Goal: Task Accomplishment & Management: Use online tool/utility

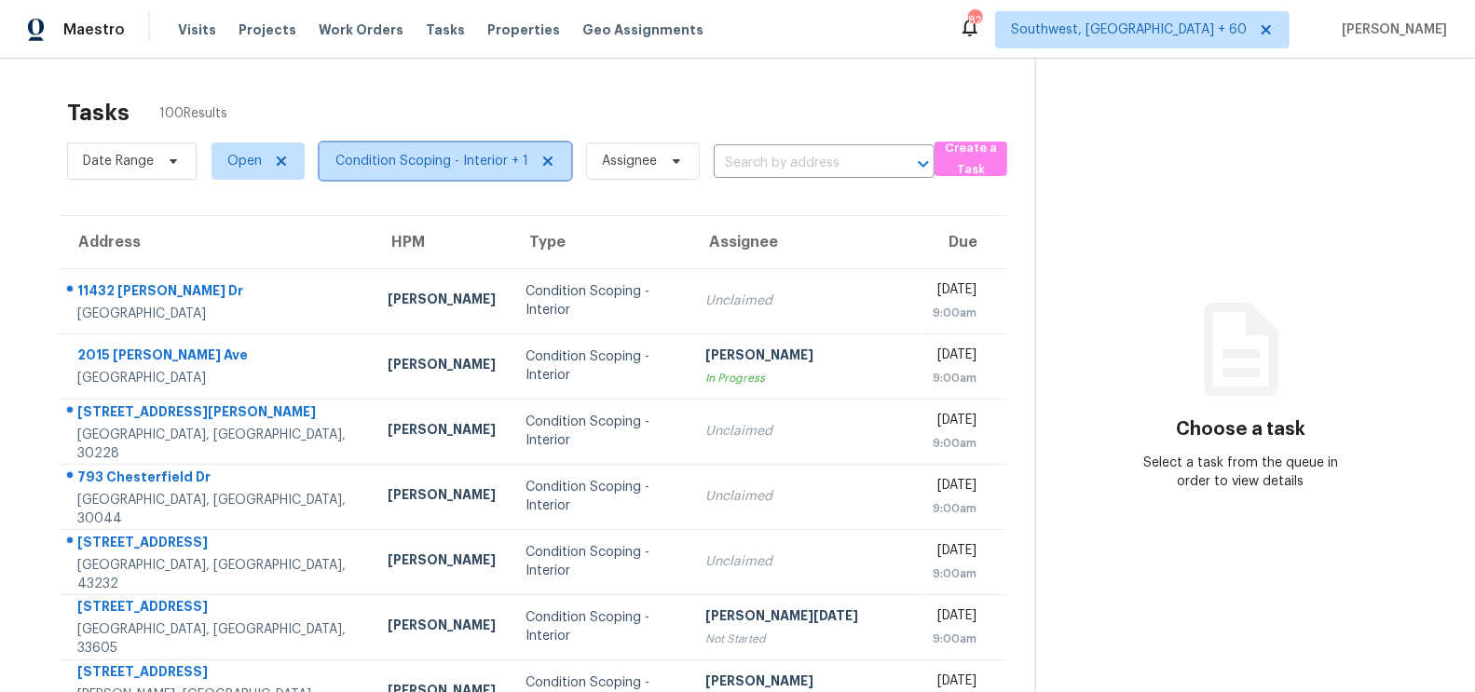
click at [480, 164] on span "Condition Scoping - Interior + 1" at bounding box center [431, 161] width 193 height 19
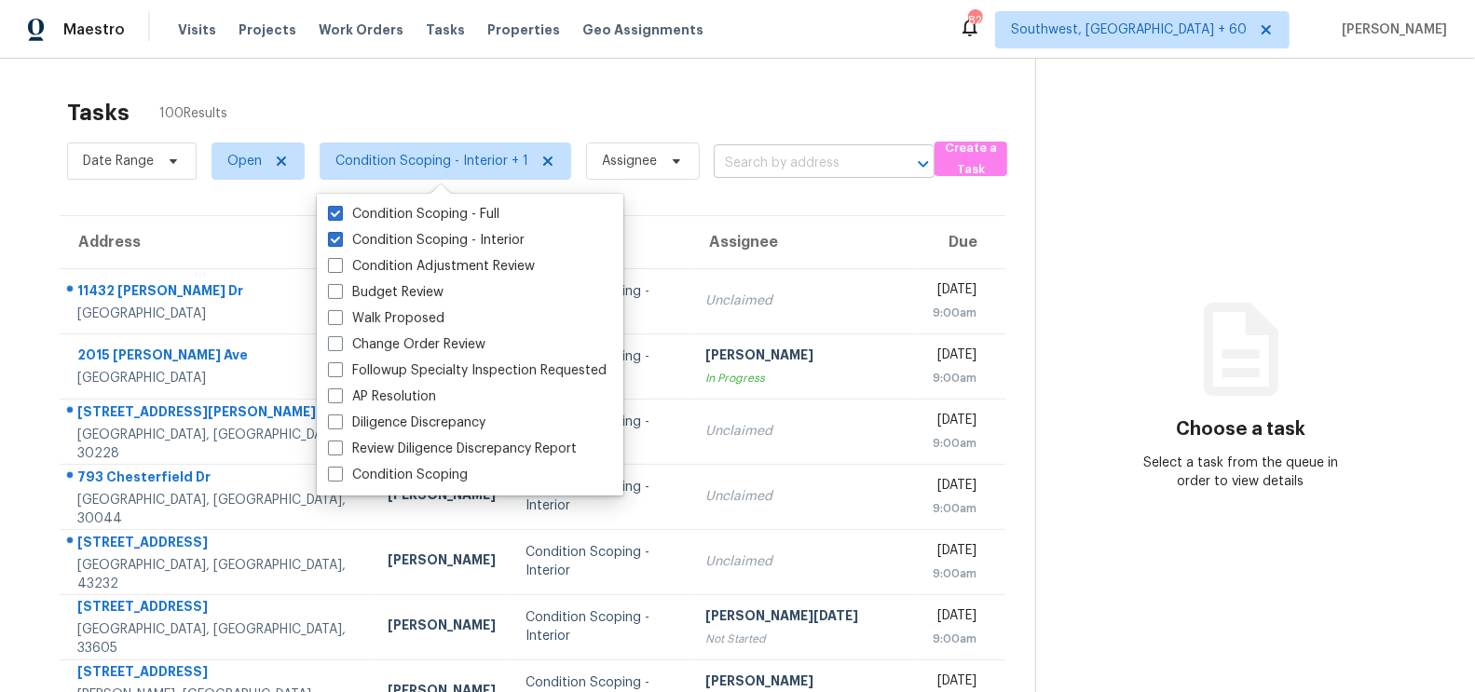
click at [733, 157] on input "text" at bounding box center [798, 163] width 169 height 29
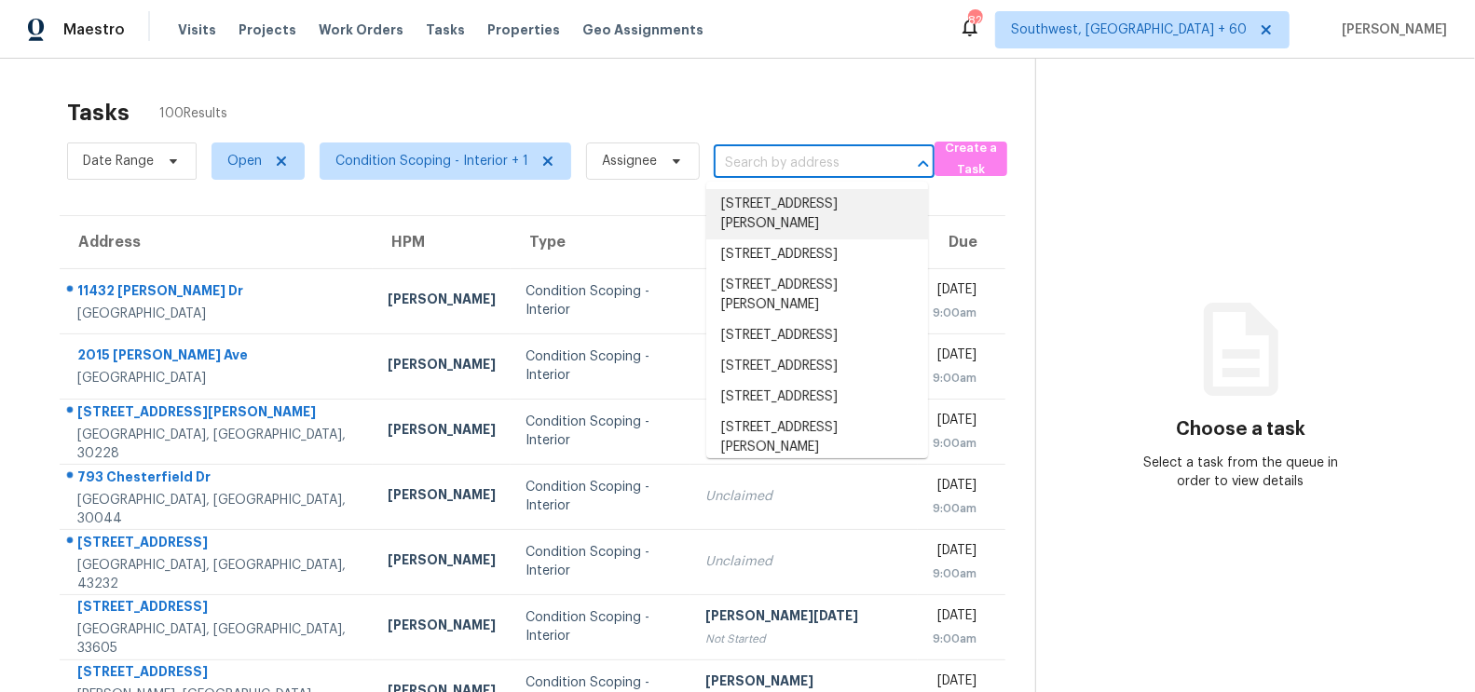
click at [783, 172] on input "text" at bounding box center [798, 163] width 169 height 29
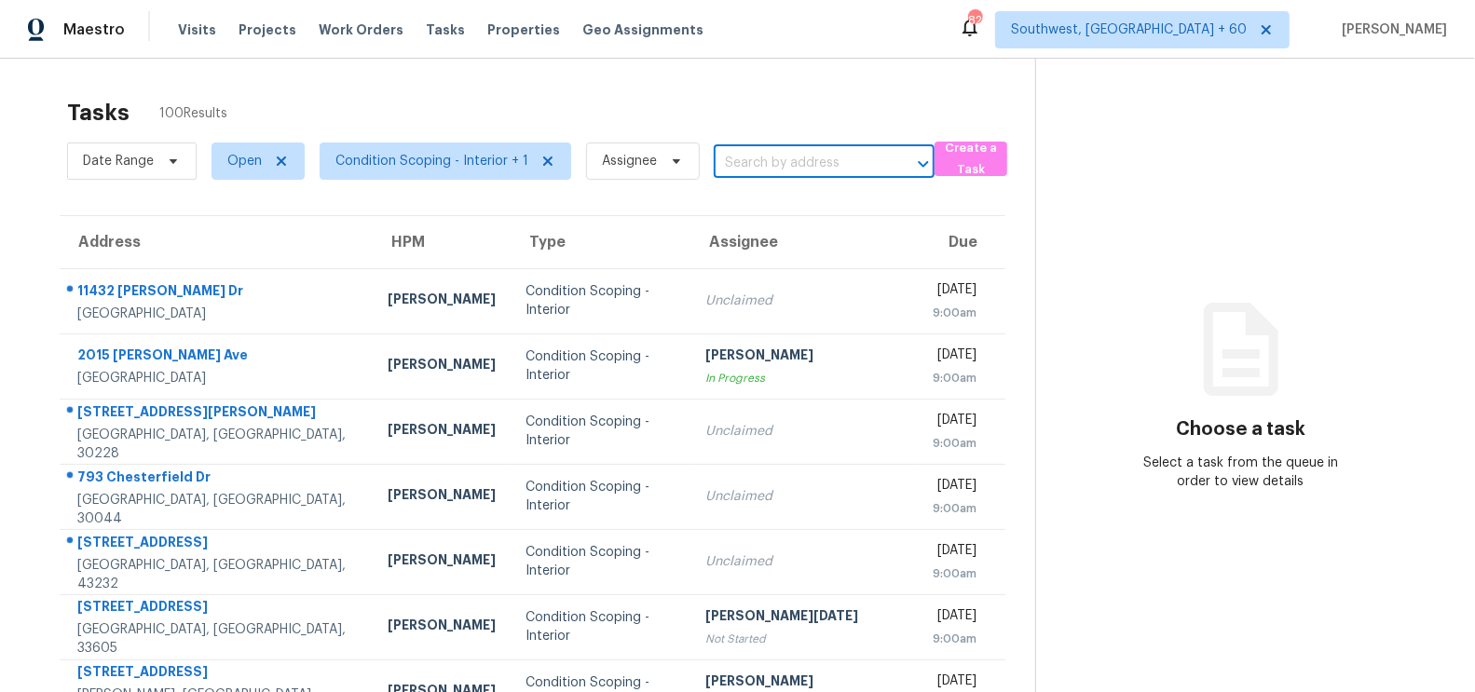
paste input "[STREET_ADDRESS]"
type input "[STREET_ADDRESS]"
click at [782, 204] on li "[STREET_ADDRESS]" at bounding box center [817, 204] width 222 height 31
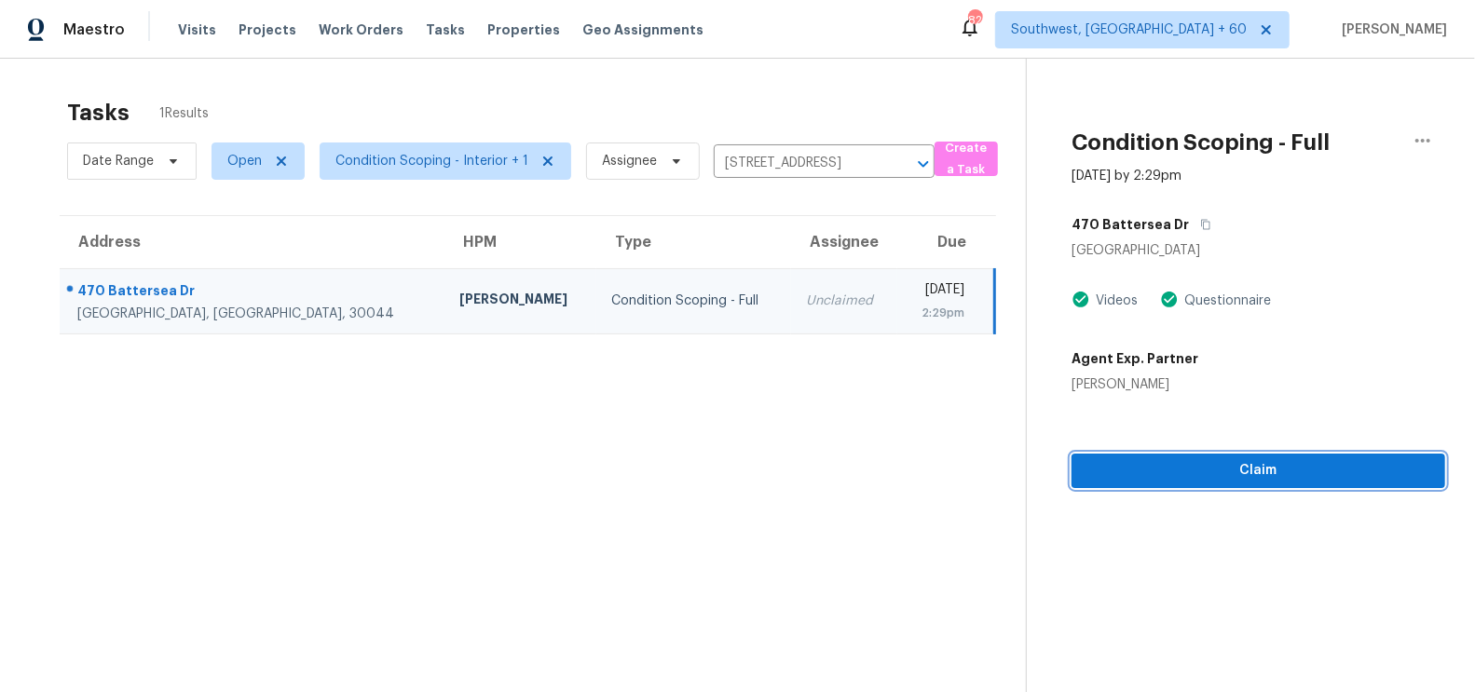
click at [1235, 464] on span "Claim" at bounding box center [1258, 470] width 344 height 23
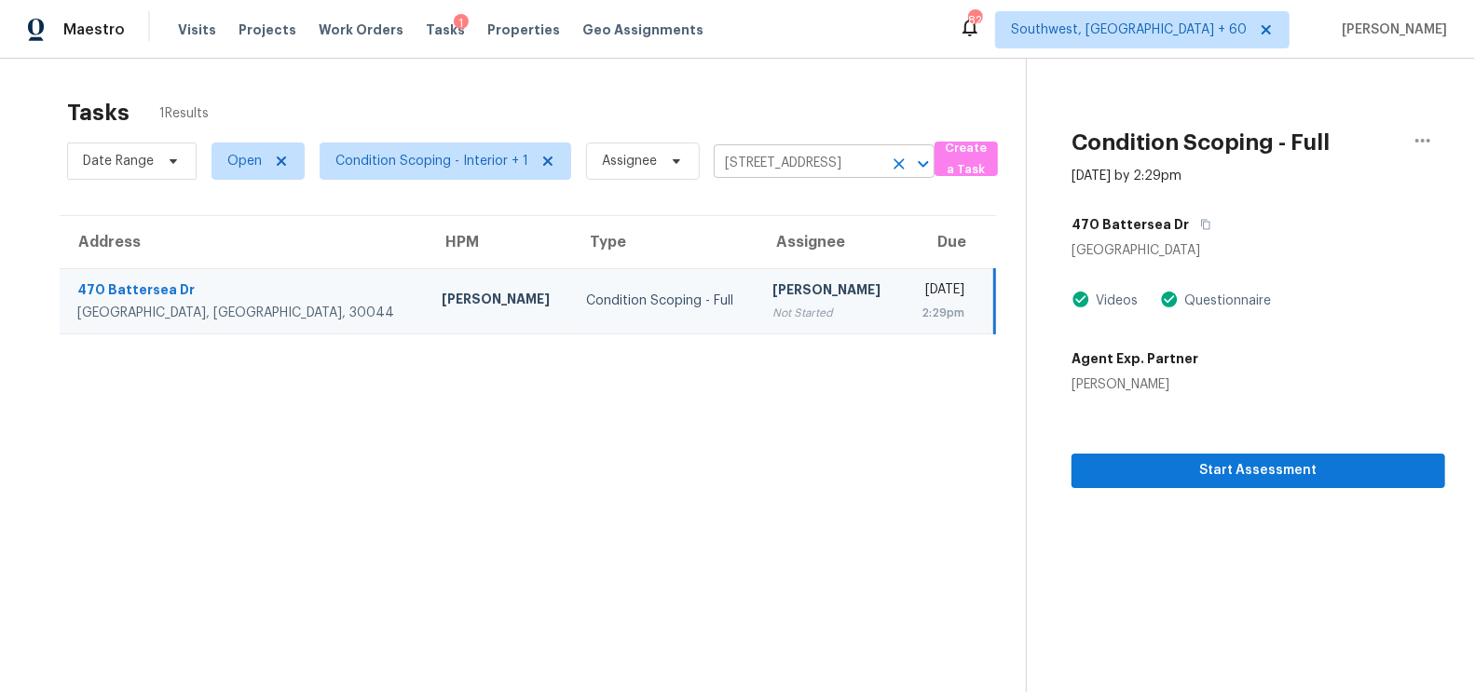
click at [786, 159] on input "[STREET_ADDRESS]" at bounding box center [798, 163] width 169 height 29
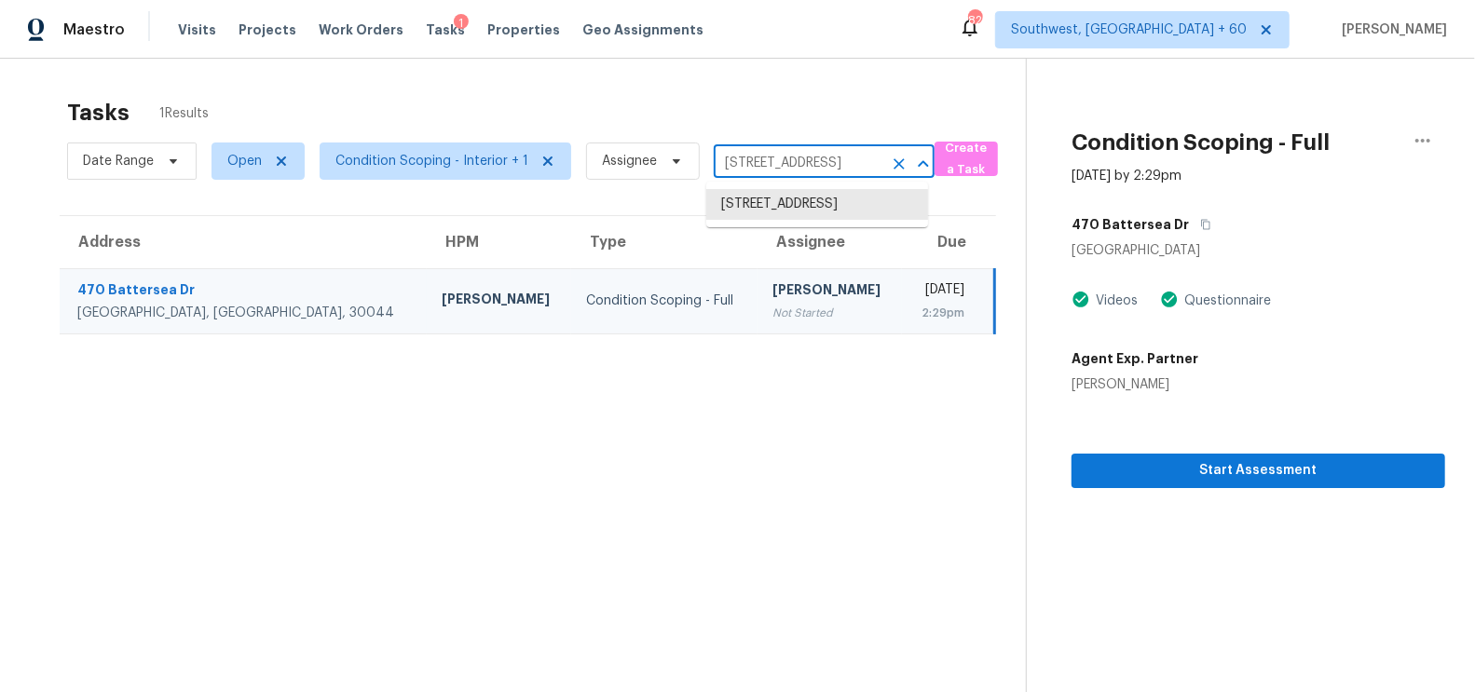
paste input "[STREET_ADDRESS]"
type input "[STREET_ADDRESS]"
click at [805, 220] on li "[STREET_ADDRESS]" at bounding box center [817, 204] width 222 height 31
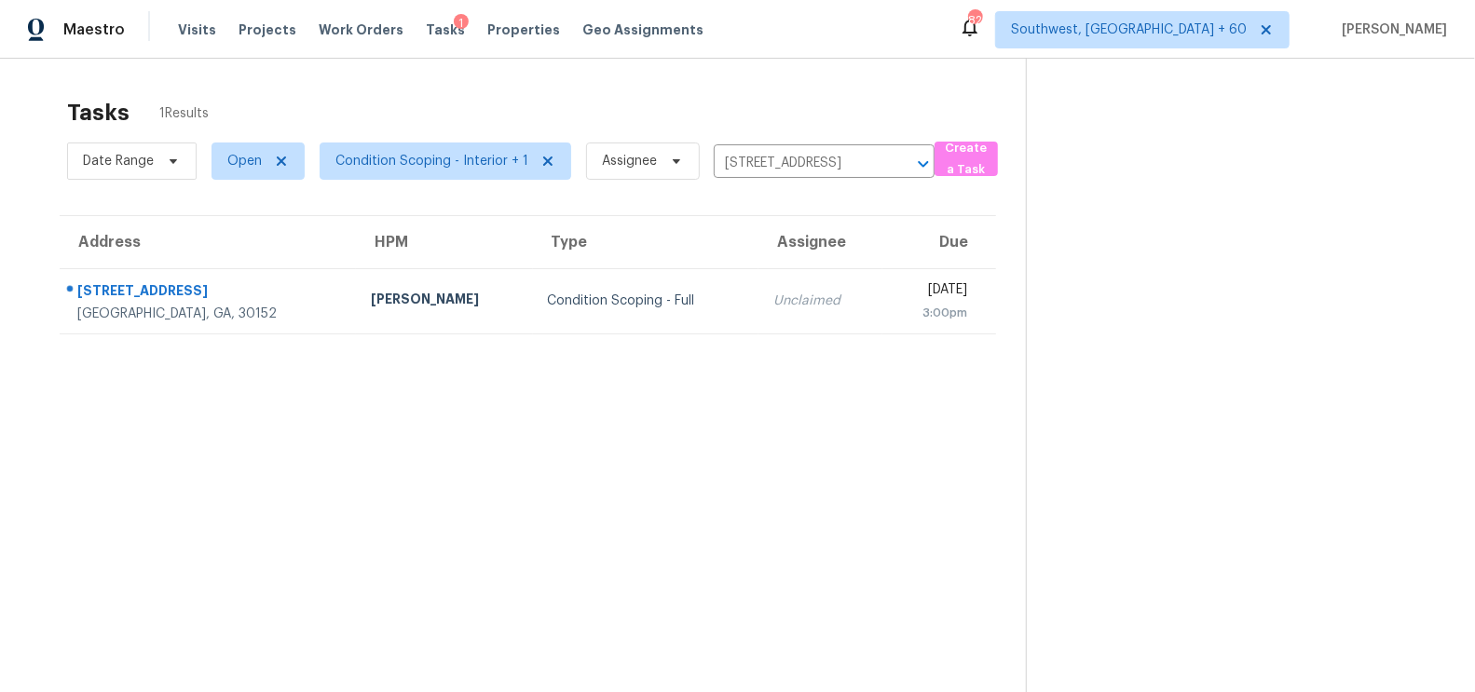
click at [882, 268] on td "[DATE] 3:00pm" at bounding box center [938, 300] width 113 height 65
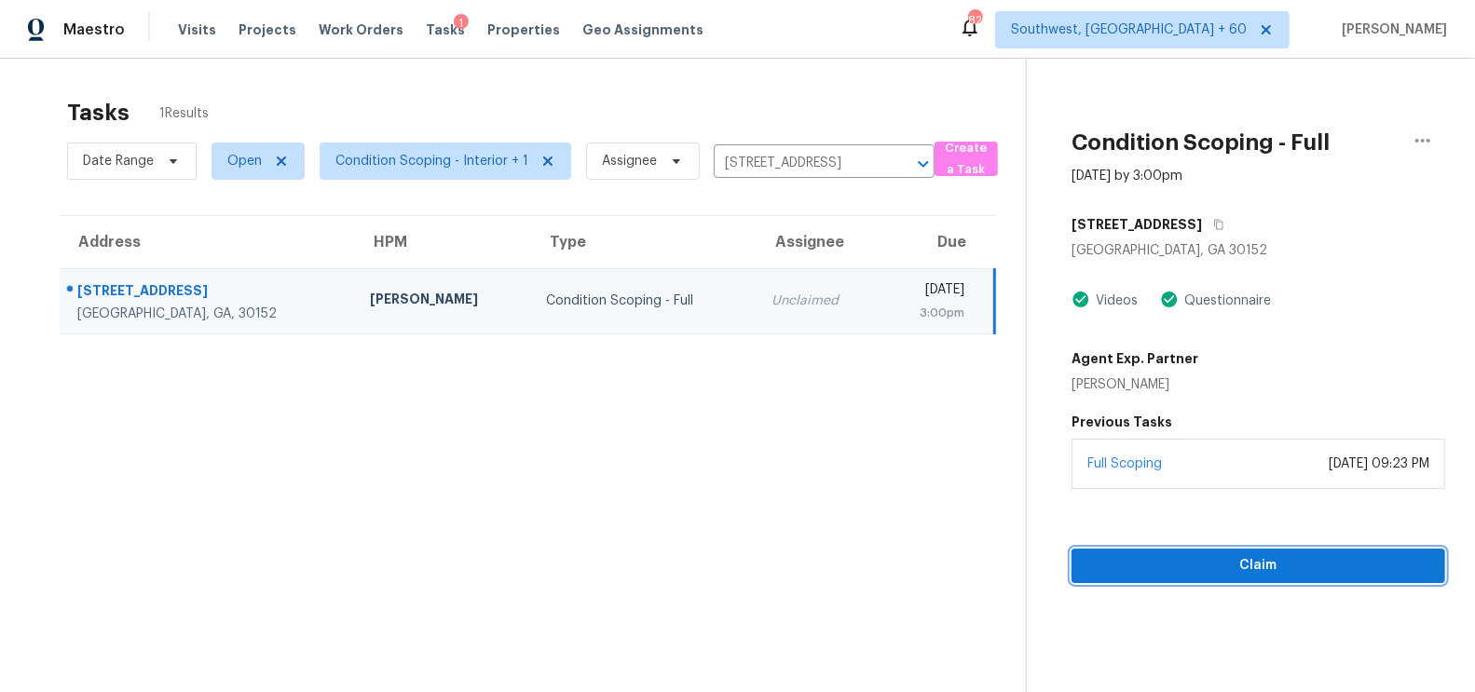
click at [1249, 550] on button "Claim" at bounding box center [1258, 566] width 374 height 34
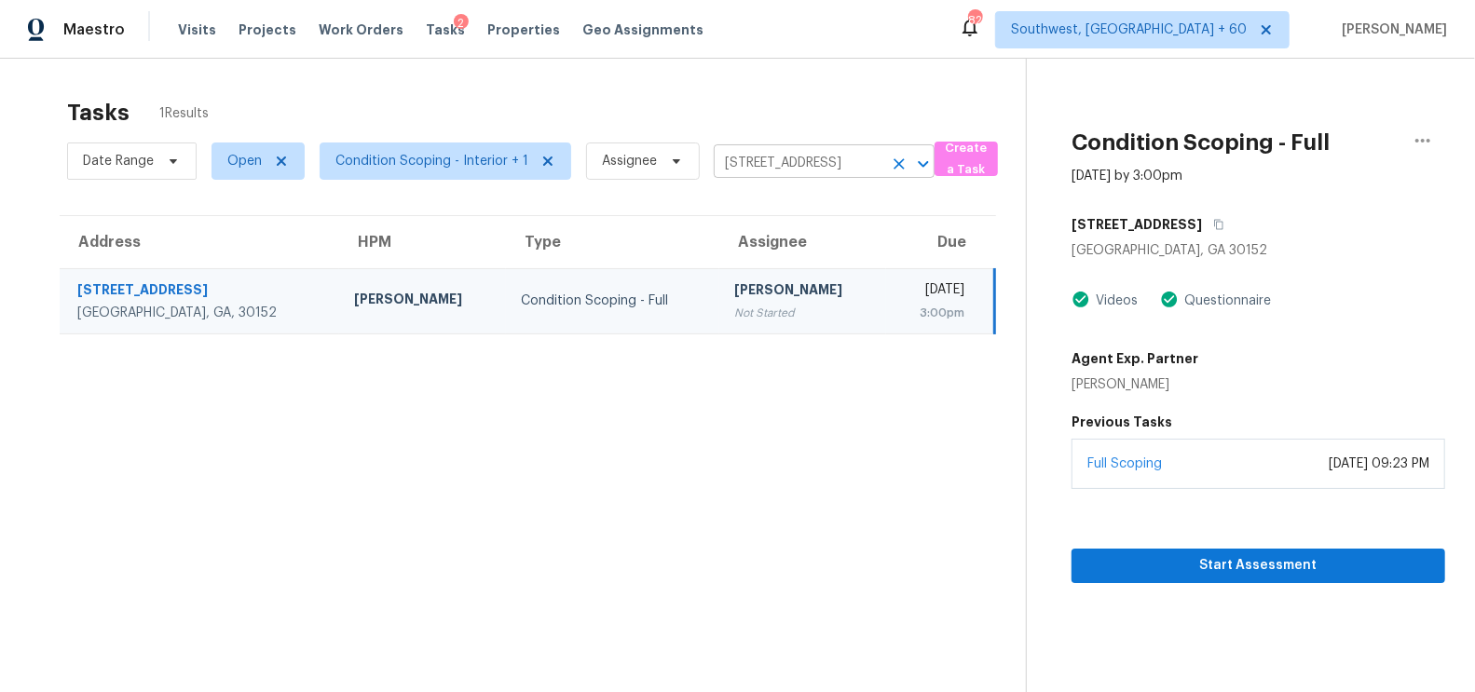
click at [763, 160] on input "[STREET_ADDRESS]" at bounding box center [798, 163] width 169 height 29
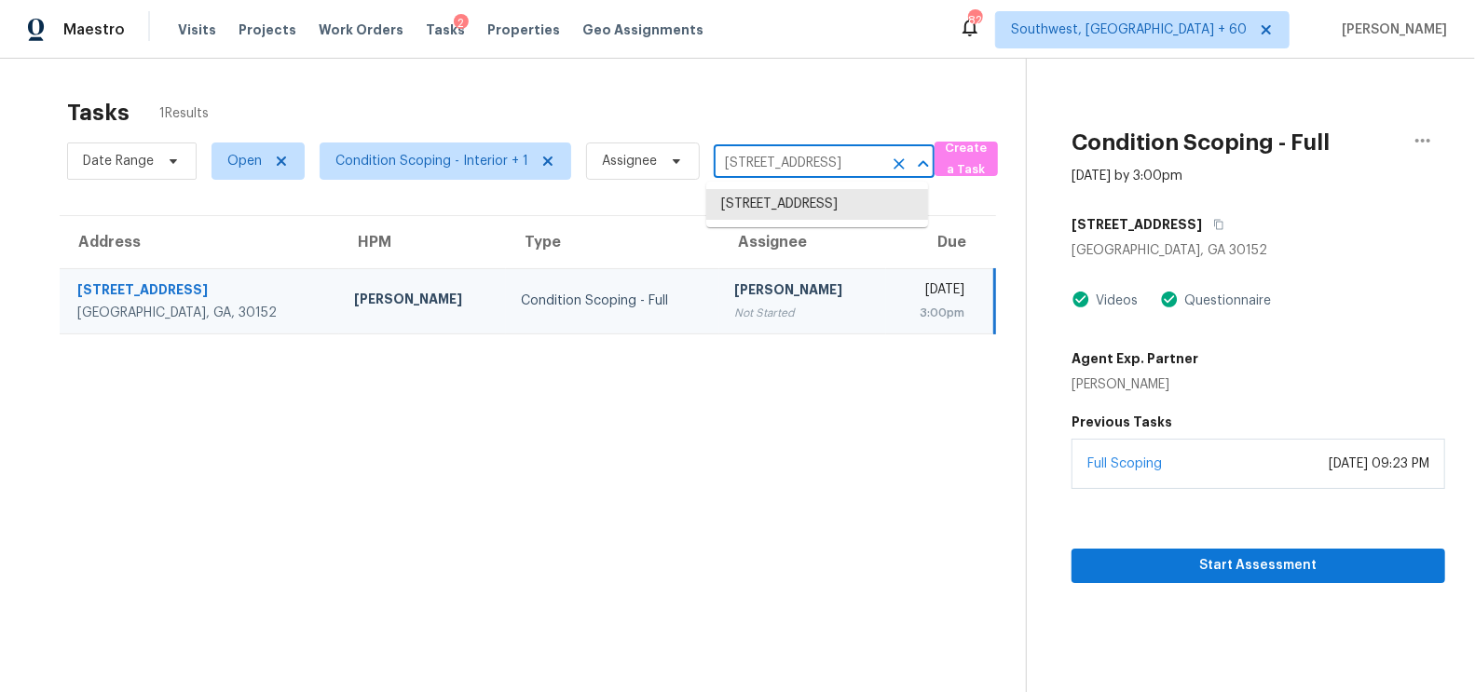
paste input "[STREET_ADDRESS]"
type input "[STREET_ADDRESS]"
click at [785, 211] on li "[STREET_ADDRESS]" at bounding box center [817, 204] width 222 height 31
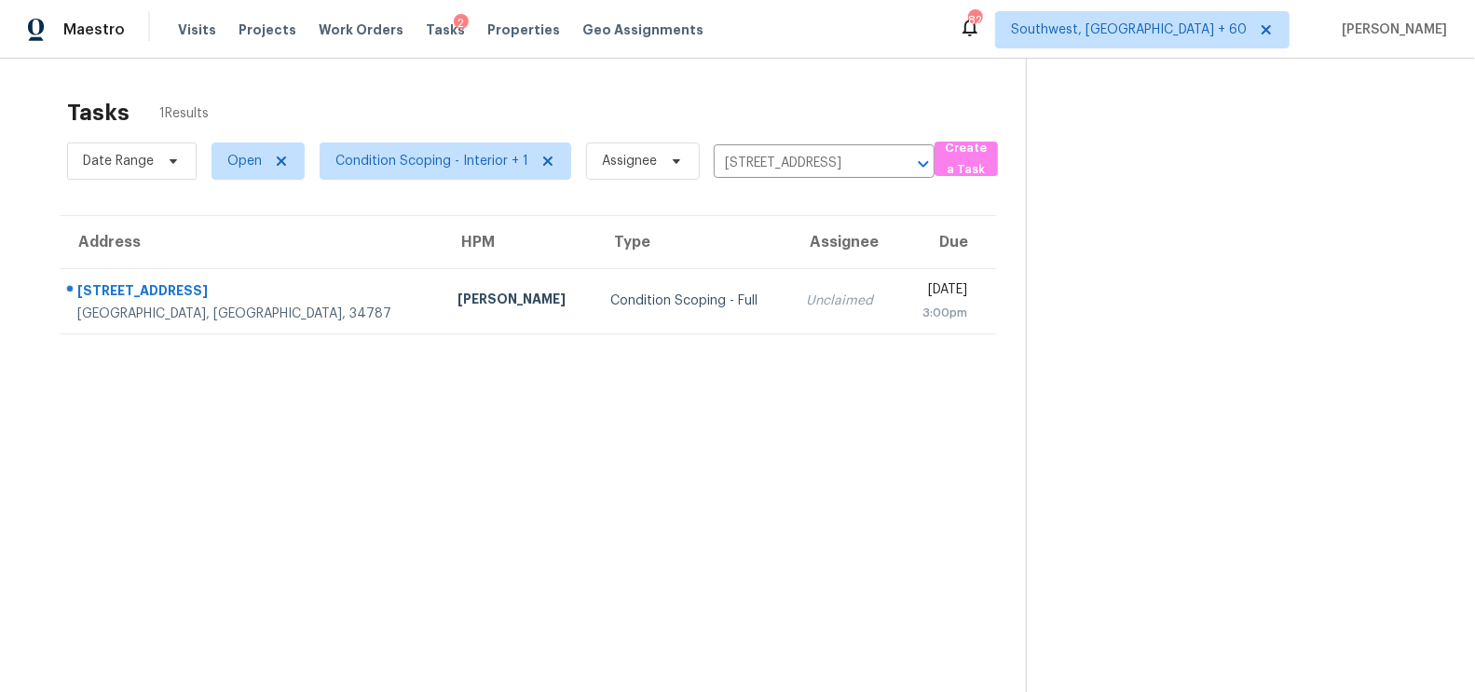
click at [898, 326] on td "[DATE] 3:00pm" at bounding box center [947, 300] width 98 height 65
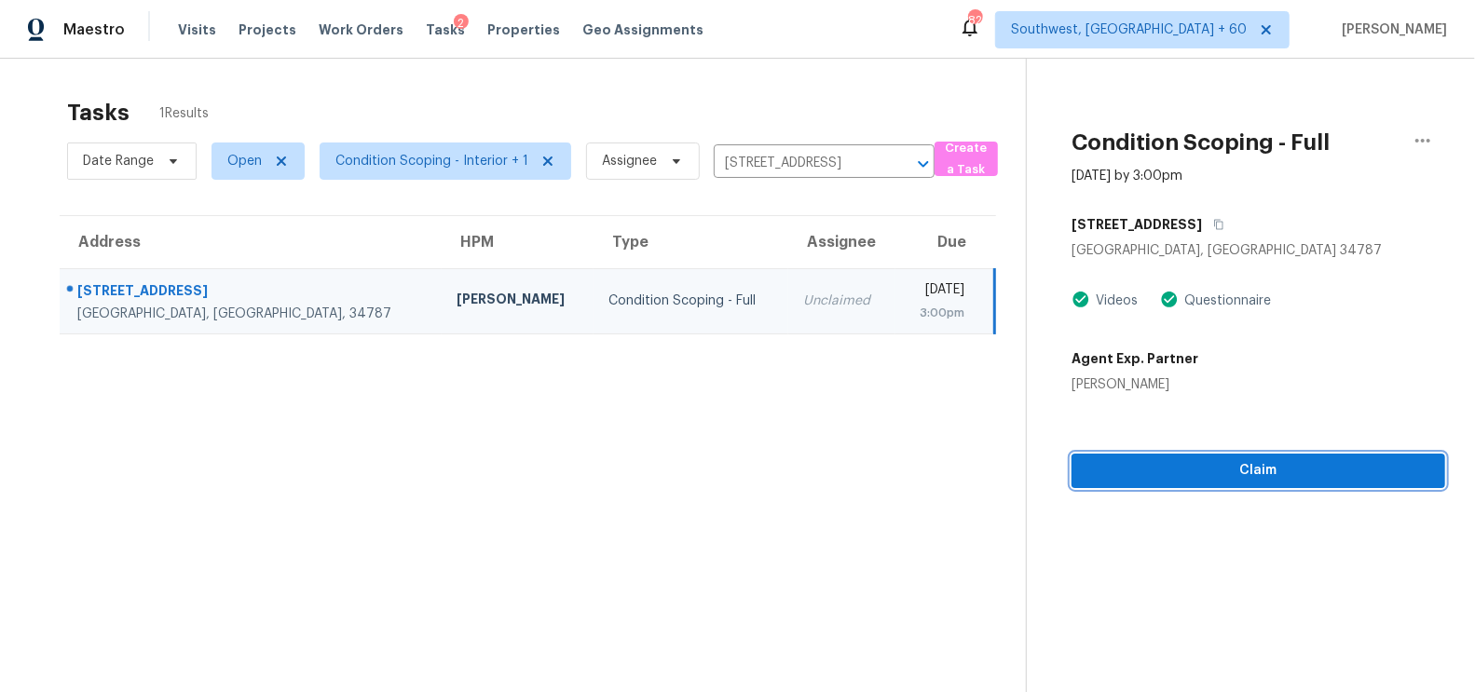
click at [1270, 483] on button "Claim" at bounding box center [1258, 471] width 374 height 34
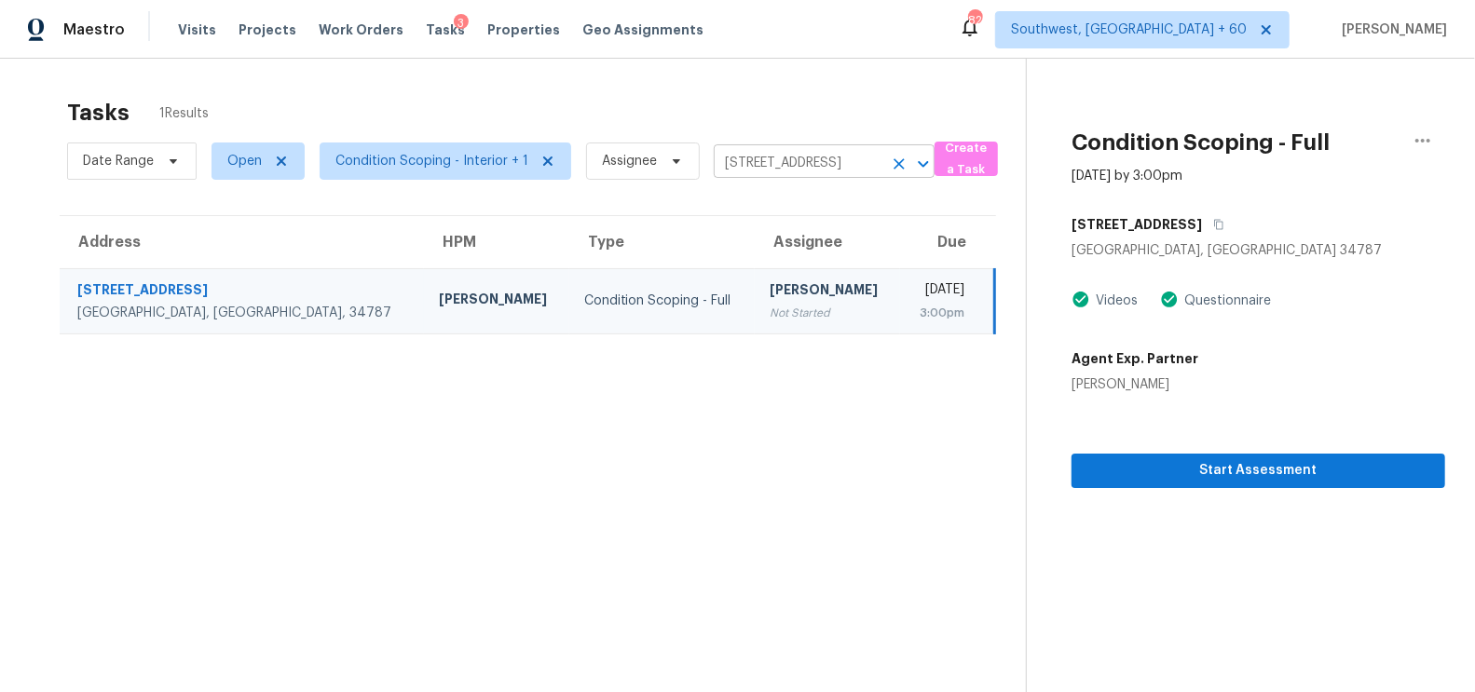
click at [774, 167] on input "[STREET_ADDRESS]" at bounding box center [798, 163] width 169 height 29
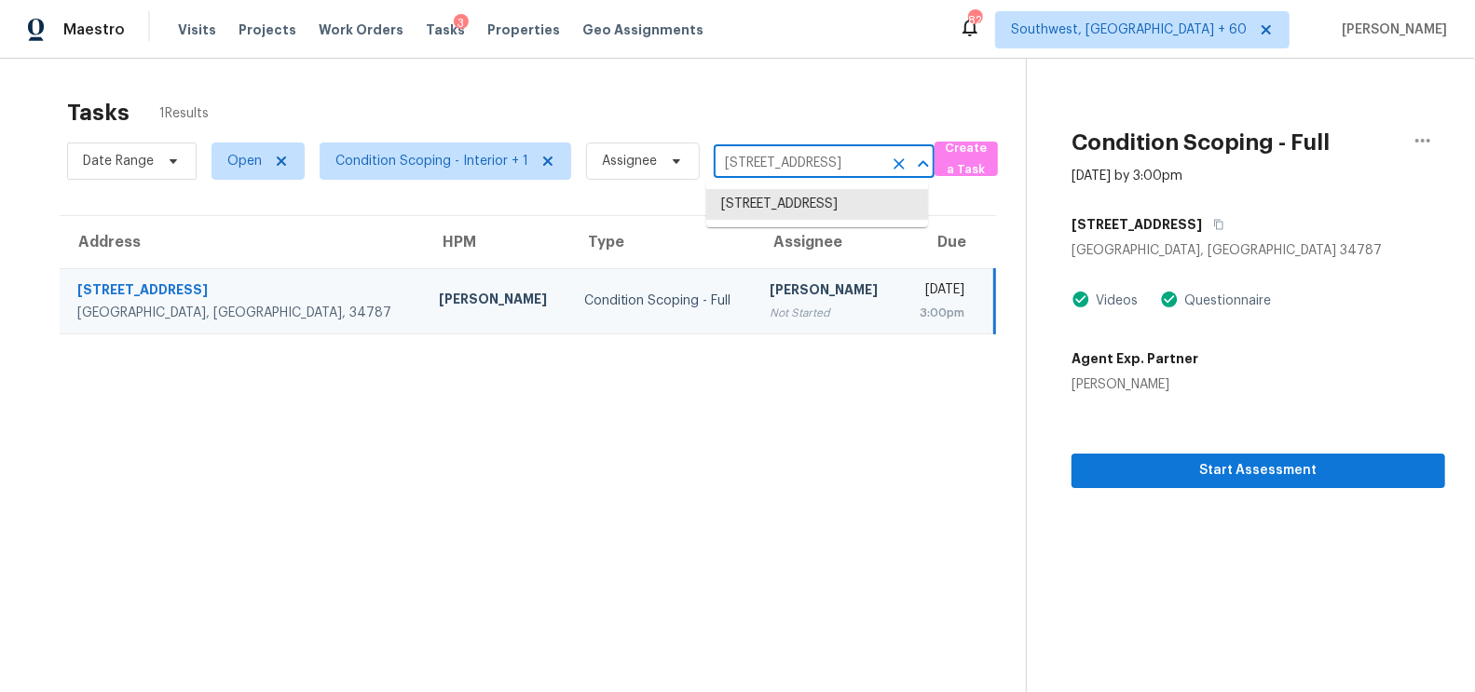
paste input "[STREET_ADDRESS]"
type input "[STREET_ADDRESS]"
click at [830, 207] on li "[STREET_ADDRESS]" at bounding box center [817, 204] width 222 height 31
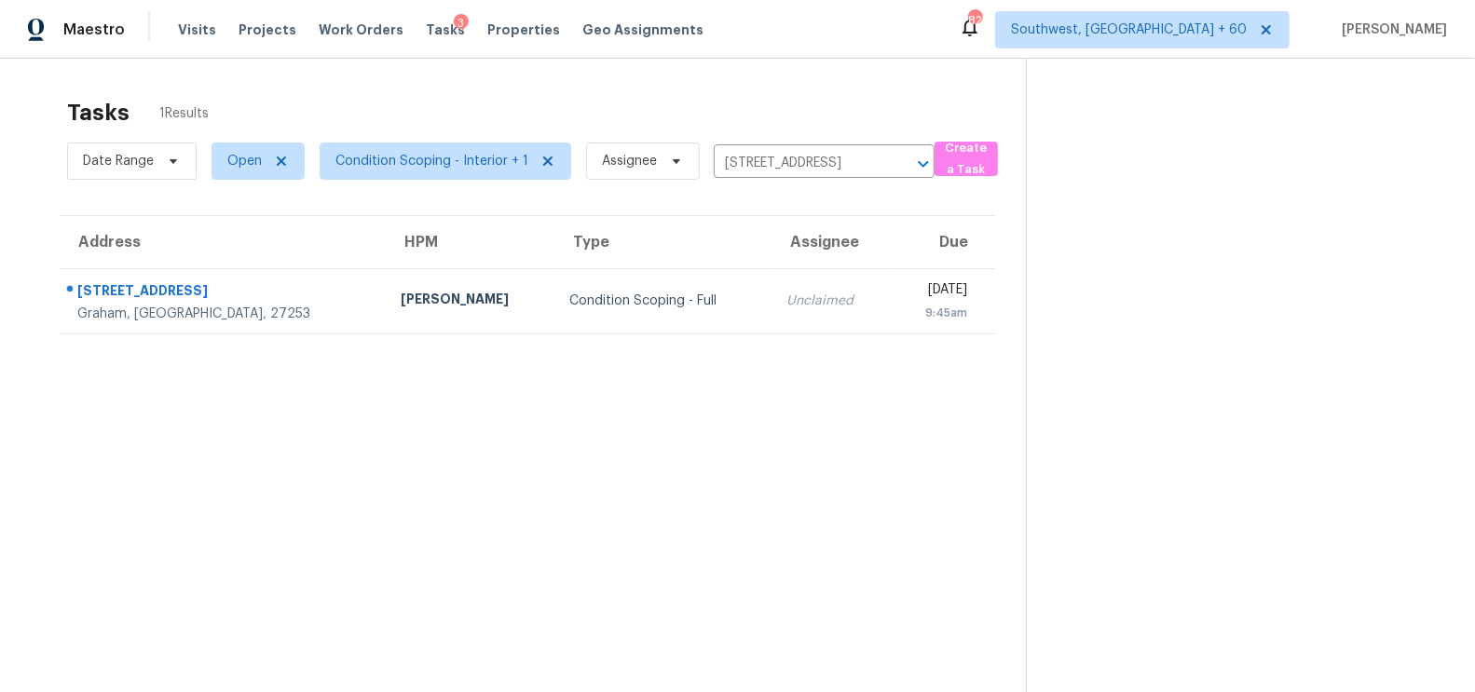
click at [891, 265] on th "Due" at bounding box center [943, 242] width 105 height 52
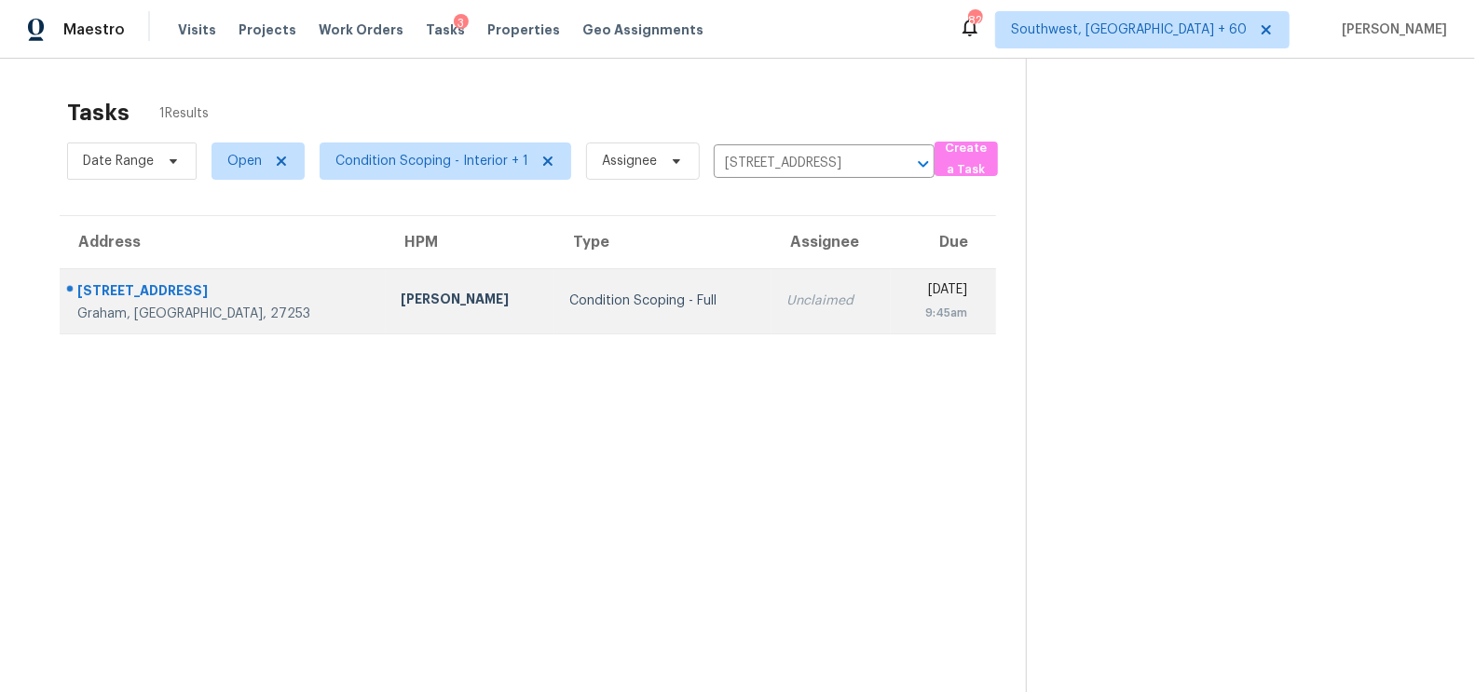
click at [891, 287] on td "[DATE] 9:45am" at bounding box center [943, 300] width 105 height 65
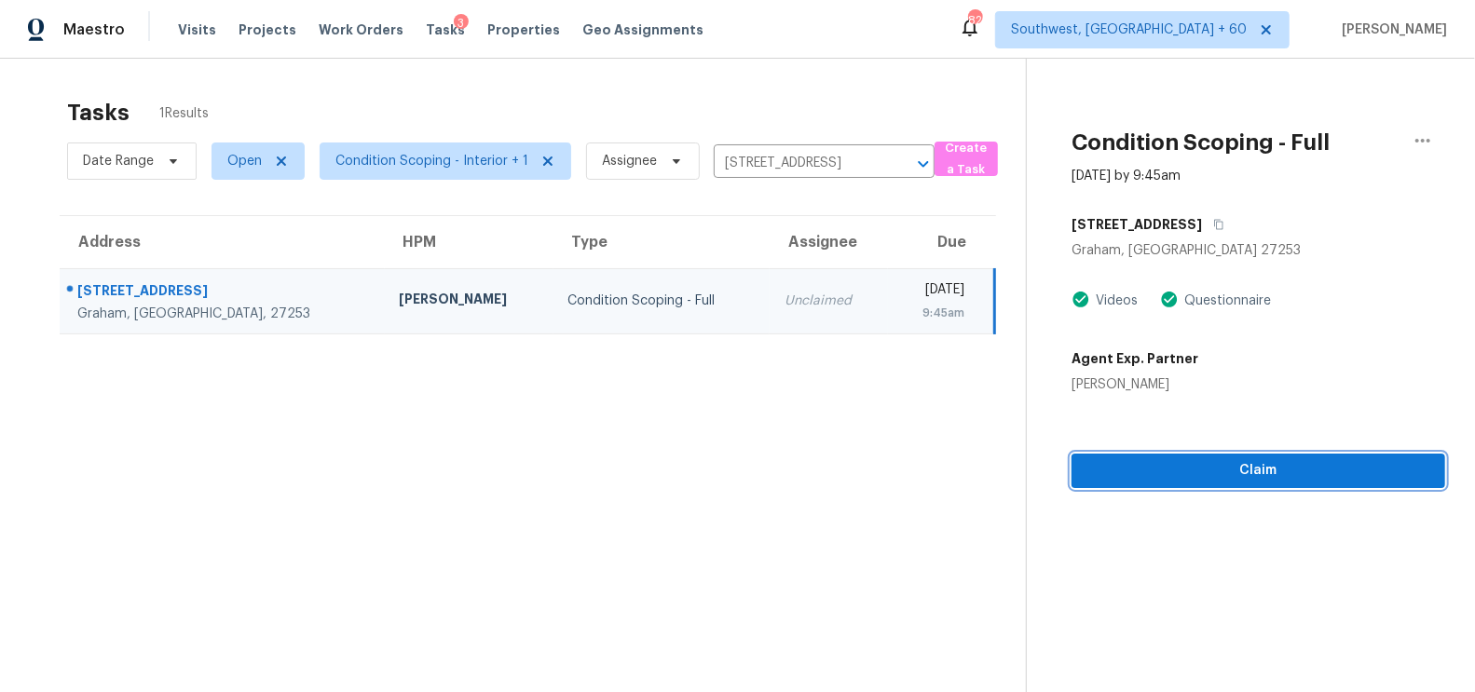
click at [1271, 475] on span "Claim" at bounding box center [1258, 470] width 344 height 23
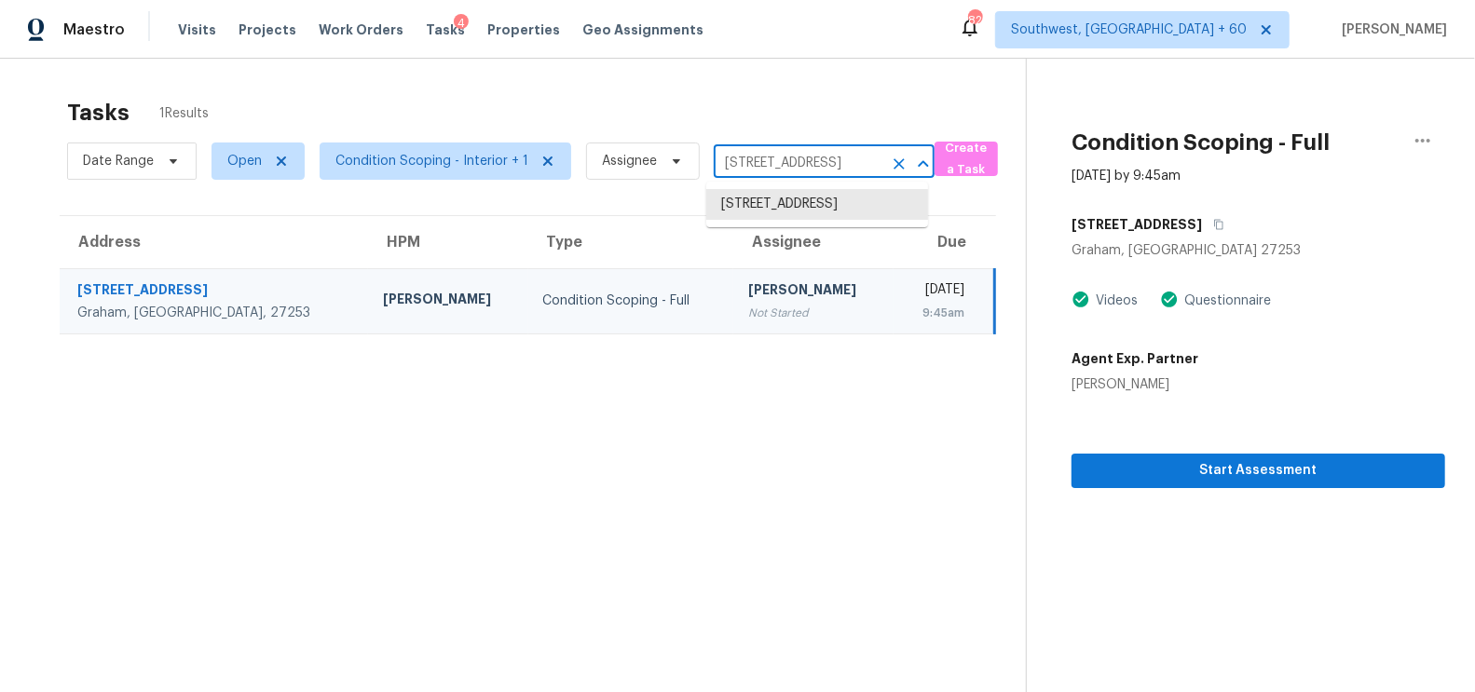
click at [772, 169] on input "[STREET_ADDRESS]" at bounding box center [798, 163] width 169 height 29
paste input "[STREET_ADDRESS]"
type input "[STREET_ADDRESS]"
click at [829, 220] on li "[STREET_ADDRESS]" at bounding box center [817, 204] width 222 height 31
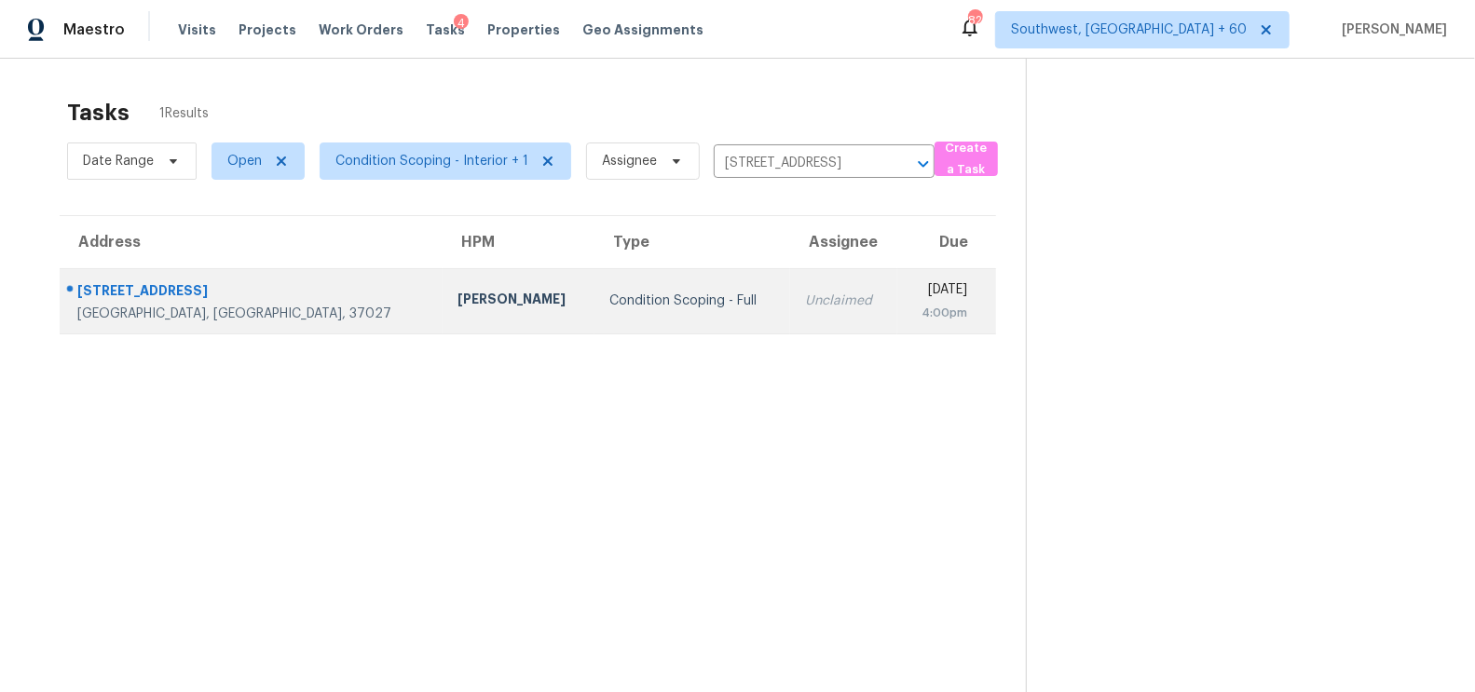
click at [897, 315] on td "[DATE] 4:00pm" at bounding box center [946, 300] width 99 height 65
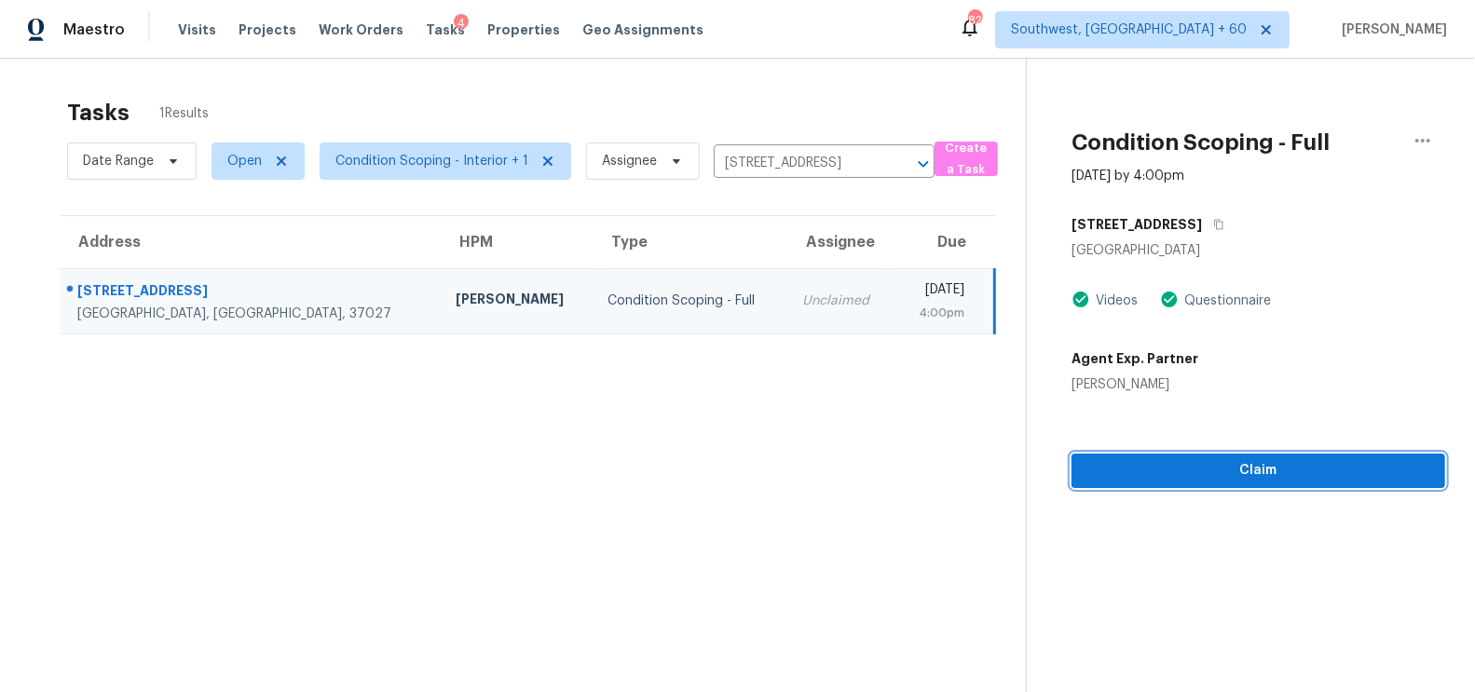
click at [1289, 485] on button "Claim" at bounding box center [1258, 471] width 374 height 34
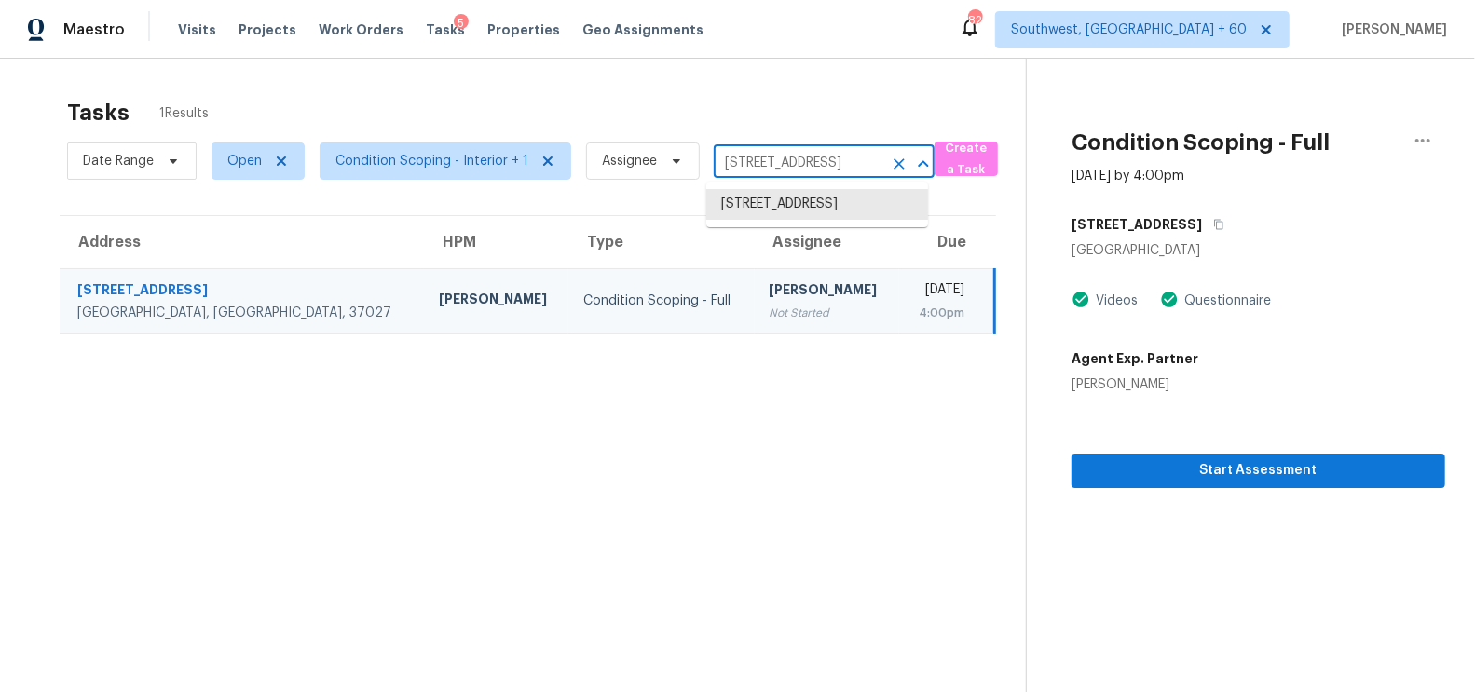
click at [800, 159] on input "[STREET_ADDRESS]" at bounding box center [798, 163] width 169 height 29
paste input "[STREET_ADDRESS]"
type input "[STREET_ADDRESS]"
click at [822, 220] on li "[STREET_ADDRESS]" at bounding box center [817, 204] width 222 height 31
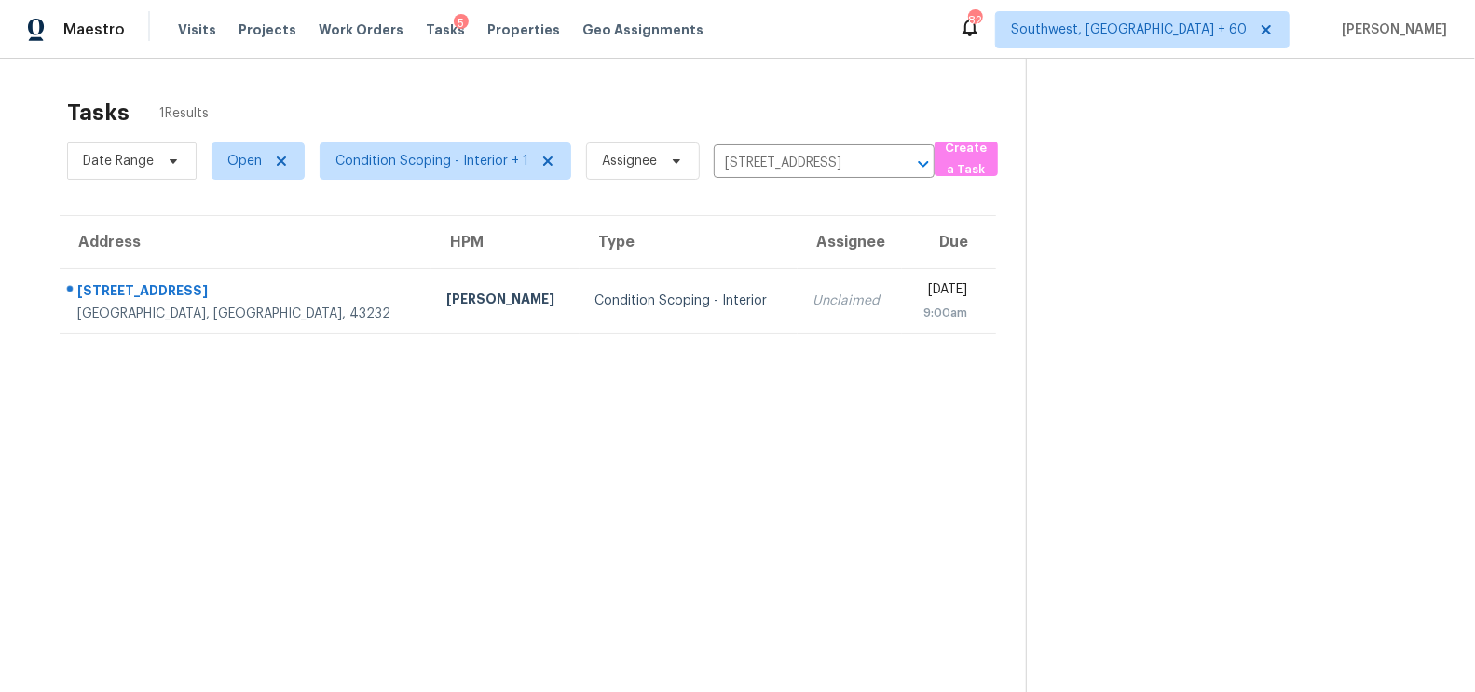
click at [817, 334] on section "Tasks 1 Results Date Range Open Condition Scoping - Interior + 1 Assignee [STRE…" at bounding box center [528, 419] width 996 height 662
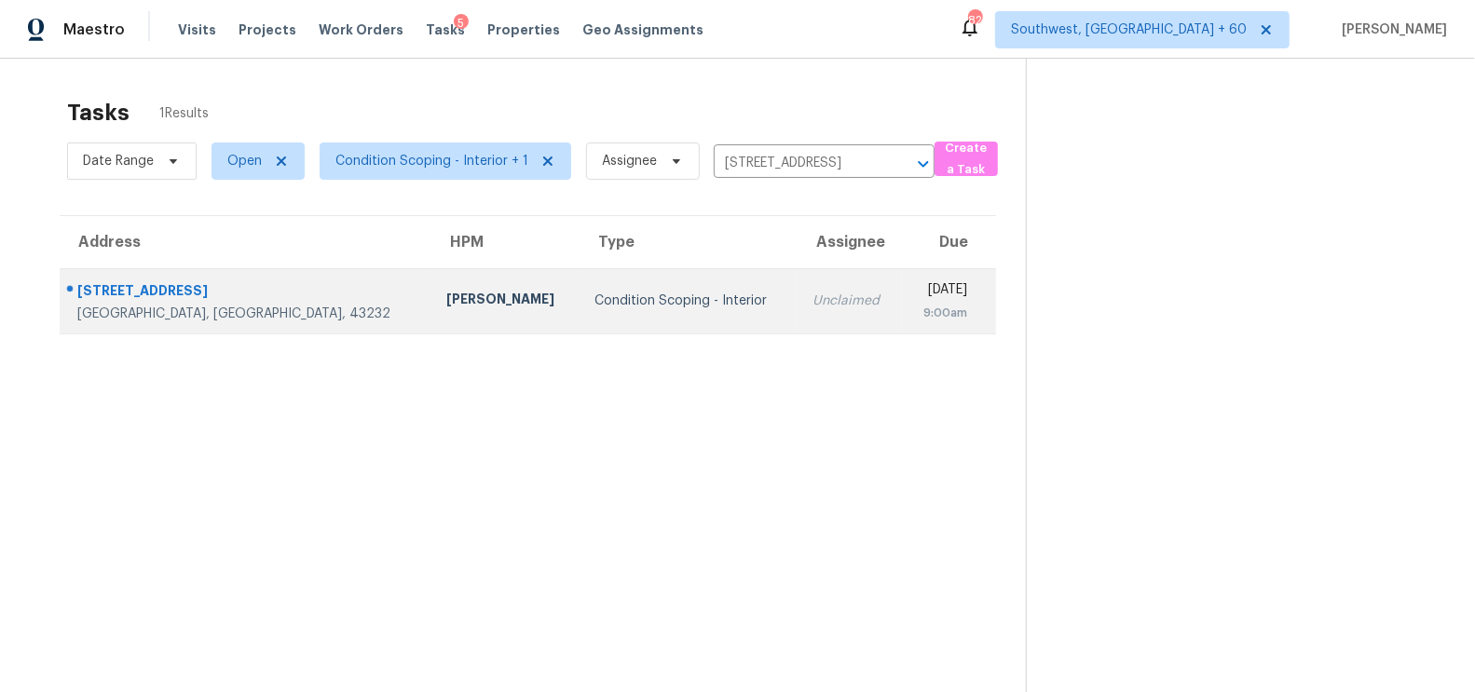
click at [917, 314] on div "9:00am" at bounding box center [942, 313] width 50 height 19
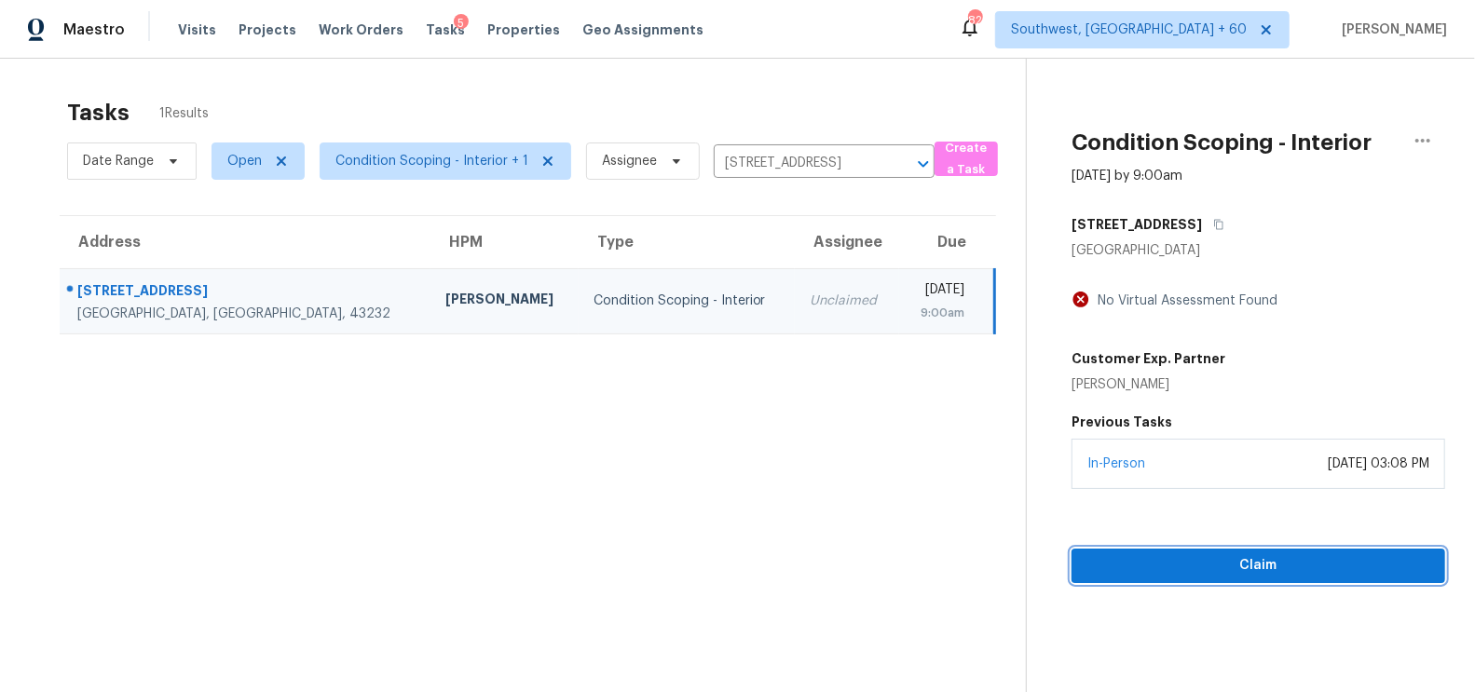
click at [1221, 550] on button "Claim" at bounding box center [1258, 566] width 374 height 34
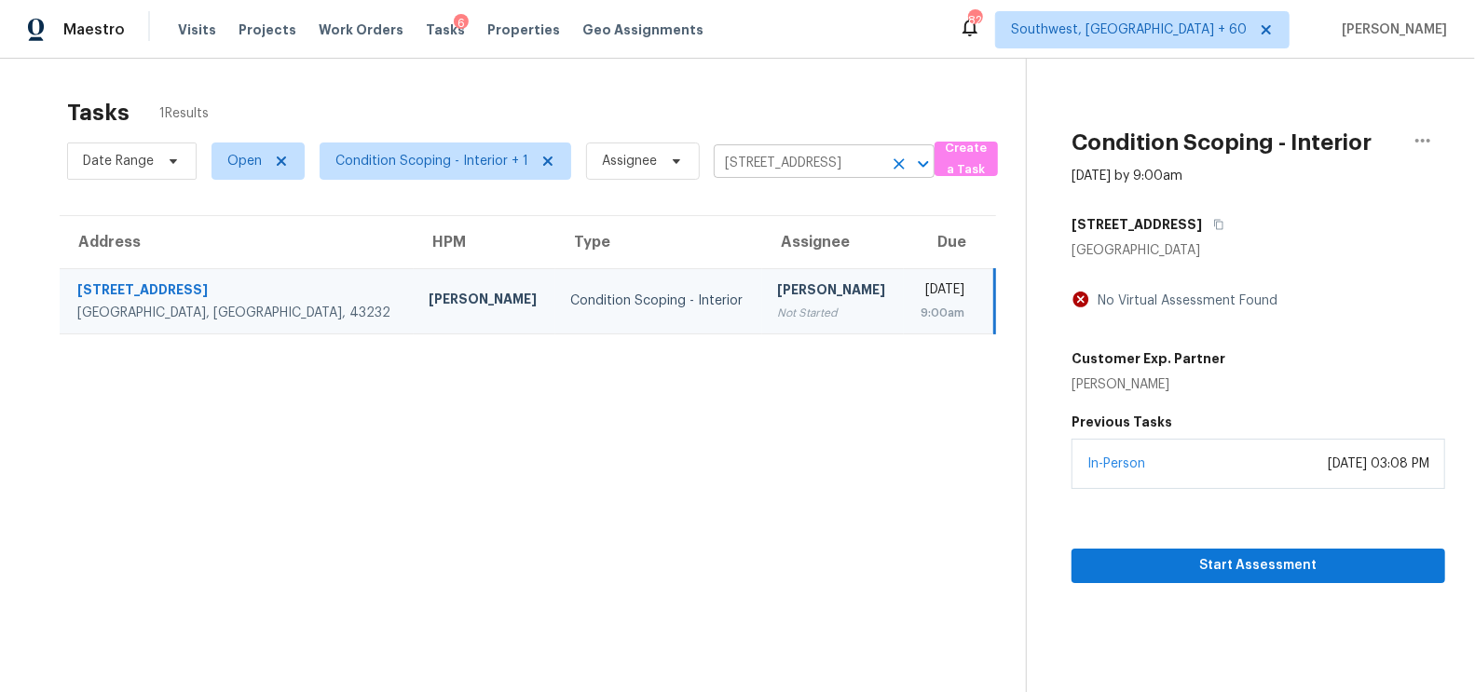
click at [778, 157] on input "[STREET_ADDRESS]" at bounding box center [798, 163] width 169 height 29
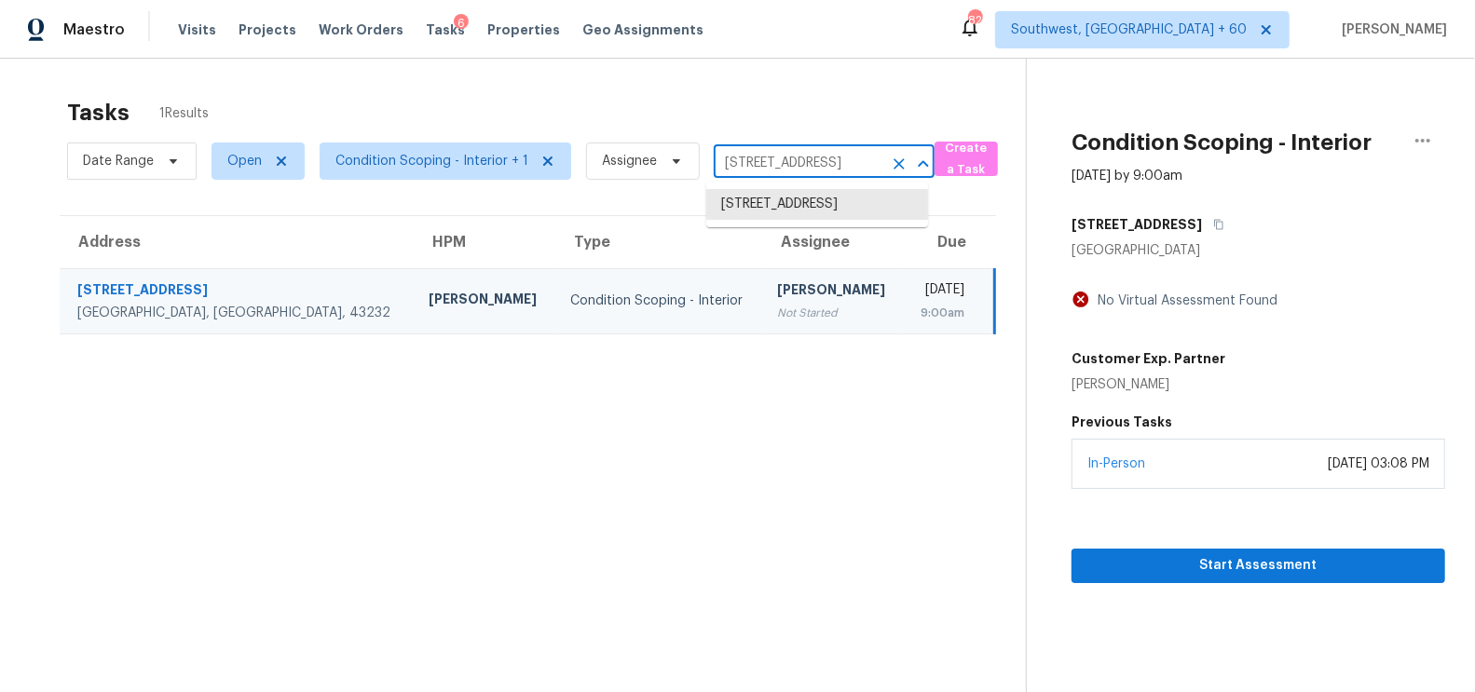
paste input "[STREET_ADDRESS][PERSON_NAME]"
type input "[STREET_ADDRESS][PERSON_NAME]"
click at [817, 193] on li "[STREET_ADDRESS][PERSON_NAME]" at bounding box center [817, 214] width 222 height 50
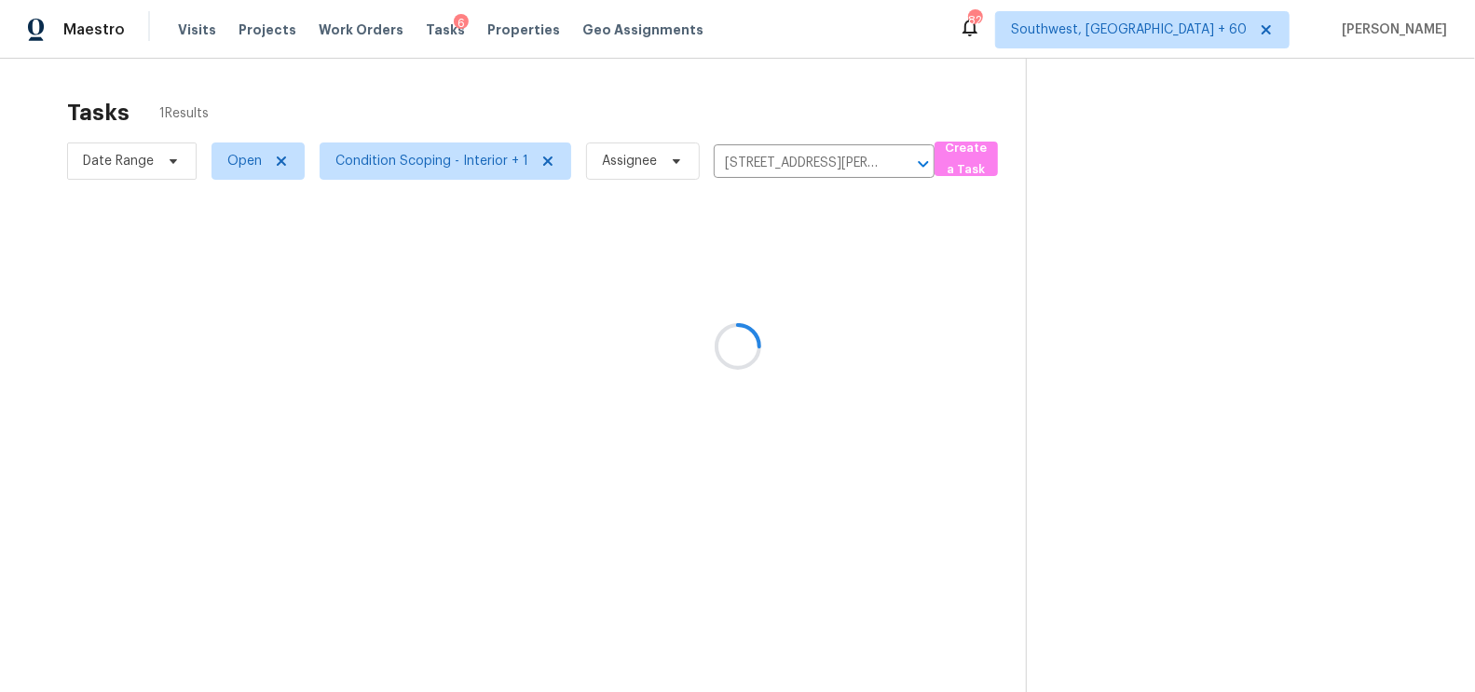
click at [766, 293] on div at bounding box center [737, 346] width 1475 height 692
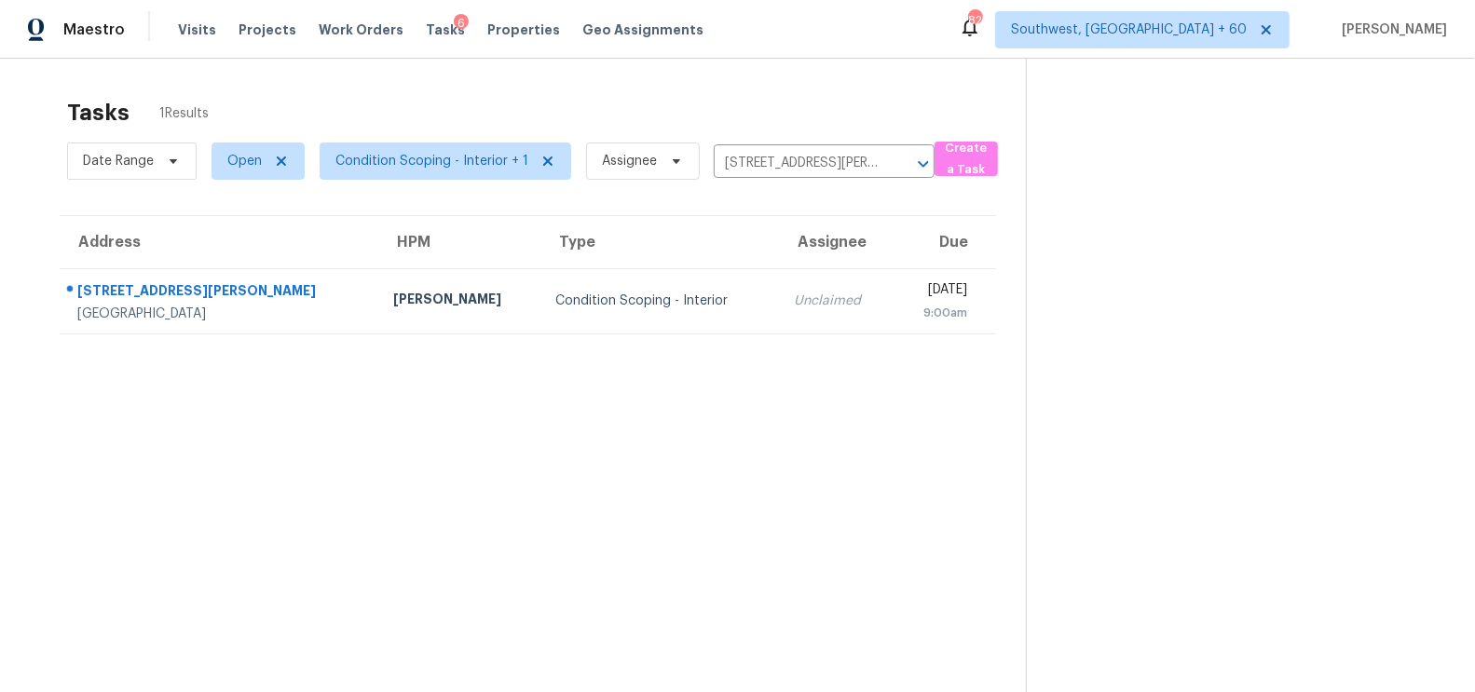
click at [794, 293] on div "Unclaimed" at bounding box center [836, 301] width 84 height 19
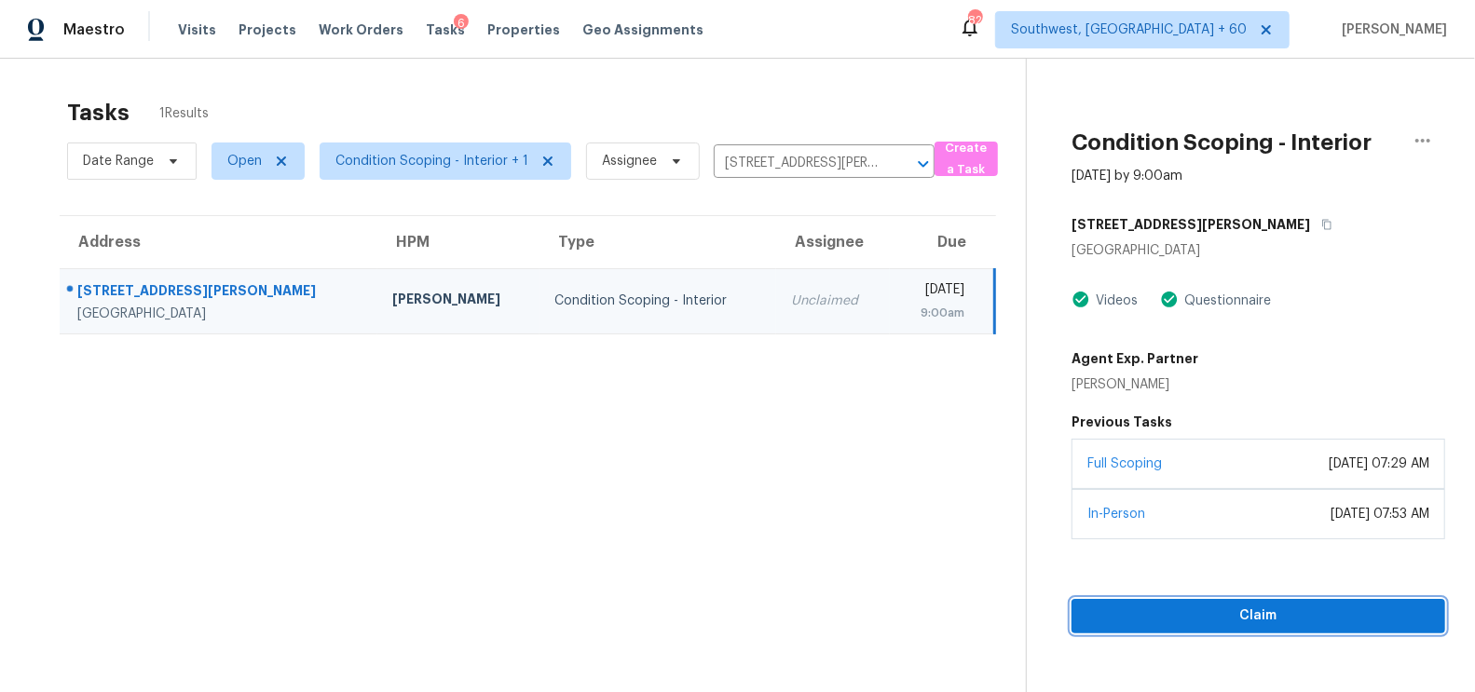
click at [1250, 605] on span "Claim" at bounding box center [1258, 616] width 344 height 23
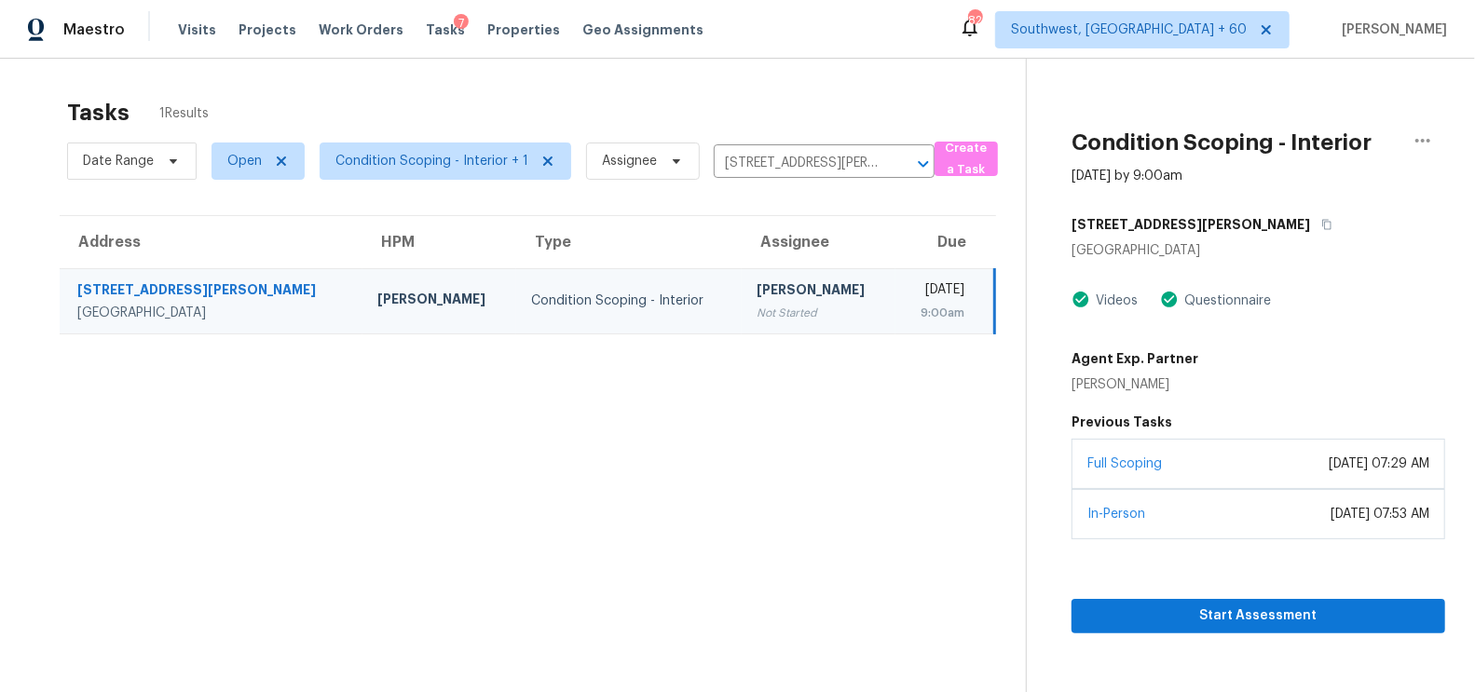
click at [759, 182] on div "Date Range Open Condition Scoping - Interior + 1 Assignee [STREET_ADDRESS][PERS…" at bounding box center [500, 161] width 867 height 48
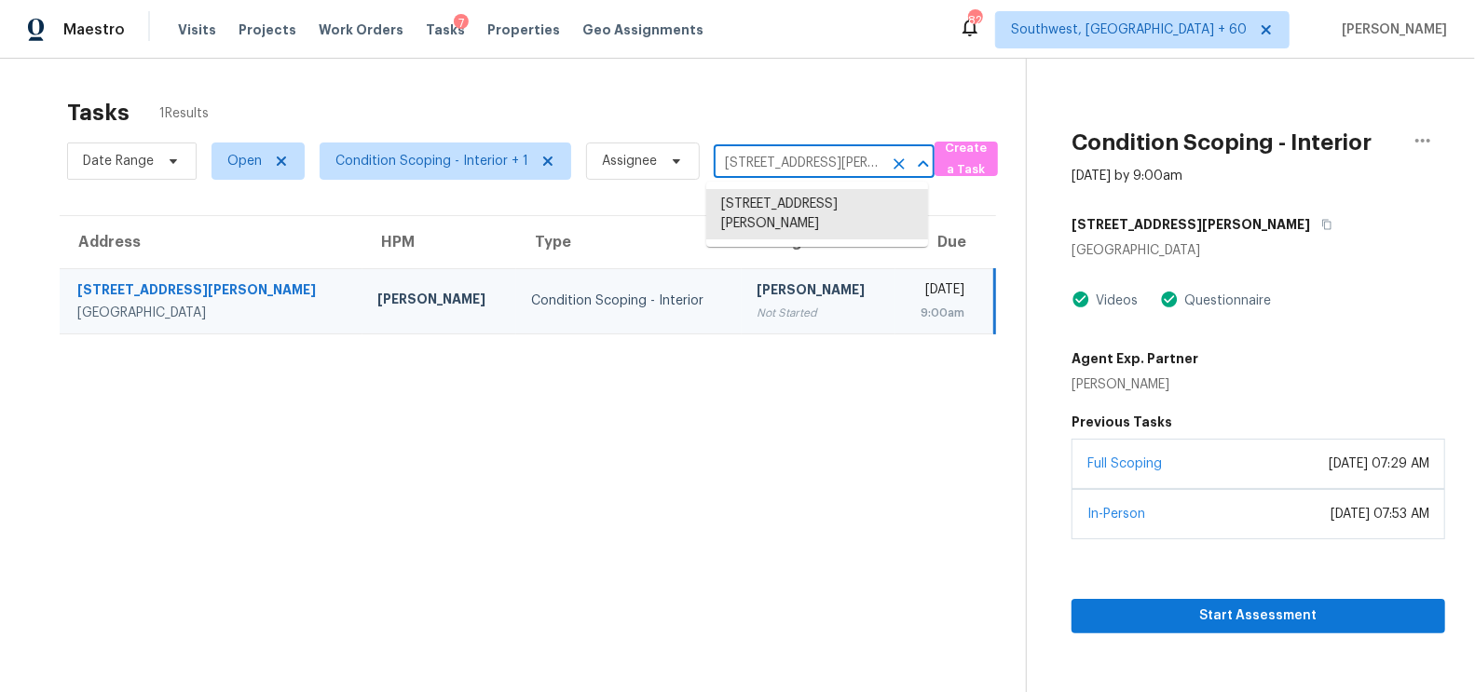
click at [780, 162] on input "[STREET_ADDRESS][PERSON_NAME]" at bounding box center [798, 163] width 169 height 29
paste input "[STREET_ADDRESS]"
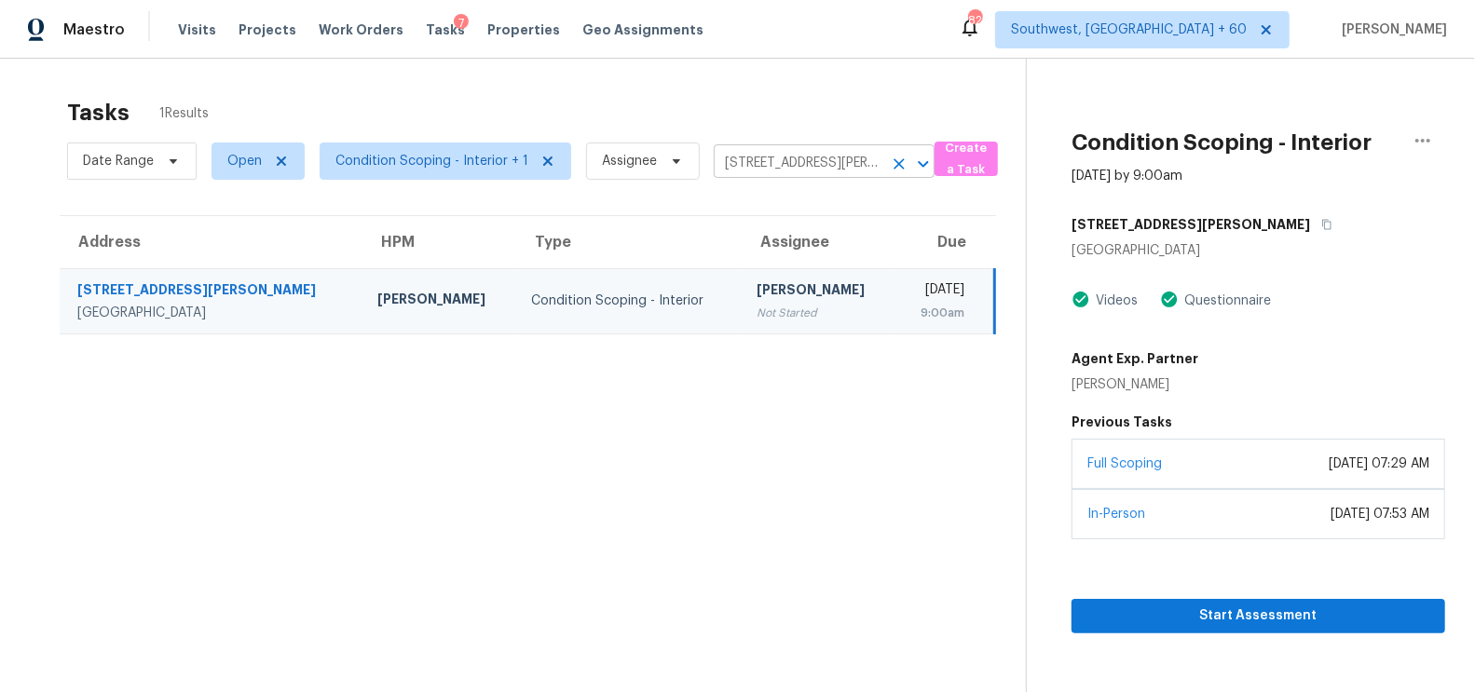
click at [806, 161] on input "[STREET_ADDRESS][PERSON_NAME]" at bounding box center [798, 163] width 169 height 29
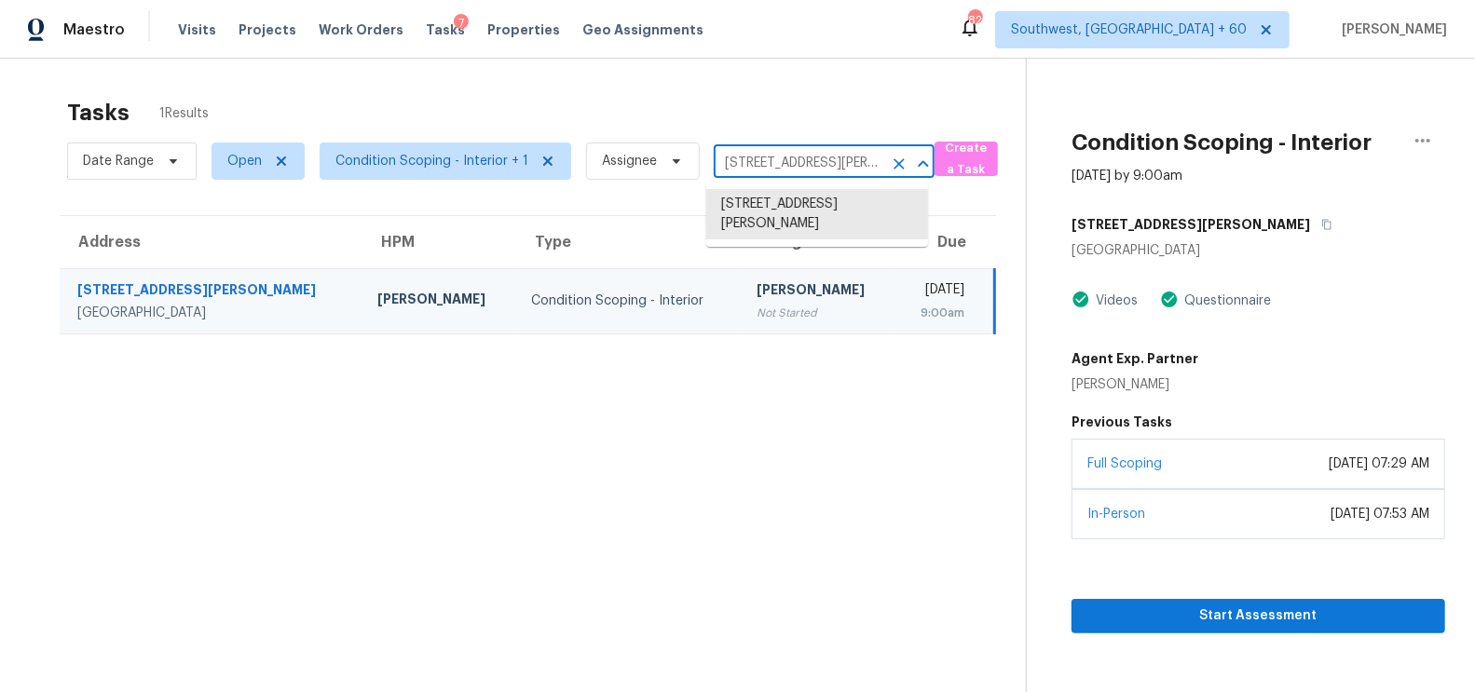
paste input "[STREET_ADDRESS]"
type input "[STREET_ADDRESS]"
click at [845, 212] on li "[STREET_ADDRESS]" at bounding box center [817, 204] width 222 height 31
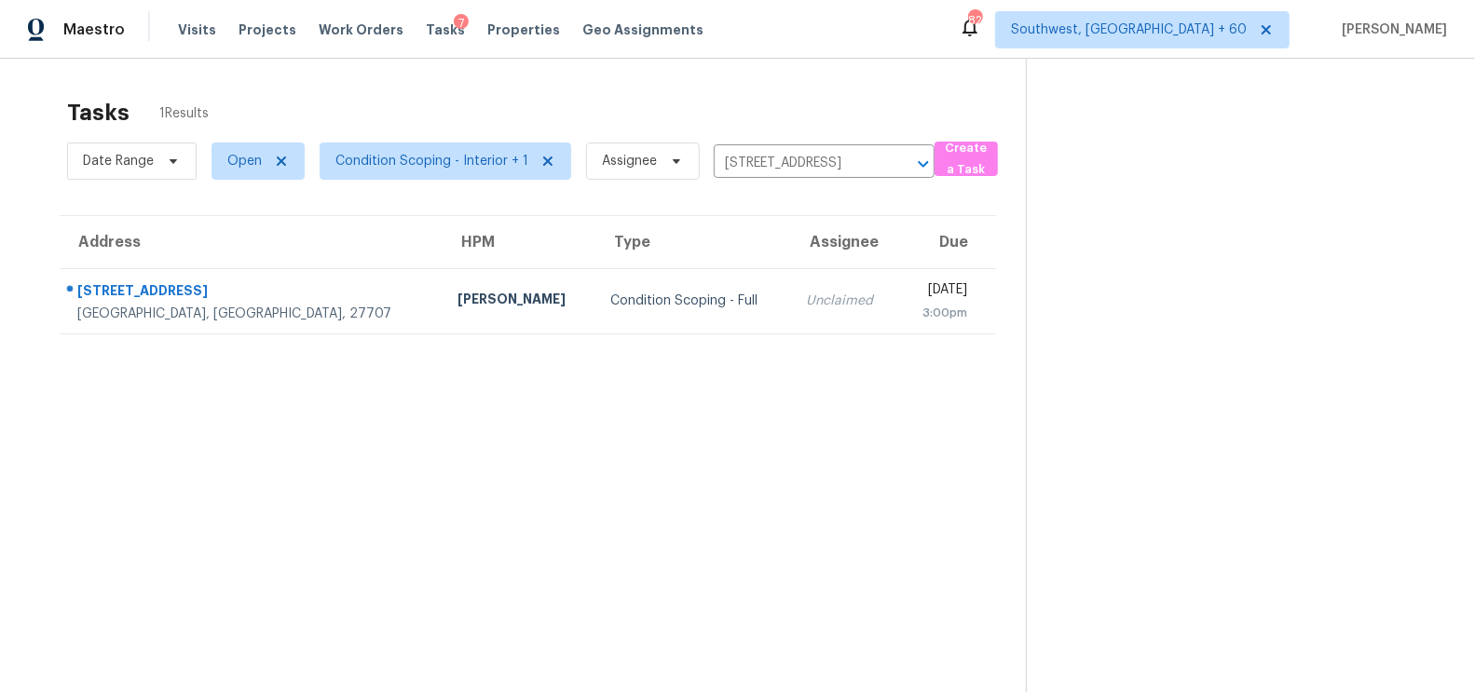
click at [799, 305] on td "Unclaimed" at bounding box center [844, 300] width 107 height 65
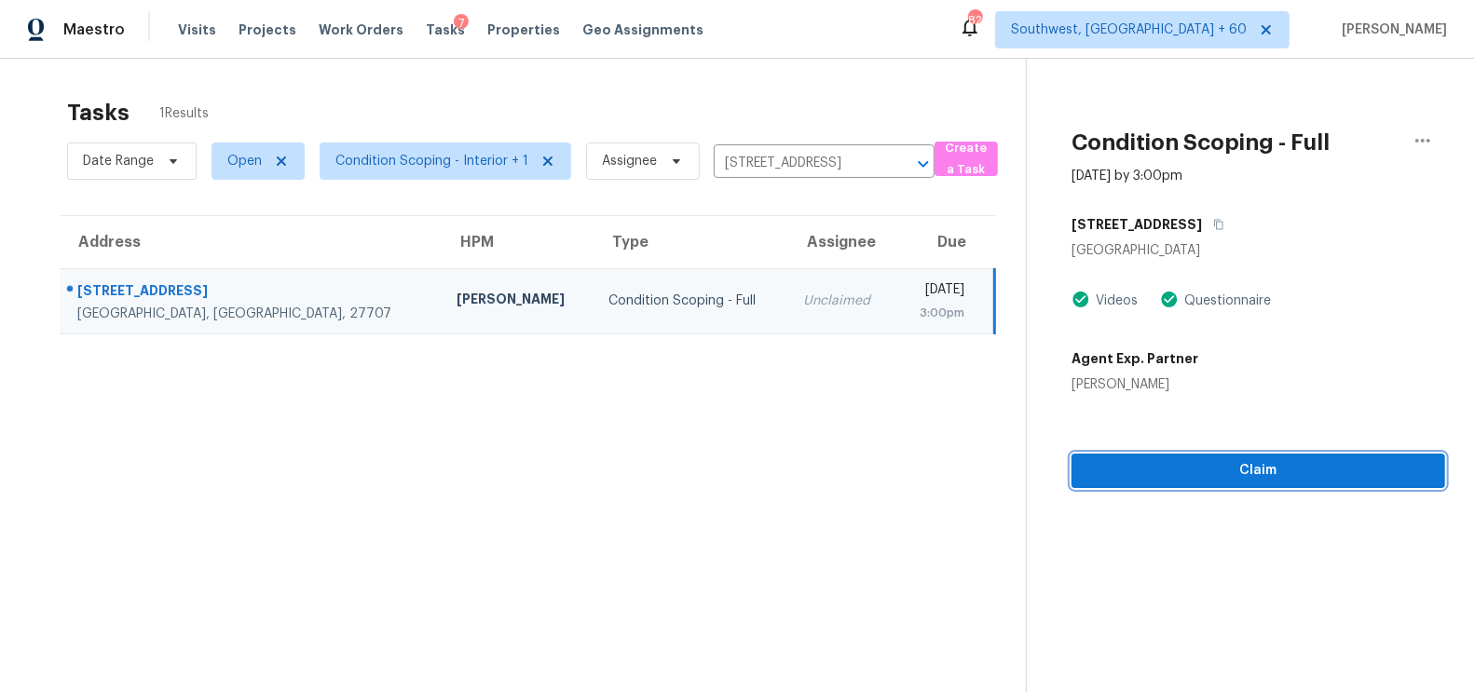
click at [1284, 467] on span "Claim" at bounding box center [1258, 470] width 344 height 23
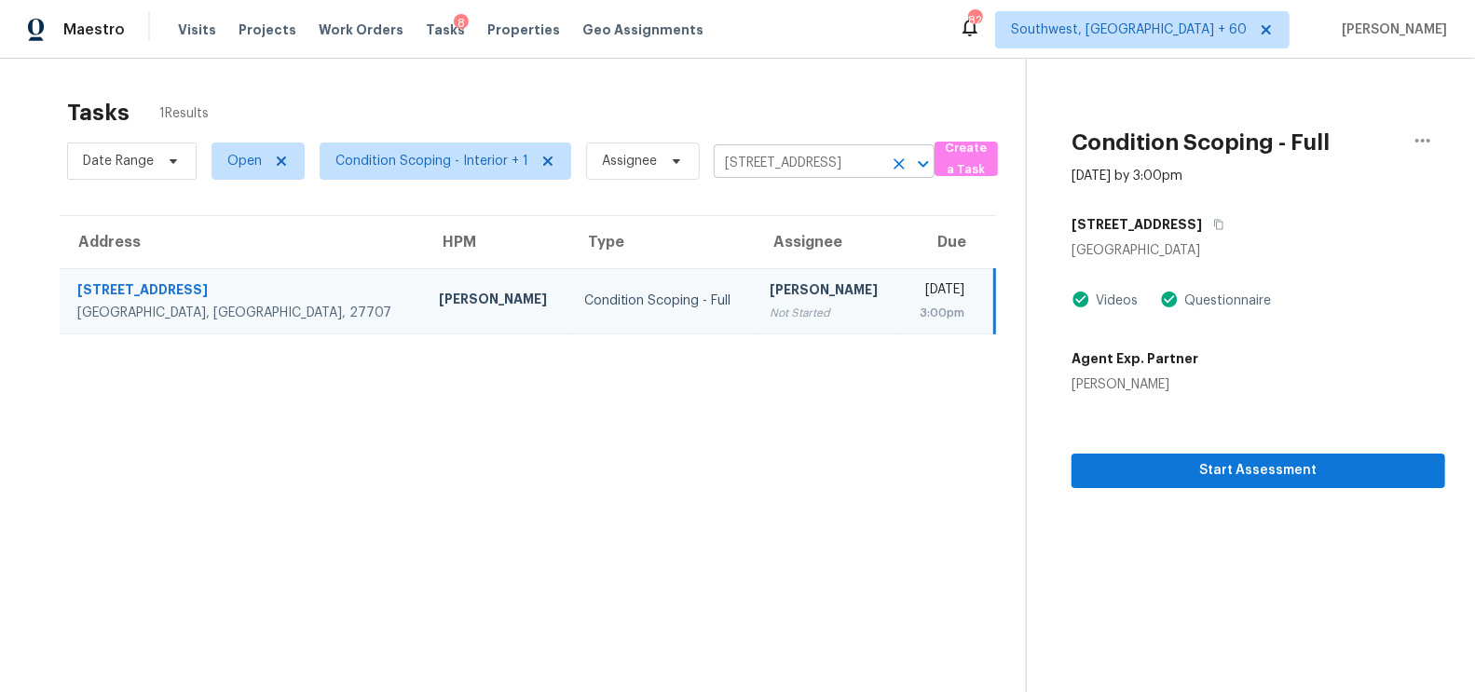
click at [798, 159] on input "[STREET_ADDRESS]" at bounding box center [798, 163] width 169 height 29
paste input "[STREET_ADDRESS]"
type input "98 S Highland"
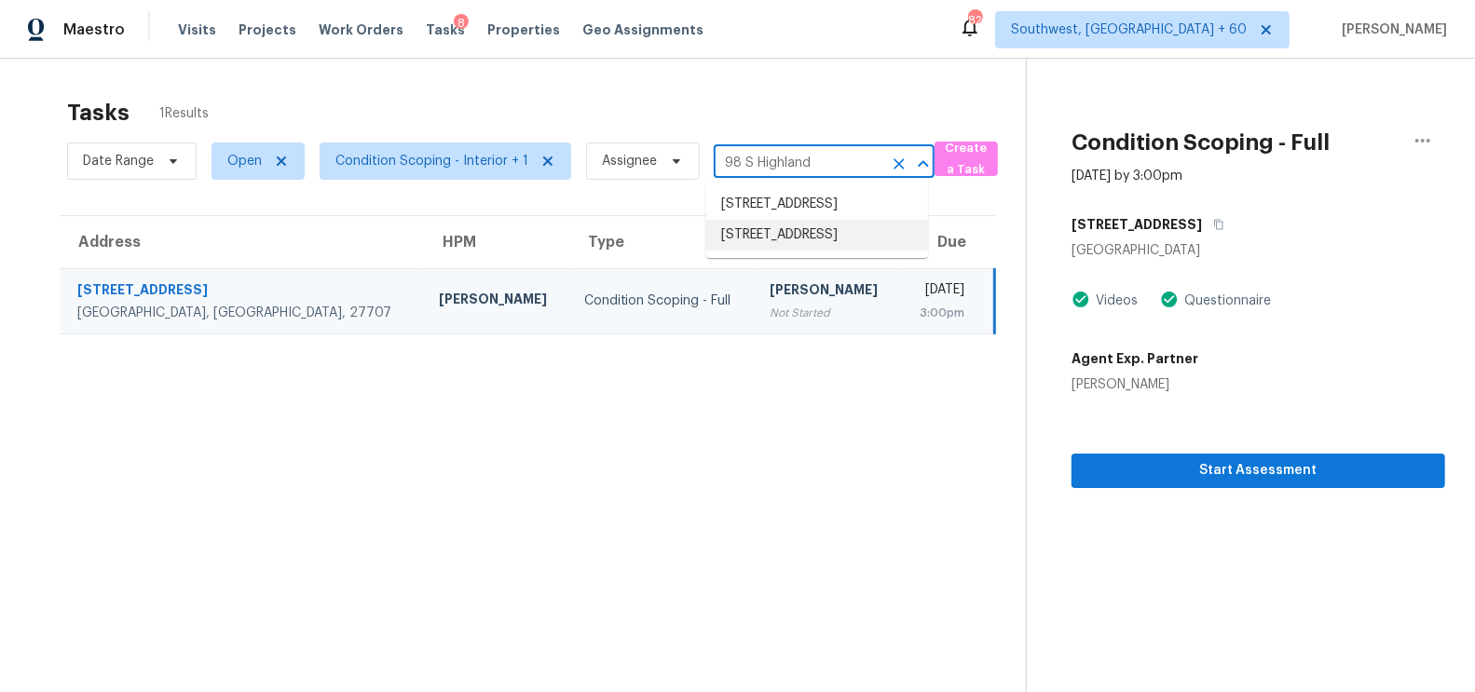
click at [816, 251] on li "[STREET_ADDRESS]" at bounding box center [817, 235] width 222 height 31
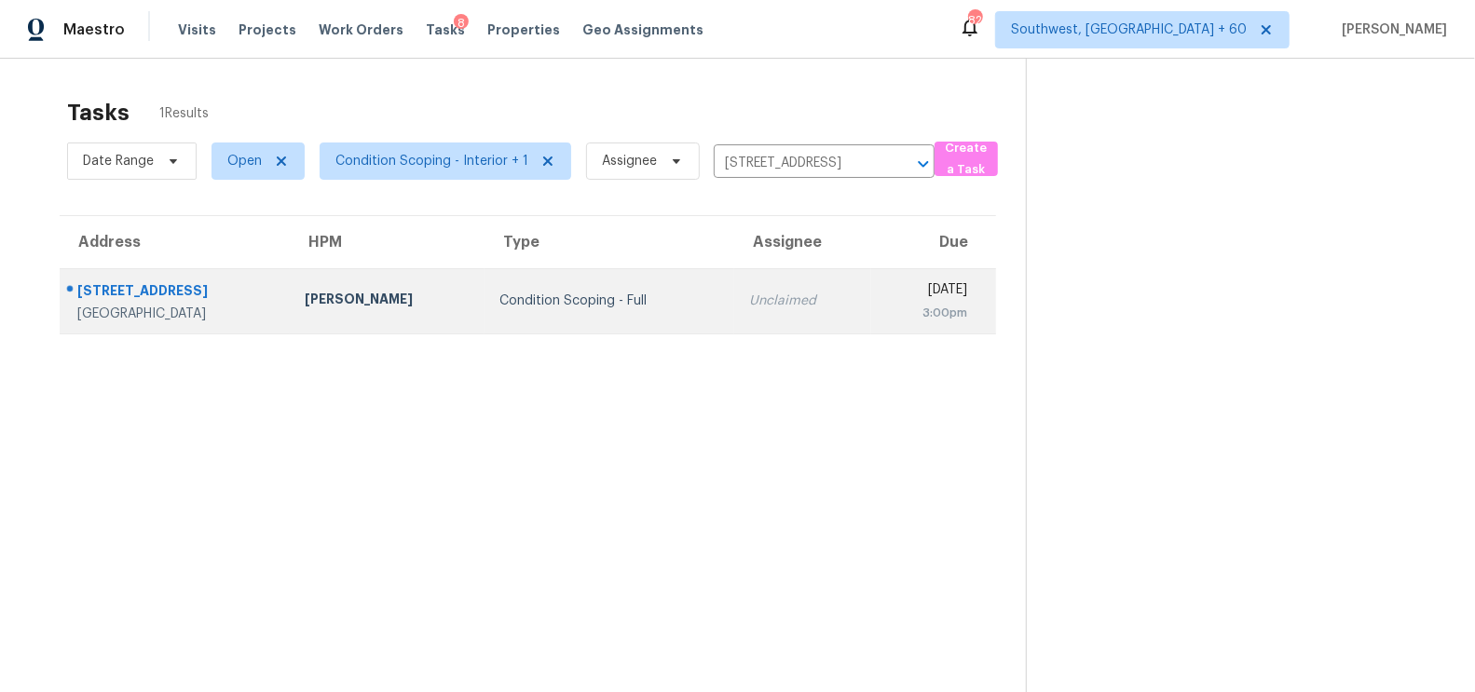
click at [749, 308] on div "Unclaimed" at bounding box center [802, 301] width 107 height 19
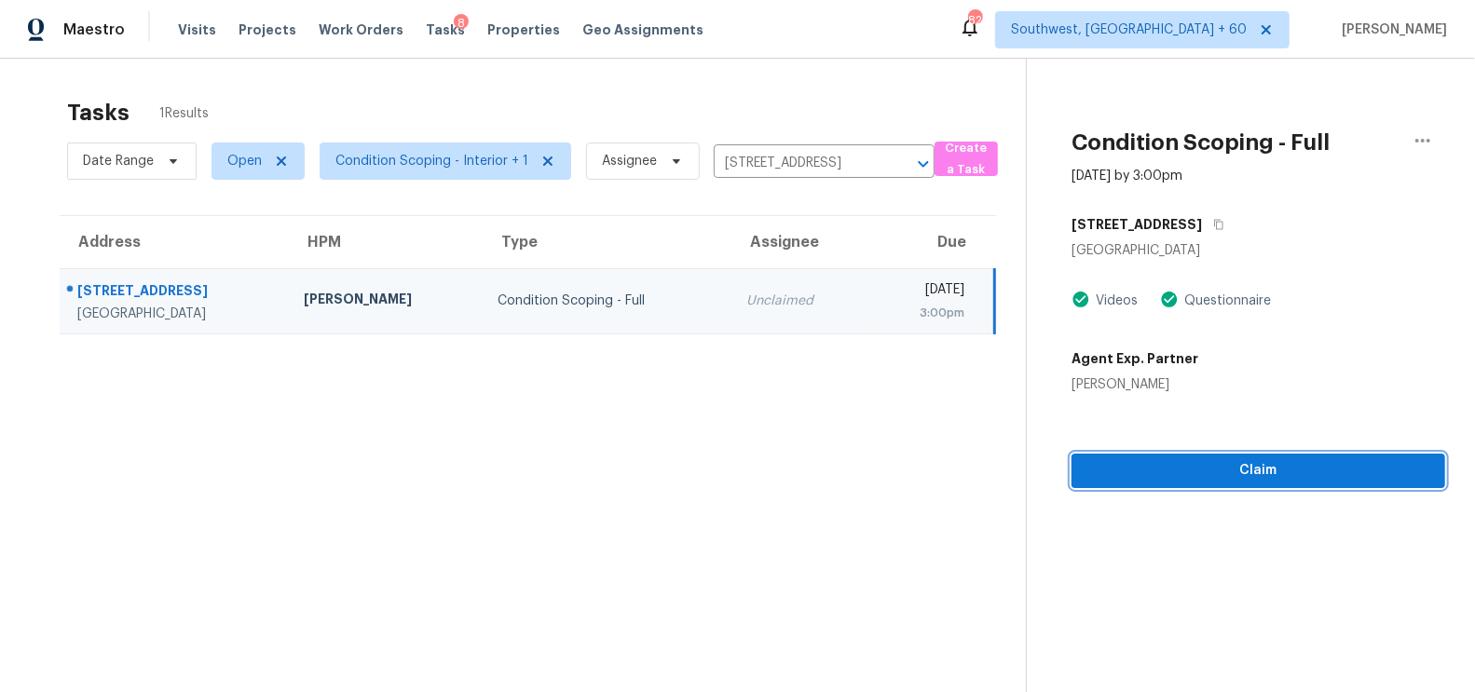
click at [1283, 476] on span "Claim" at bounding box center [1258, 470] width 344 height 23
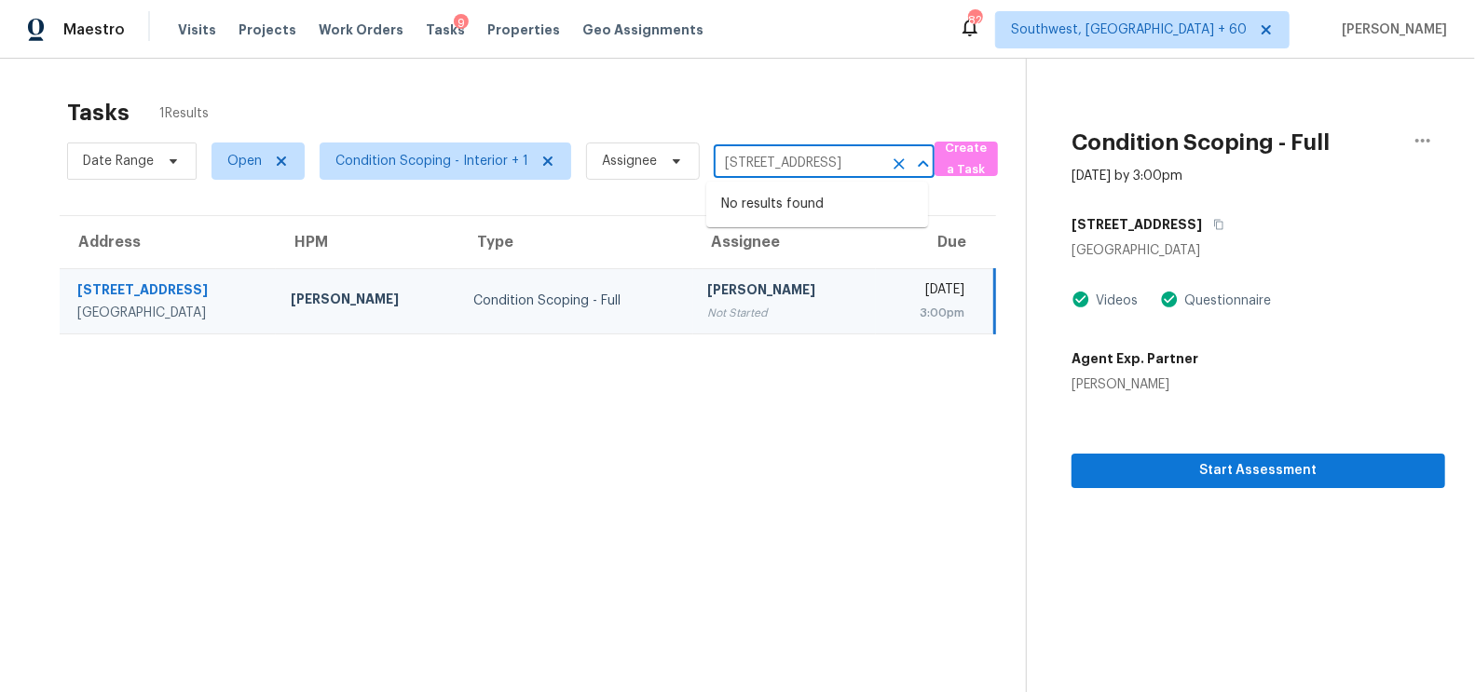
click at [757, 159] on input "[STREET_ADDRESS]" at bounding box center [798, 163] width 169 height 29
paste input "[STREET_ADDRESS][PERSON_NAME]"
type input "[STREET_ADDRESS][PERSON_NAME]"
click at [798, 213] on li "[STREET_ADDRESS][PERSON_NAME]" at bounding box center [817, 214] width 222 height 50
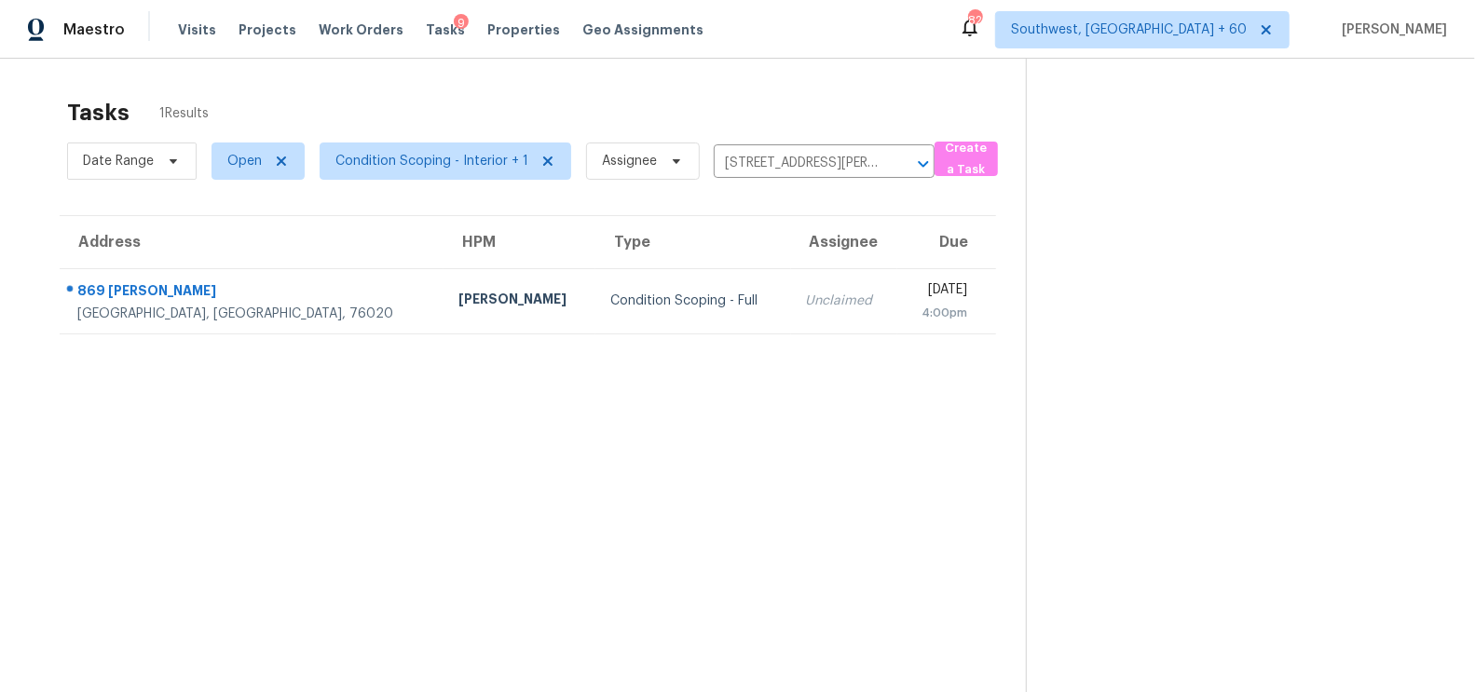
click at [806, 294] on div "Unclaimed" at bounding box center [844, 301] width 77 height 19
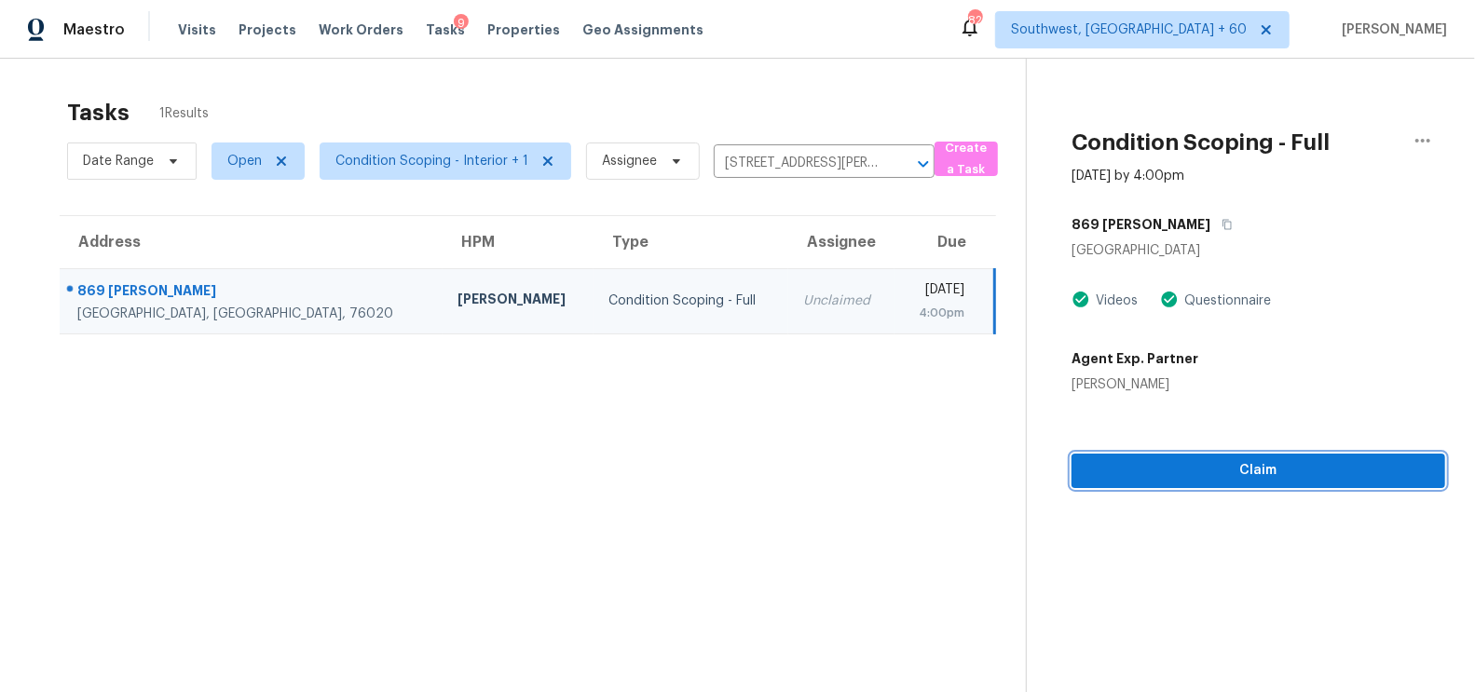
click at [1285, 470] on span "Claim" at bounding box center [1258, 470] width 344 height 23
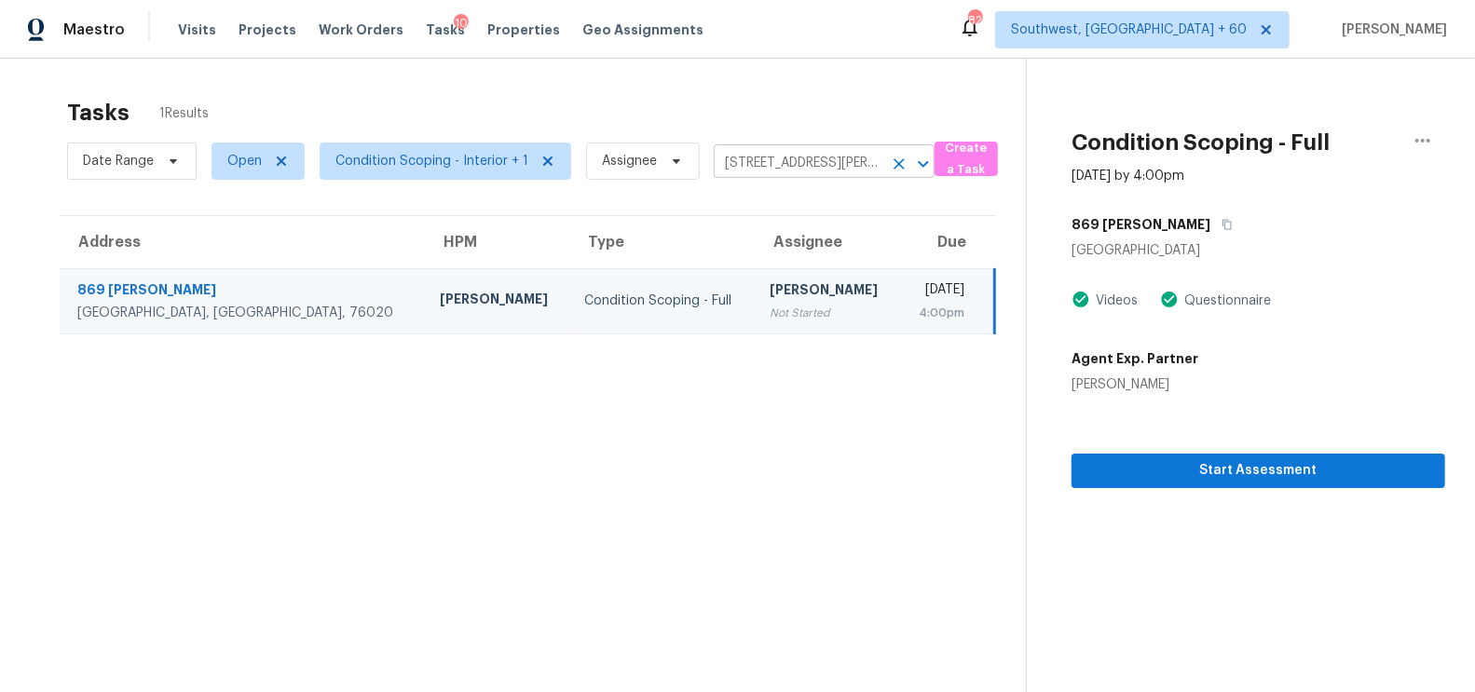
click at [733, 165] on input "[STREET_ADDRESS][PERSON_NAME]" at bounding box center [798, 163] width 169 height 29
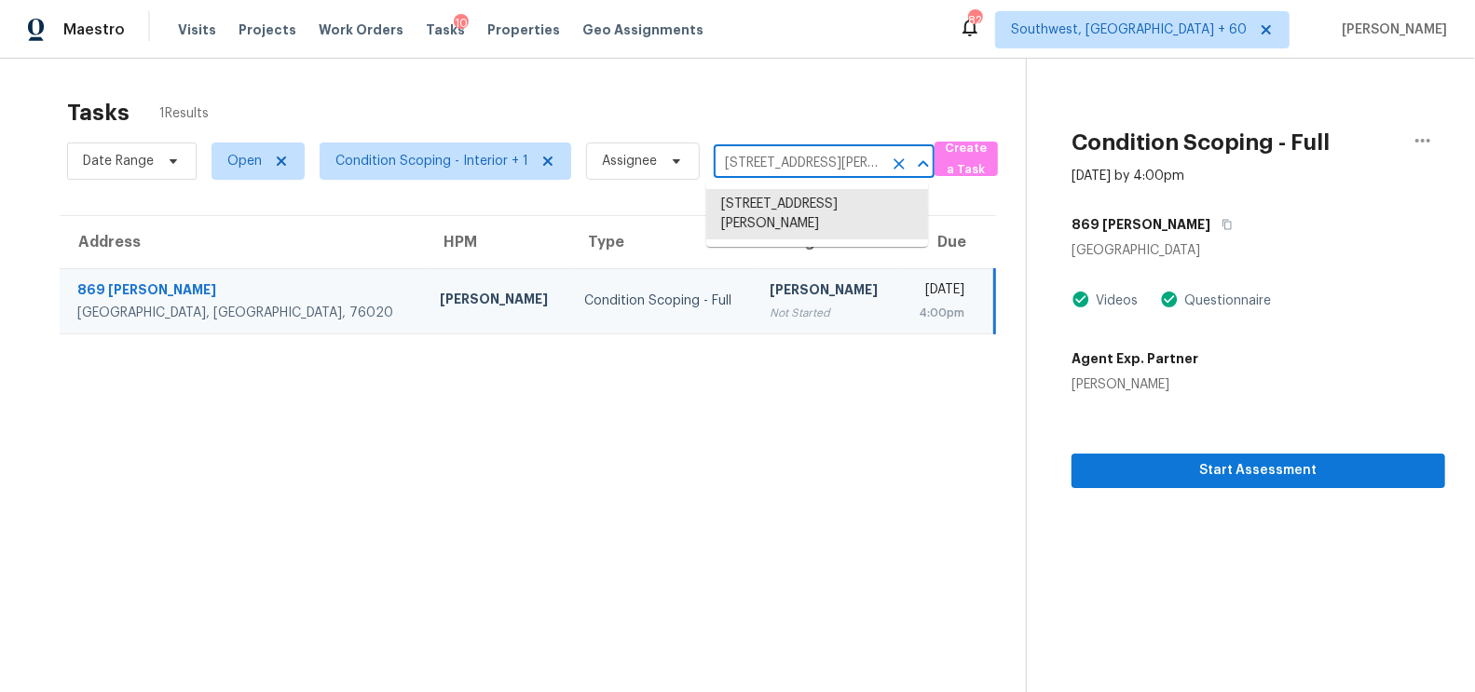
paste input "[STREET_ADDRESS]"
type input "[STREET_ADDRESS]"
click at [801, 220] on li "[STREET_ADDRESS]" at bounding box center [817, 204] width 222 height 31
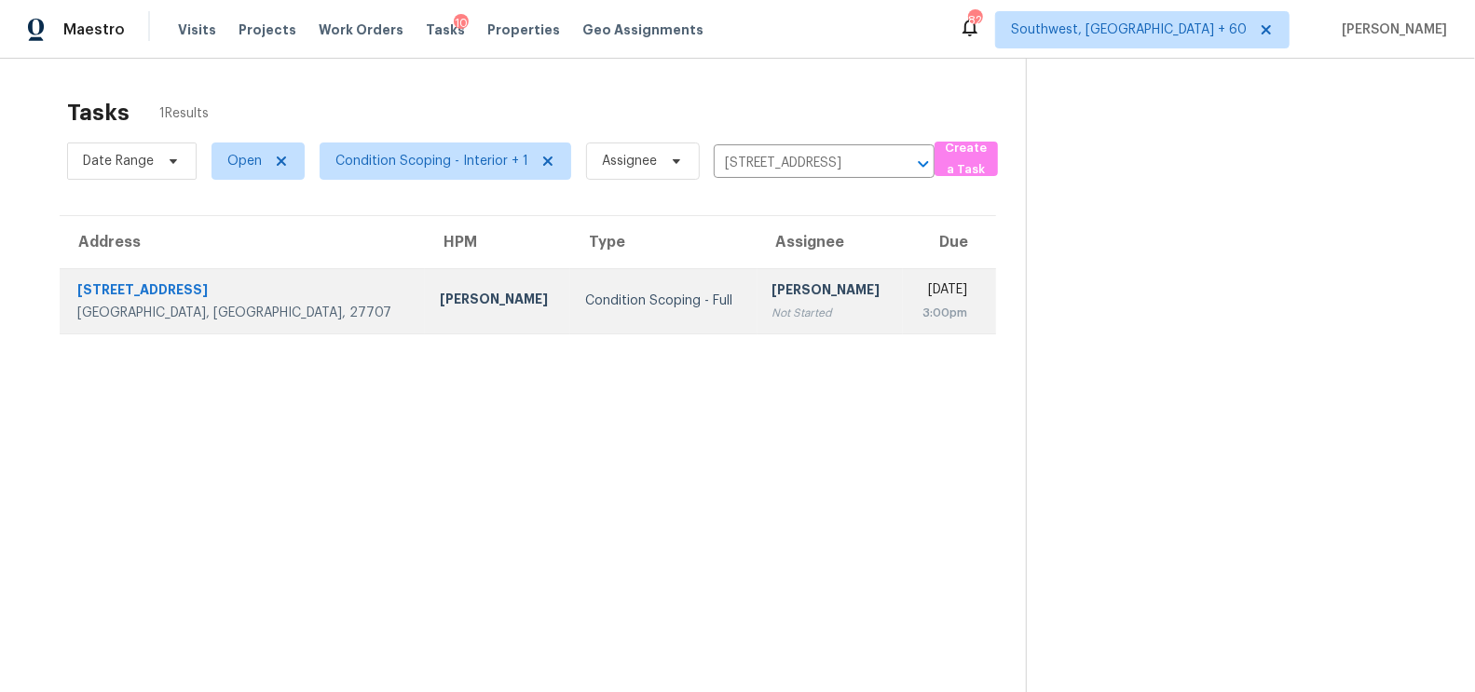
click at [786, 294] on div "[PERSON_NAME]" at bounding box center [830, 291] width 116 height 23
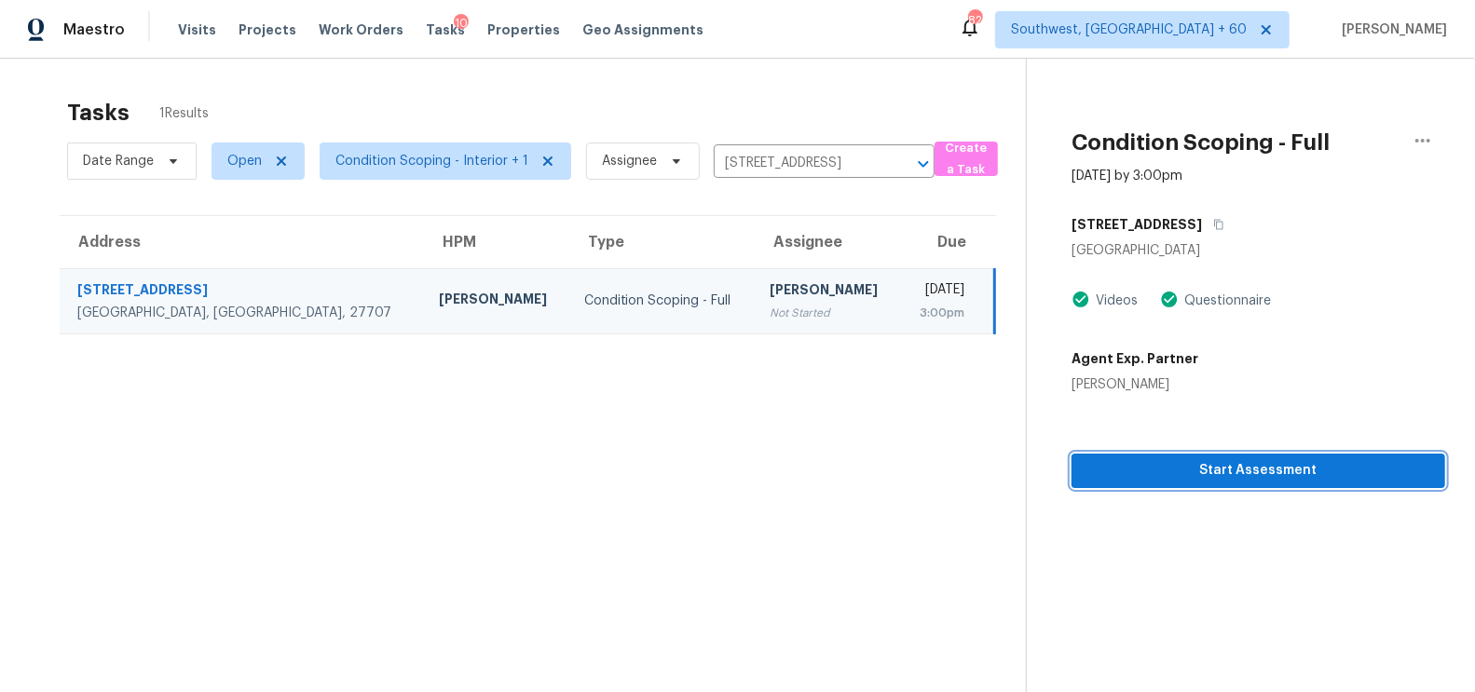
click at [1225, 457] on button "Start Assessment" at bounding box center [1258, 471] width 374 height 34
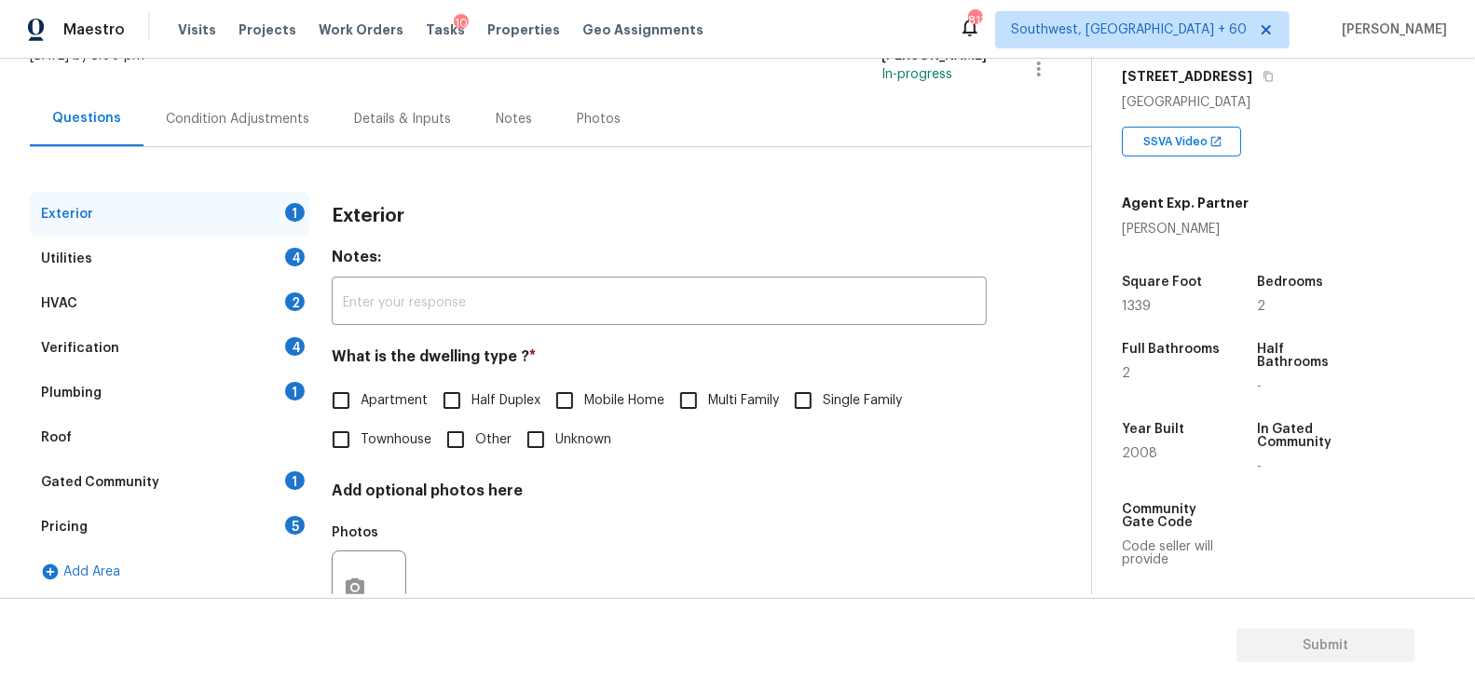
scroll to position [193, 0]
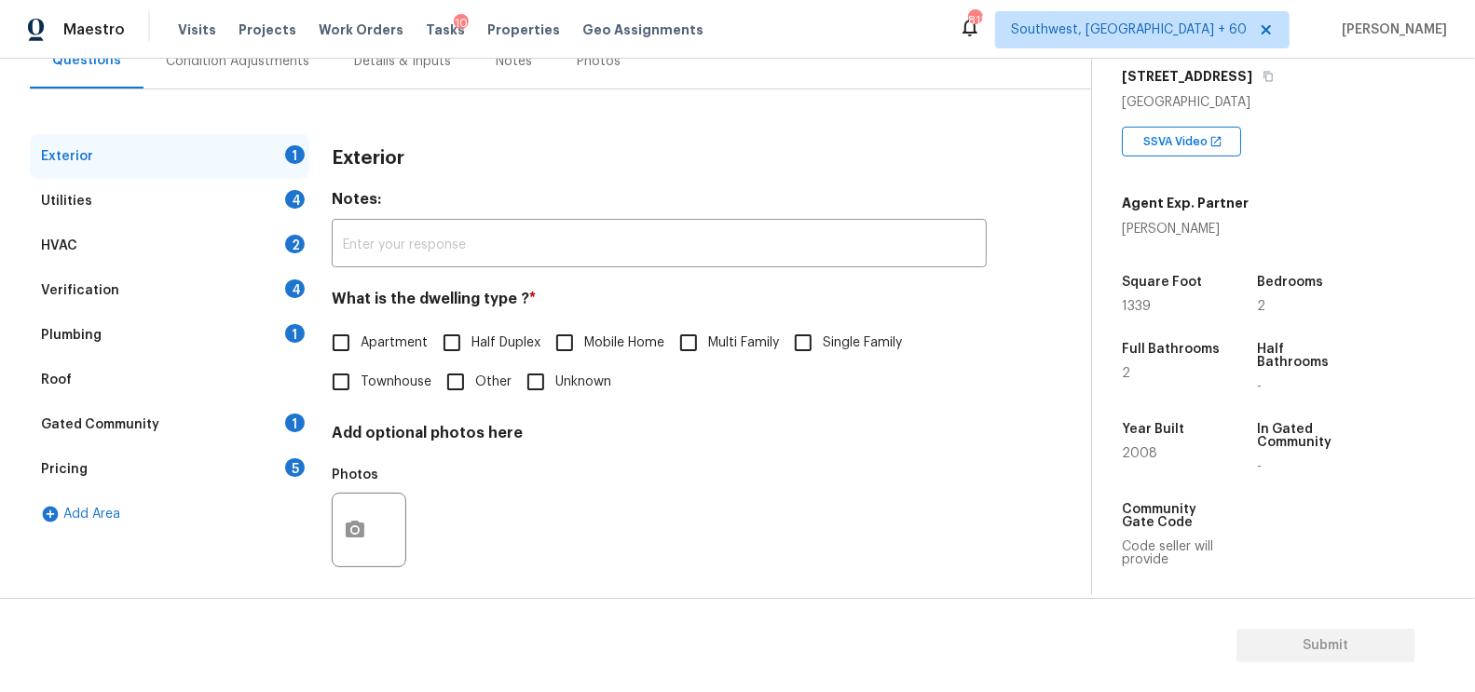
click at [371, 345] on span "Apartment" at bounding box center [394, 344] width 67 height 20
click at [361, 345] on input "Apartment" at bounding box center [340, 342] width 39 height 39
checkbox input "true"
click at [274, 197] on div "Utilities 4" at bounding box center [169, 201] width 279 height 45
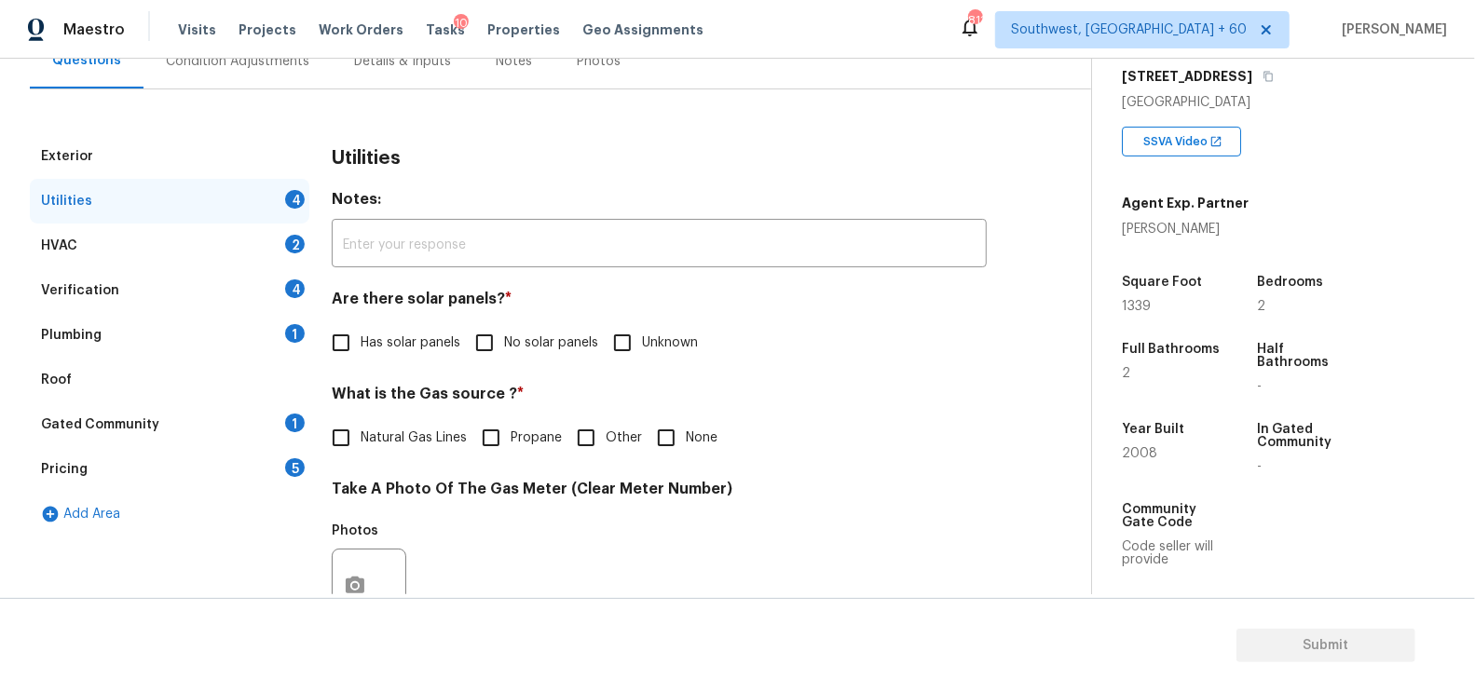
click at [539, 371] on div "Utilities Notes: ​ Are there solar panels? * Has solar panels No solar panels U…" at bounding box center [659, 620] width 655 height 972
click at [534, 357] on label "No solar panels" at bounding box center [531, 342] width 133 height 39
click at [504, 357] on input "No solar panels" at bounding box center [484, 342] width 39 height 39
checkbox input "true"
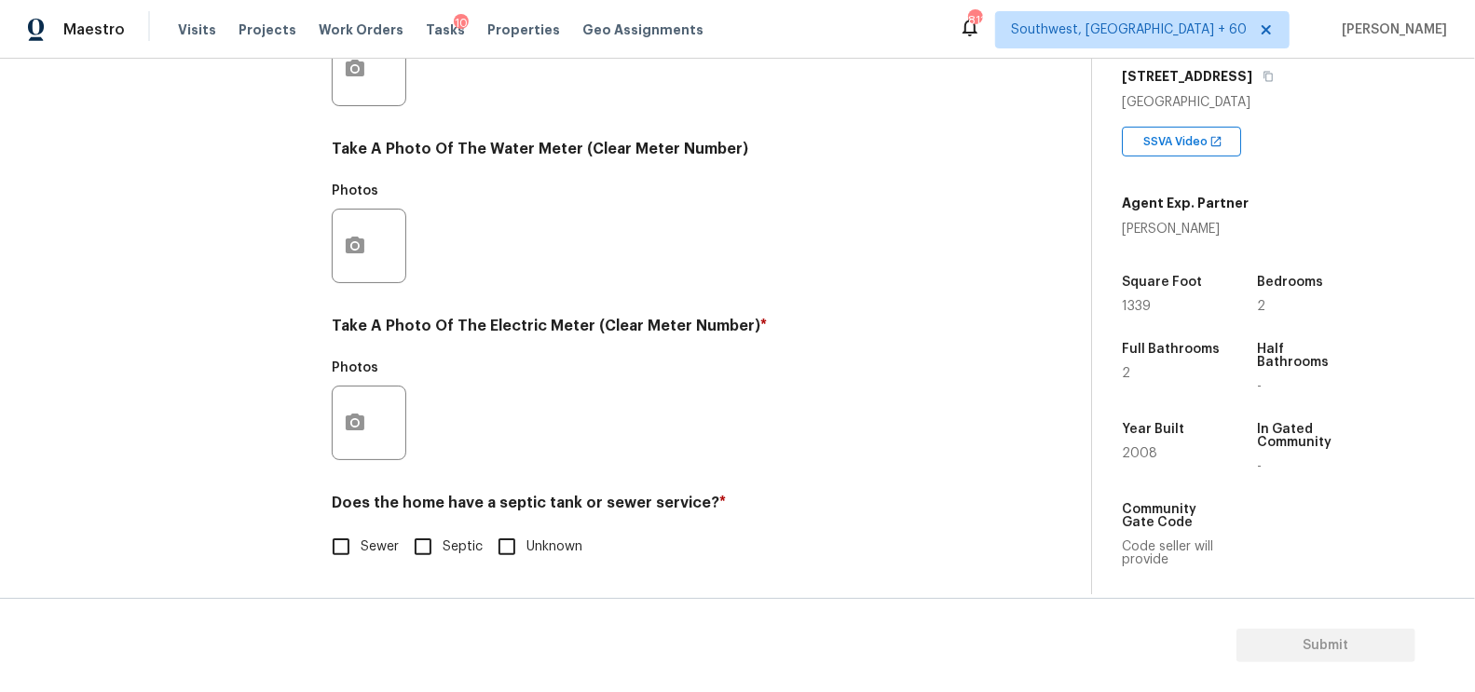
click at [365, 551] on span "Sewer" at bounding box center [380, 548] width 38 height 20
click at [361, 551] on input "Sewer" at bounding box center [340, 546] width 39 height 39
checkbox input "true"
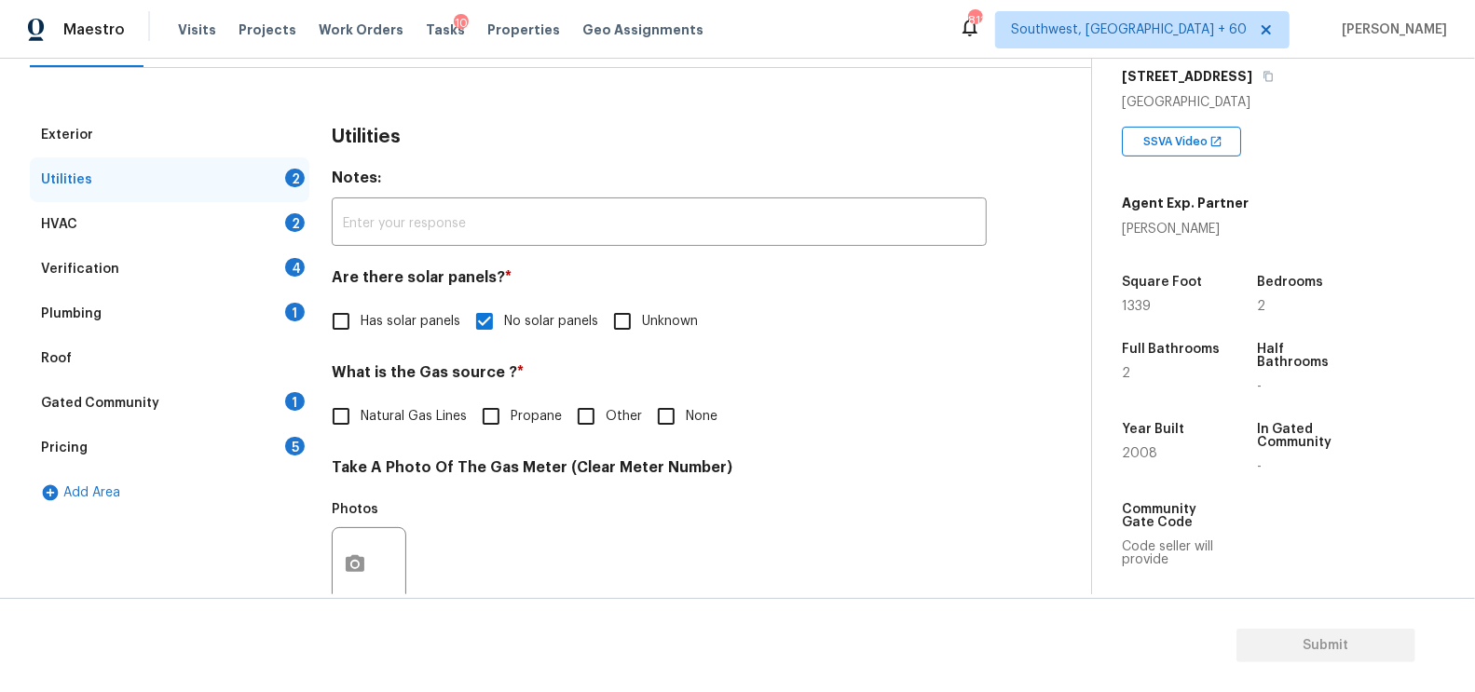
scroll to position [90, 0]
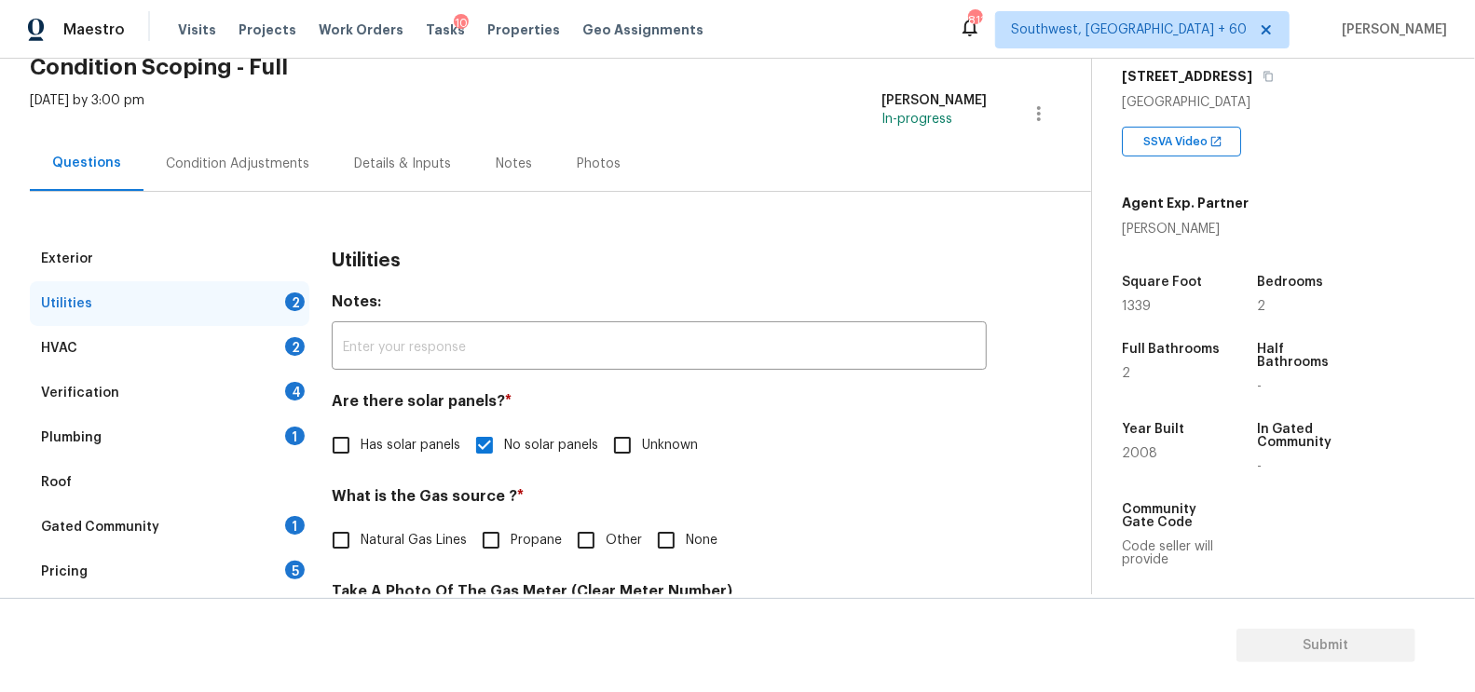
click at [236, 344] on div "HVAC 2" at bounding box center [169, 348] width 279 height 45
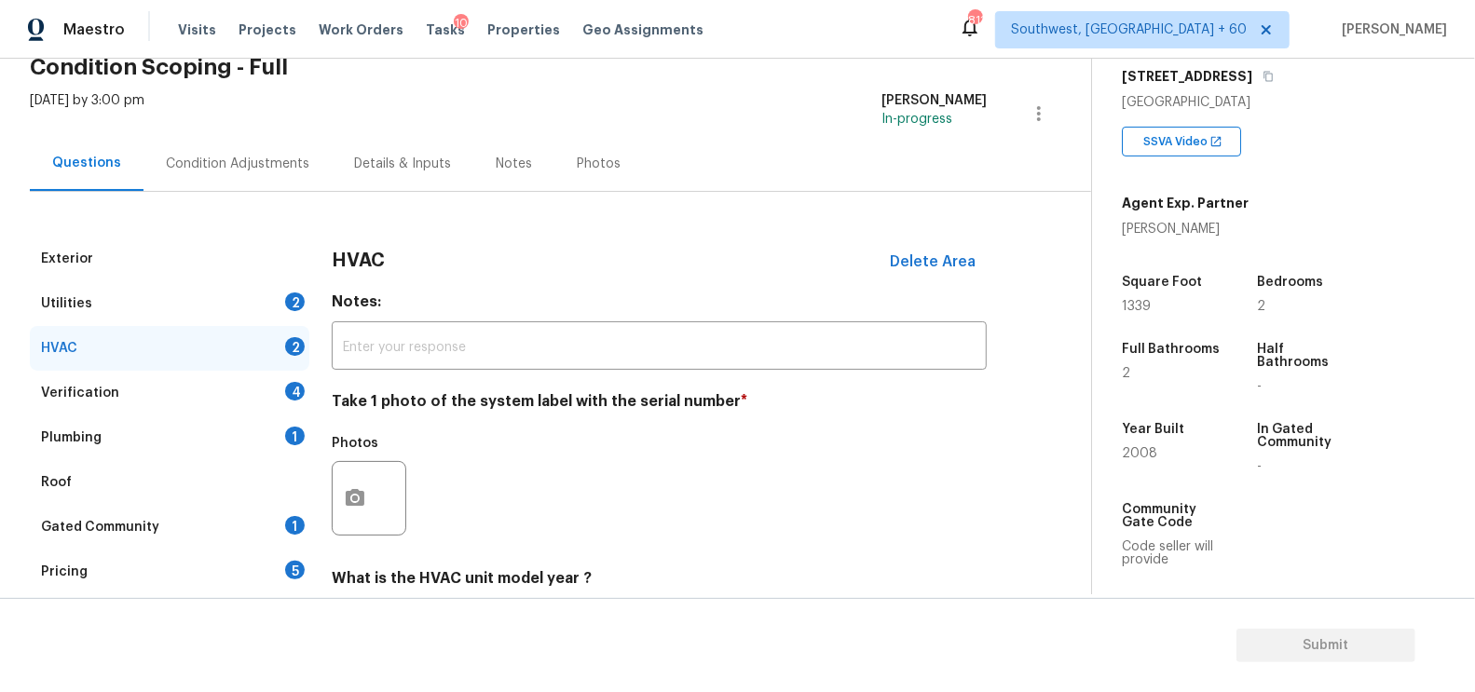
scroll to position [266, 0]
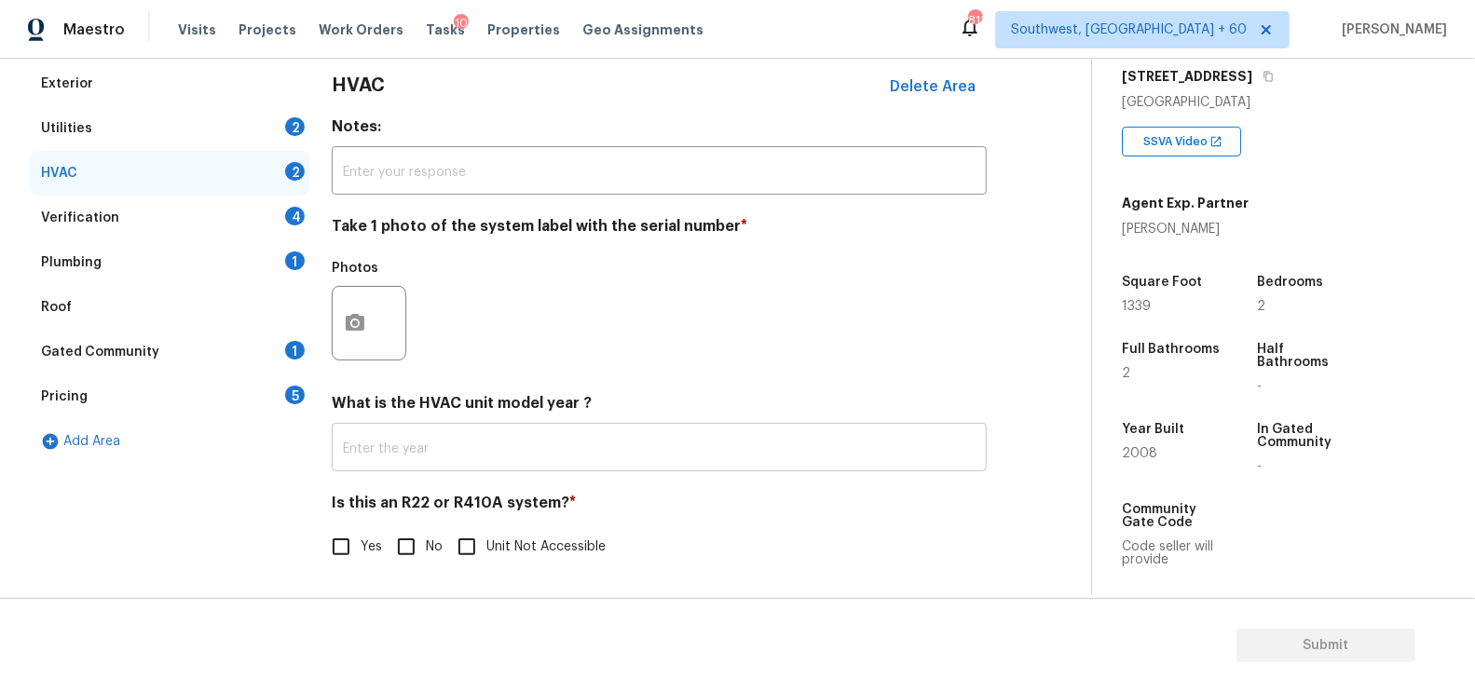
click at [454, 457] on input "text" at bounding box center [659, 450] width 655 height 44
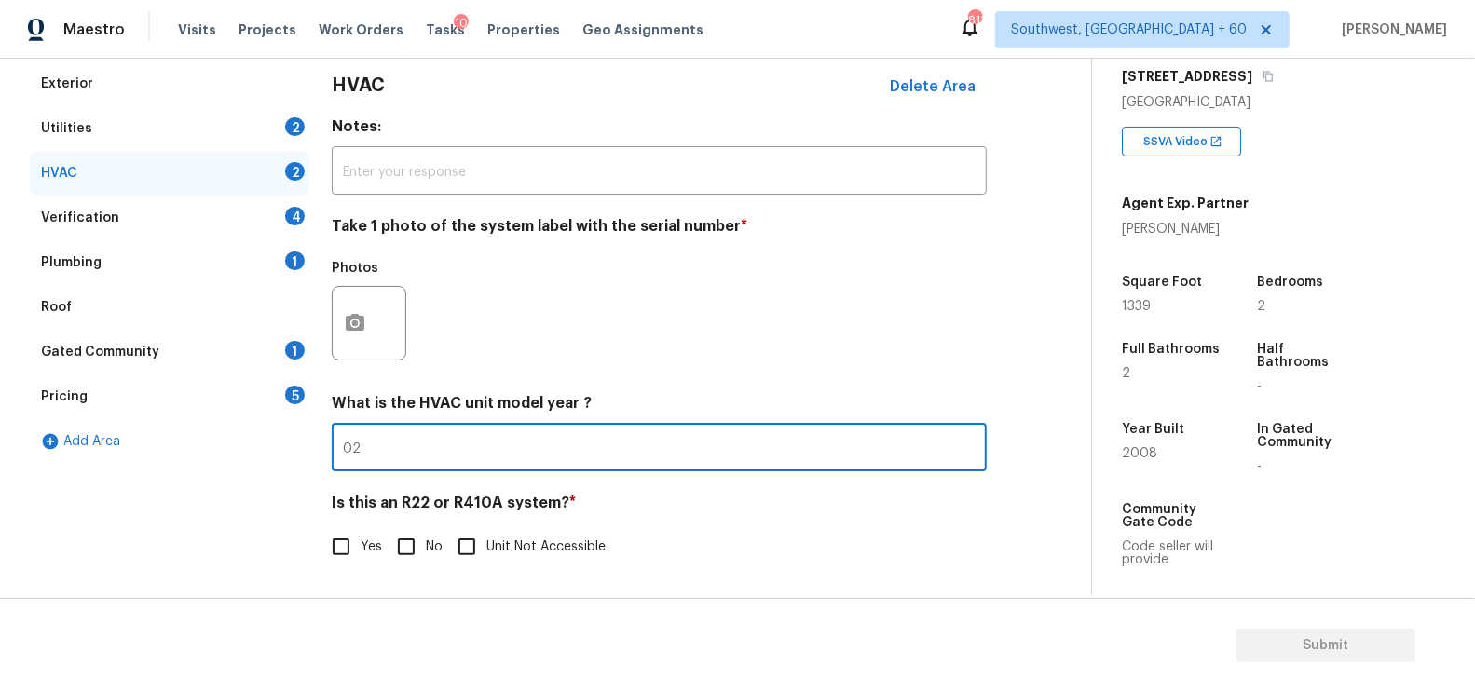
type input "0"
type input "2020"
click at [409, 532] on input "No" at bounding box center [406, 546] width 39 height 39
checkbox input "true"
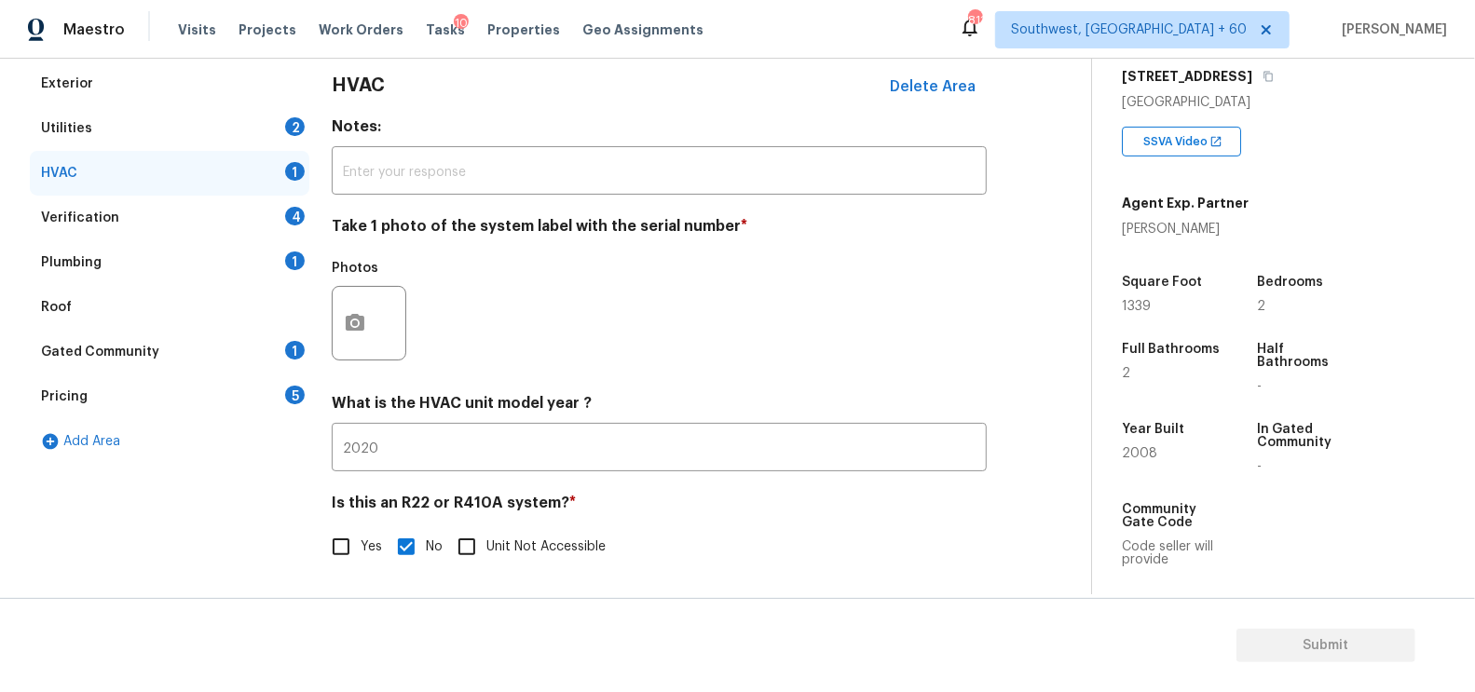
click at [285, 218] on div "4" at bounding box center [295, 216] width 20 height 19
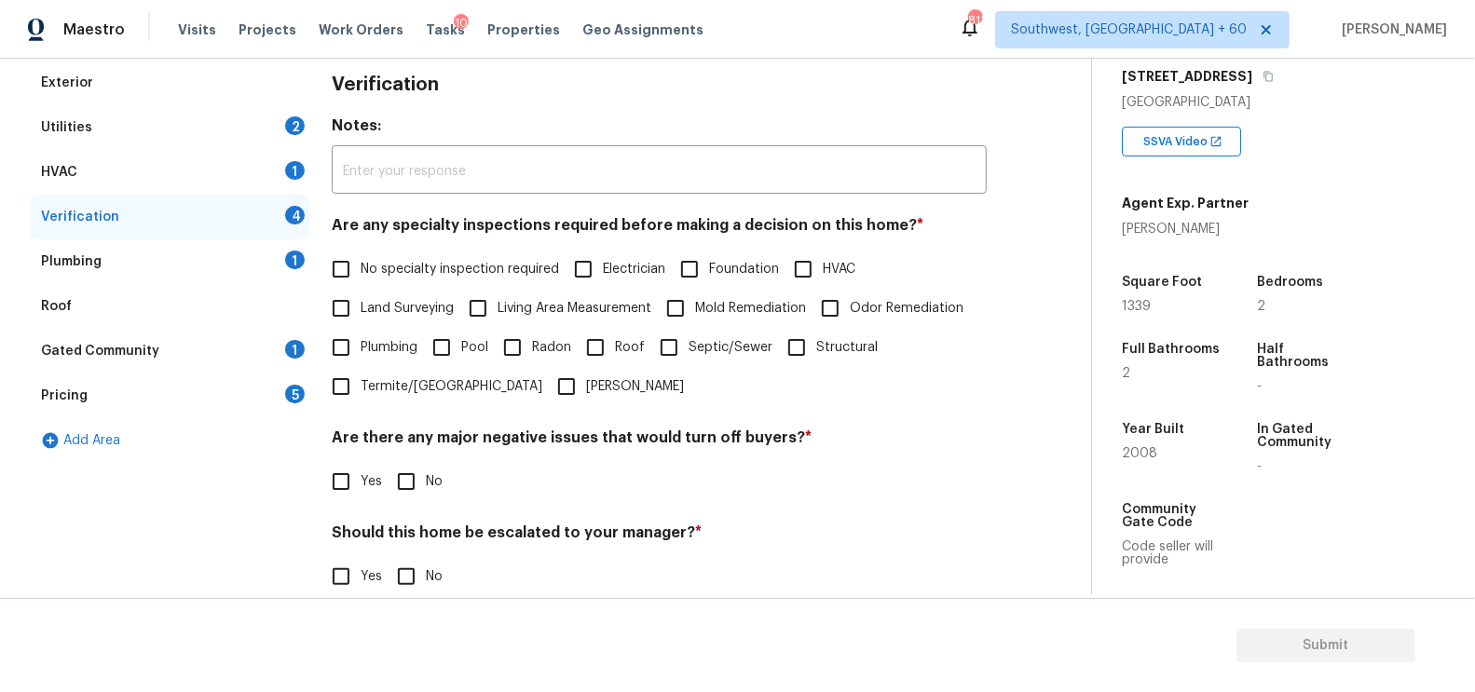
click at [404, 255] on label "No specialty inspection required" at bounding box center [440, 269] width 238 height 39
click at [361, 255] on input "No specialty inspection required" at bounding box center [340, 269] width 39 height 39
checkbox input "true"
click at [405, 490] on input "No" at bounding box center [406, 481] width 39 height 39
checkbox input "true"
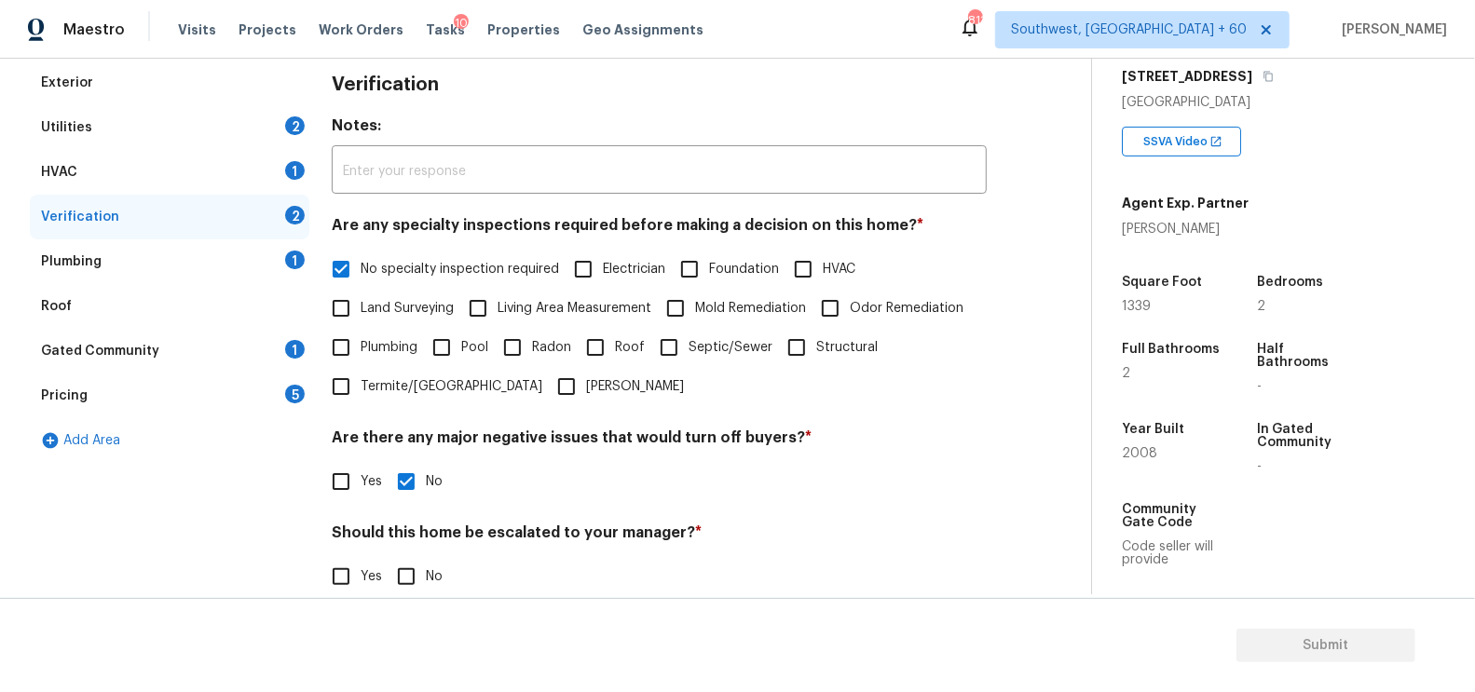
click at [415, 579] on input "No" at bounding box center [406, 576] width 39 height 39
checkbox input "true"
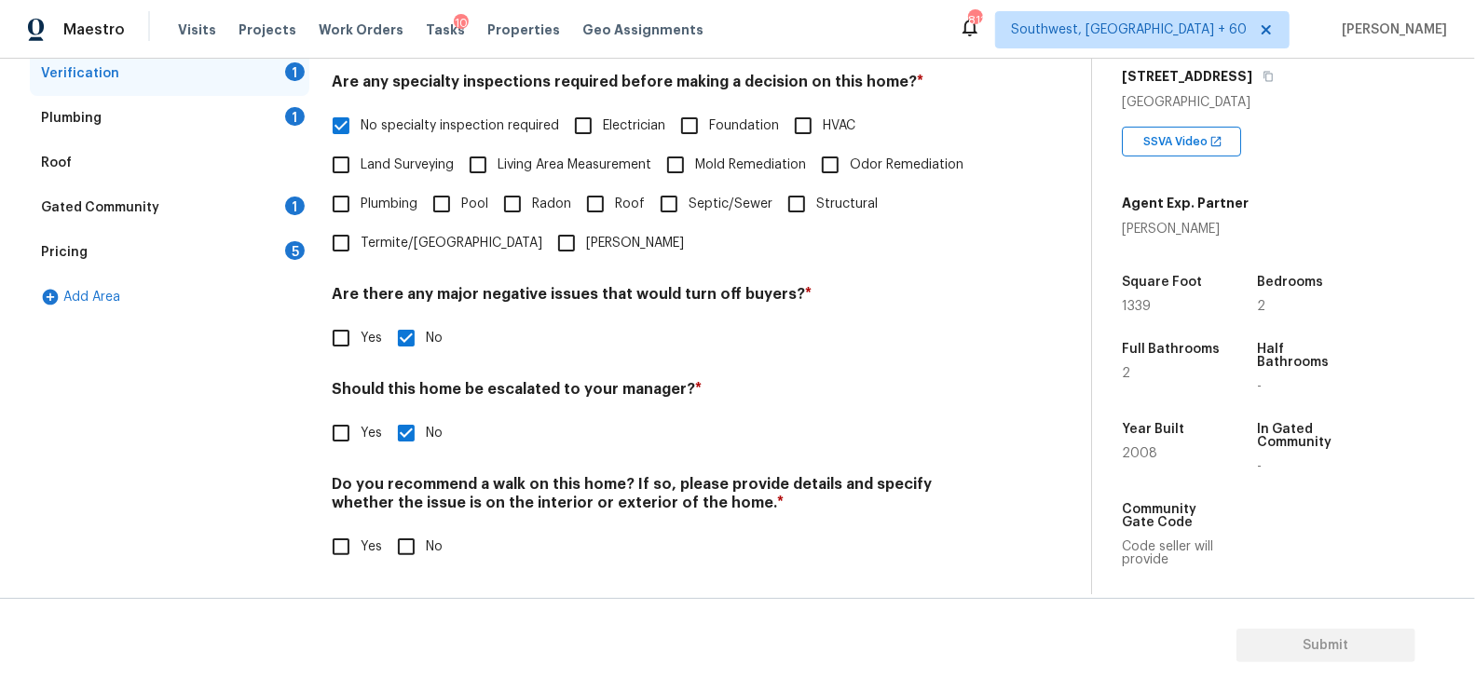
click at [406, 552] on input "No" at bounding box center [406, 546] width 39 height 39
checkbox input "true"
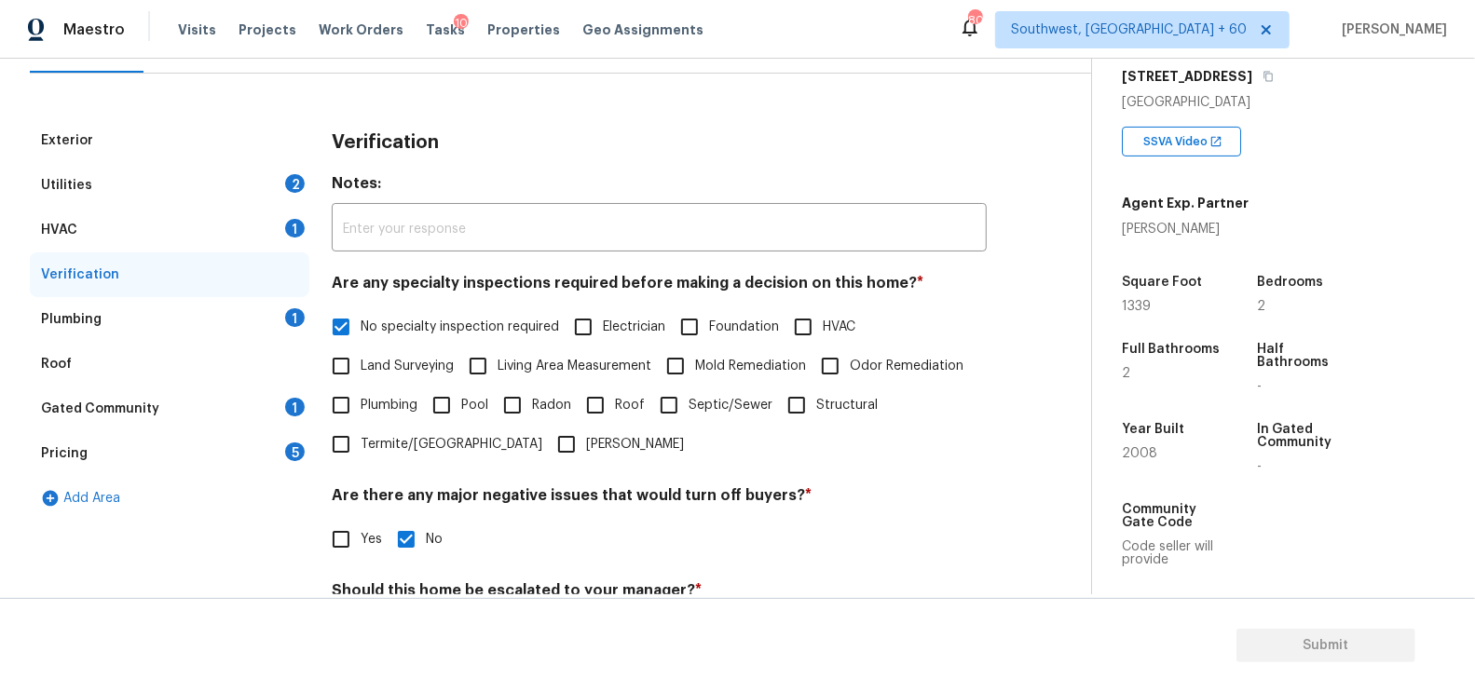
click at [269, 313] on div "Plumbing 1" at bounding box center [169, 319] width 279 height 45
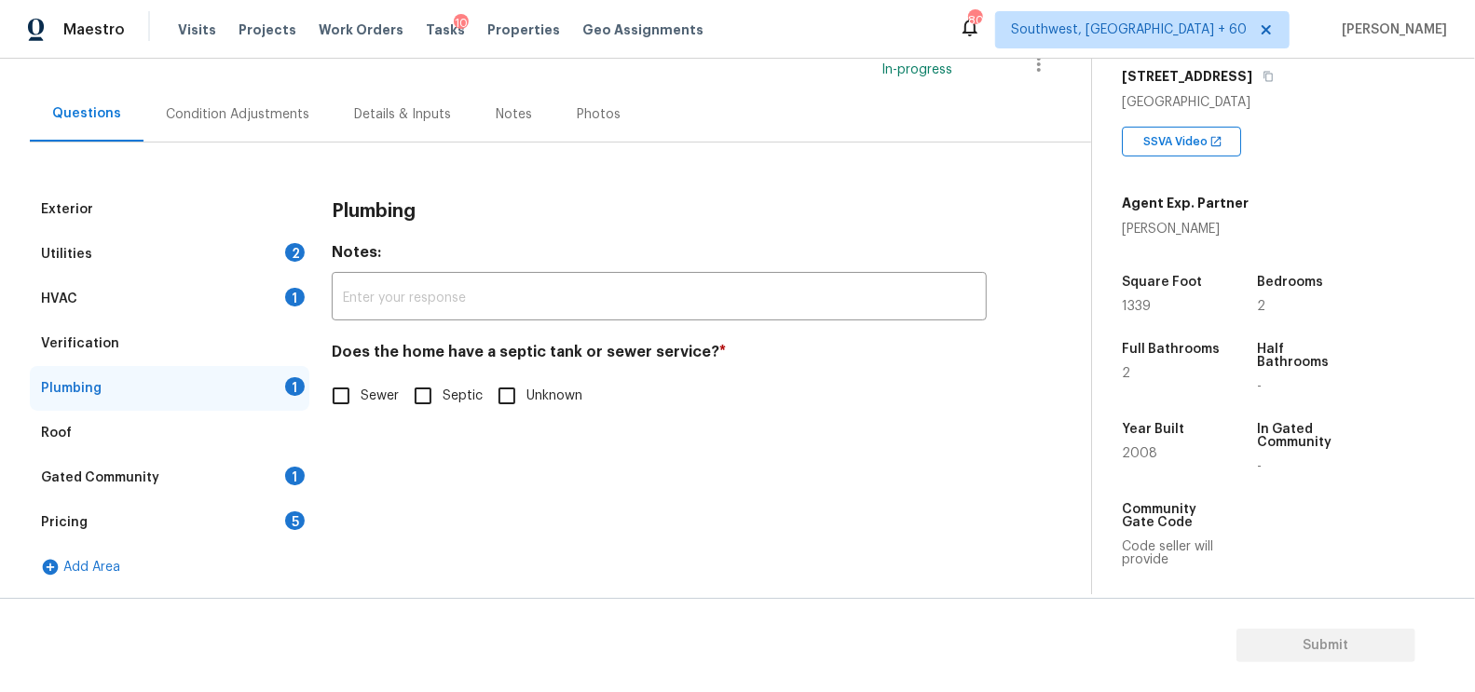
click at [367, 368] on h4 "Does the home have a septic tank or sewer service? *" at bounding box center [659, 356] width 655 height 26
click at [366, 387] on span "Sewer" at bounding box center [380, 397] width 38 height 20
click at [361, 386] on input "Sewer" at bounding box center [340, 395] width 39 height 39
checkbox input "true"
click at [279, 490] on div "Gated Community 1" at bounding box center [169, 478] width 279 height 45
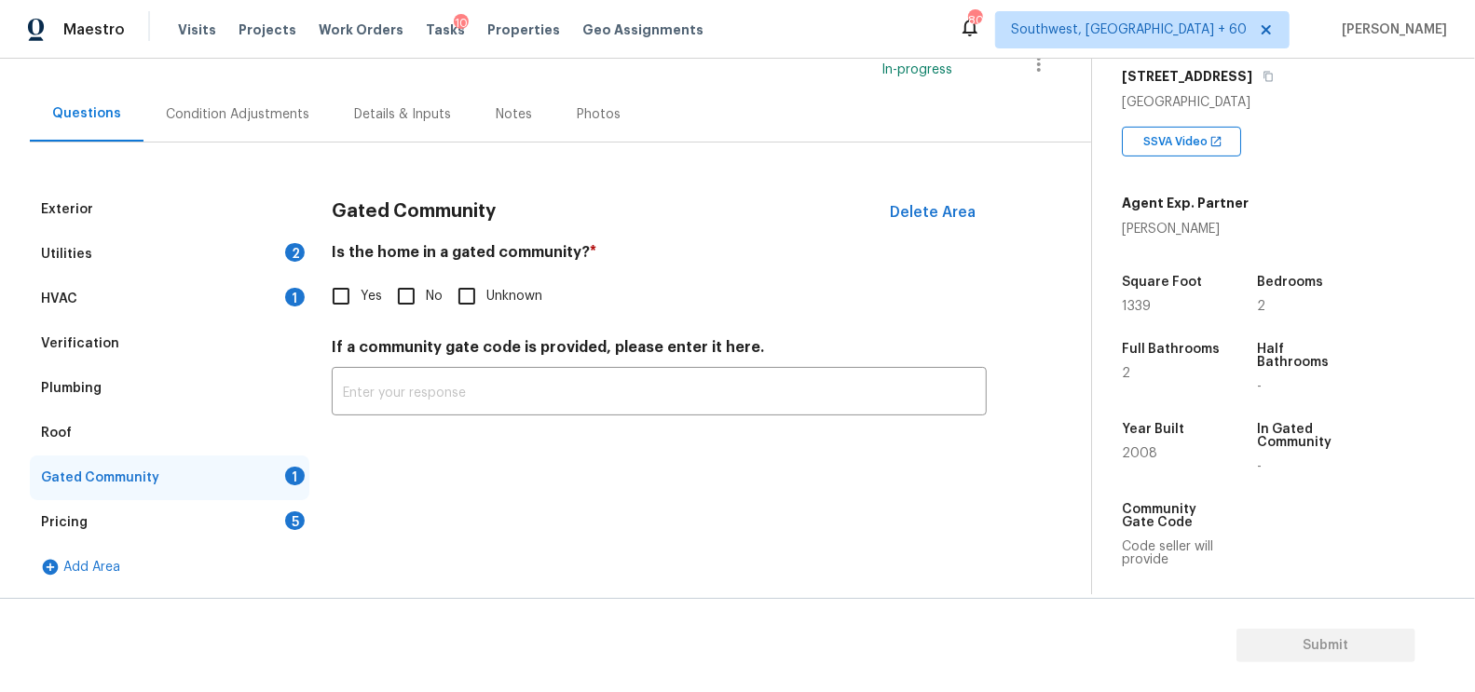
click at [394, 284] on input "No" at bounding box center [406, 296] width 39 height 39
checkbox input "true"
click at [295, 487] on div "Gated Community" at bounding box center [169, 478] width 279 height 45
click at [283, 517] on div "Pricing 5" at bounding box center [169, 522] width 279 height 45
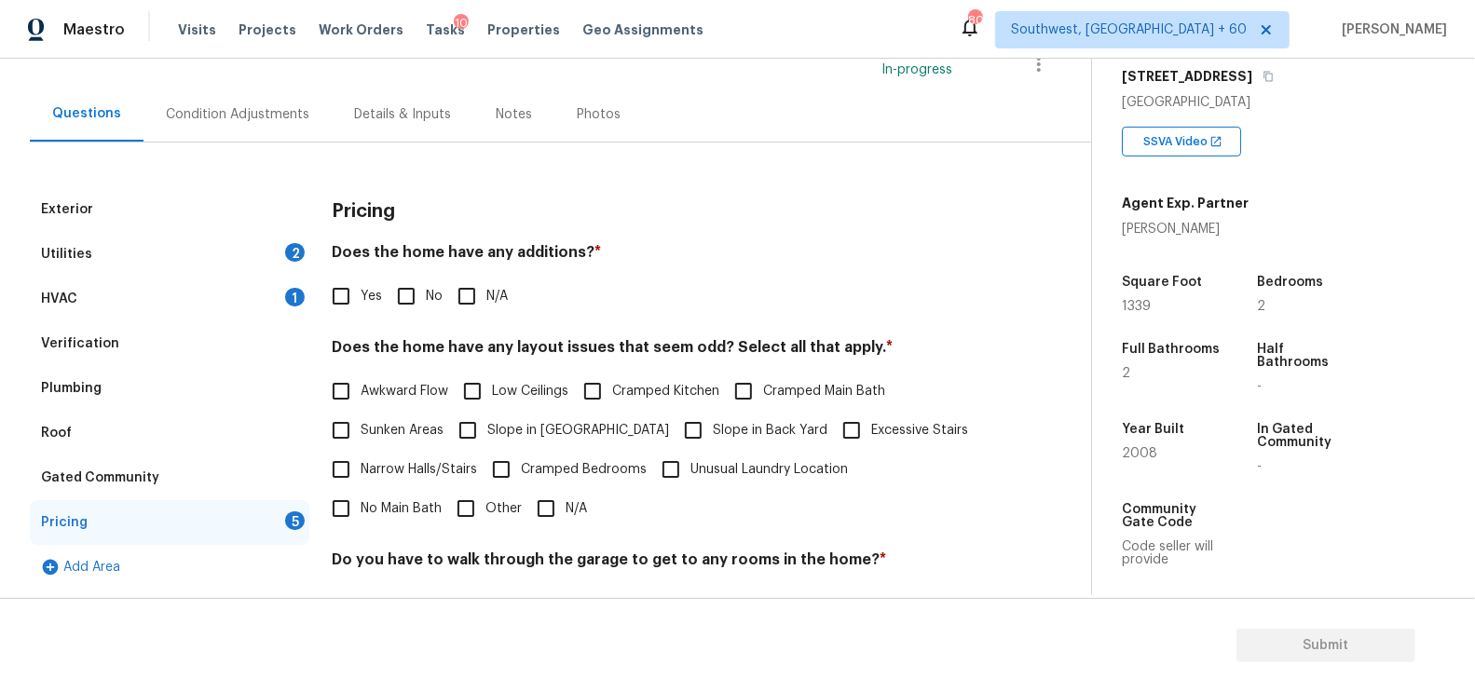
click at [397, 334] on div "Pricing Does the home have any additions? * Yes No N/A Does the home have any l…" at bounding box center [659, 511] width 655 height 648
click at [415, 299] on input "No" at bounding box center [406, 296] width 39 height 39
checkbox input "true"
click at [427, 542] on div "Pricing Does the home have any additions? * Yes No N/A Does the home have any l…" at bounding box center [659, 511] width 655 height 648
click at [526, 521] on input "N/A" at bounding box center [545, 508] width 39 height 39
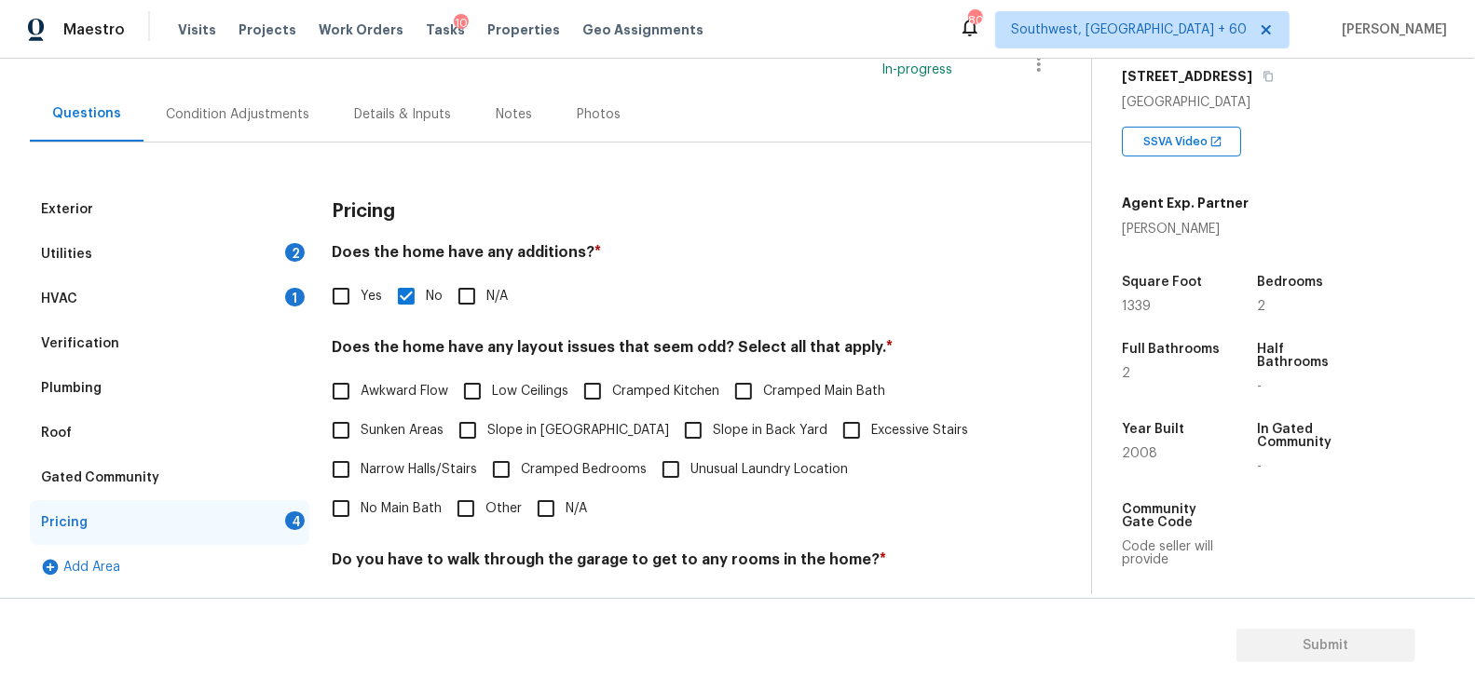
checkbox input "true"
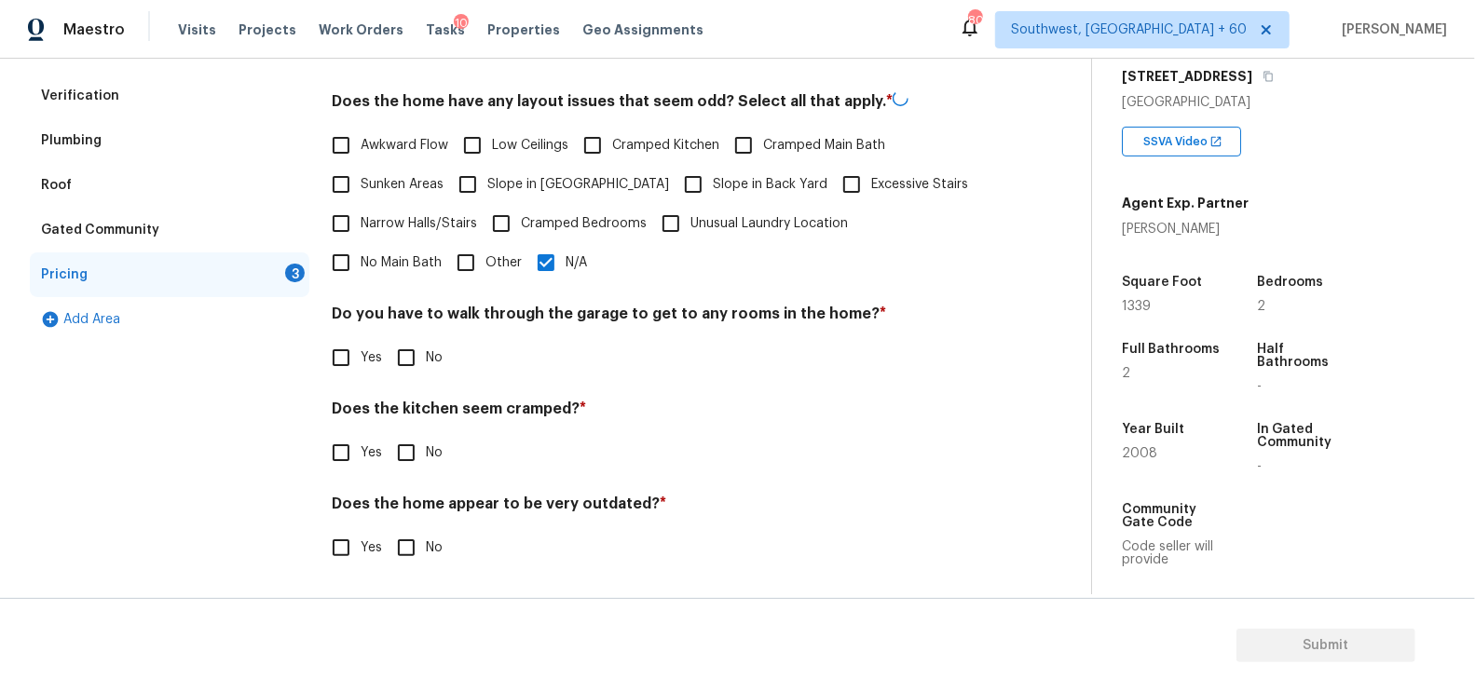
scroll to position [385, 0]
click at [417, 339] on input "No" at bounding box center [406, 358] width 39 height 39
checkbox input "true"
click at [408, 441] on input "No" at bounding box center [406, 455] width 39 height 39
checkbox input "true"
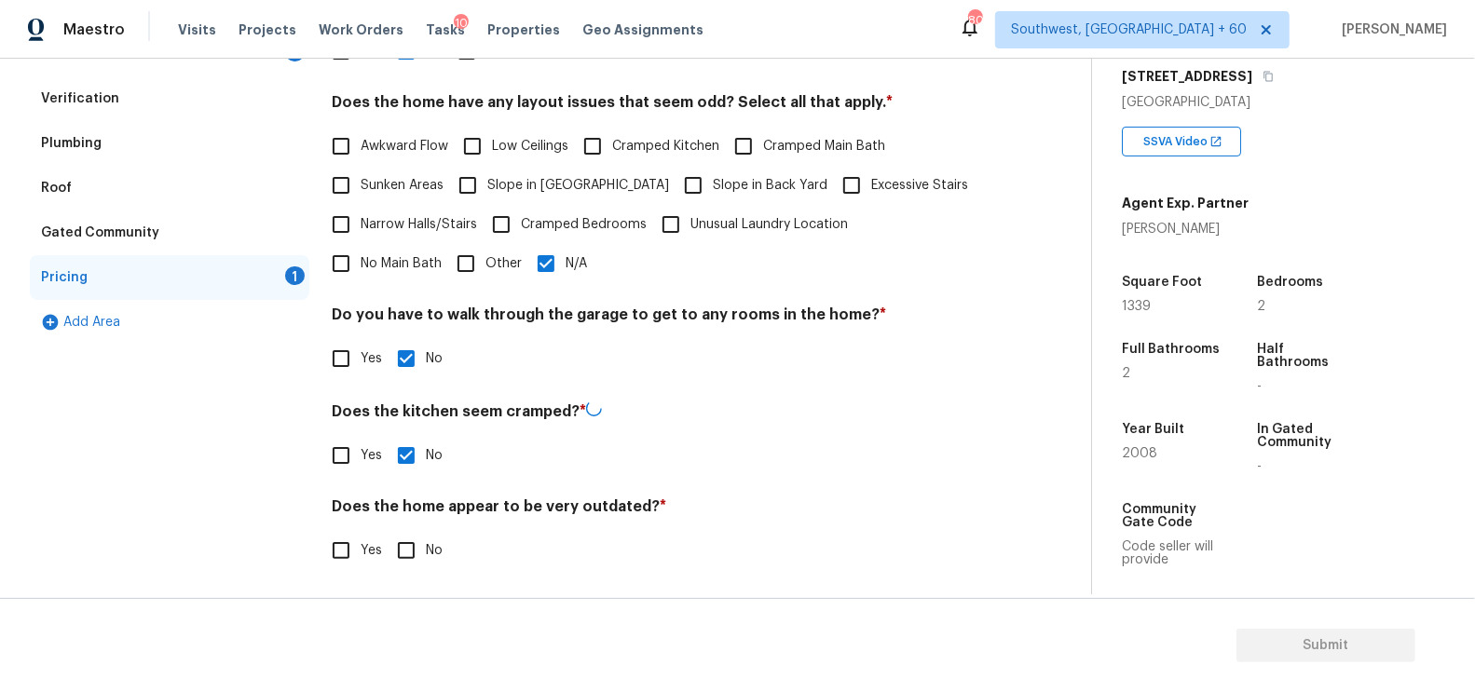
click at [397, 544] on input "No" at bounding box center [406, 550] width 39 height 39
checkbox input "true"
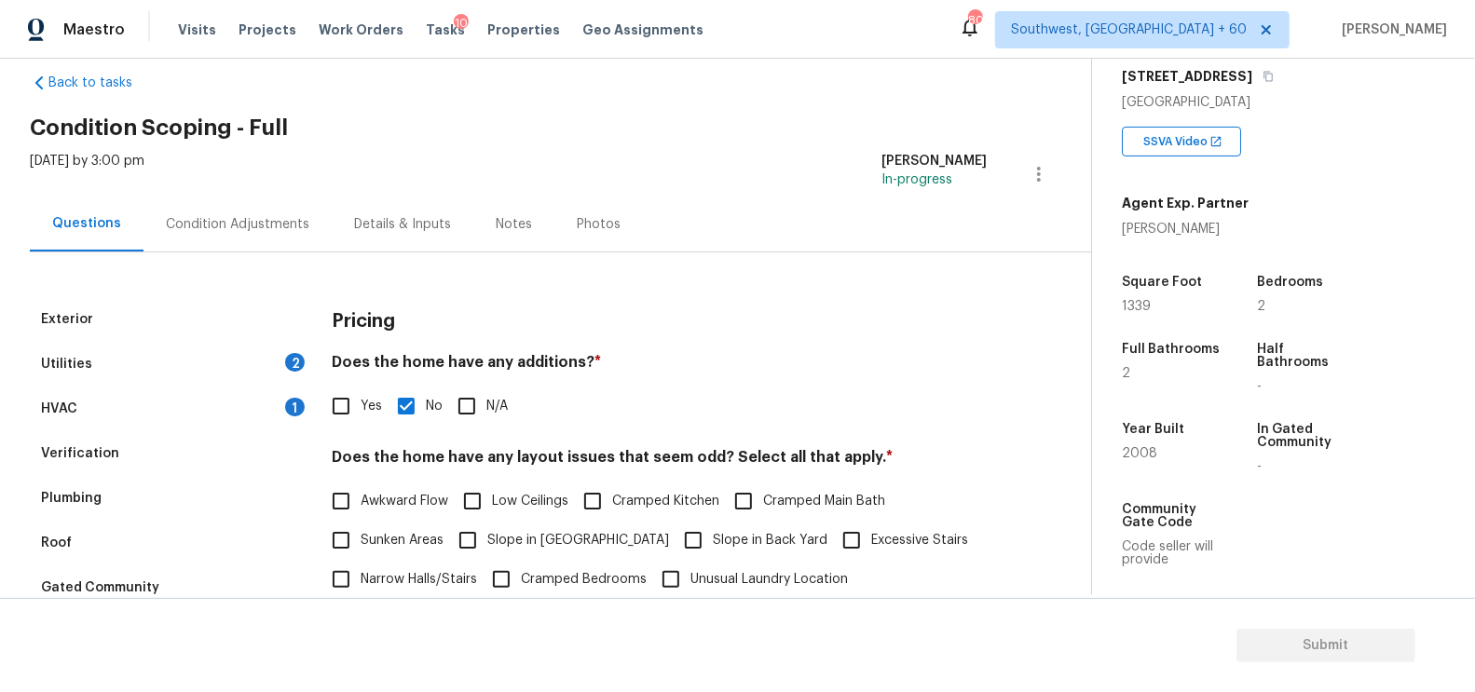
scroll to position [0, 0]
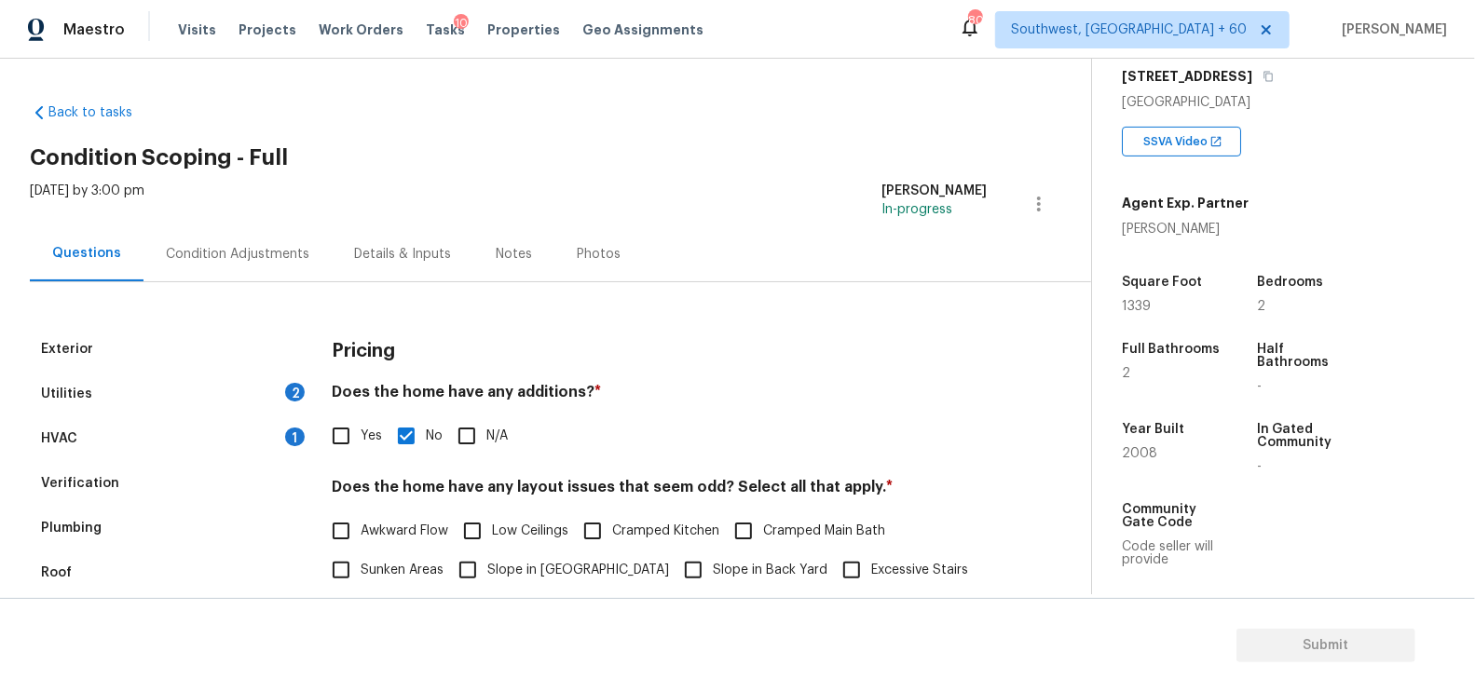
click at [236, 216] on div "[DATE] by 3:00 pm [PERSON_NAME] In-progress" at bounding box center [560, 204] width 1061 height 45
click at [236, 255] on div "Condition Adjustments" at bounding box center [237, 254] width 143 height 19
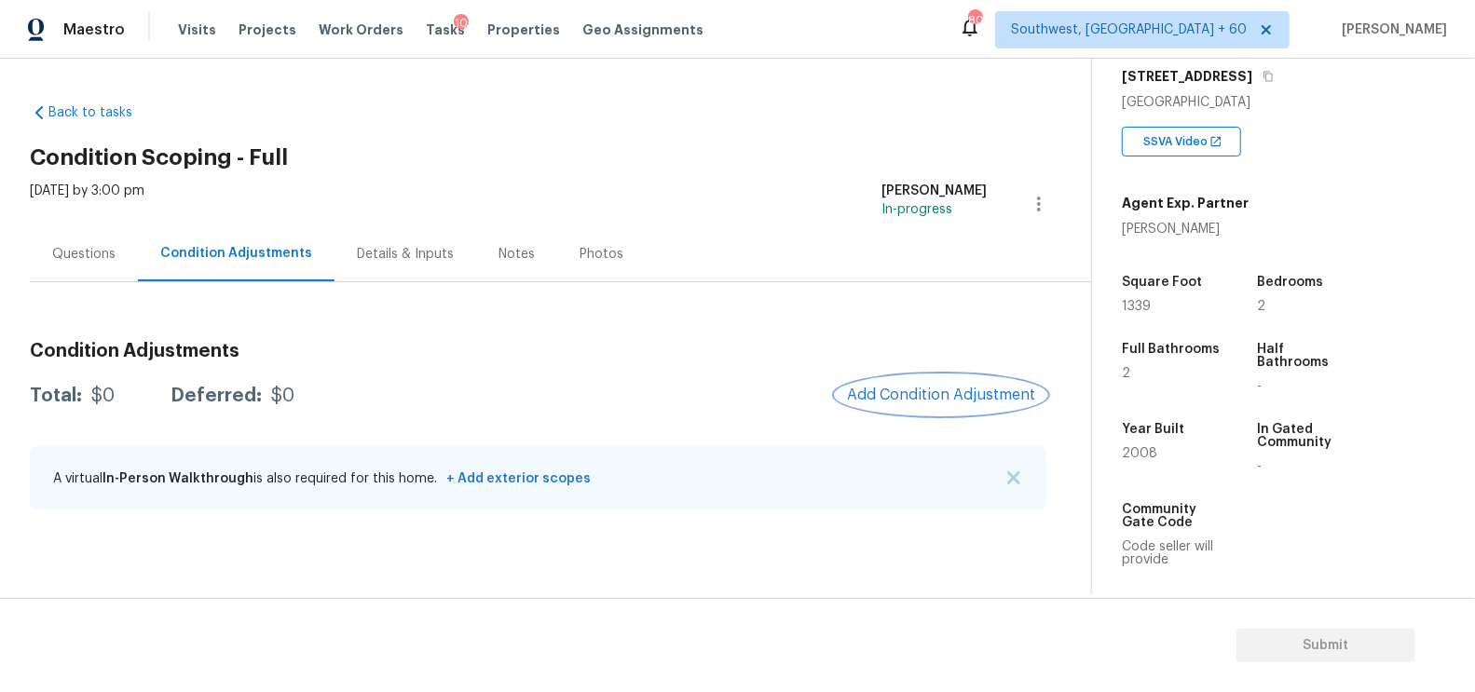
click at [946, 412] on button "Add Condition Adjustment" at bounding box center [941, 394] width 211 height 39
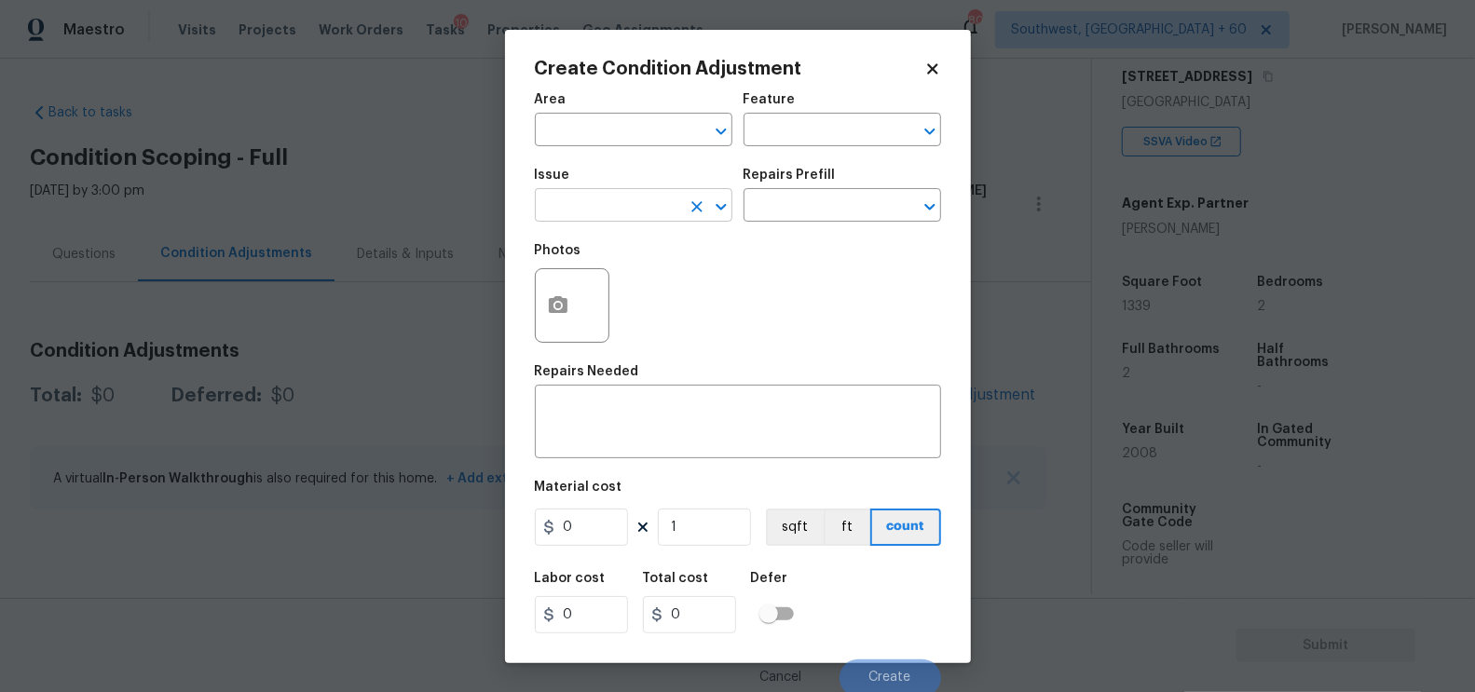
click at [621, 198] on input "text" at bounding box center [607, 207] width 145 height 29
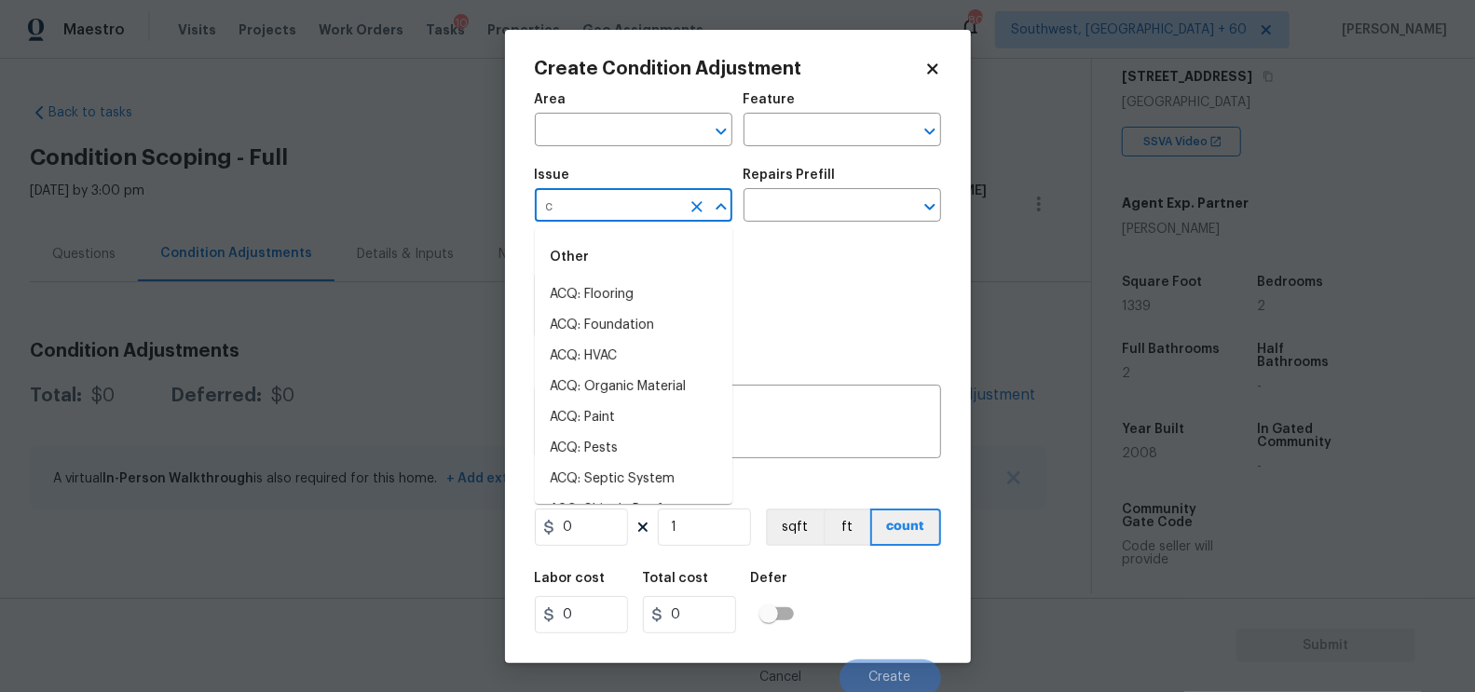
type input "cl"
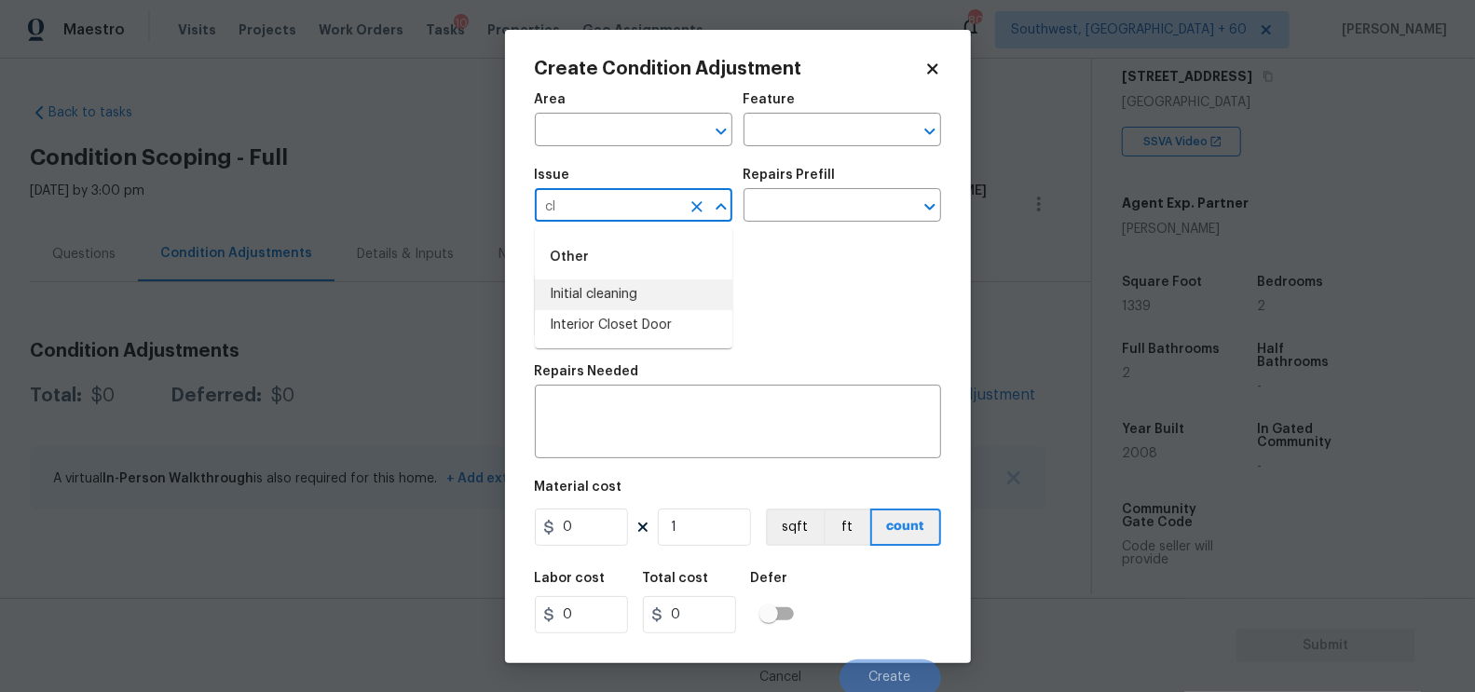
click at [597, 290] on li "Initial cleaning" at bounding box center [633, 294] width 197 height 31
type input "Initial cleaning"
click at [815, 208] on input "text" at bounding box center [815, 207] width 145 height 29
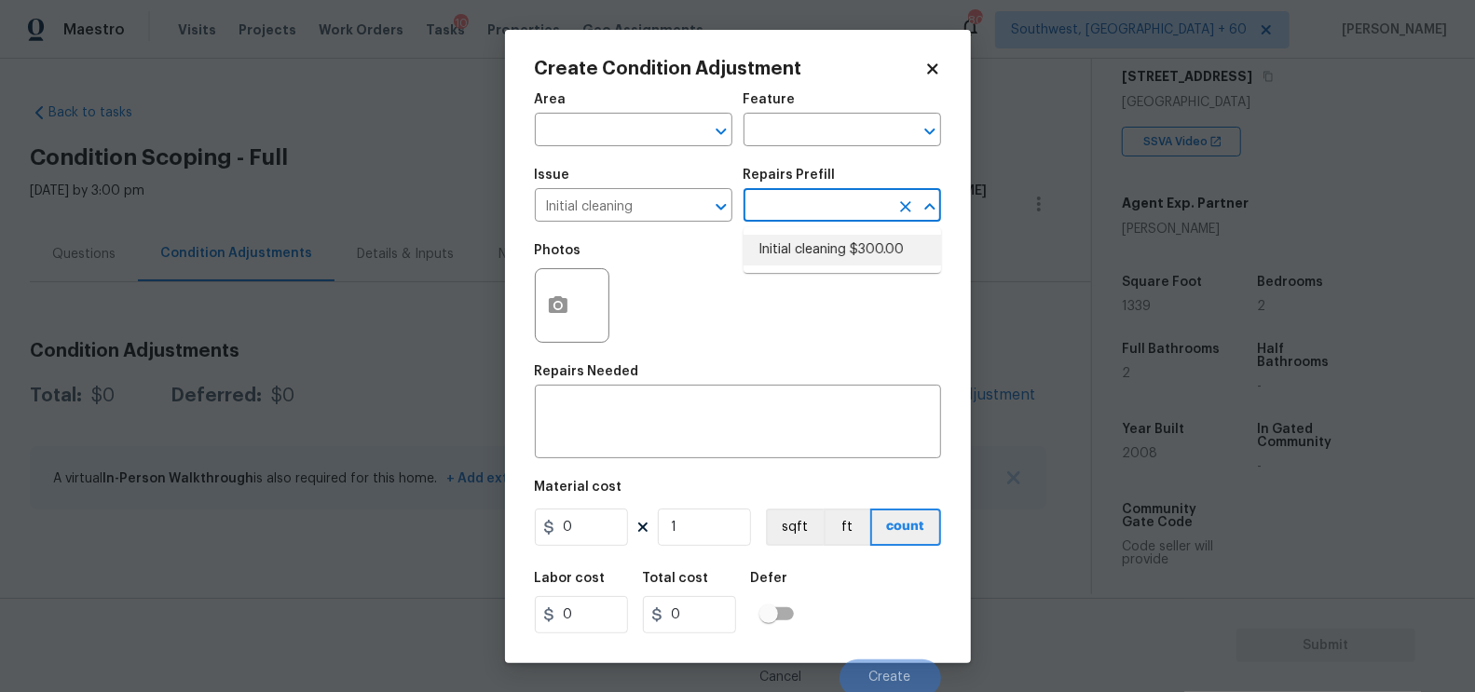
click at [811, 240] on li "Initial cleaning $300.00" at bounding box center [841, 250] width 197 height 31
type input "Home Readiness Packages"
type textarea "1. Wipe down exterior doors and trim. 2. Clean out all exterior light fixtures …"
type input "300"
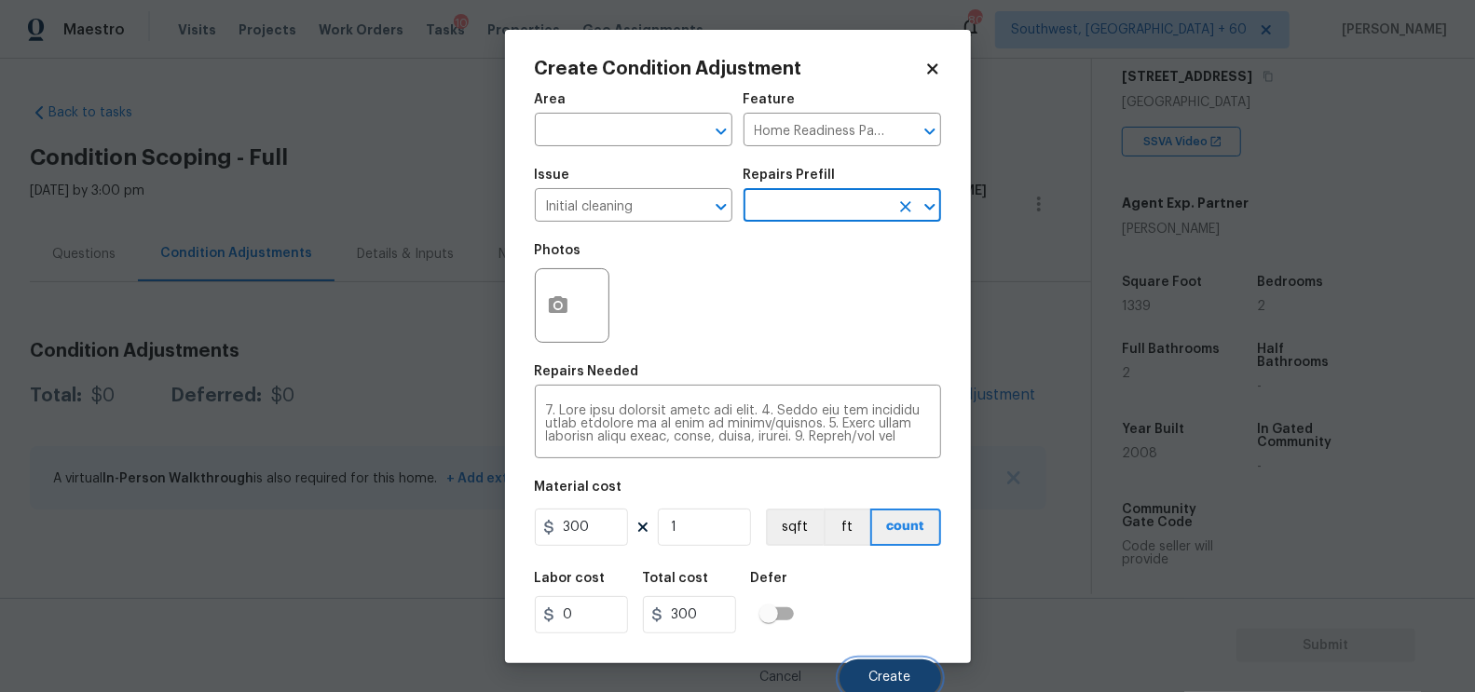
click at [893, 681] on span "Create" at bounding box center [890, 678] width 42 height 14
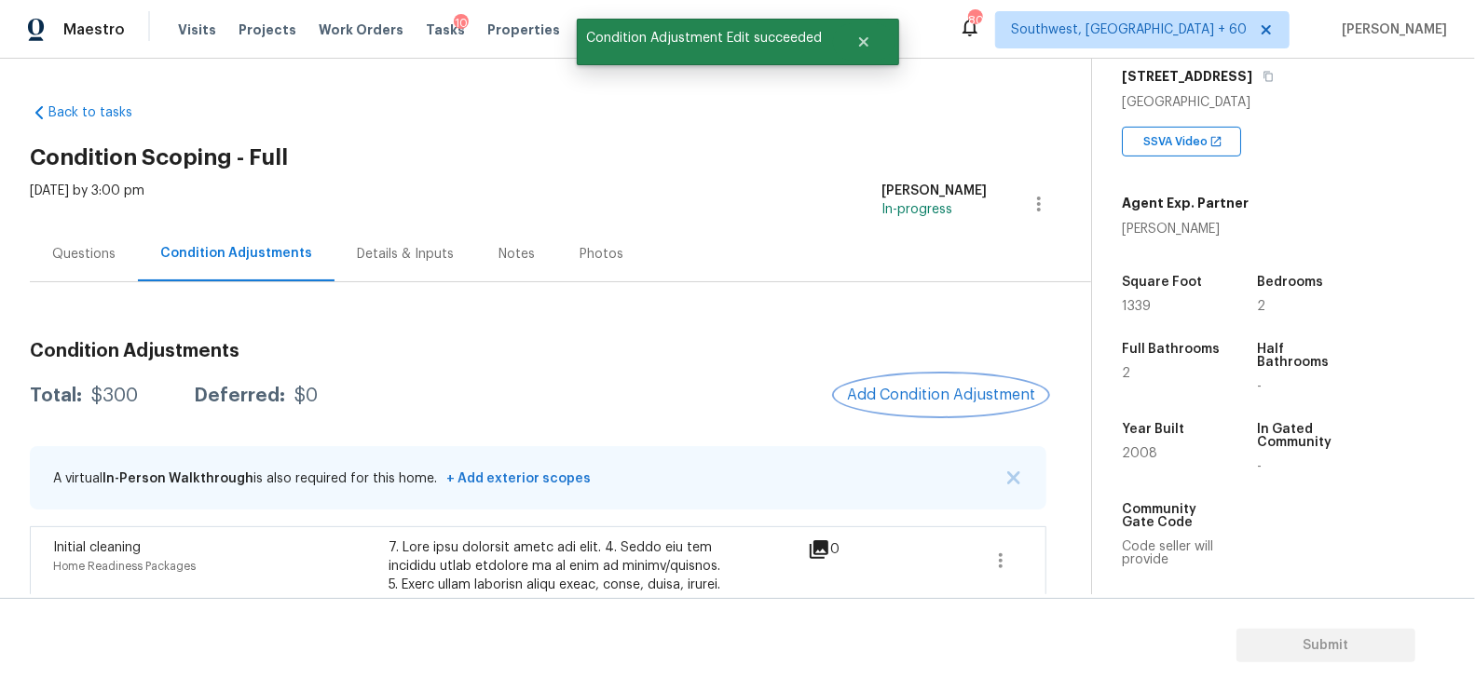
click at [941, 392] on span "Add Condition Adjustment" at bounding box center [941, 395] width 188 height 17
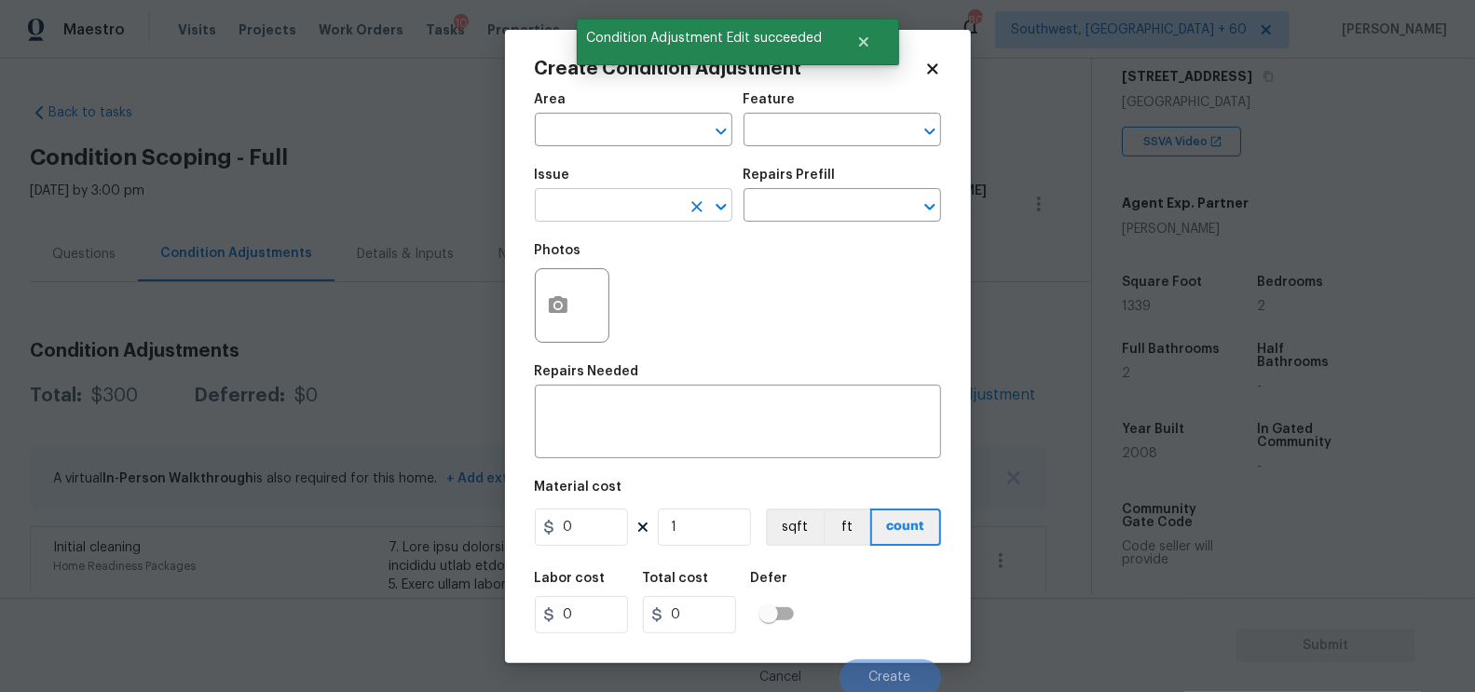
click at [620, 207] on input "text" at bounding box center [607, 207] width 145 height 29
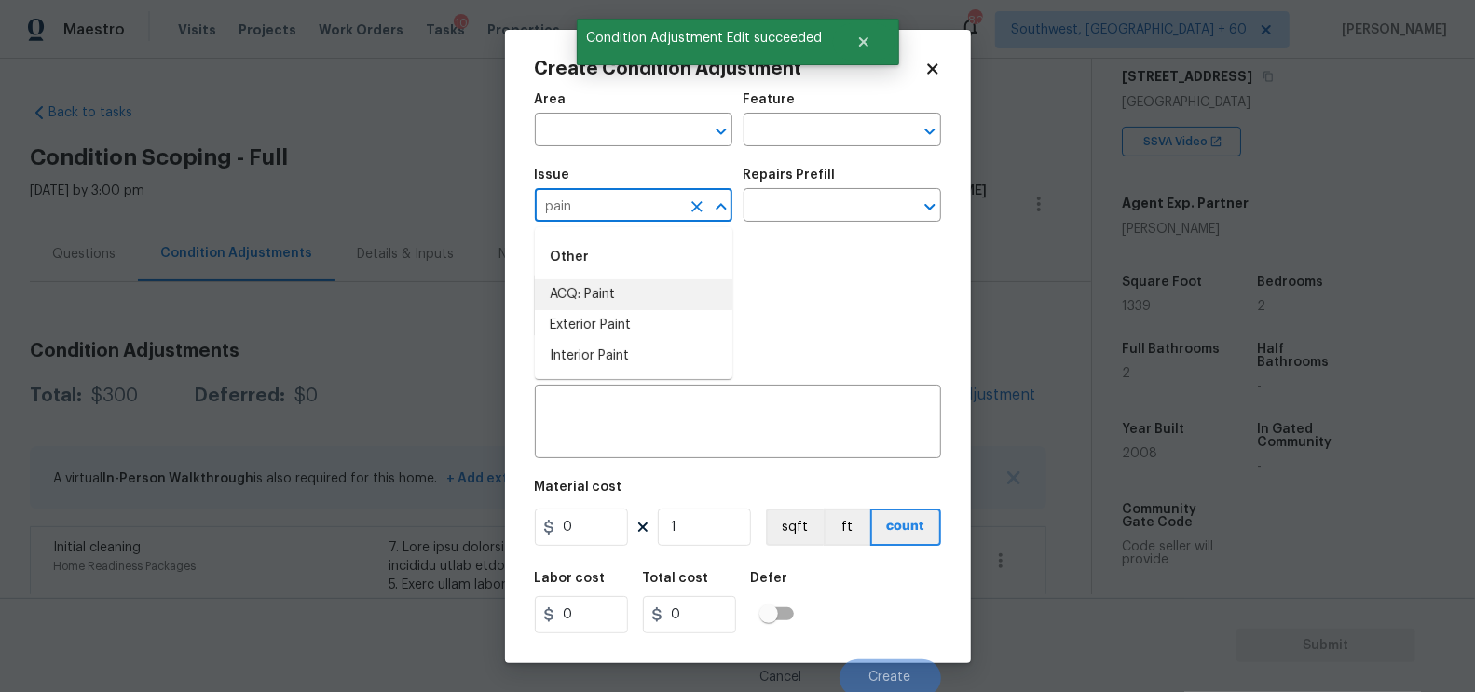
click at [605, 302] on li "ACQ: Paint" at bounding box center [633, 294] width 197 height 31
type input "ACQ: Paint"
click at [797, 222] on input "text" at bounding box center [815, 207] width 145 height 29
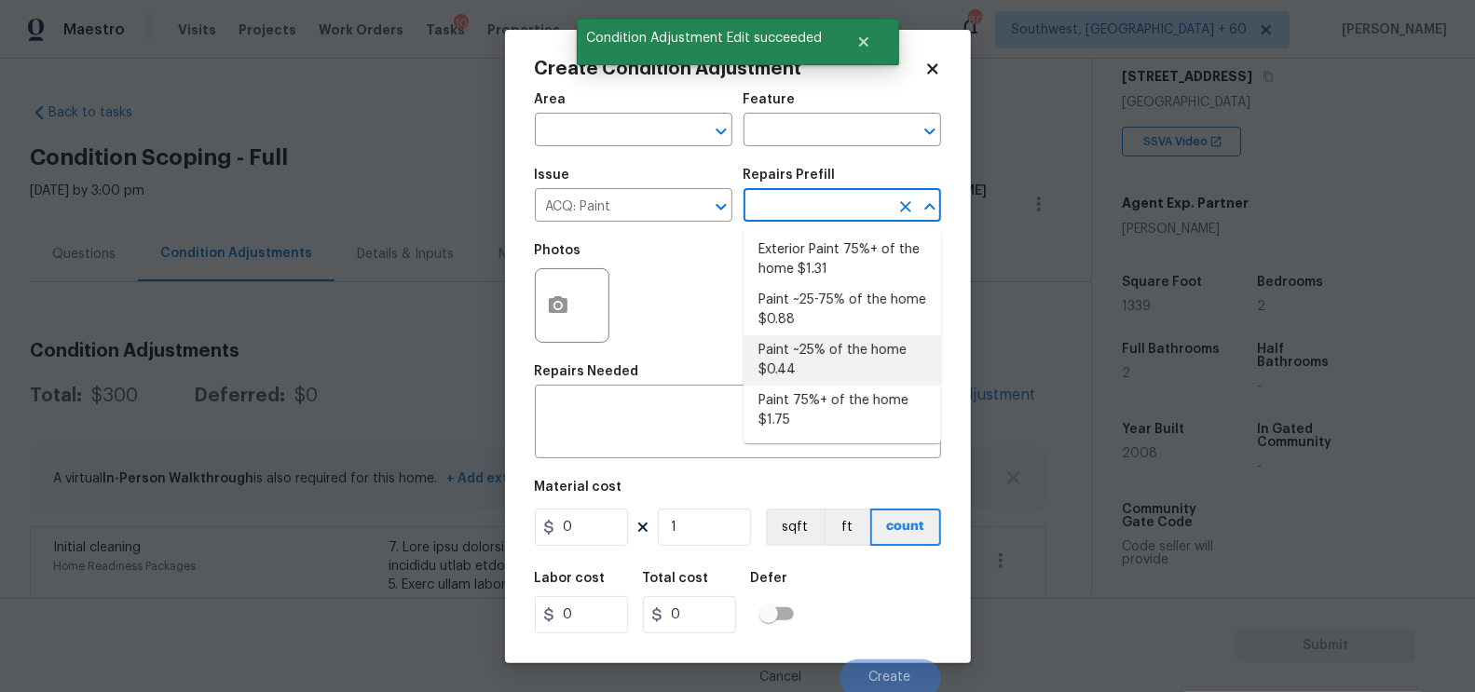
click at [807, 366] on li "Paint ~25% of the home $0.44" at bounding box center [841, 360] width 197 height 50
type input "Acquisition"
type textarea "Acquisition Scope: ~25% of the home needs interior paint"
type input "0.44"
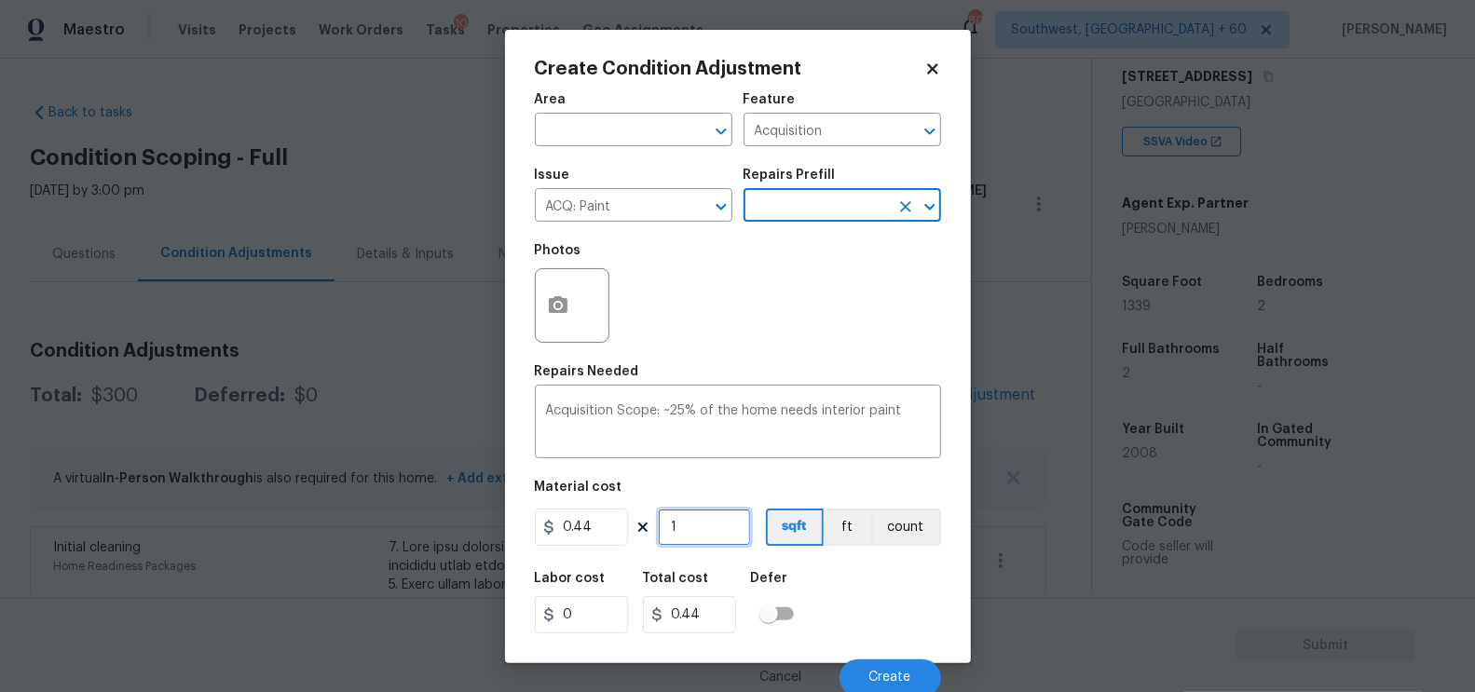
click at [711, 525] on input "1" at bounding box center [704, 527] width 93 height 37
type input "0"
type input "1"
type input "0.44"
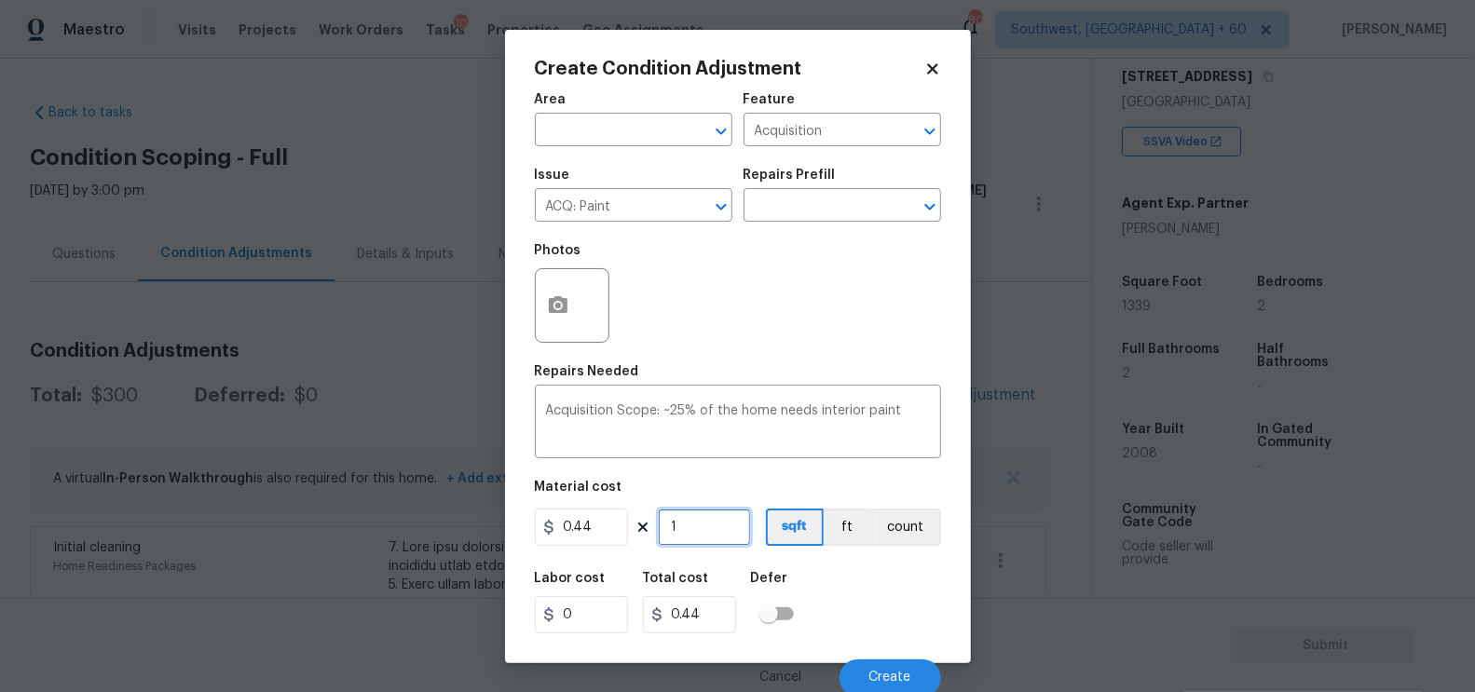
type input "13"
type input "5.72"
type input "133"
type input "58.52"
type input "1339"
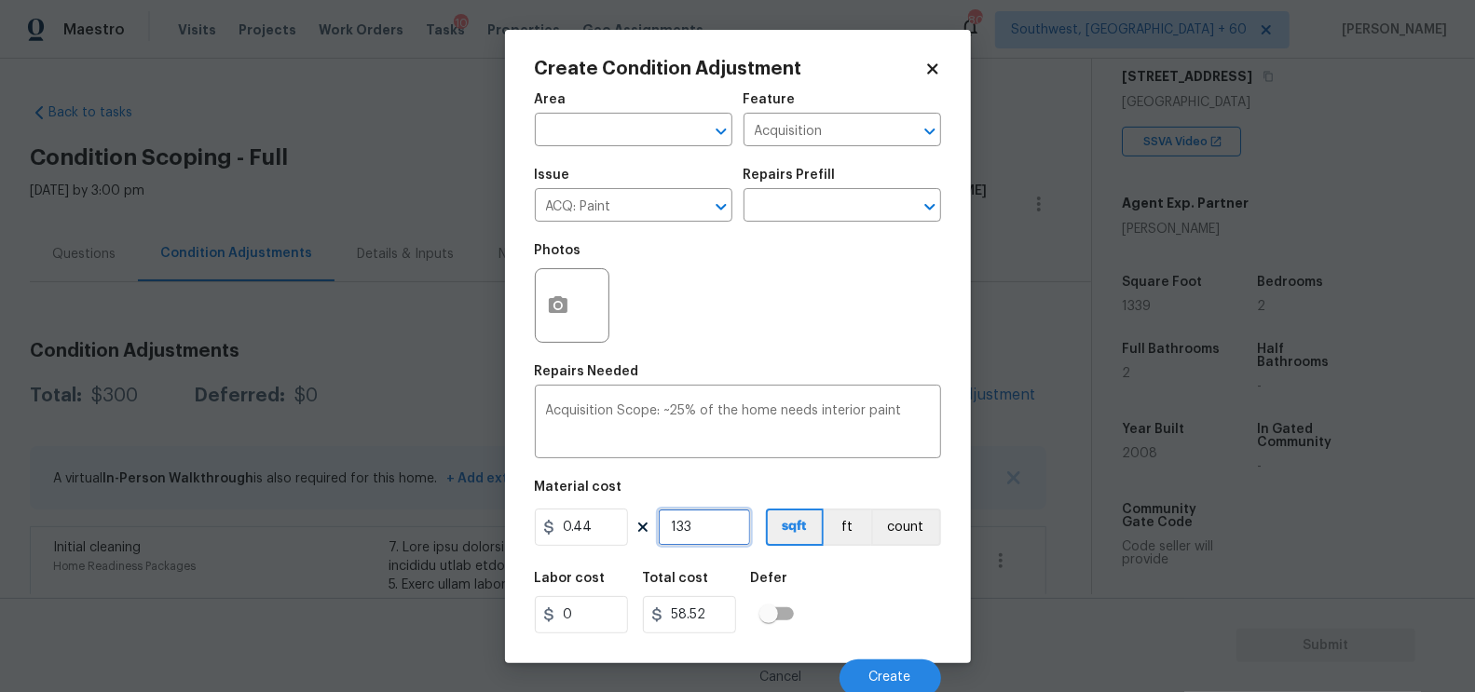
type input "589.16"
type input "1339"
click at [719, 620] on input "589.16" at bounding box center [689, 614] width 93 height 37
click at [887, 688] on button "Create" at bounding box center [890, 678] width 102 height 37
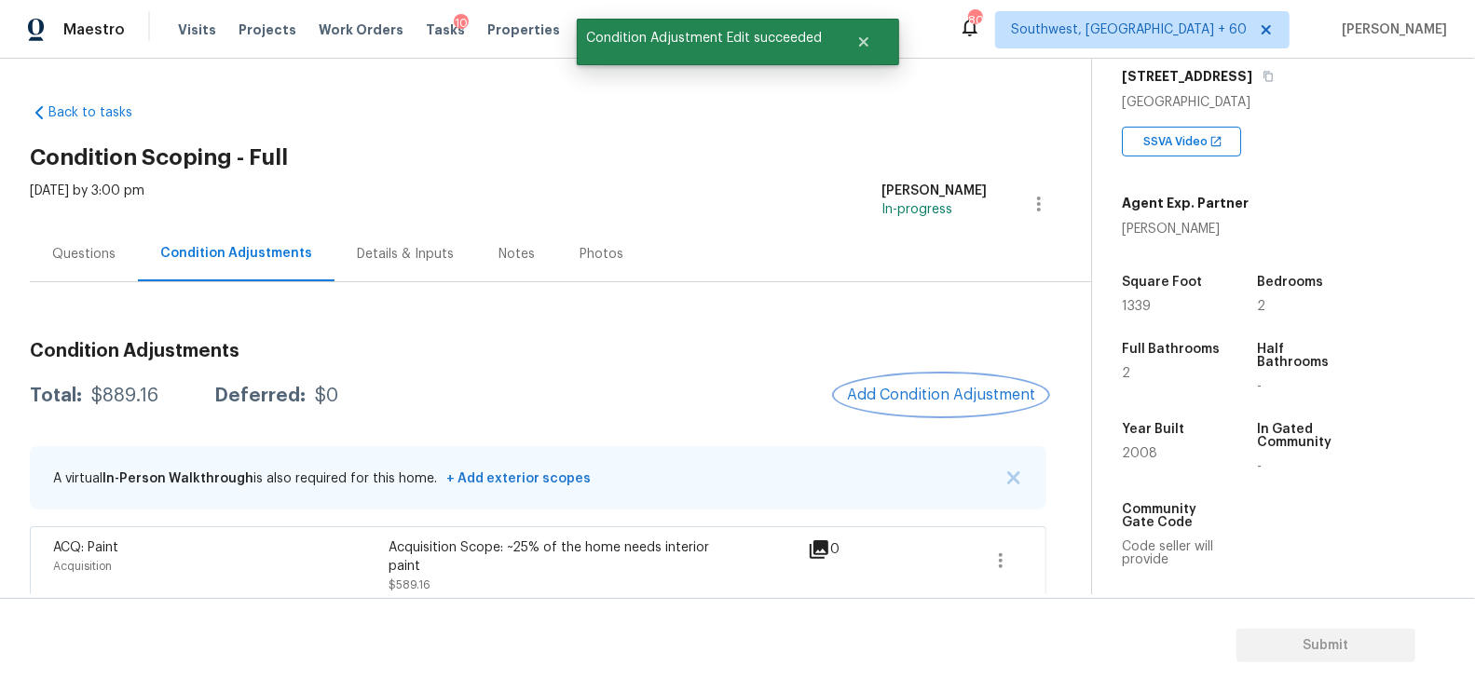
click at [922, 404] on button "Add Condition Adjustment" at bounding box center [941, 394] width 211 height 39
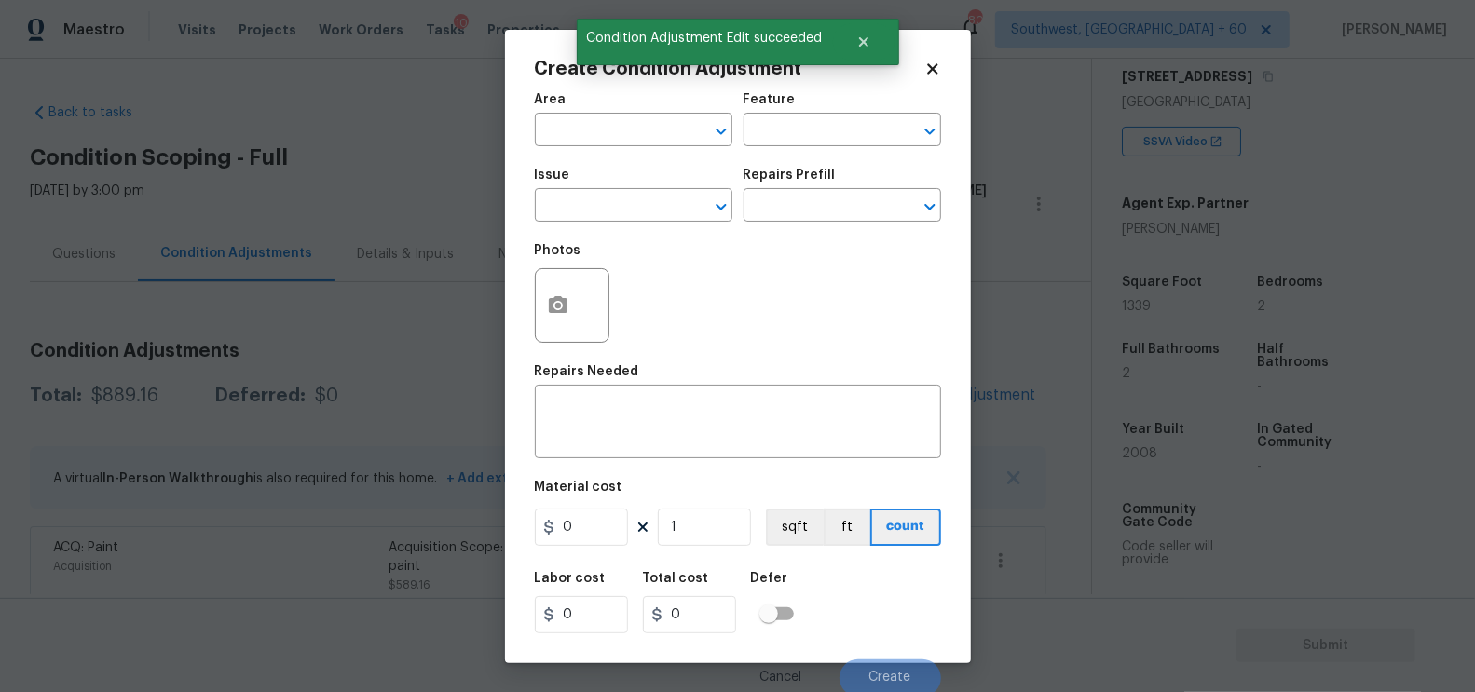
click at [562, 192] on div "Issue" at bounding box center [633, 181] width 197 height 24
click at [593, 211] on input "text" at bounding box center [607, 207] width 145 height 29
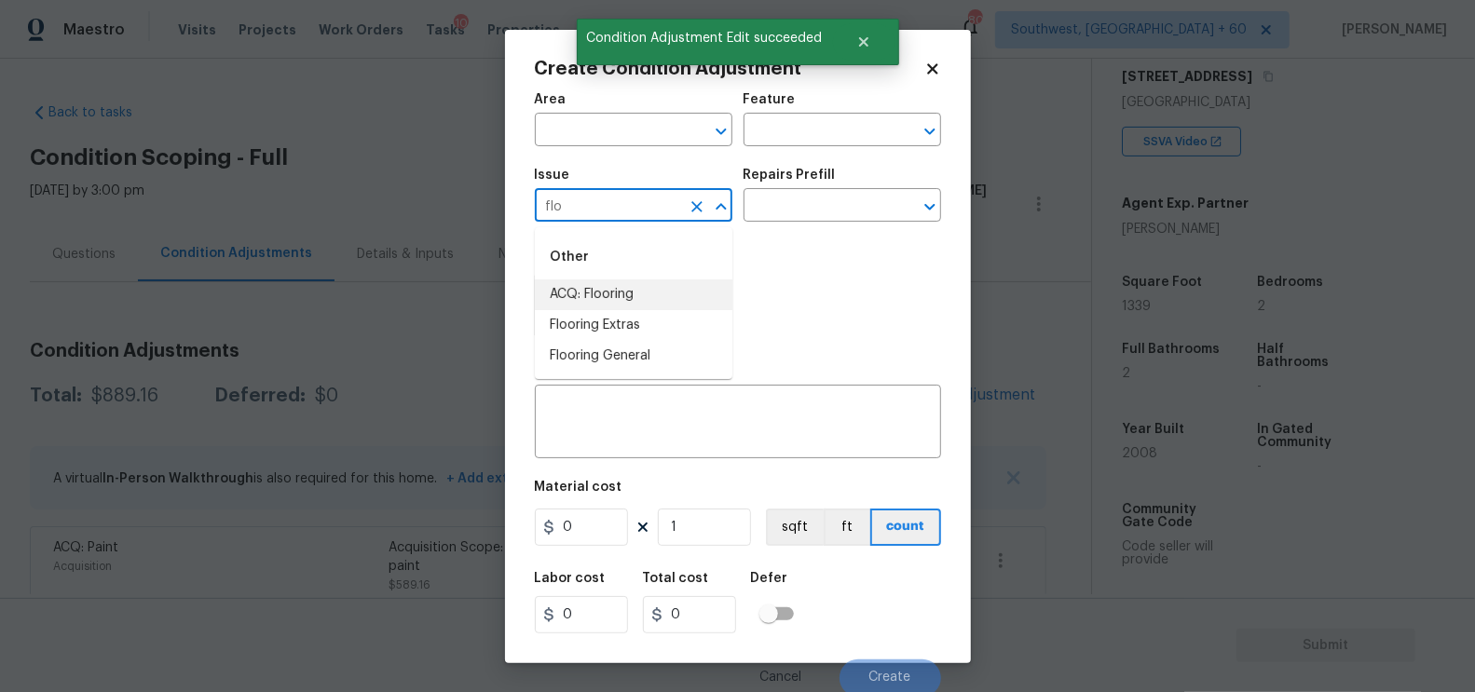
click at [619, 291] on li "ACQ: Flooring" at bounding box center [633, 294] width 197 height 31
type input "ACQ: Flooring"
click at [828, 215] on input "text" at bounding box center [815, 207] width 145 height 29
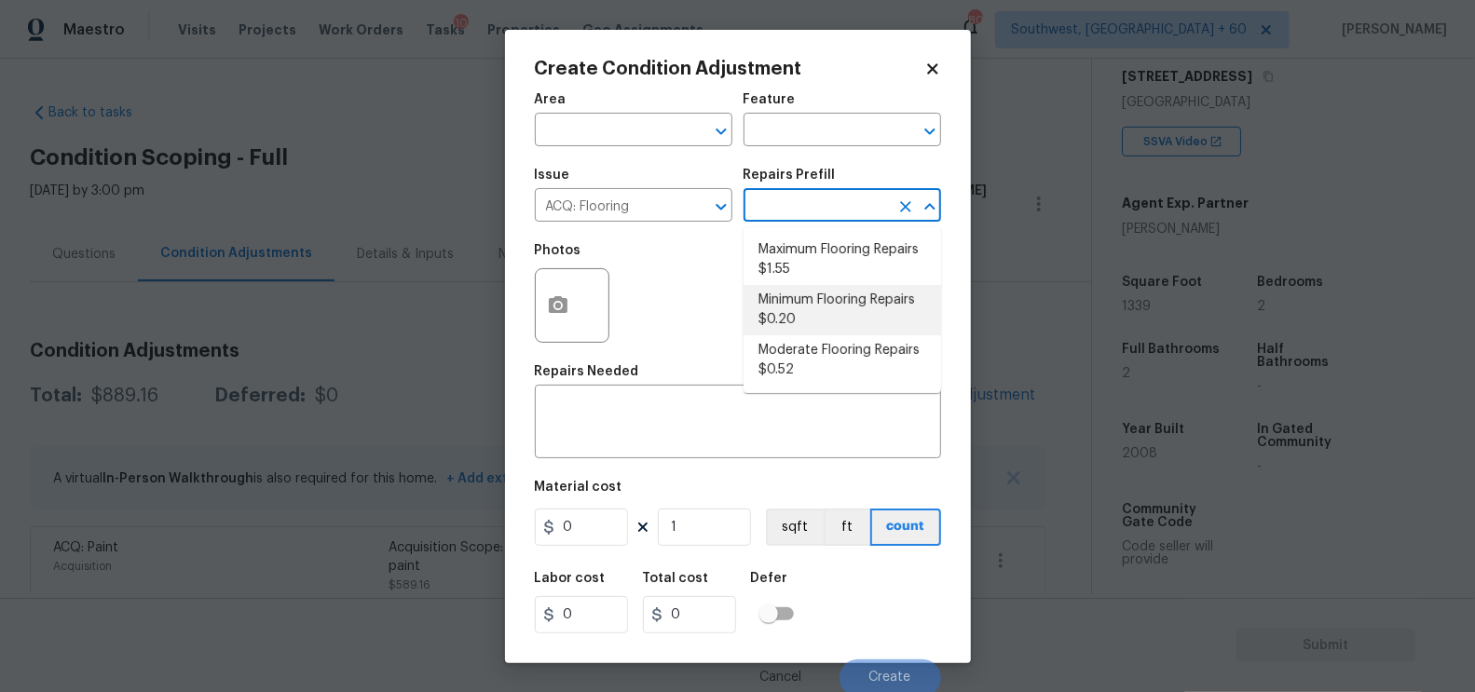
click at [811, 315] on li "Minimum Flooring Repairs $0.20" at bounding box center [841, 310] width 197 height 50
type input "Acquisition"
type textarea "Acquisition Scope: Minimum flooring repairs"
type input "0.2"
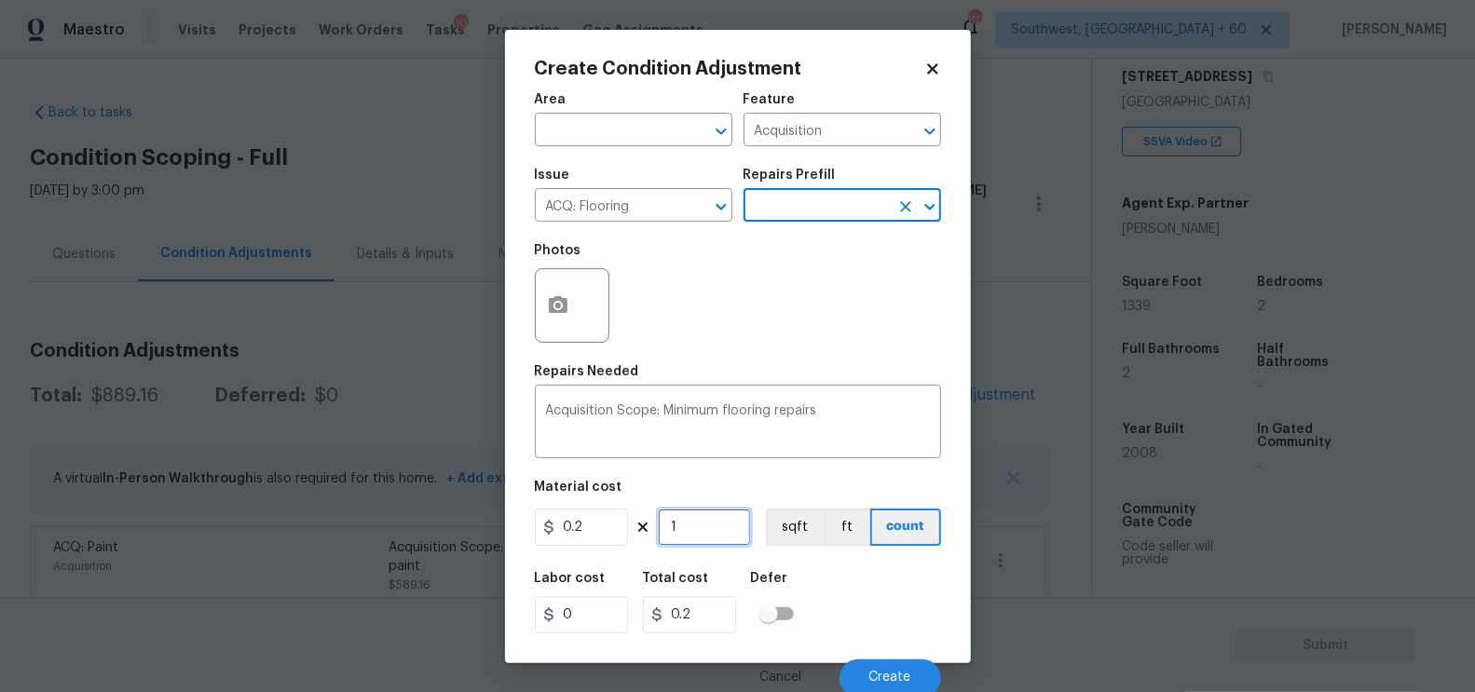
click at [713, 528] on input "1" at bounding box center [704, 527] width 93 height 37
type input "0"
type input "1"
type input "0.2"
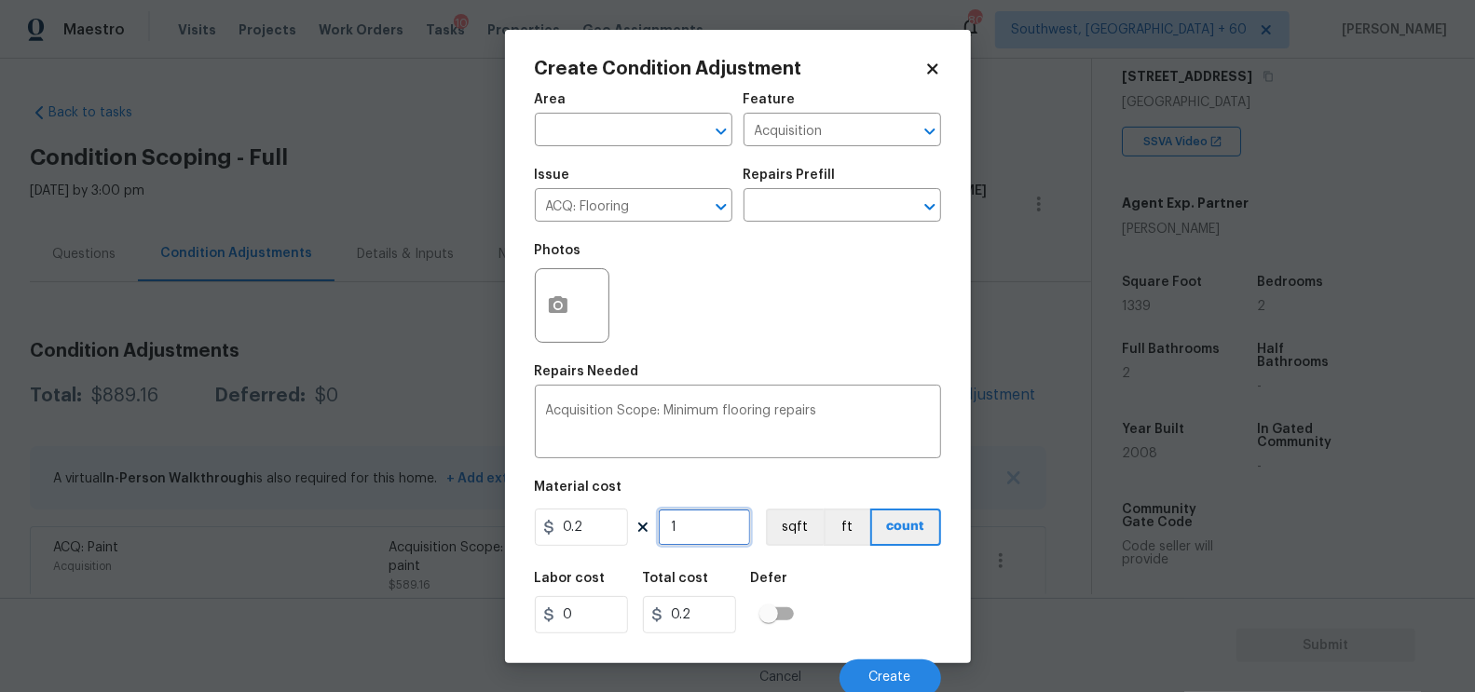
type input "13"
type input "2.6"
type input "133"
type input "26.6"
type input "1339"
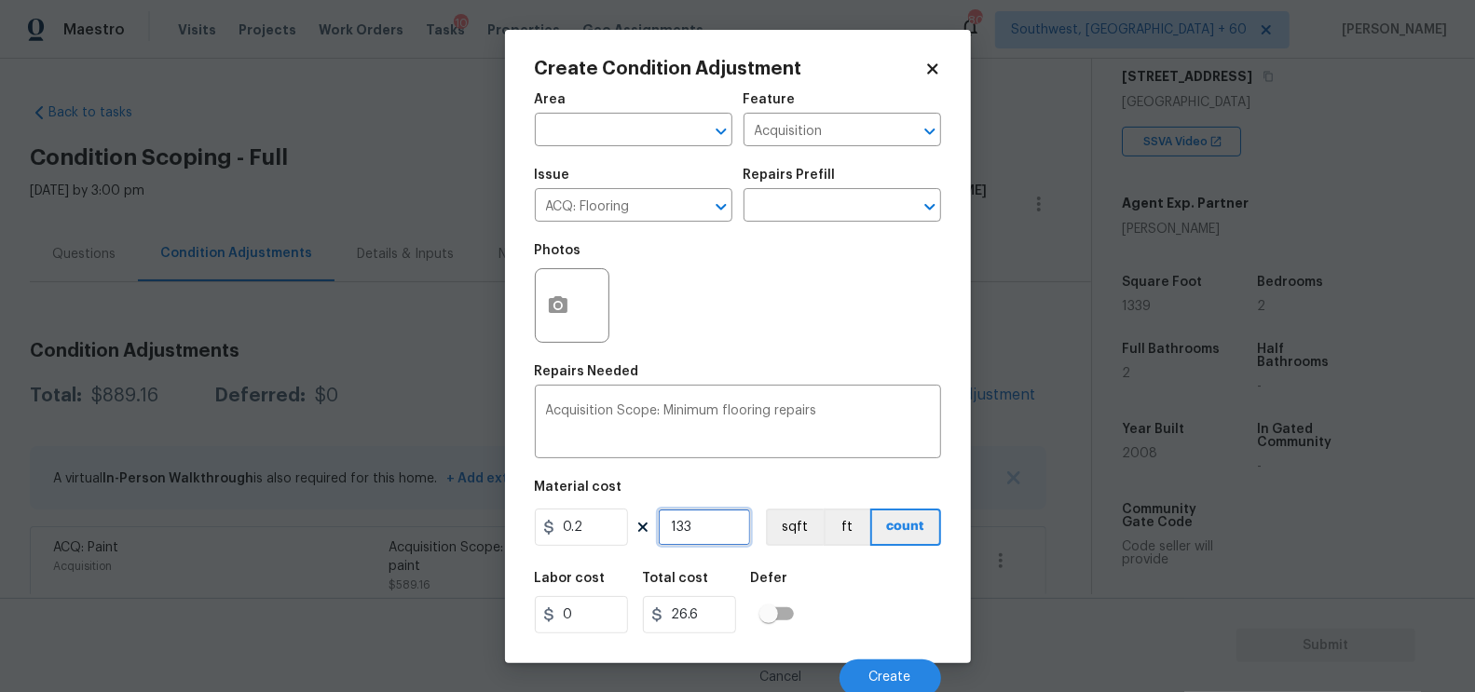
type input "267.8"
type input "1339"
click at [715, 619] on input "267.8" at bounding box center [689, 614] width 93 height 37
click at [891, 681] on span "Create" at bounding box center [890, 678] width 42 height 14
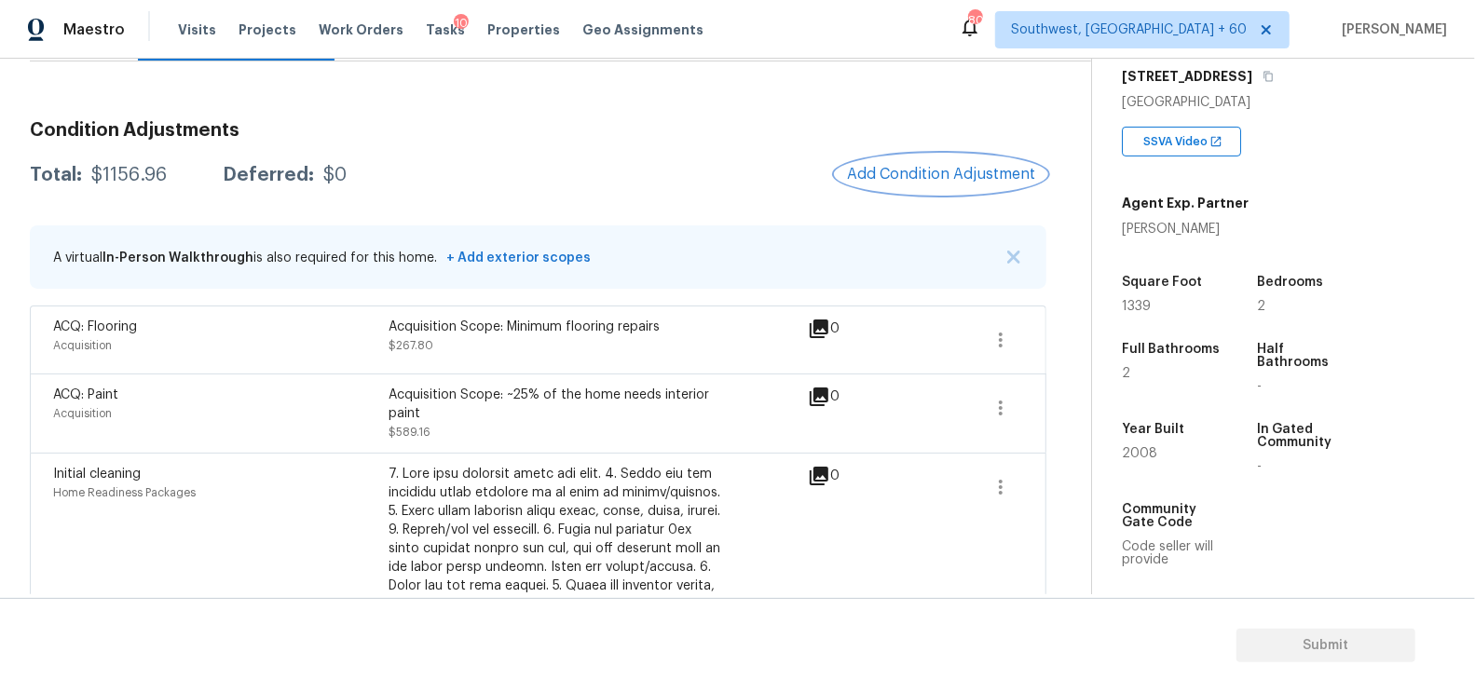
scroll to position [200, 0]
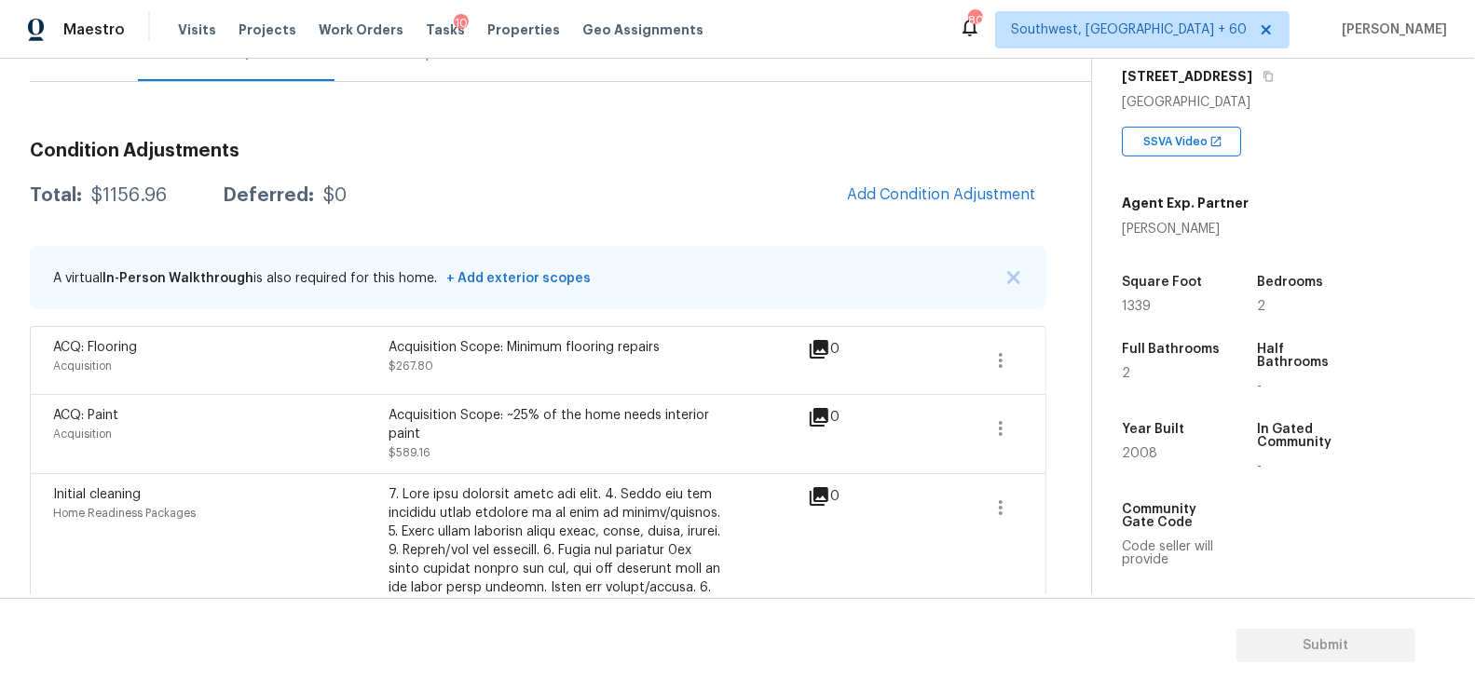
click at [130, 187] on div "$1156.96" at bounding box center [128, 195] width 75 height 19
copy div "$1156.96"
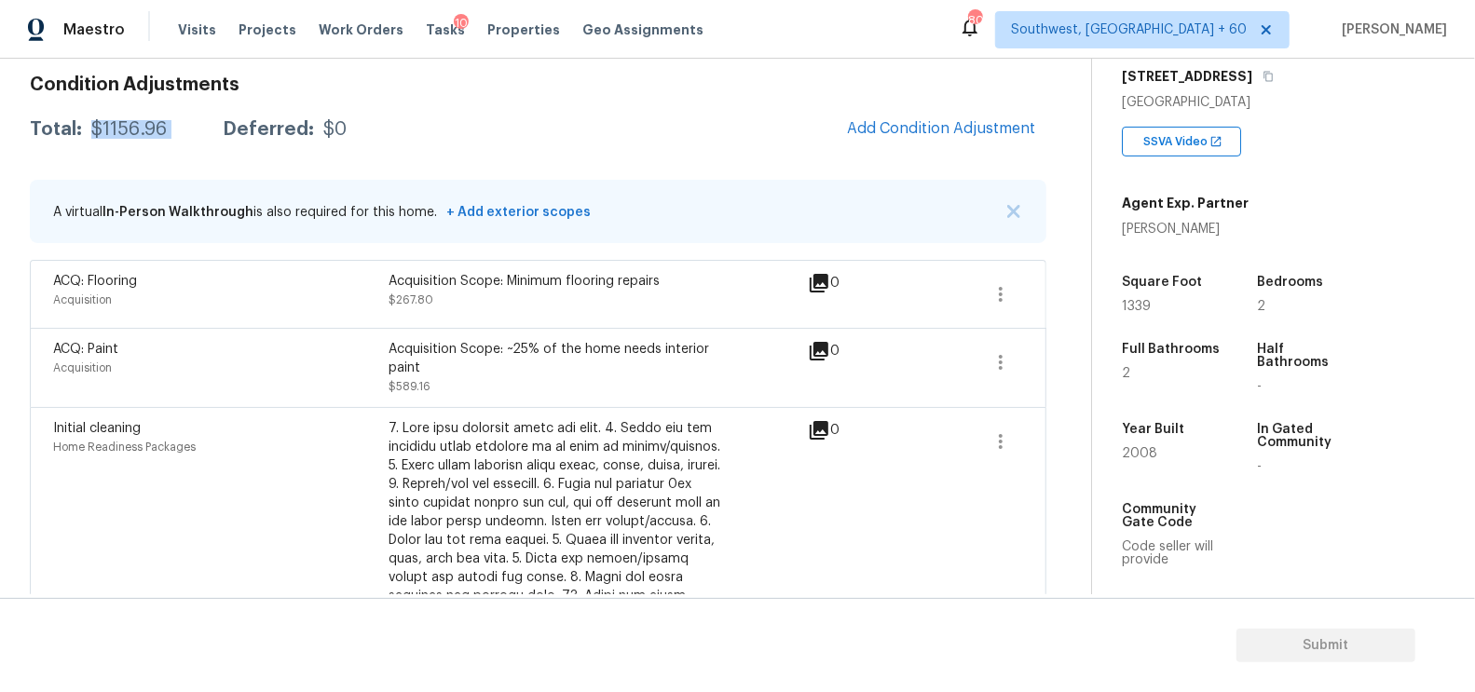
scroll to position [254, 0]
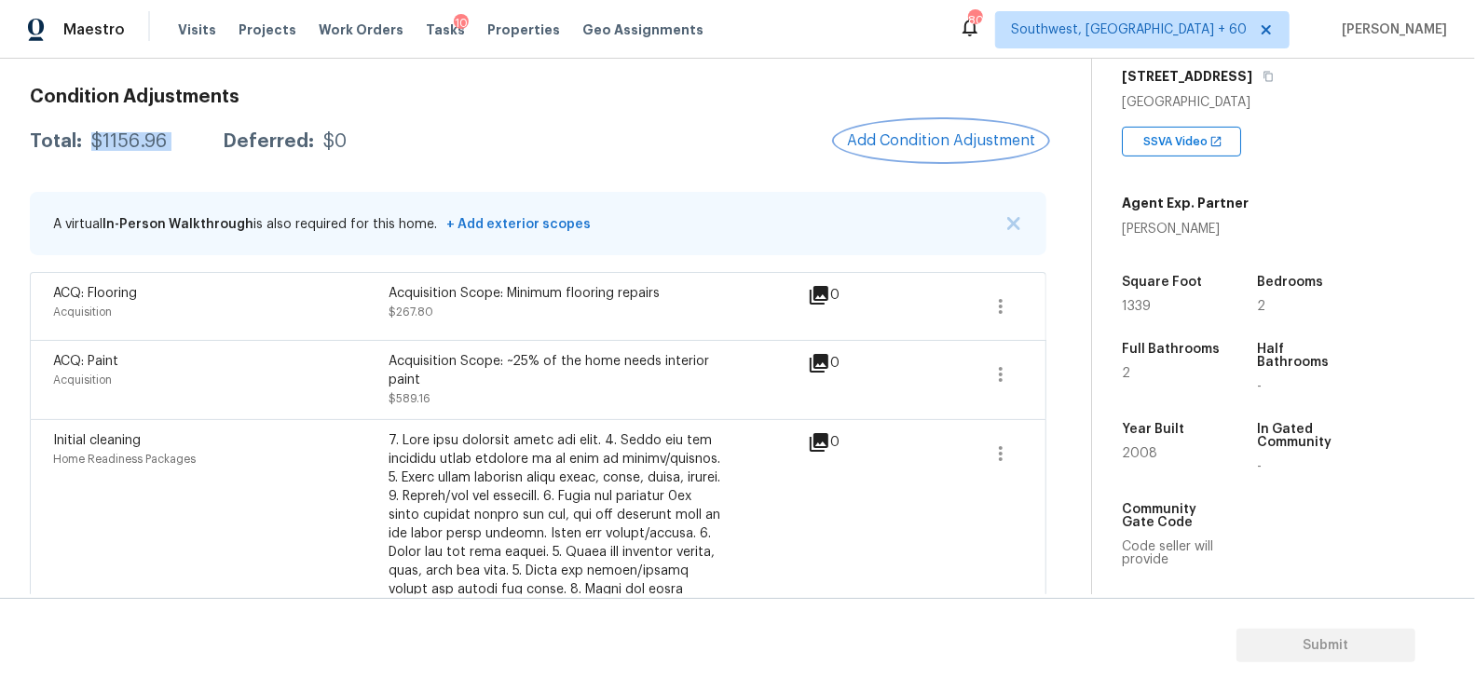
click at [981, 136] on span "Add Condition Adjustment" at bounding box center [941, 140] width 188 height 17
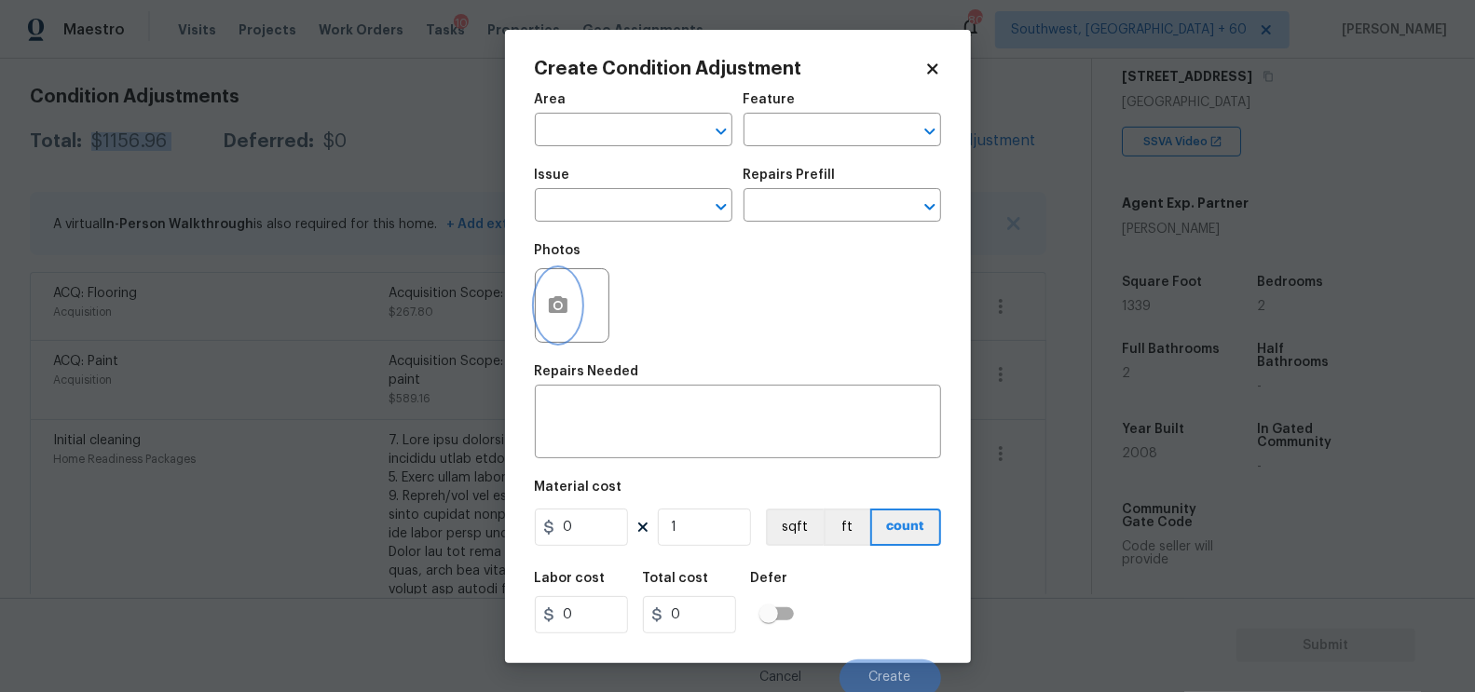
click at [559, 320] on button "button" at bounding box center [558, 305] width 45 height 73
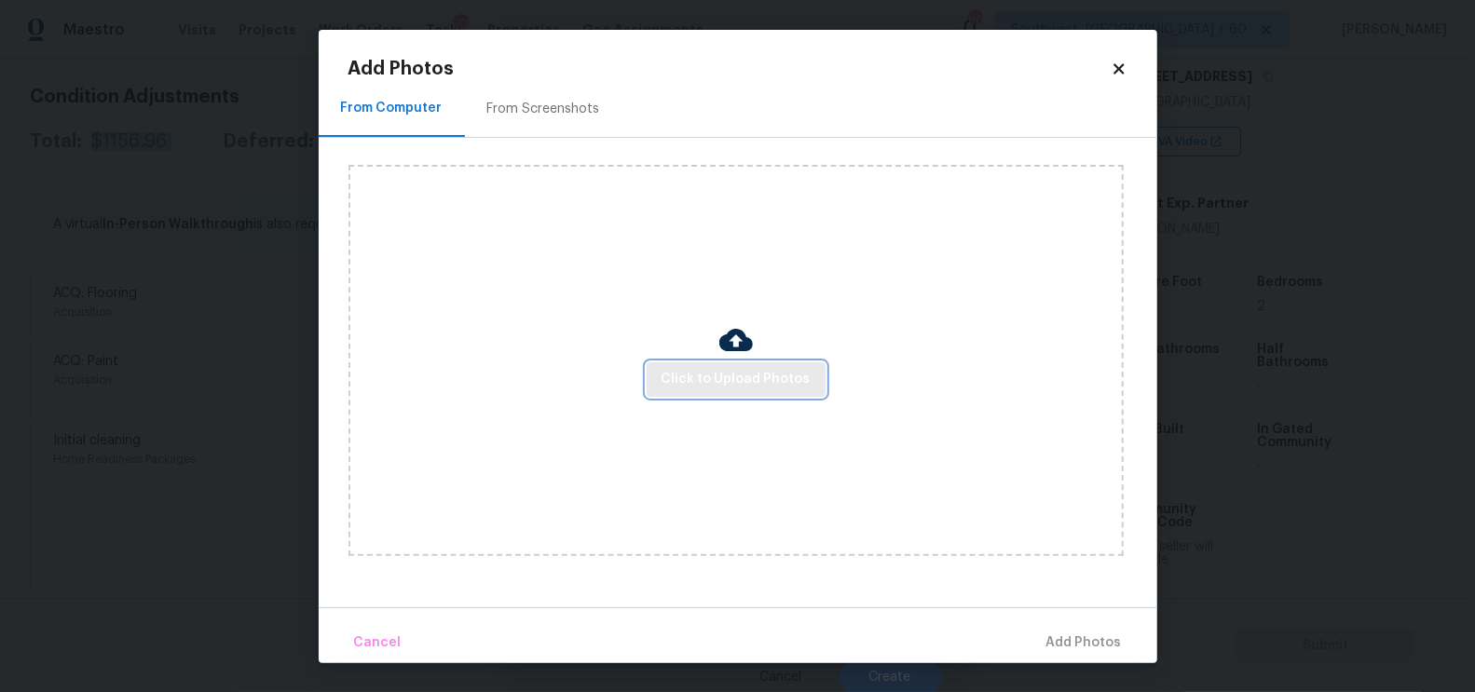
click at [724, 390] on button "Click to Upload Photos" at bounding box center [736, 379] width 179 height 34
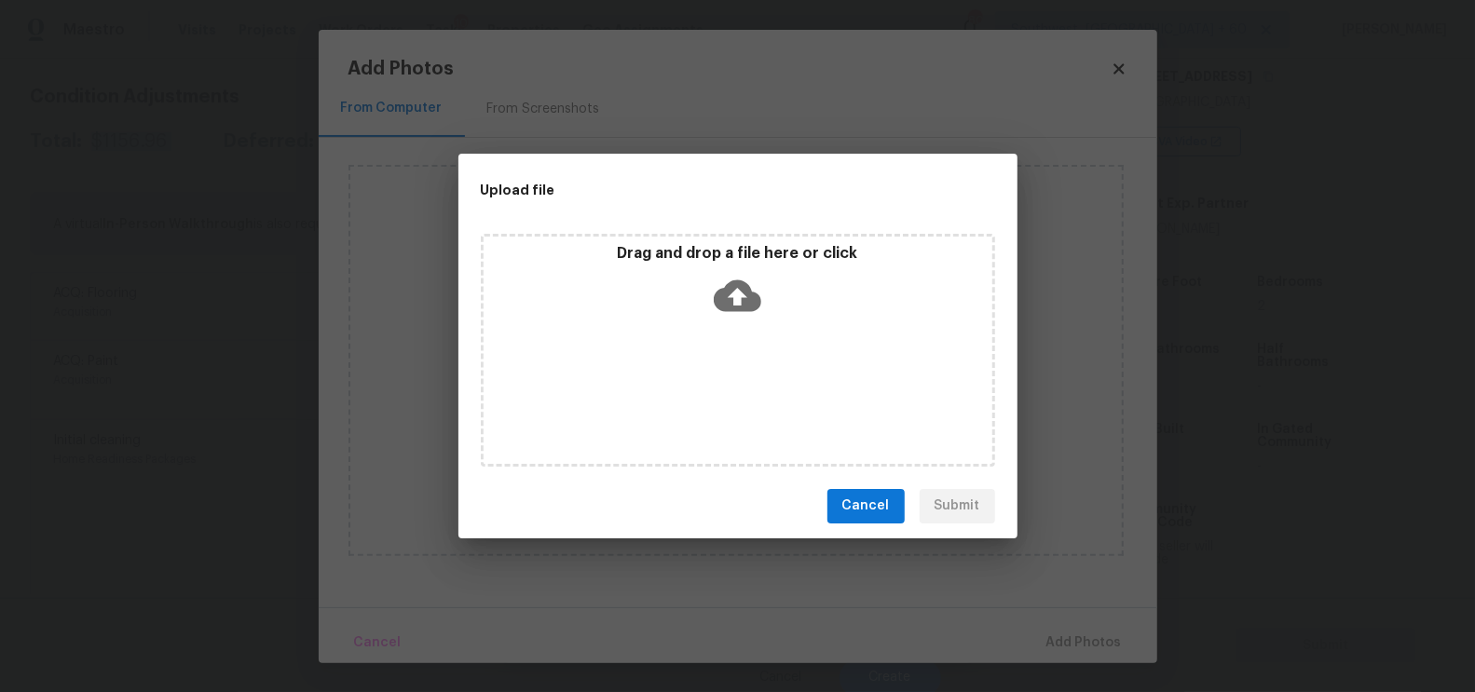
click at [738, 314] on icon at bounding box center [738, 296] width 48 height 48
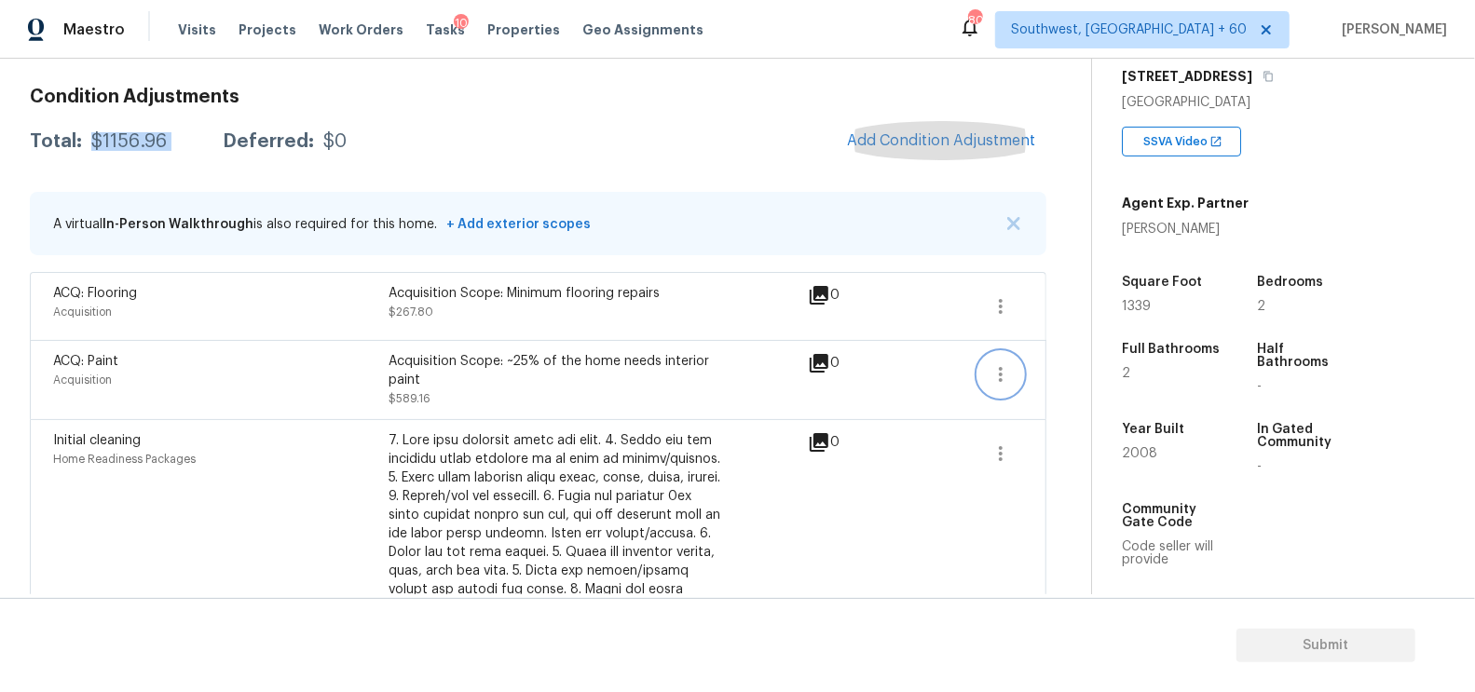
click at [991, 374] on icon "button" at bounding box center [1000, 374] width 22 height 22
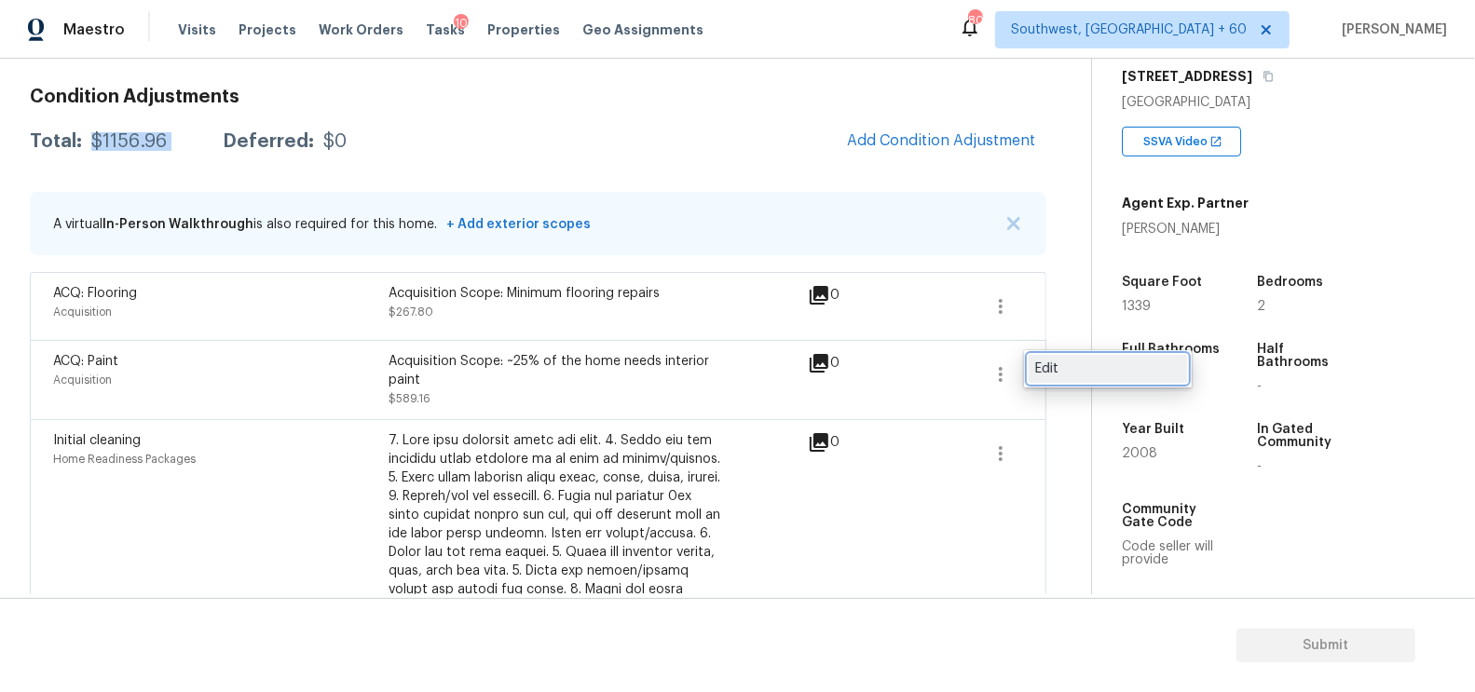
click at [1051, 370] on div "Edit" at bounding box center [1107, 369] width 145 height 19
click at [1010, 302] on icon "button" at bounding box center [1000, 306] width 22 height 22
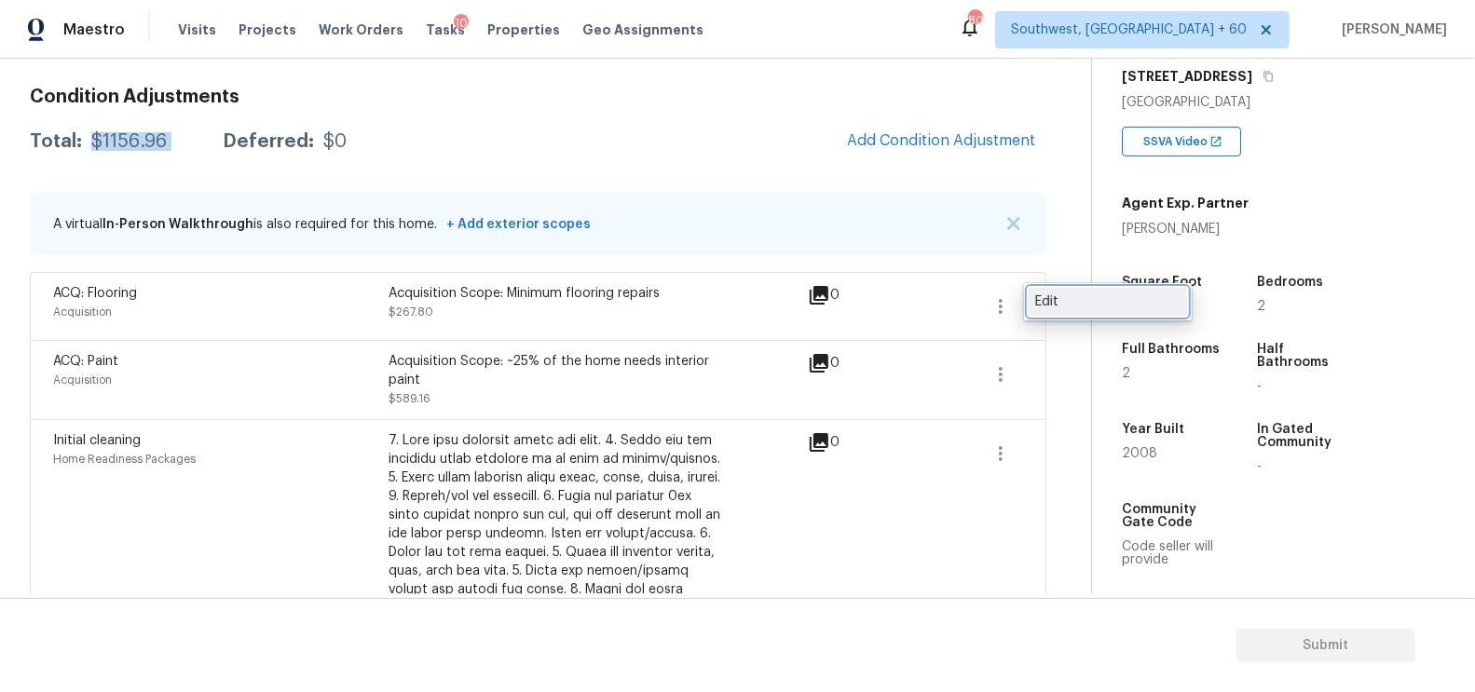
click at [1053, 304] on div "Edit" at bounding box center [1107, 302] width 145 height 19
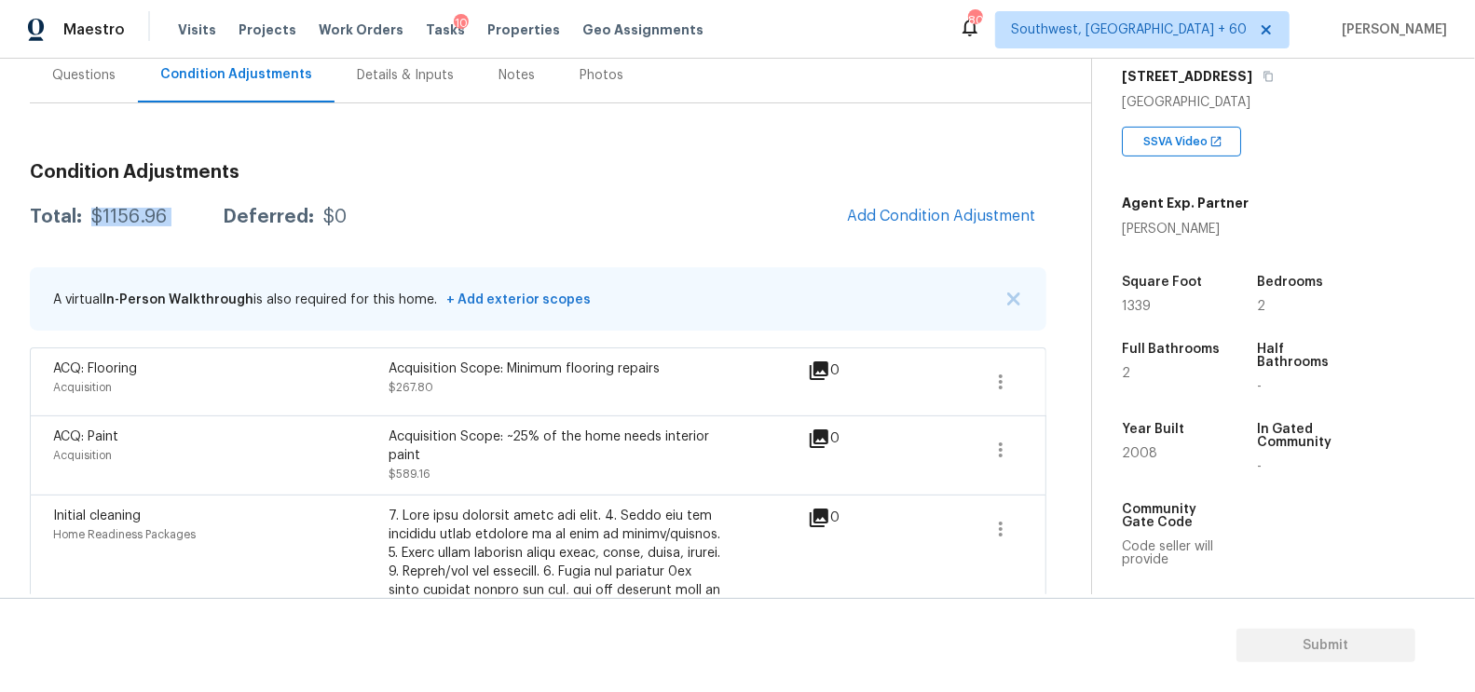
click at [81, 68] on div "Questions" at bounding box center [83, 75] width 63 height 19
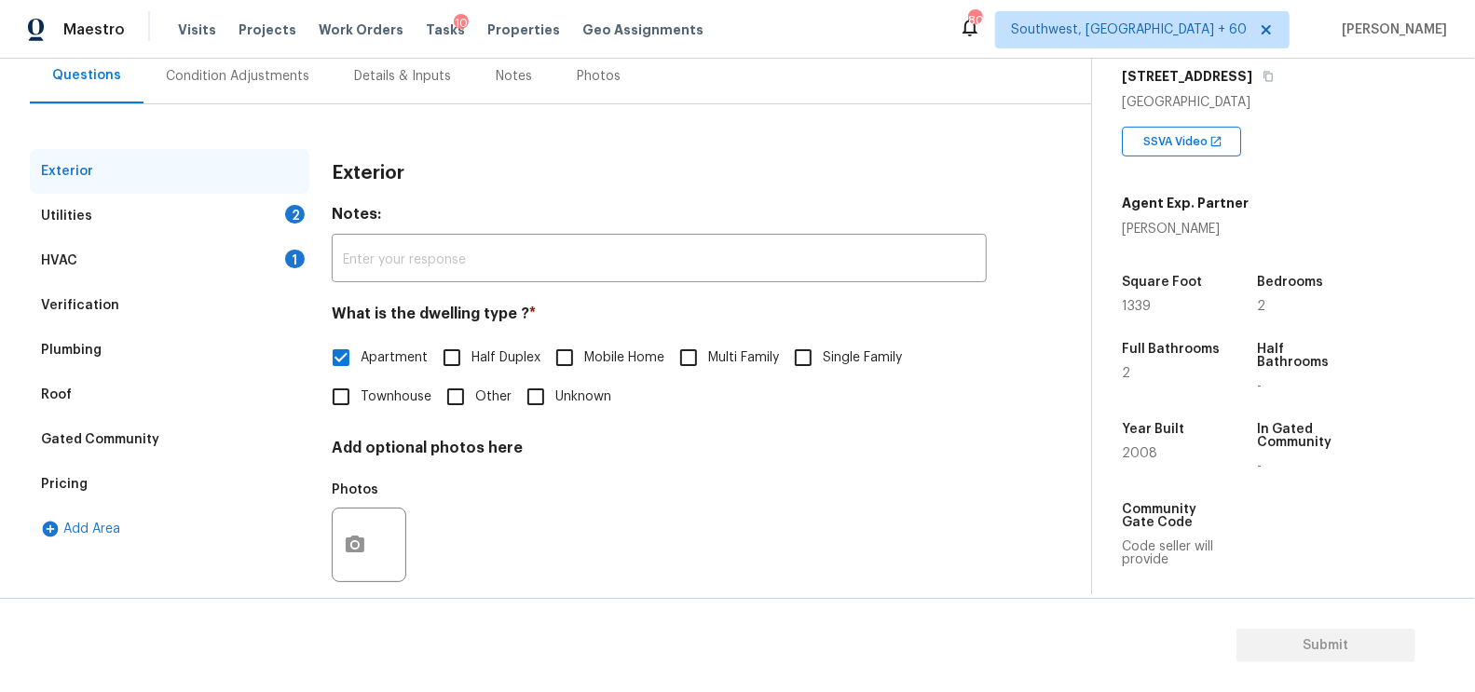
click at [240, 248] on div "HVAC 1" at bounding box center [169, 260] width 279 height 45
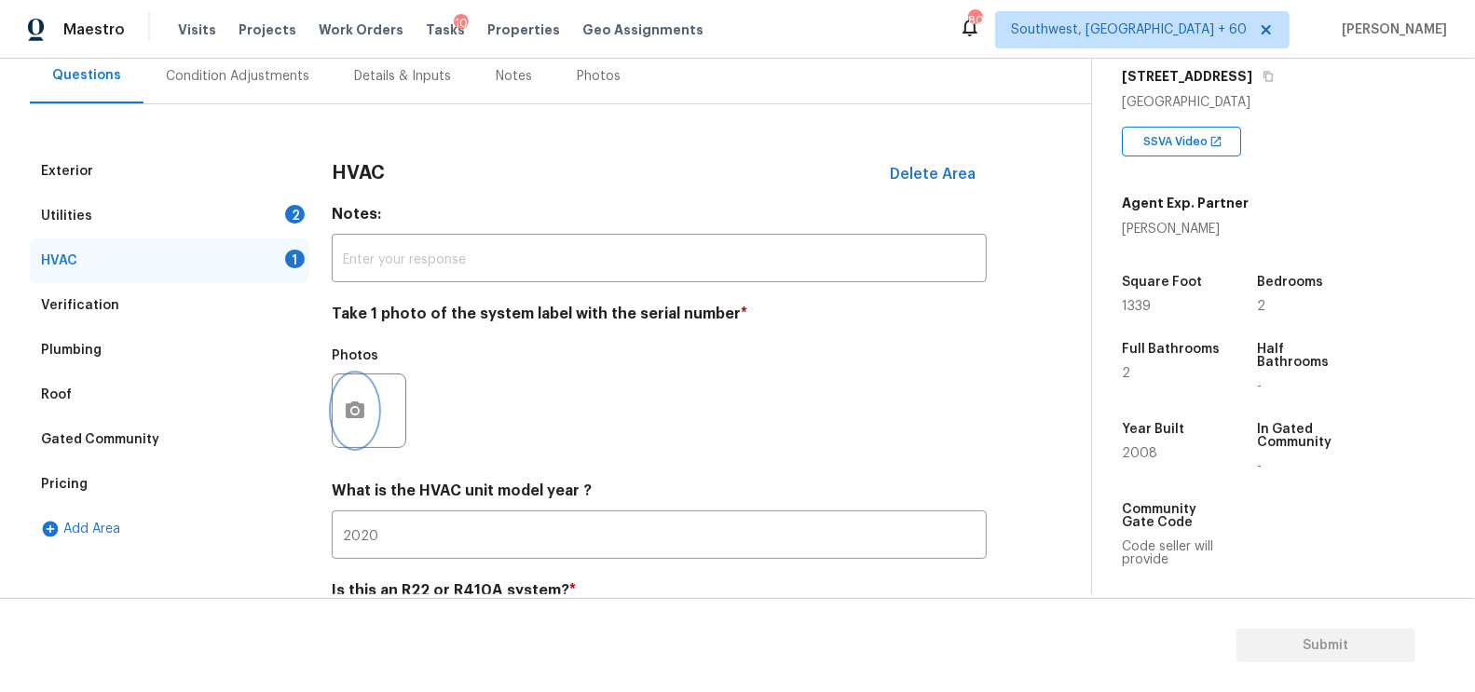
click at [367, 413] on button "button" at bounding box center [355, 410] width 45 height 73
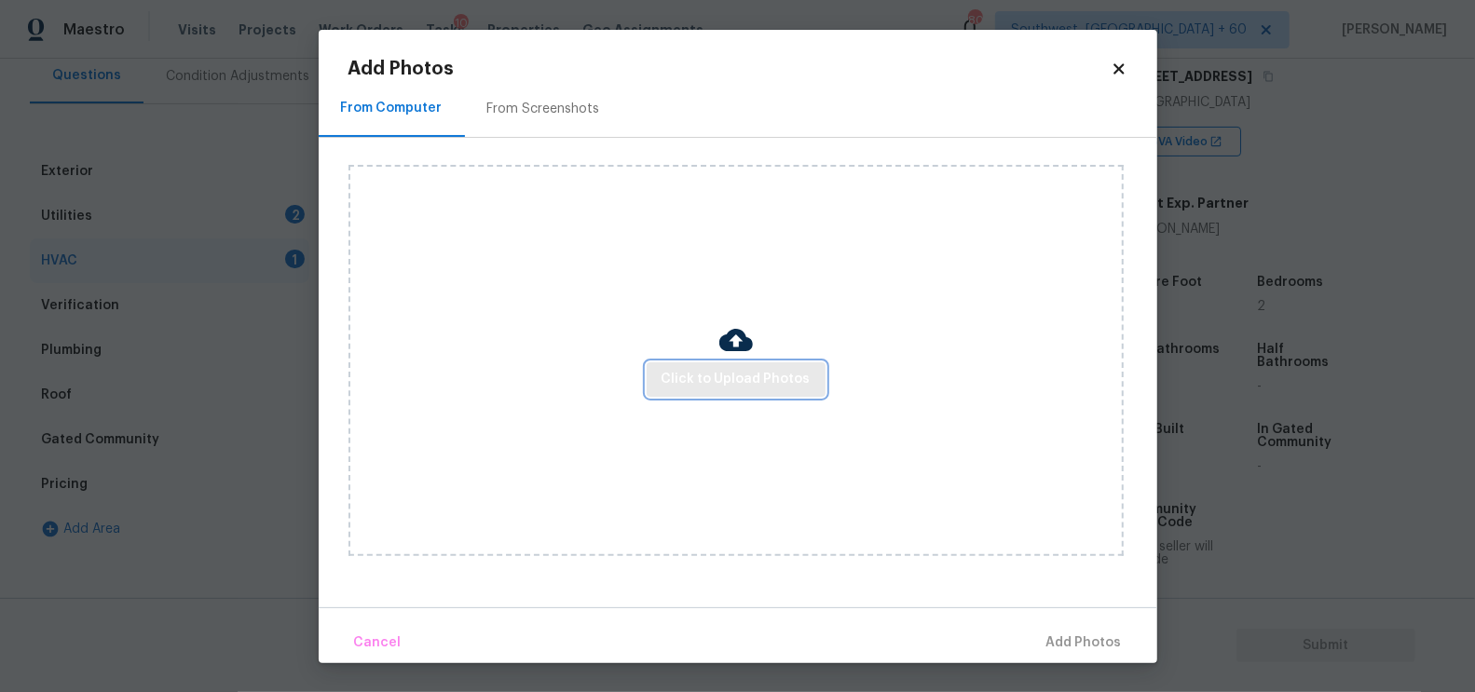
click at [762, 365] on button "Click to Upload Photos" at bounding box center [736, 379] width 179 height 34
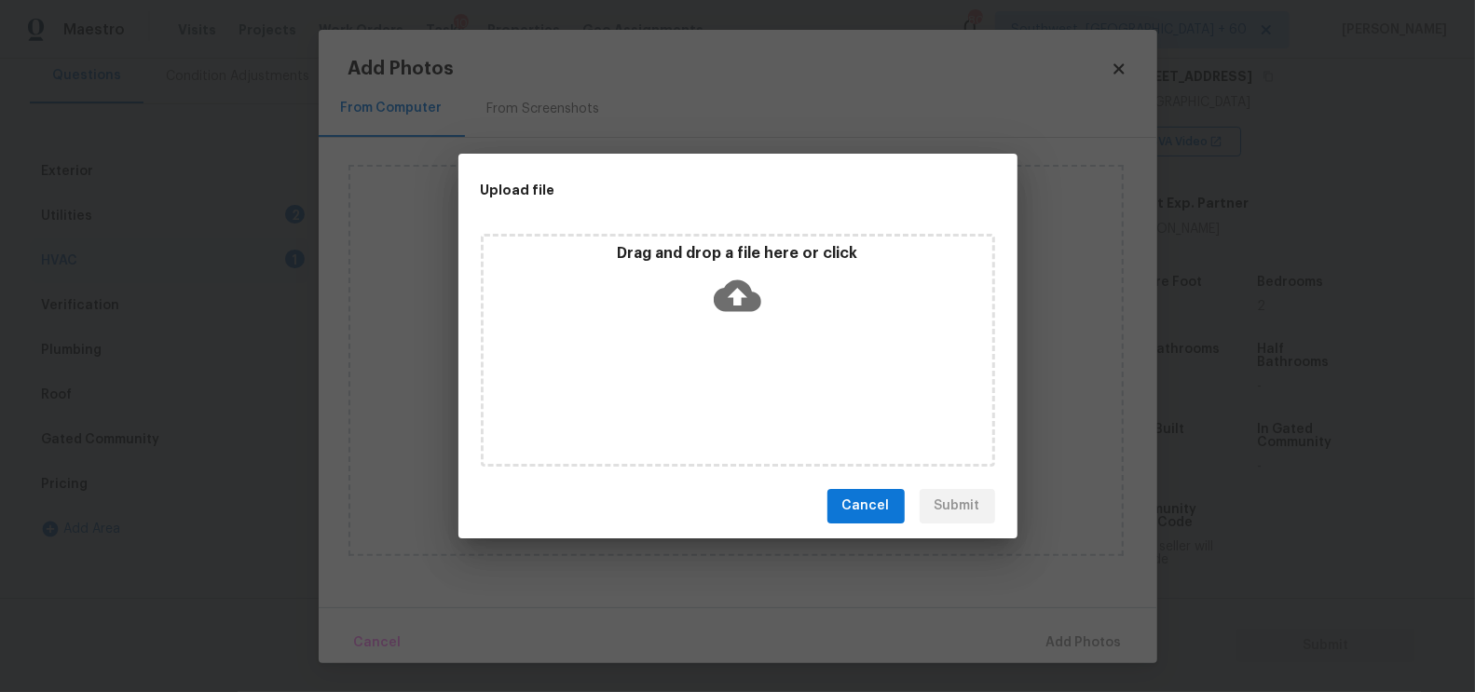
click at [740, 314] on icon at bounding box center [738, 296] width 48 height 48
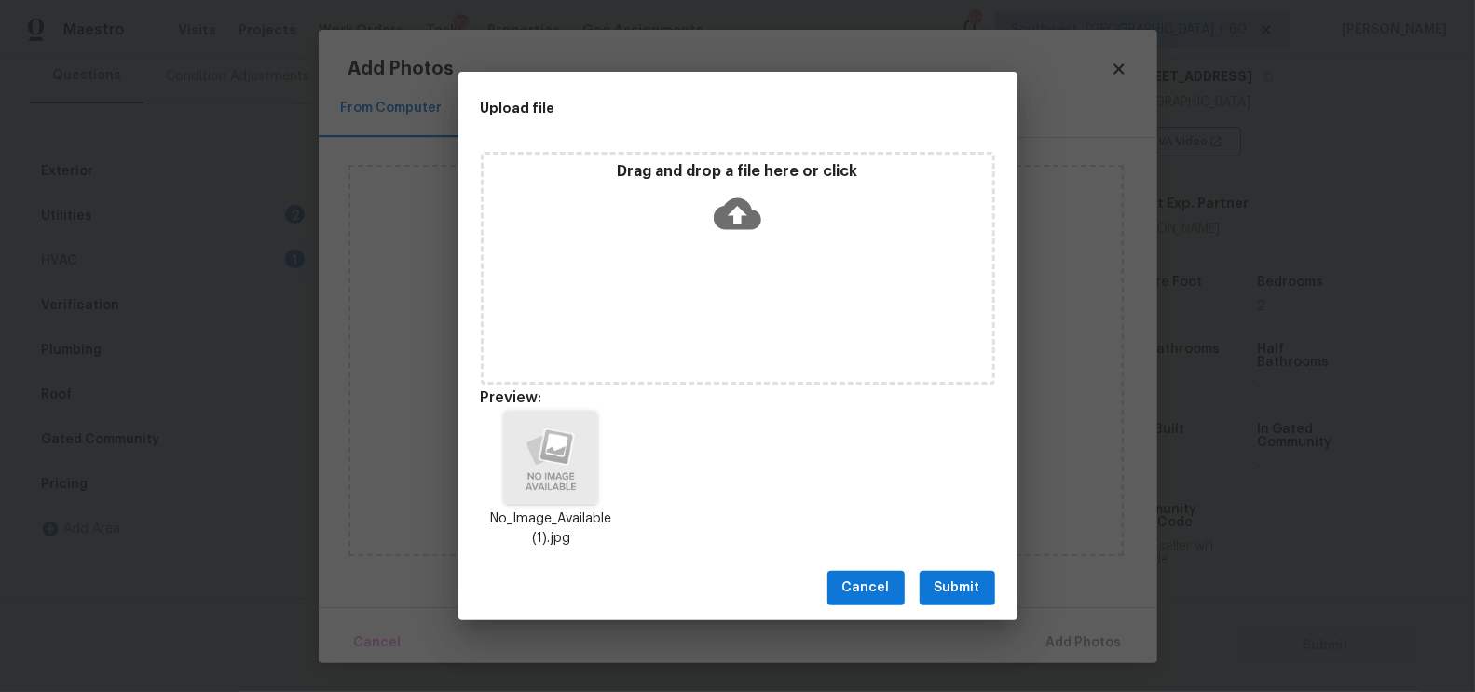
click at [963, 594] on span "Submit" at bounding box center [957, 588] width 46 height 23
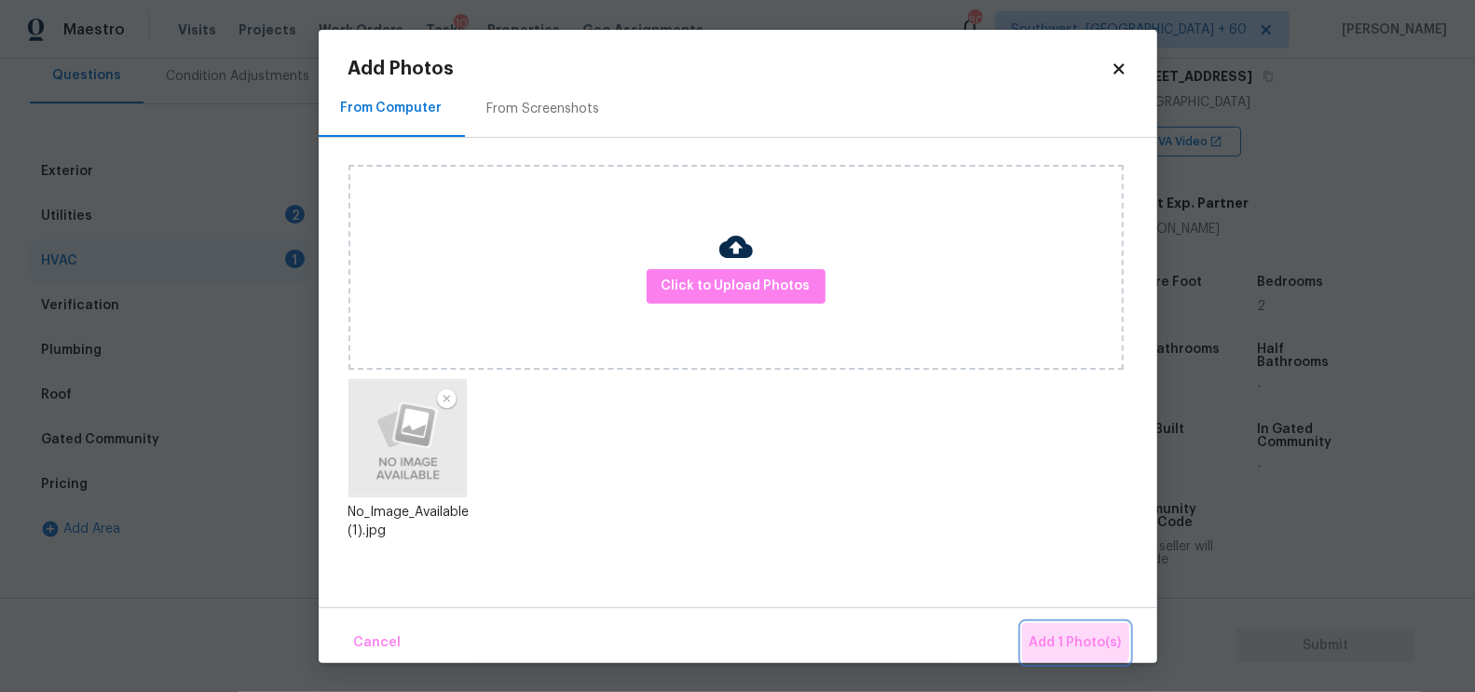
click at [1068, 636] on span "Add 1 Photo(s)" at bounding box center [1075, 643] width 92 height 23
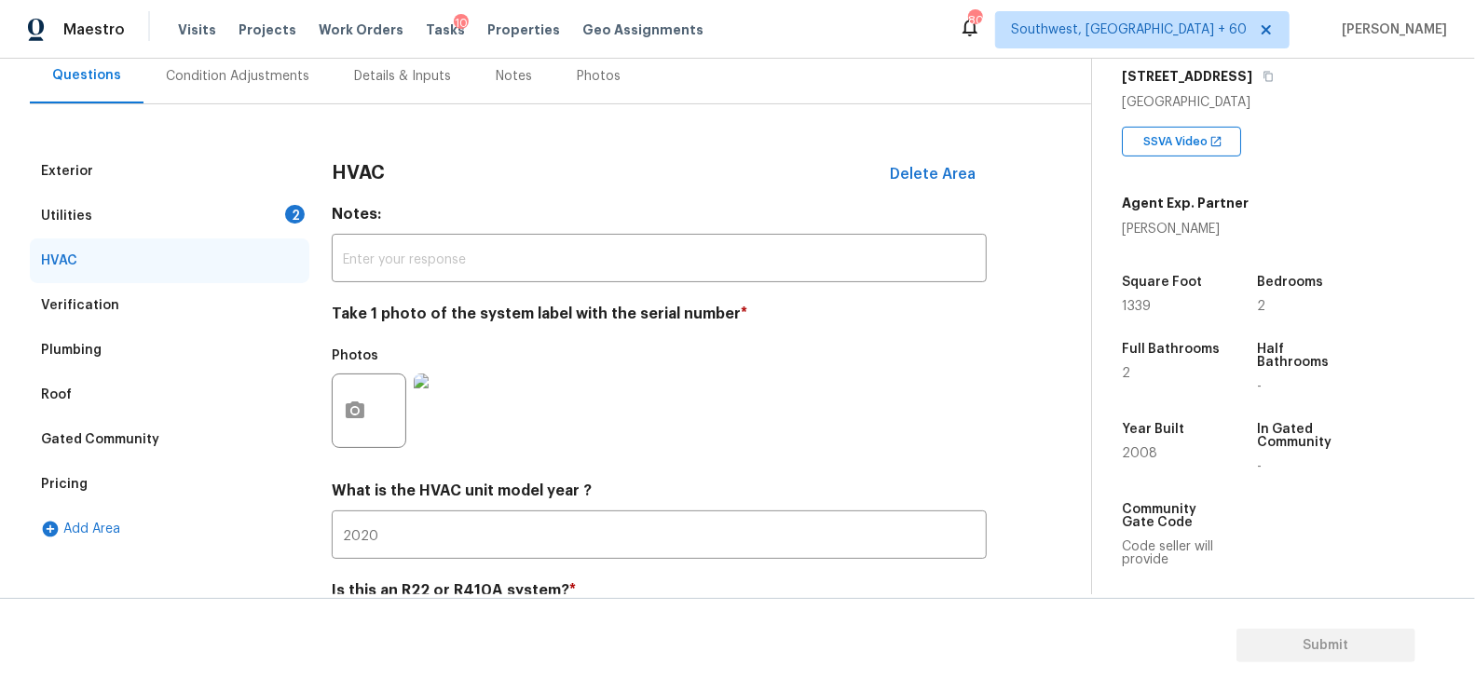
click at [274, 216] on div "Utilities 2" at bounding box center [169, 216] width 279 height 45
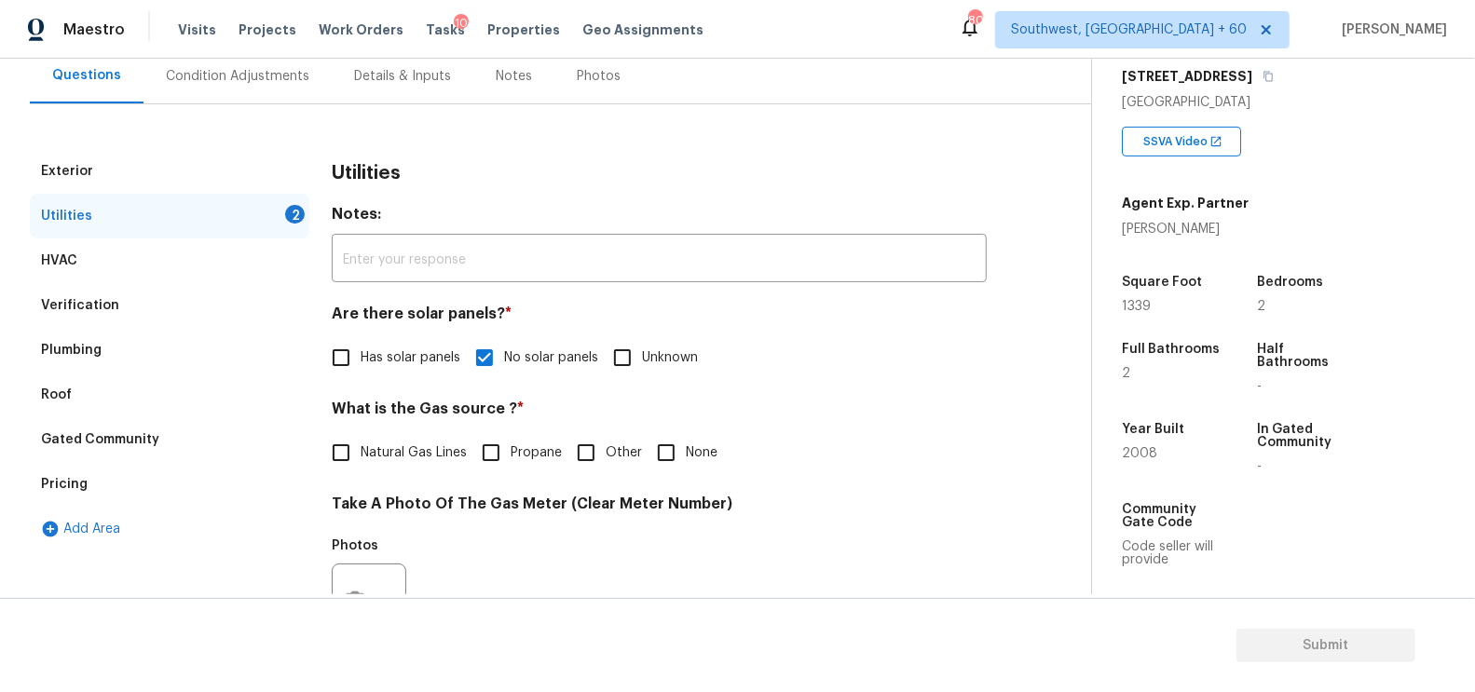
click at [656, 443] on input "None" at bounding box center [666, 452] width 39 height 39
checkbox input "true"
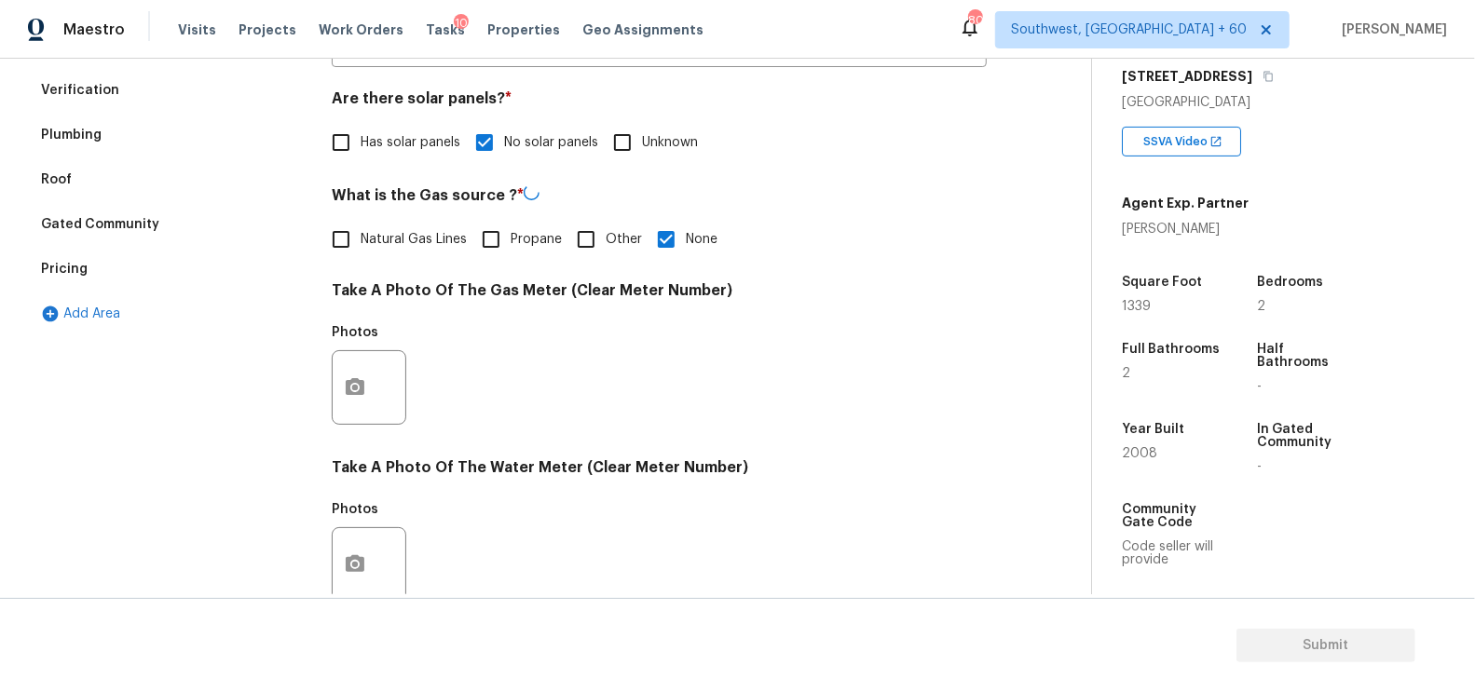
scroll to position [441, 0]
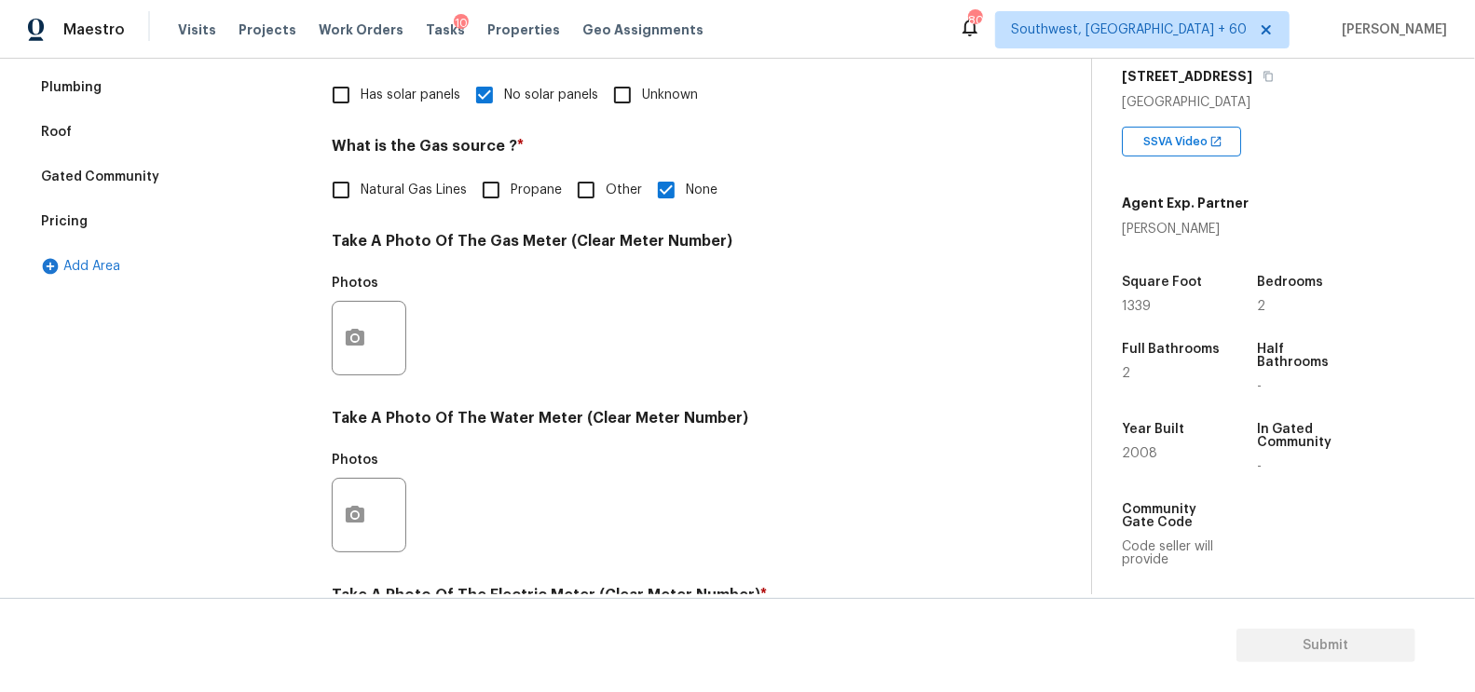
click at [385, 343] on div at bounding box center [369, 338] width 75 height 75
click at [360, 344] on icon "button" at bounding box center [355, 337] width 19 height 17
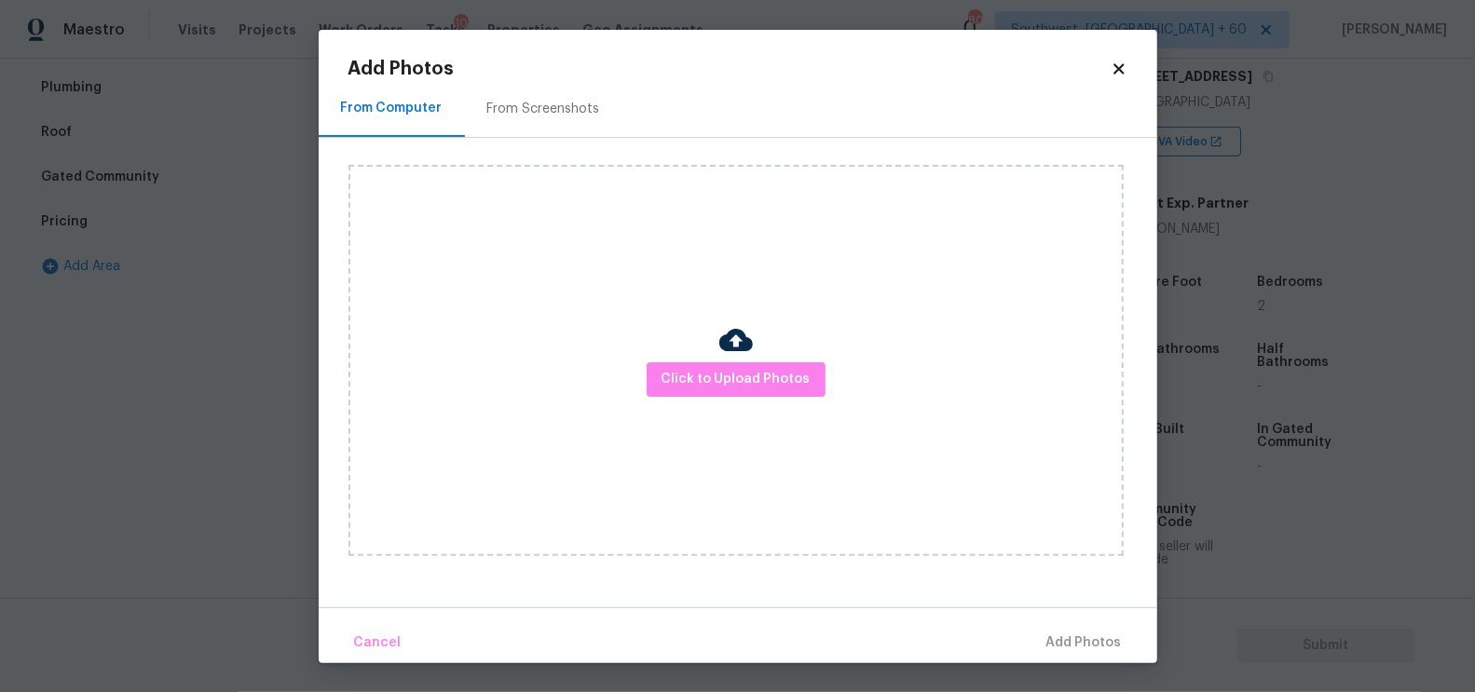
click at [685, 361] on div "Click to Upload Photos" at bounding box center [735, 360] width 775 height 391
click at [730, 389] on span "Click to Upload Photos" at bounding box center [735, 379] width 149 height 23
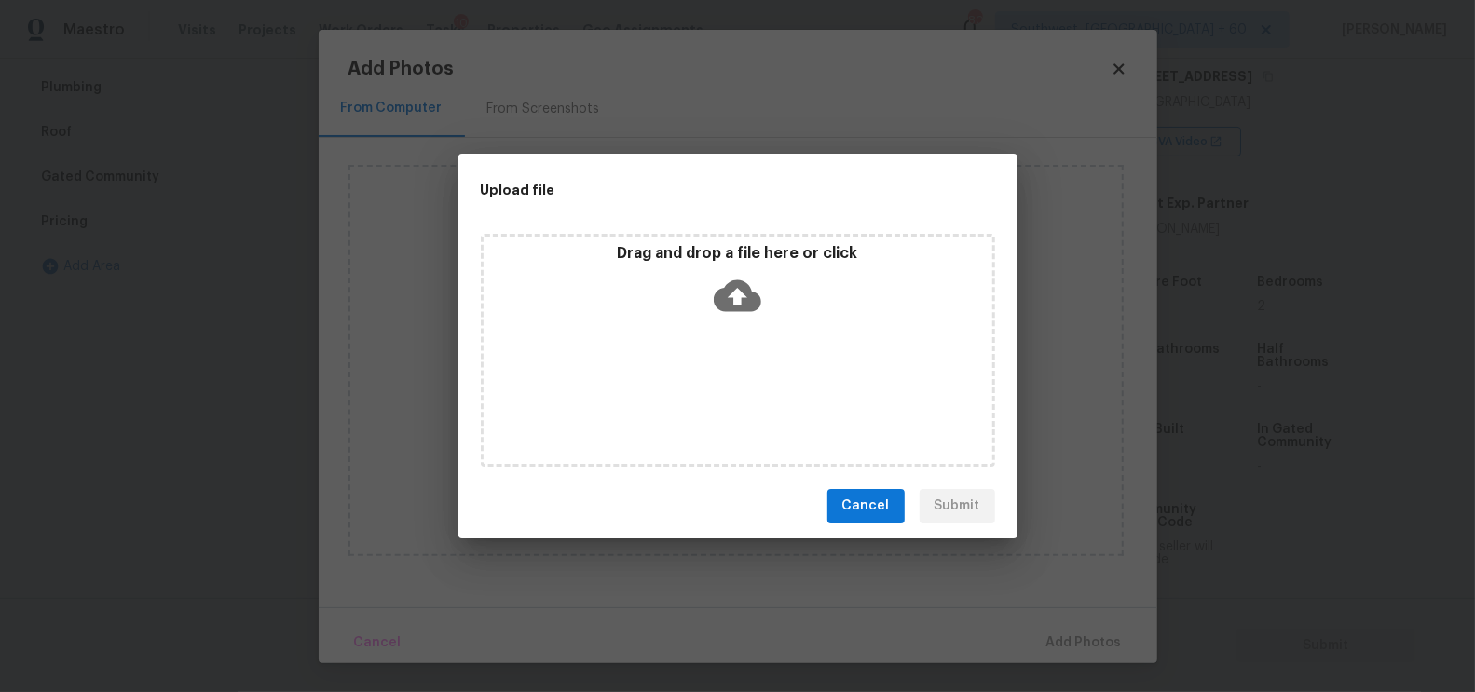
click at [747, 294] on icon at bounding box center [738, 295] width 48 height 32
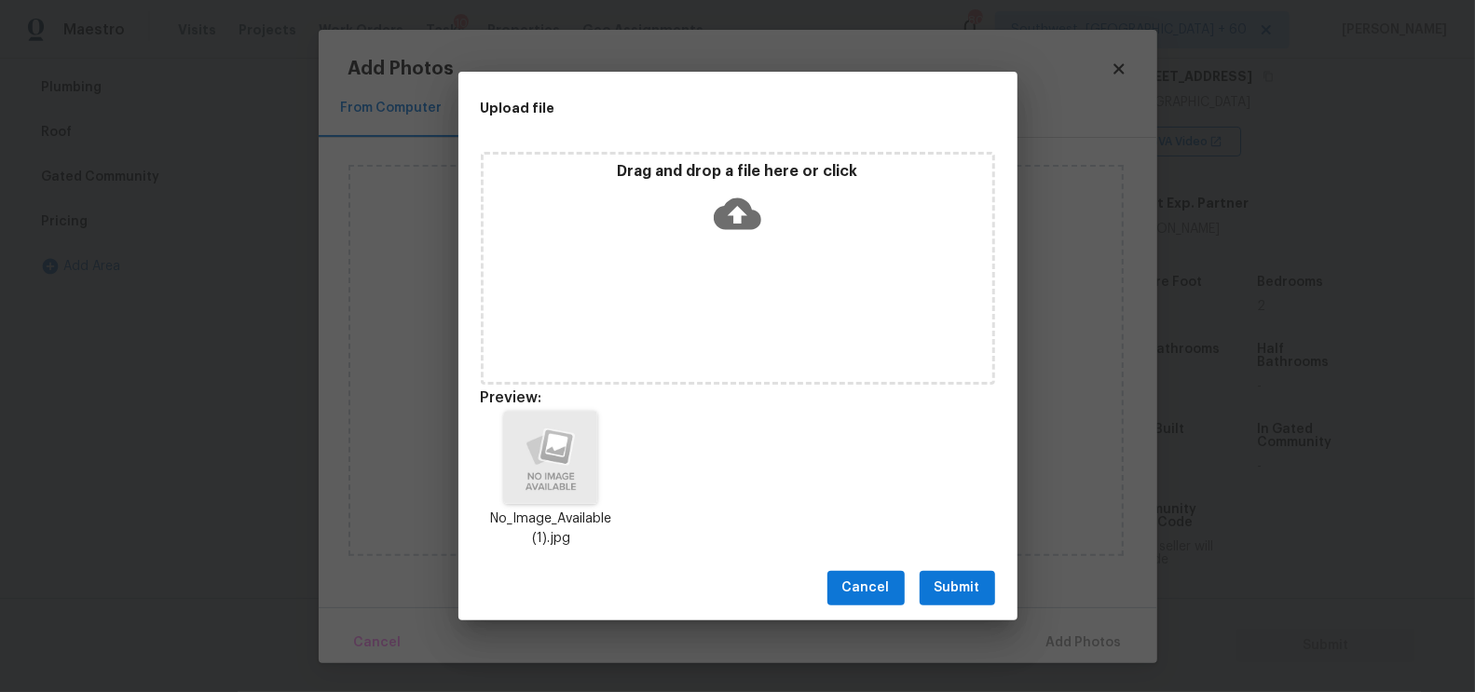
click at [961, 582] on span "Submit" at bounding box center [957, 588] width 46 height 23
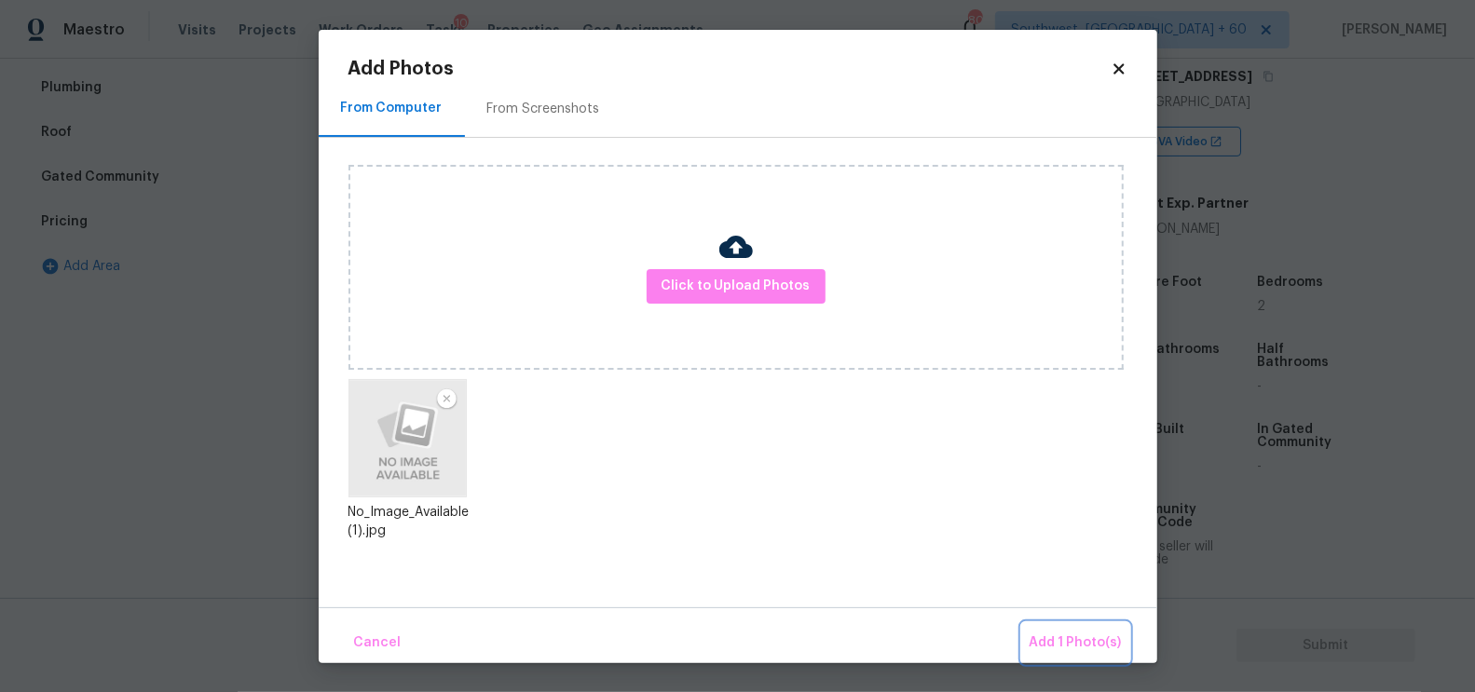
click at [1069, 635] on span "Add 1 Photo(s)" at bounding box center [1075, 643] width 92 height 23
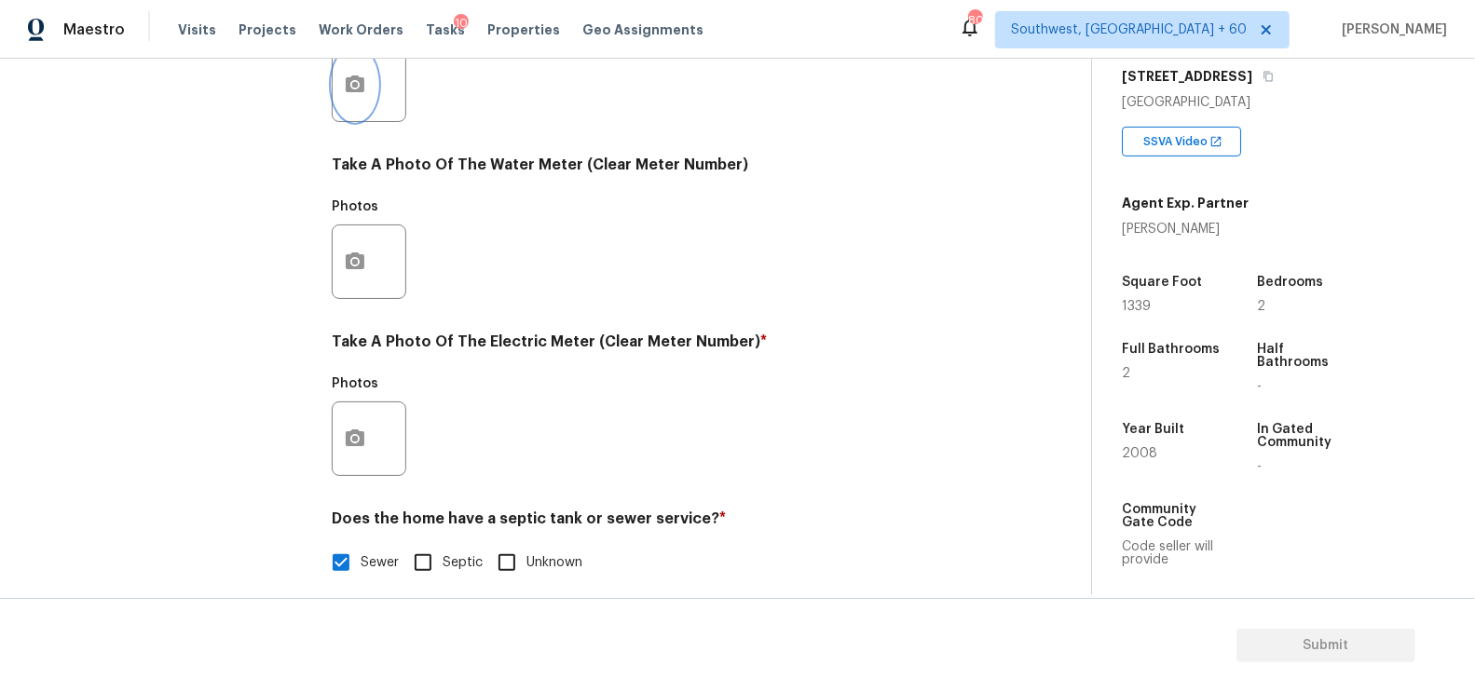
scroll to position [710, 0]
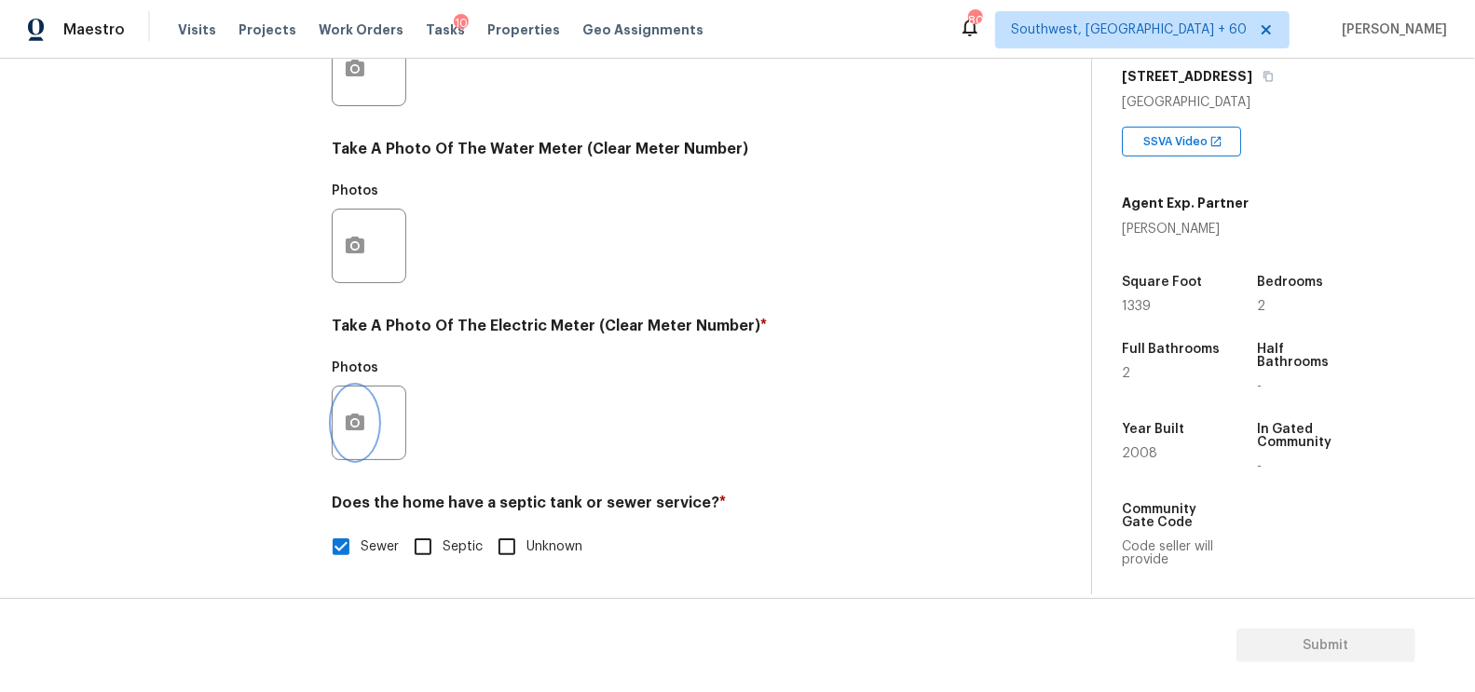
click at [339, 428] on button "button" at bounding box center [355, 423] width 45 height 73
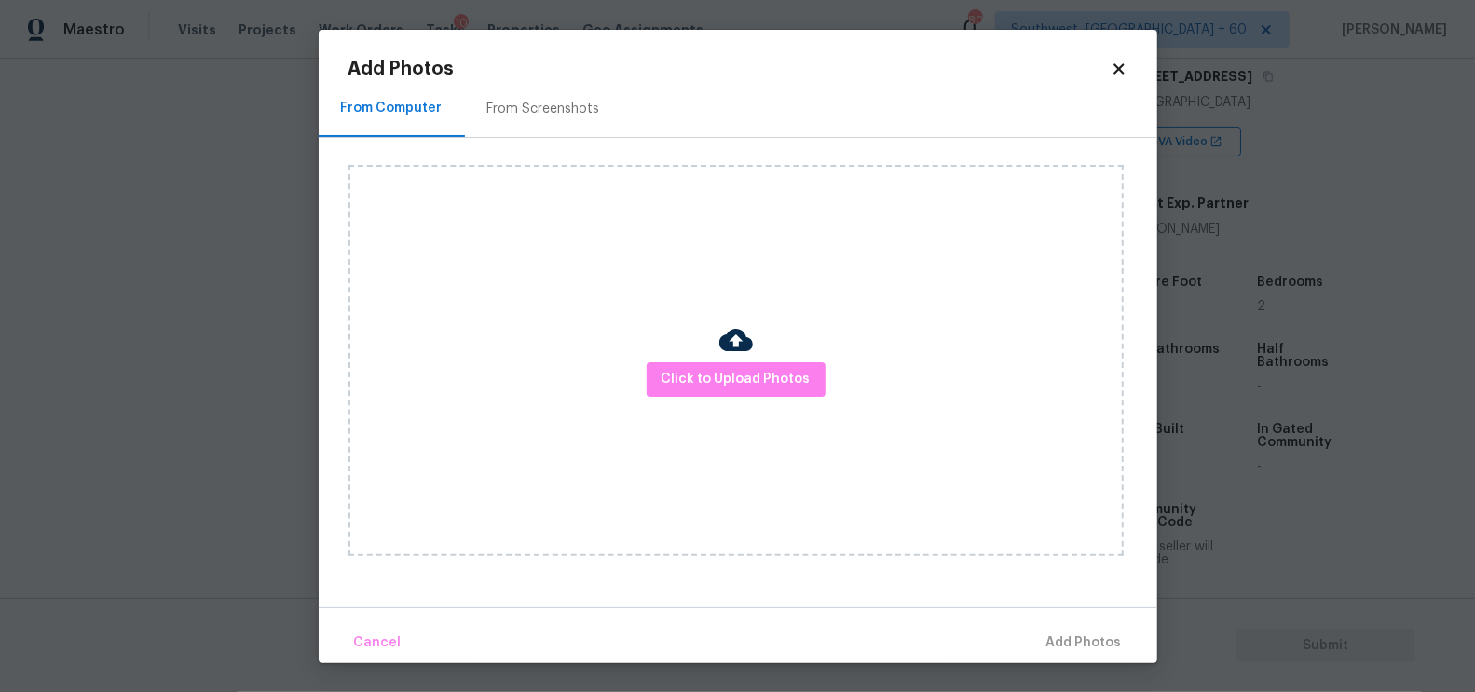
click at [727, 355] on img at bounding box center [736, 340] width 34 height 34
click at [728, 372] on span "Click to Upload Photos" at bounding box center [735, 379] width 149 height 23
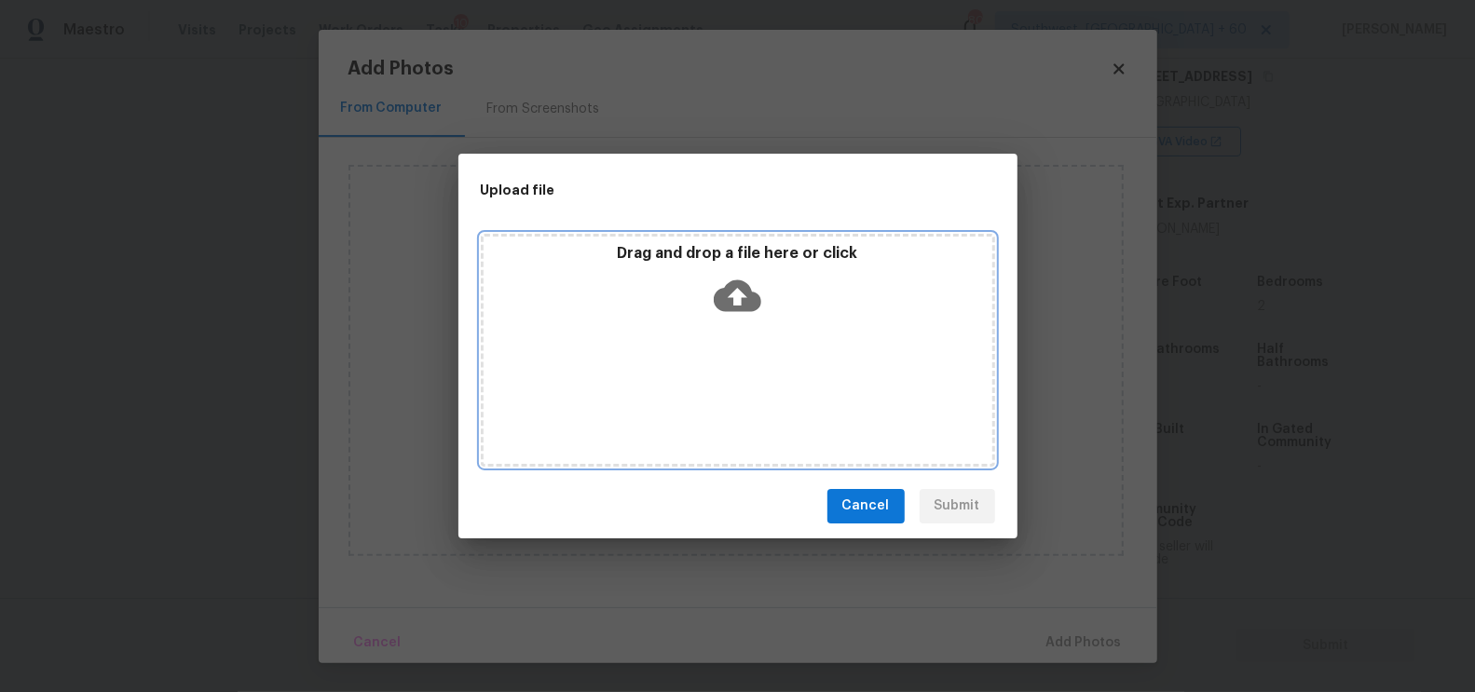
click at [739, 312] on icon at bounding box center [738, 296] width 48 height 48
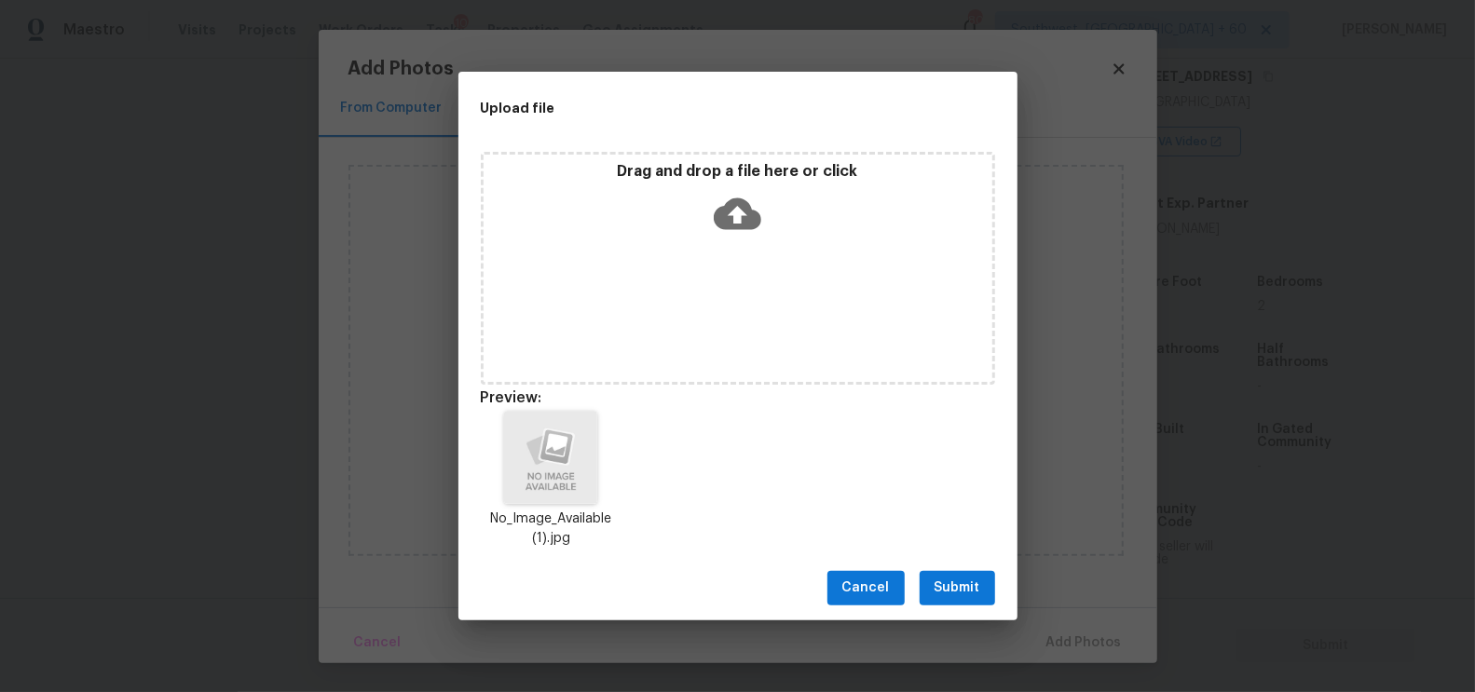
click at [960, 588] on span "Submit" at bounding box center [957, 588] width 46 height 23
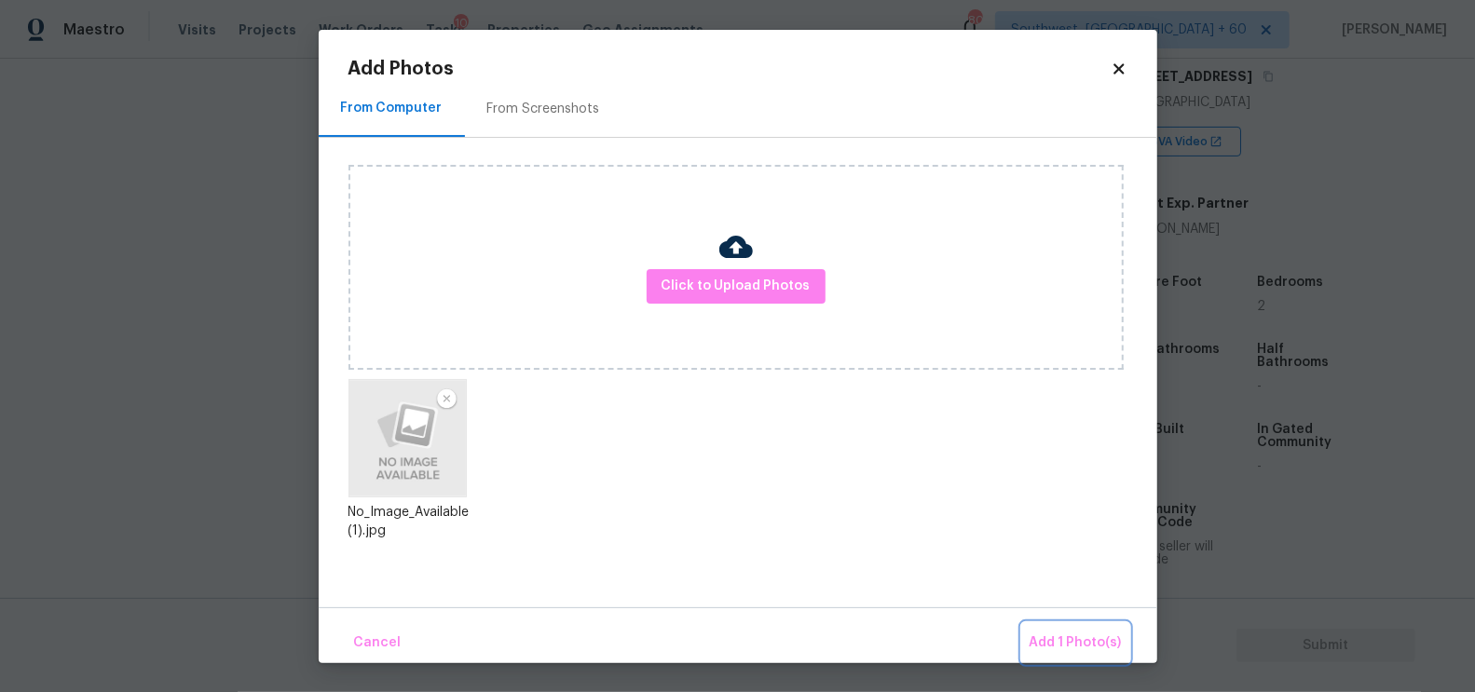
click at [1057, 645] on span "Add 1 Photo(s)" at bounding box center [1075, 643] width 92 height 23
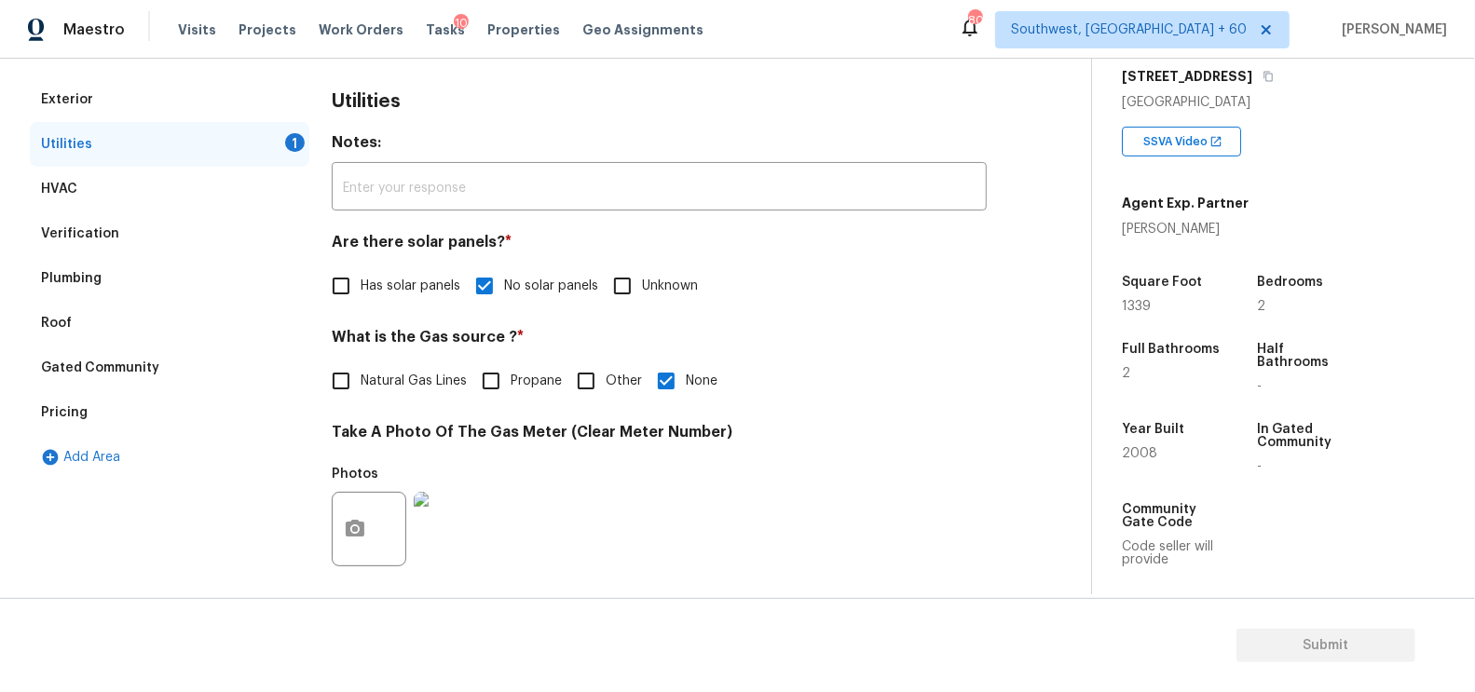
scroll to position [0, 0]
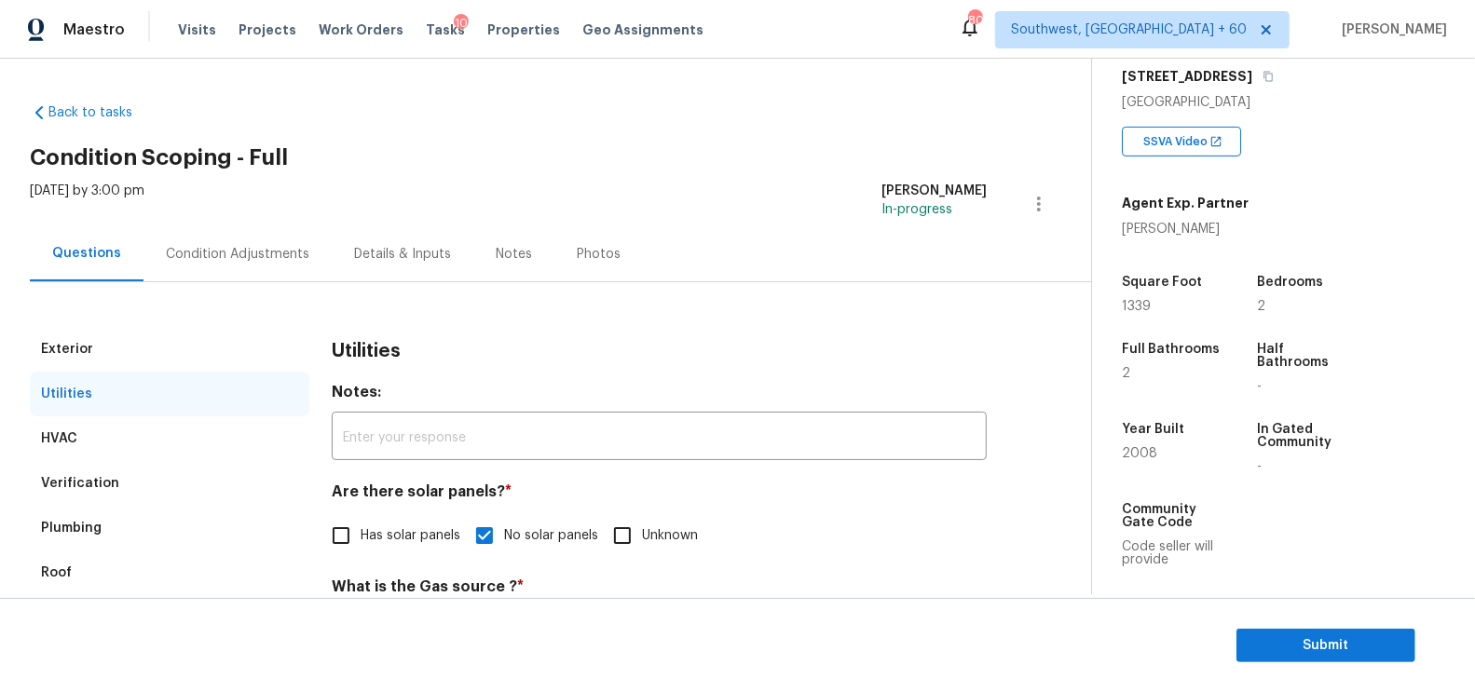
click at [250, 250] on div "Condition Adjustments" at bounding box center [237, 254] width 143 height 19
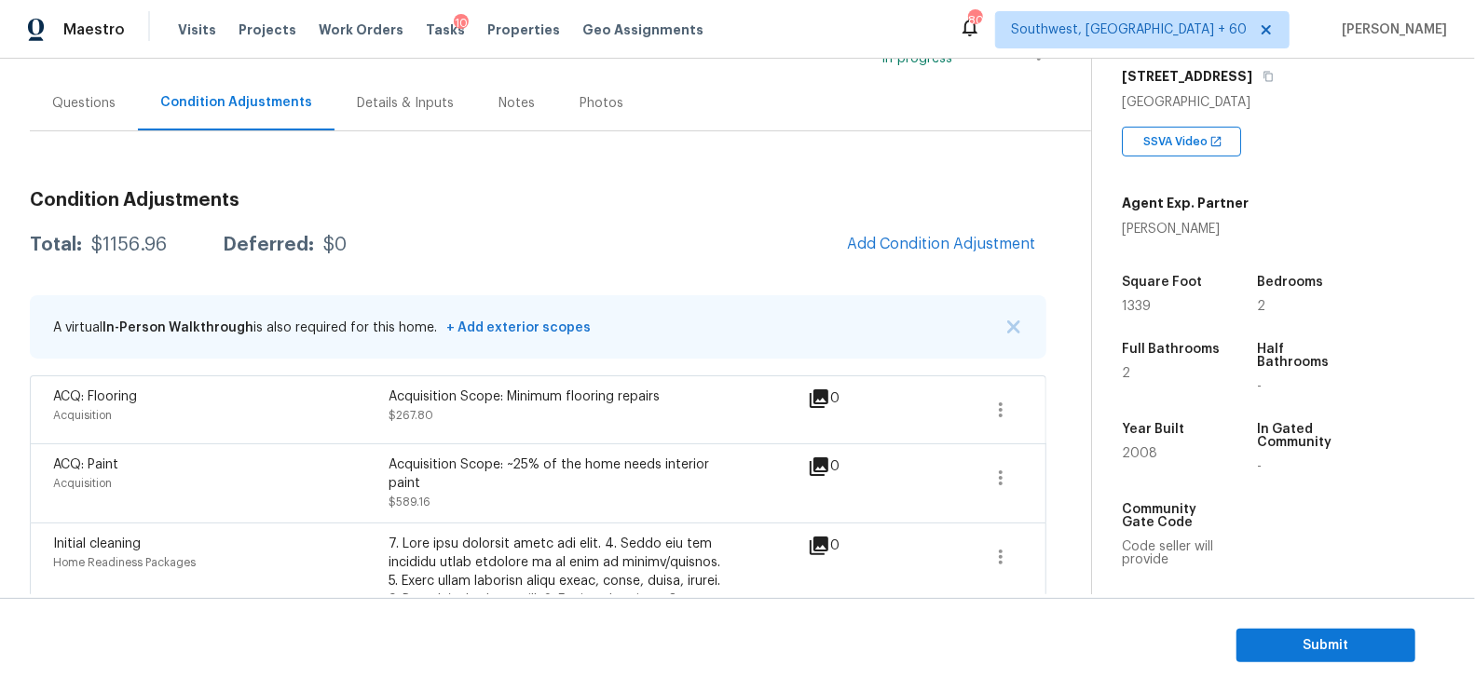
scroll to position [142, 0]
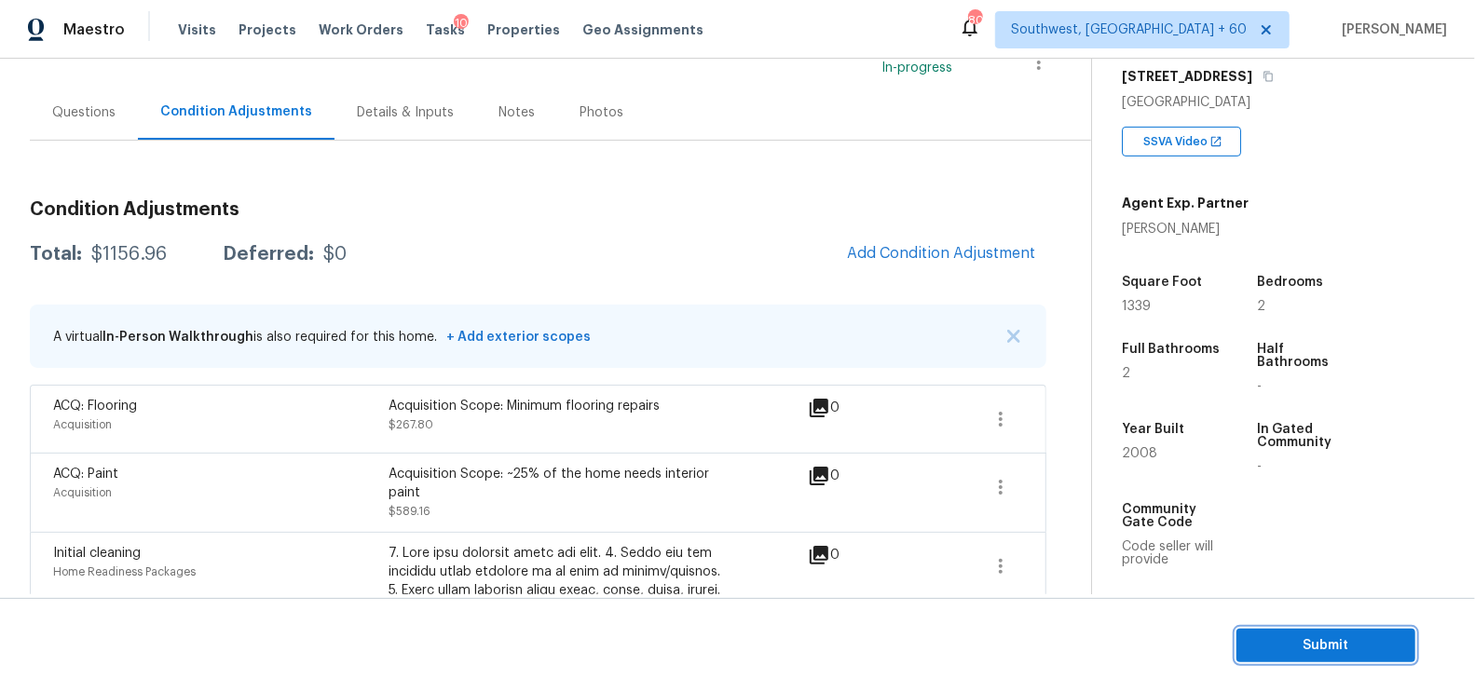
click at [1313, 647] on span "Submit" at bounding box center [1325, 645] width 149 height 23
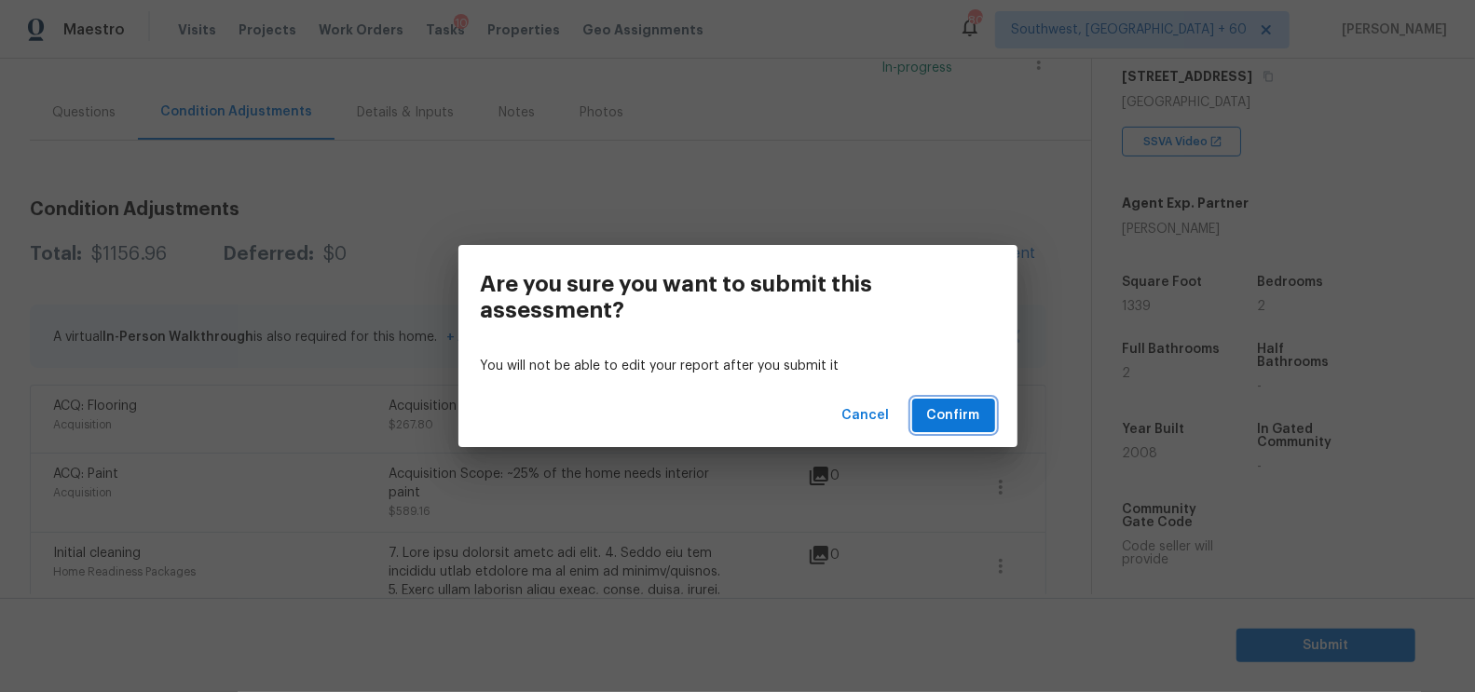
click at [950, 407] on span "Confirm" at bounding box center [953, 415] width 53 height 23
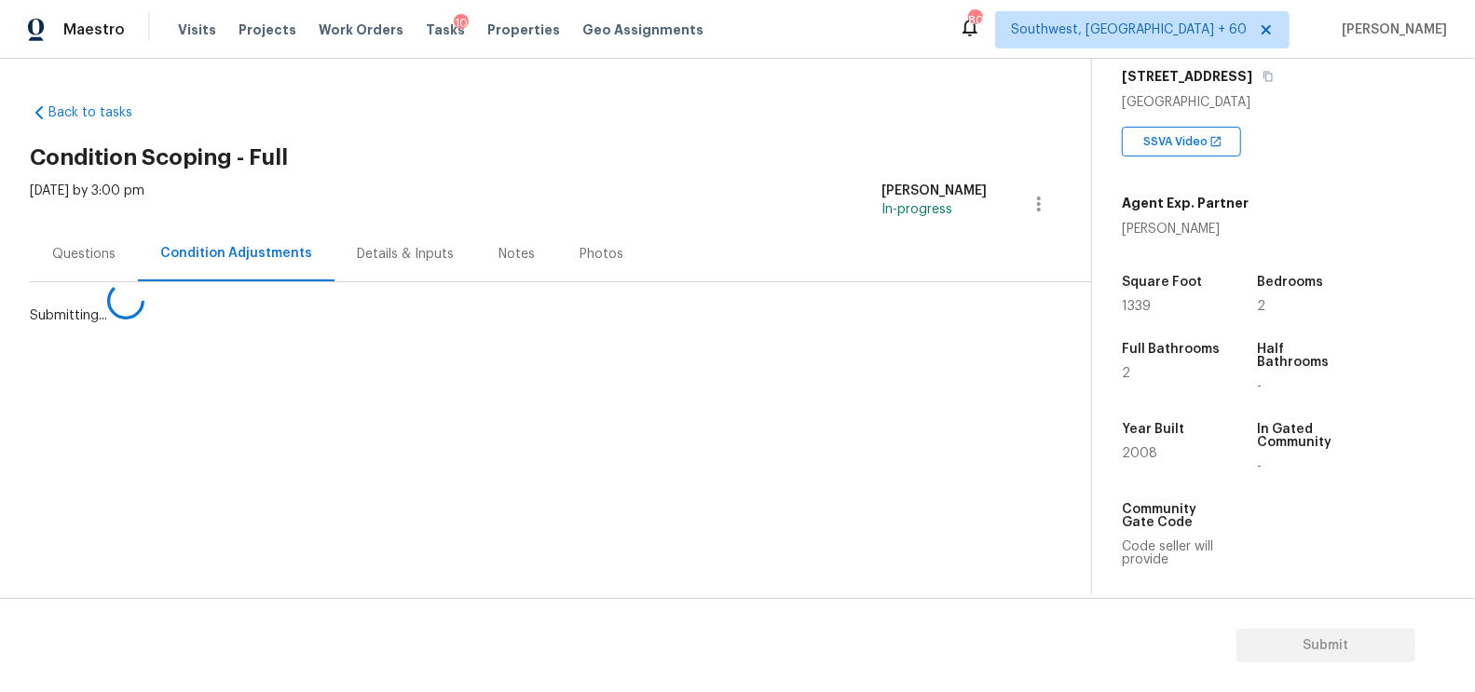
scroll to position [0, 0]
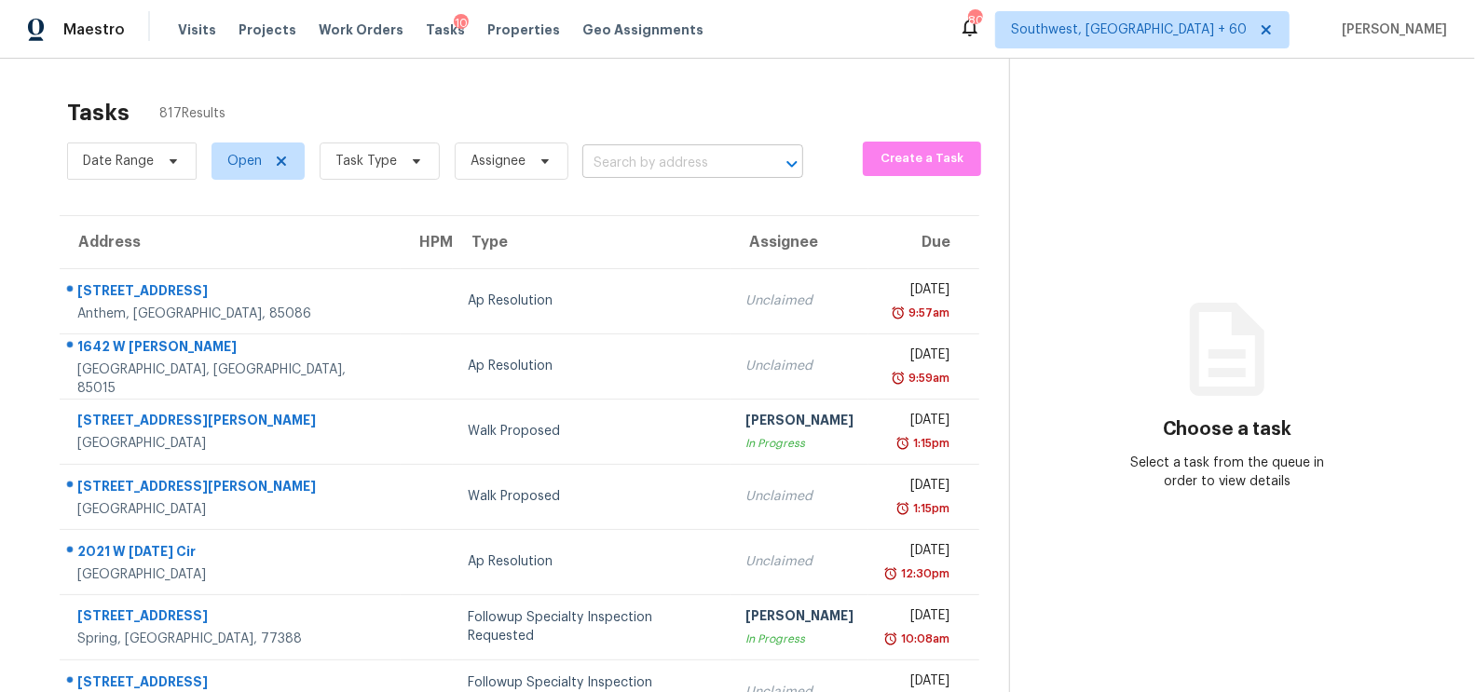
click at [652, 159] on input "text" at bounding box center [666, 163] width 169 height 29
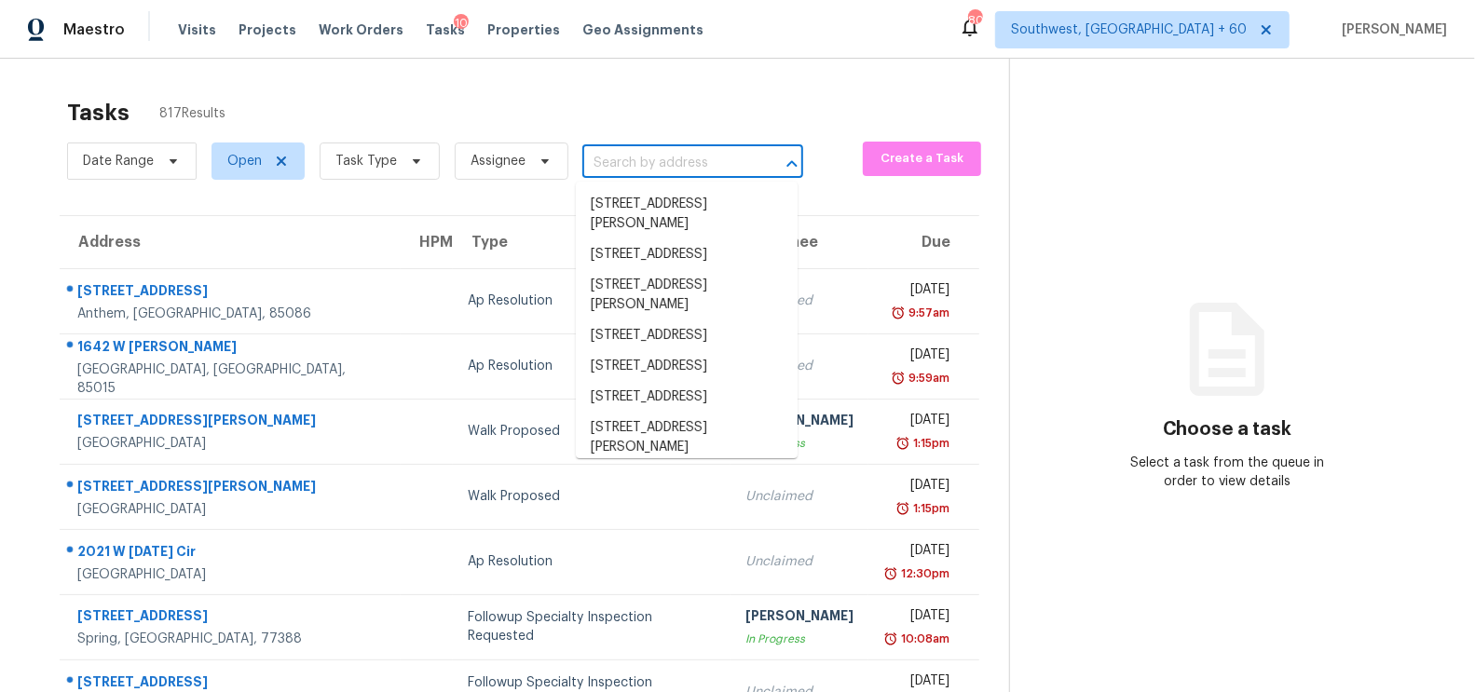
paste input "[STREET_ADDRESS]"
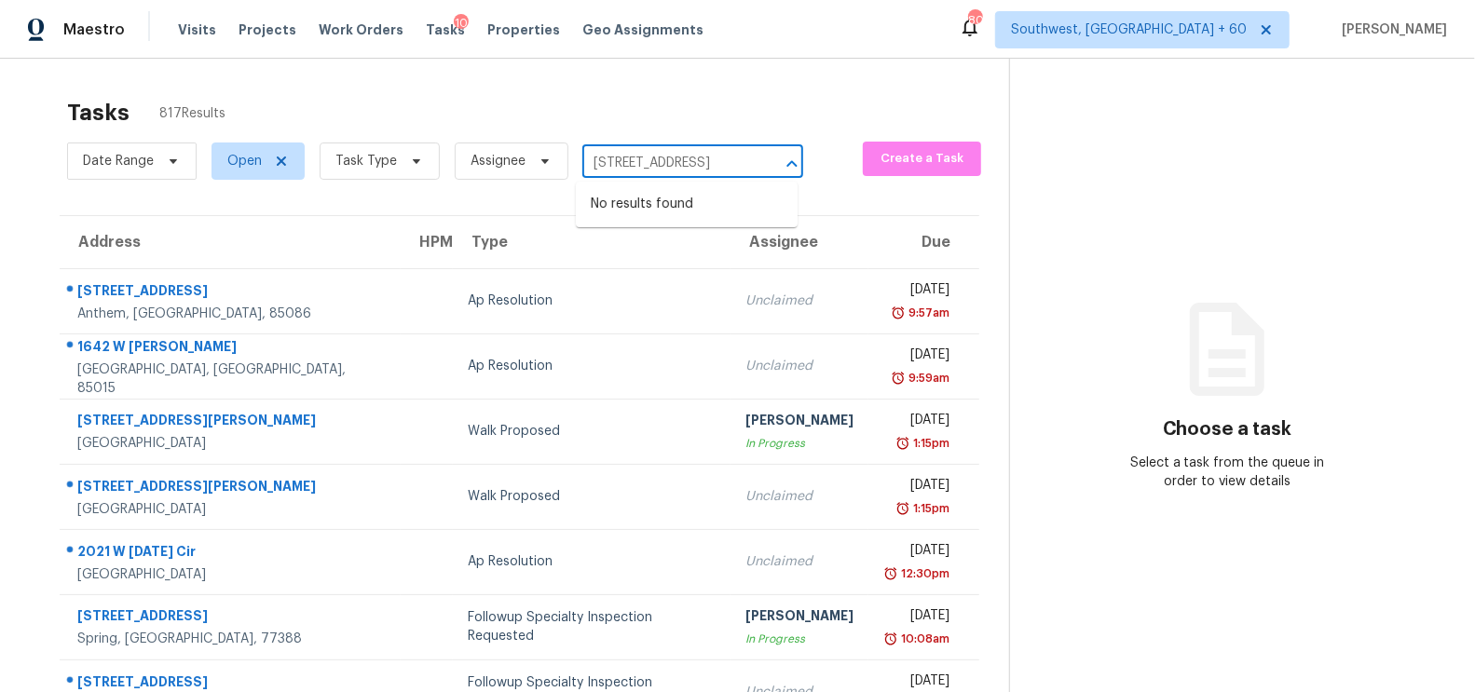
type input "[STREET_ADDRESS]"
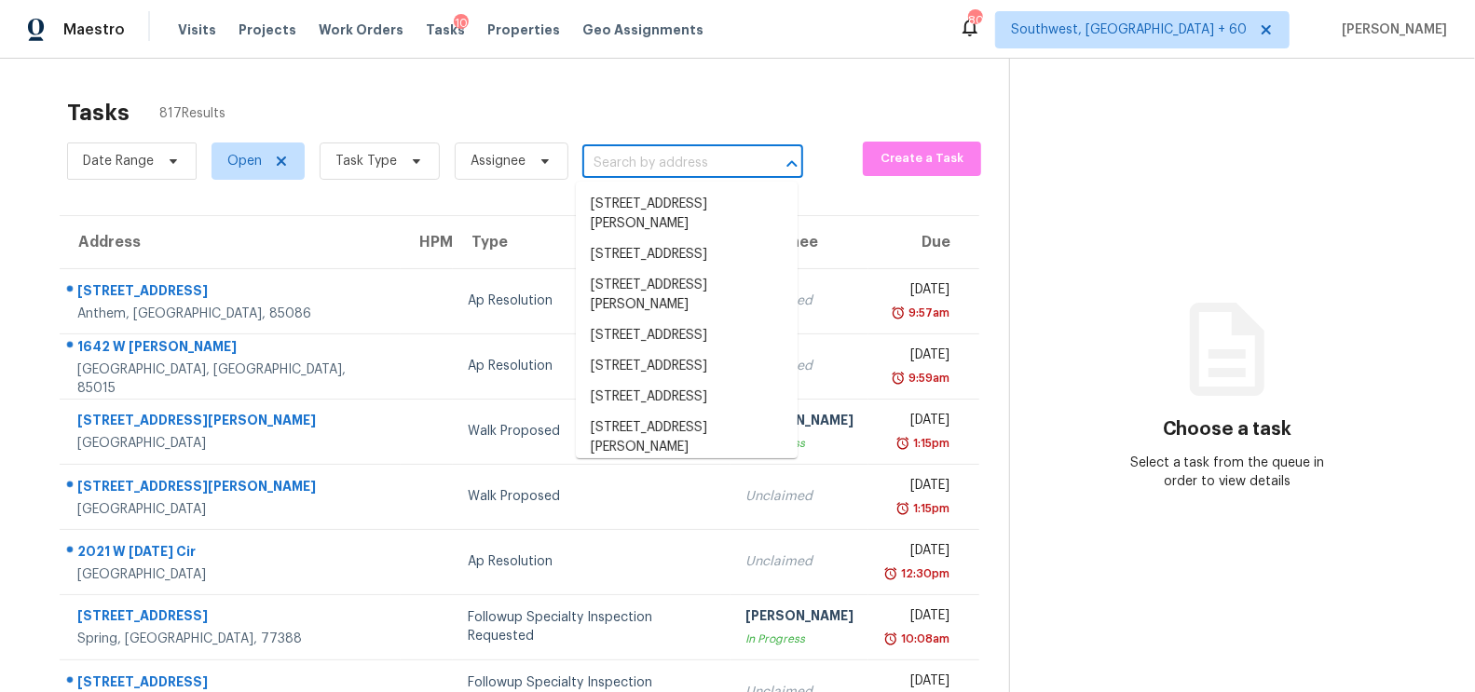
scroll to position [0, 0]
click at [643, 154] on input "text" at bounding box center [666, 163] width 169 height 29
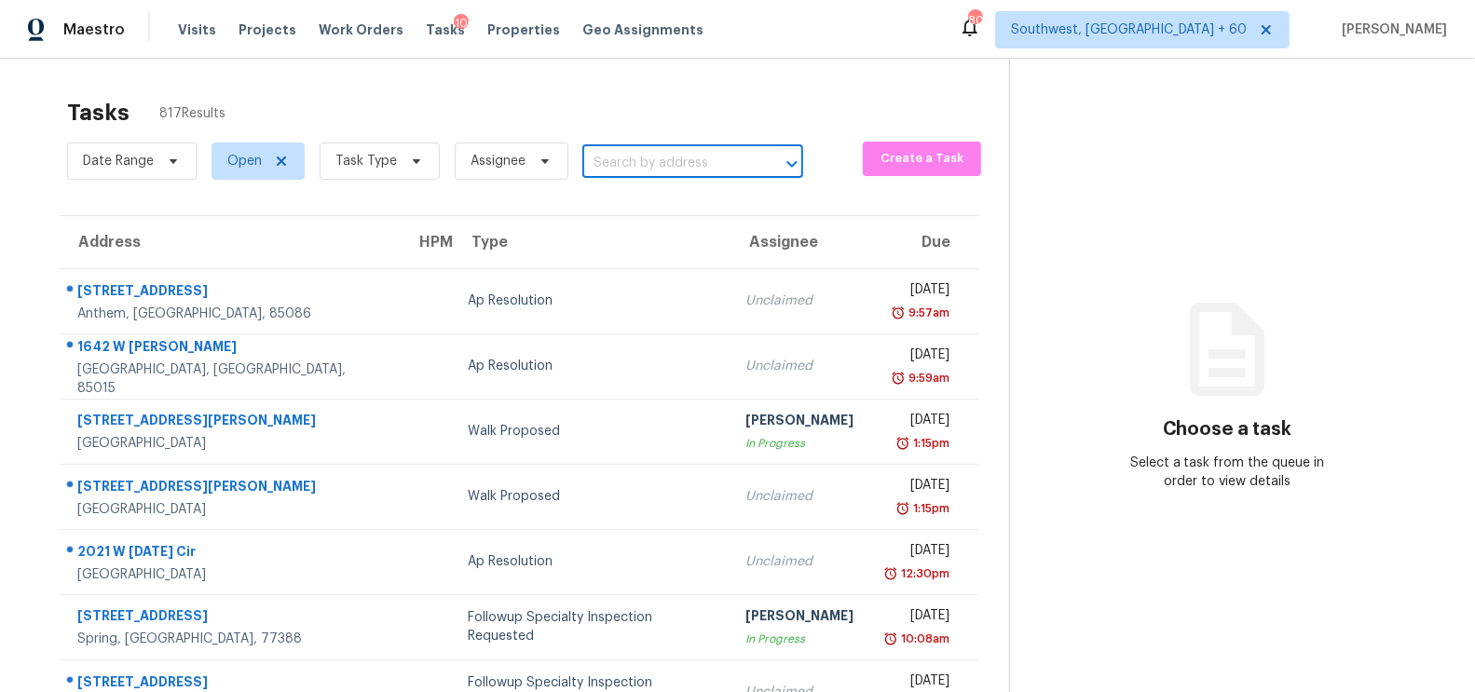
paste input "[STREET_ADDRESS]"
type input "[STREET_ADDRESS]"
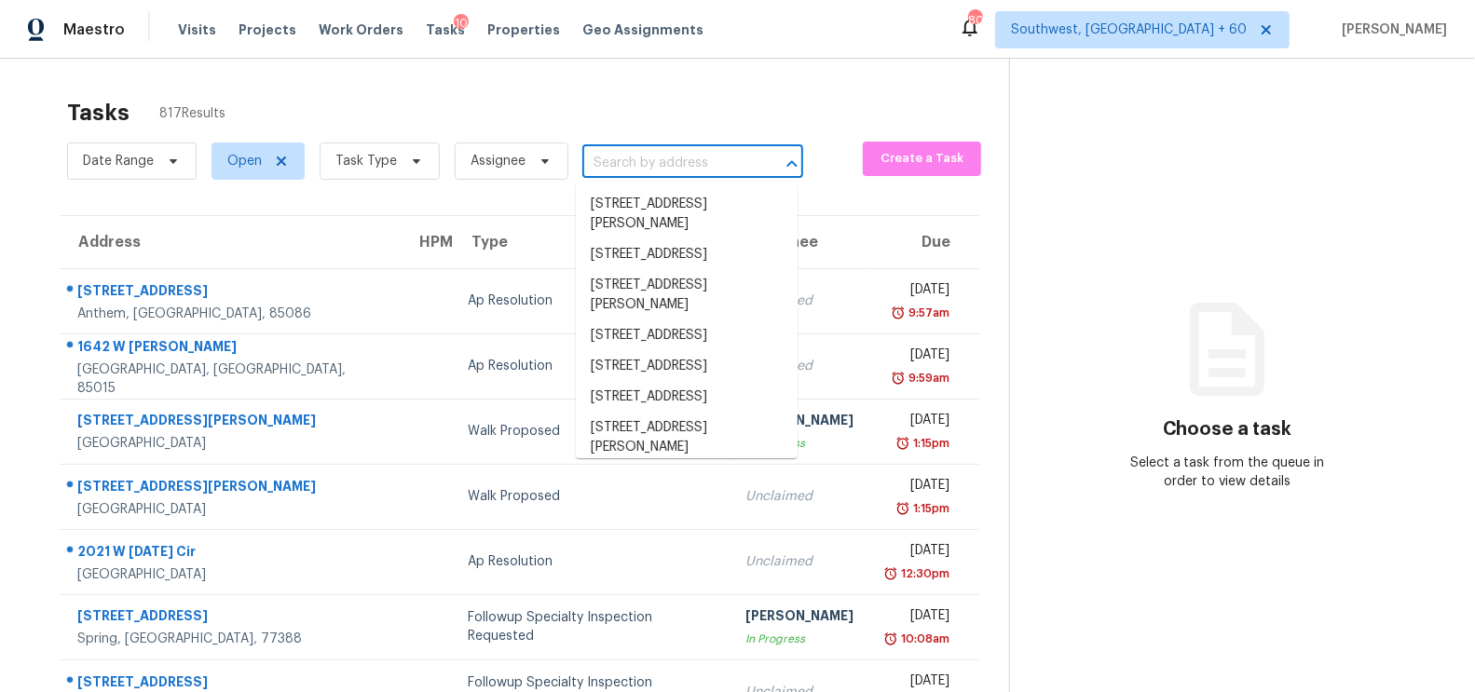
scroll to position [0, 0]
click at [653, 175] on input "text" at bounding box center [666, 163] width 169 height 29
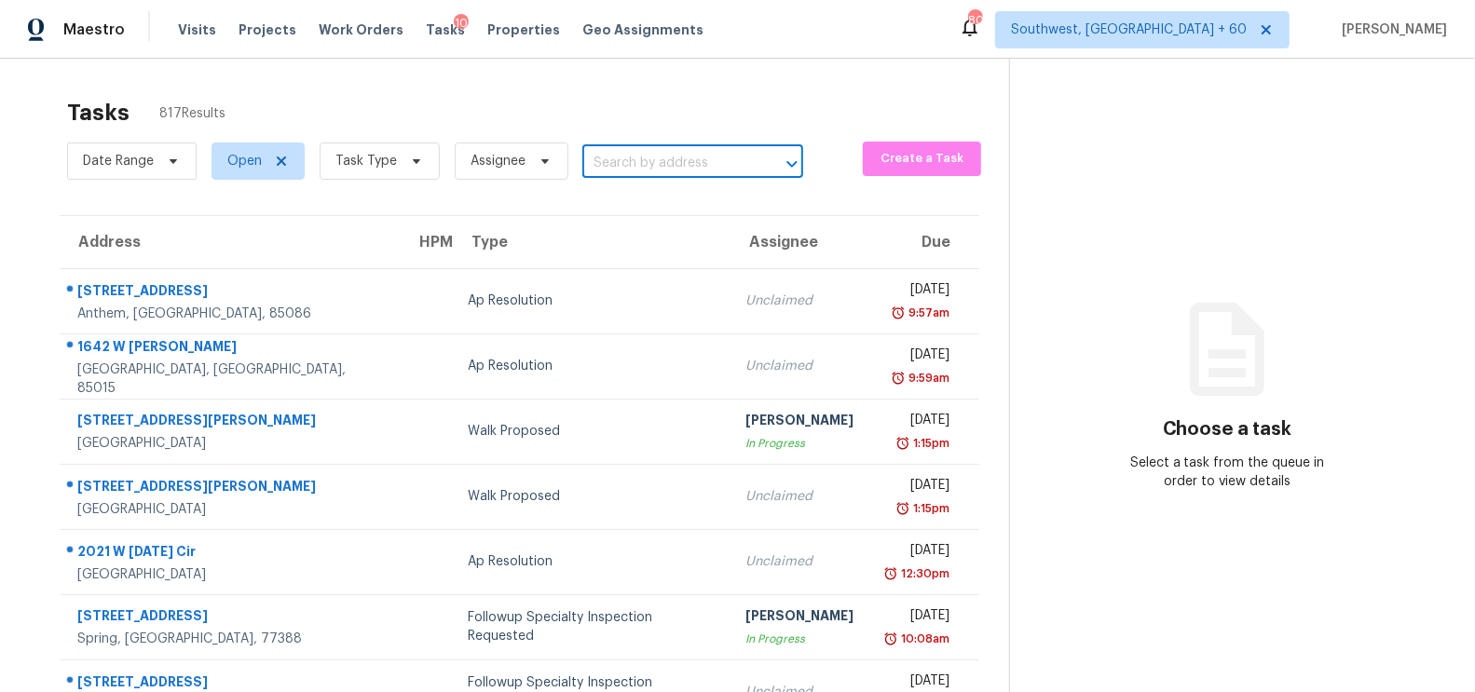
paste input "[STREET_ADDRESS]"
type input "98 S Highland"
click at [684, 251] on li "[STREET_ADDRESS]" at bounding box center [687, 235] width 222 height 31
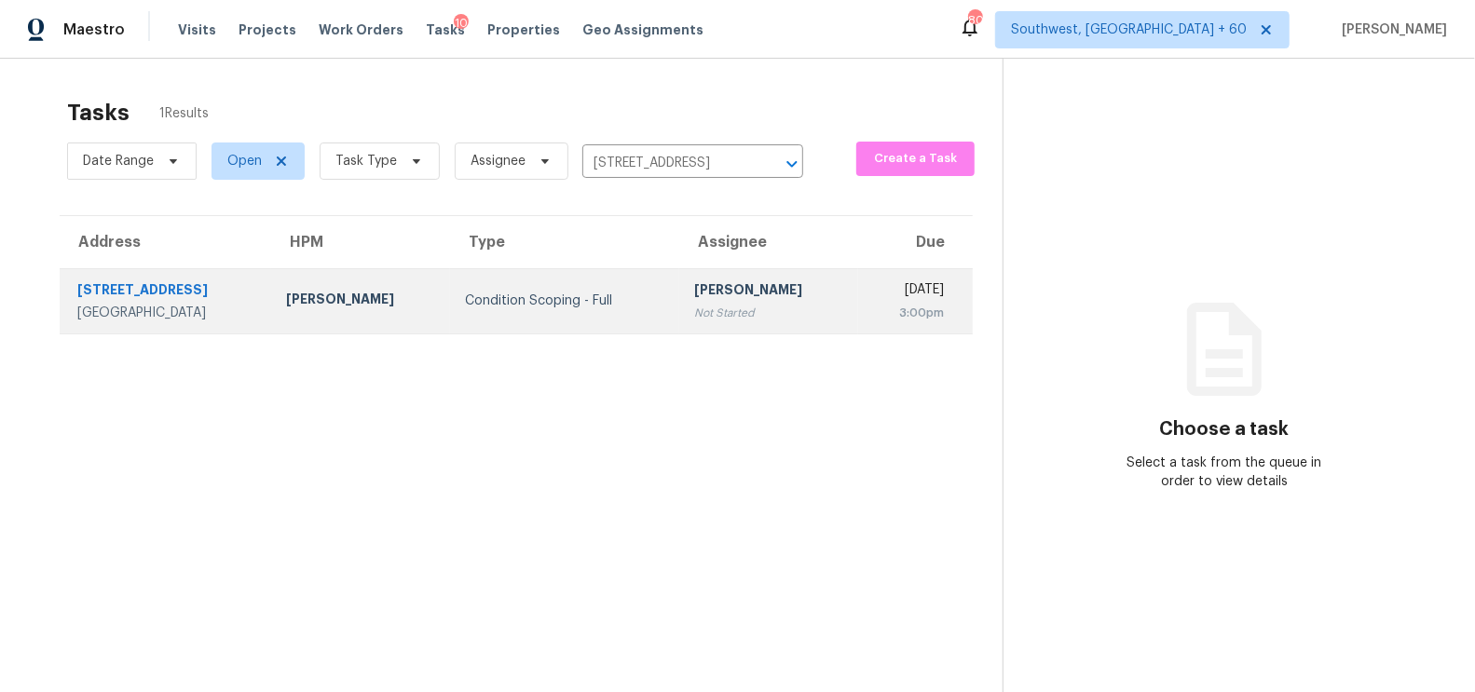
click at [694, 294] on div "[PERSON_NAME]" at bounding box center [768, 291] width 149 height 23
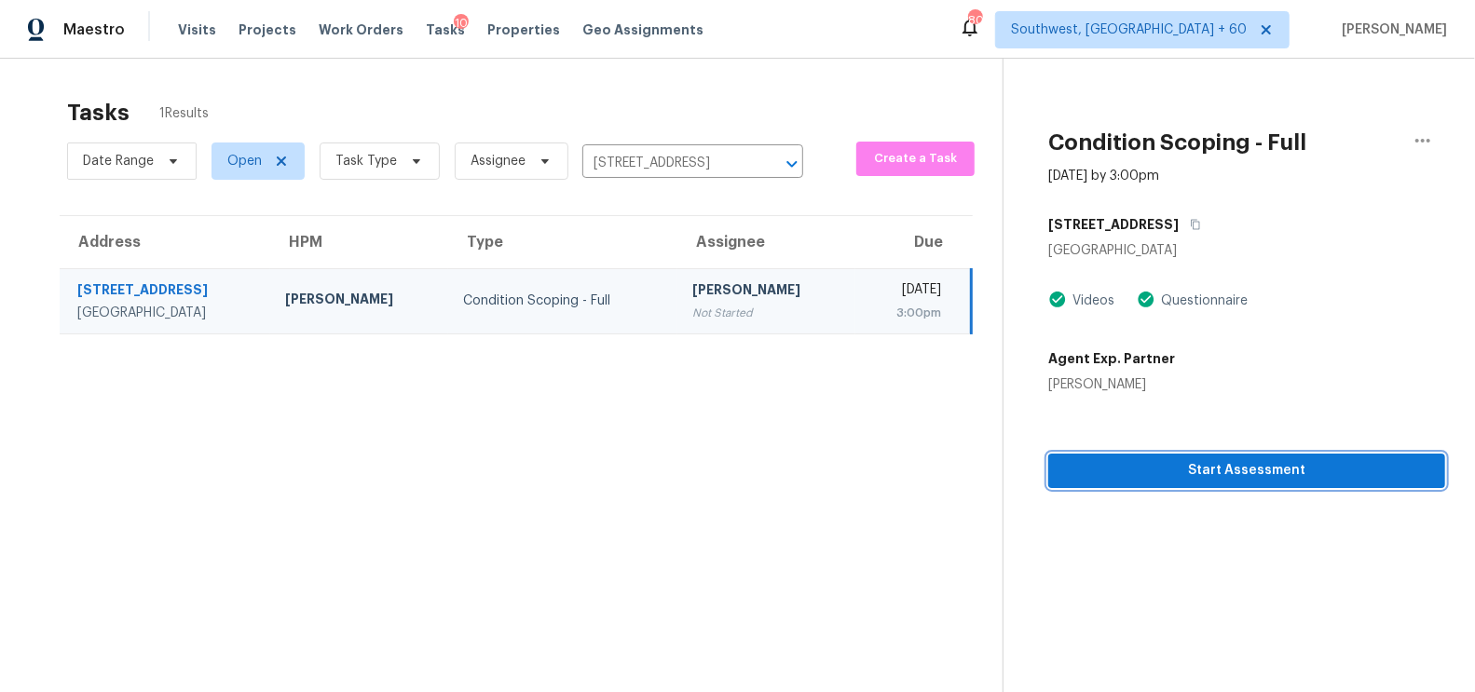
click at [1241, 475] on span "Start Assessment" at bounding box center [1246, 470] width 367 height 23
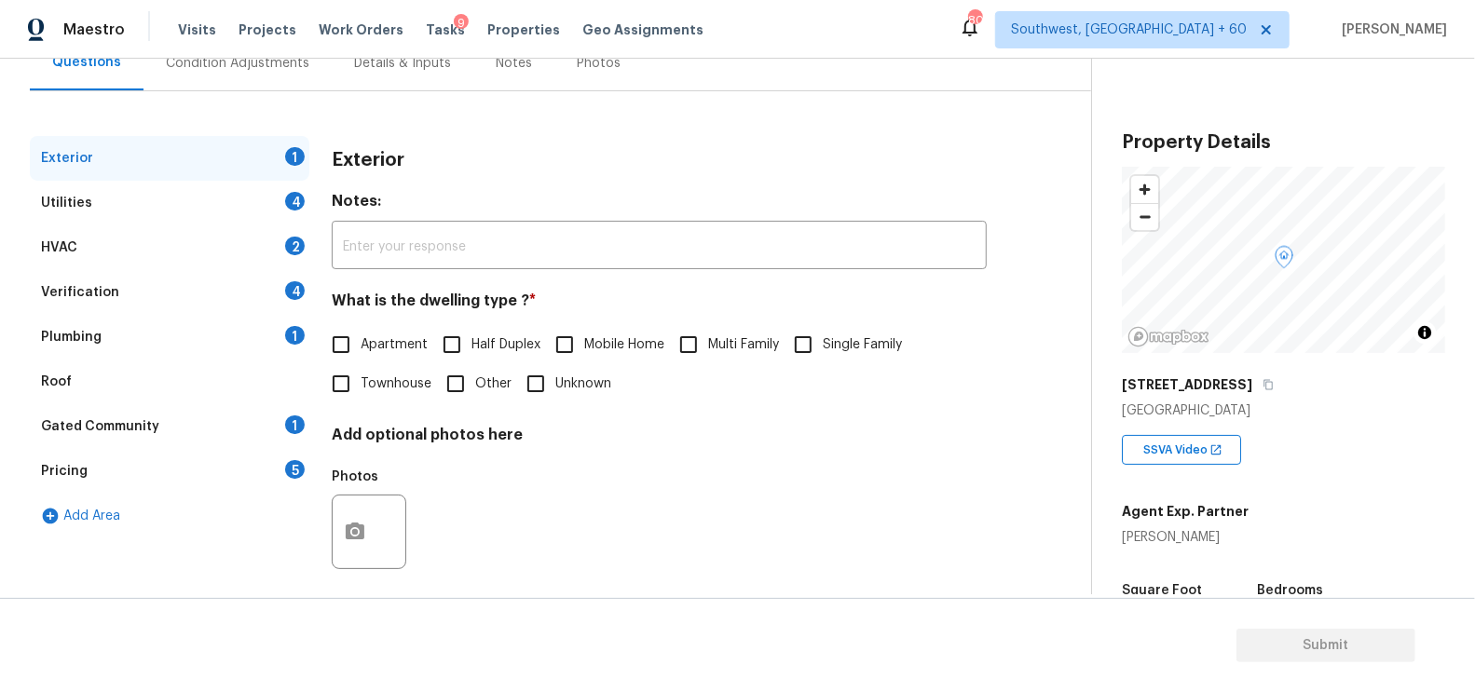
scroll to position [200, 0]
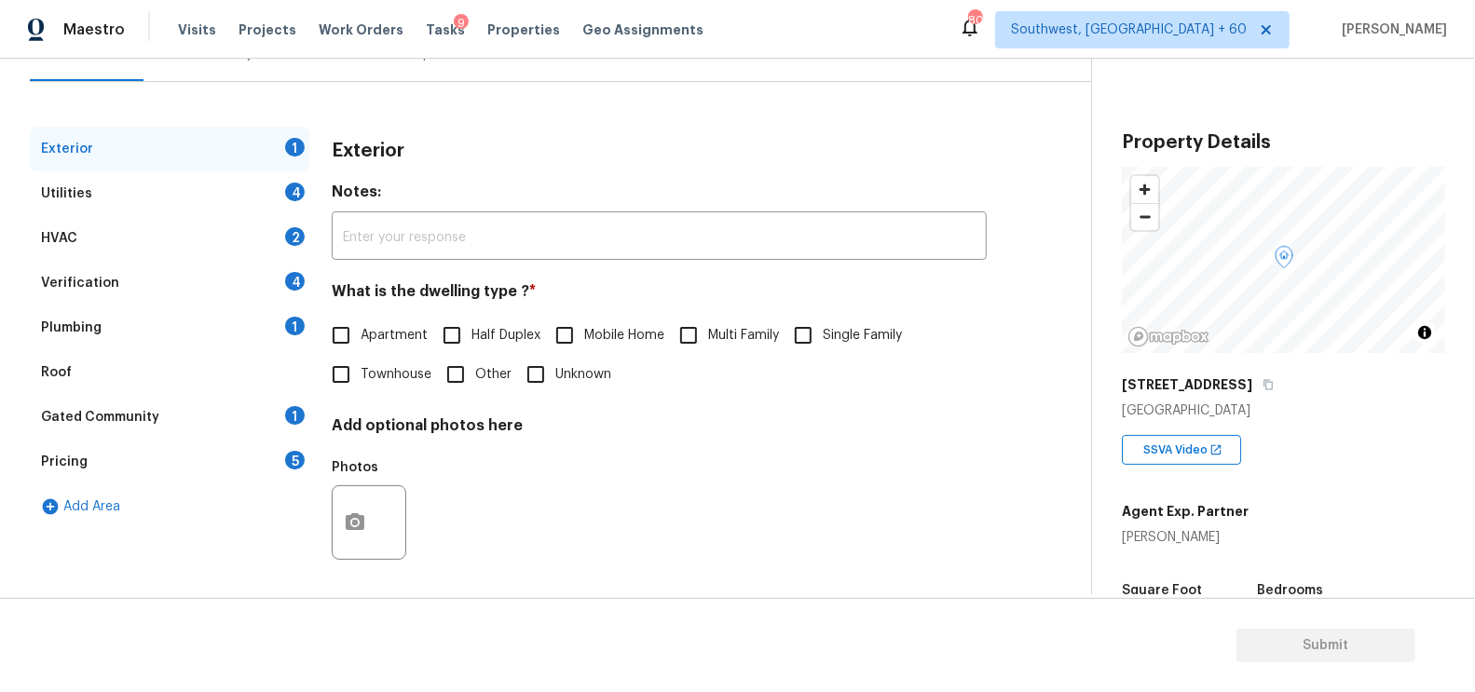
click at [858, 352] on label "Single Family" at bounding box center [842, 335] width 118 height 39
click at [823, 352] on input "Single Family" at bounding box center [802, 335] width 39 height 39
checkbox input "true"
click at [277, 195] on div "Utilities 4" at bounding box center [169, 193] width 279 height 45
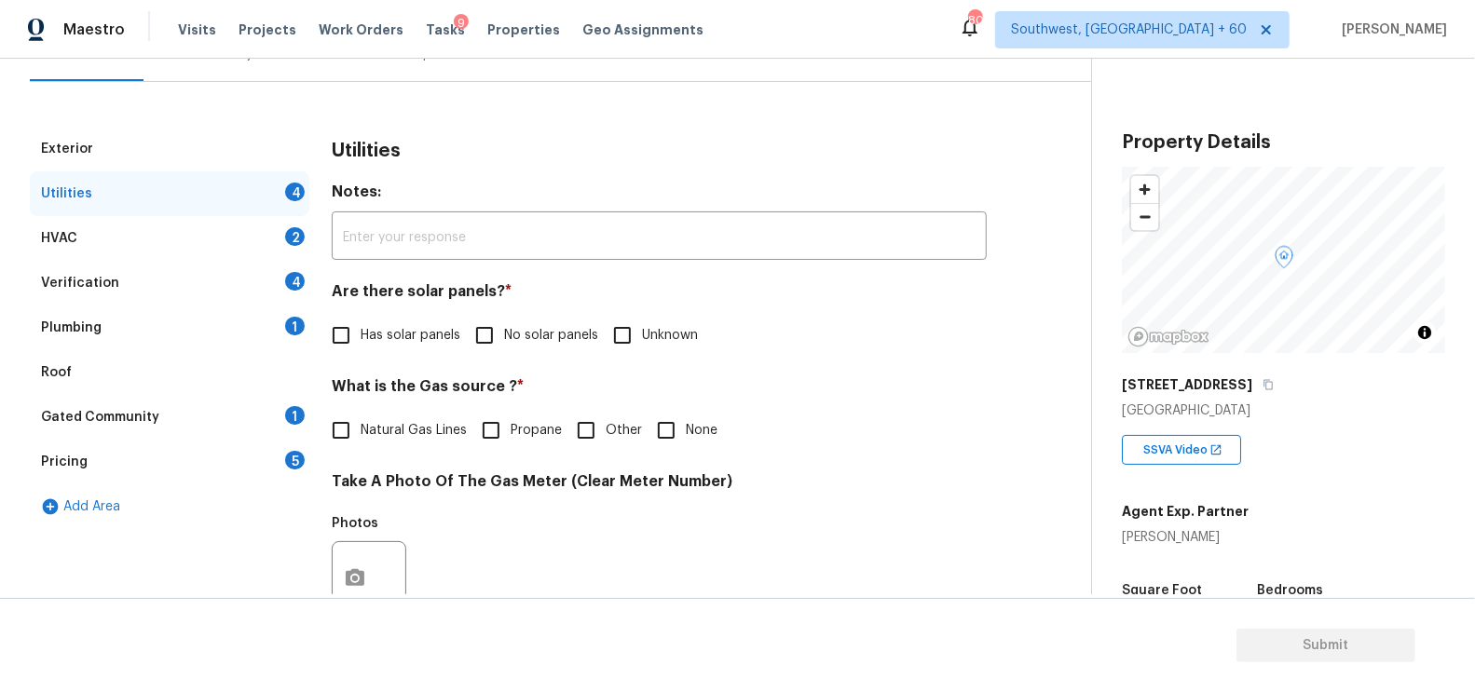
click at [530, 331] on span "No solar panels" at bounding box center [551, 336] width 94 height 20
click at [504, 331] on input "No solar panels" at bounding box center [484, 335] width 39 height 39
checkbox input "true"
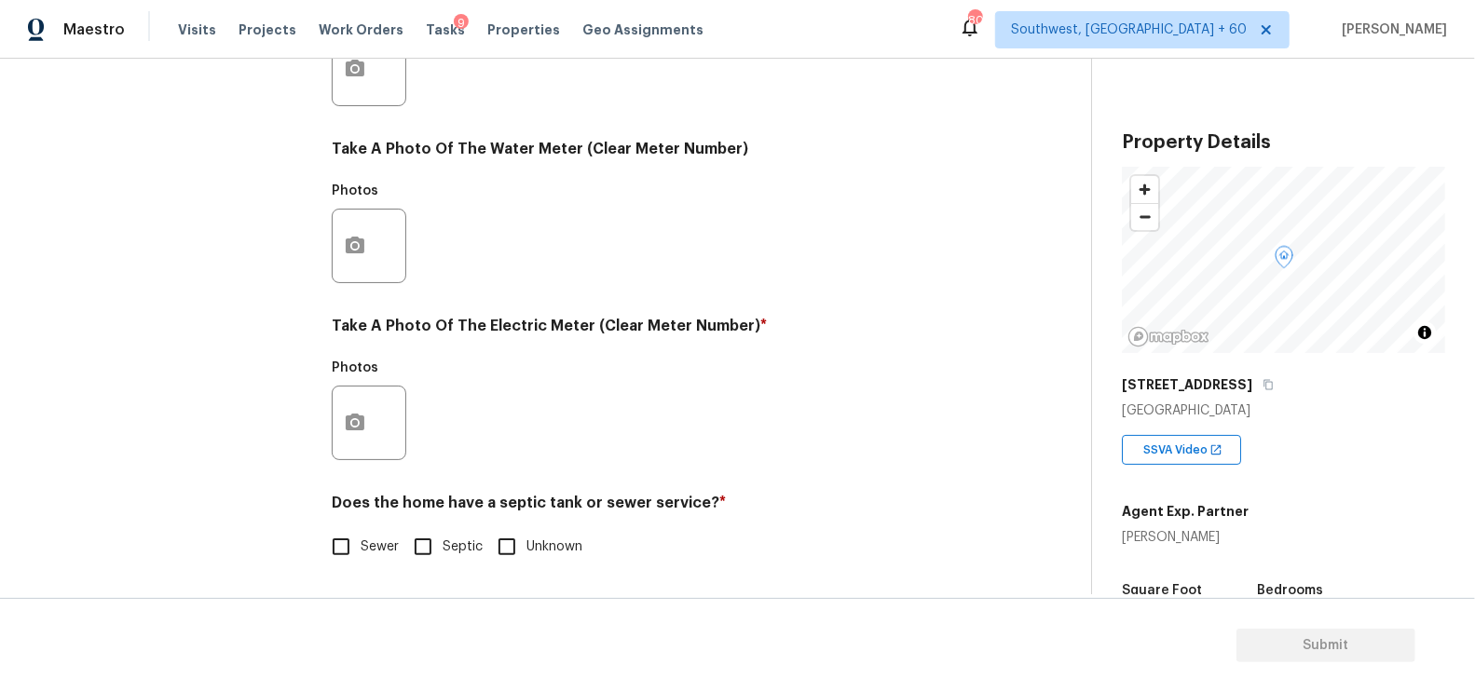
click at [359, 554] on input "Sewer" at bounding box center [340, 546] width 39 height 39
checkbox input "true"
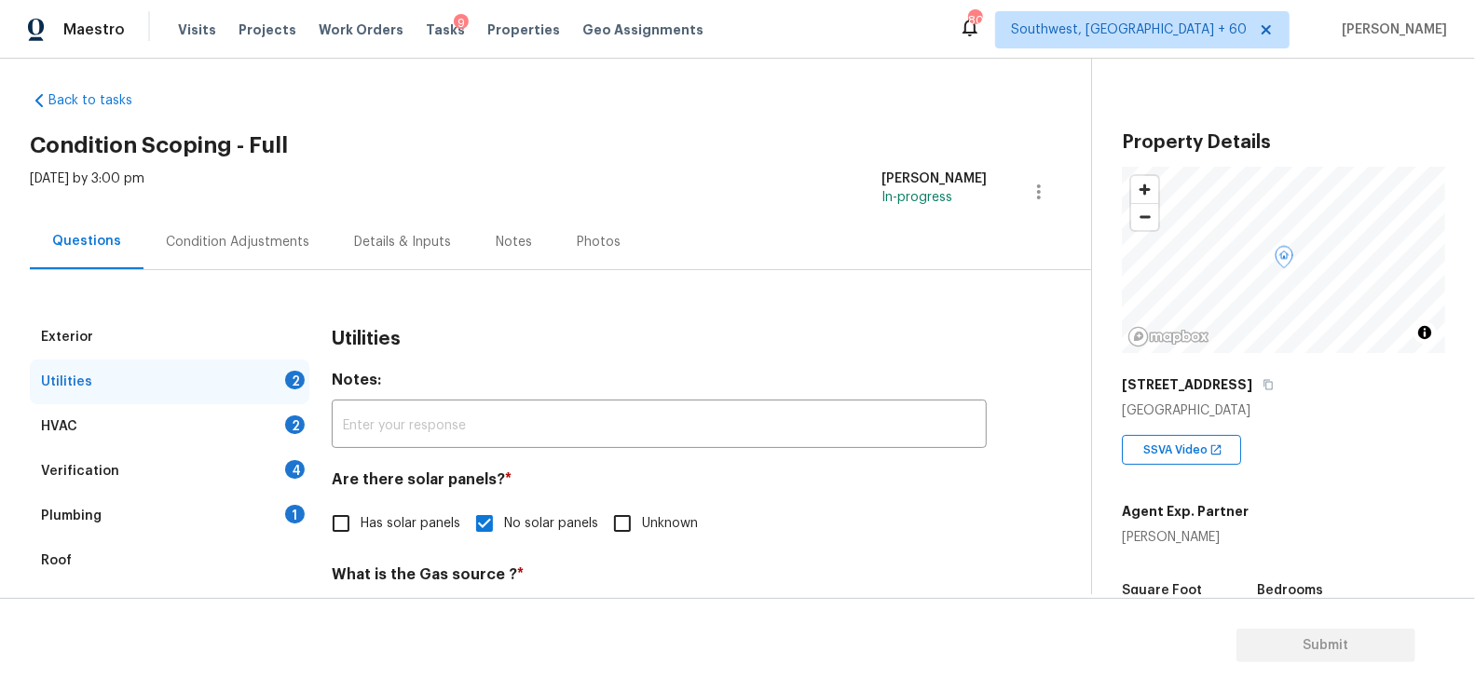
click at [259, 418] on div "HVAC 2" at bounding box center [169, 426] width 279 height 45
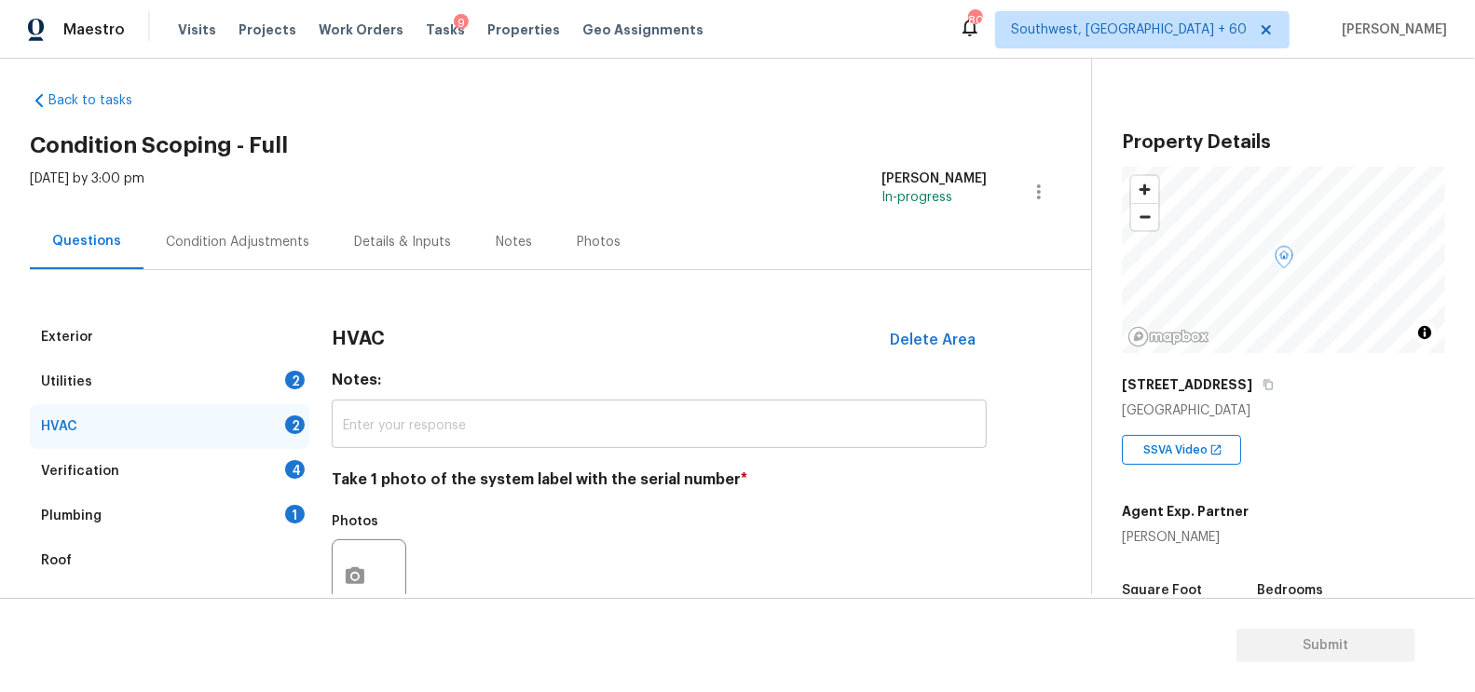
scroll to position [266, 0]
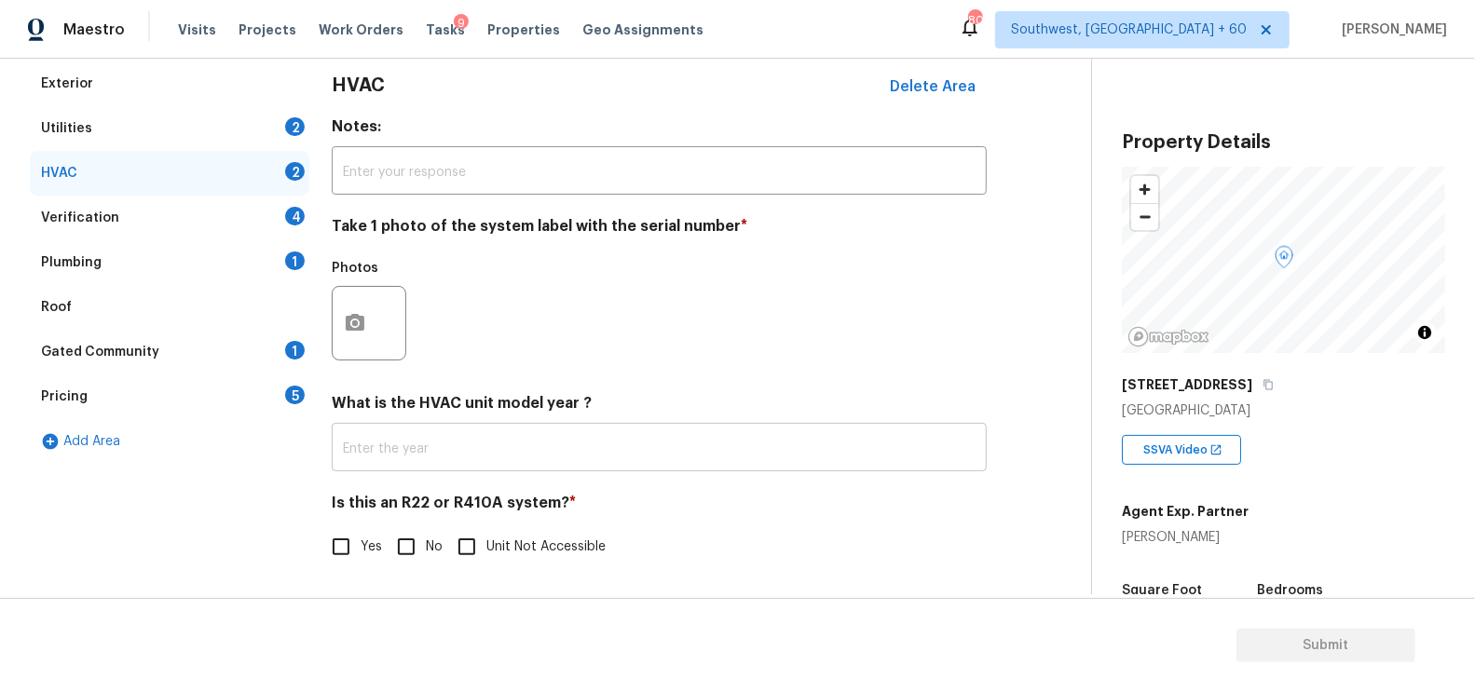
click at [419, 455] on input "text" at bounding box center [659, 450] width 655 height 44
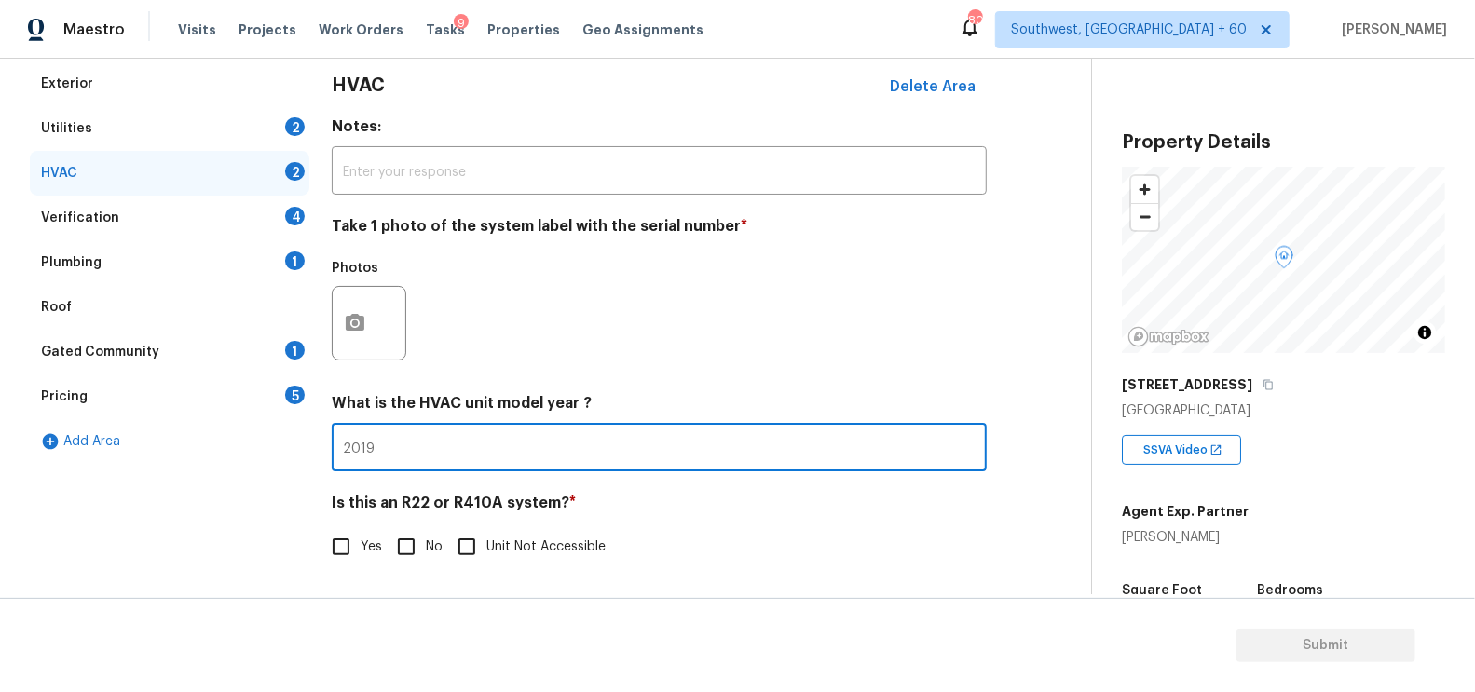
type input "2019"
click at [403, 550] on input "No" at bounding box center [406, 546] width 39 height 39
checkbox input "true"
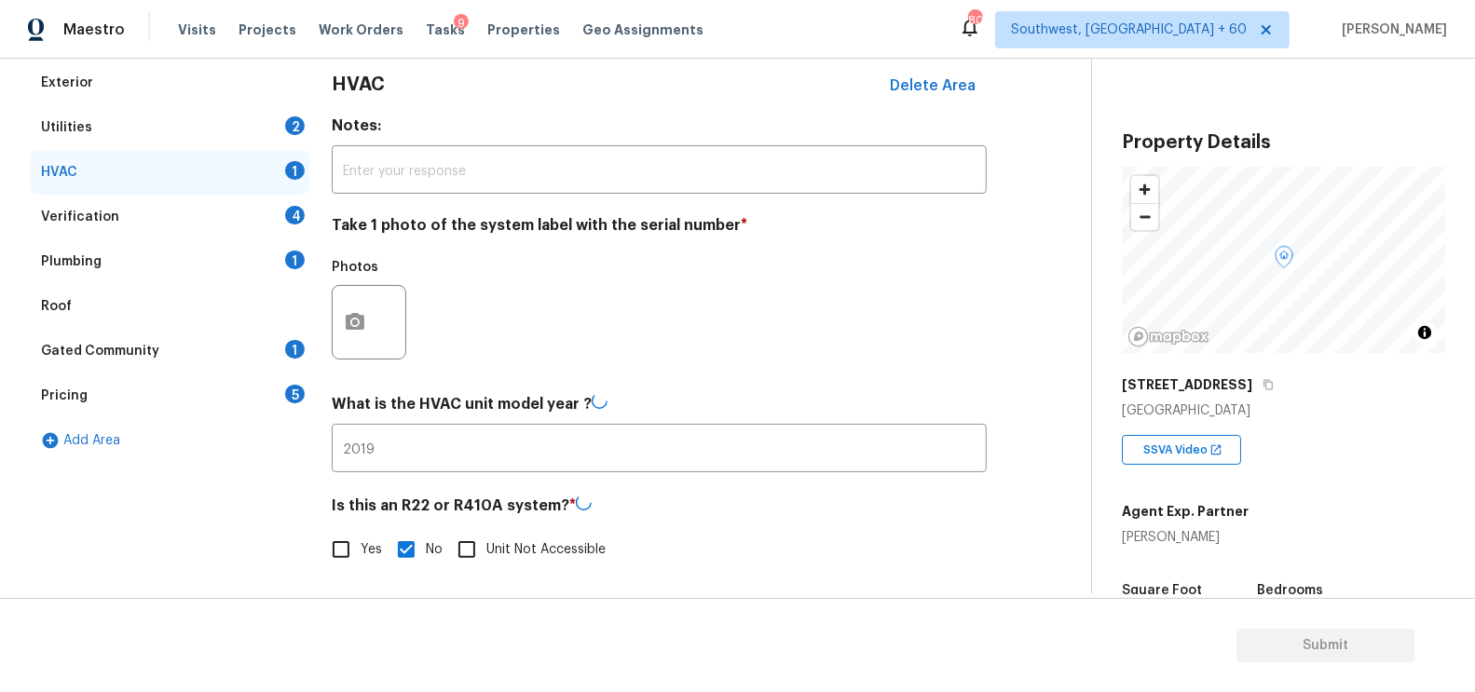
click at [253, 215] on div "Verification 4" at bounding box center [169, 217] width 279 height 45
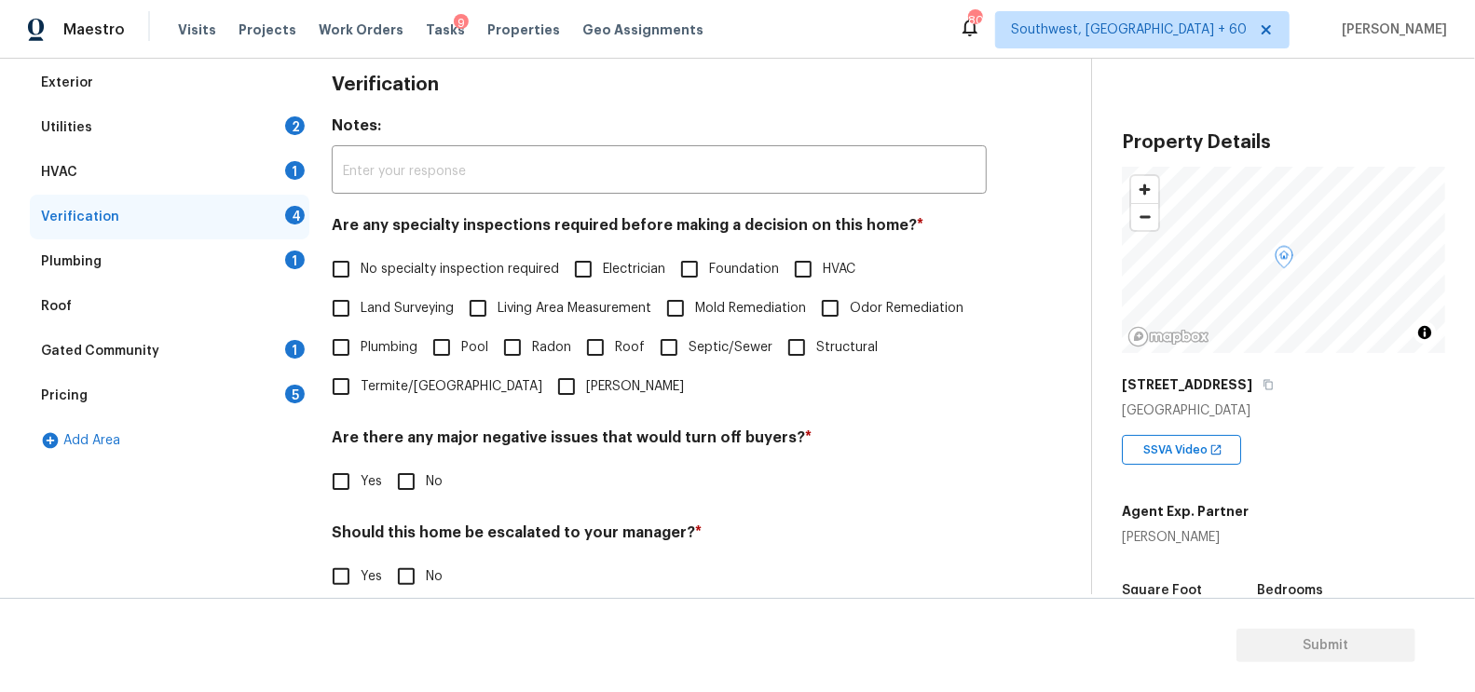
click at [395, 280] on label "No specialty inspection required" at bounding box center [440, 269] width 238 height 39
click at [361, 280] on input "No specialty inspection required" at bounding box center [340, 269] width 39 height 39
checkbox input "true"
click at [406, 470] on input "No" at bounding box center [406, 481] width 39 height 39
checkbox input "true"
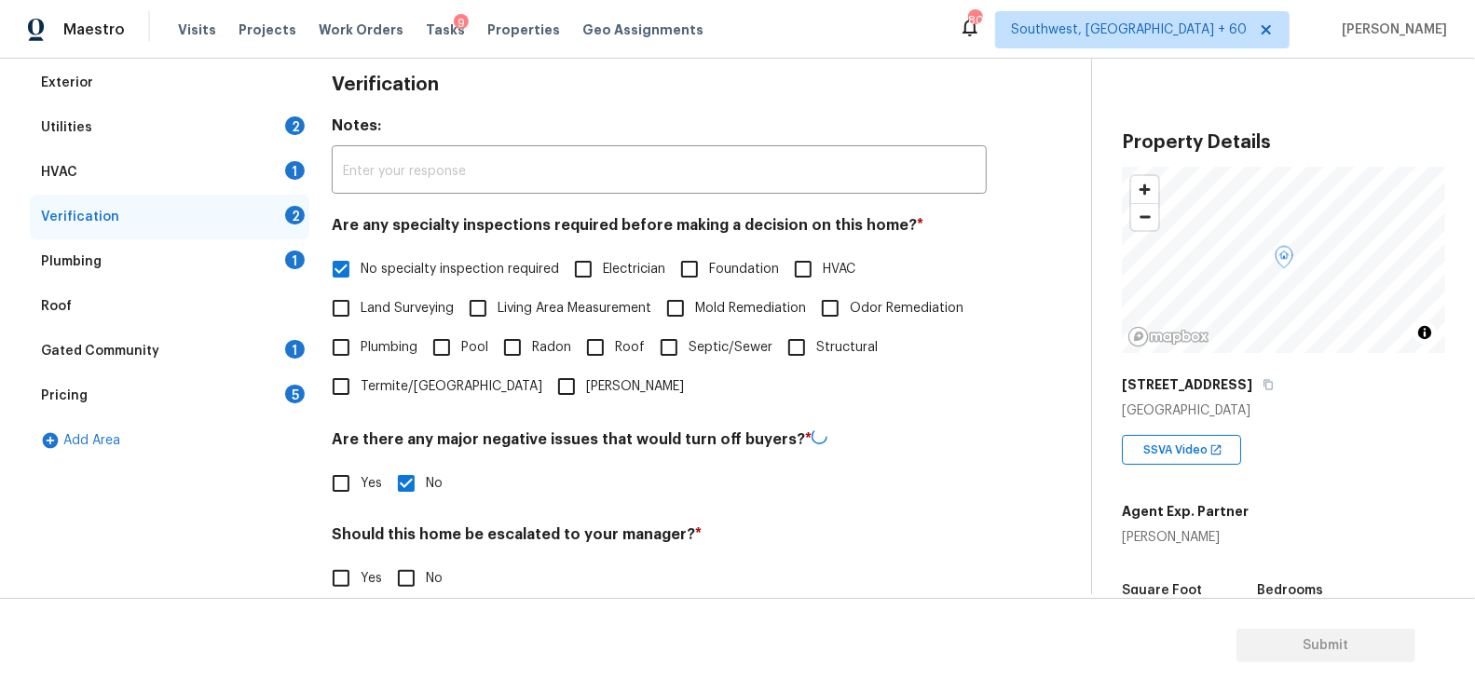
click at [412, 565] on input "No" at bounding box center [406, 578] width 39 height 39
checkbox input "true"
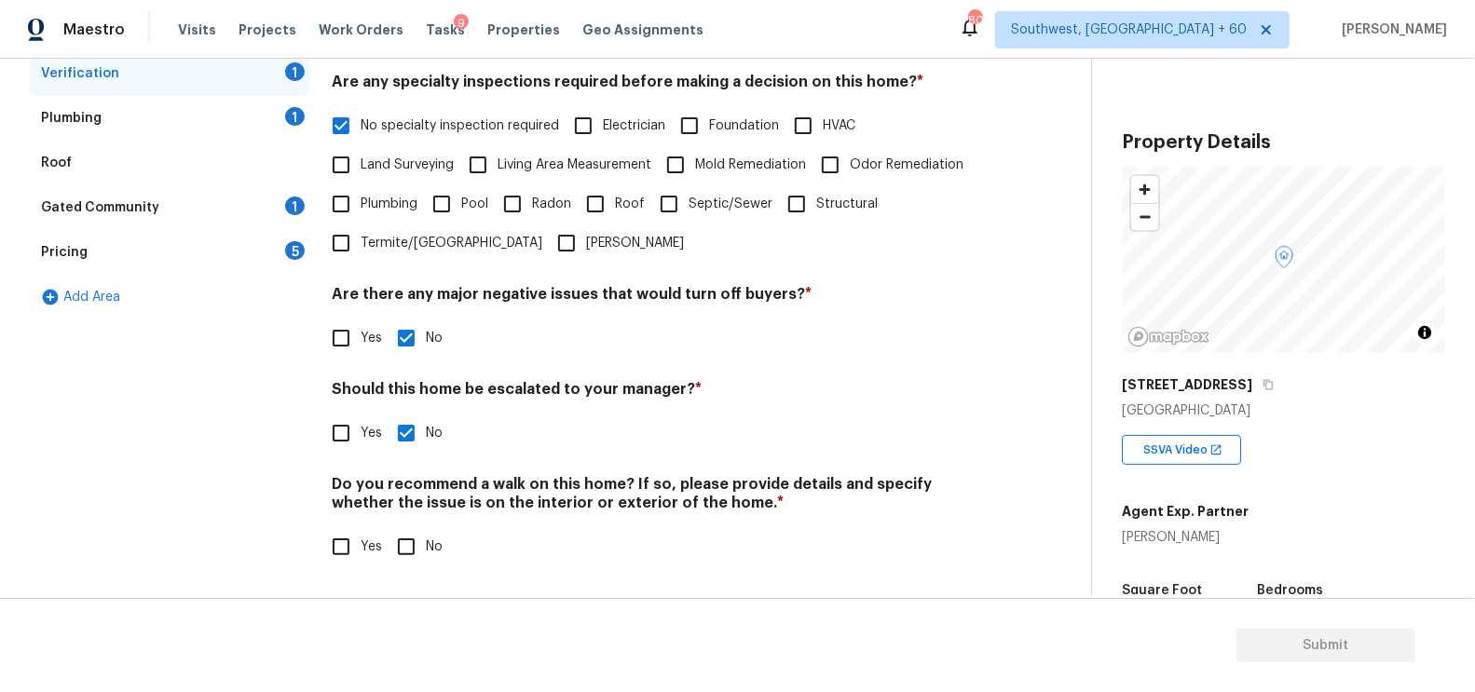
click at [410, 550] on input "No" at bounding box center [406, 546] width 39 height 39
checkbox input "true"
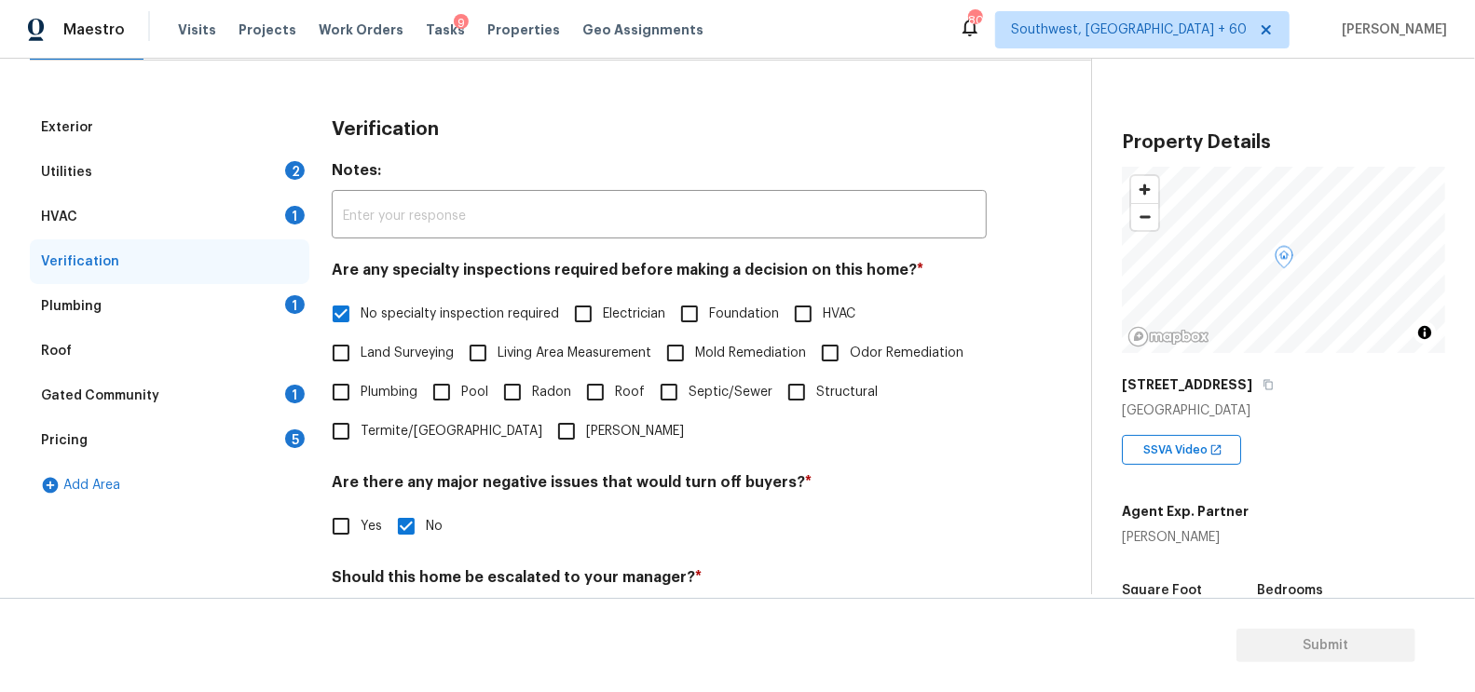
click at [240, 308] on div "Plumbing 1" at bounding box center [169, 306] width 279 height 45
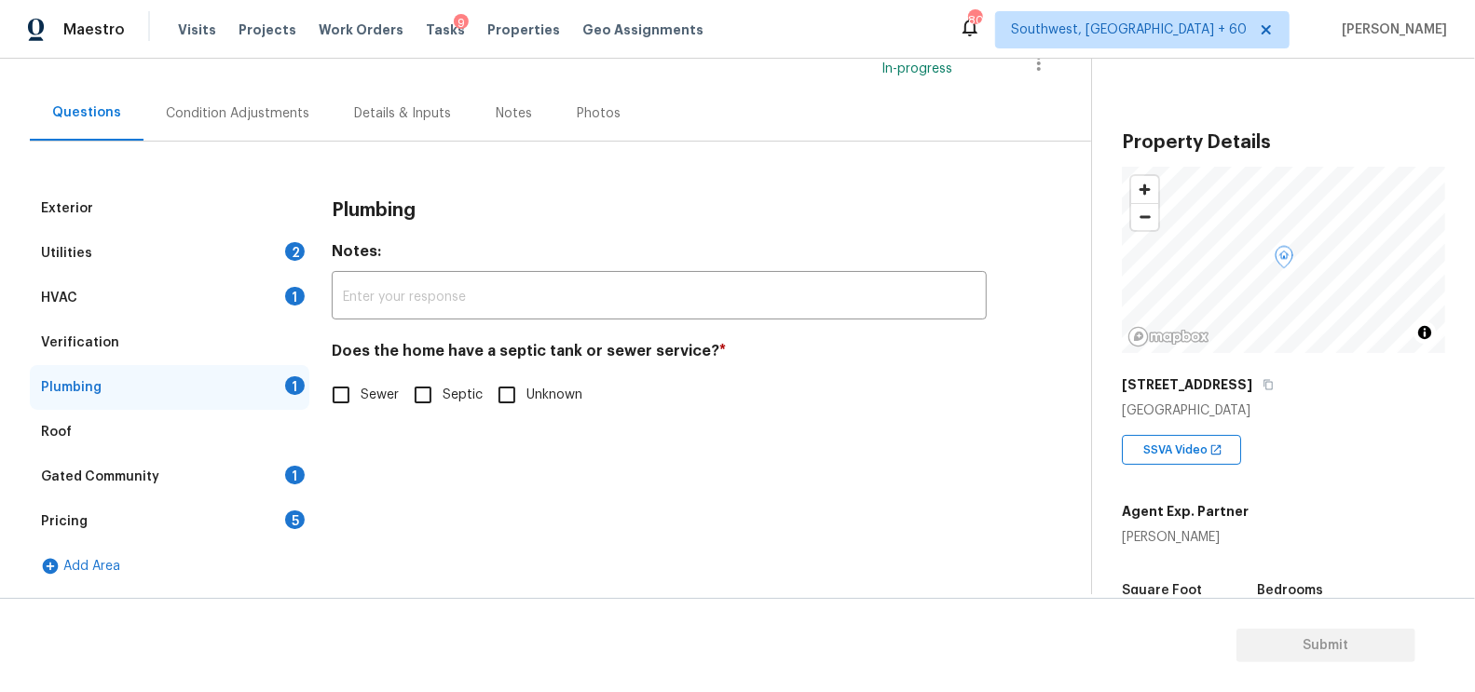
scroll to position [140, 0]
click at [374, 406] on label "Sewer" at bounding box center [359, 395] width 77 height 39
click at [361, 406] on input "Sewer" at bounding box center [340, 395] width 39 height 39
checkbox input "true"
click at [284, 479] on div "Gated Community 1" at bounding box center [169, 478] width 279 height 45
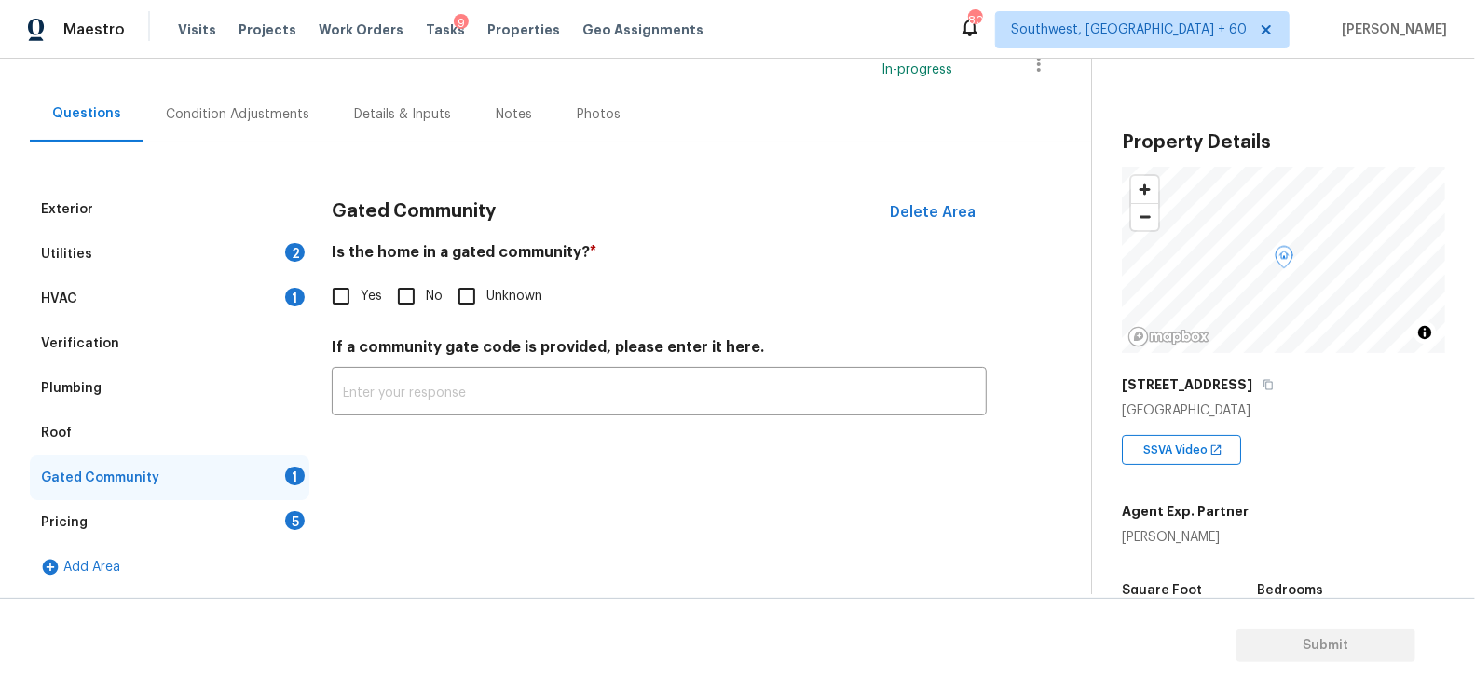
click at [423, 285] on input "No" at bounding box center [406, 296] width 39 height 39
checkbox input "true"
click at [258, 524] on div "Pricing 5" at bounding box center [169, 522] width 279 height 45
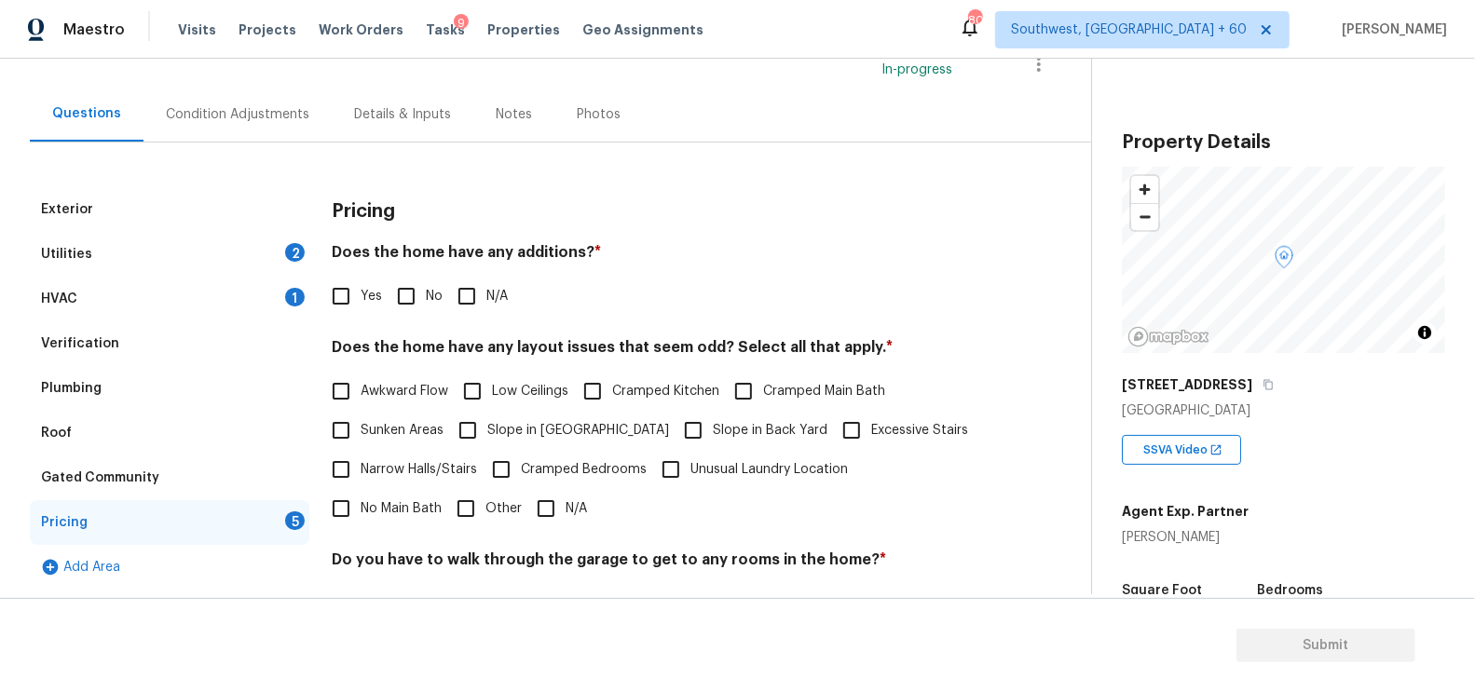
click at [407, 290] on input "No" at bounding box center [406, 296] width 39 height 39
checkbox input "true"
click at [526, 515] on input "N/A" at bounding box center [545, 508] width 39 height 39
checkbox input "true"
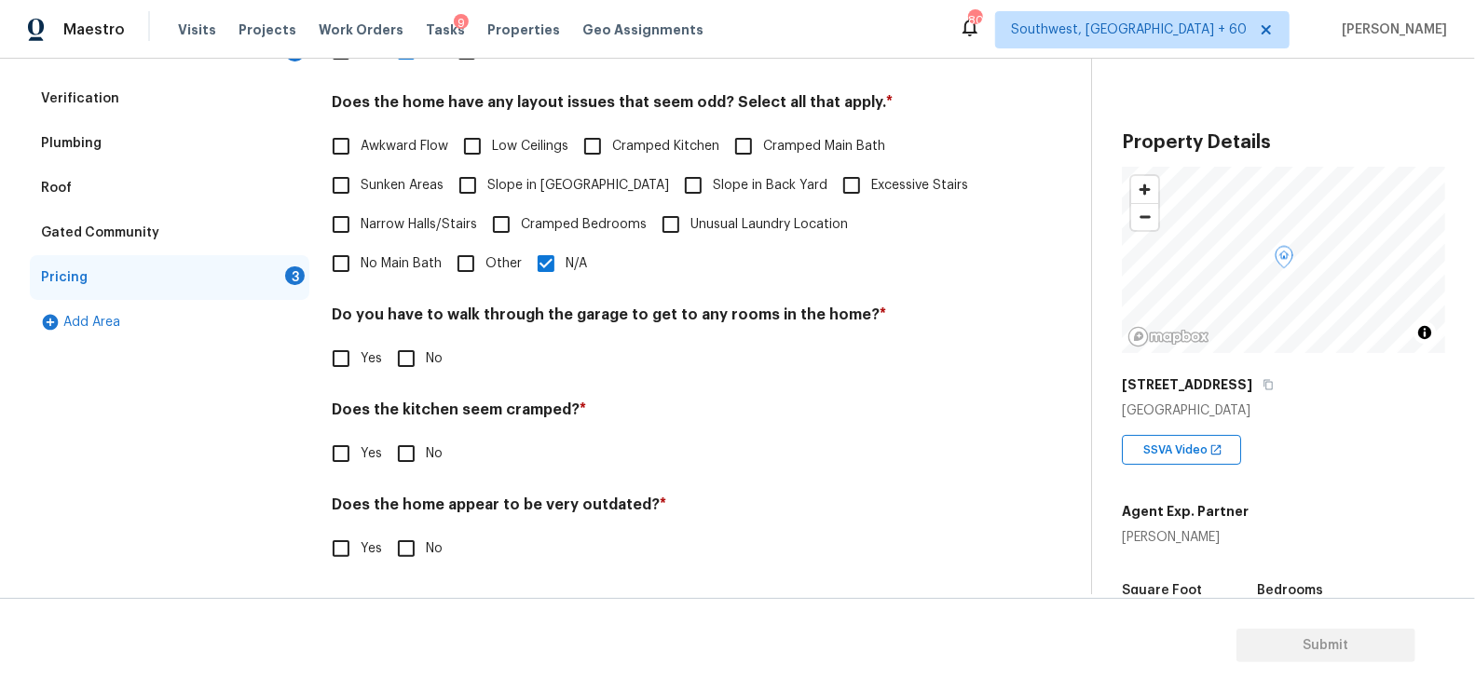
click at [413, 348] on input "No" at bounding box center [406, 358] width 39 height 39
checkbox input "true"
click at [415, 459] on input "No" at bounding box center [406, 453] width 39 height 39
checkbox input "true"
click at [415, 555] on input "No" at bounding box center [406, 548] width 39 height 39
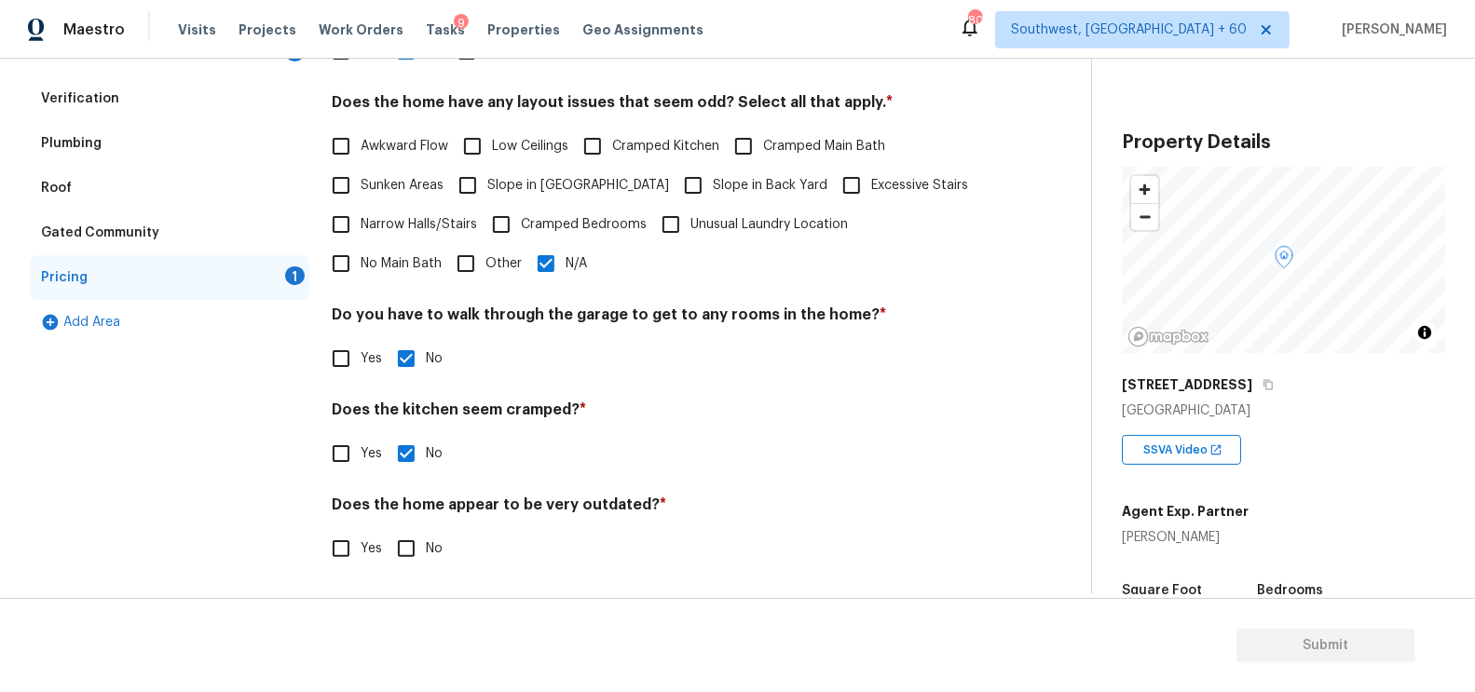
checkbox input "true"
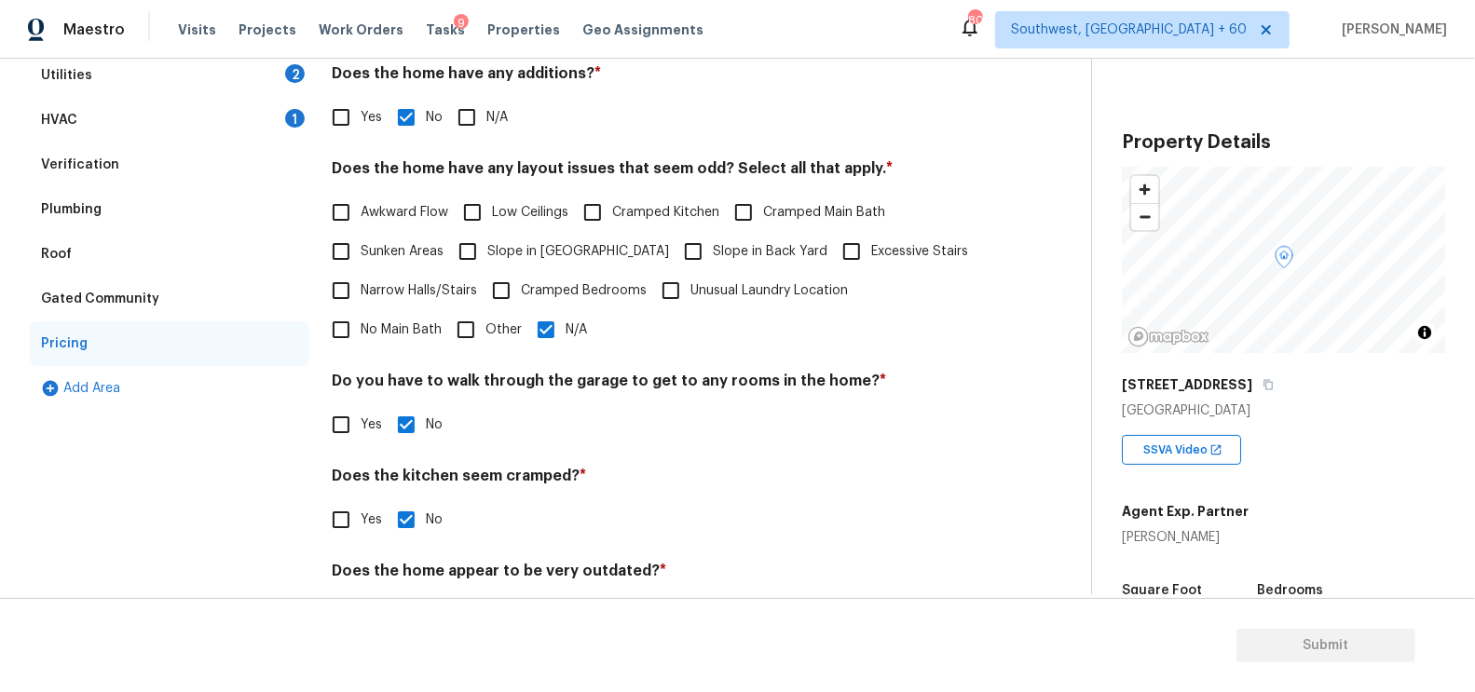
scroll to position [53, 0]
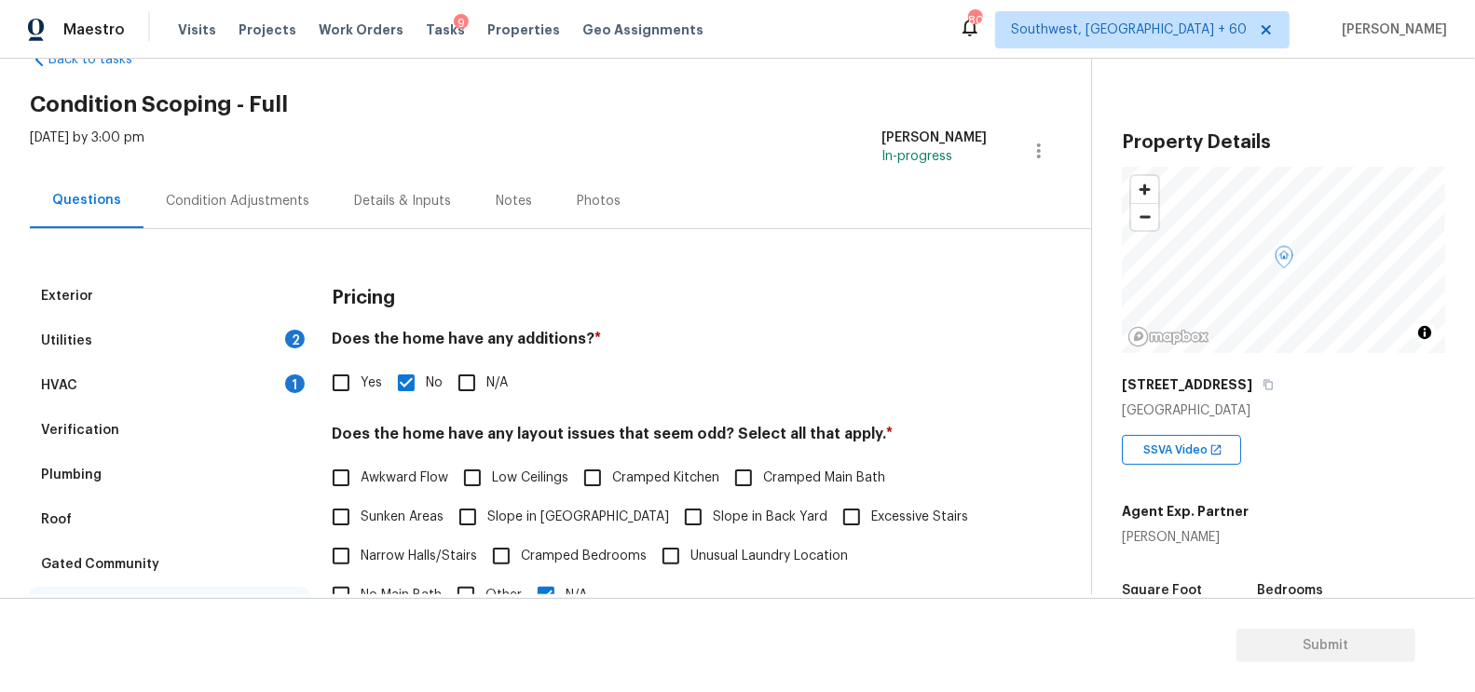
click at [249, 201] on div "Condition Adjustments" at bounding box center [237, 201] width 143 height 19
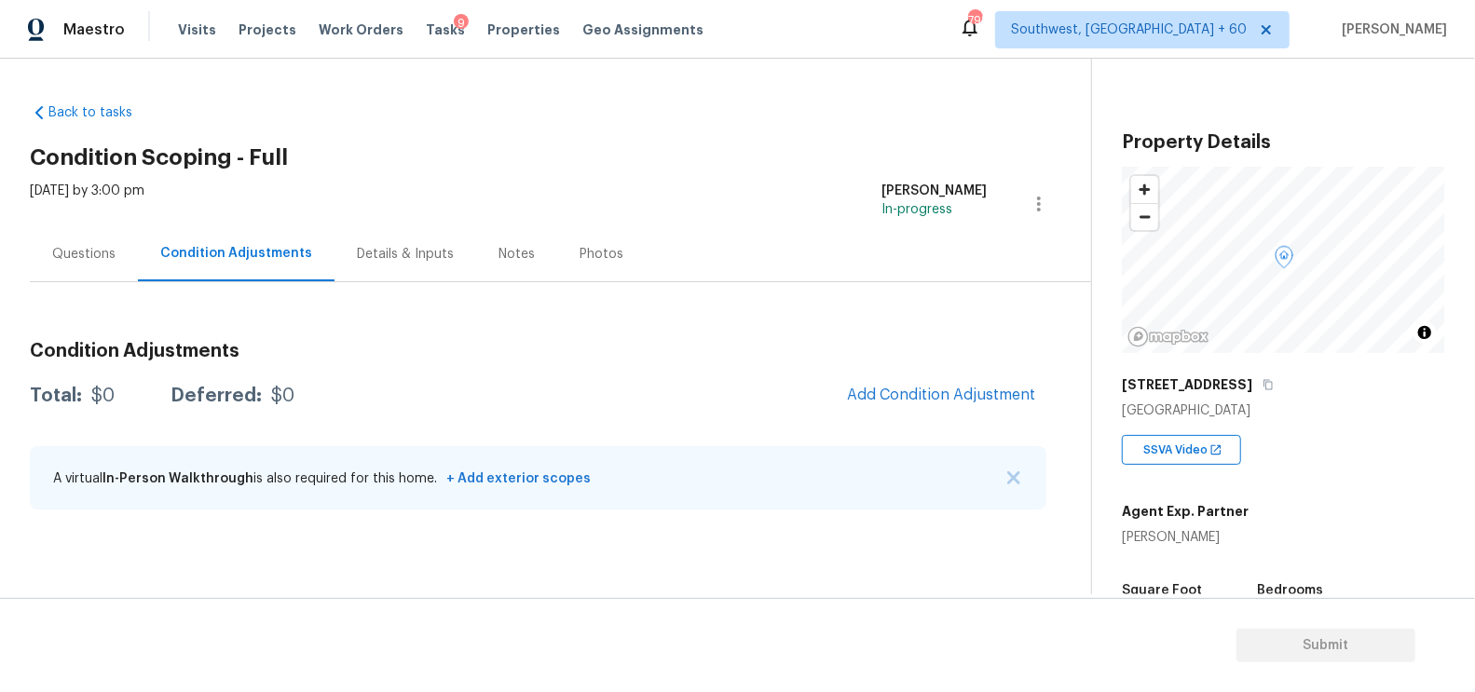
click at [123, 238] on div "Questions" at bounding box center [84, 253] width 108 height 55
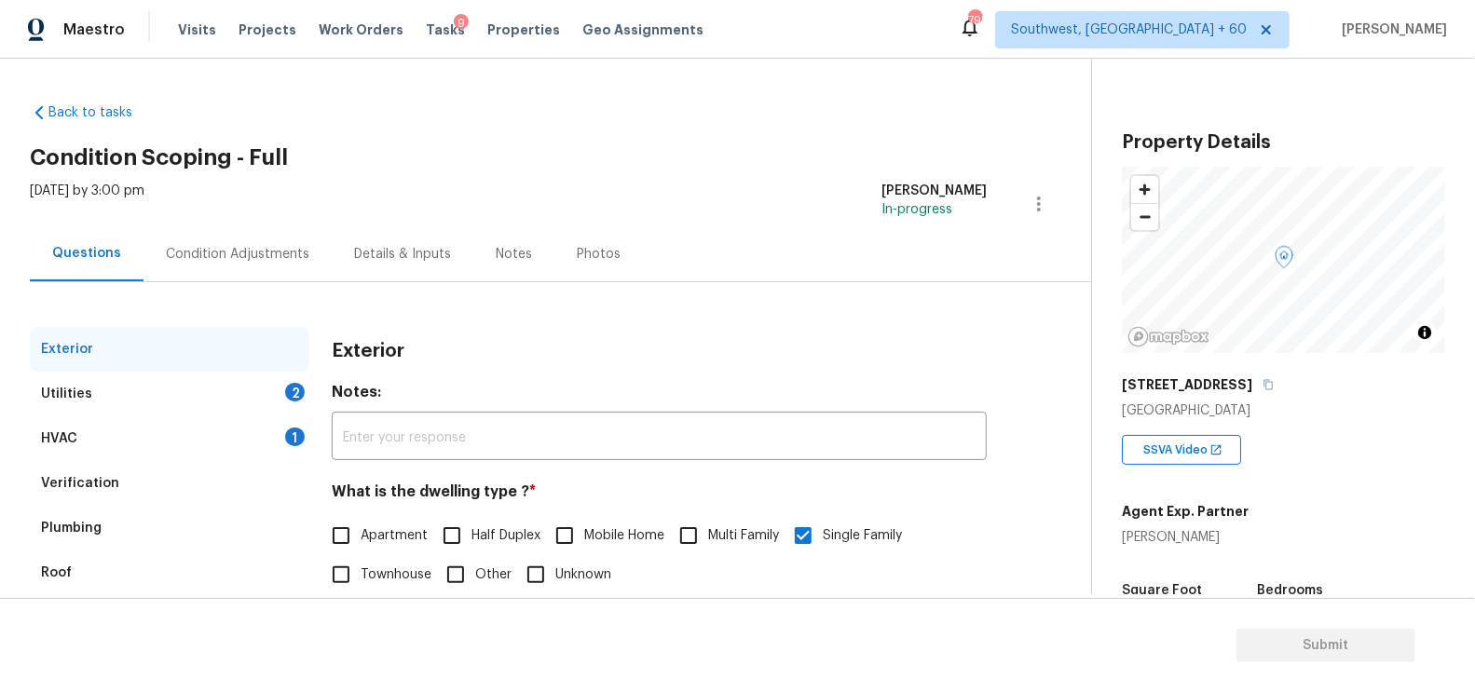
scroll to position [65, 0]
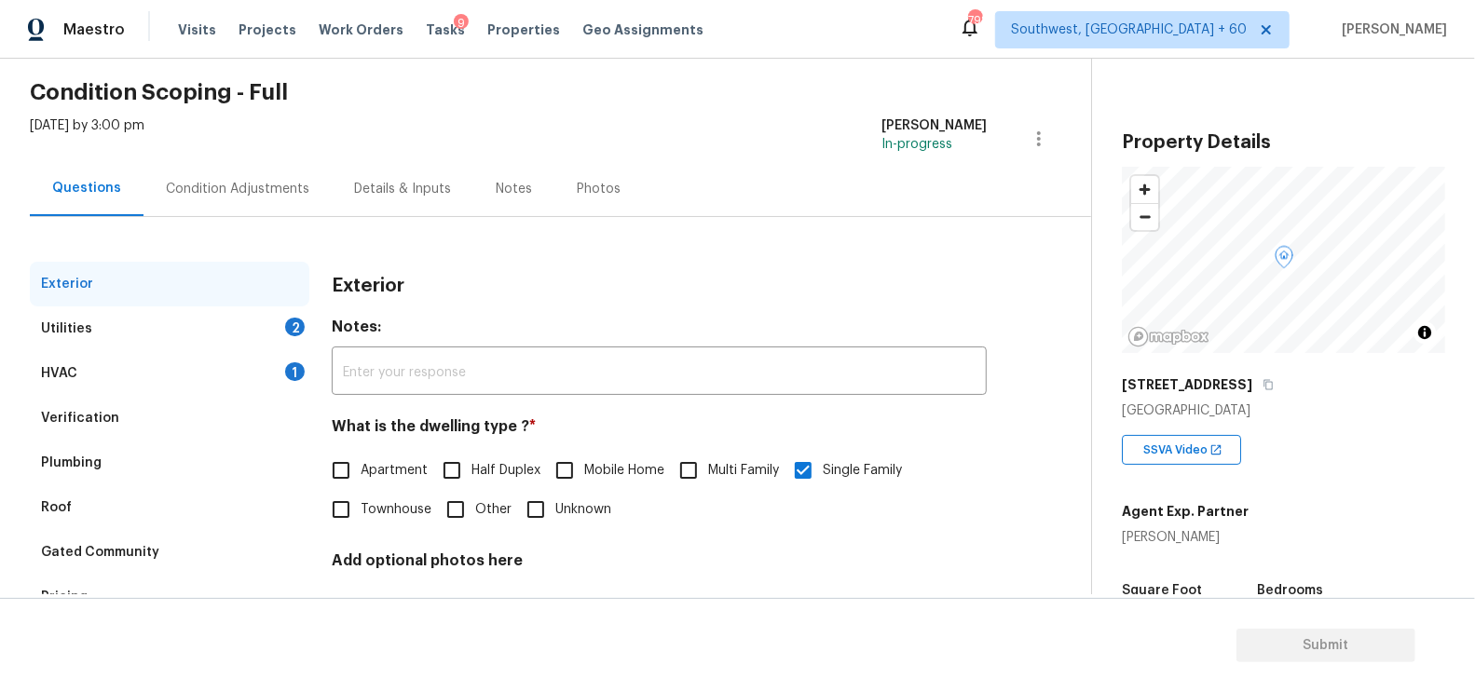
click at [207, 389] on div "HVAC 1" at bounding box center [169, 373] width 279 height 45
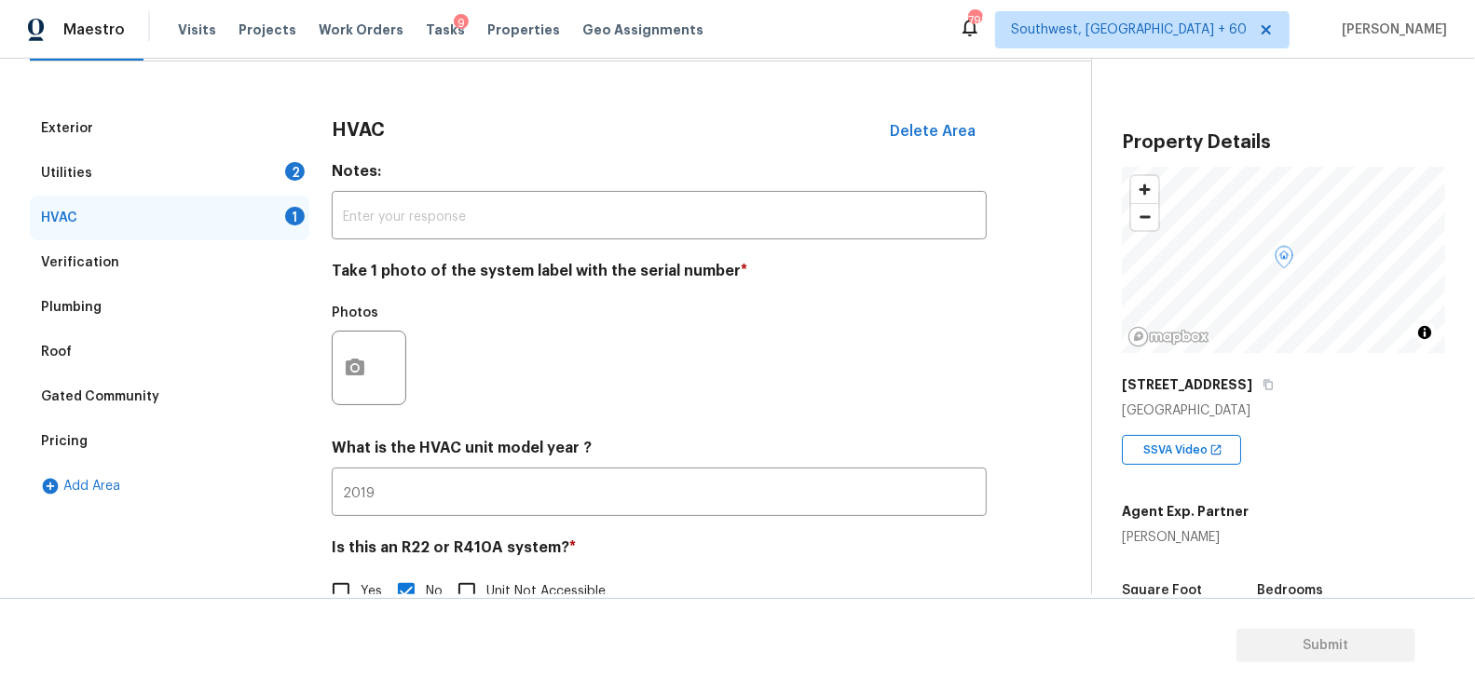
scroll to position [263, 0]
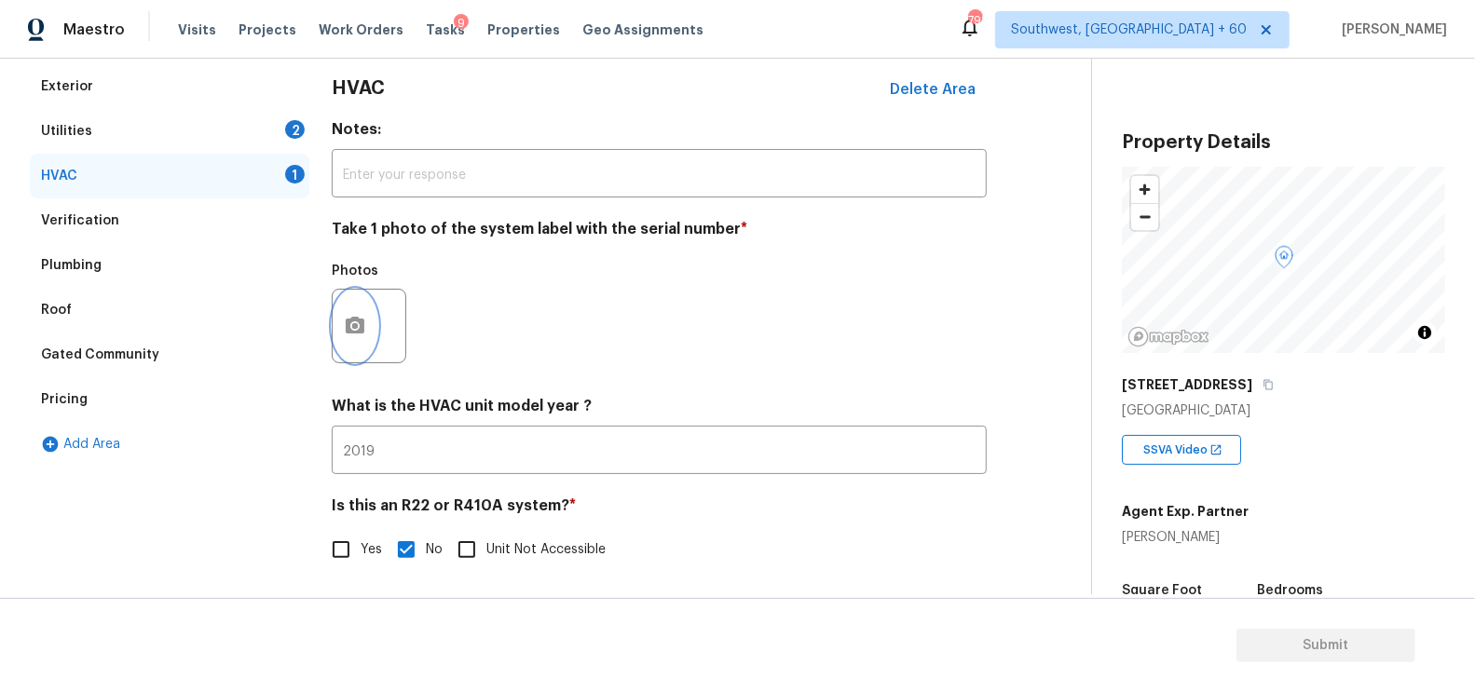
click at [362, 334] on icon "button" at bounding box center [355, 326] width 22 height 22
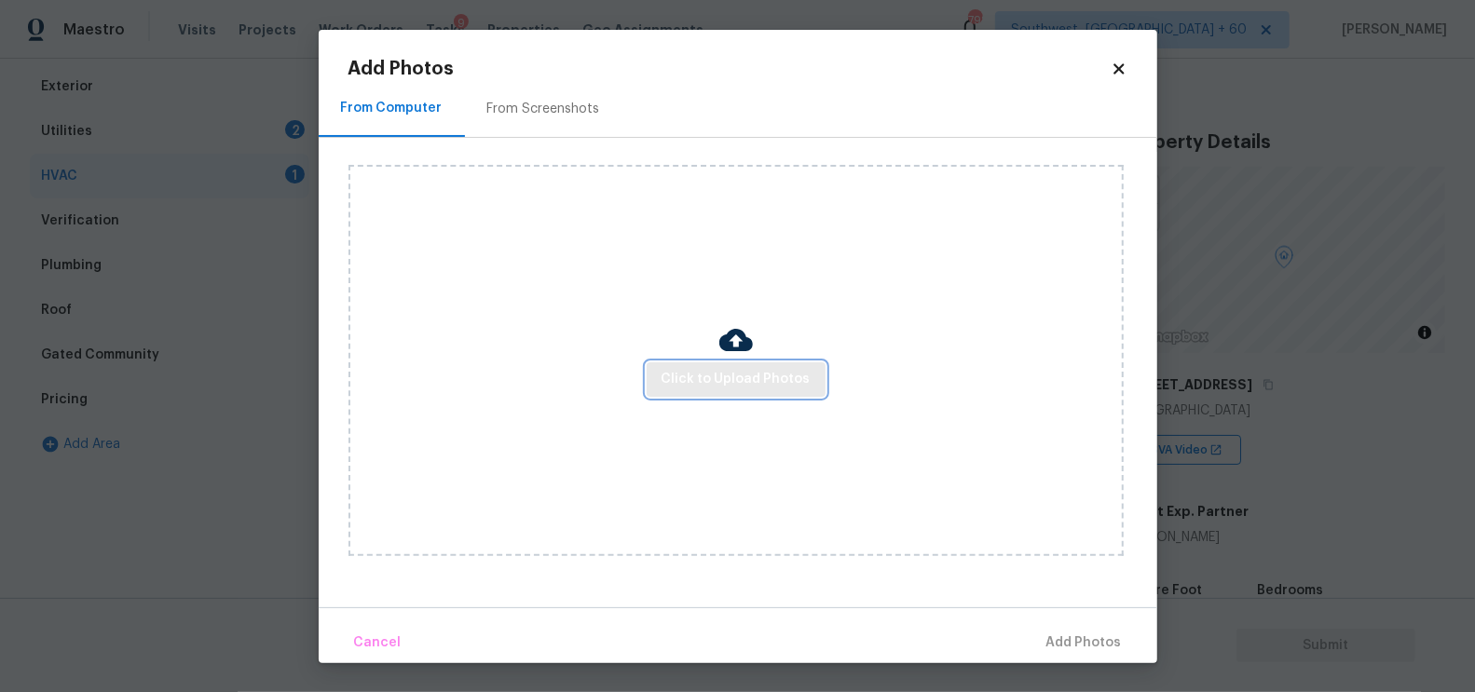
click at [744, 381] on span "Click to Upload Photos" at bounding box center [735, 379] width 149 height 23
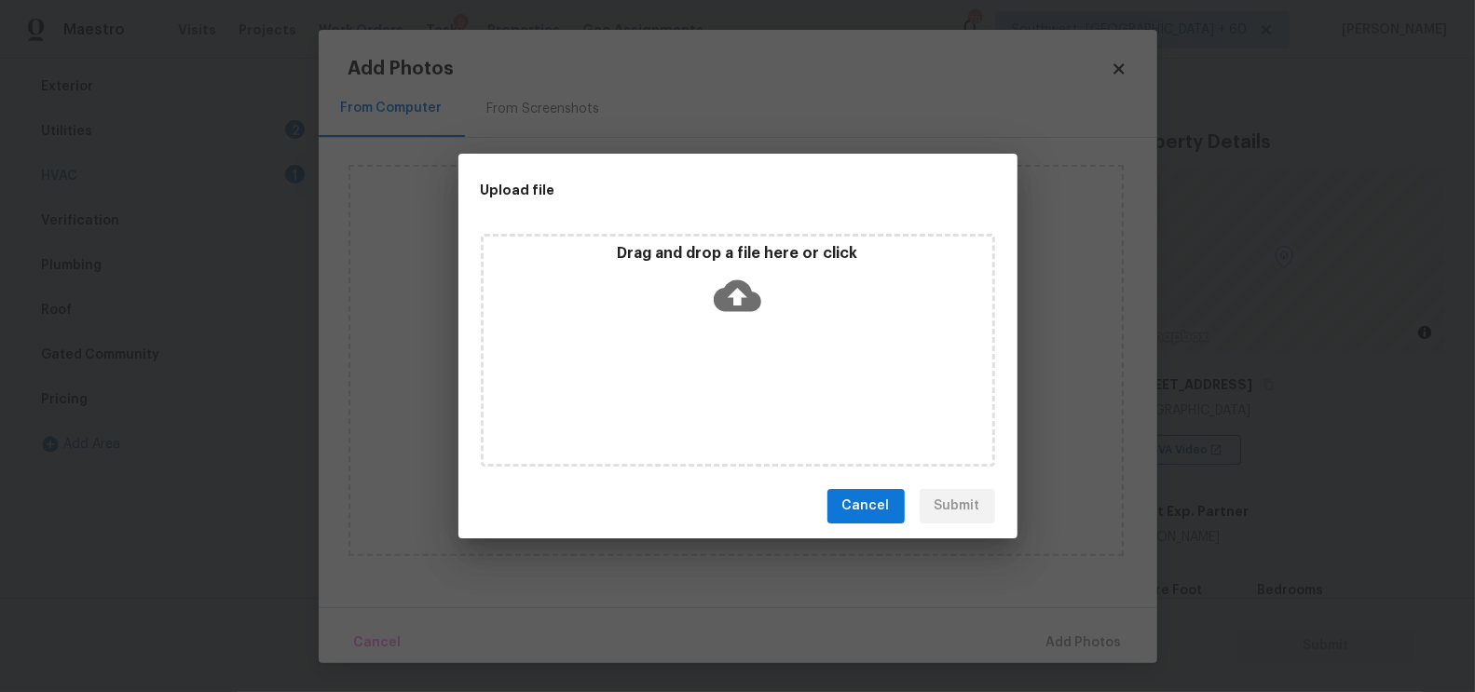
click at [728, 287] on icon at bounding box center [738, 295] width 48 height 32
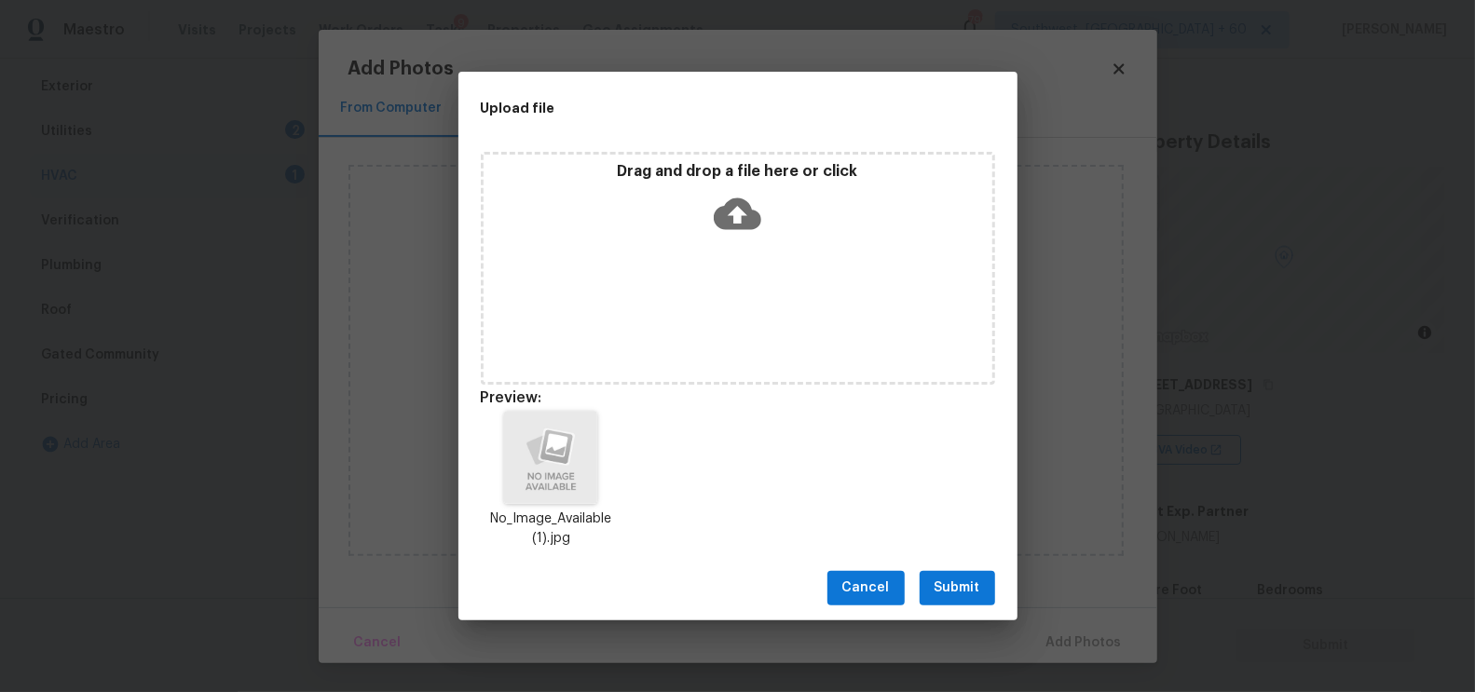
click at [944, 573] on button "Submit" at bounding box center [956, 588] width 75 height 34
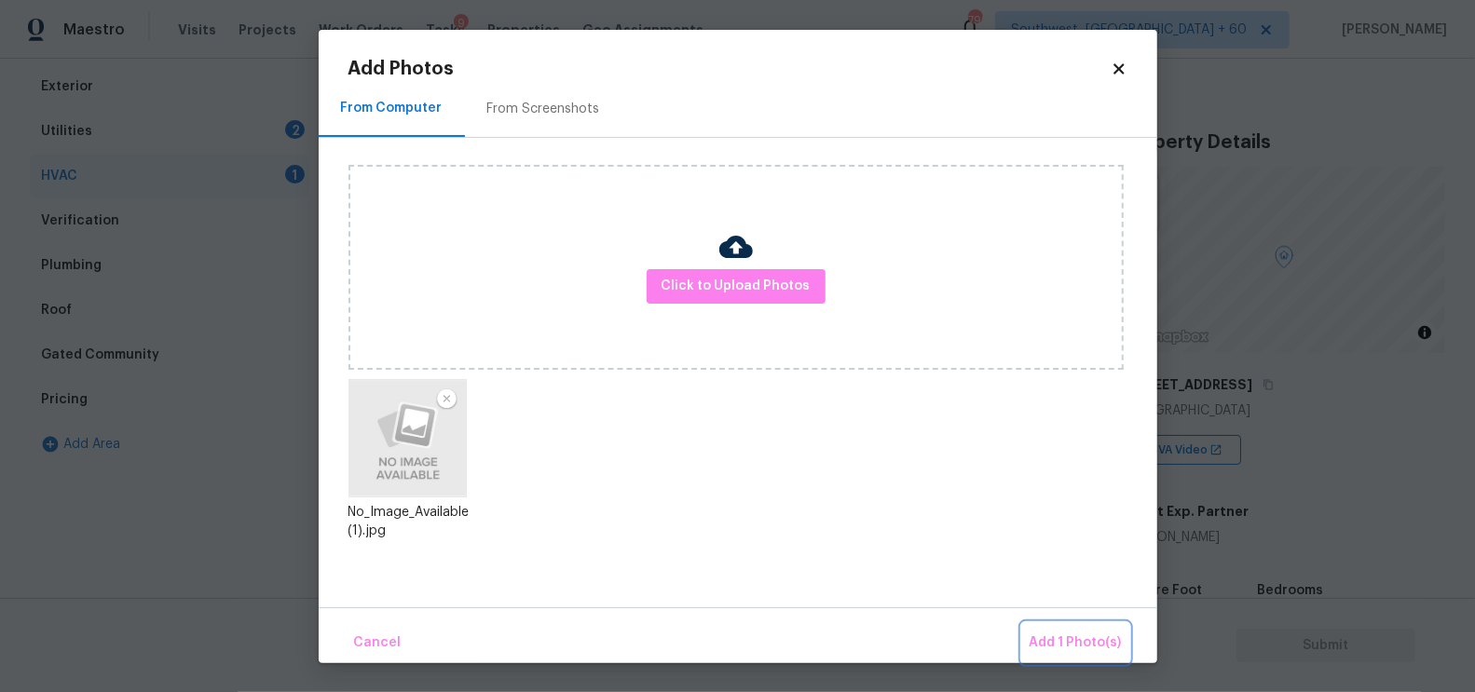
click at [1055, 640] on span "Add 1 Photo(s)" at bounding box center [1075, 643] width 92 height 23
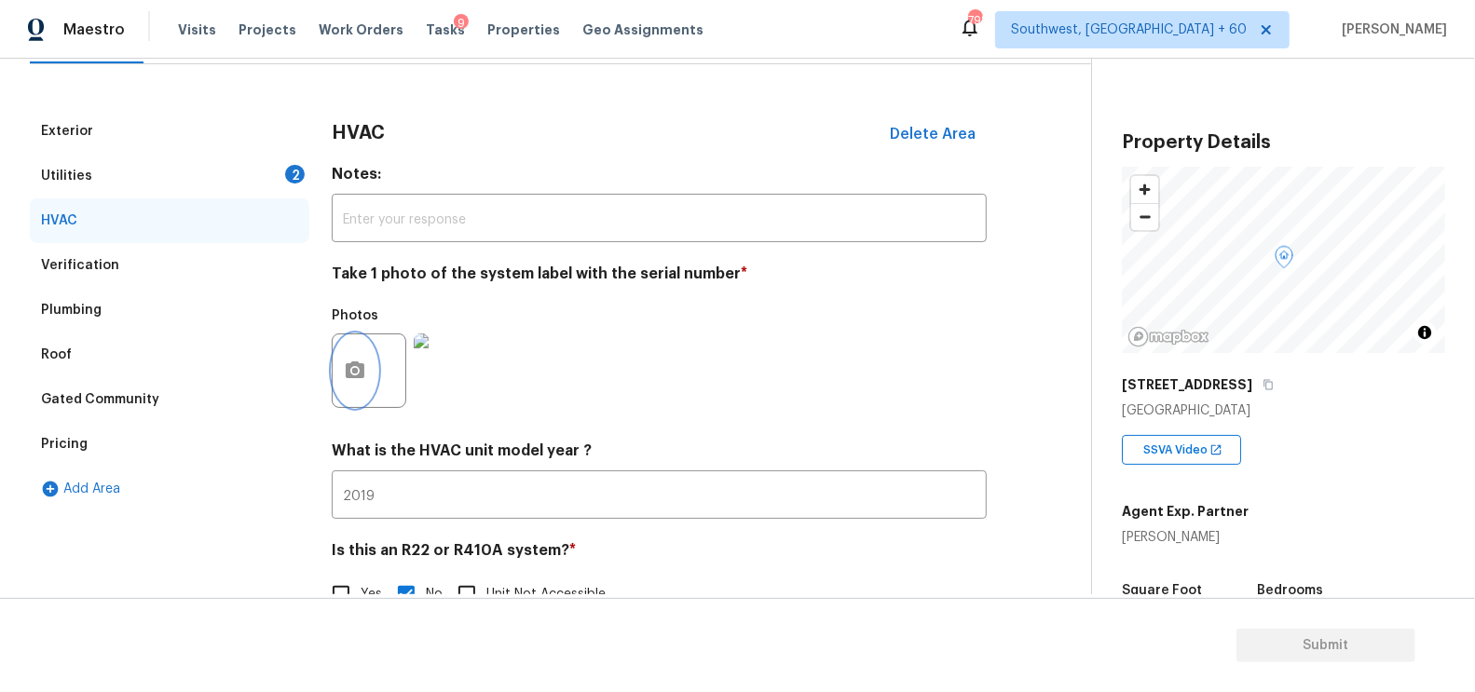
scroll to position [212, 0]
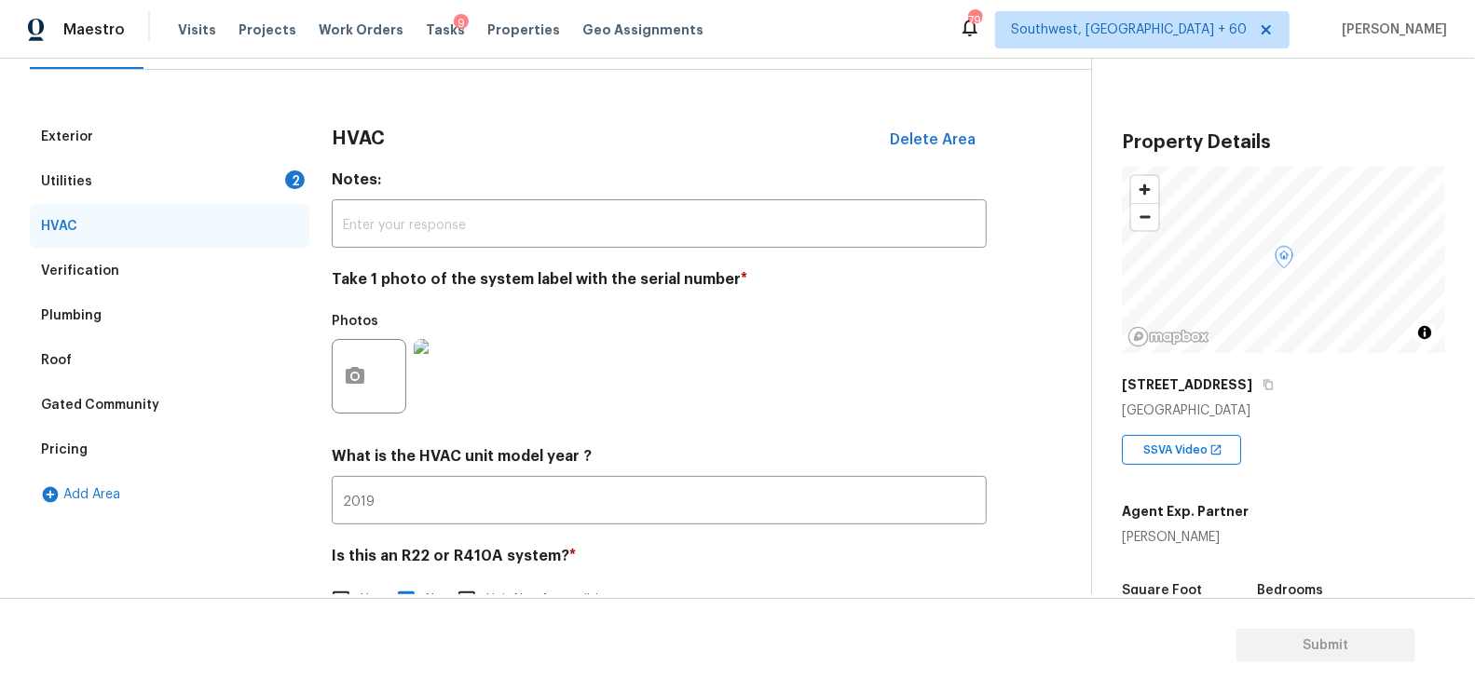
click at [271, 190] on div "Utilities 2" at bounding box center [169, 181] width 279 height 45
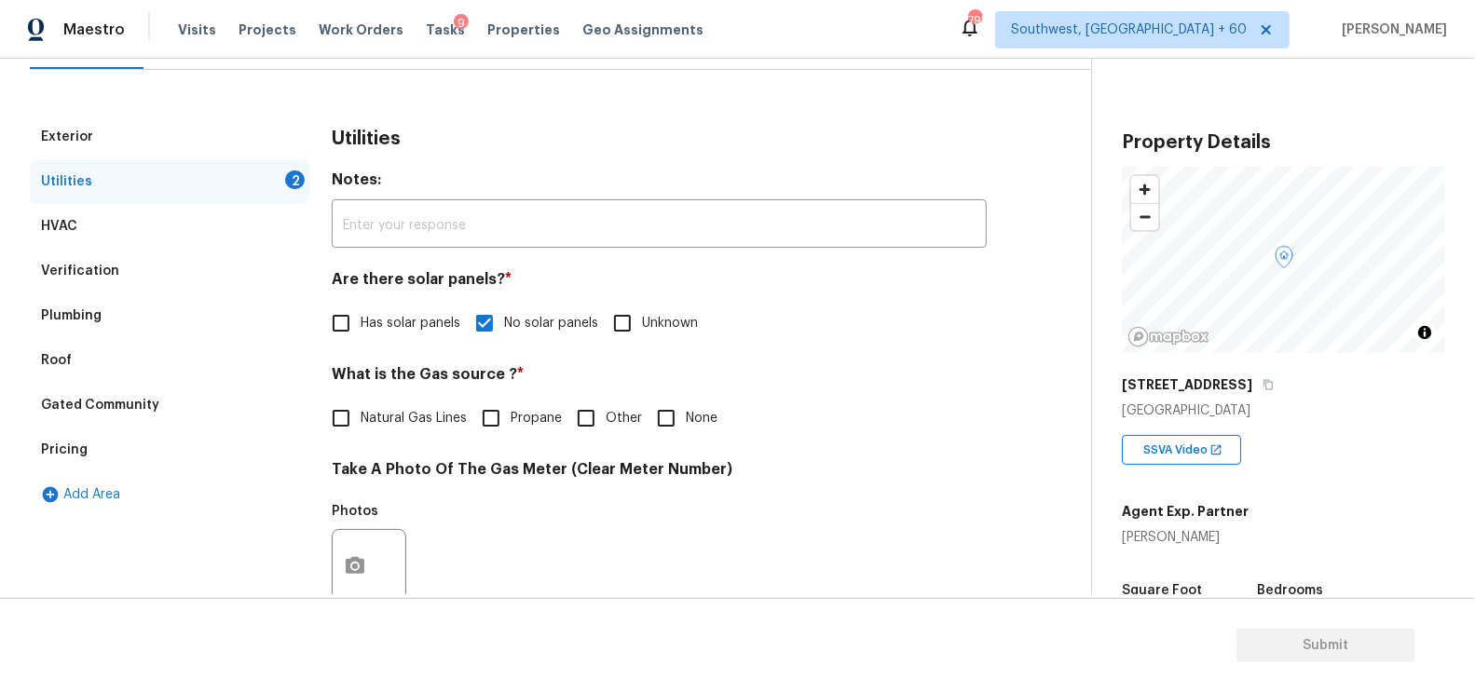
click at [653, 414] on input "None" at bounding box center [666, 418] width 39 height 39
checkbox input "true"
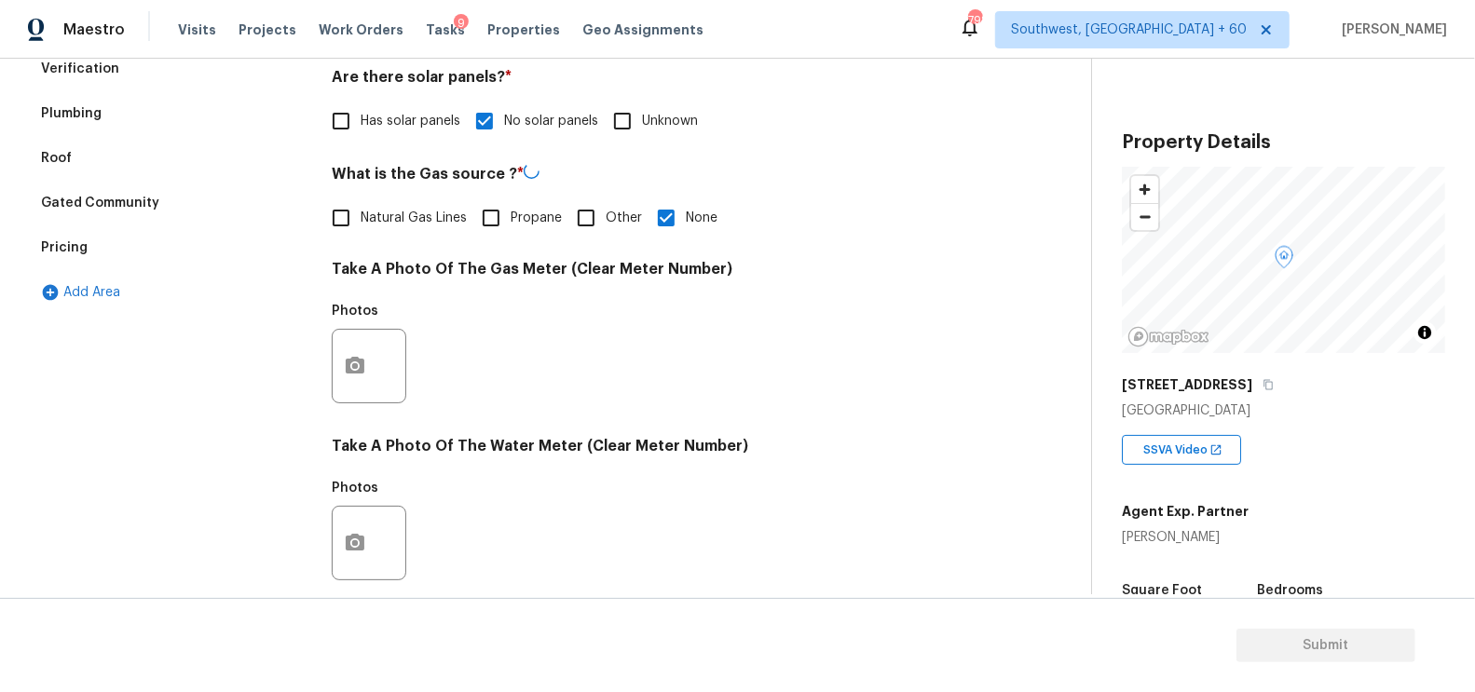
scroll to position [453, 0]
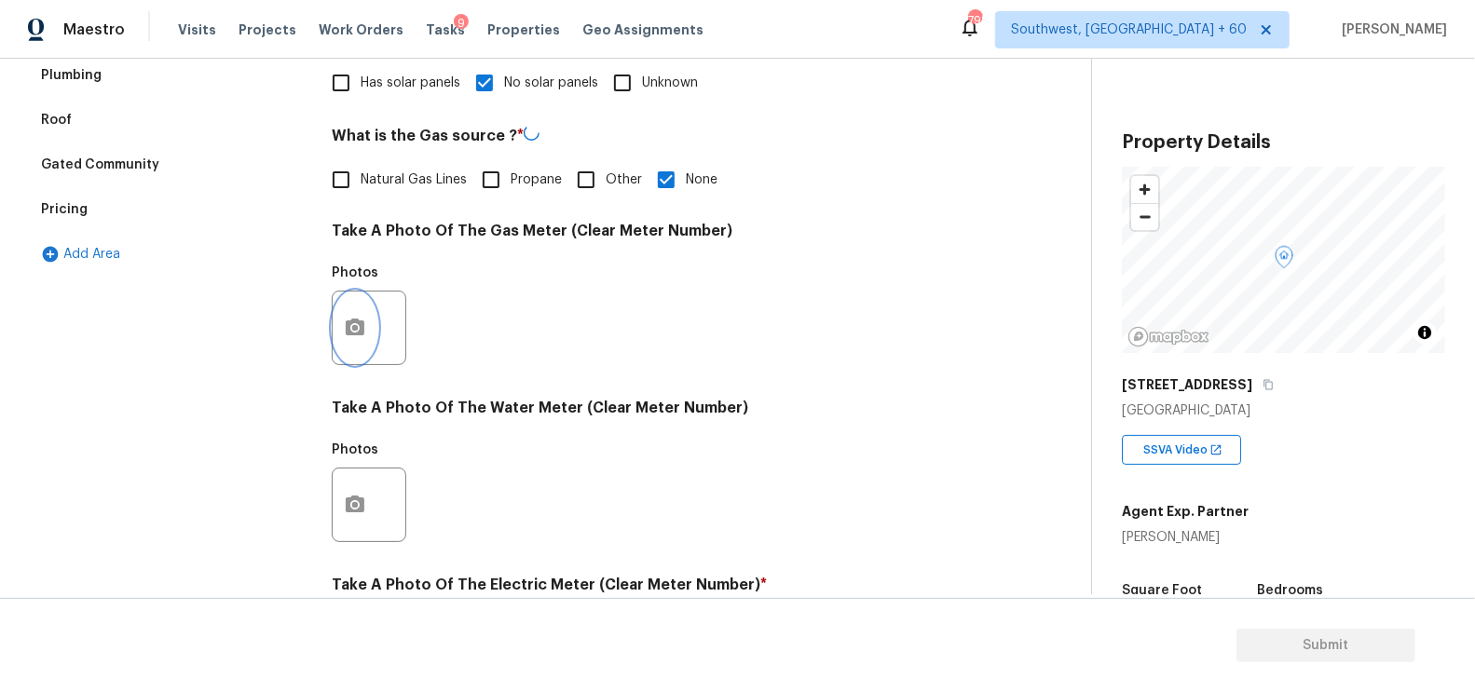
click at [361, 339] on button "button" at bounding box center [355, 328] width 45 height 73
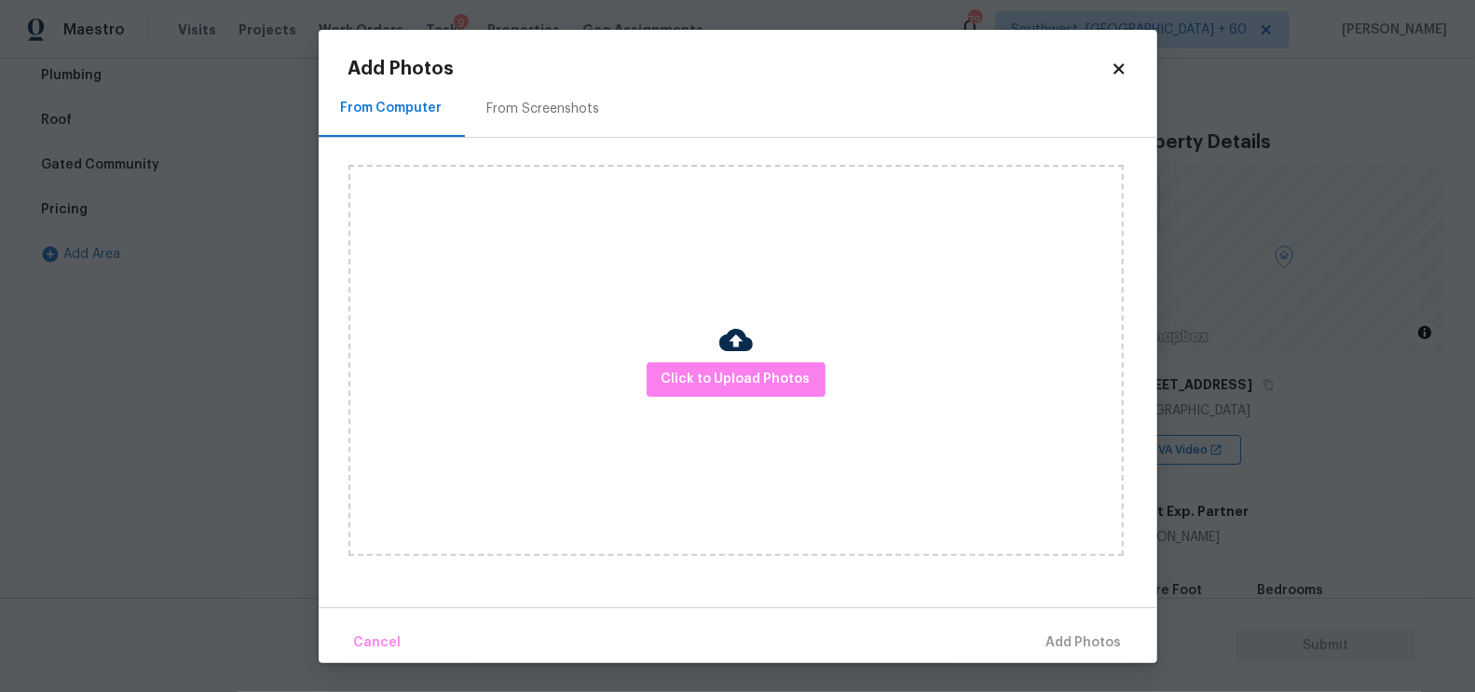
click at [684, 401] on div "Click to Upload Photos" at bounding box center [735, 360] width 775 height 391
click at [729, 369] on span "Click to Upload Photos" at bounding box center [735, 379] width 149 height 23
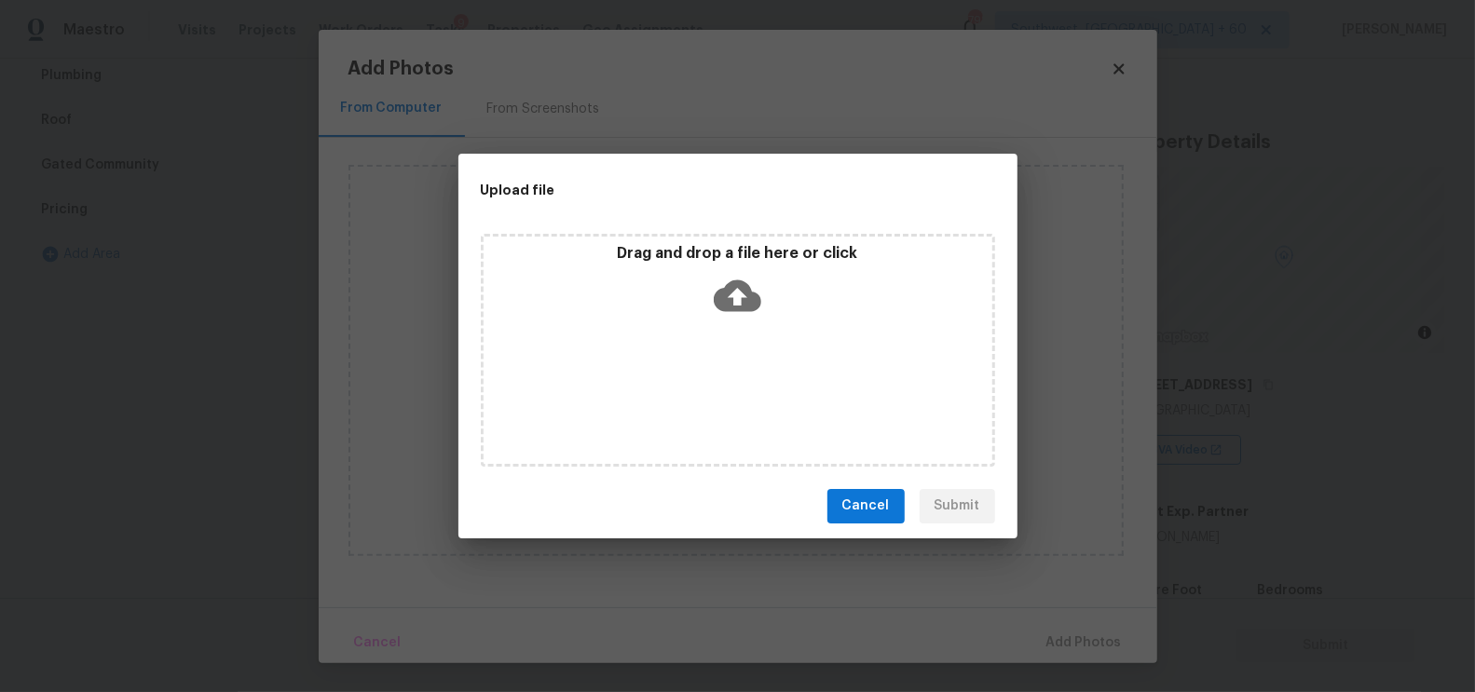
click at [740, 310] on icon at bounding box center [738, 296] width 48 height 48
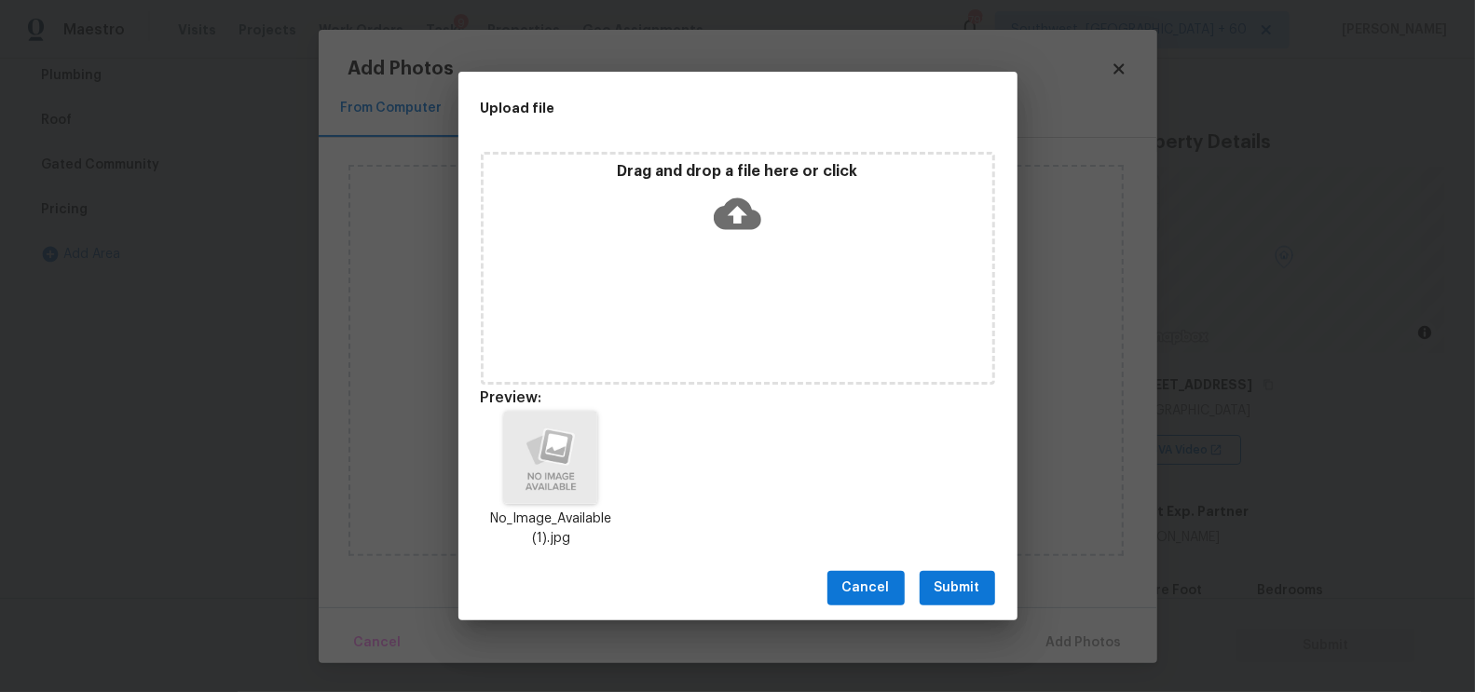
click at [970, 574] on button "Submit" at bounding box center [956, 588] width 75 height 34
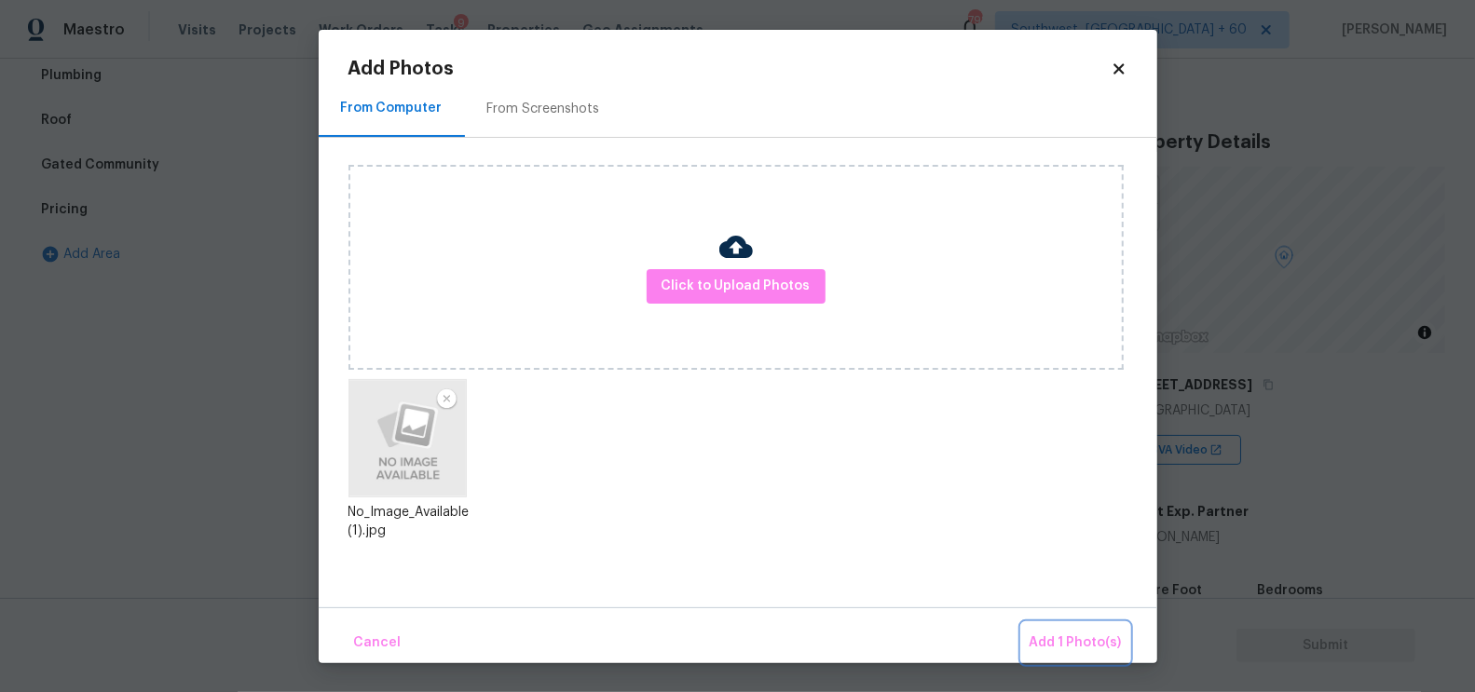
click at [1081, 645] on span "Add 1 Photo(s)" at bounding box center [1075, 643] width 92 height 23
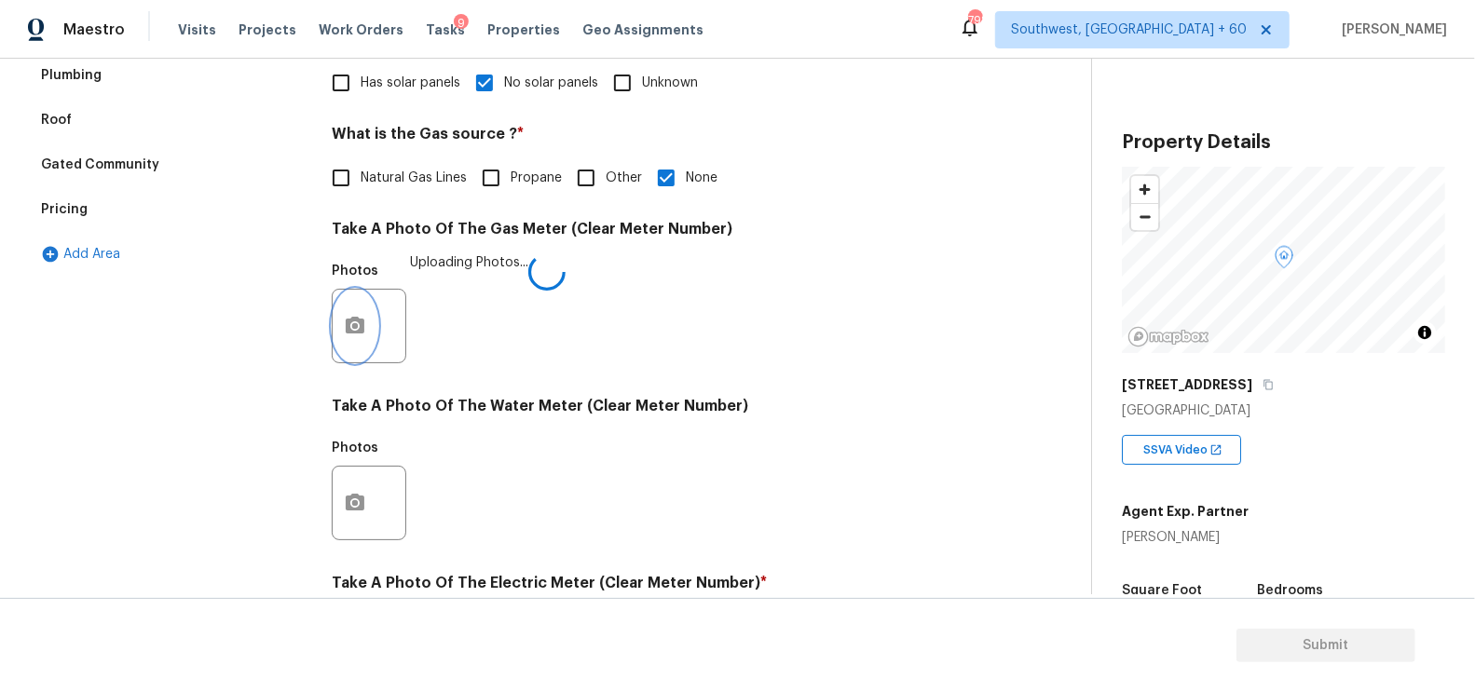
scroll to position [710, 0]
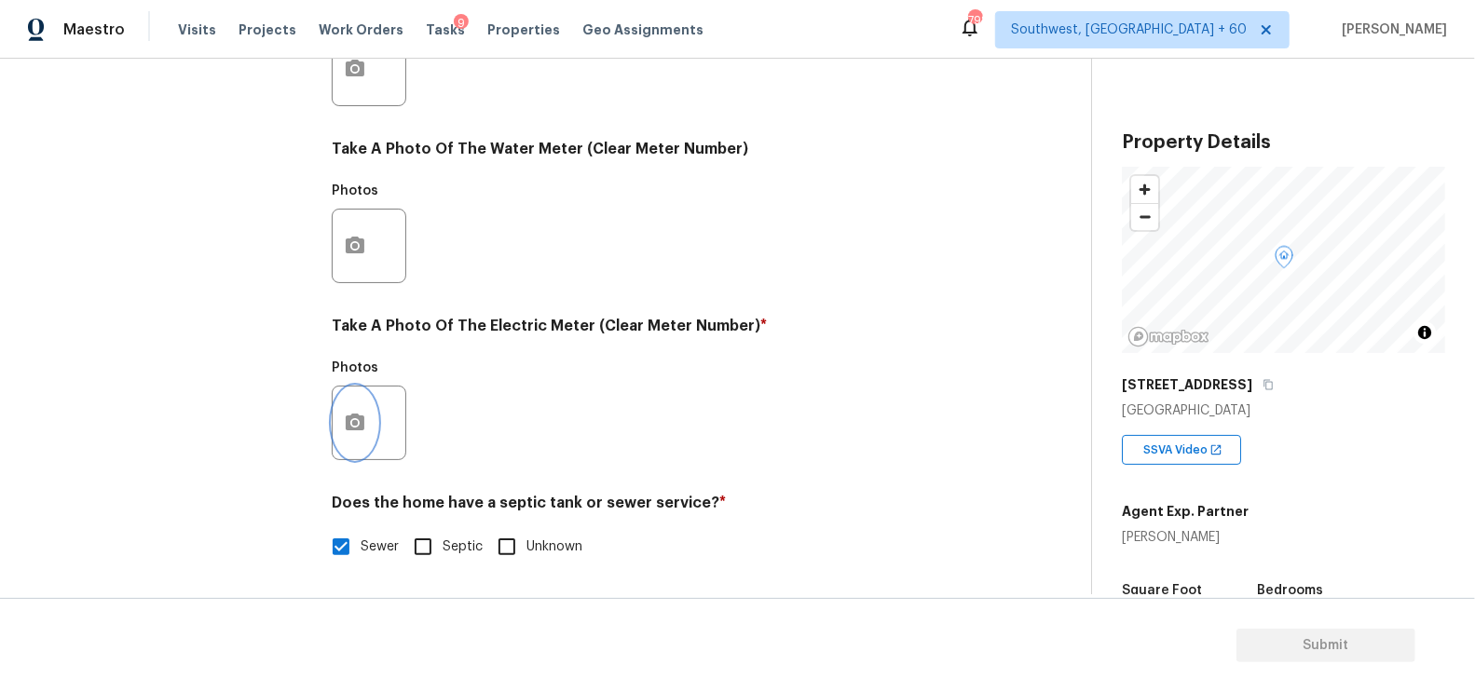
click at [364, 420] on icon "button" at bounding box center [355, 423] width 22 height 22
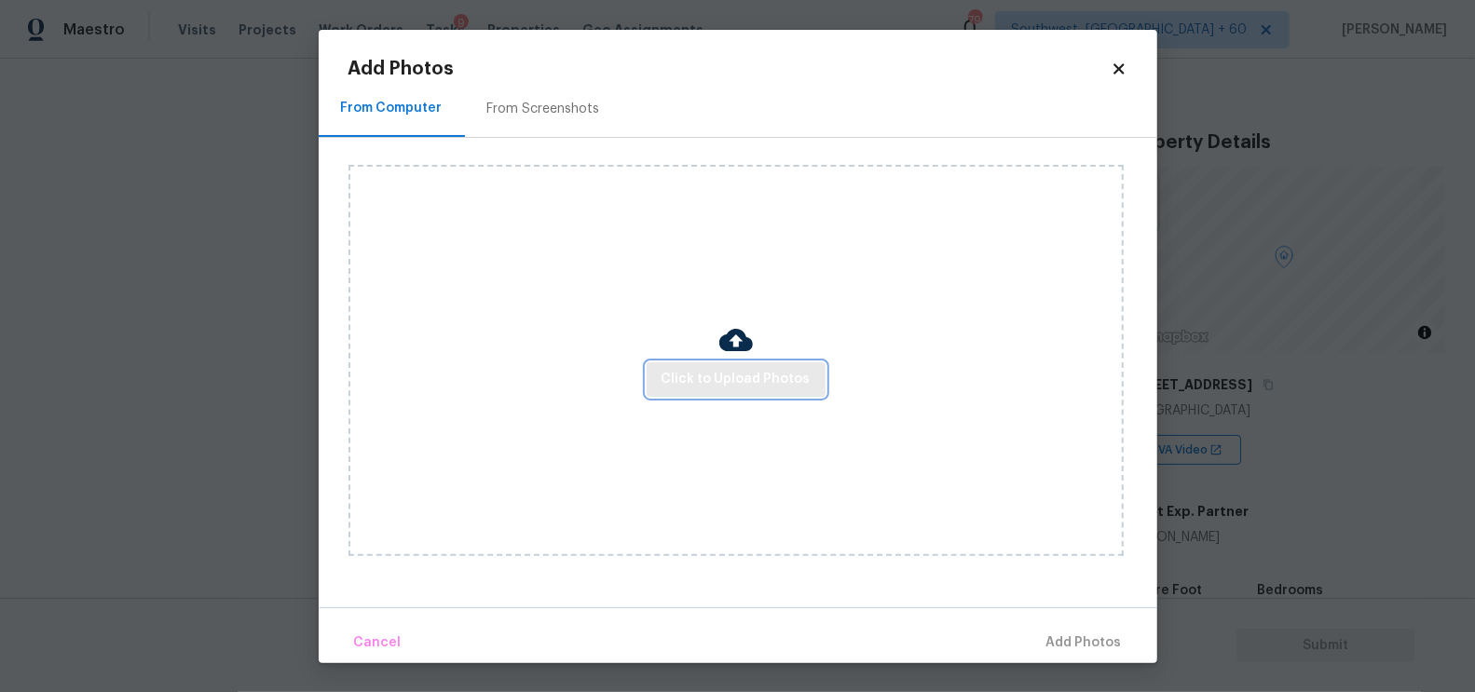
click at [703, 392] on button "Click to Upload Photos" at bounding box center [736, 379] width 179 height 34
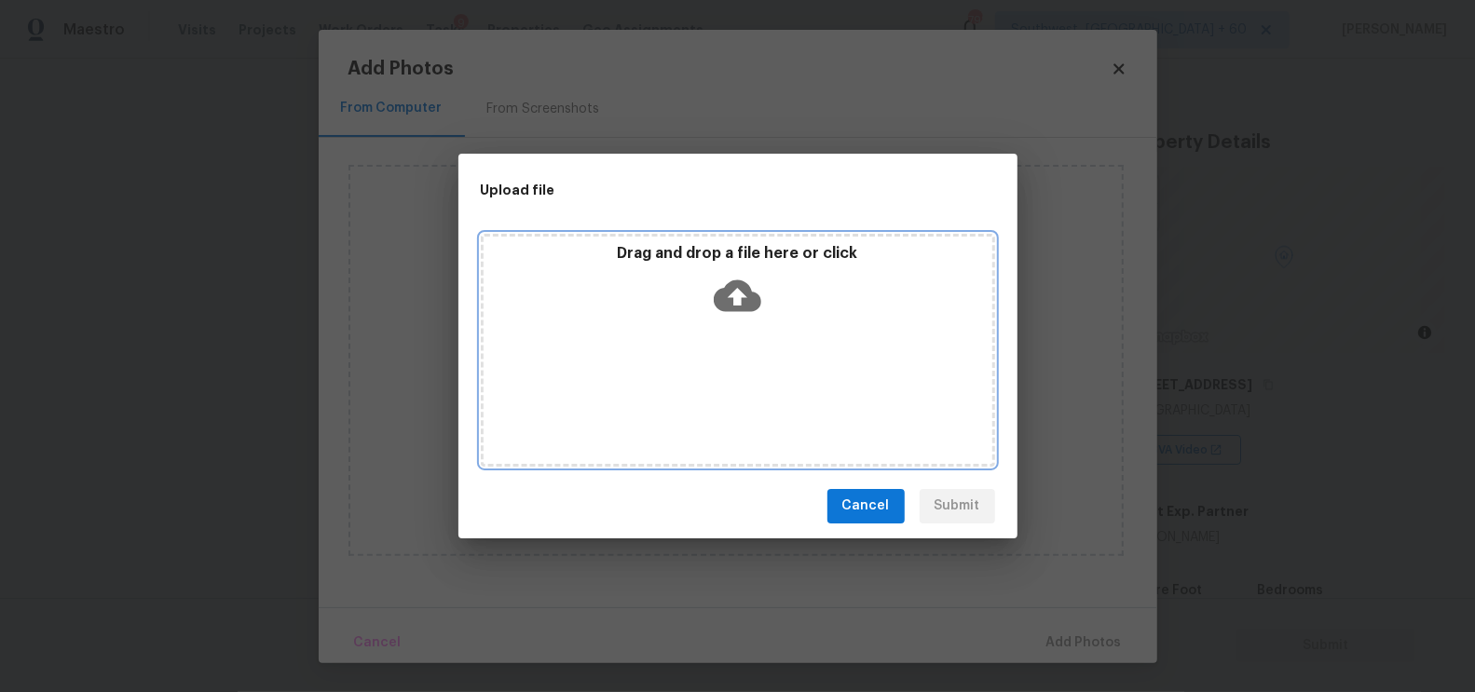
click at [718, 302] on icon at bounding box center [738, 295] width 48 height 32
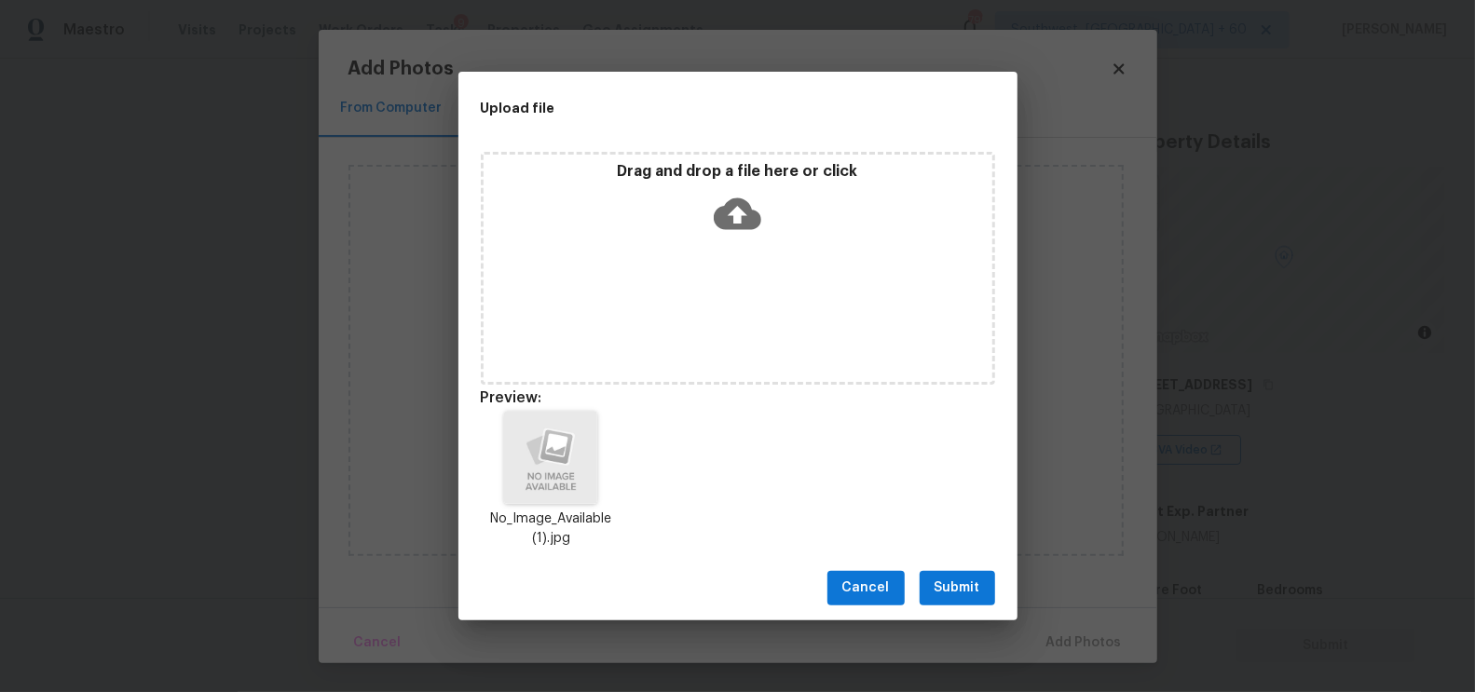
click at [969, 590] on span "Submit" at bounding box center [957, 588] width 46 height 23
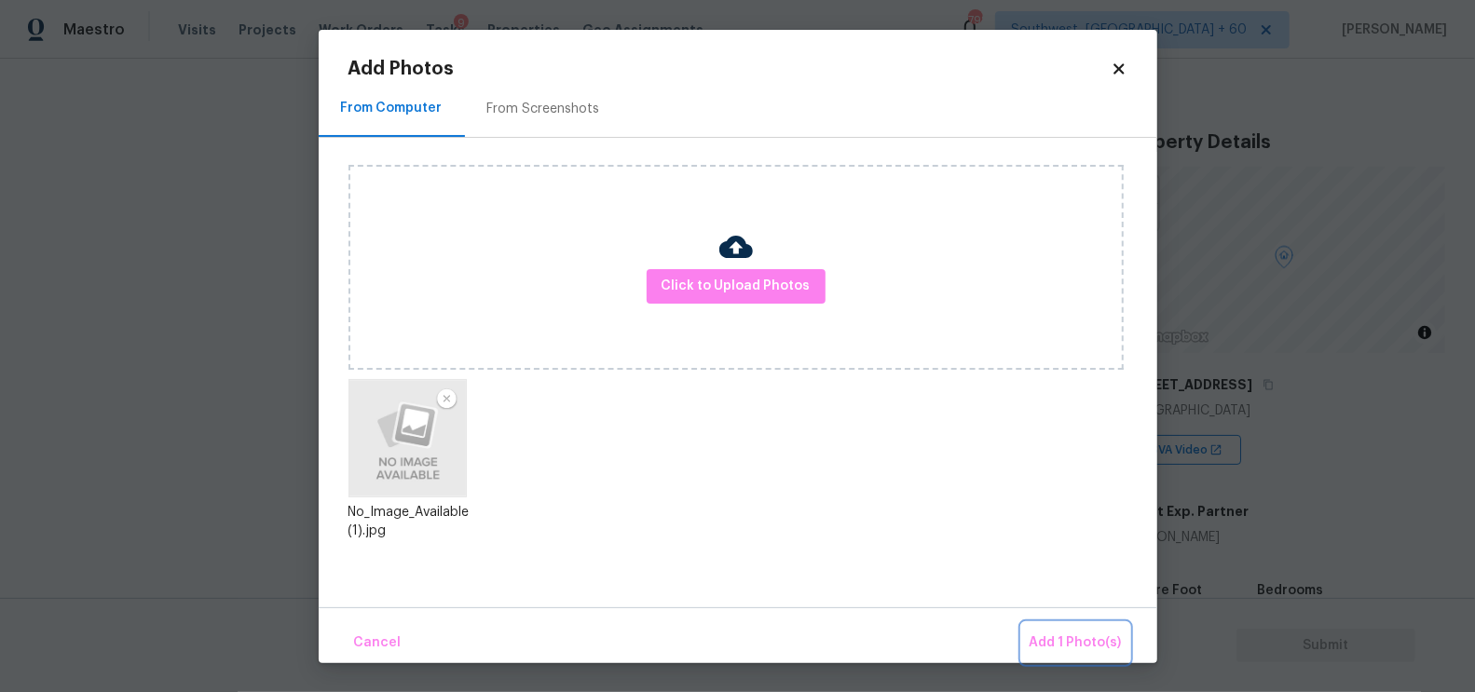
click at [1070, 658] on button "Add 1 Photo(s)" at bounding box center [1075, 643] width 107 height 40
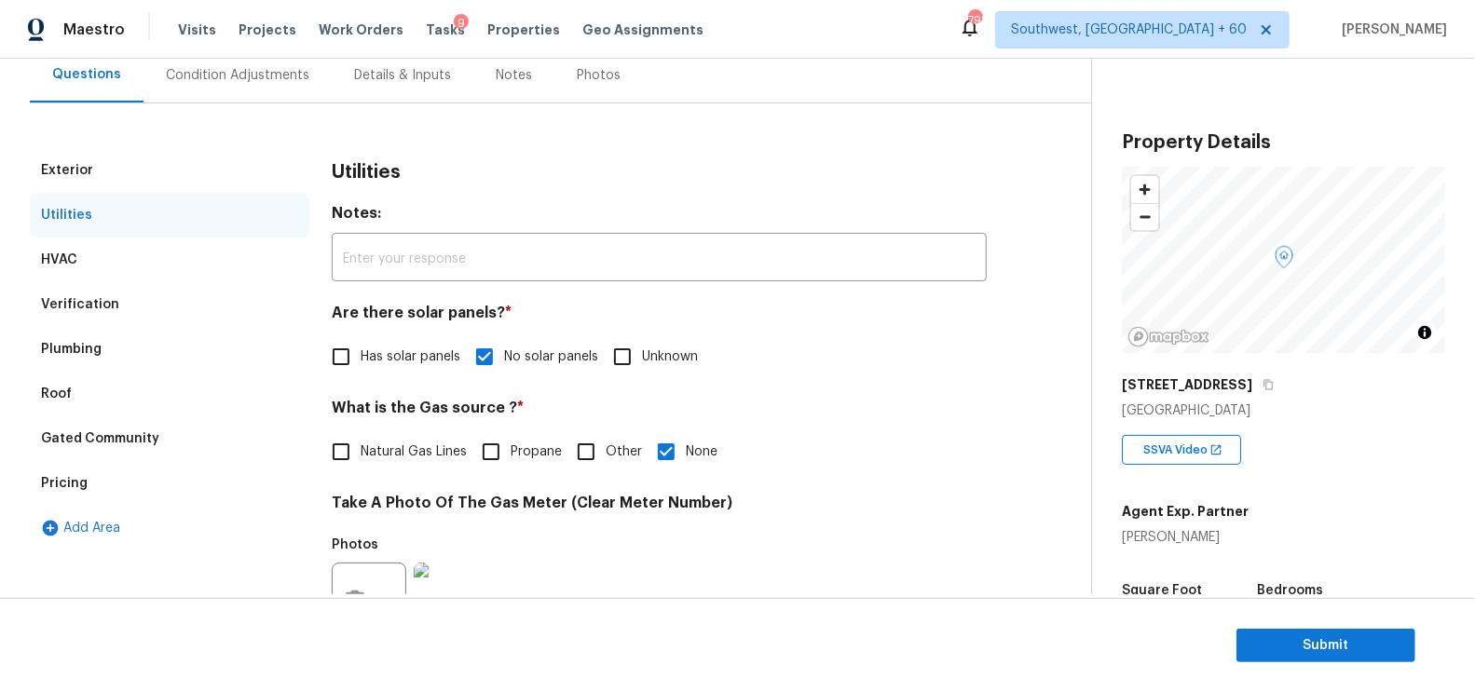
scroll to position [121, 0]
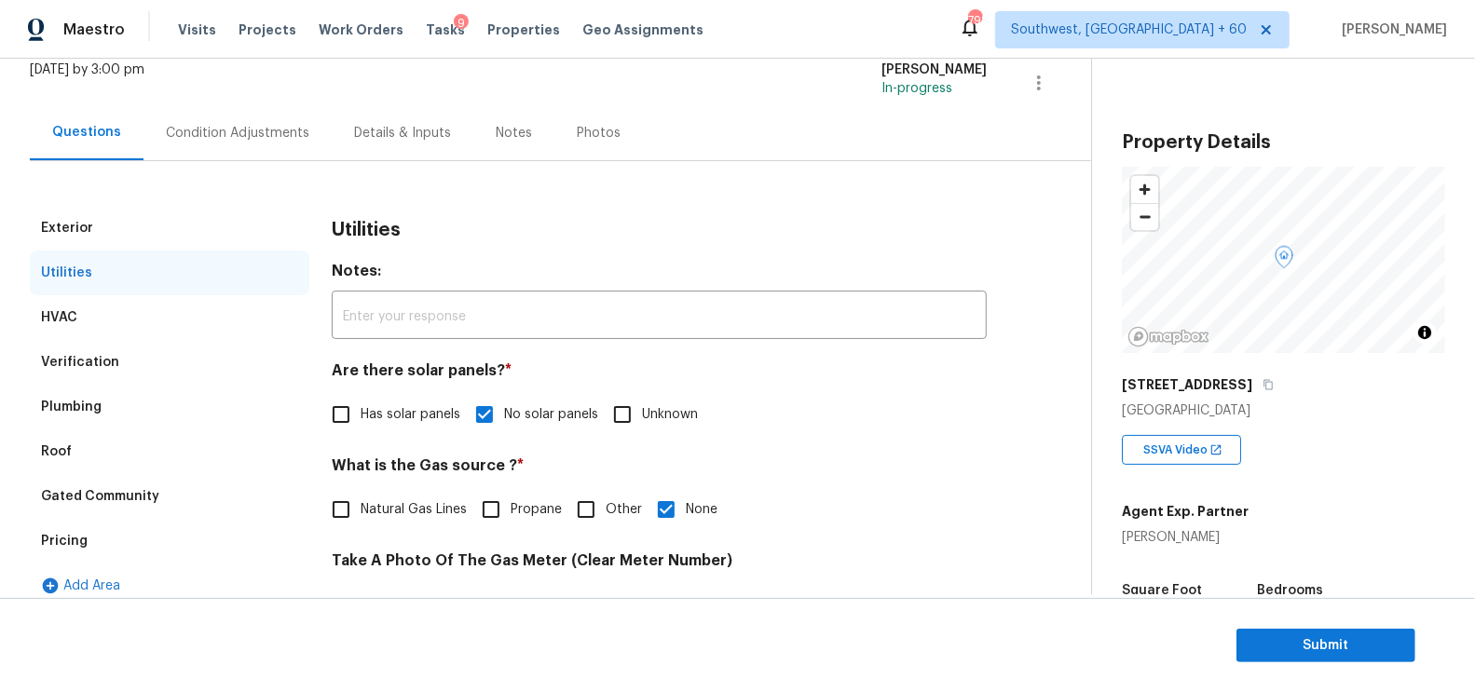
click at [273, 125] on div "Condition Adjustments" at bounding box center [237, 133] width 143 height 19
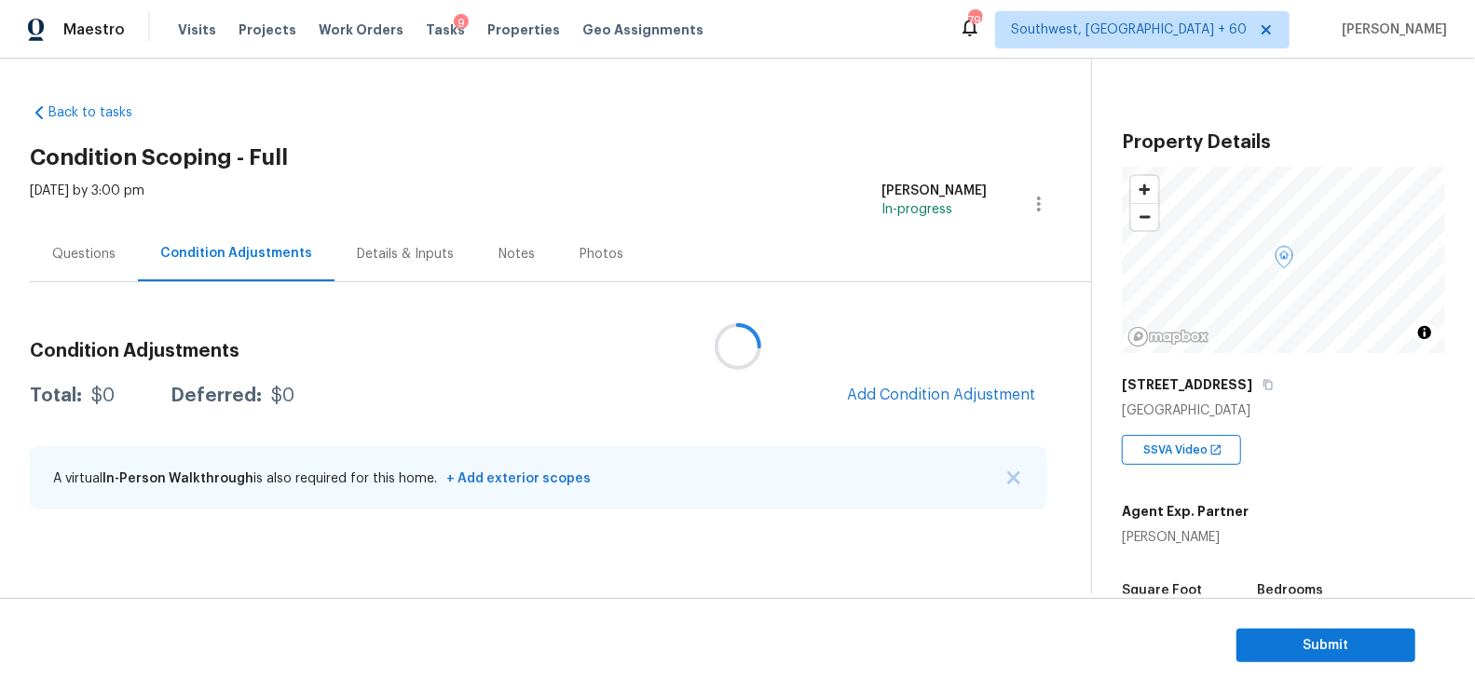
click at [950, 403] on div at bounding box center [737, 346] width 1475 height 692
click at [950, 403] on button "Add Condition Adjustment" at bounding box center [941, 394] width 211 height 39
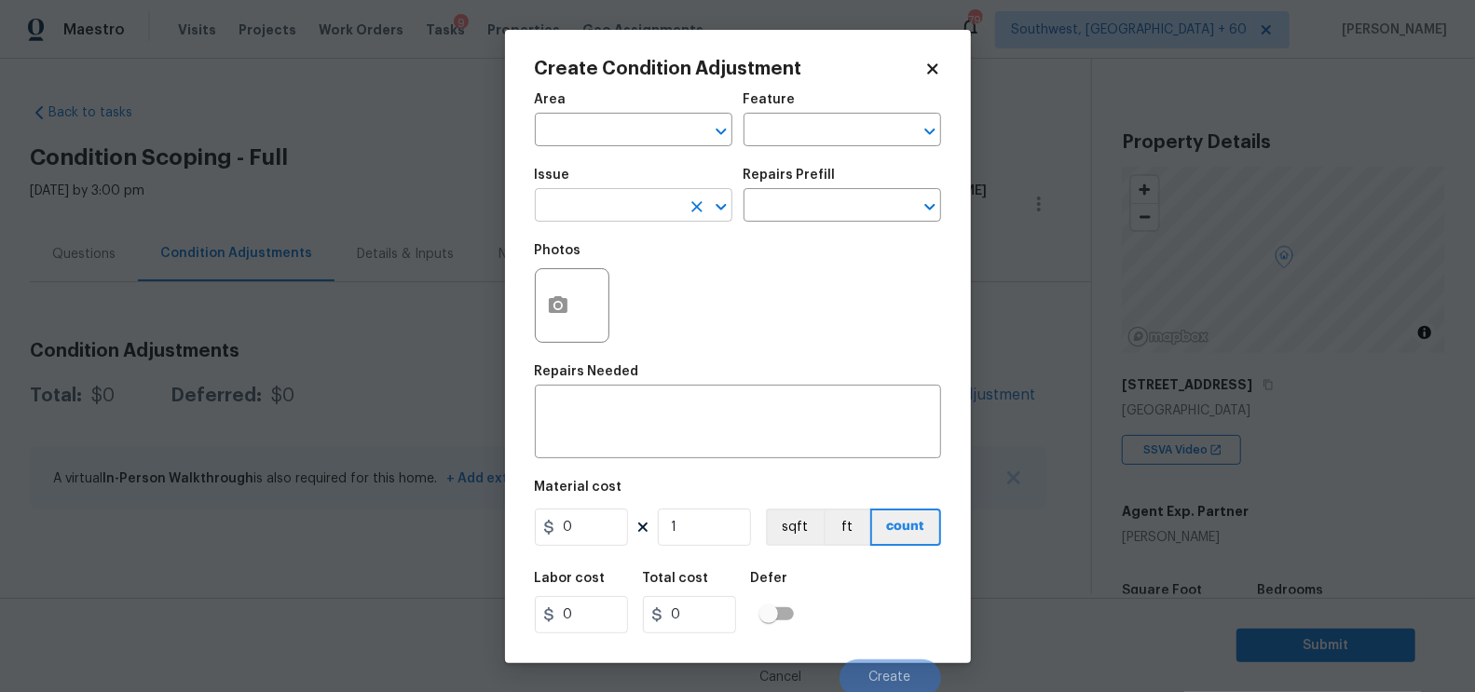
click at [606, 213] on input "text" at bounding box center [607, 207] width 145 height 29
click at [613, 271] on div "Other" at bounding box center [633, 257] width 197 height 45
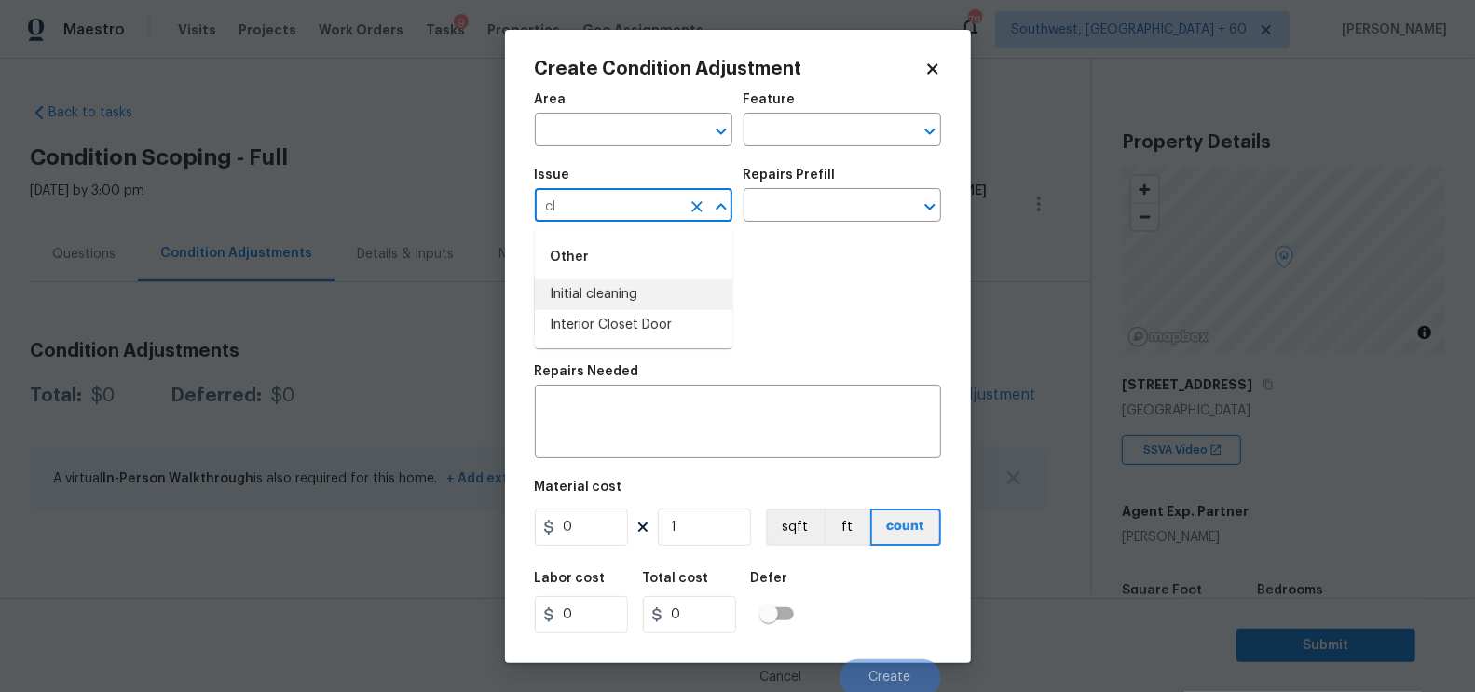
click at [613, 295] on li "Initial cleaning" at bounding box center [633, 294] width 197 height 31
type input "Initial cleaning"
click at [804, 216] on input "text" at bounding box center [815, 207] width 145 height 29
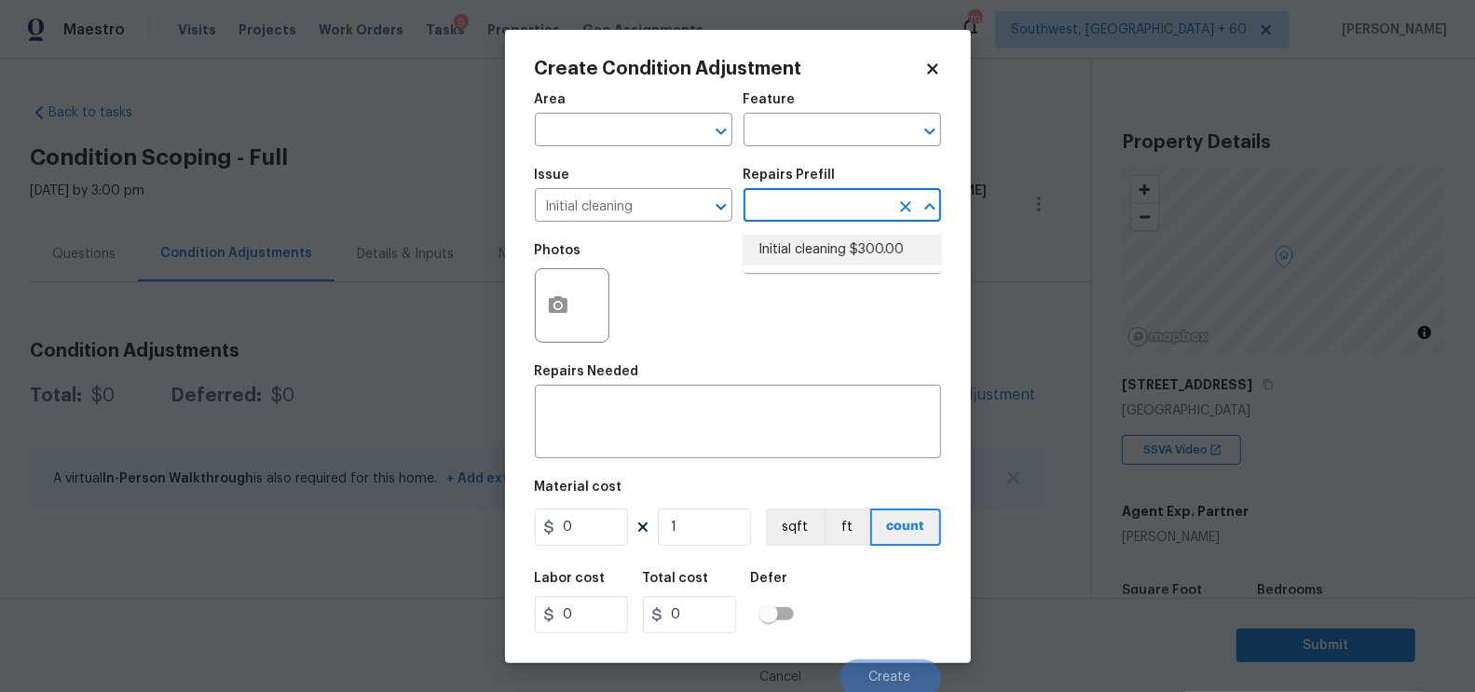
click at [805, 247] on li "Initial cleaning $300.00" at bounding box center [841, 250] width 197 height 31
type input "Home Readiness Packages"
type textarea "1. Wipe down exterior doors and trim. 2. Clean out all exterior light fixtures …"
type input "300"
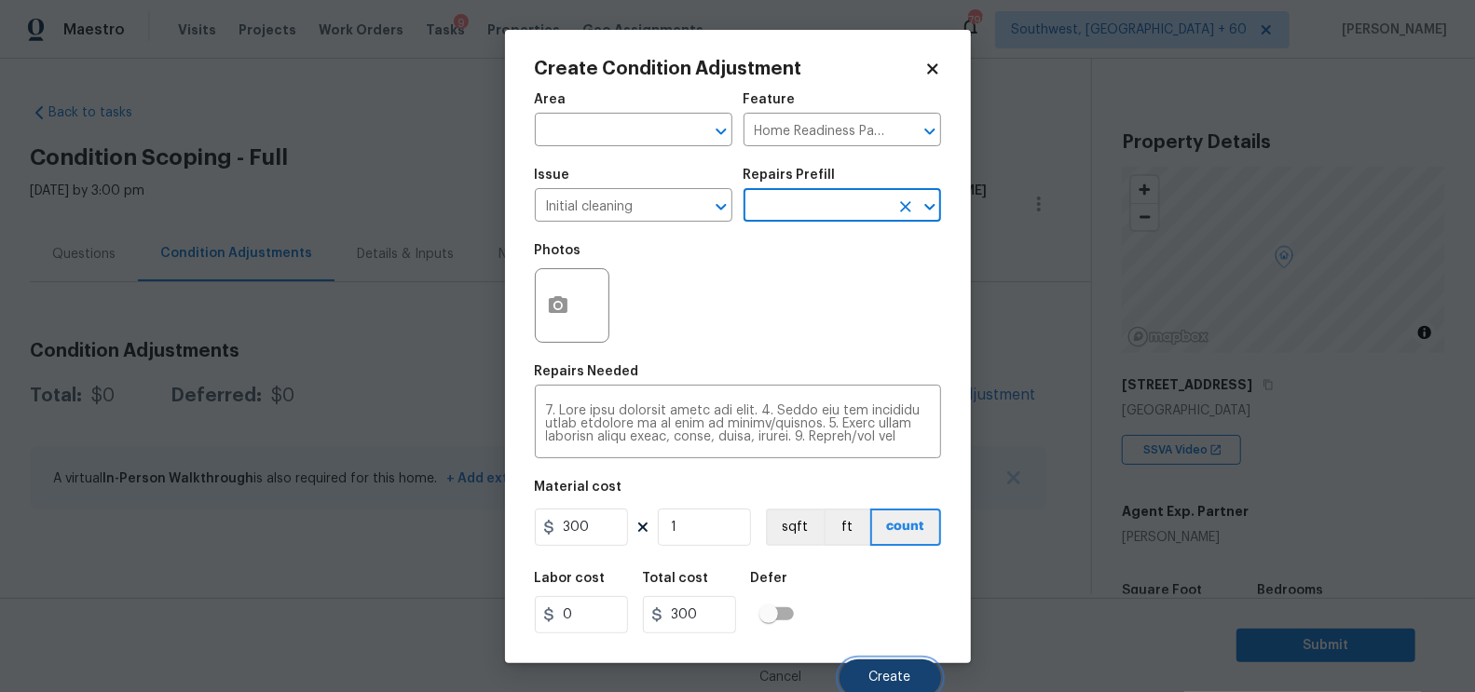
click at [888, 675] on span "Create" at bounding box center [890, 678] width 42 height 14
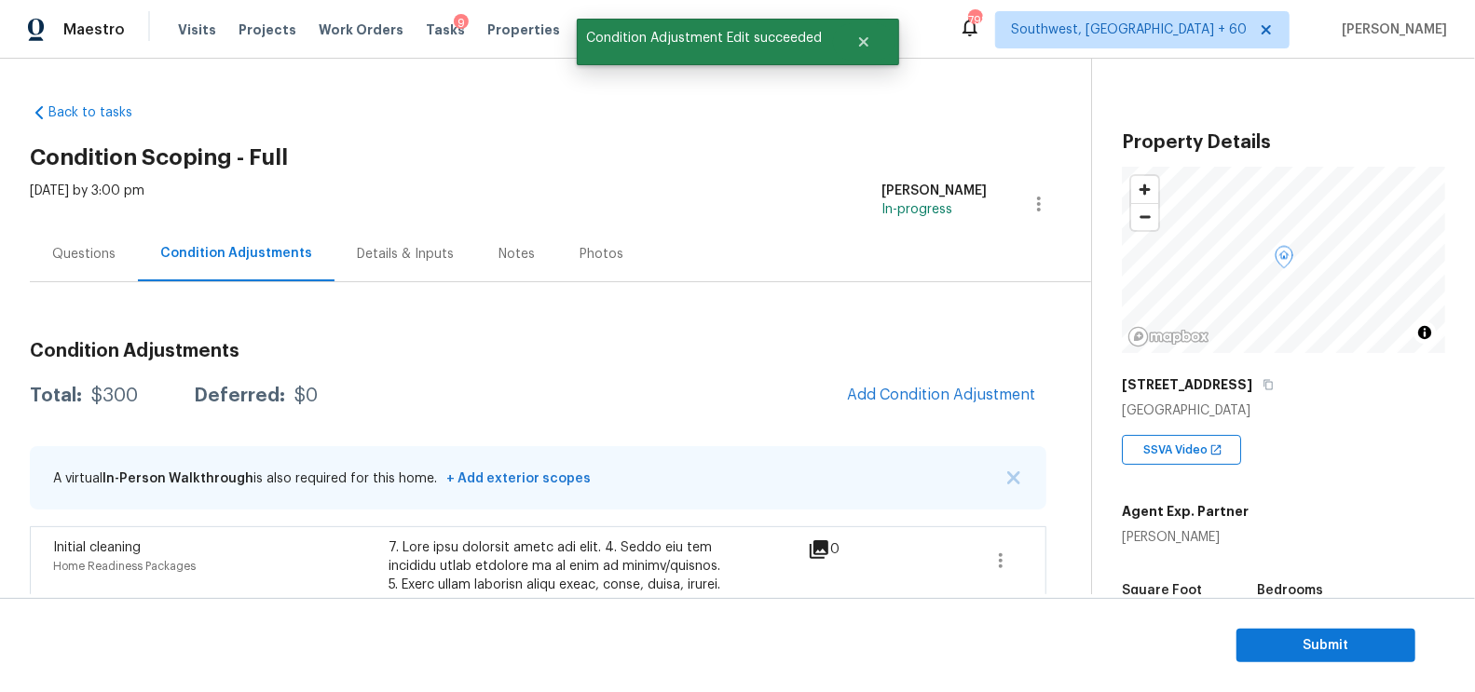
click at [946, 353] on h3 "Condition Adjustments" at bounding box center [538, 351] width 1016 height 19
click at [932, 387] on span "Add Condition Adjustment" at bounding box center [941, 395] width 188 height 17
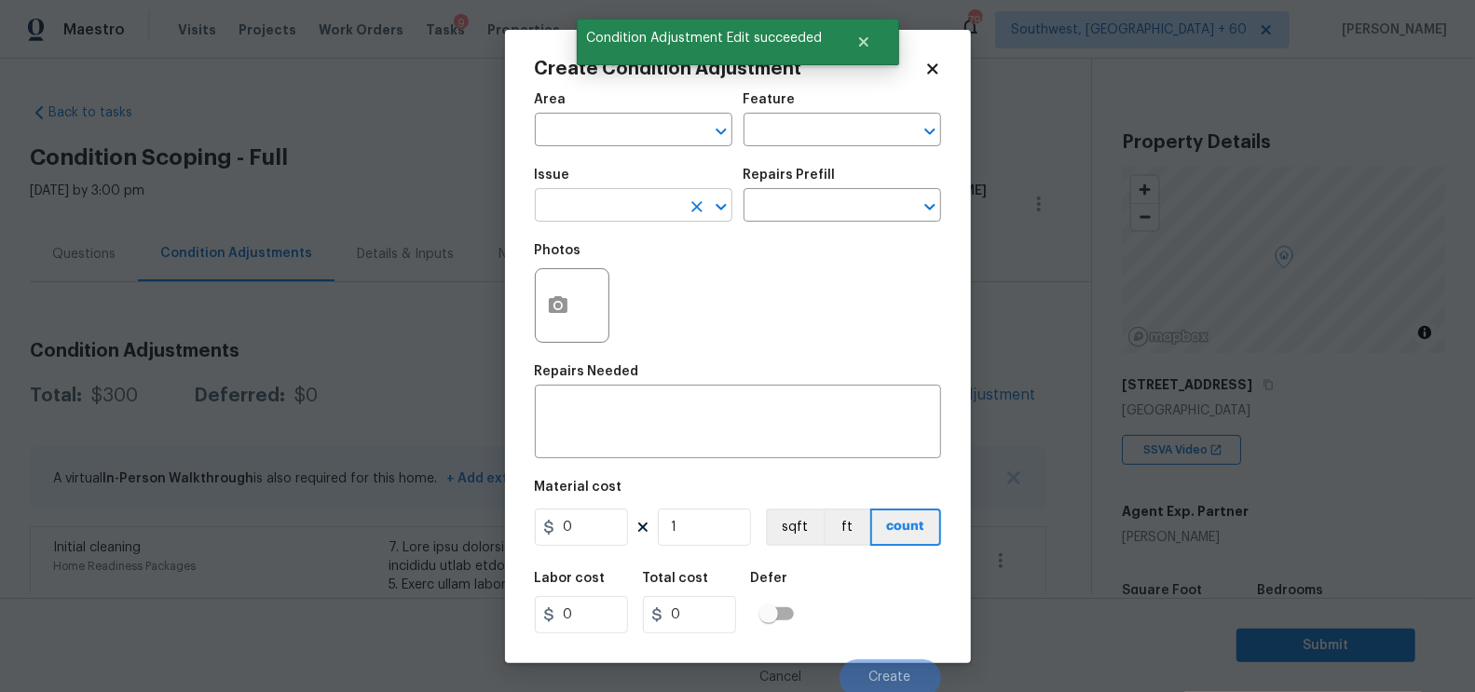
click at [615, 208] on input "text" at bounding box center [607, 207] width 145 height 29
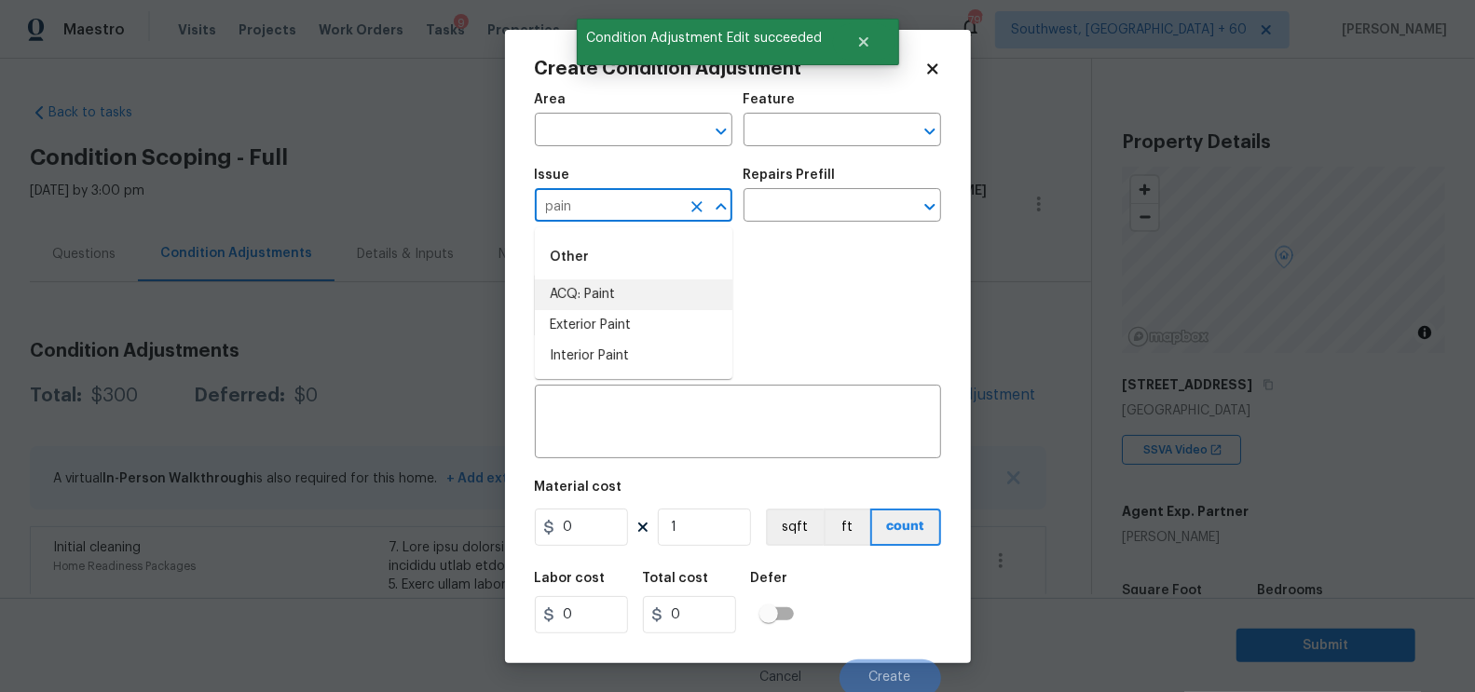
click at [628, 296] on li "ACQ: Paint" at bounding box center [633, 294] width 197 height 31
type input "ACQ: Paint"
click at [755, 229] on div "Issue ACQ: Paint ​ Repairs Prefill ​" at bounding box center [738, 194] width 406 height 75
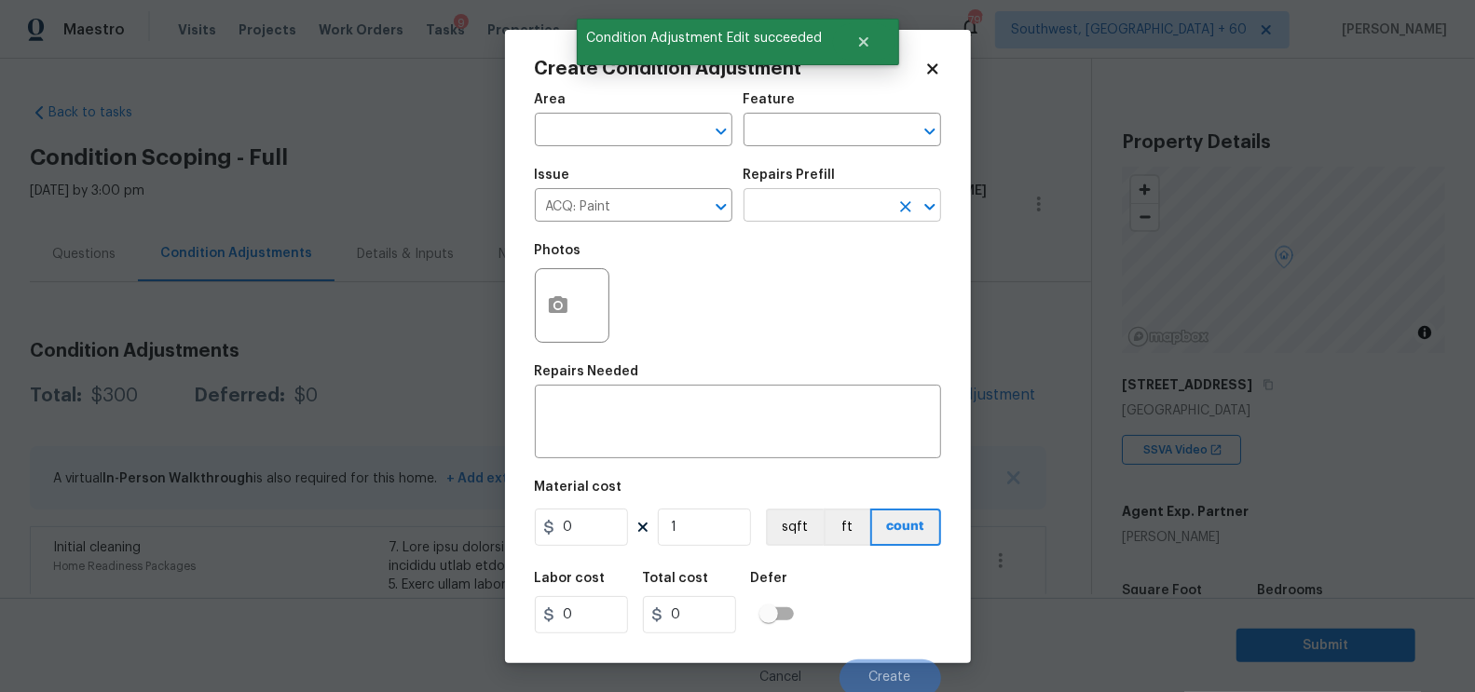
click at [843, 210] on input "text" at bounding box center [815, 207] width 145 height 29
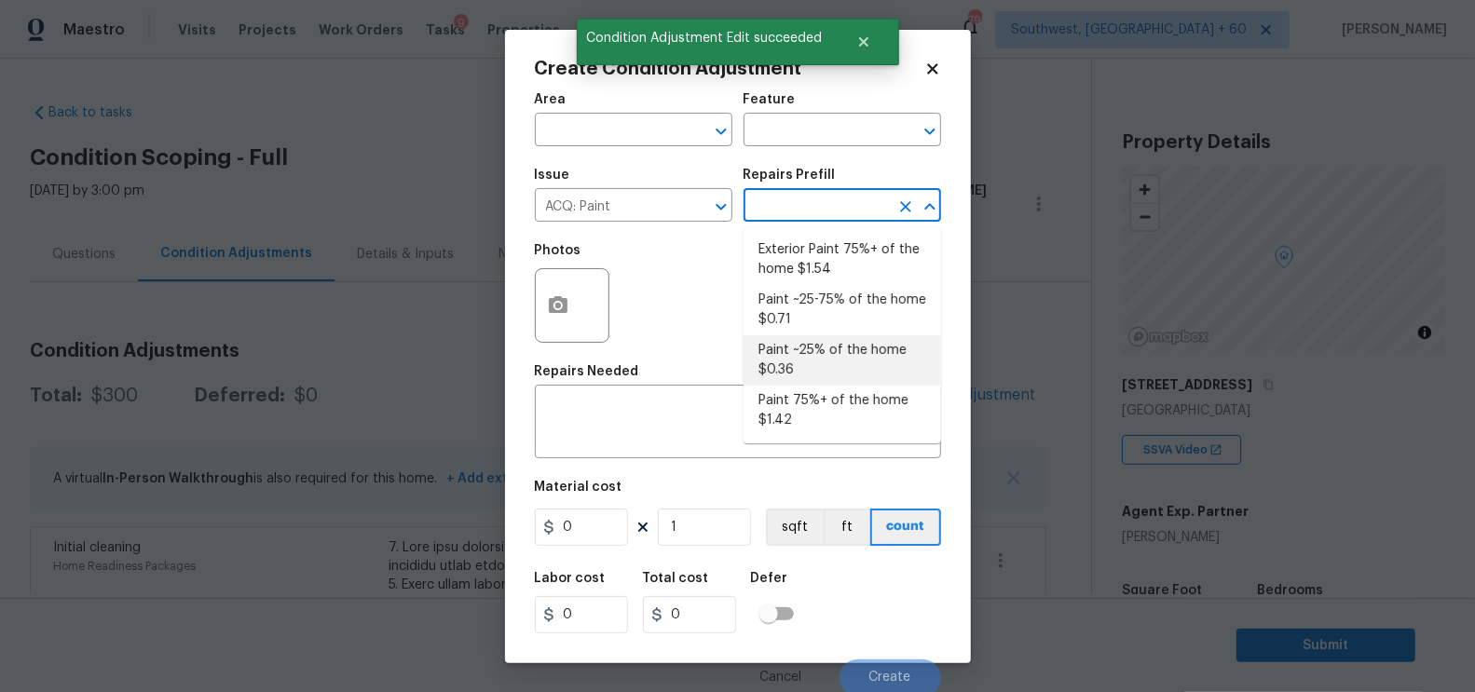
click at [831, 346] on li "Paint ~25% of the home $0.36" at bounding box center [841, 360] width 197 height 50
type input "Acquisition"
type textarea "Acquisition Scope: ~25% of the home needs interior paint"
type input "0.36"
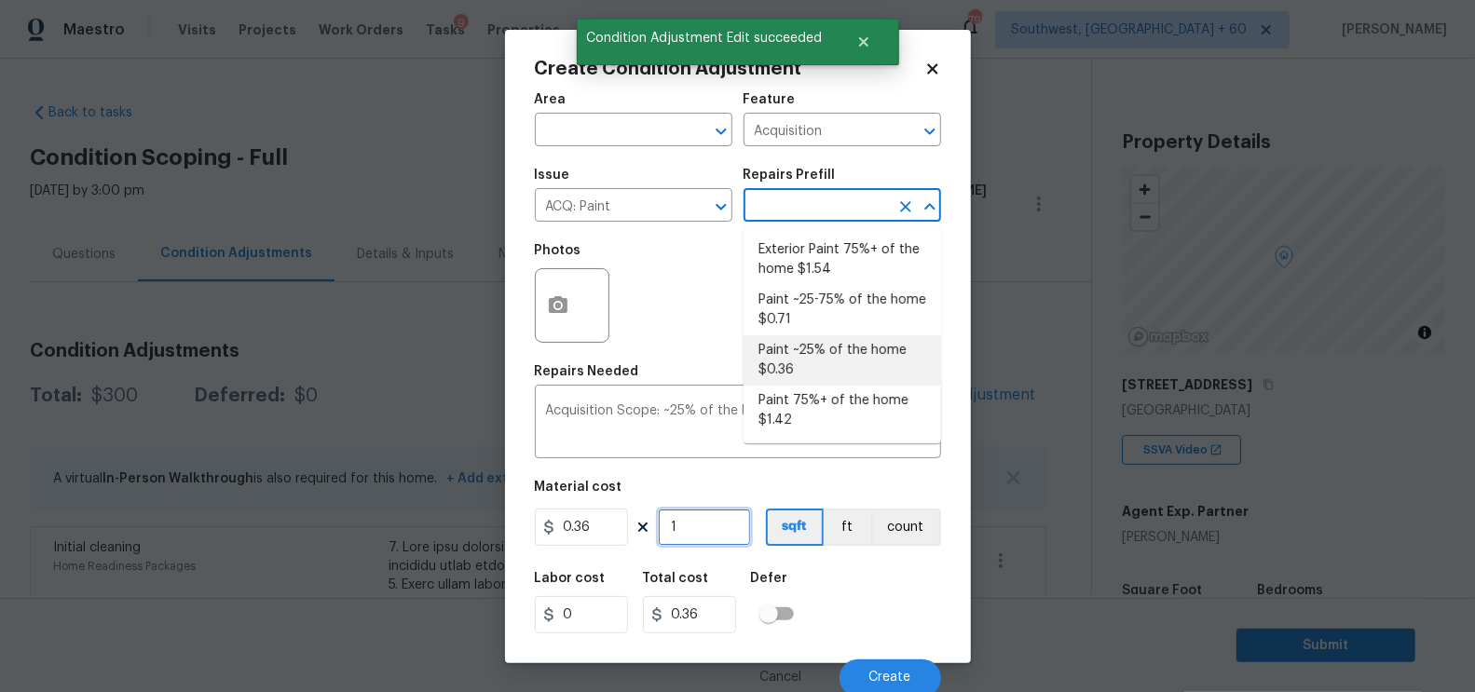
click at [701, 526] on input "1" at bounding box center [704, 527] width 93 height 37
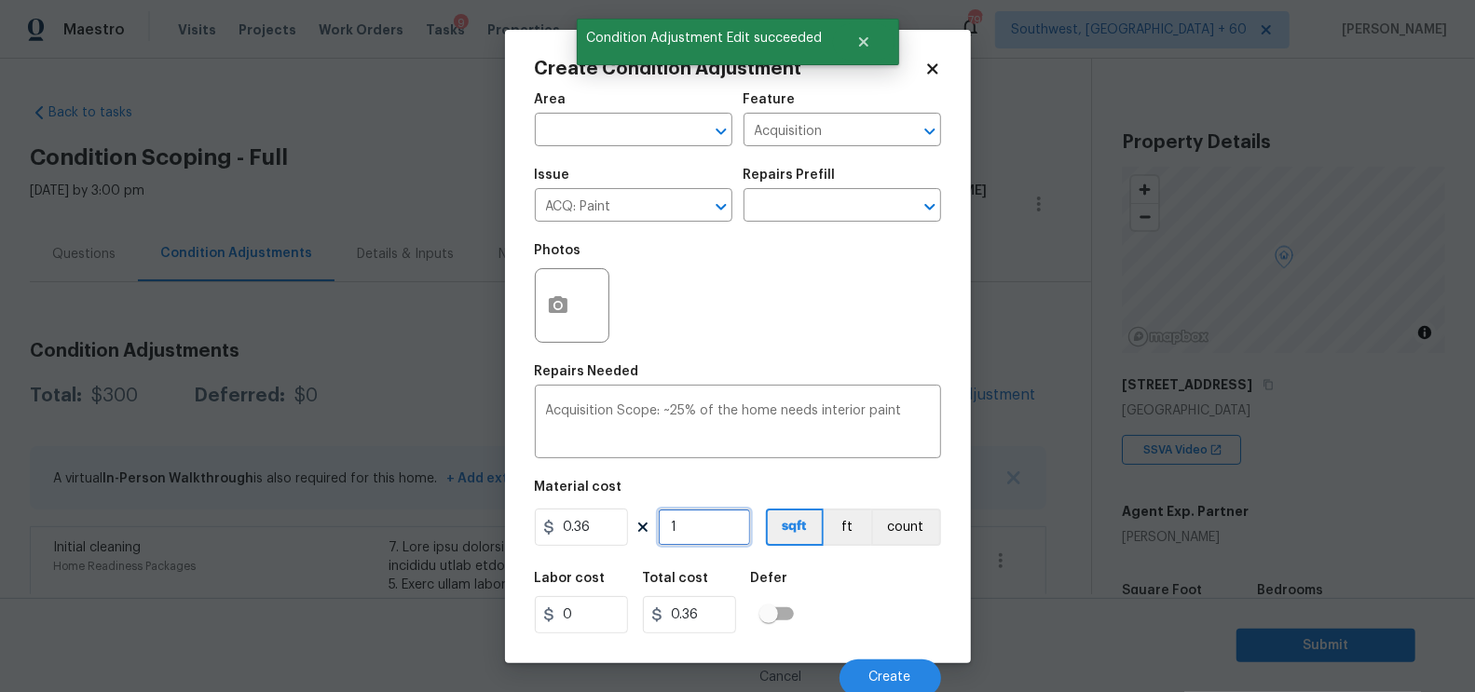
type input "0"
type input "2"
type input "0.72"
type input "29"
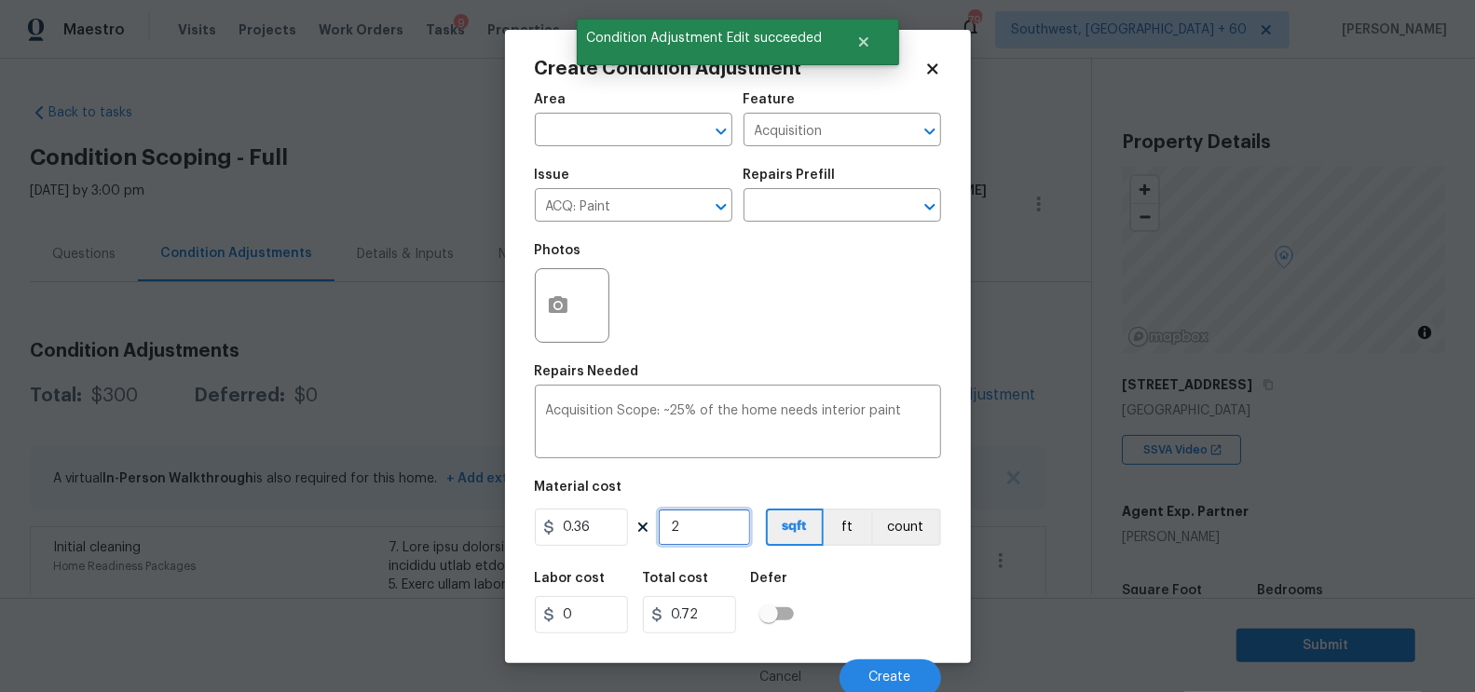
type input "10.44"
type input "293"
type input "105.48"
type input "2934"
type input "1056.24"
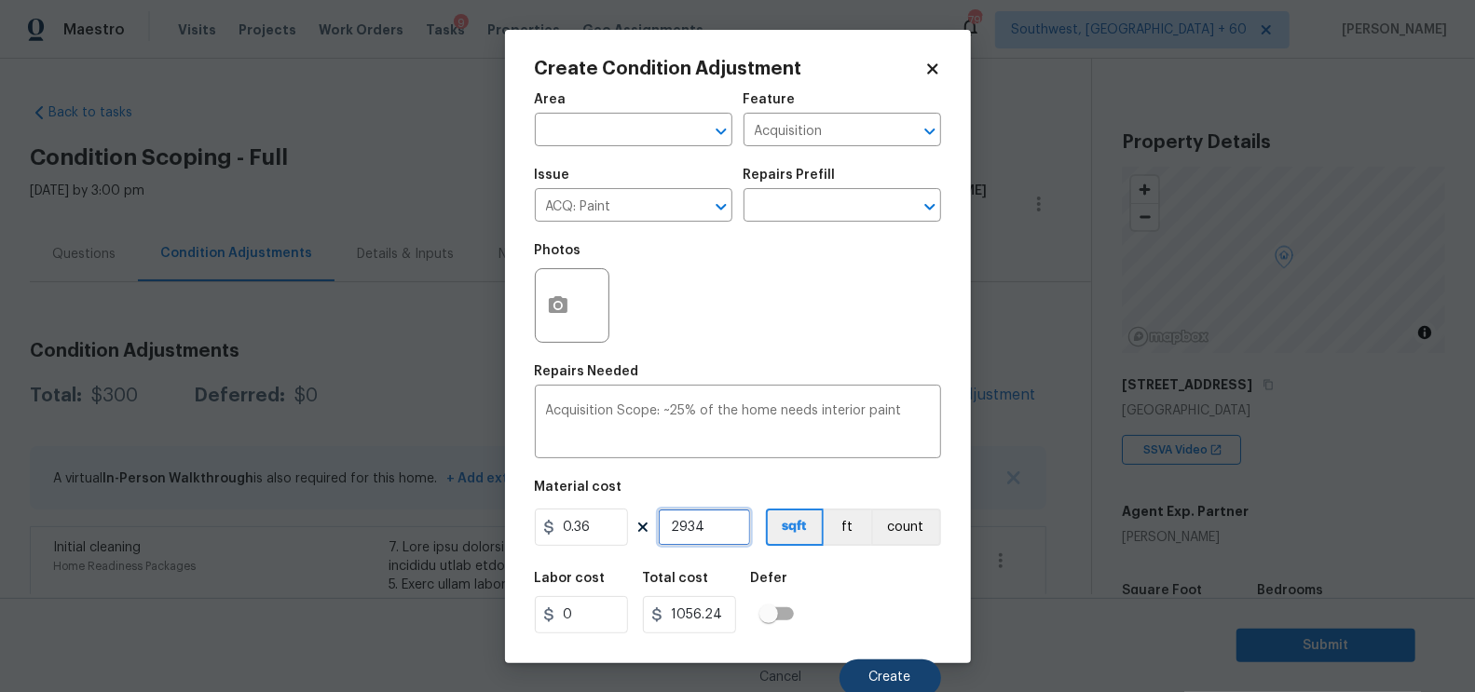
type input "2934"
click at [868, 672] on button "Create" at bounding box center [890, 678] width 102 height 37
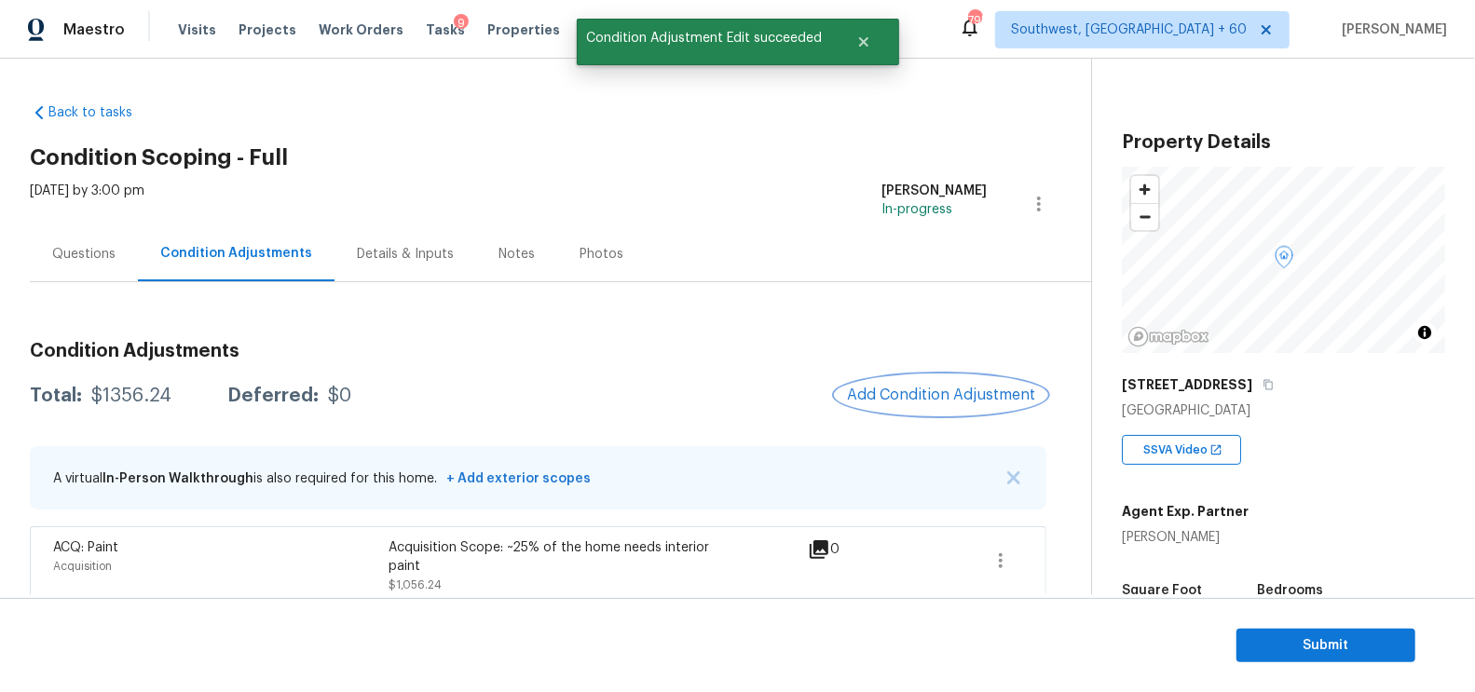
click at [1003, 405] on button "Add Condition Adjustment" at bounding box center [941, 394] width 211 height 39
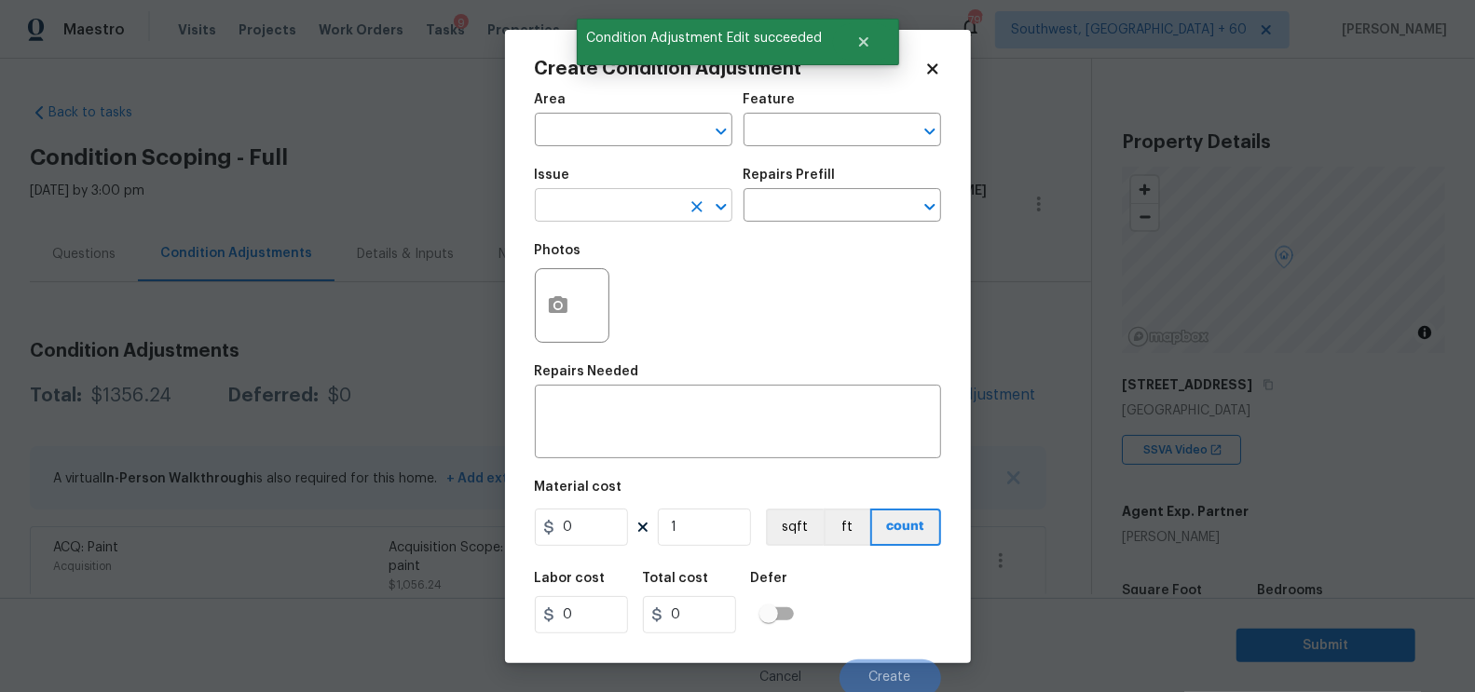
click at [626, 208] on input "text" at bounding box center [607, 207] width 145 height 29
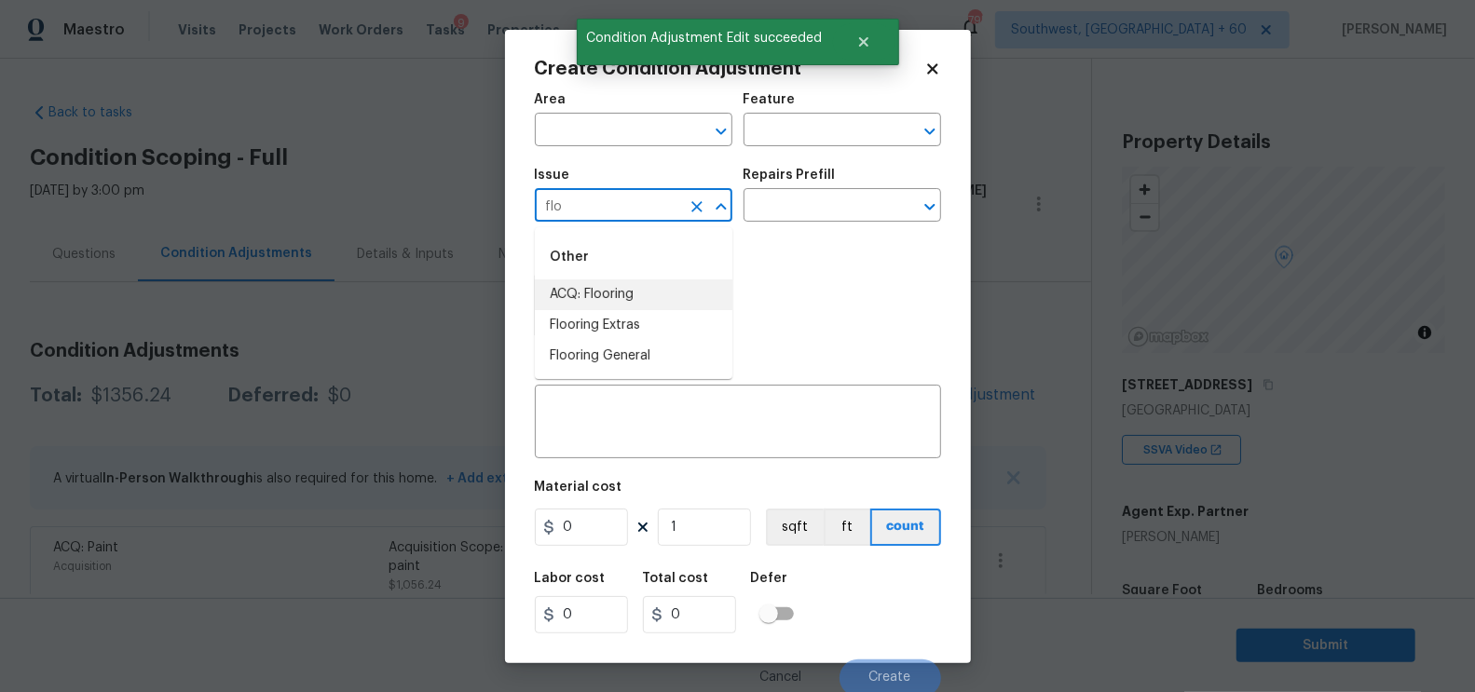
click at [600, 290] on li "ACQ: Flooring" at bounding box center [633, 294] width 197 height 31
type input "ACQ: Flooring"
click at [761, 224] on div "Issue ACQ: Flooring ​ Repairs Prefill ​" at bounding box center [738, 194] width 406 height 75
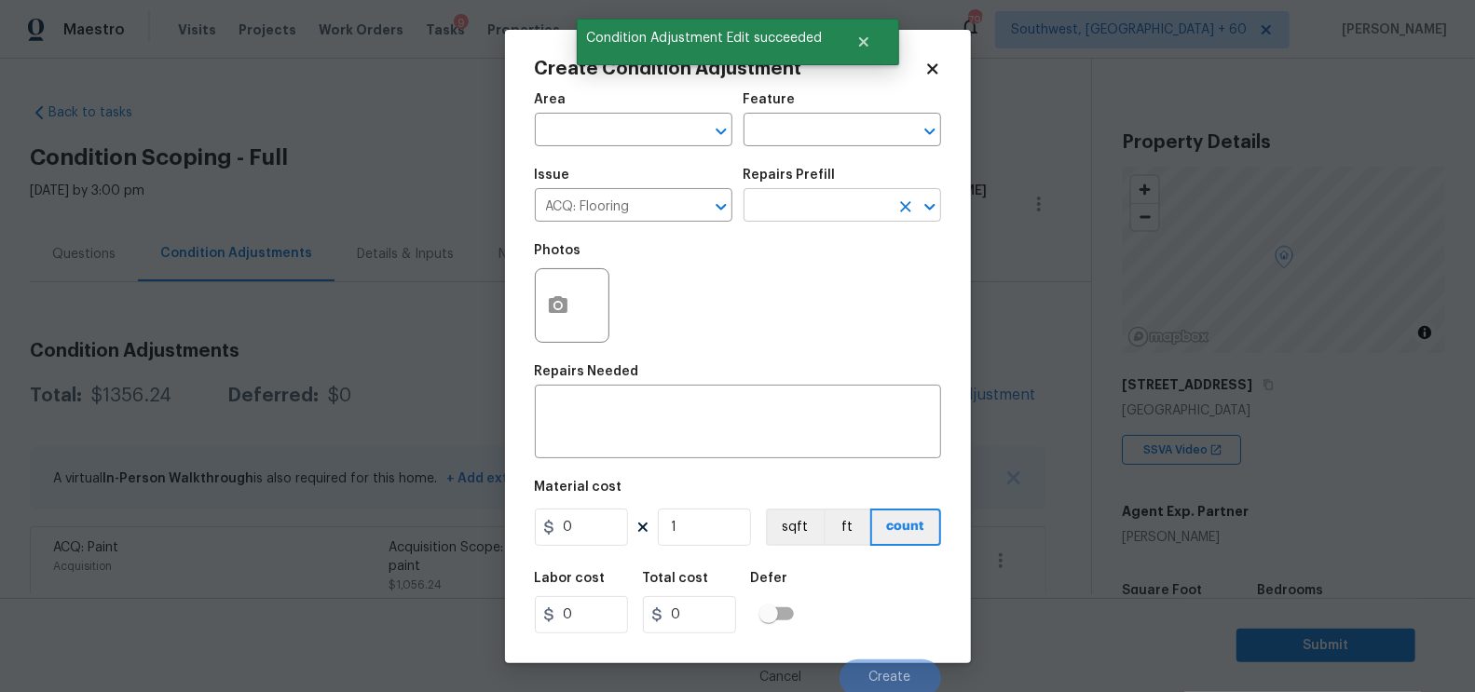
click at [798, 212] on input "text" at bounding box center [815, 207] width 145 height 29
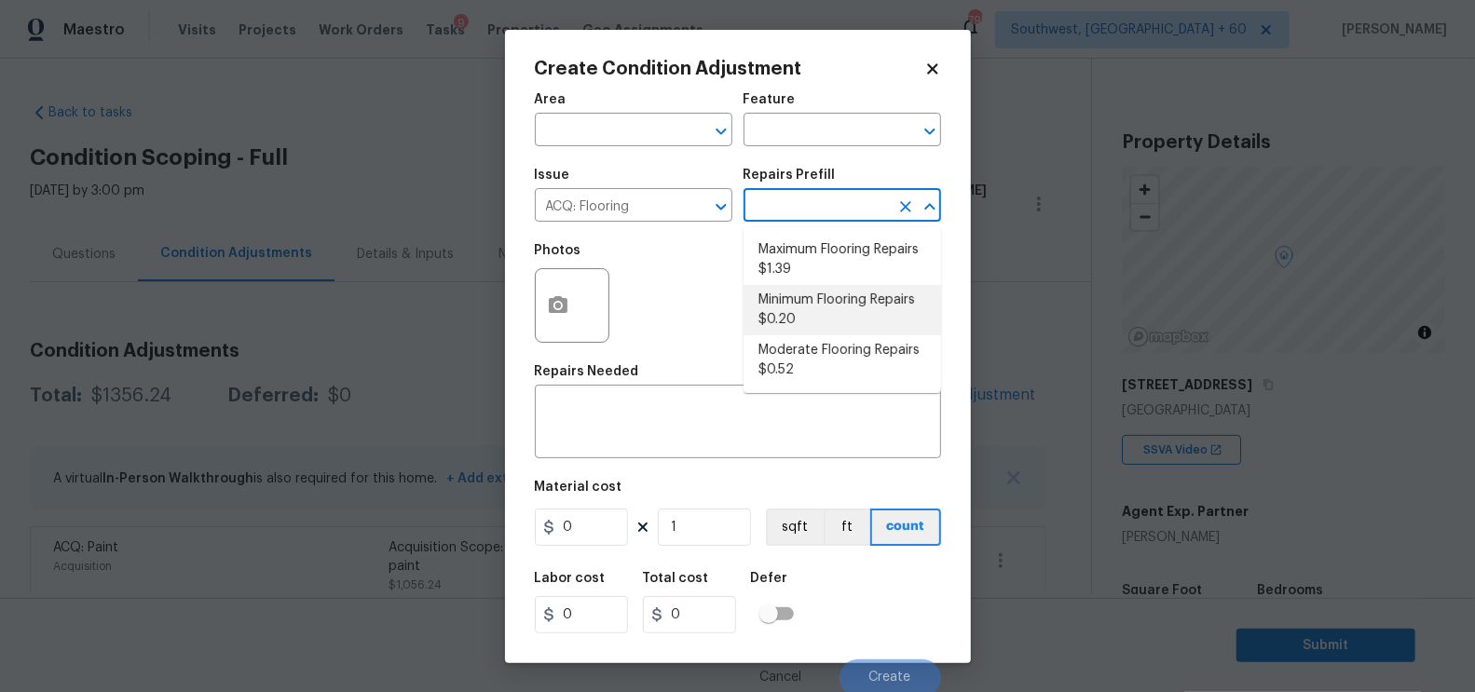
click at [812, 296] on li "Minimum Flooring Repairs $0.20" at bounding box center [841, 310] width 197 height 50
type input "Acquisition"
type textarea "Acquisition Scope: Minimum flooring repairs"
type input "0.2"
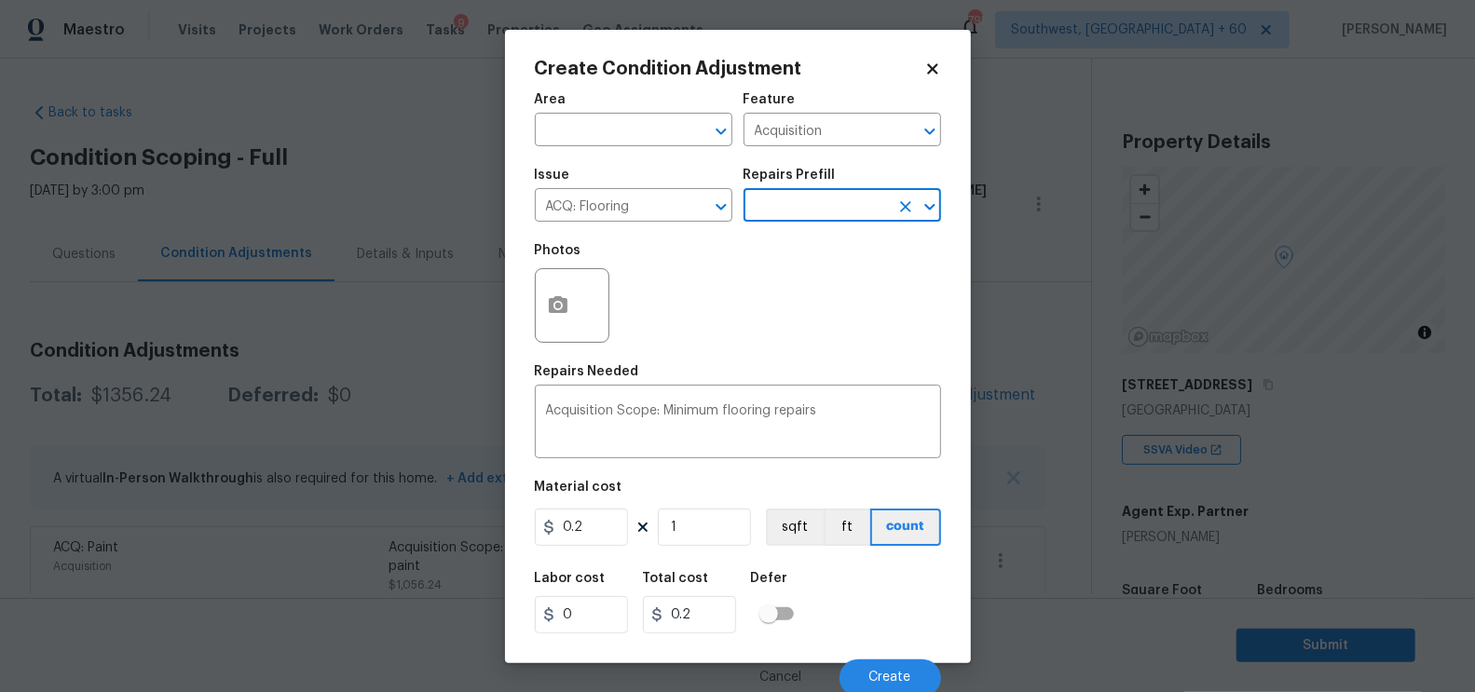
click at [718, 497] on div "Material cost" at bounding box center [738, 493] width 406 height 24
click at [700, 524] on input "1" at bounding box center [704, 527] width 93 height 37
type input "0"
type input "2"
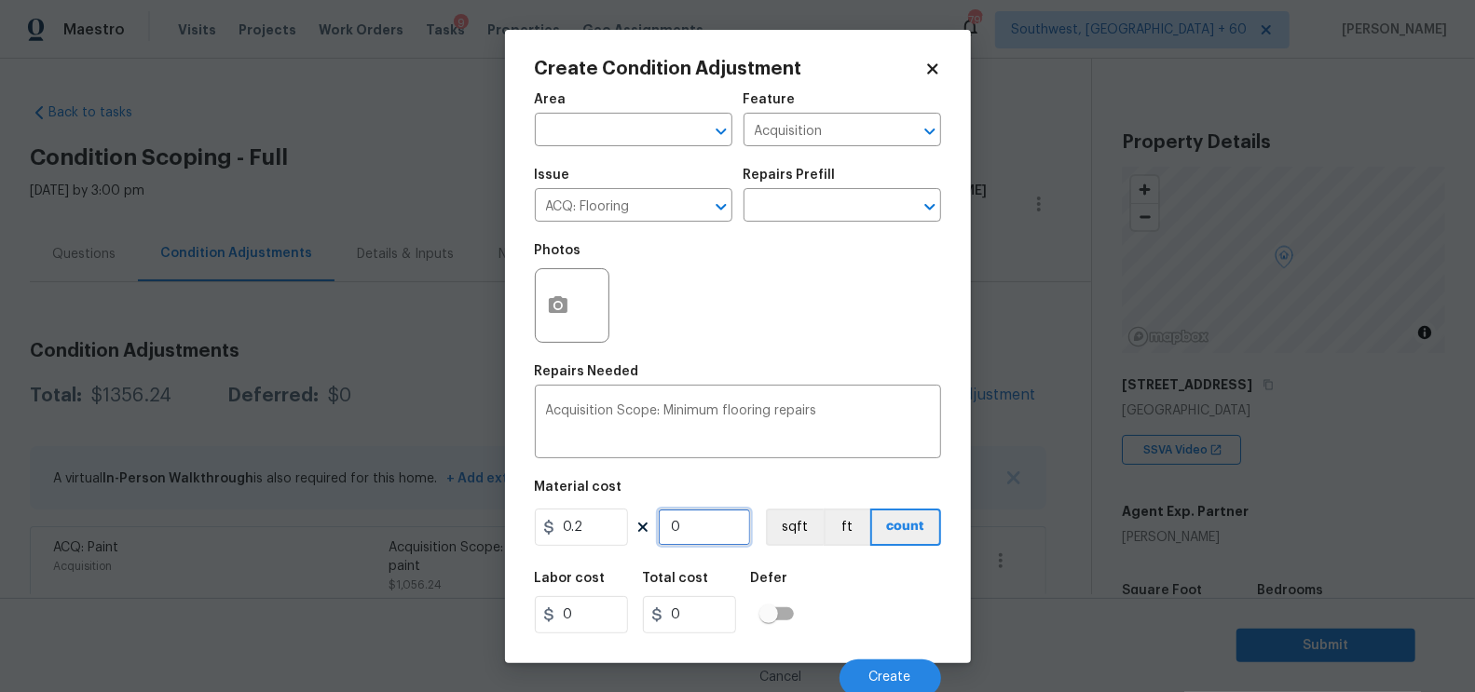
type input "0.4"
type input "23"
type input "4.6"
type input "239"
type input "47.8"
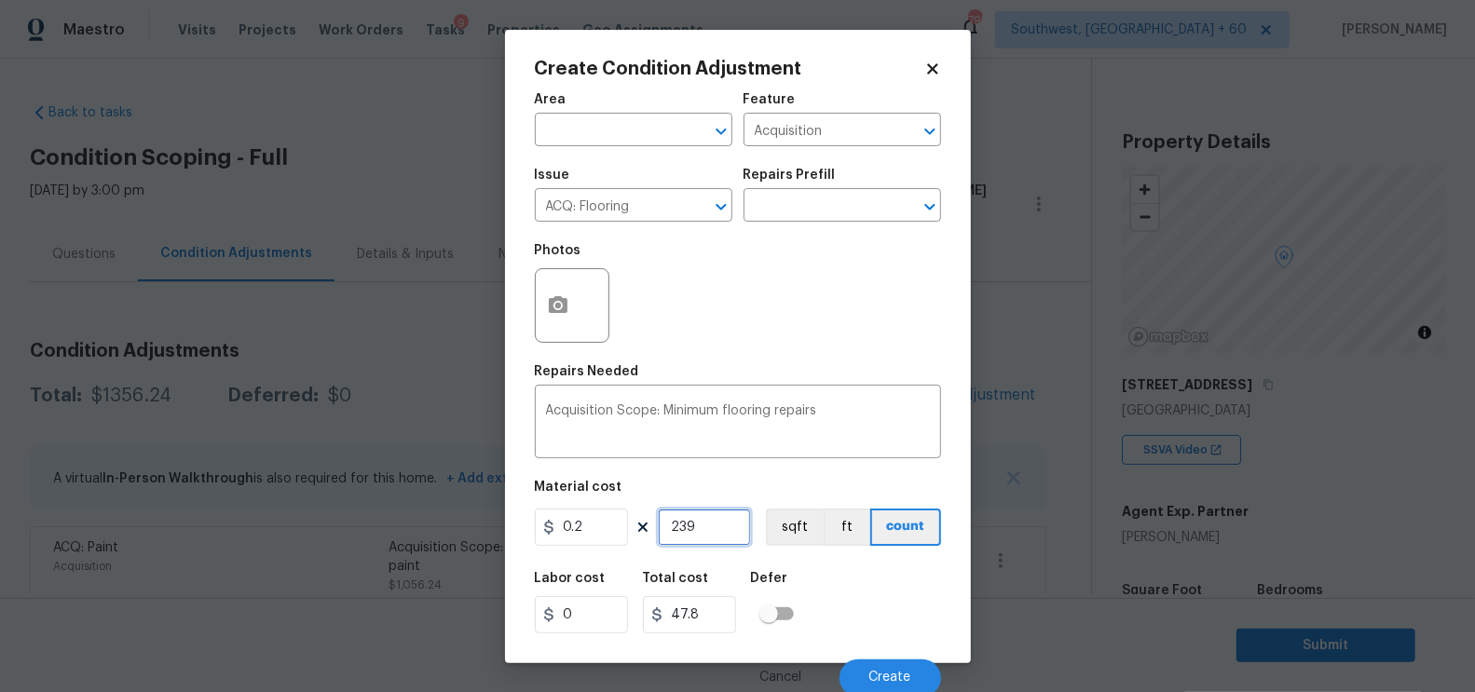
type input "2394"
type input "478.8"
type input "2394"
click at [707, 612] on input "478.8" at bounding box center [689, 614] width 93 height 37
click at [883, 680] on span "Create" at bounding box center [890, 678] width 42 height 14
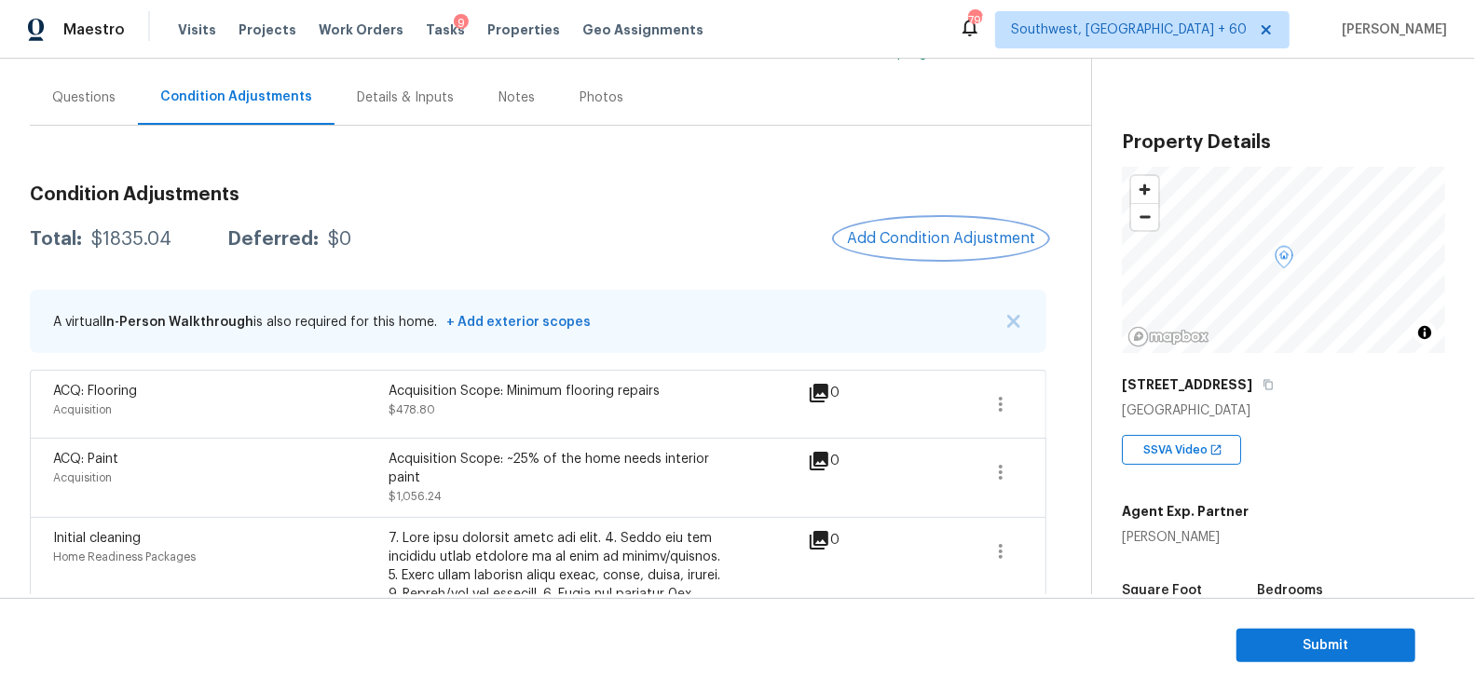
scroll to position [145, 0]
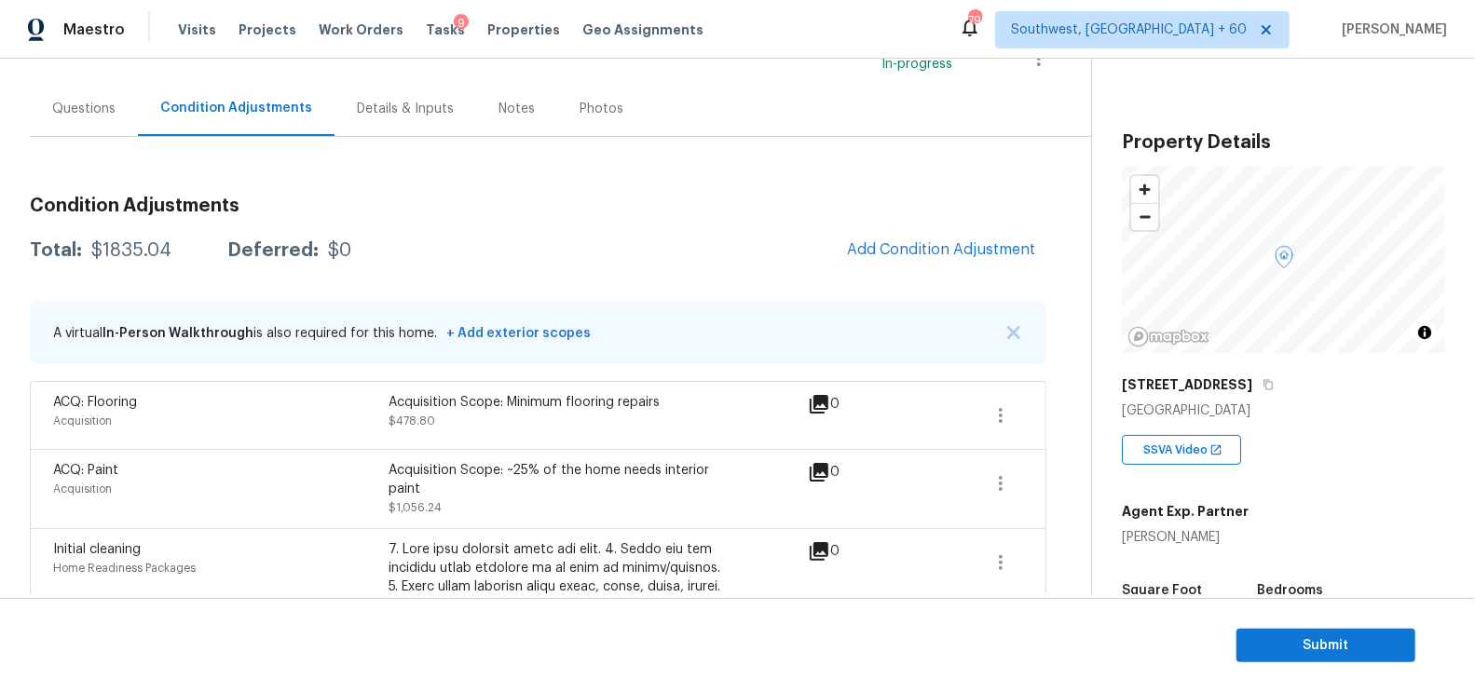
click at [519, 251] on div "Total: $1835.04 Deferred: $0 Add Condition Adjustment" at bounding box center [538, 250] width 1016 height 41
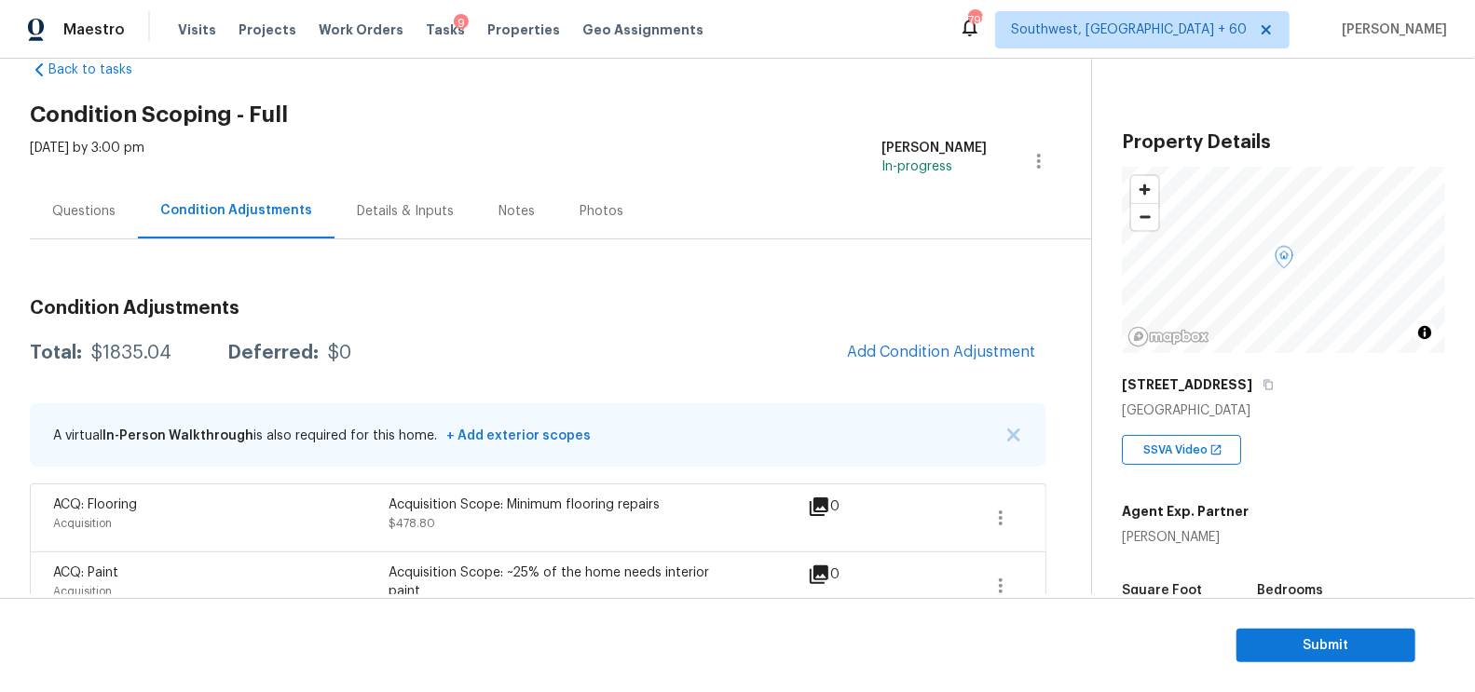
scroll to position [34, 0]
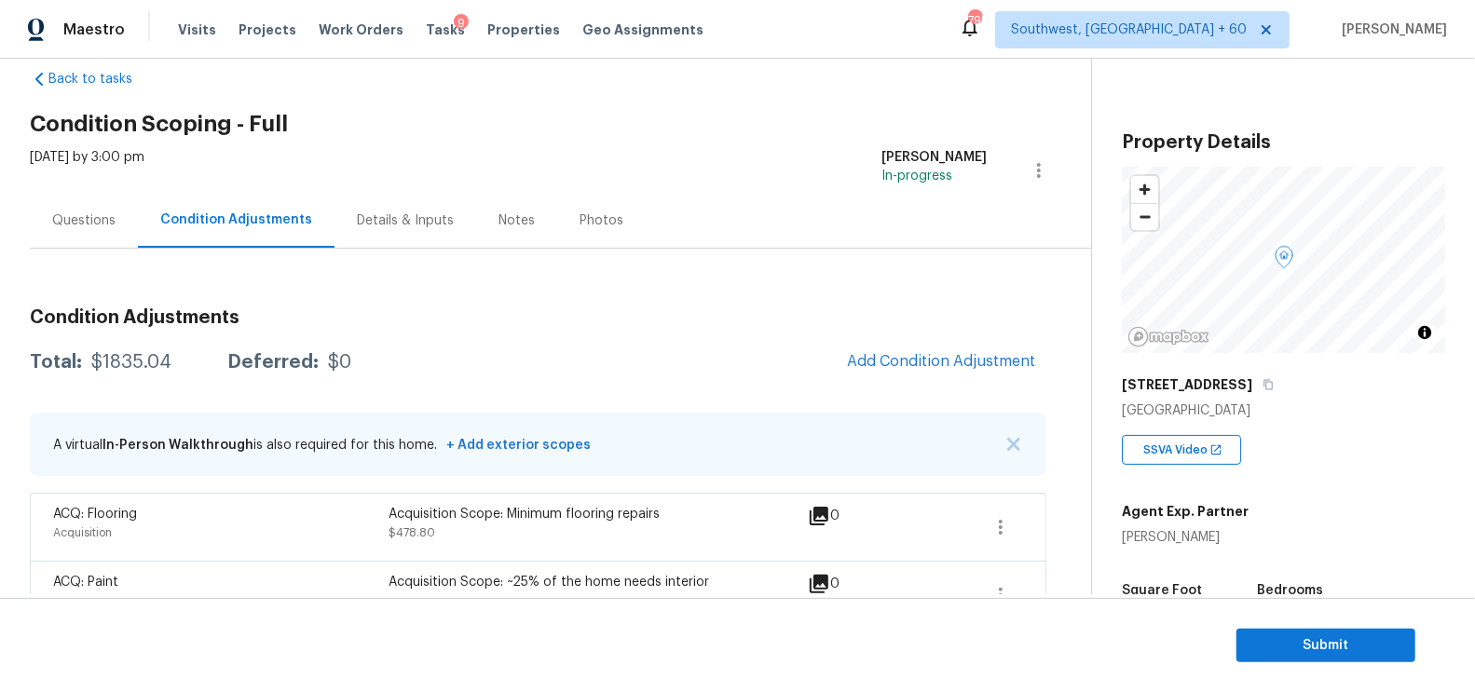
click at [91, 205] on div "Questions" at bounding box center [84, 220] width 108 height 55
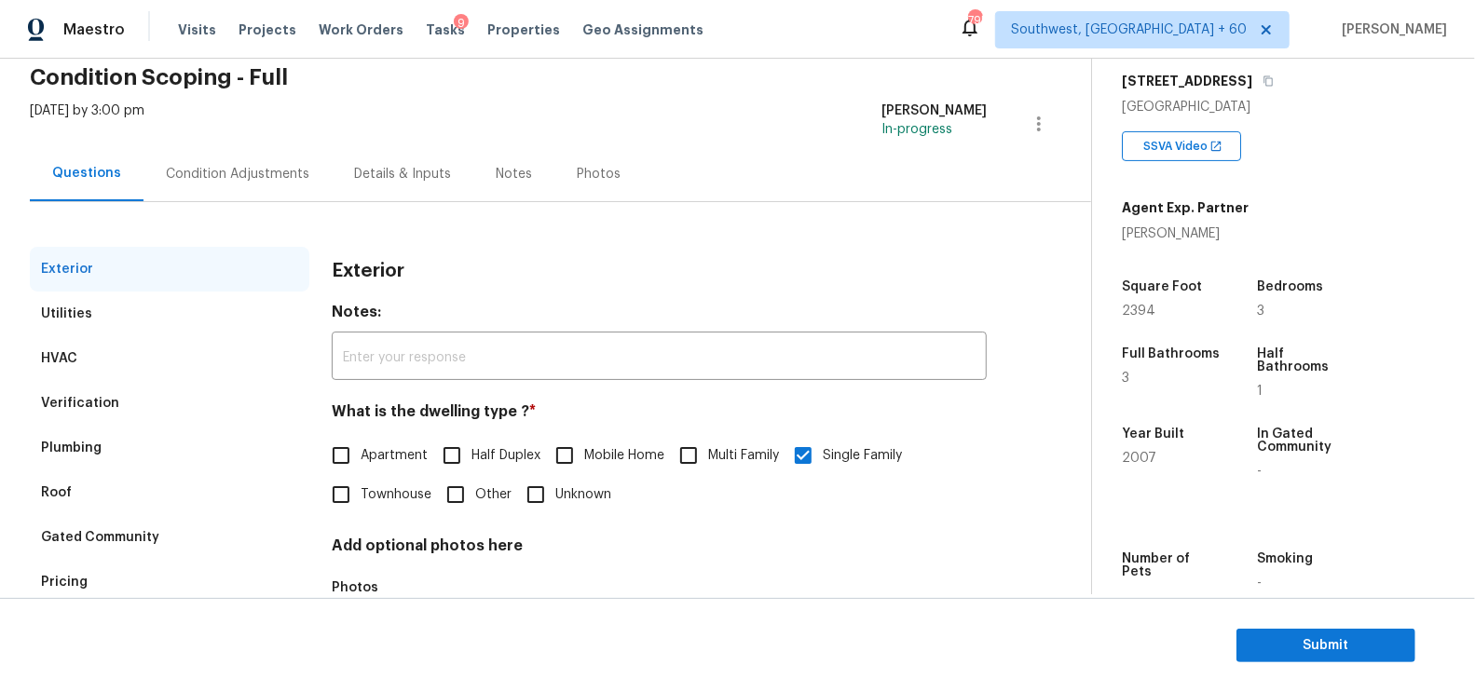
scroll to position [29, 0]
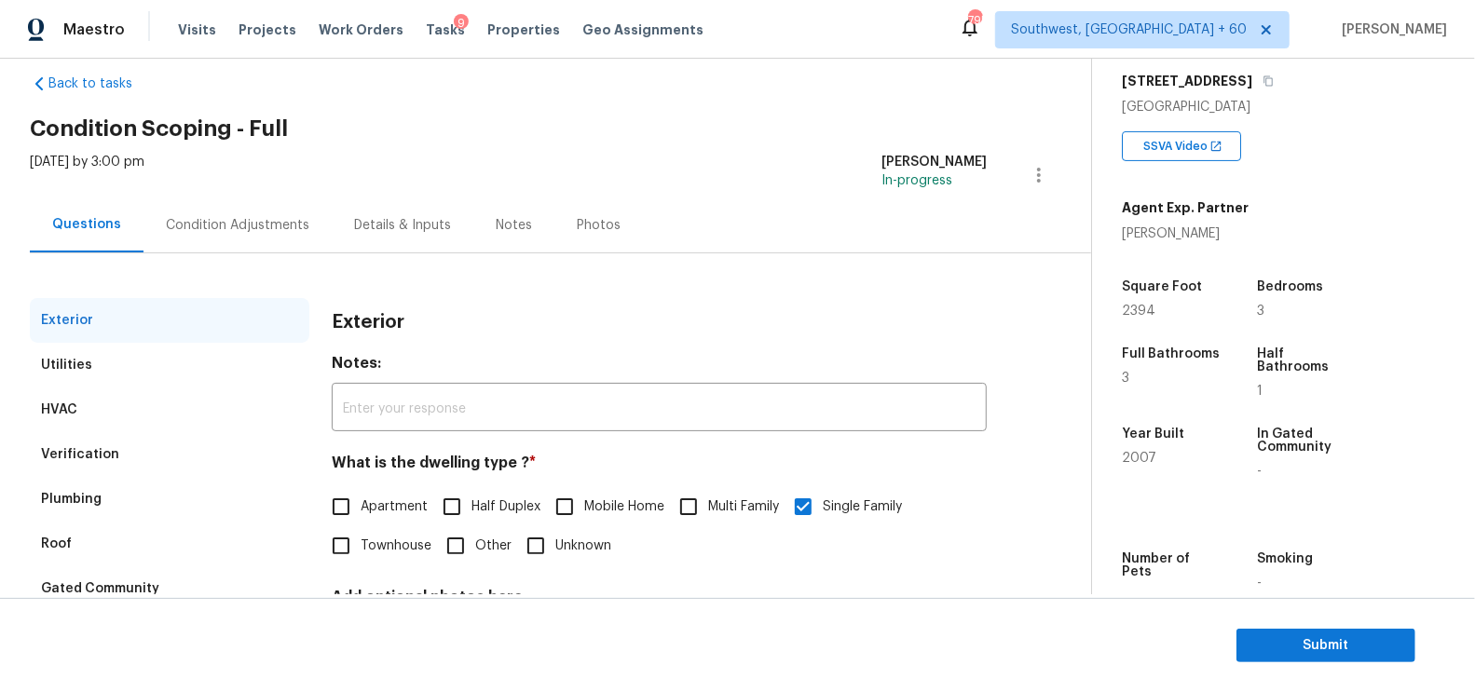
click at [200, 231] on div "Condition Adjustments" at bounding box center [237, 225] width 143 height 19
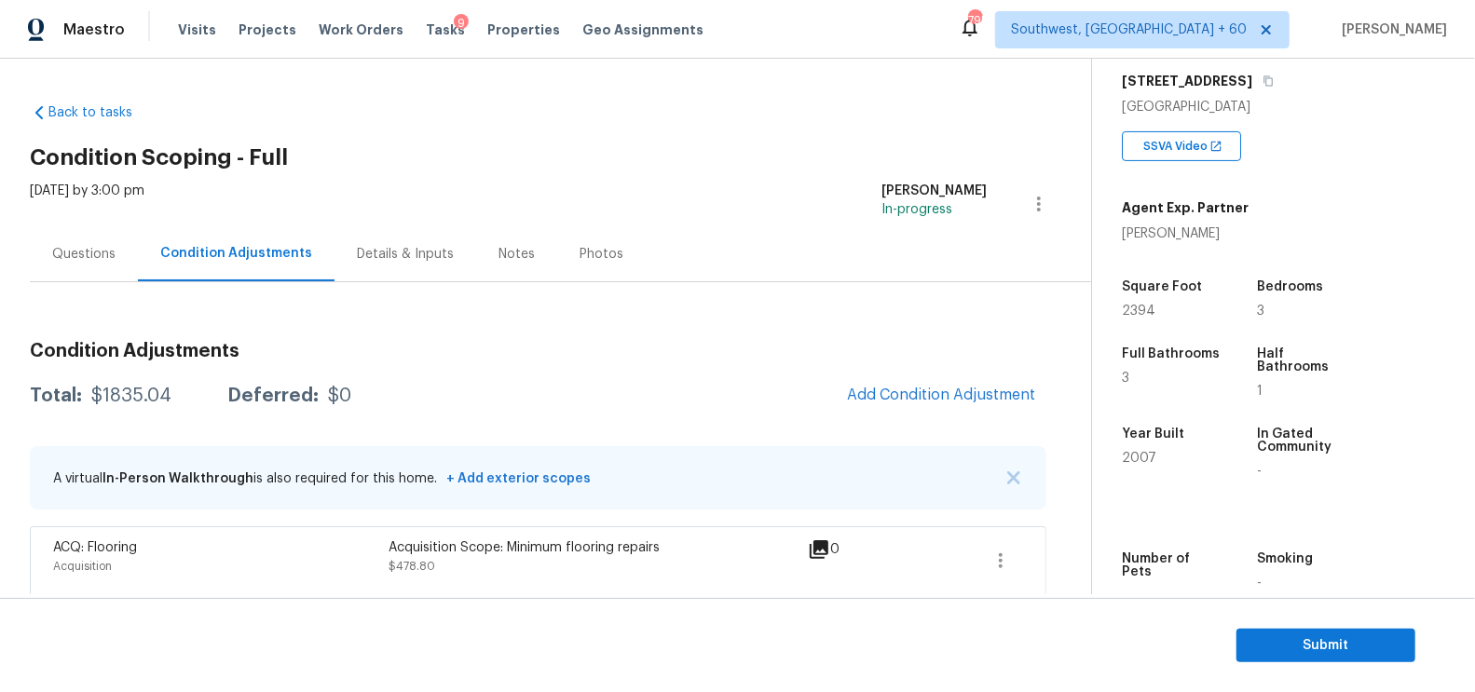
click at [88, 124] on div "Back to tasks Condition Scoping - Full [DATE] by 3:00 pm [PERSON_NAME] In-progr…" at bounding box center [560, 647] width 1061 height 1118
click at [100, 115] on link "Back to tasks" at bounding box center [119, 112] width 179 height 19
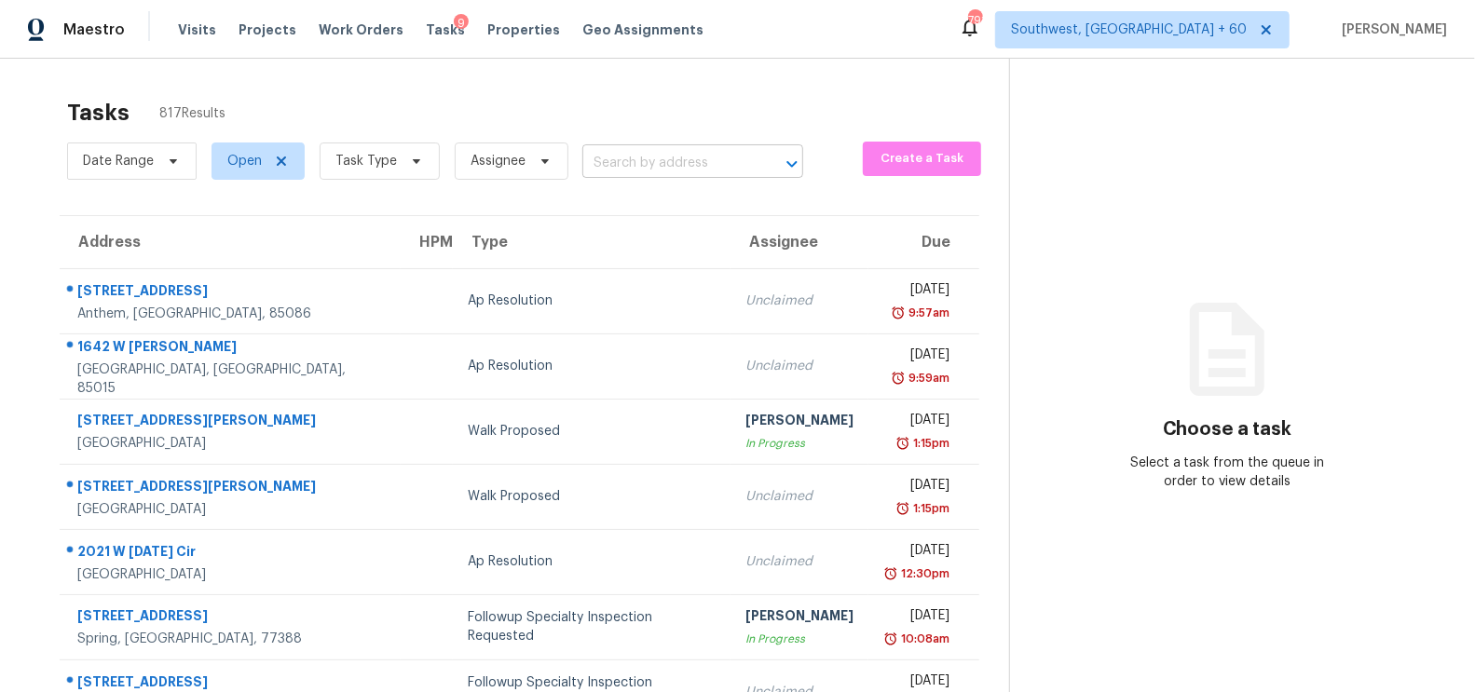
click at [644, 165] on input "text" at bounding box center [666, 163] width 169 height 29
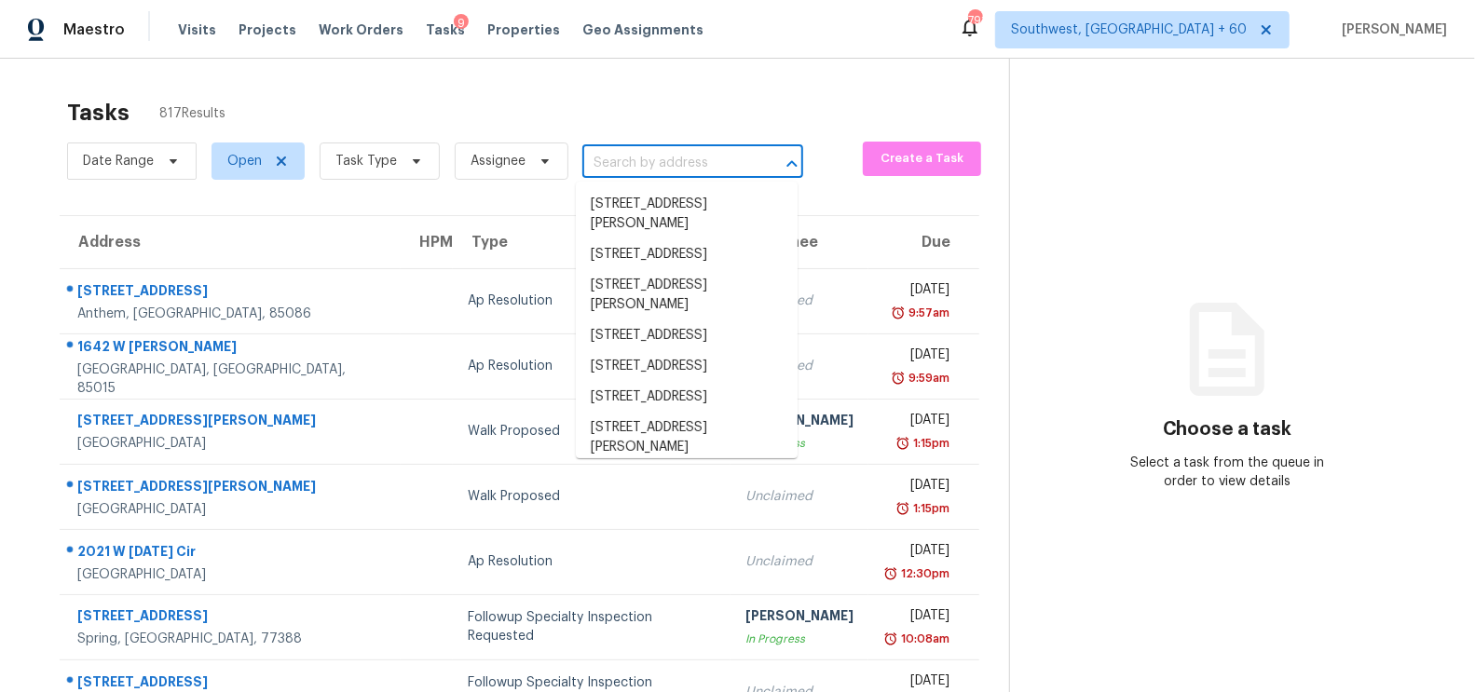
paste input "[STREET_ADDRESS][PERSON_NAME]"
type input "[STREET_ADDRESS][PERSON_NAME]"
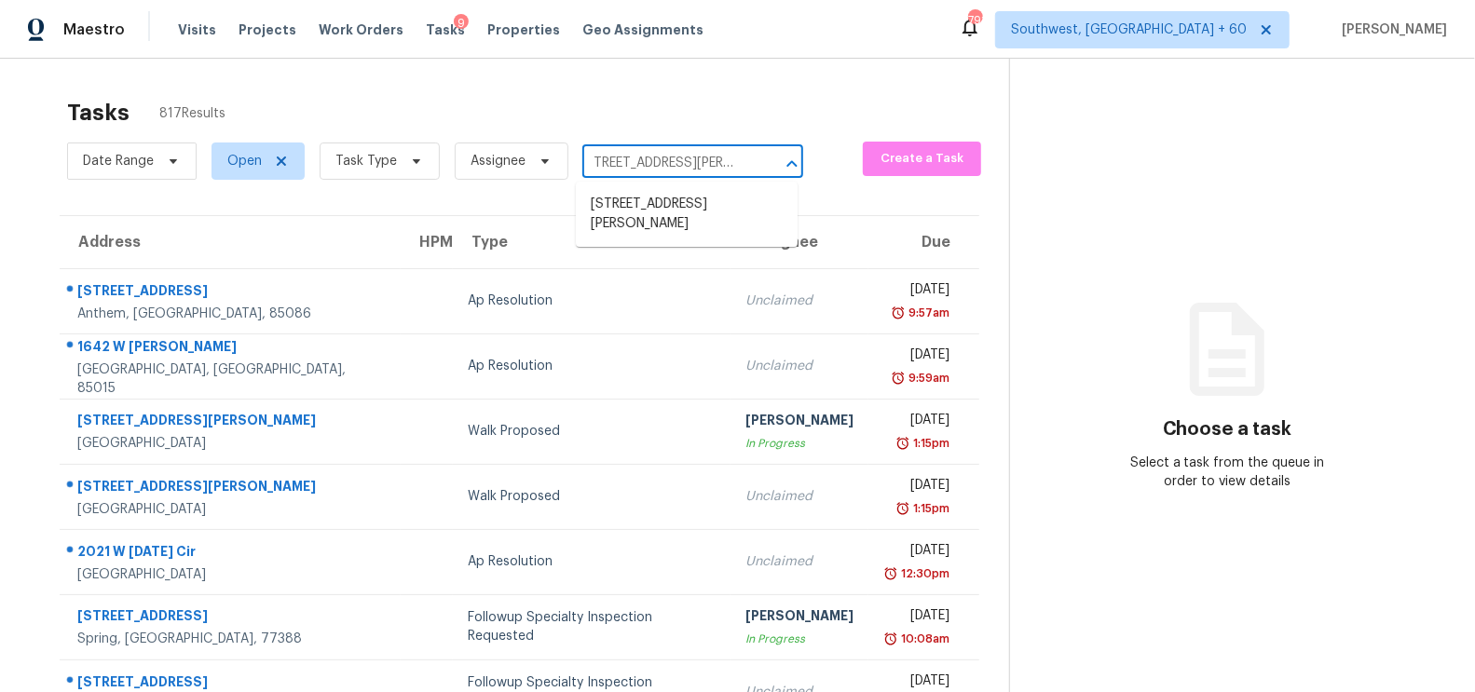
click at [681, 211] on li "[STREET_ADDRESS][PERSON_NAME]" at bounding box center [687, 214] width 222 height 50
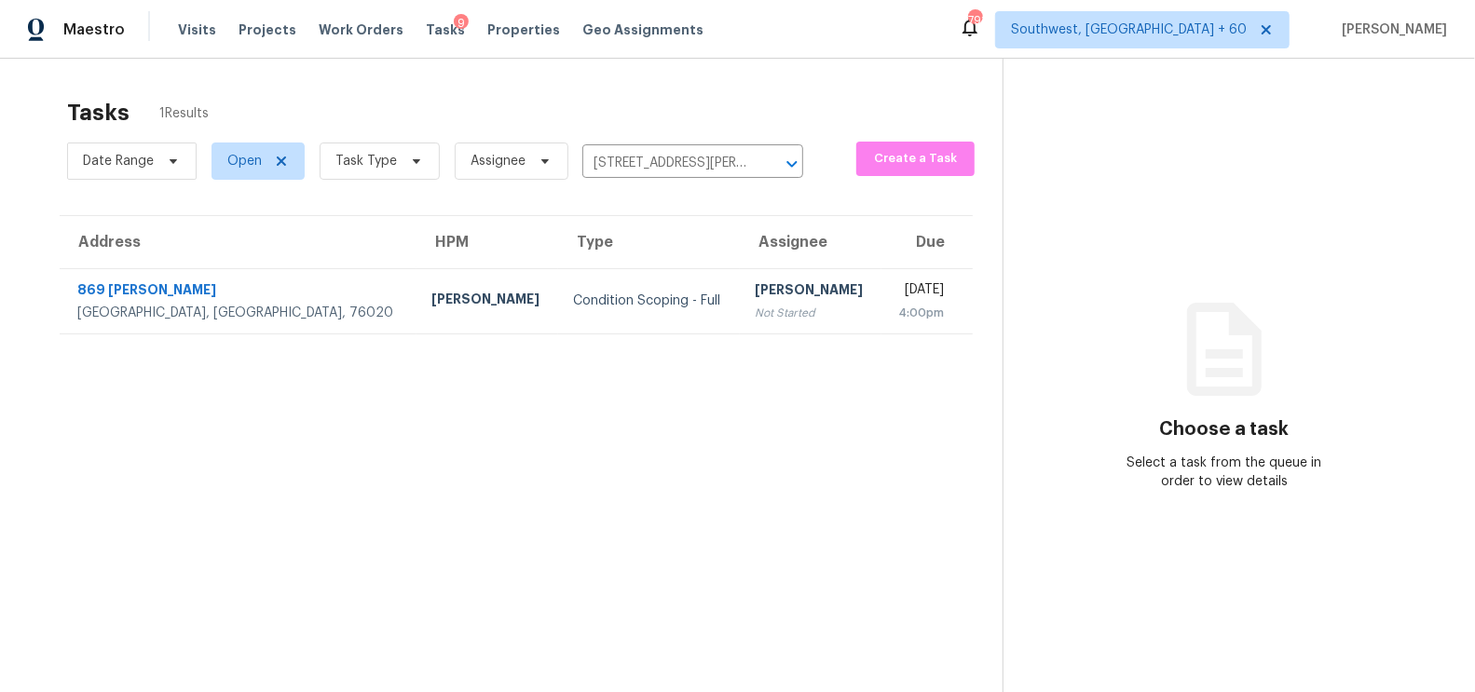
click at [755, 306] on div "Not Started" at bounding box center [811, 313] width 112 height 19
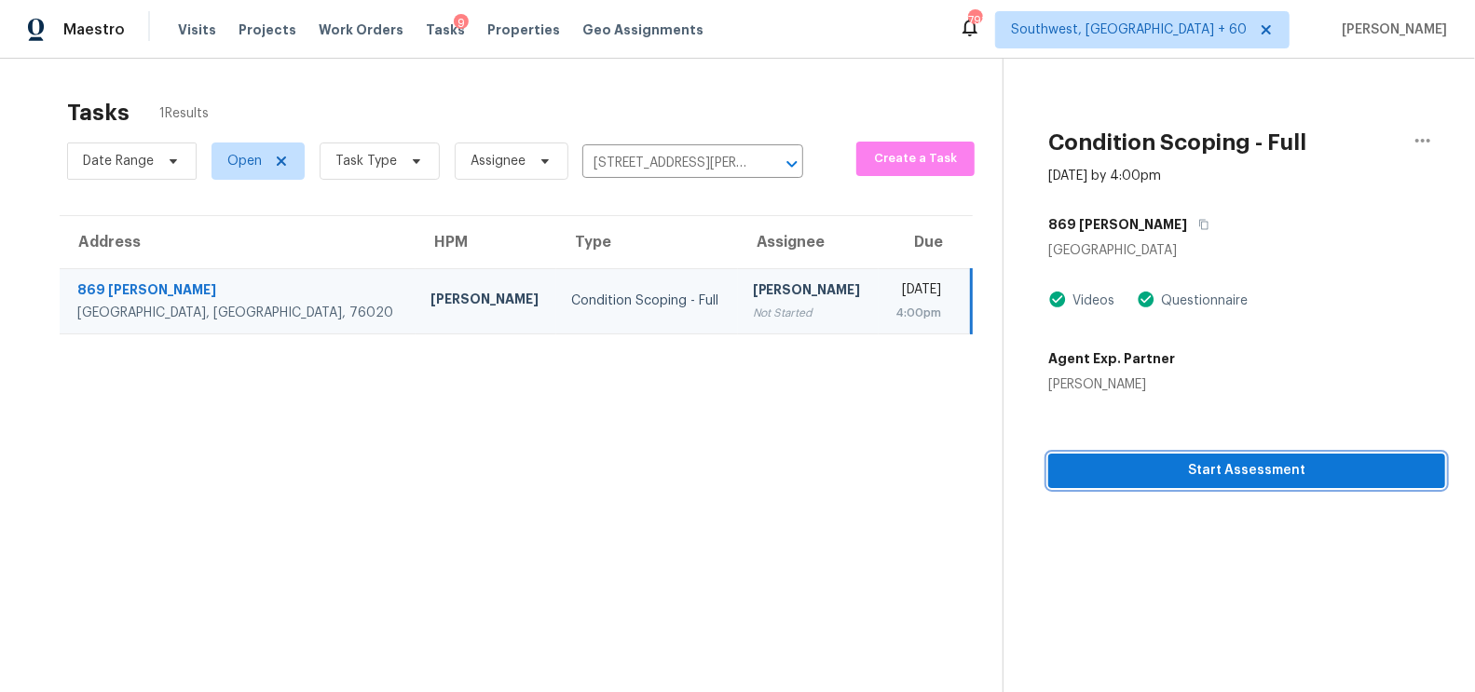
click at [1277, 472] on span "Start Assessment" at bounding box center [1246, 470] width 367 height 23
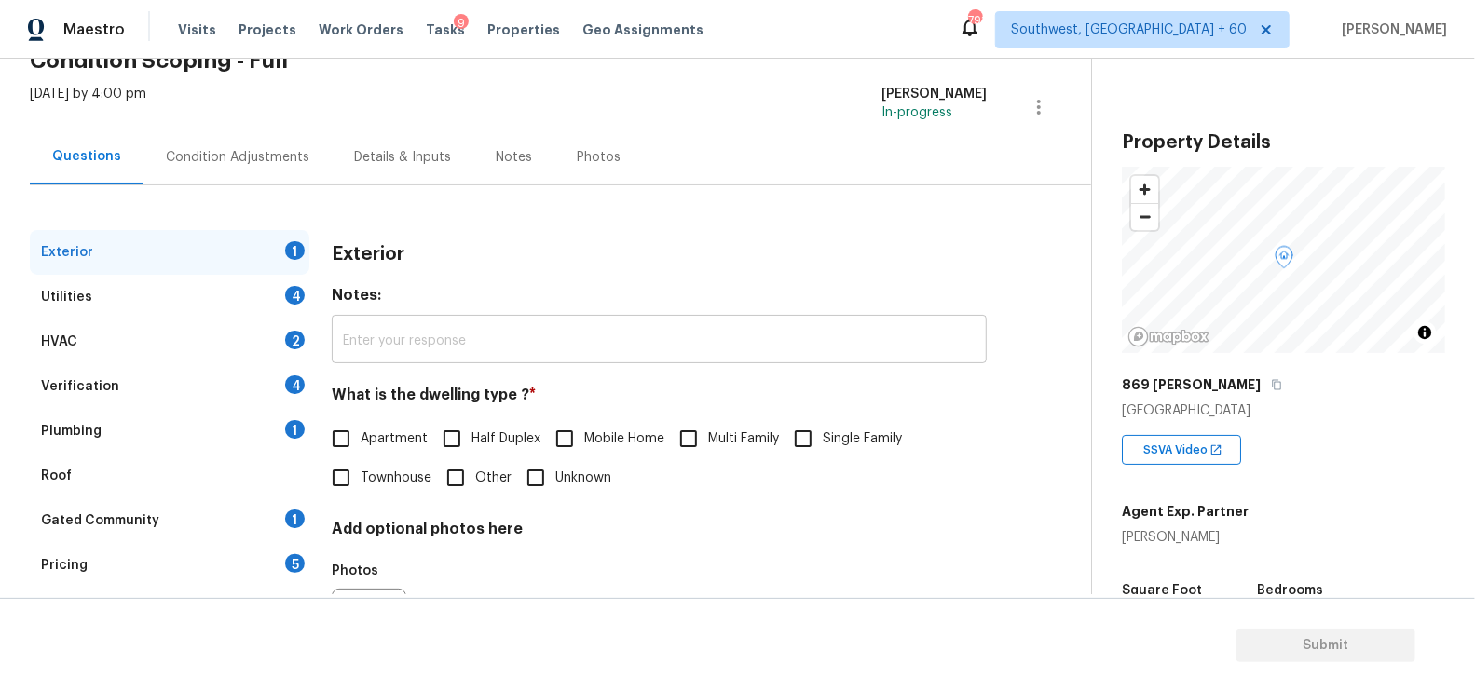
scroll to position [205, 0]
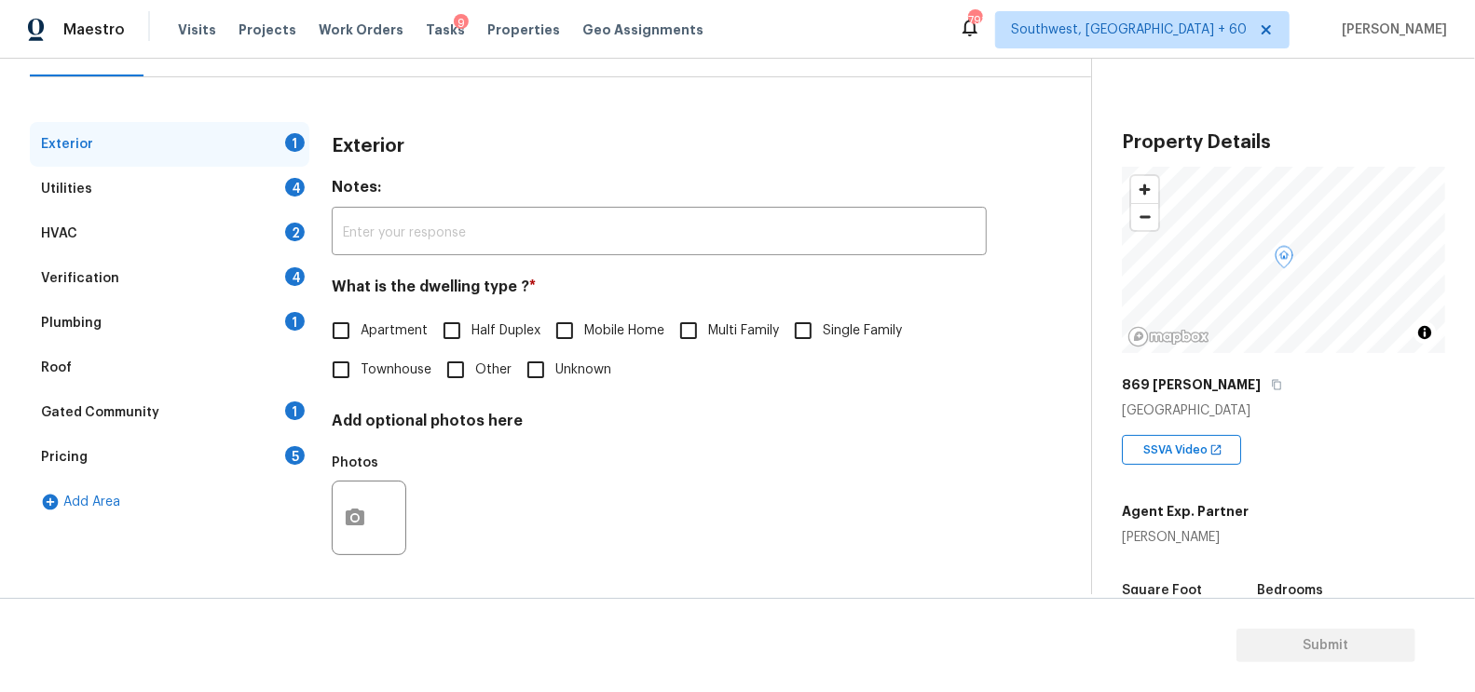
click at [868, 313] on label "Single Family" at bounding box center [842, 330] width 118 height 39
click at [823, 313] on input "Single Family" at bounding box center [802, 330] width 39 height 39
checkbox input "true"
click at [263, 188] on div "Utilities 4" at bounding box center [169, 189] width 279 height 45
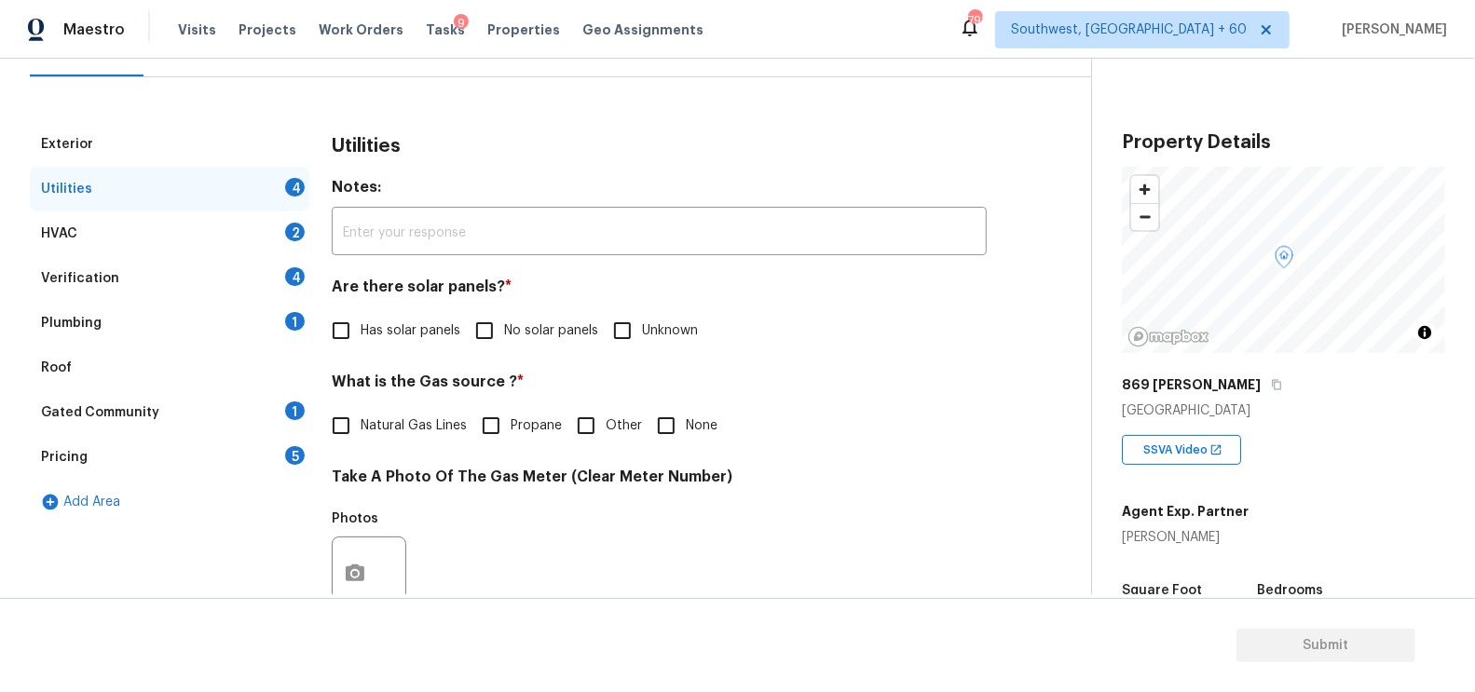
click at [506, 354] on div "Utilities Notes: ​ Are there solar panels? * Has solar panels No solar panels U…" at bounding box center [659, 608] width 655 height 972
click at [498, 319] on input "No solar panels" at bounding box center [484, 330] width 39 height 39
checkbox input "true"
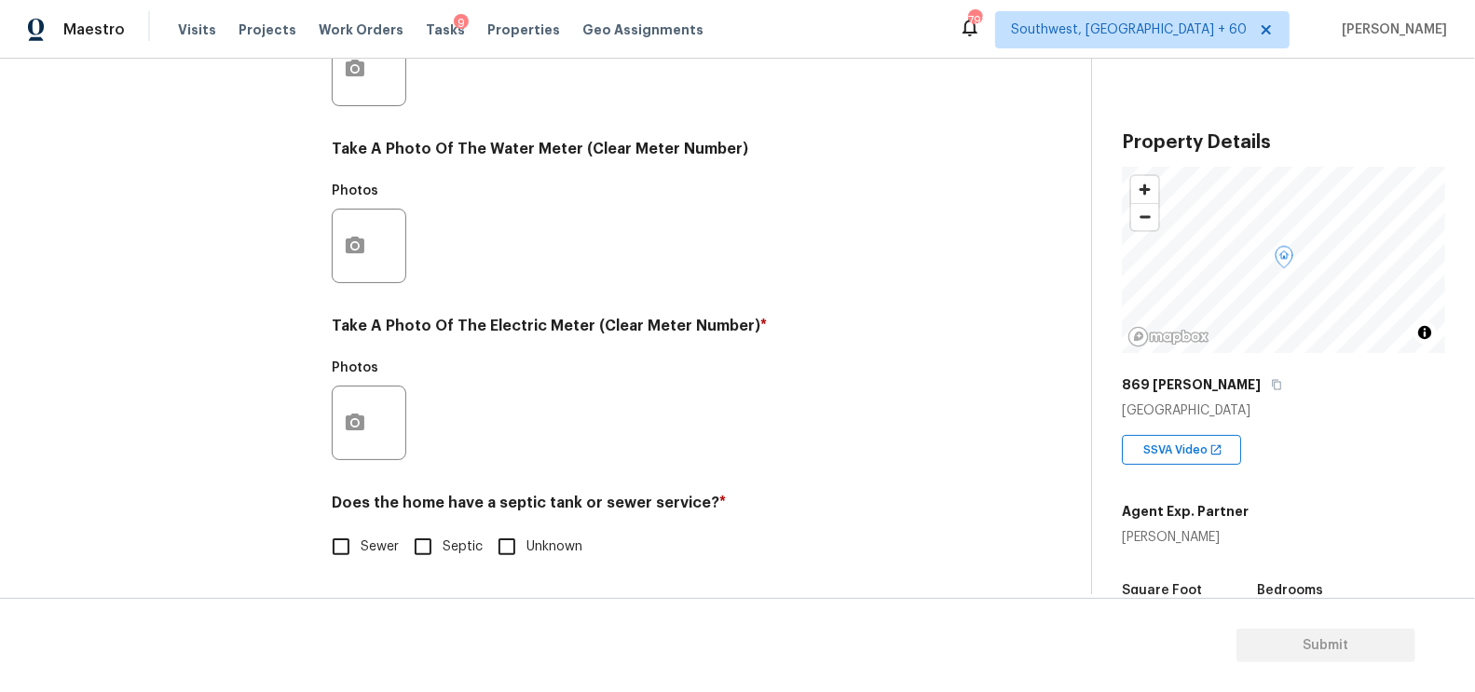
click at [371, 543] on span "Sewer" at bounding box center [380, 548] width 38 height 20
click at [361, 543] on input "Sewer" at bounding box center [340, 546] width 39 height 39
checkbox input "true"
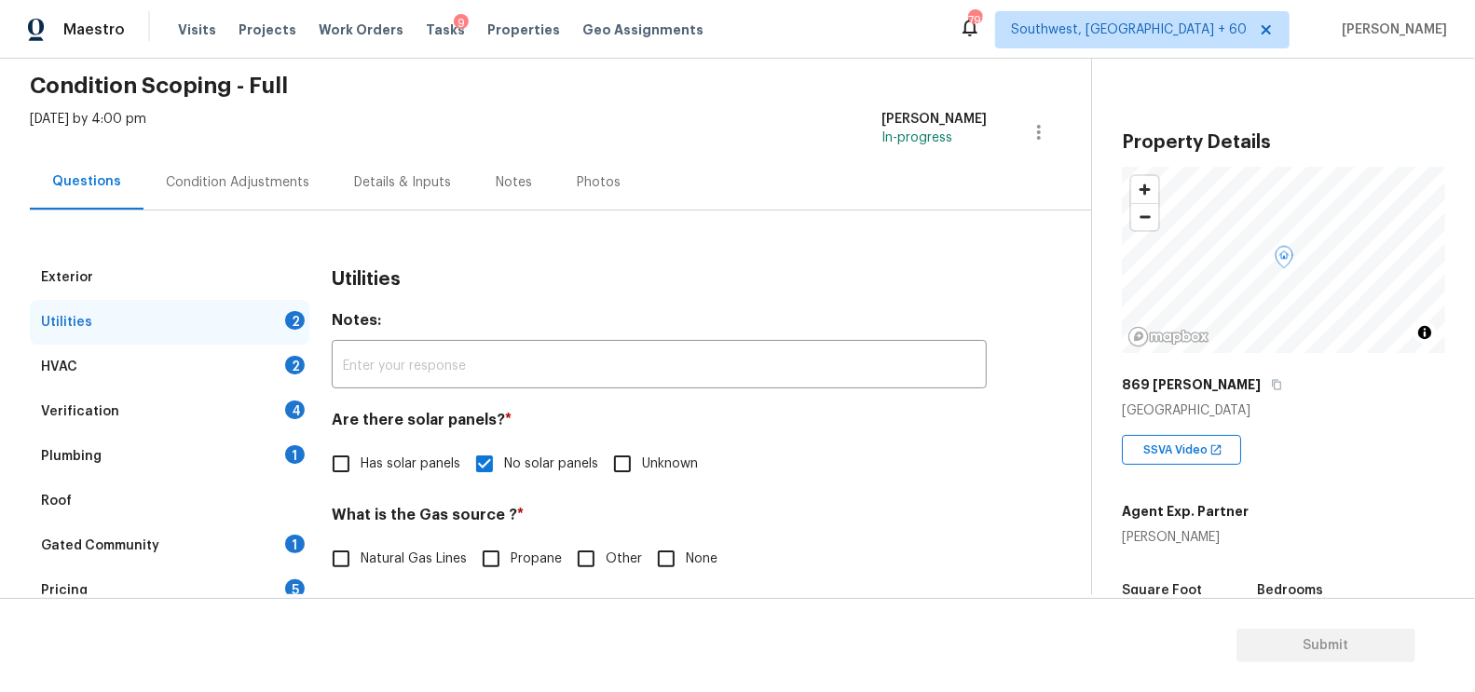
scroll to position [0, 0]
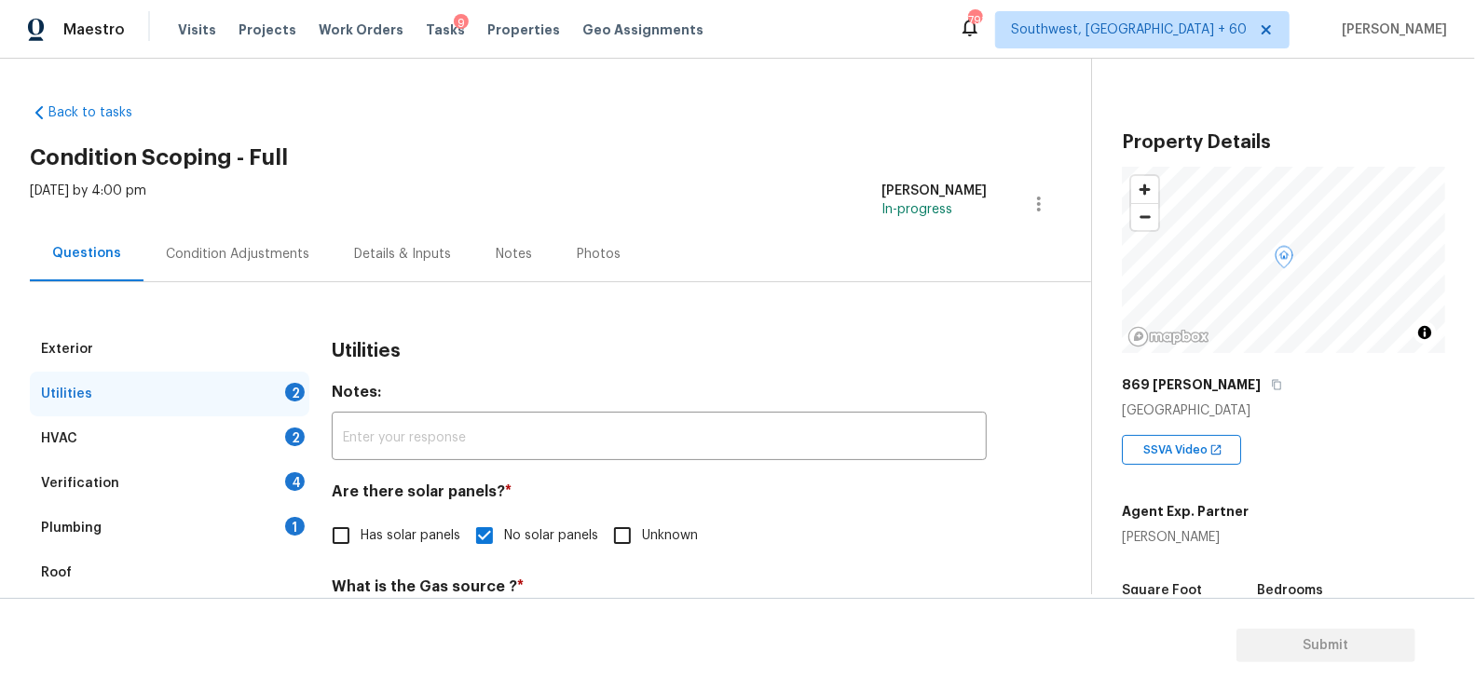
click at [225, 444] on div "HVAC 2" at bounding box center [169, 438] width 279 height 45
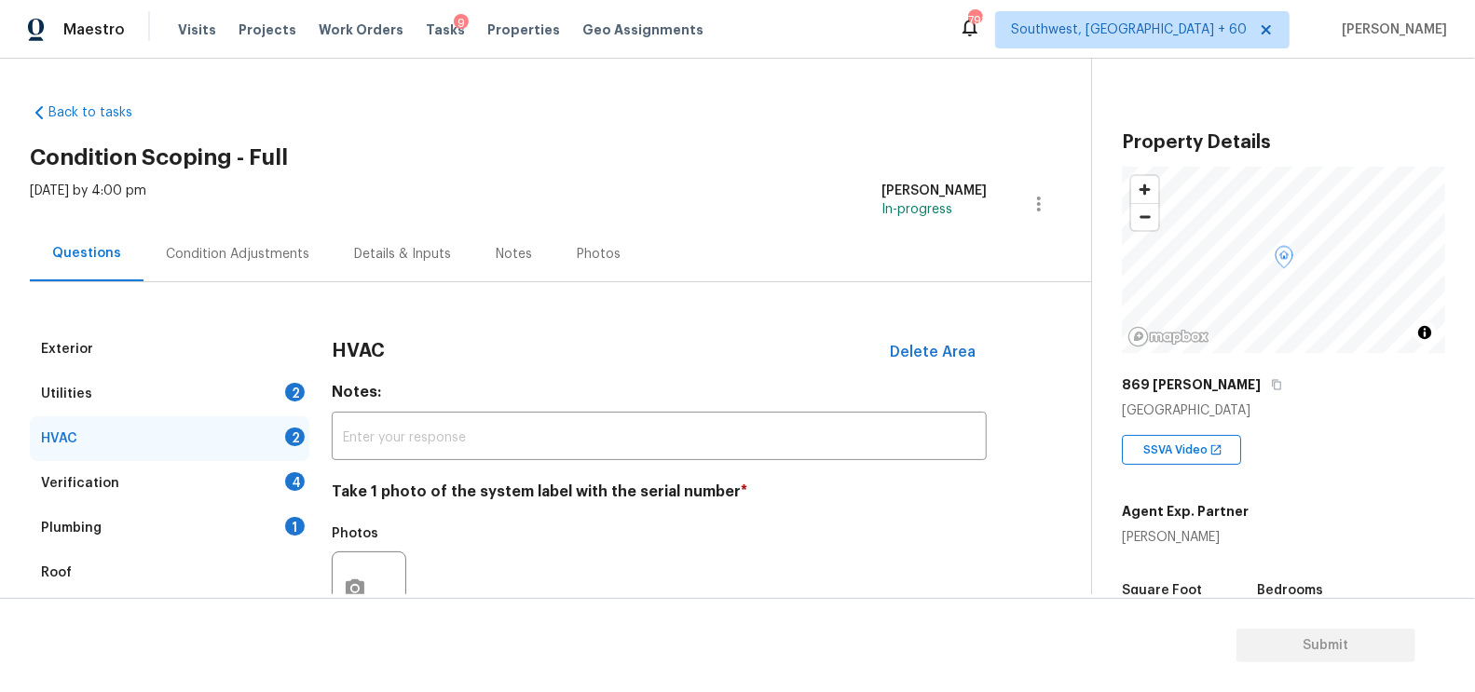
scroll to position [266, 0]
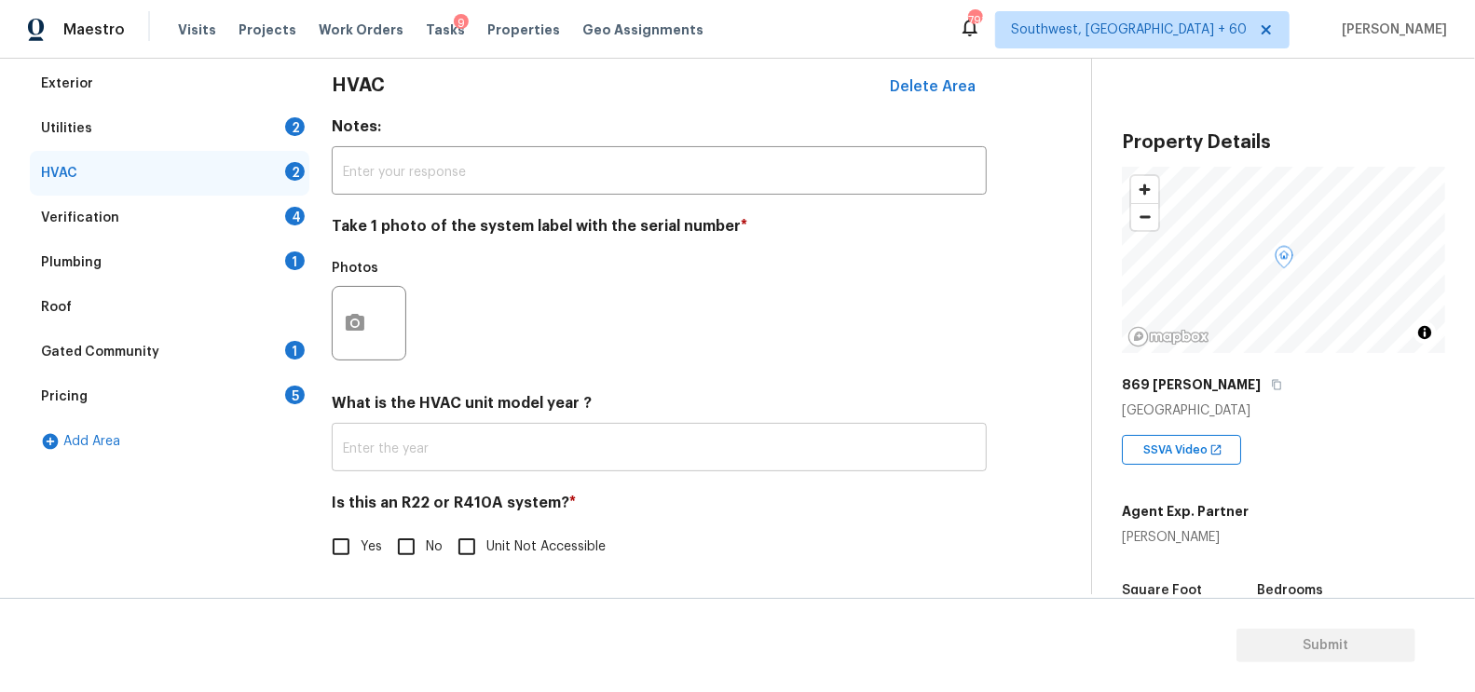
click at [430, 456] on input "text" at bounding box center [659, 450] width 655 height 44
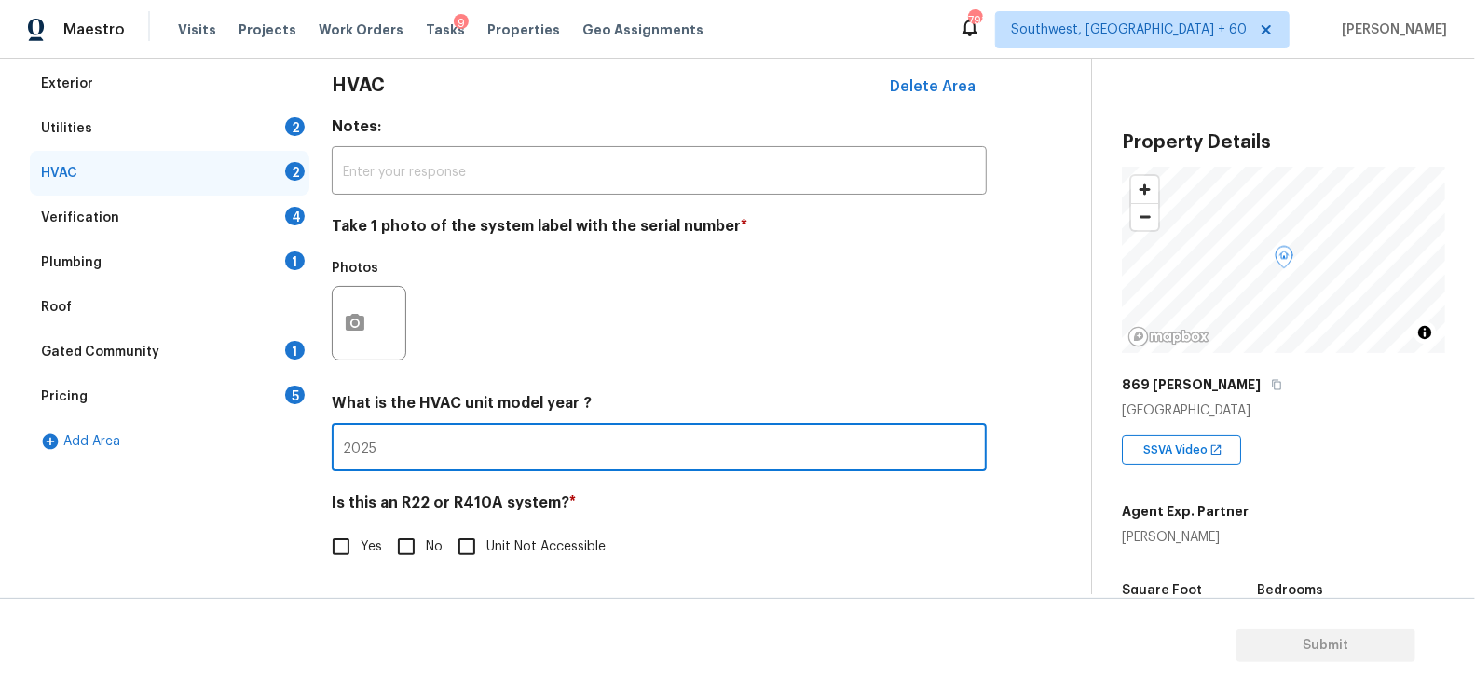
type input "2025"
click at [413, 545] on input "No" at bounding box center [406, 546] width 39 height 39
checkbox input "true"
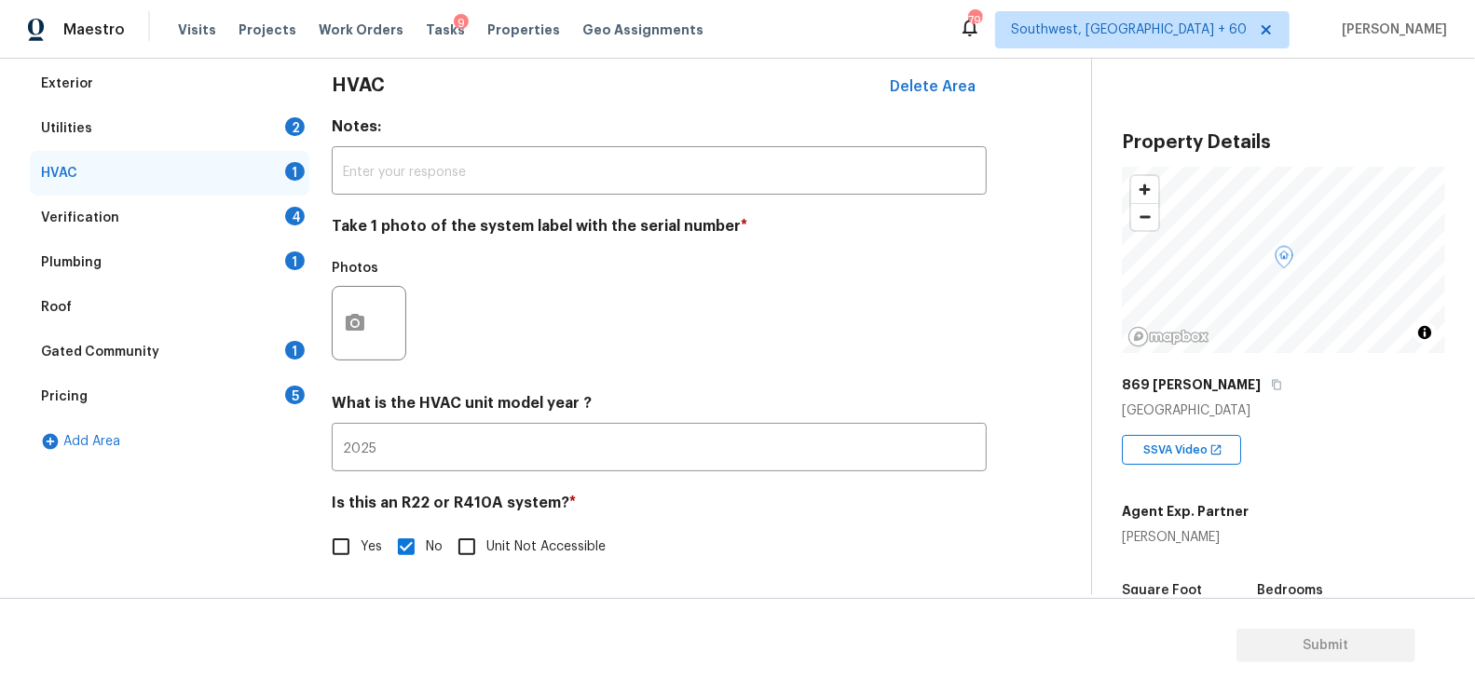
click at [254, 205] on div "Verification 4" at bounding box center [169, 218] width 279 height 45
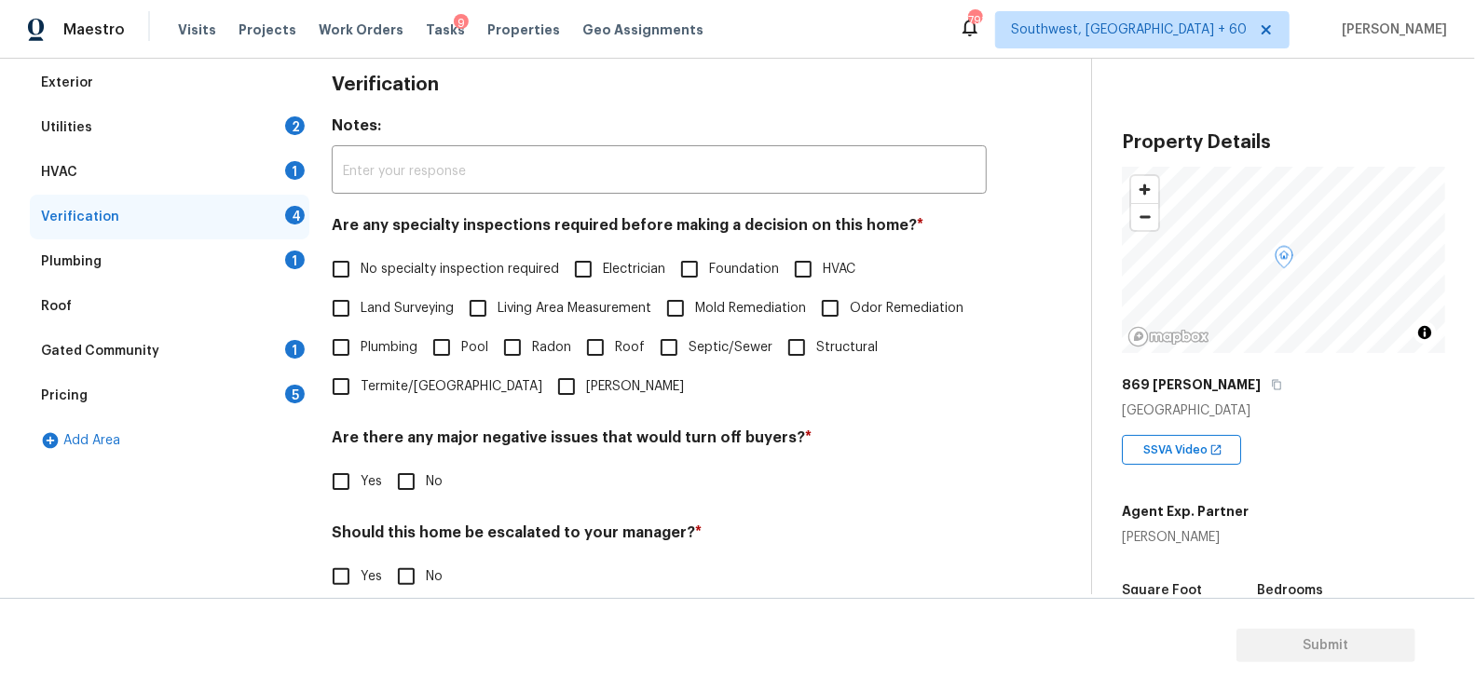
click at [404, 275] on span "No specialty inspection required" at bounding box center [460, 270] width 198 height 20
click at [361, 275] on input "No specialty inspection required" at bounding box center [340, 269] width 39 height 39
checkbox input "true"
click at [413, 481] on input "No" at bounding box center [406, 483] width 39 height 39
checkbox input "true"
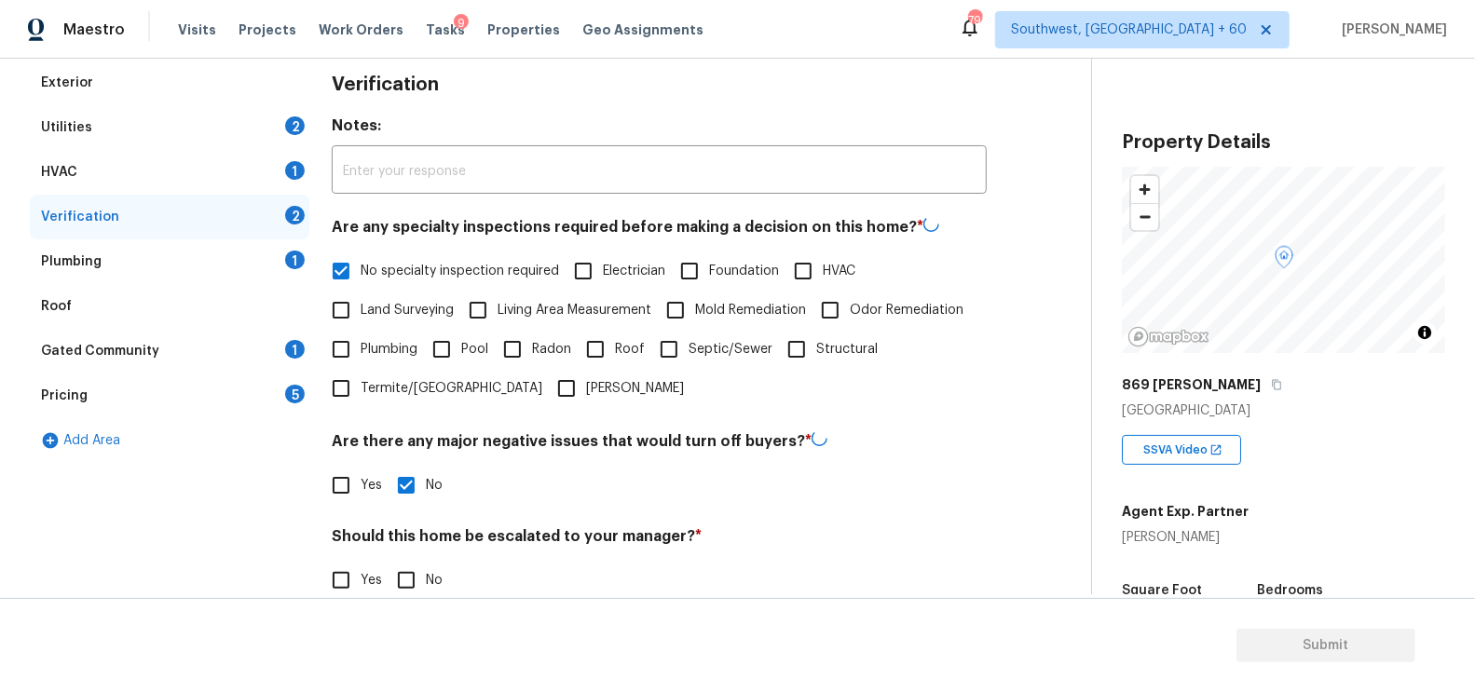
click at [417, 568] on input "No" at bounding box center [406, 580] width 39 height 39
checkbox input "true"
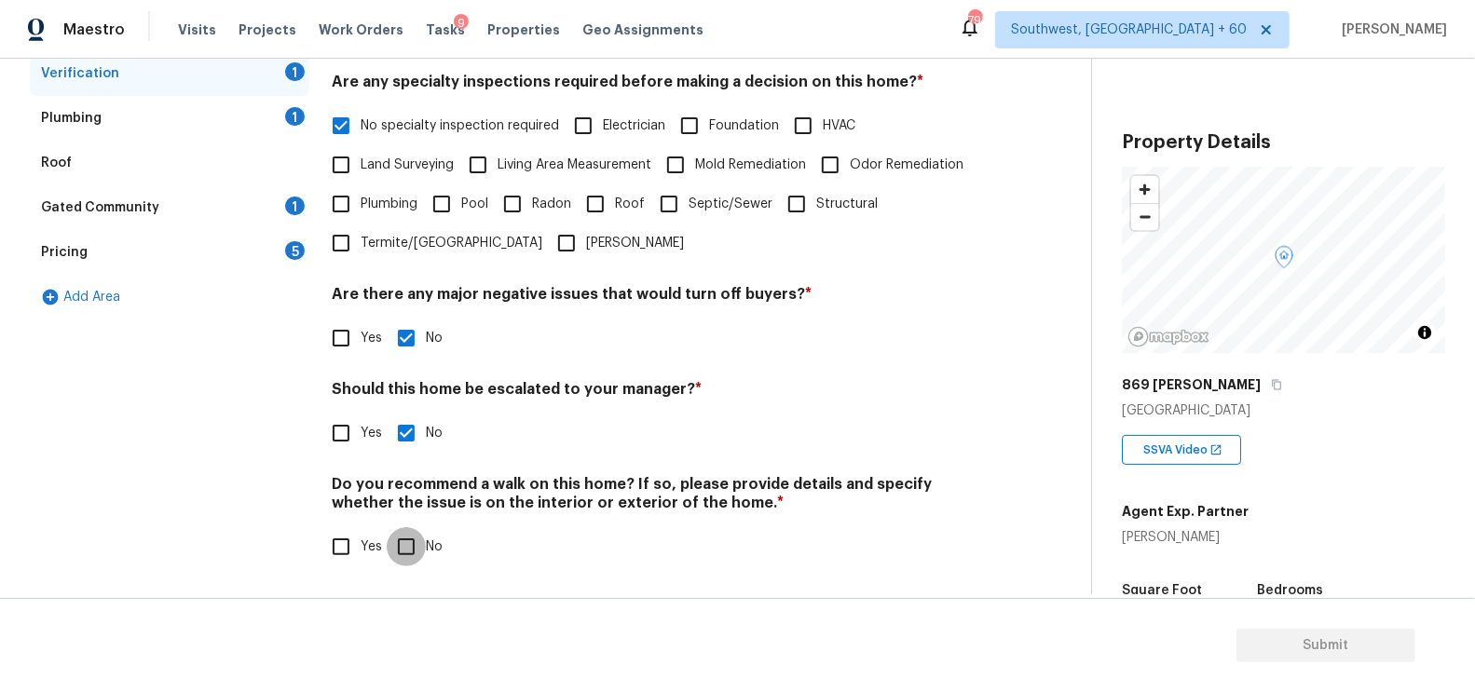
click at [414, 544] on input "No" at bounding box center [406, 546] width 39 height 39
checkbox input "true"
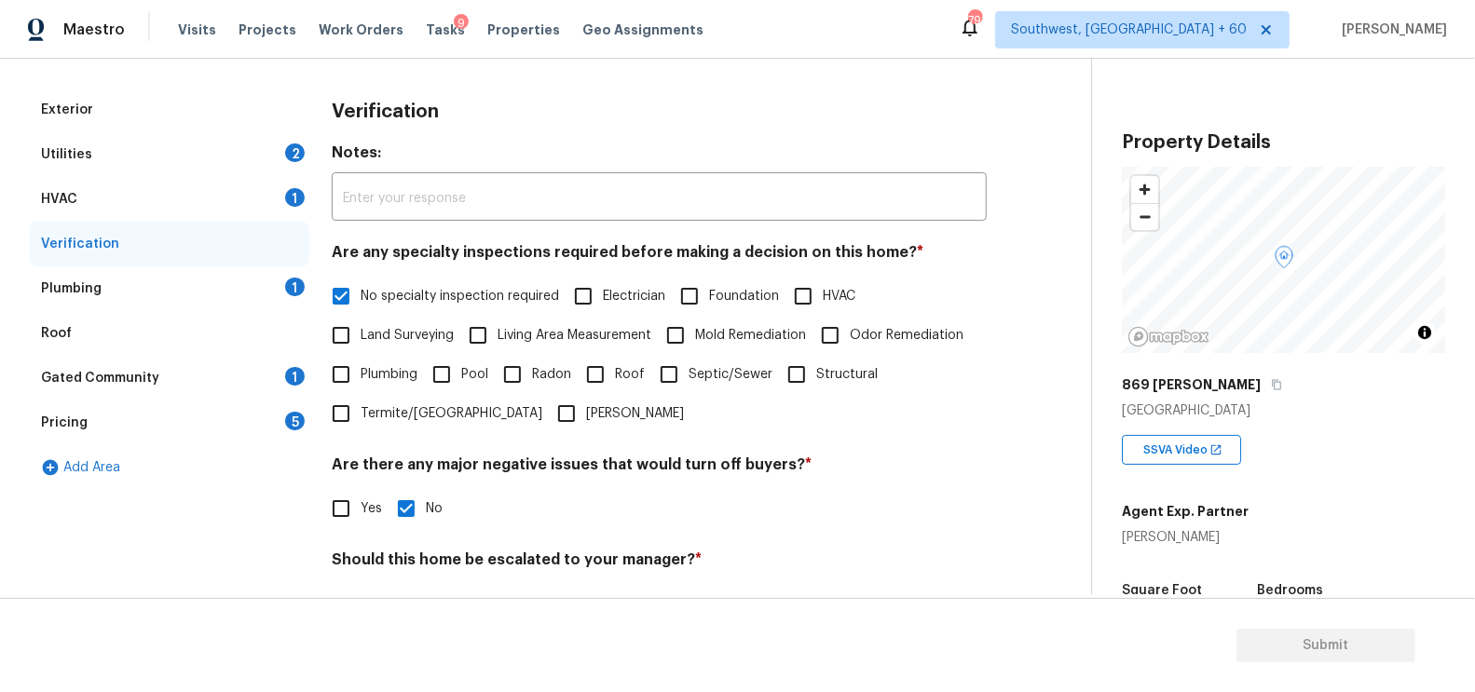
click at [263, 266] on div "Plumbing 1" at bounding box center [169, 288] width 279 height 45
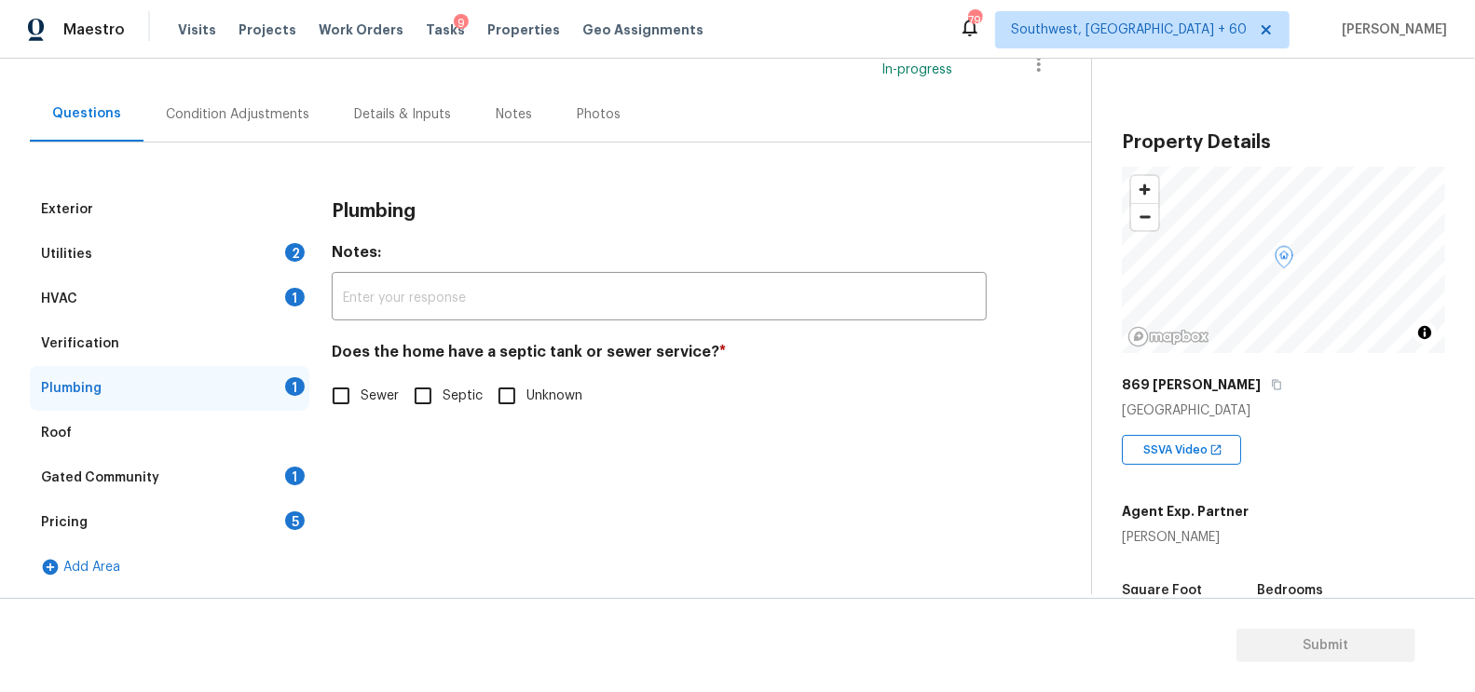
click at [354, 393] on input "Sewer" at bounding box center [340, 395] width 39 height 39
checkbox input "true"
click at [272, 476] on div "Gated Community 1" at bounding box center [169, 478] width 279 height 45
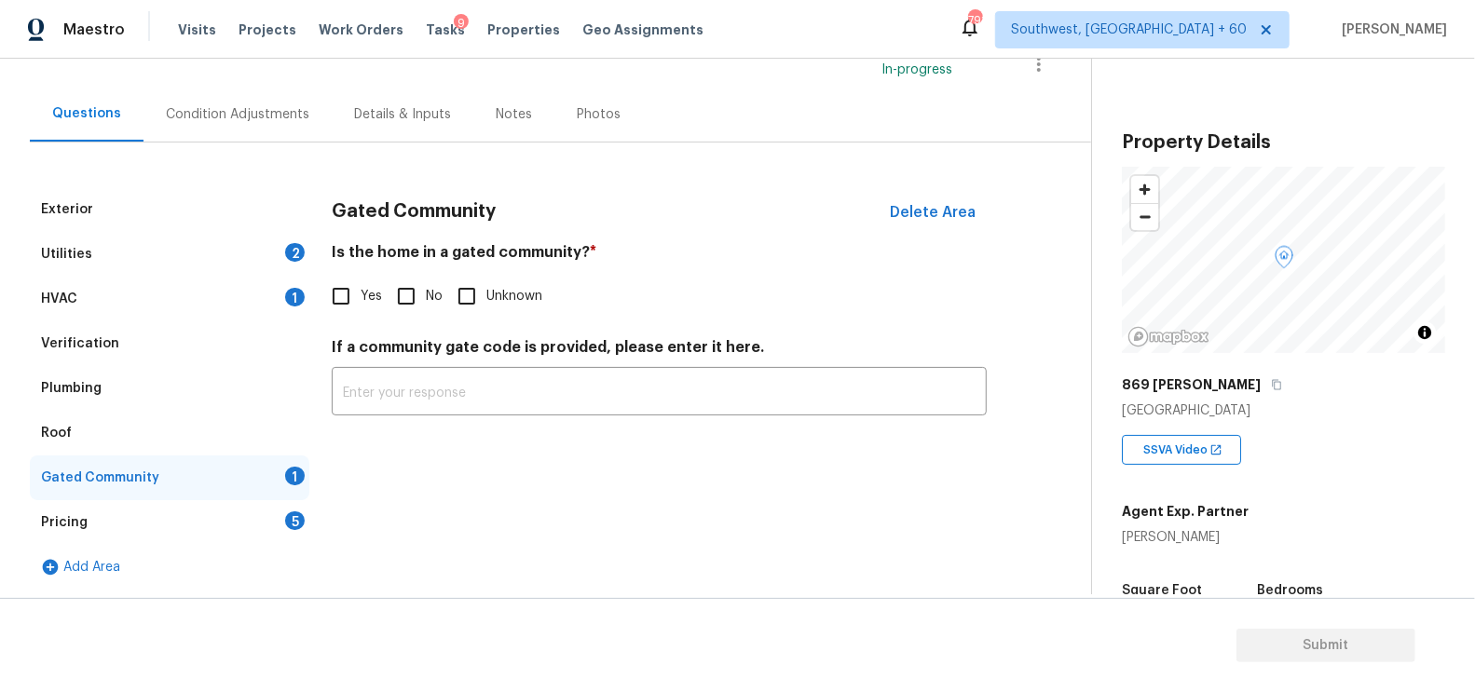
click at [390, 331] on div "Gated Community Delete Area Is the home in a gated community? * Yes No Unknown …" at bounding box center [659, 312] width 655 height 251
click at [401, 315] on div "Gated Community Delete Area Is the home in a gated community? * Yes No Unknown …" at bounding box center [659, 312] width 655 height 251
click at [401, 309] on input "No" at bounding box center [406, 296] width 39 height 39
checkbox input "true"
click at [270, 524] on div "Pricing 5" at bounding box center [169, 522] width 279 height 45
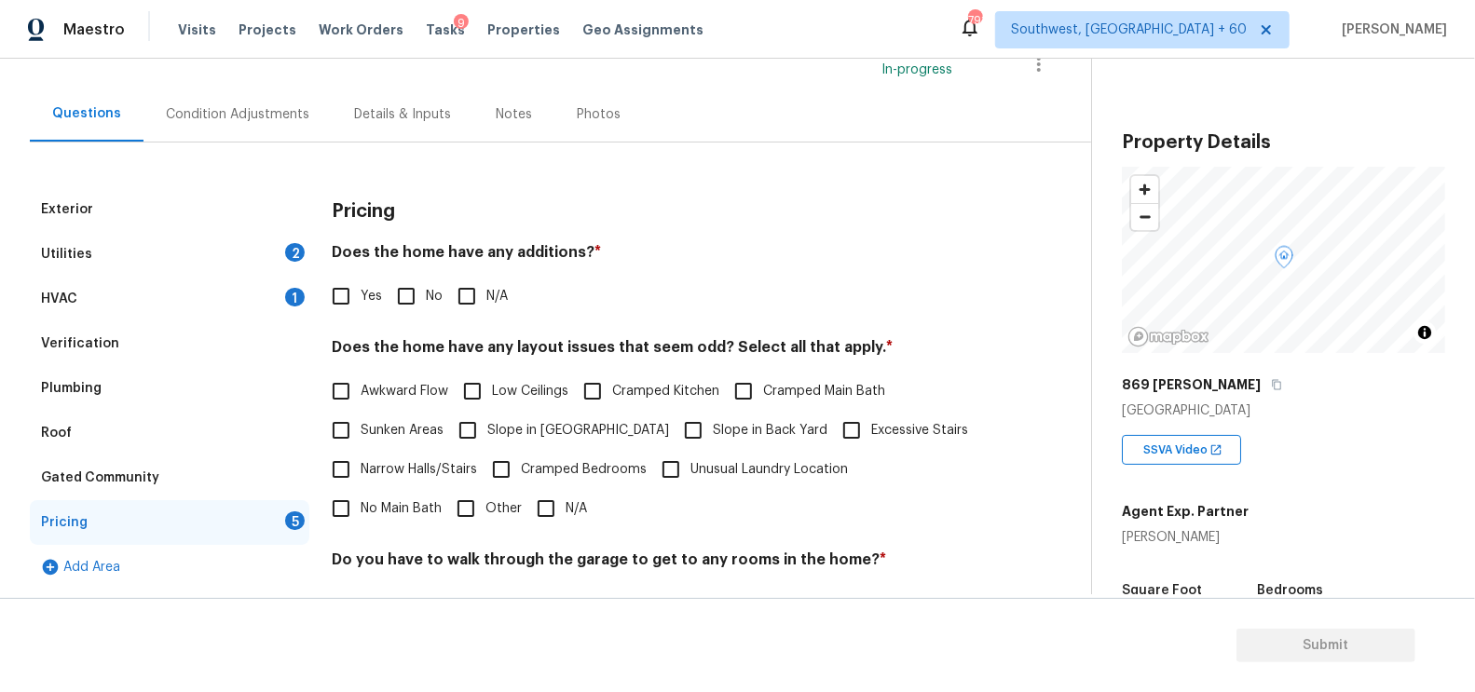
click at [419, 294] on input "No" at bounding box center [406, 296] width 39 height 39
checkbox input "true"
click at [429, 480] on label "Narrow Halls/Stairs" at bounding box center [399, 471] width 156 height 39
click at [361, 480] on input "Narrow Halls/Stairs" at bounding box center [340, 471] width 39 height 39
checkbox input "true"
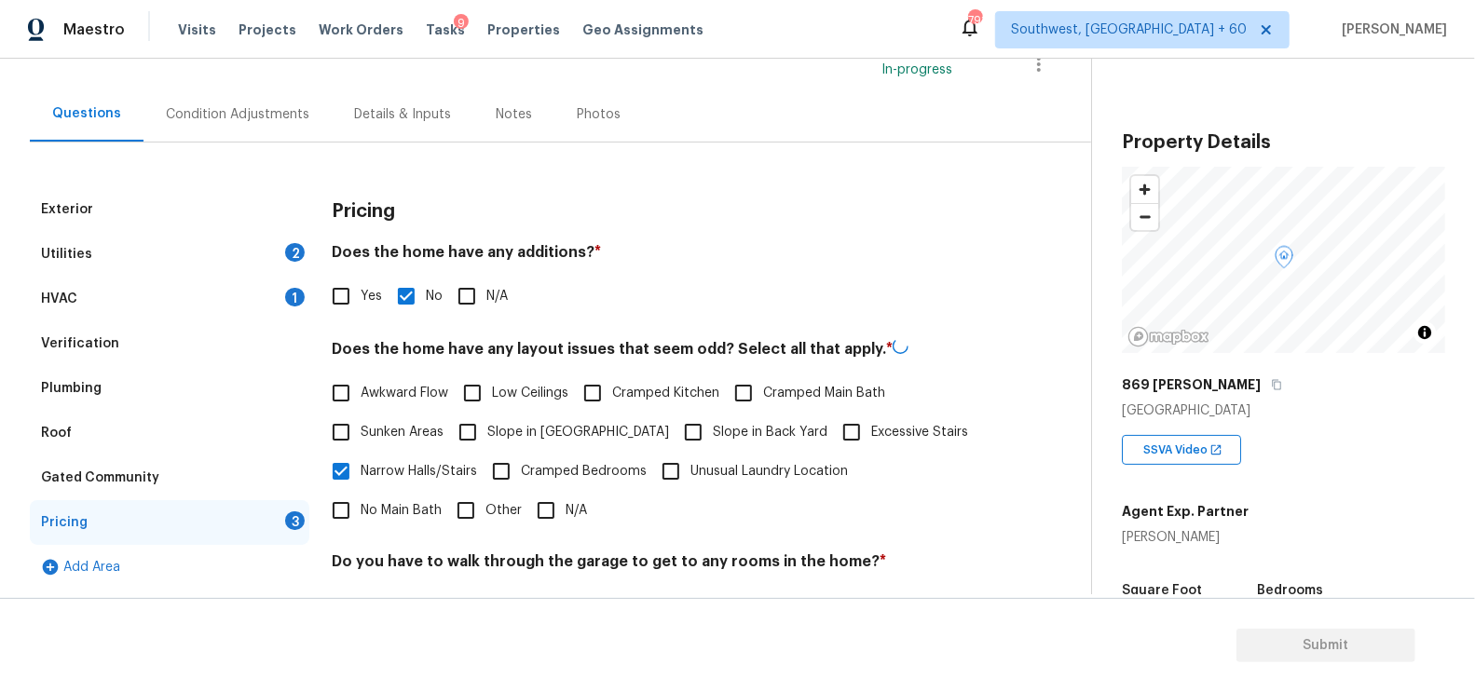
click at [526, 506] on input "N/A" at bounding box center [545, 510] width 39 height 39
checkbox input "true"
click at [430, 470] on span "Narrow Halls/Stairs" at bounding box center [419, 470] width 116 height 20
click at [361, 470] on input "Narrow Halls/Stairs" at bounding box center [340, 469] width 39 height 39
checkbox input "false"
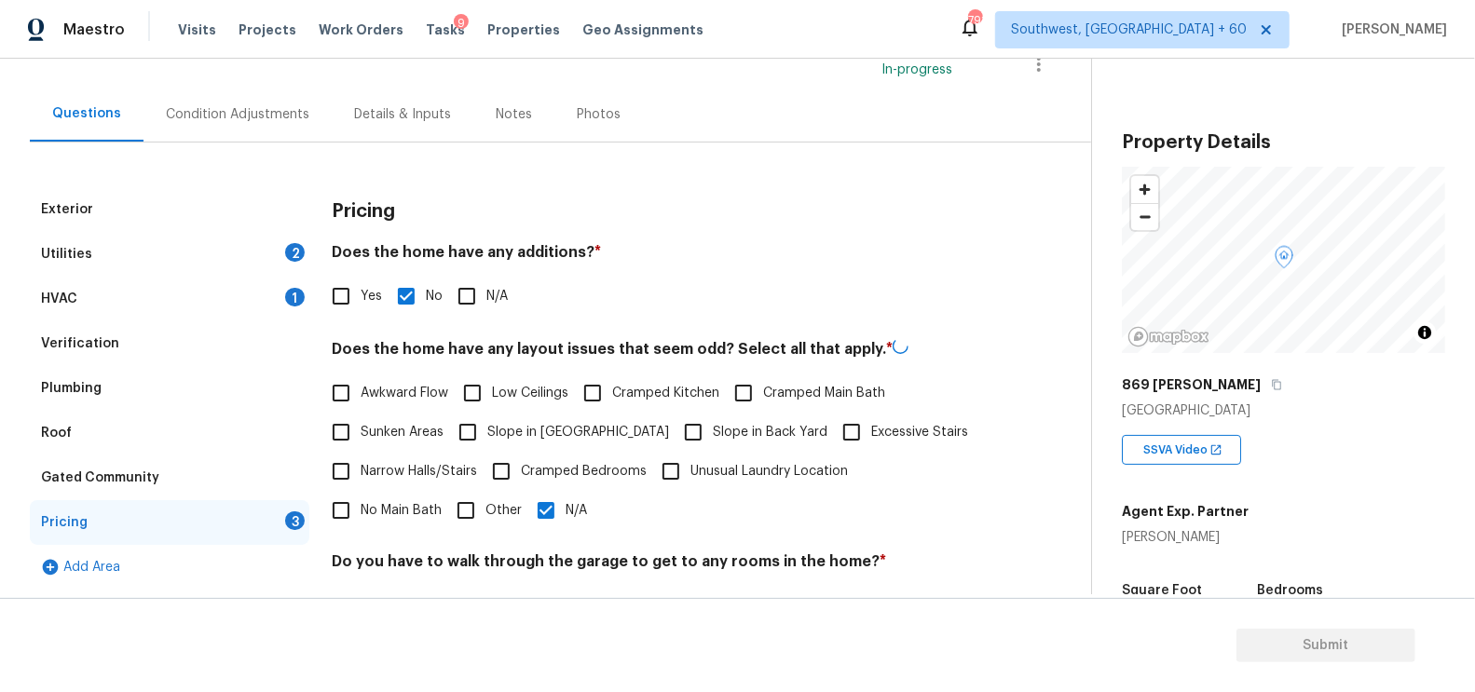
scroll to position [385, 0]
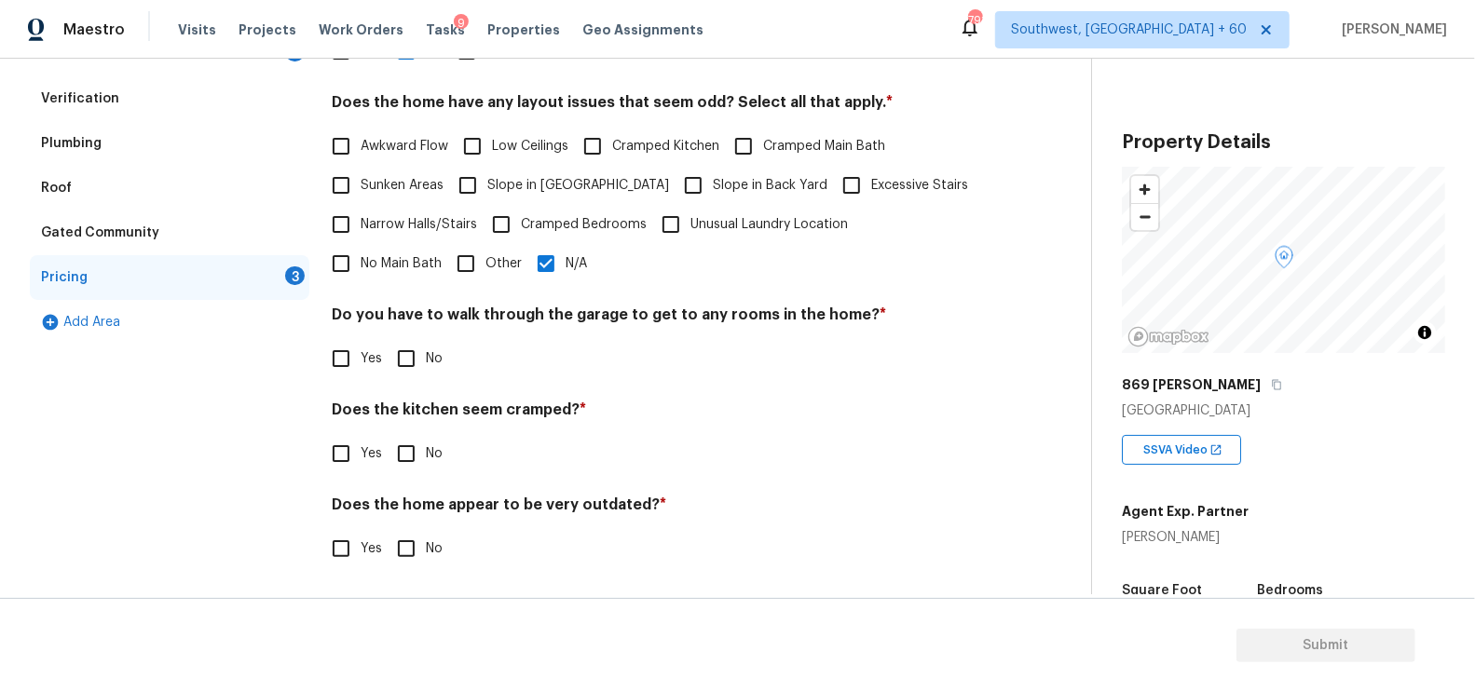
click at [429, 362] on span "No" at bounding box center [434, 359] width 17 height 20
click at [426, 362] on input "No" at bounding box center [406, 358] width 39 height 39
checkbox input "true"
click at [417, 462] on input "No" at bounding box center [406, 453] width 39 height 39
checkbox input "true"
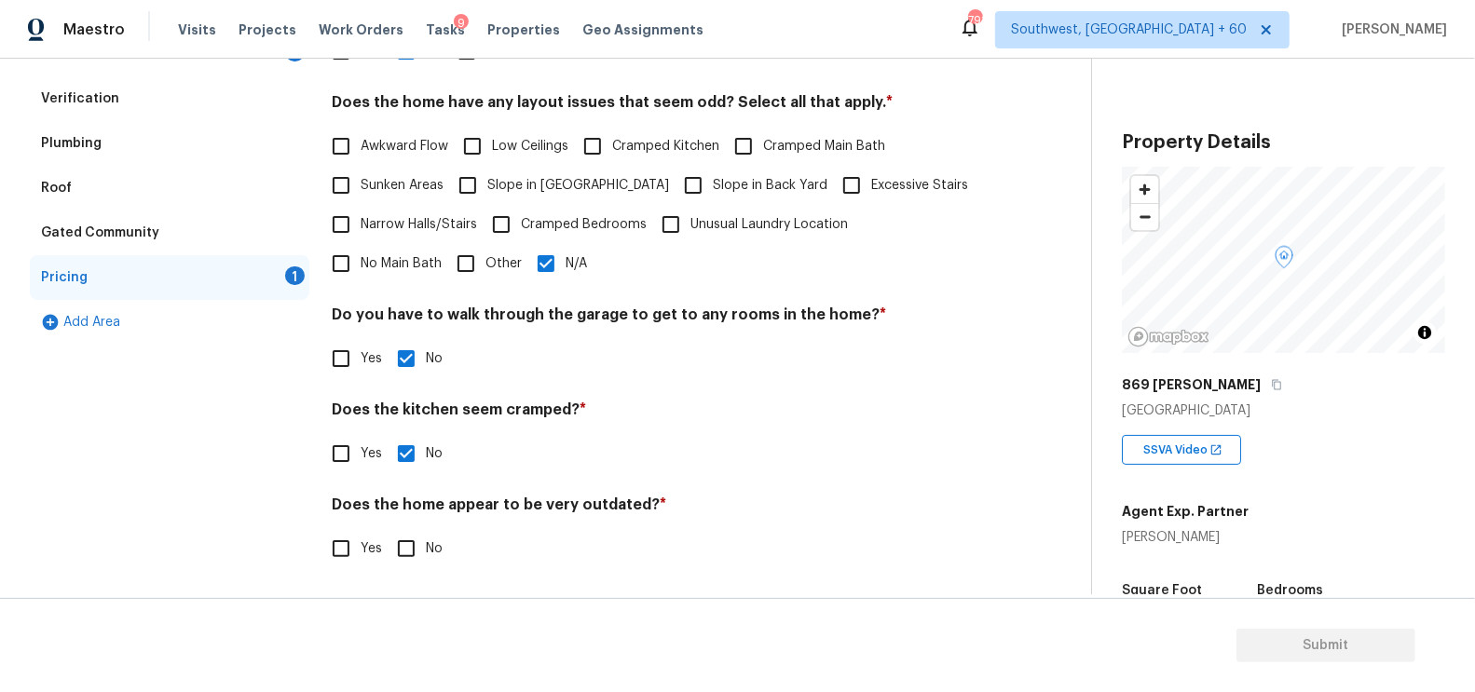
click at [409, 538] on input "No" at bounding box center [406, 548] width 39 height 39
checkbox input "true"
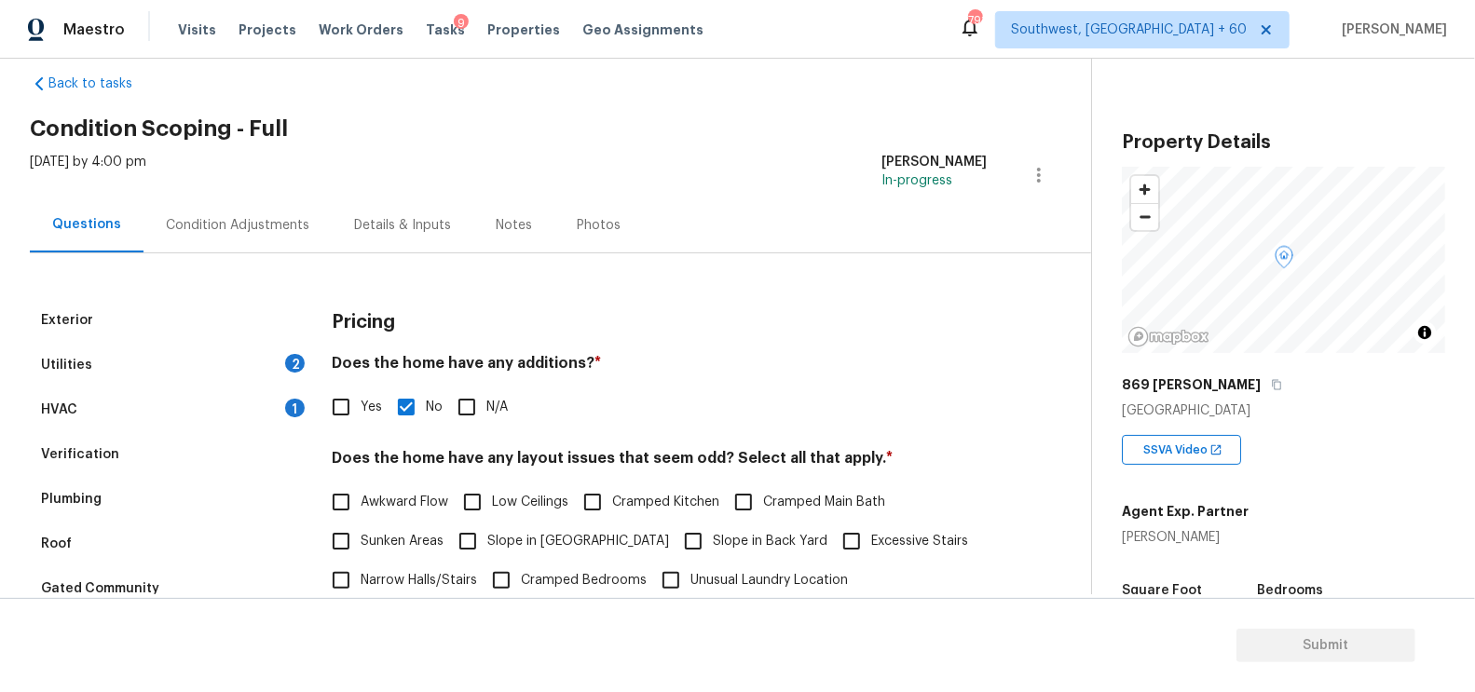
scroll to position [0, 0]
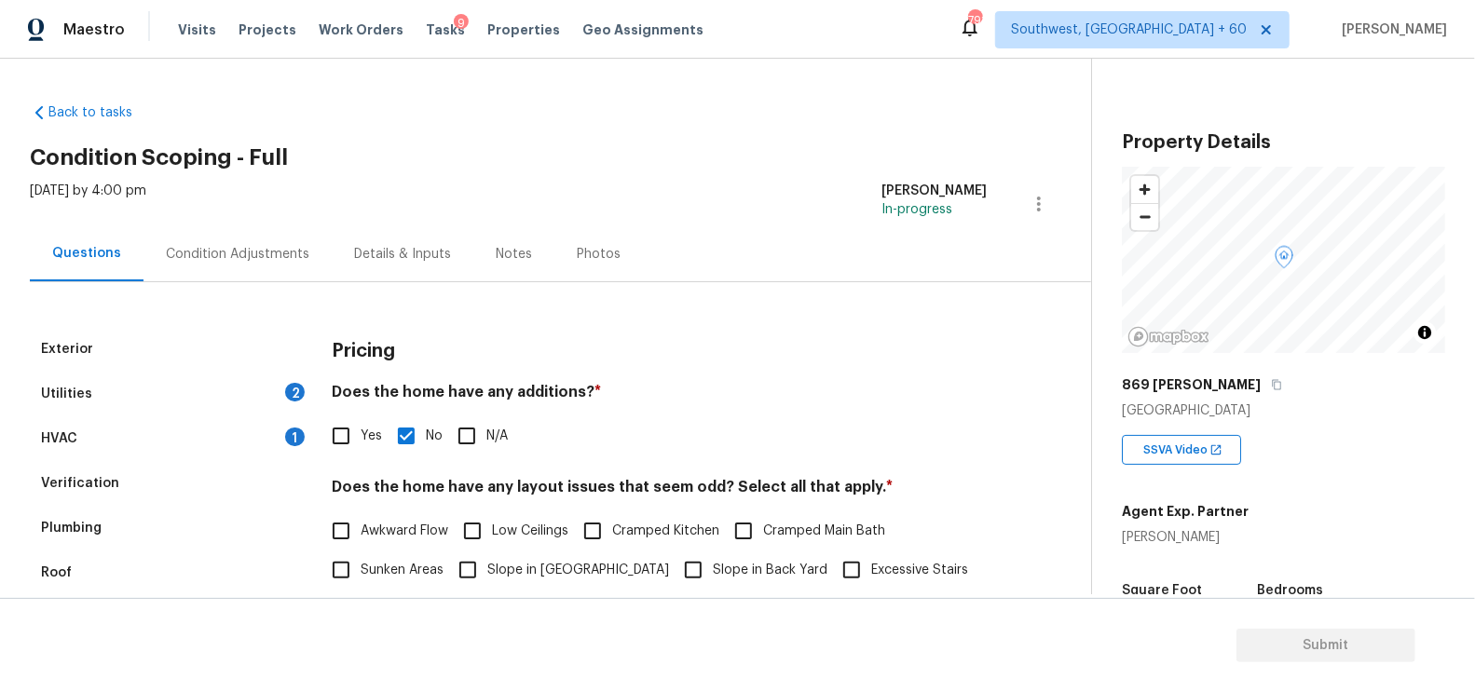
click at [229, 260] on div "Condition Adjustments" at bounding box center [237, 254] width 143 height 19
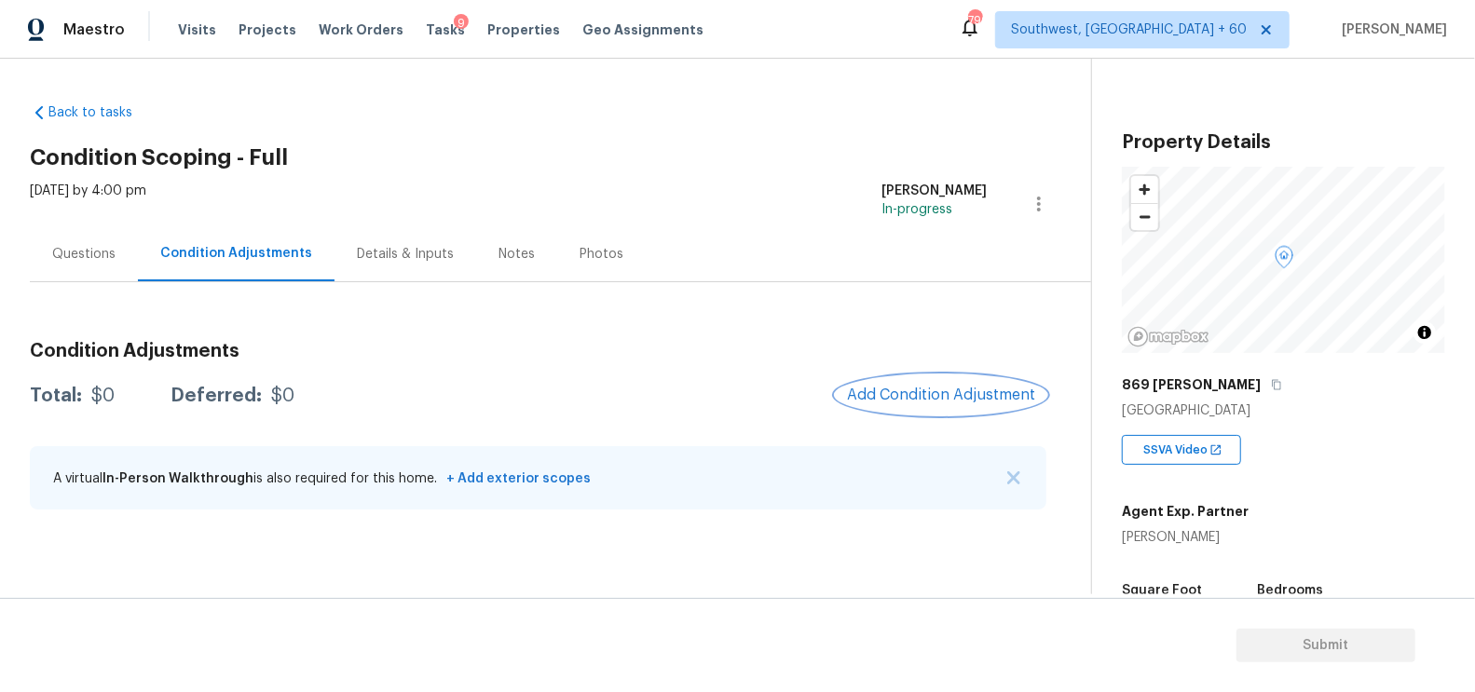
click at [902, 385] on button "Add Condition Adjustment" at bounding box center [941, 394] width 211 height 39
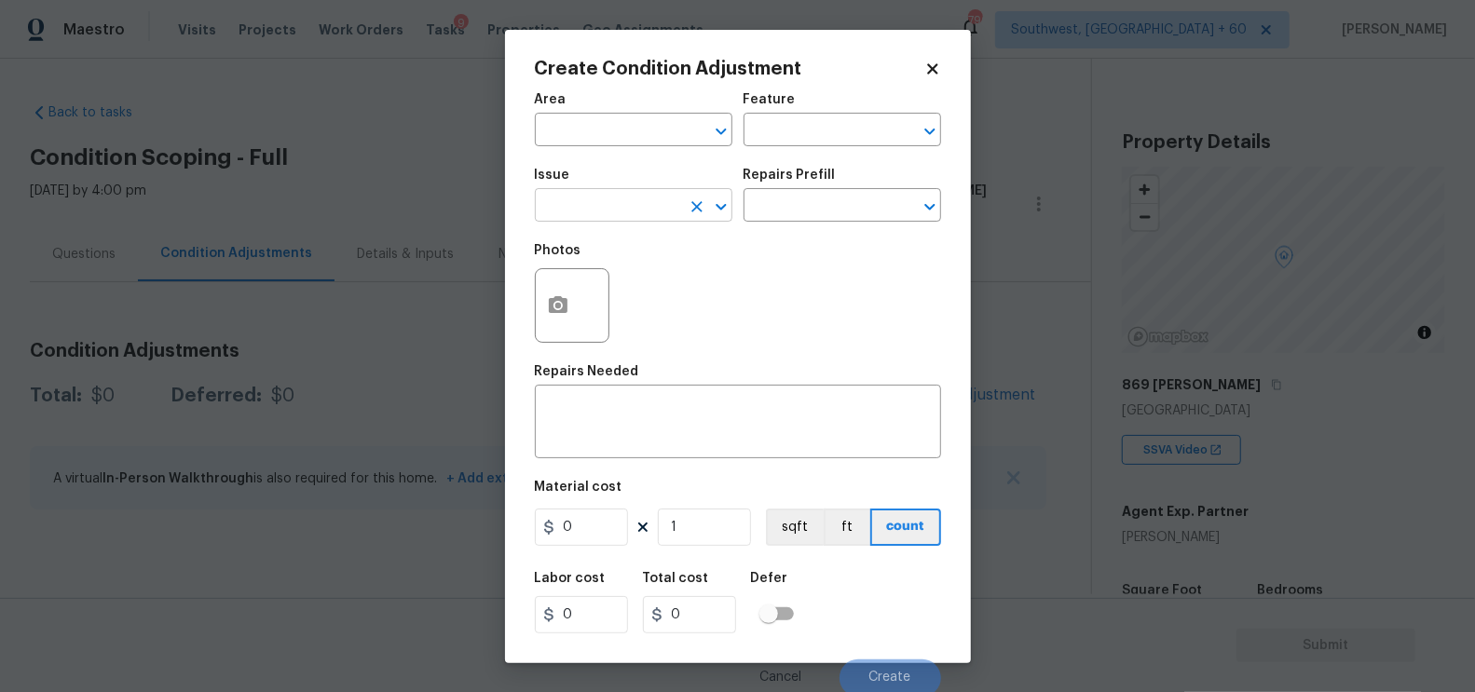
click at [613, 203] on input "text" at bounding box center [607, 207] width 145 height 29
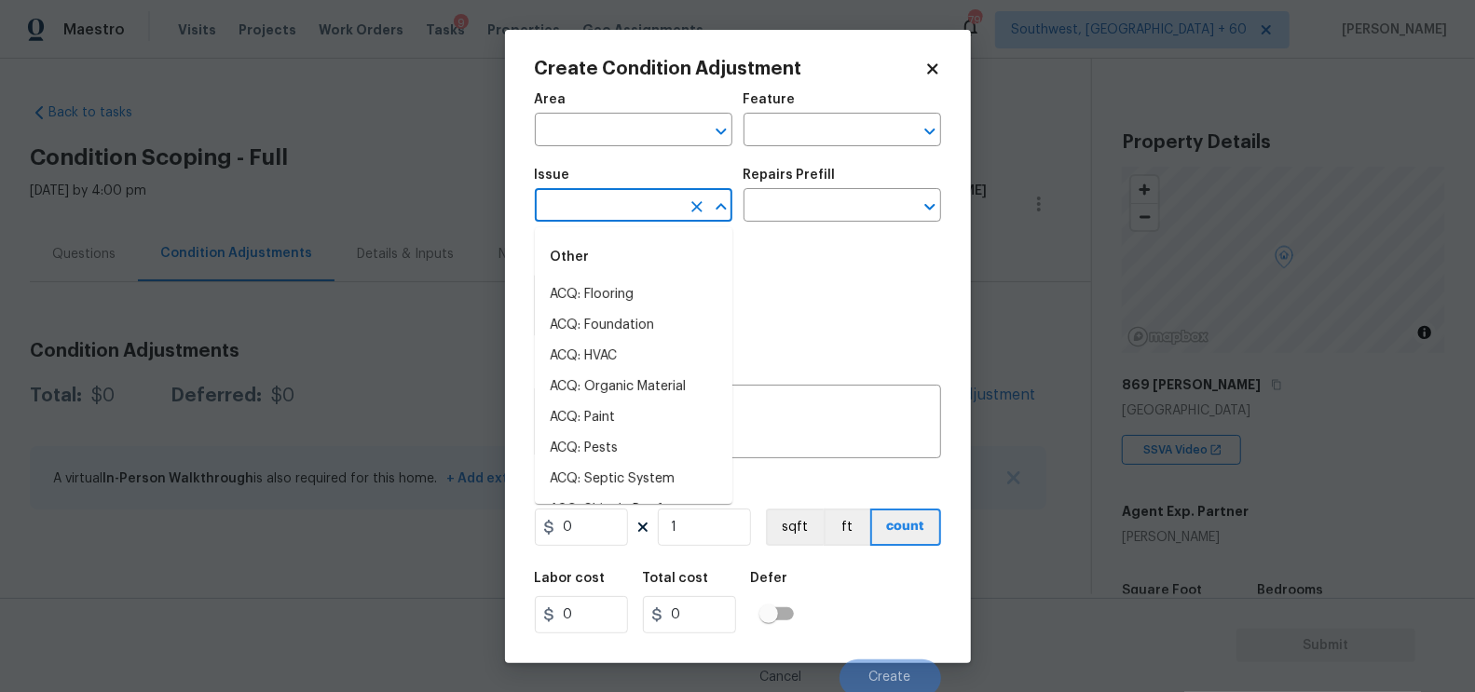
type input "l"
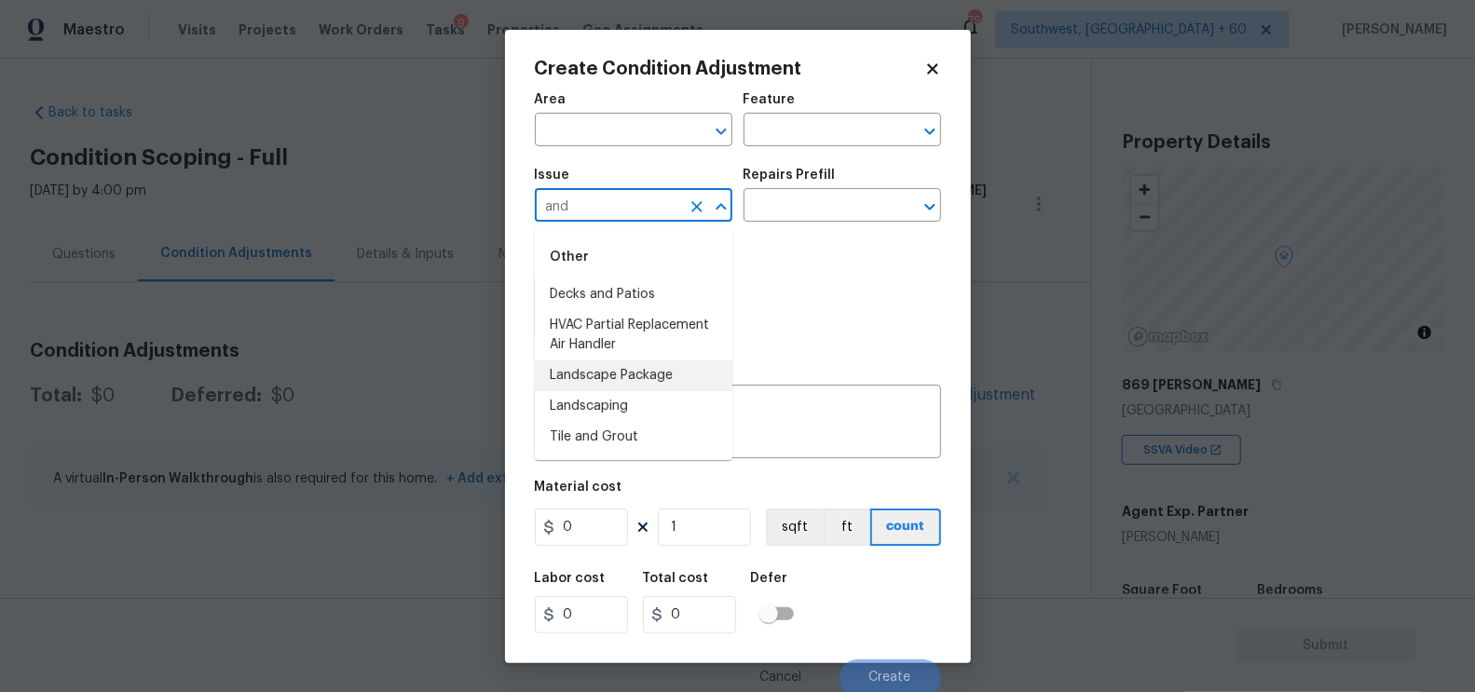
click at [644, 367] on li "Landscape Package" at bounding box center [633, 376] width 197 height 31
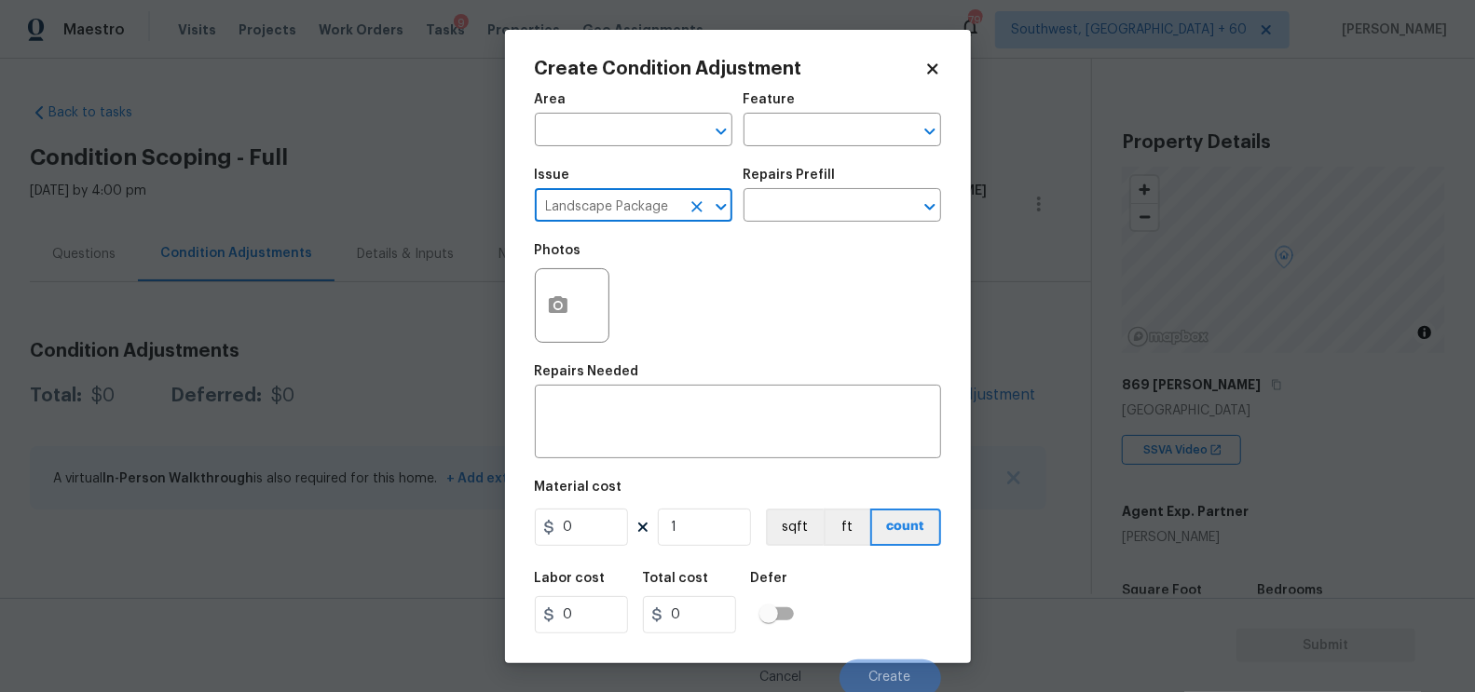
type input "Landscape Package"
click at [821, 192] on div "Repairs Prefill" at bounding box center [841, 181] width 197 height 24
click at [812, 215] on input "text" at bounding box center [815, 207] width 145 height 29
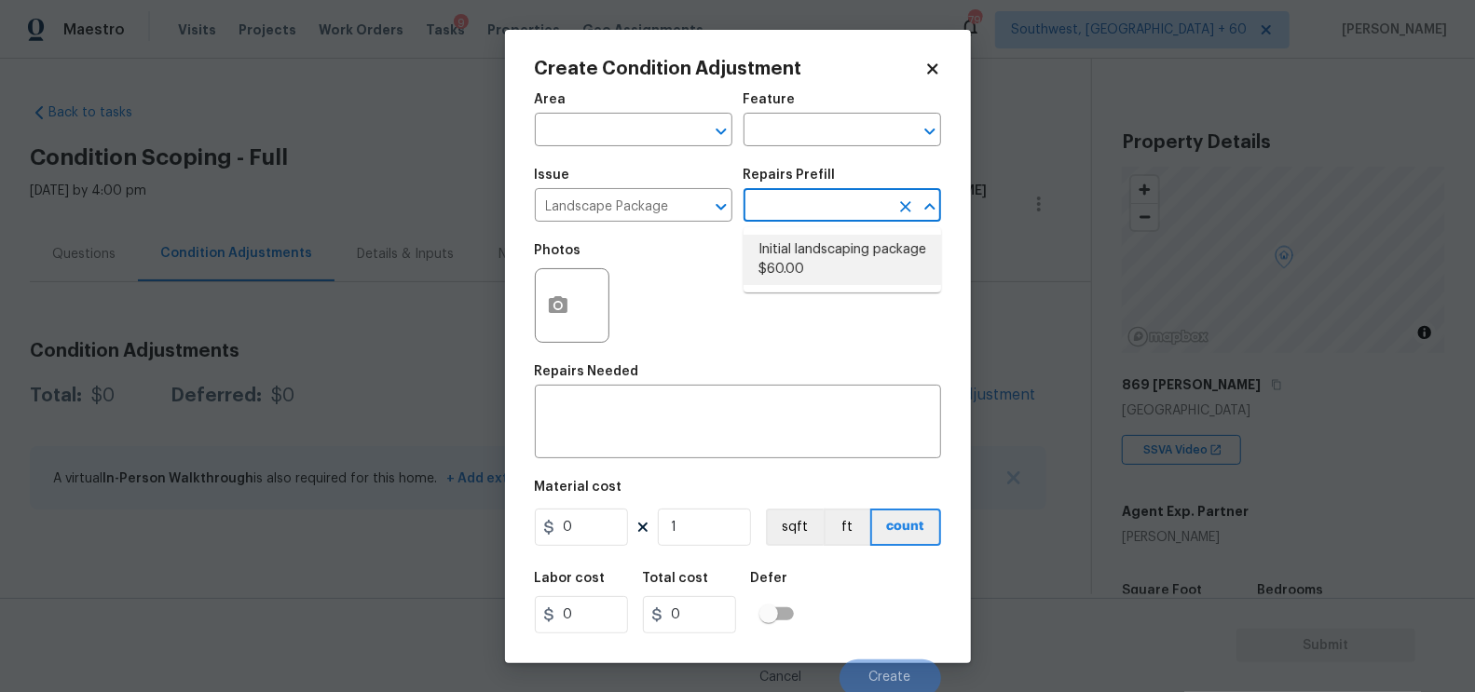
click at [811, 265] on li "Initial landscaping package $60.00" at bounding box center [841, 260] width 197 height 50
type input "Home Readiness Packages"
type textarea "Mowing of grass up to 6" in height. Mow, edge along driveways & sidewalks, trim…"
type input "60"
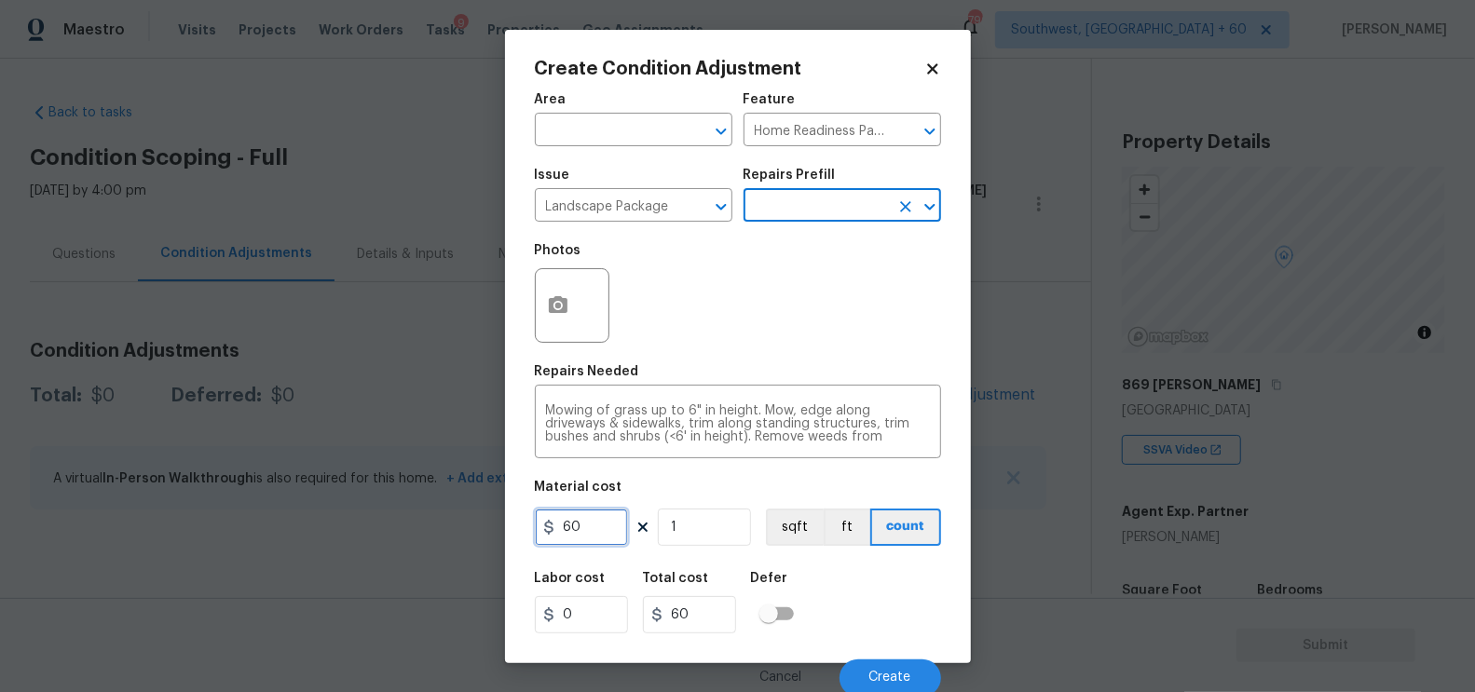
click at [592, 542] on input "60" at bounding box center [581, 527] width 93 height 37
type input "750"
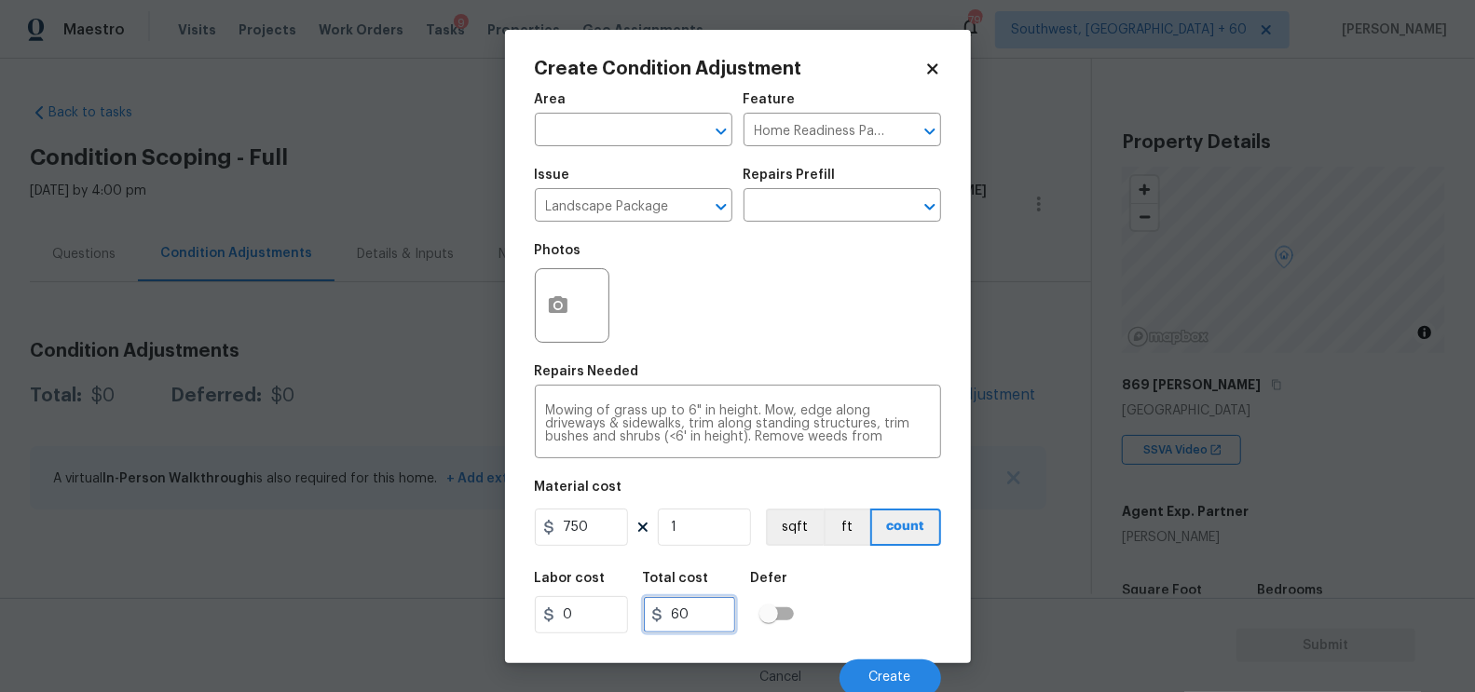
type input "750"
click at [714, 619] on input "750" at bounding box center [689, 614] width 93 height 37
click at [543, 300] on button "button" at bounding box center [558, 305] width 45 height 73
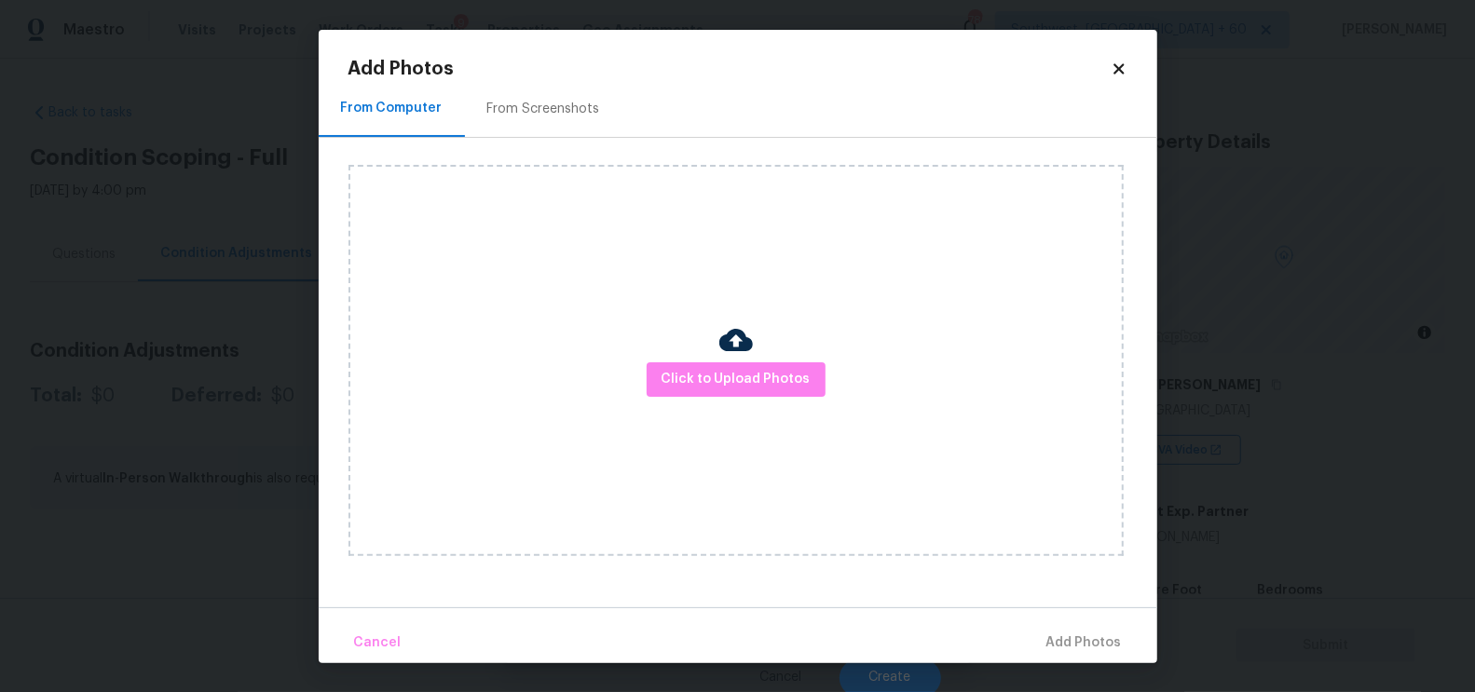
click at [557, 95] on div "From Screenshots" at bounding box center [543, 109] width 157 height 55
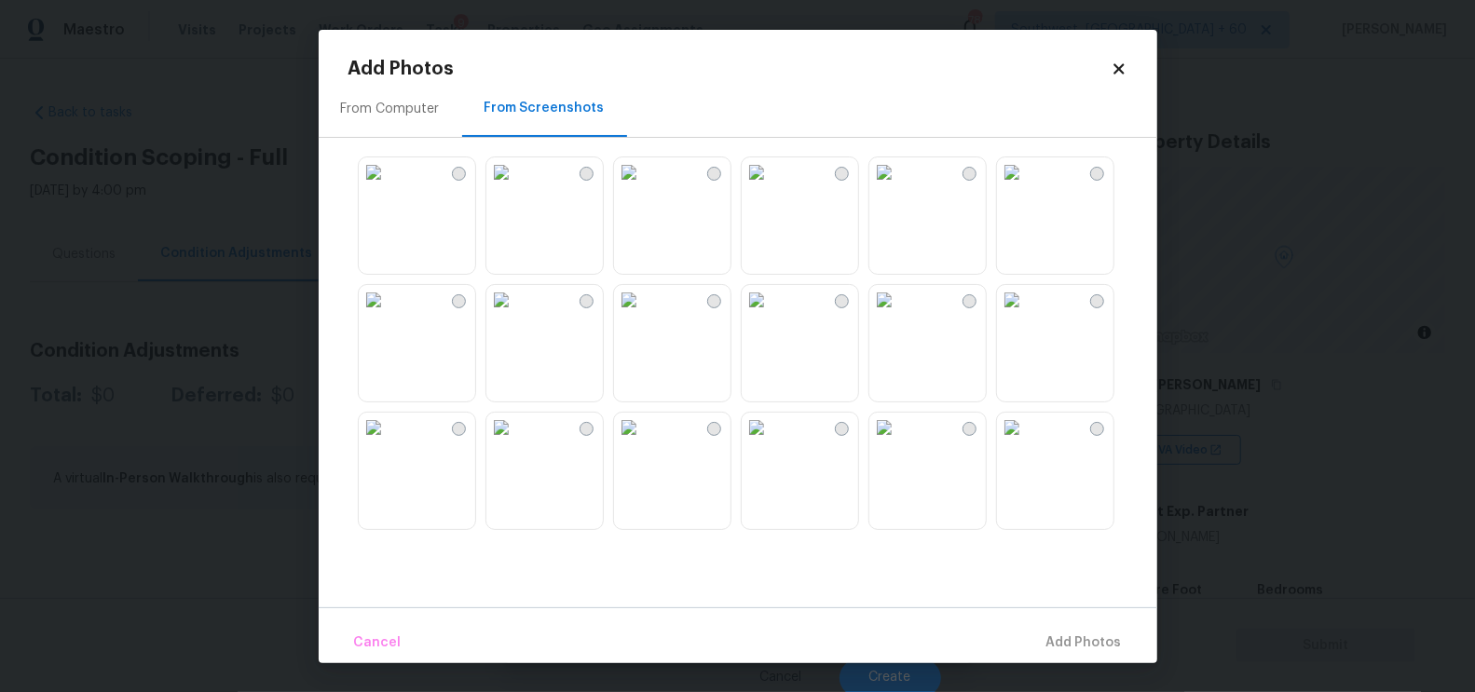
click at [516, 187] on img at bounding box center [501, 172] width 30 height 30
click at [1059, 642] on span "Add 1 Photo(s)" at bounding box center [1075, 643] width 92 height 23
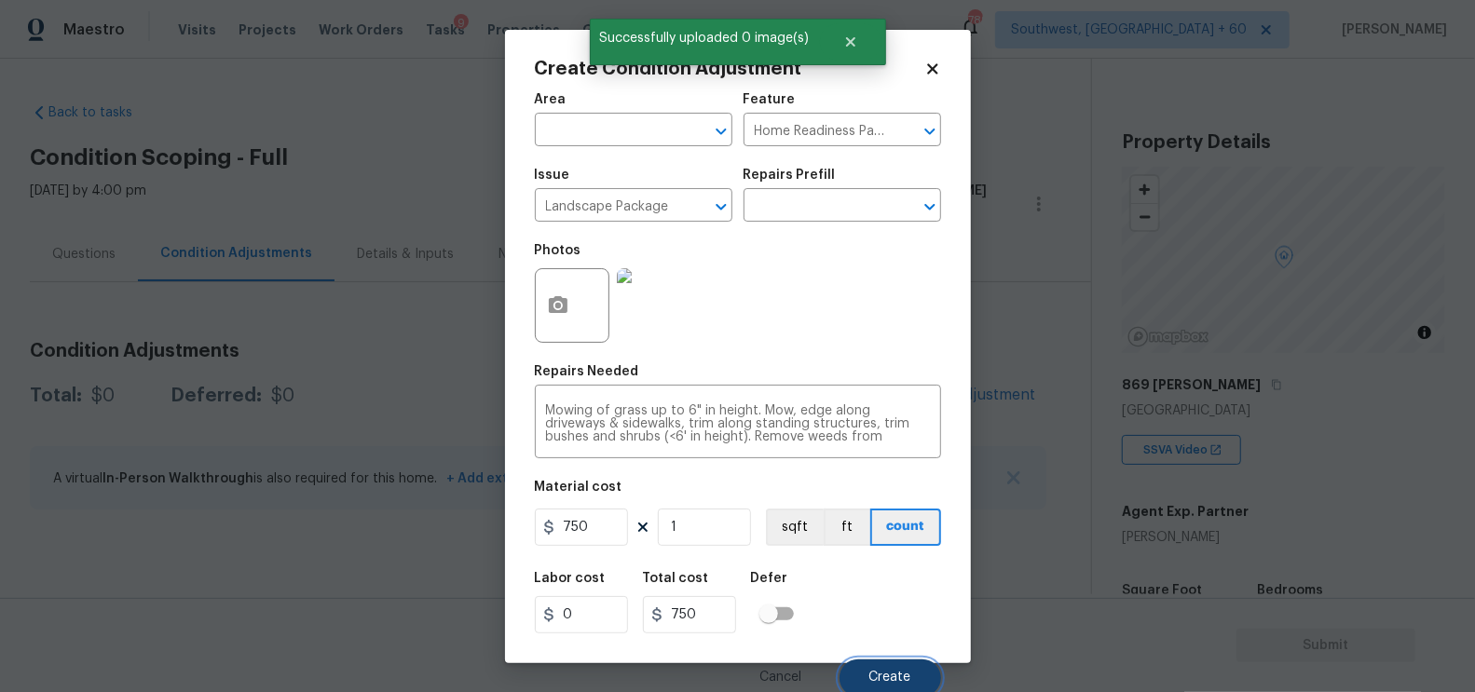
click at [883, 670] on button "Create" at bounding box center [890, 678] width 102 height 37
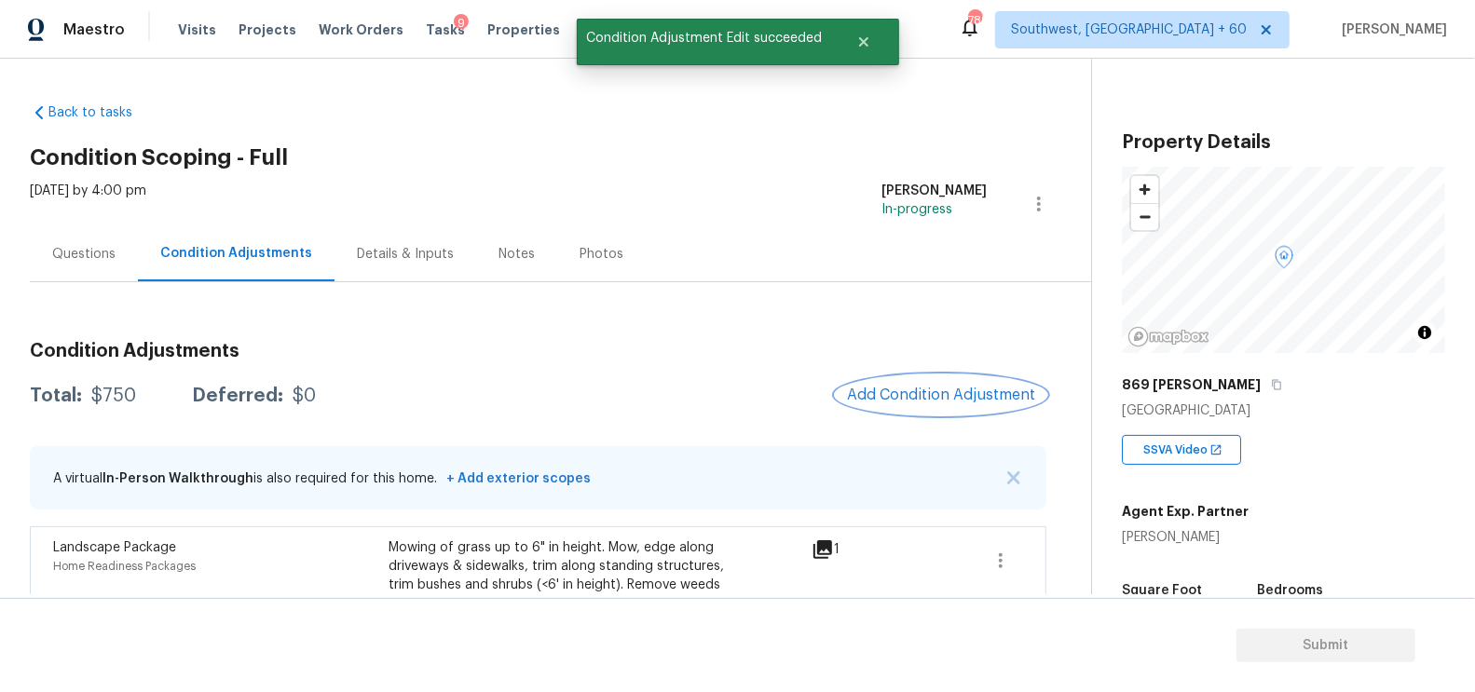
click at [917, 385] on button "Add Condition Adjustment" at bounding box center [941, 394] width 211 height 39
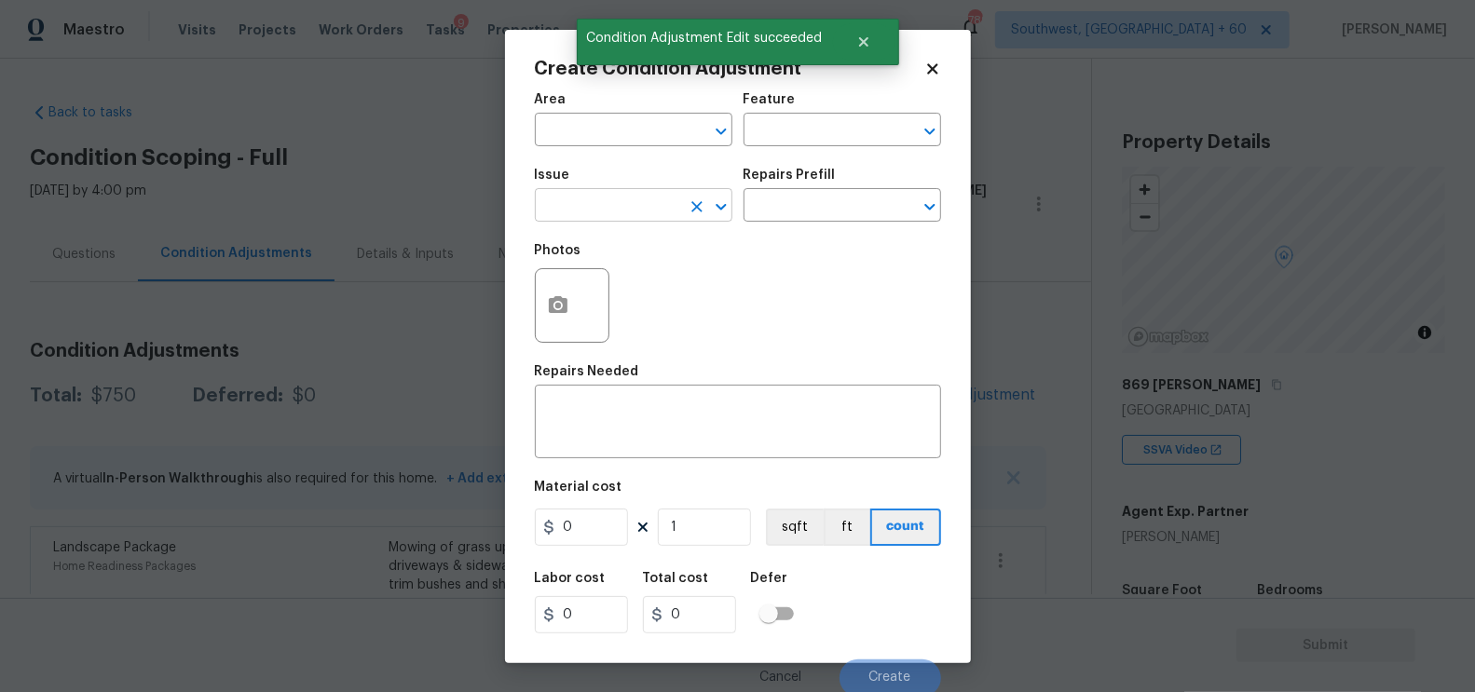
click at [604, 195] on input "text" at bounding box center [607, 207] width 145 height 29
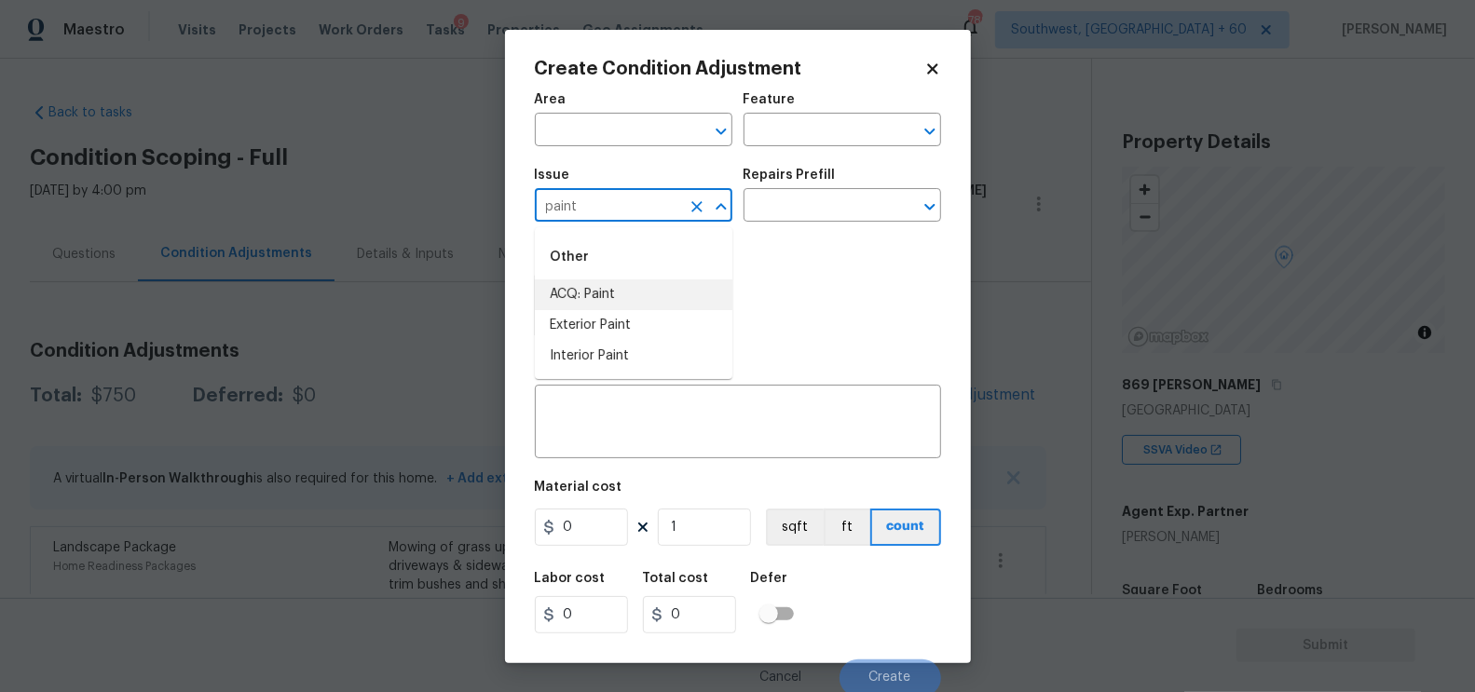
click at [590, 295] on li "ACQ: Paint" at bounding box center [633, 294] width 197 height 31
type input "ACQ: Paint"
click at [809, 210] on input "text" at bounding box center [815, 207] width 145 height 29
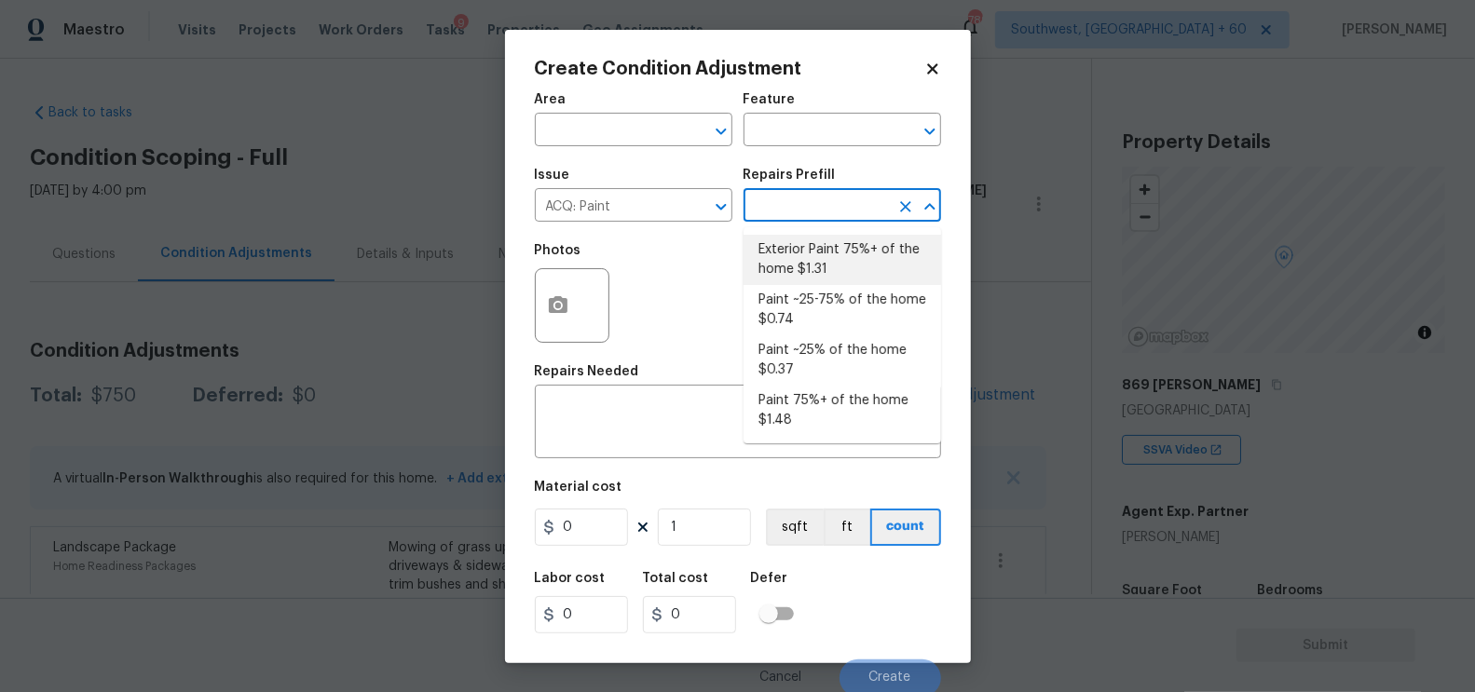
click at [837, 246] on li "Exterior Paint 75%+ of the home $1.31" at bounding box center [841, 260] width 197 height 50
type input "Acquisition"
type textarea "Acquisition Scope: 75%+ of the home exterior will likely require paint"
type input "1.31"
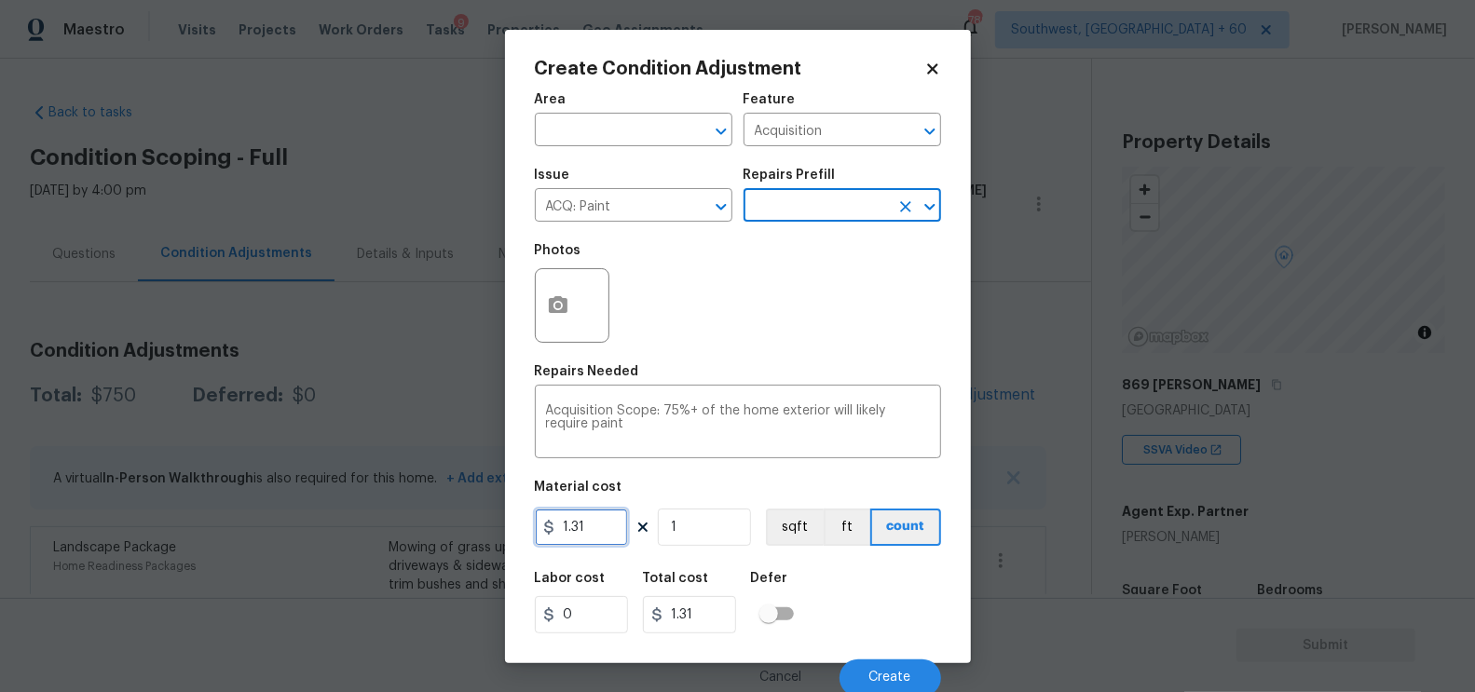
click at [592, 541] on input "1.31" at bounding box center [581, 527] width 93 height 37
click at [732, 523] on input "1" at bounding box center [704, 527] width 93 height 37
type input "1.5"
type input "0"
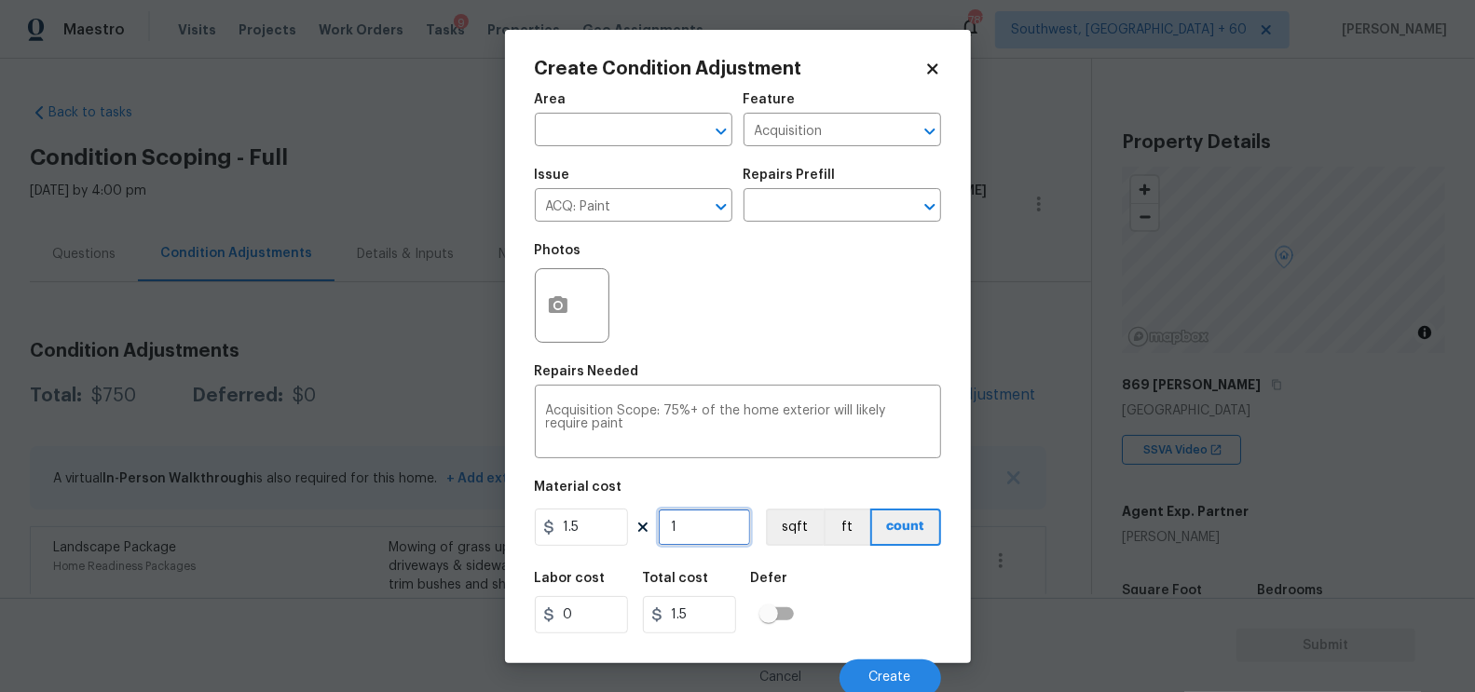
type input "0"
type input "1"
type input "1.5"
type input "10"
type input "15"
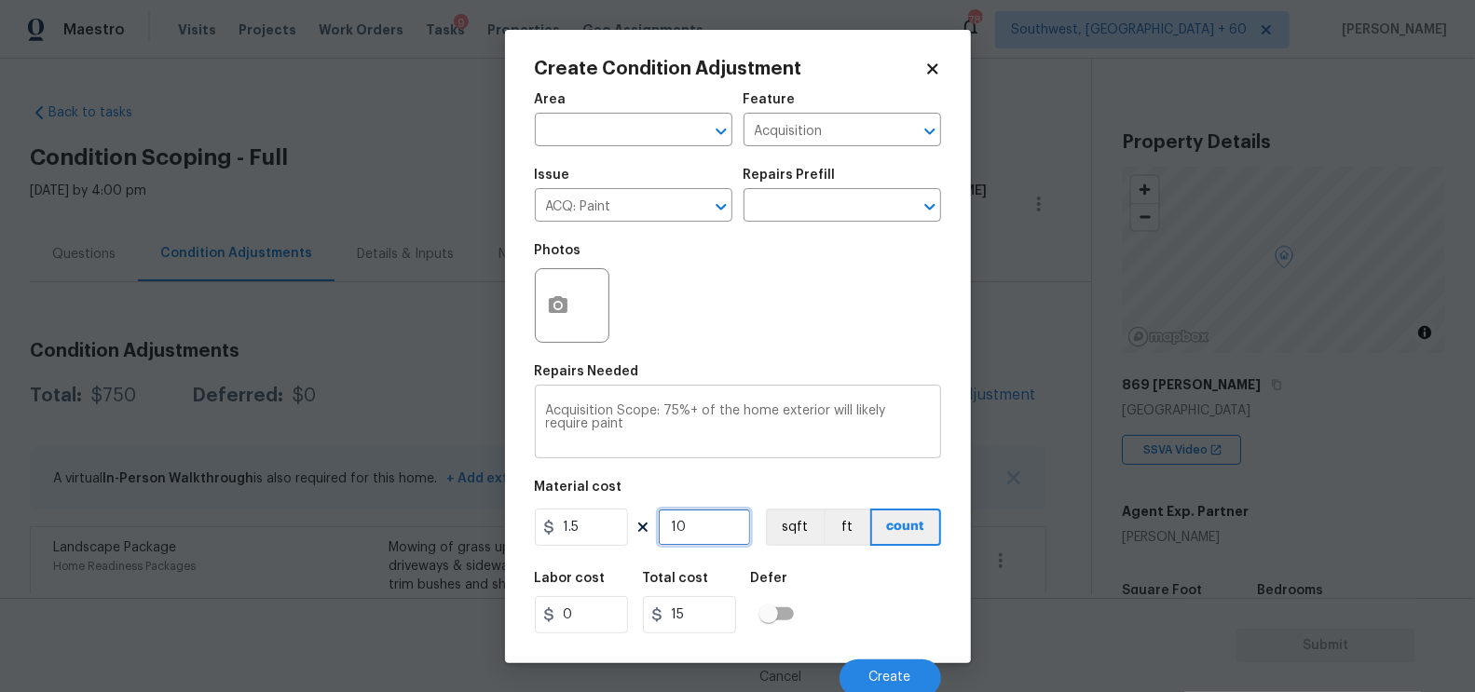
type input "100"
type input "150"
type input "1000"
type input "1500"
type input "1000"
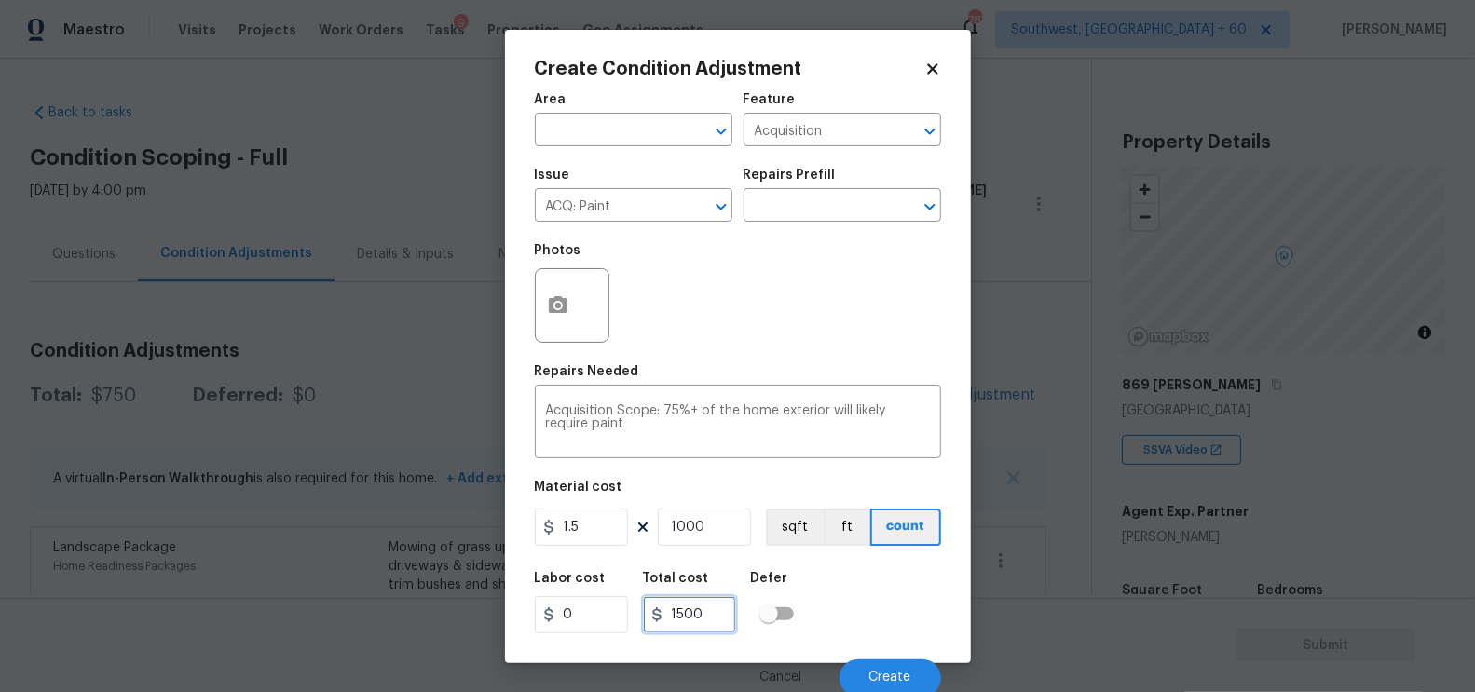
click at [717, 625] on input "1500" at bounding box center [689, 614] width 93 height 37
click at [555, 313] on icon "button" at bounding box center [558, 304] width 19 height 17
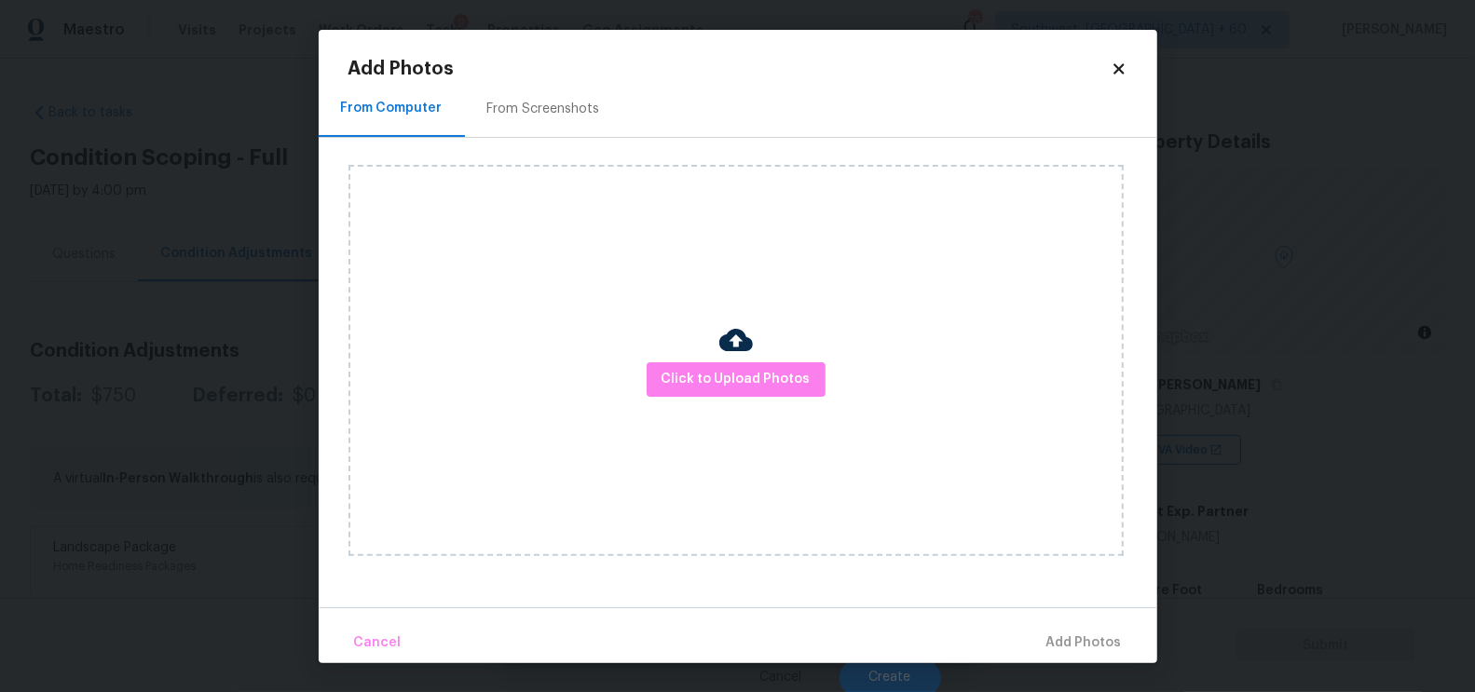
click at [550, 67] on h2 "Add Photos" at bounding box center [729, 69] width 762 height 19
click at [549, 82] on div "From Screenshots" at bounding box center [543, 109] width 157 height 55
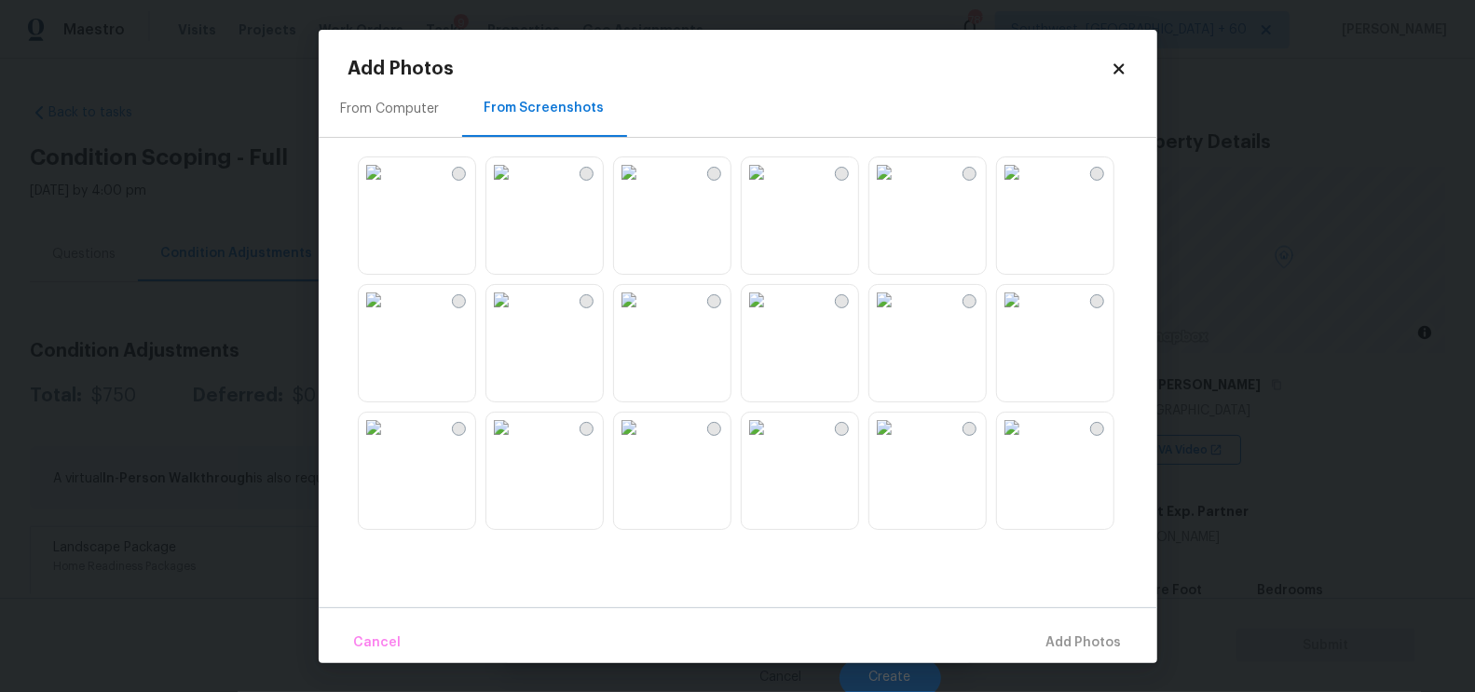
click at [516, 187] on img at bounding box center [501, 172] width 30 height 30
click at [1081, 646] on span "Add 1 Photo(s)" at bounding box center [1075, 643] width 92 height 23
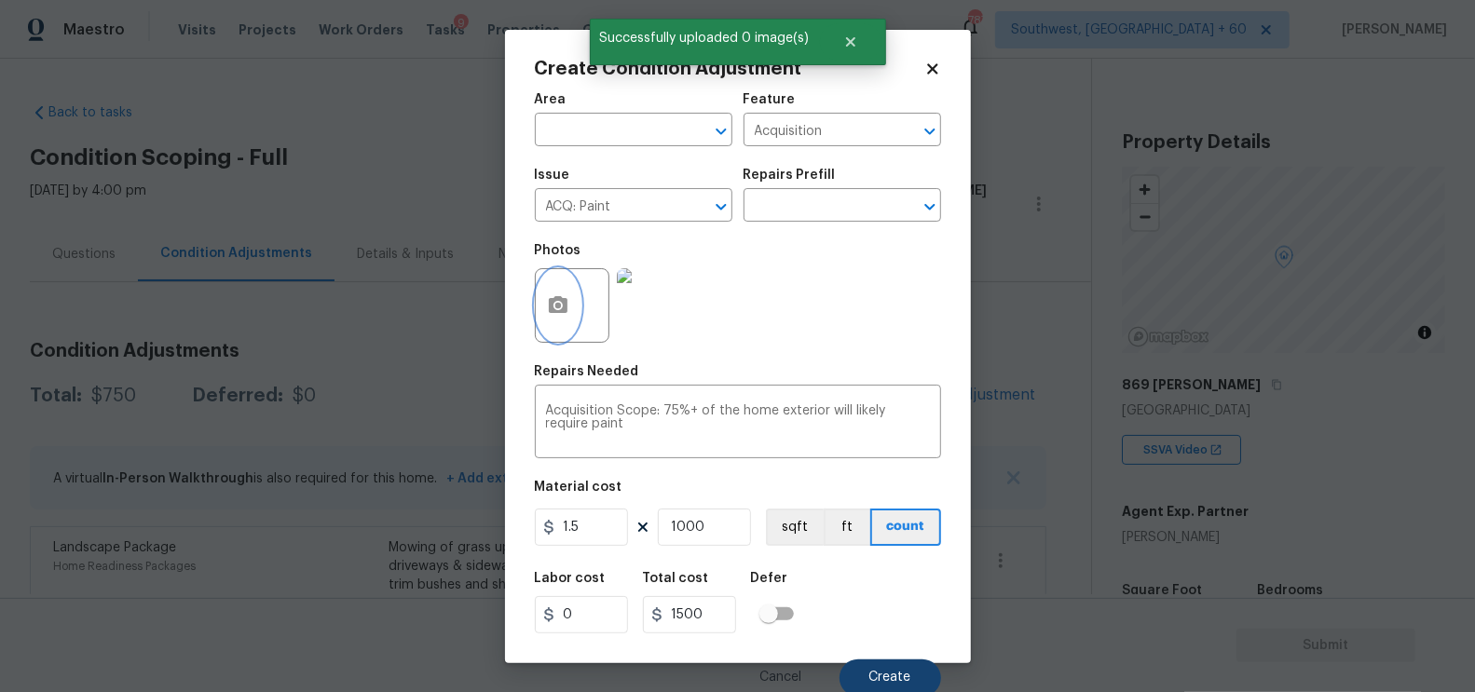
click at [887, 674] on span "Create" at bounding box center [890, 678] width 42 height 14
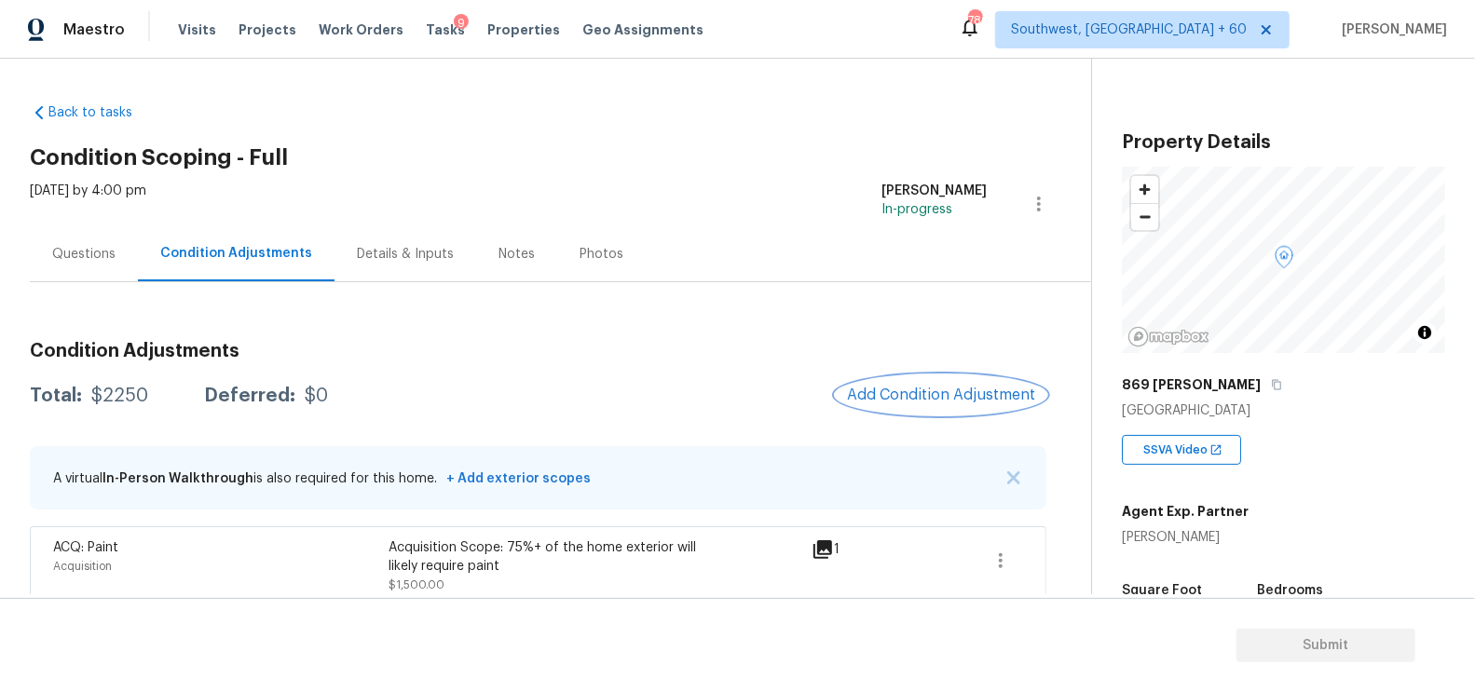
click at [926, 410] on button "Add Condition Adjustment" at bounding box center [941, 394] width 211 height 39
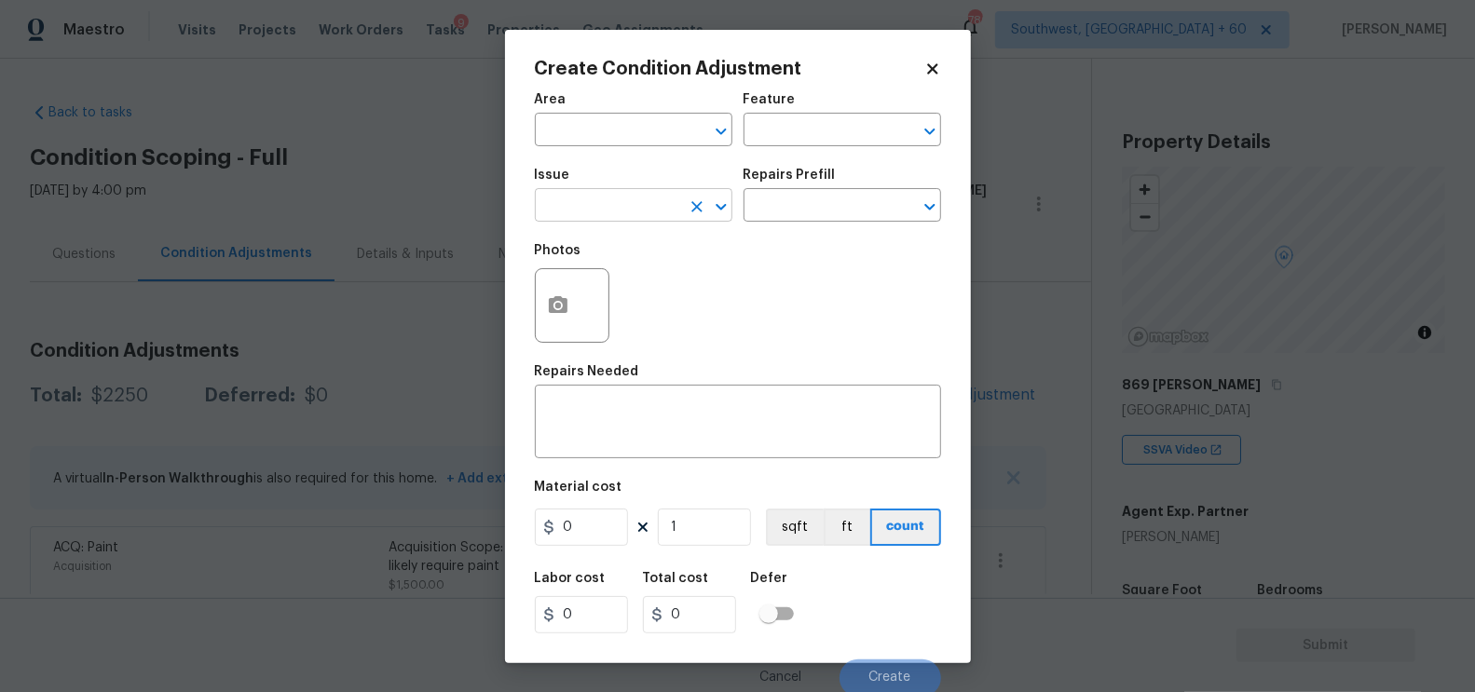
click at [645, 197] on input "text" at bounding box center [607, 207] width 145 height 29
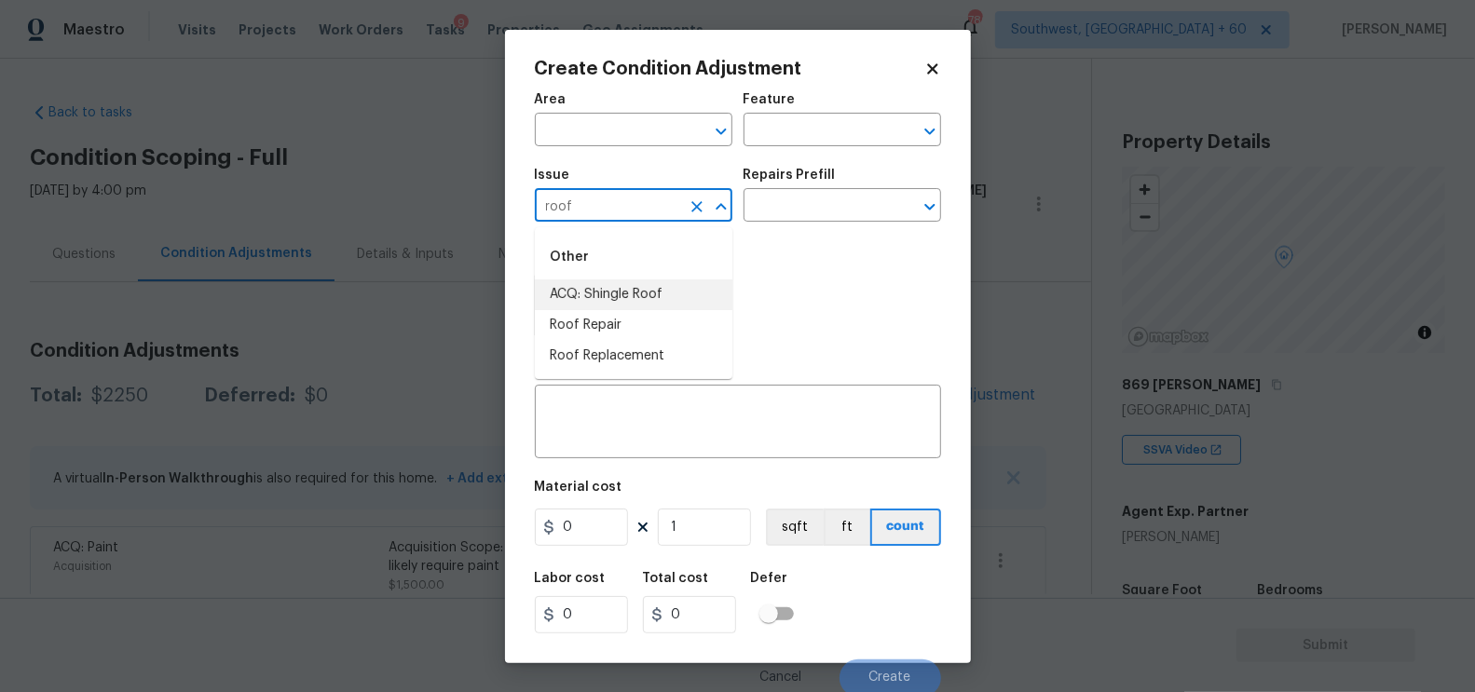
click at [611, 295] on li "ACQ: Shingle Roof" at bounding box center [633, 294] width 197 height 31
type input "ACQ: Shingle Roof"
click at [794, 211] on input "text" at bounding box center [815, 207] width 145 height 29
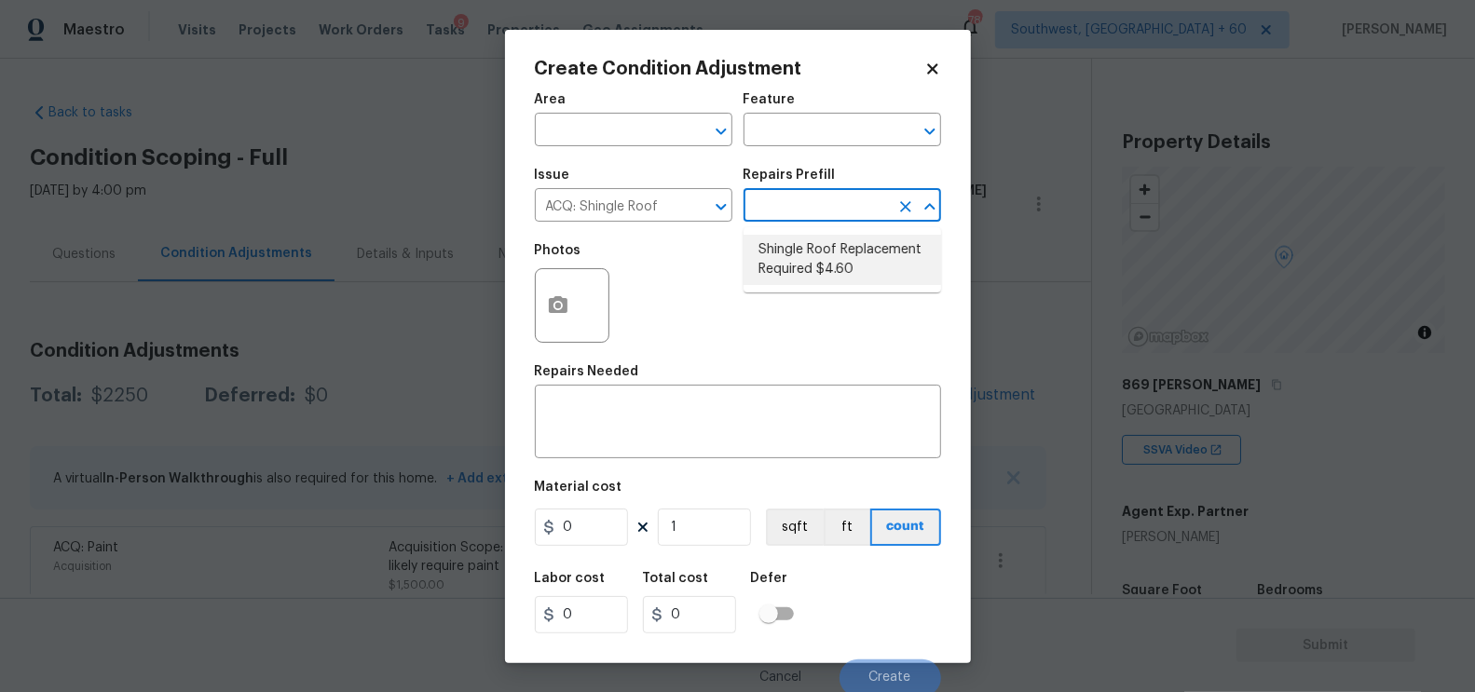
click at [824, 257] on li "Shingle Roof Replacement Required $4.60" at bounding box center [841, 260] width 197 height 50
type input "Acquisition"
type textarea "Acquisition Scope: Shingle Roof Replacement Required."
type input "4.6"
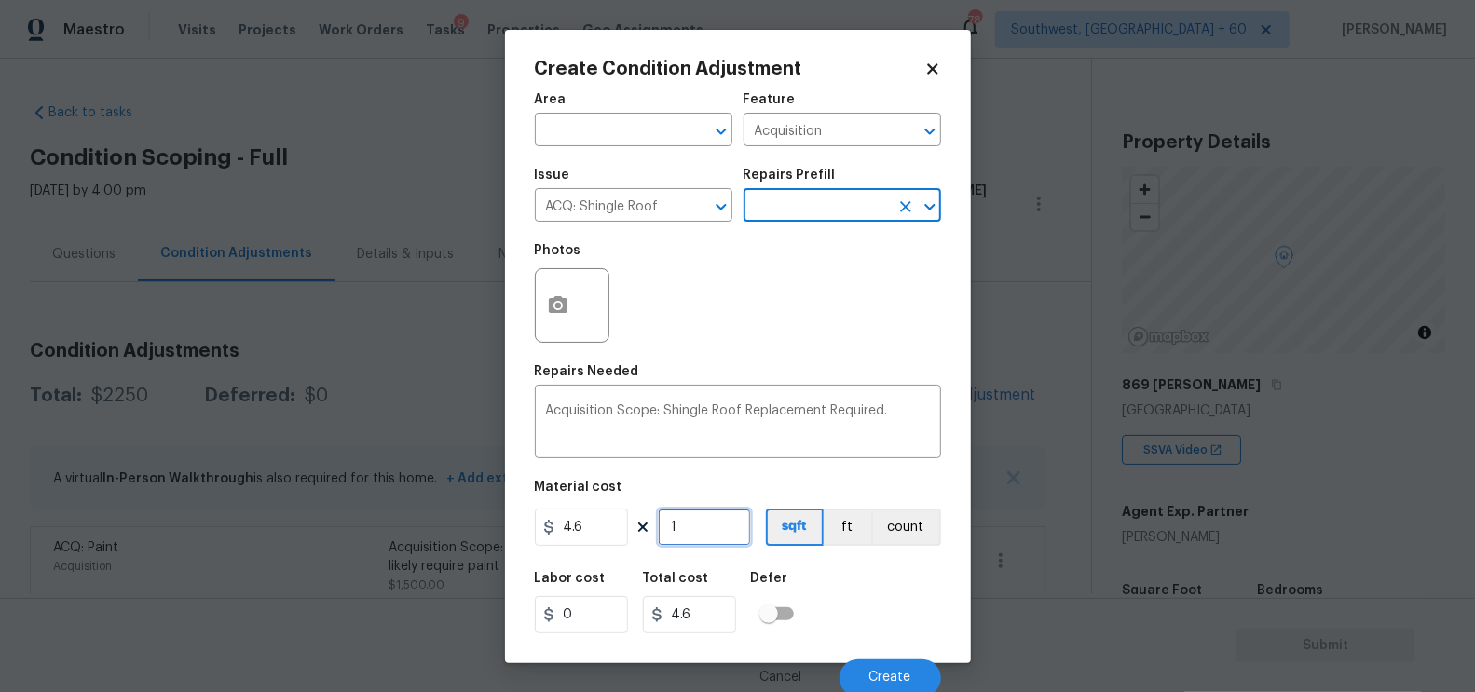
click at [721, 535] on input "1" at bounding box center [704, 527] width 93 height 37
type input "0"
type input "1"
type input "4.6"
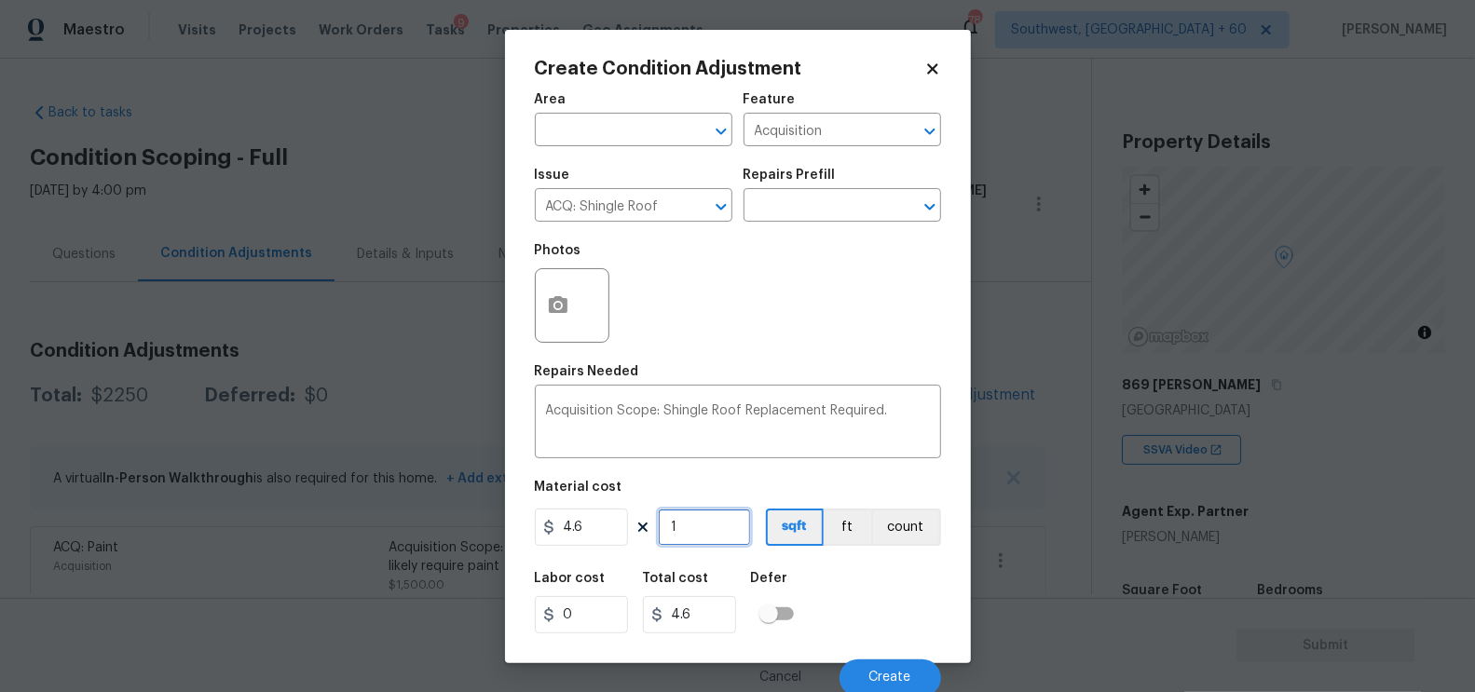
type input "10"
type input "46"
type input "100"
type input "460"
type input "1000"
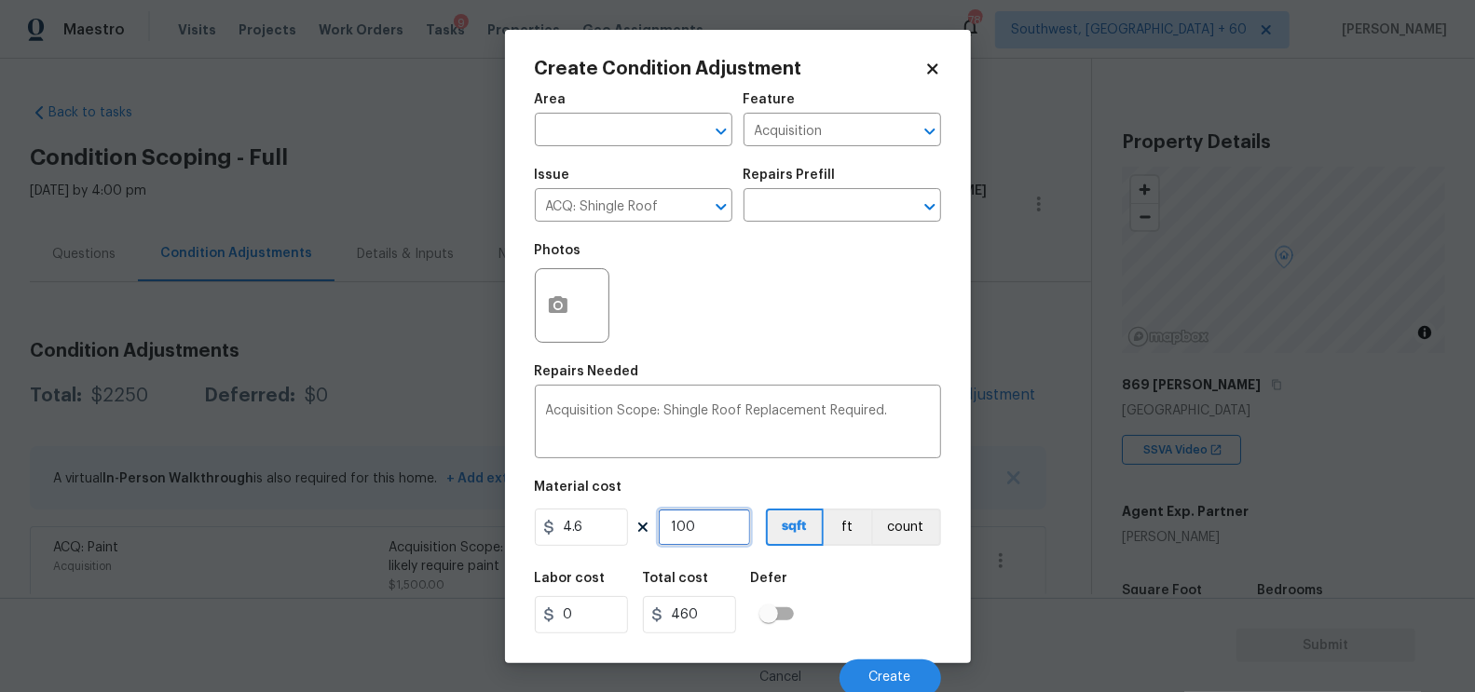
type input "4600"
type input "1000"
click at [721, 622] on input "4600" at bounding box center [689, 614] width 93 height 37
click at [874, 678] on span "Create" at bounding box center [890, 678] width 42 height 14
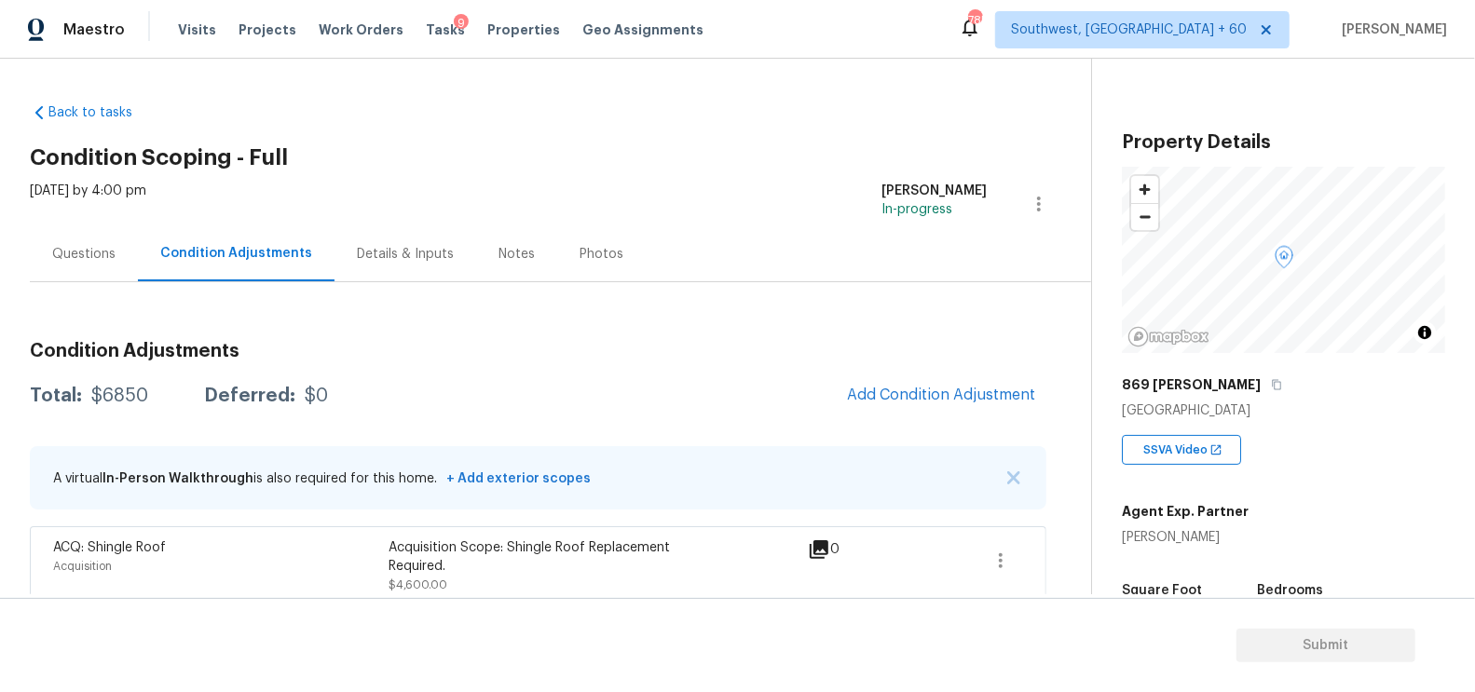
click at [882, 376] on span "Add Condition Adjustment" at bounding box center [941, 395] width 211 height 41
click at [955, 388] on span "Add Condition Adjustment" at bounding box center [941, 395] width 188 height 17
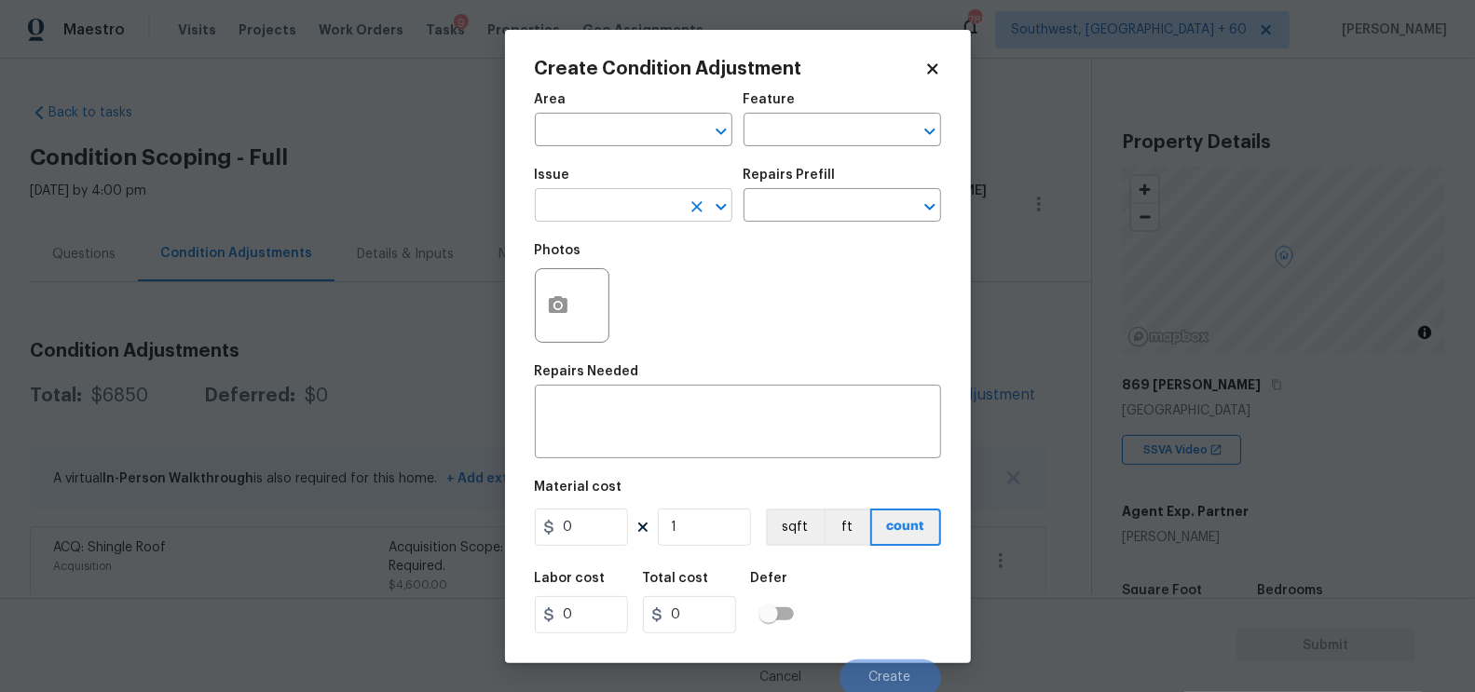
click at [613, 208] on input "text" at bounding box center [607, 207] width 145 height 29
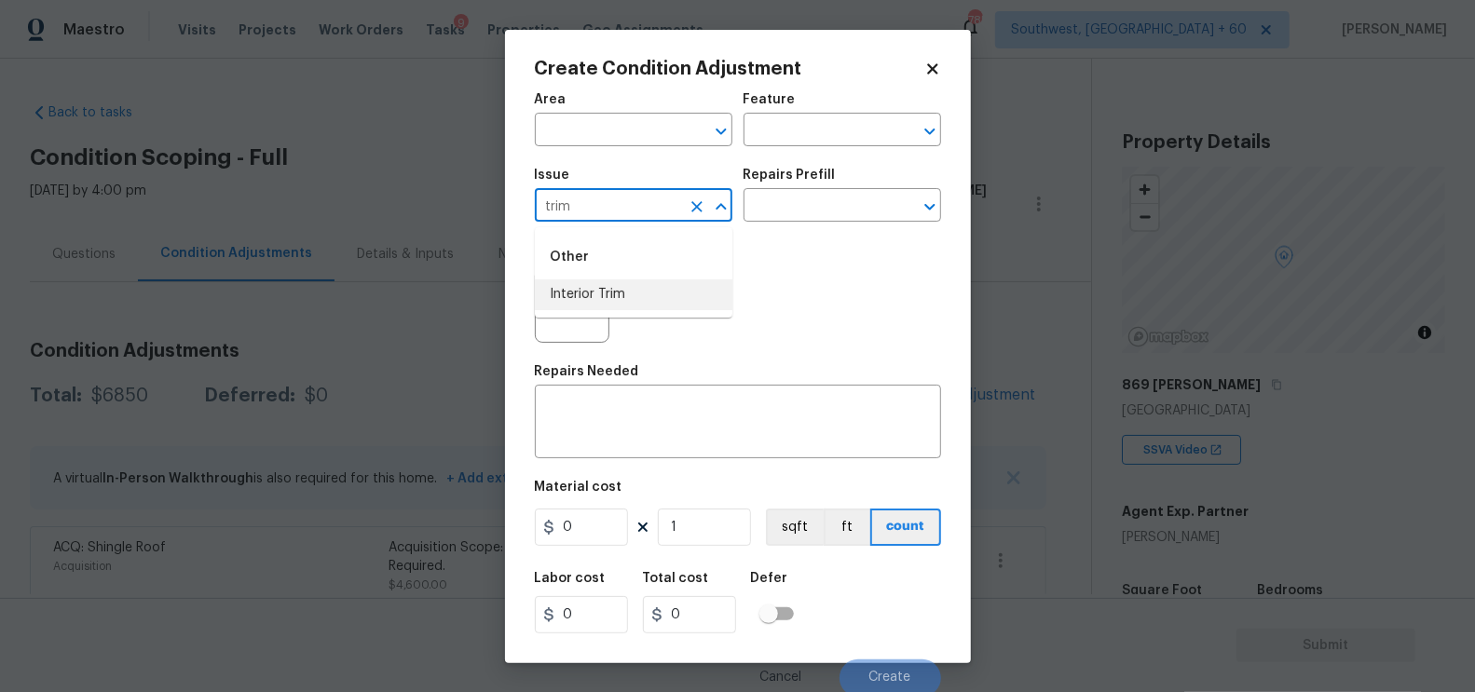
click at [615, 287] on li "Interior Trim" at bounding box center [633, 294] width 197 height 31
type input "Interior Trim"
click at [655, 415] on textarea at bounding box center [738, 423] width 384 height 39
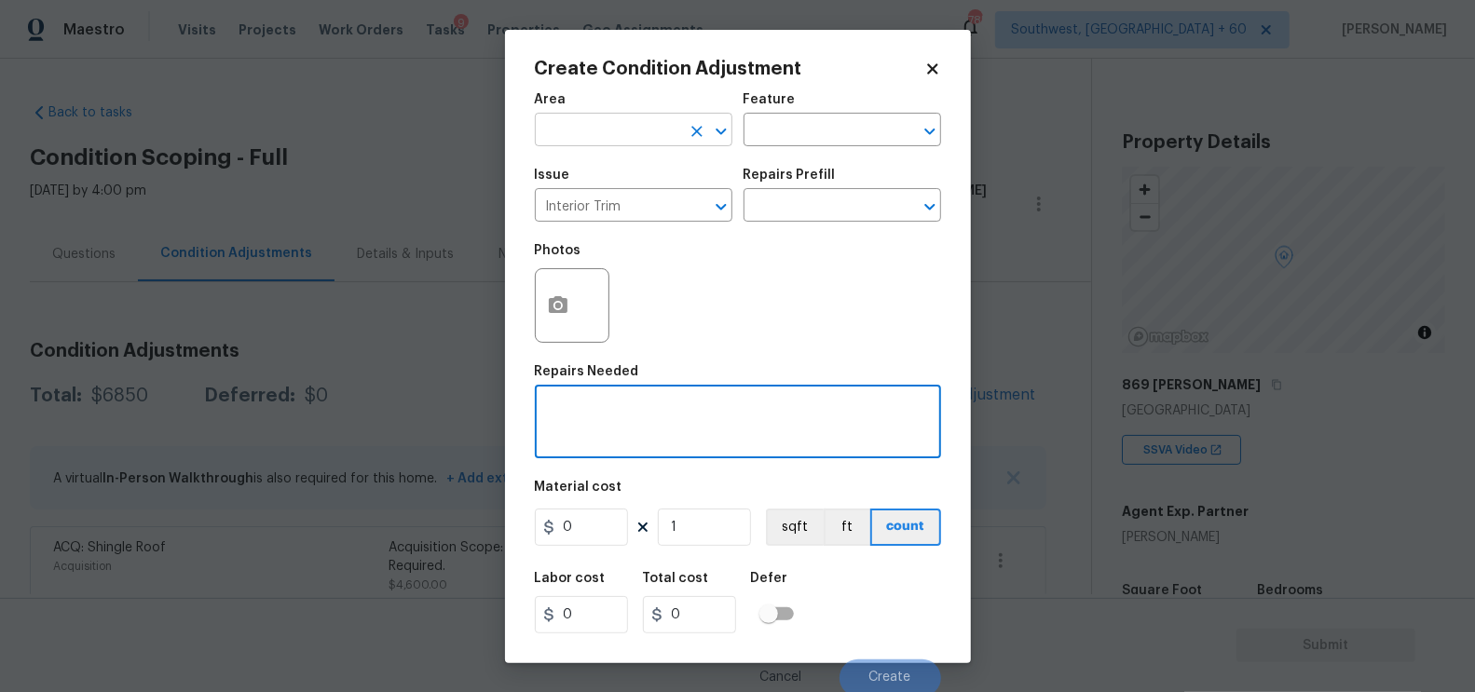
click at [634, 122] on input "text" at bounding box center [607, 131] width 145 height 29
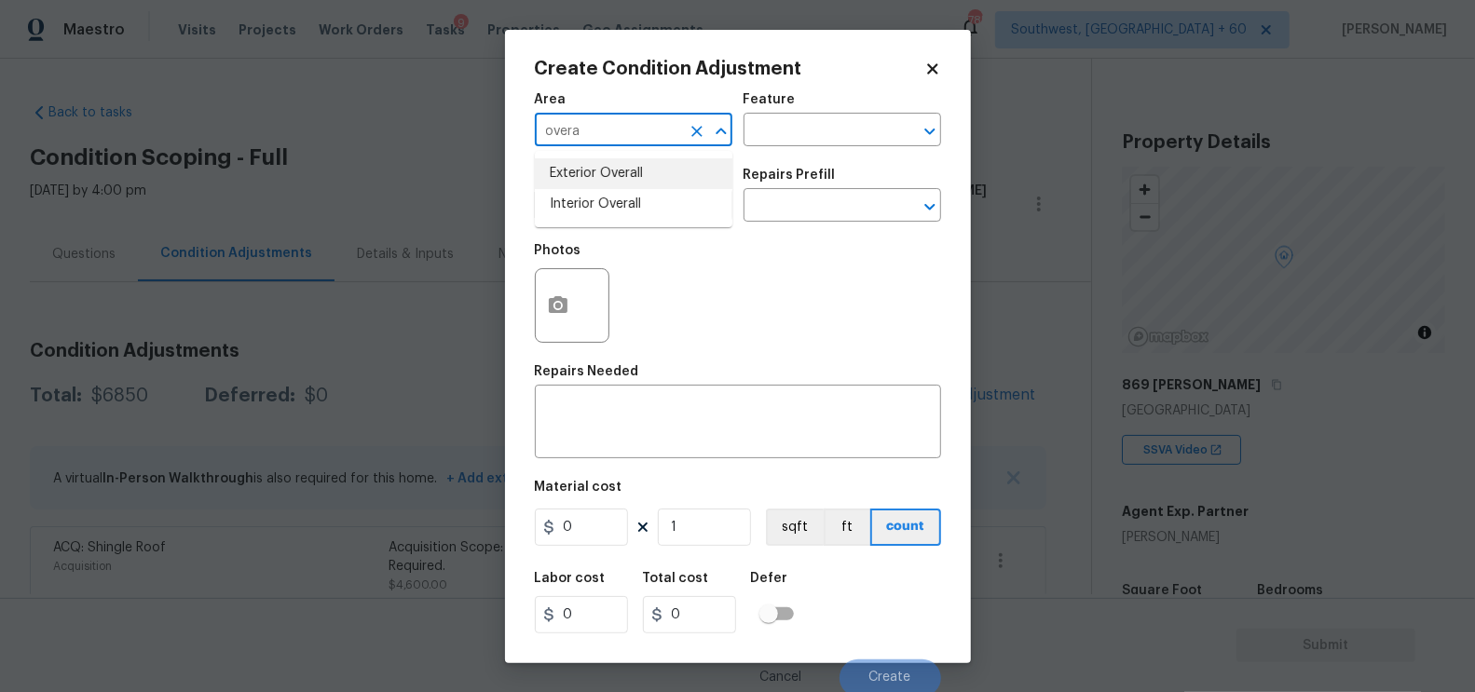
click at [642, 180] on li "Exterior Overall" at bounding box center [633, 173] width 197 height 31
type input "Exterior Overall"
click at [615, 415] on textarea at bounding box center [738, 423] width 384 height 39
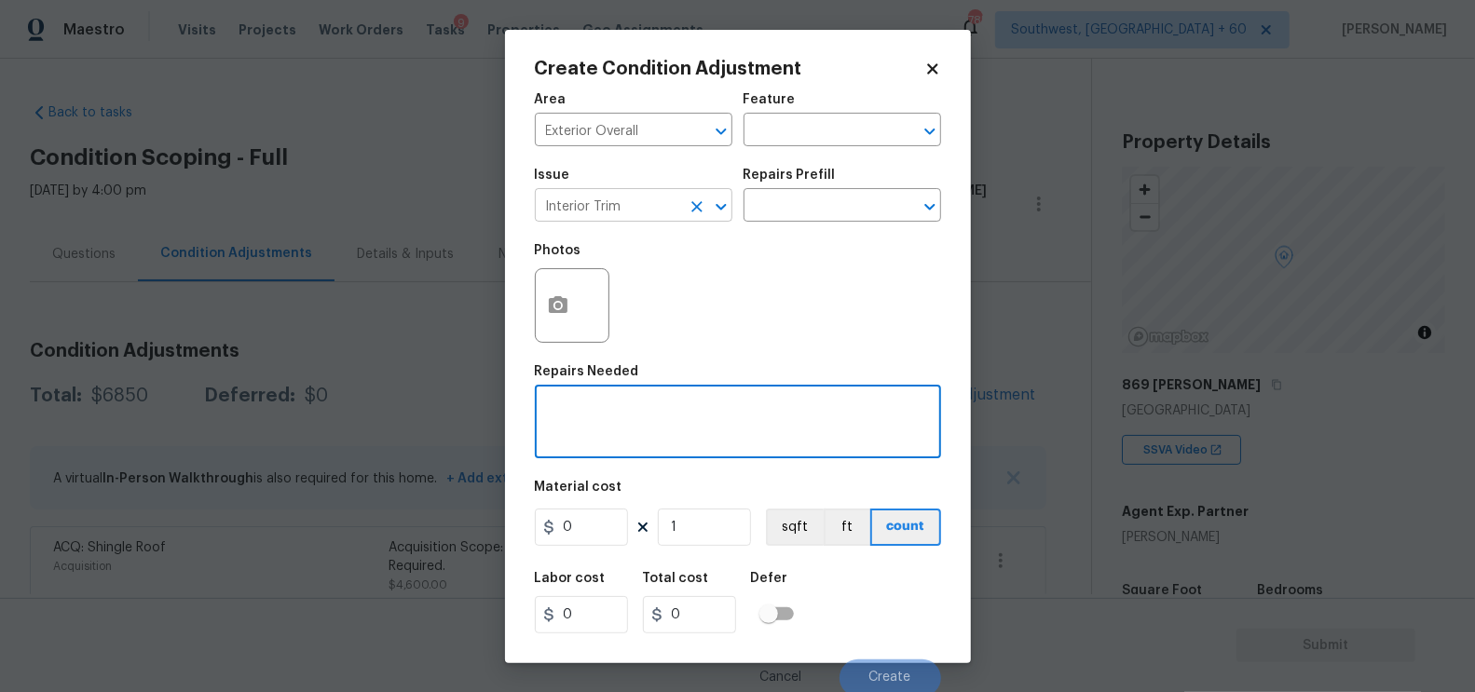
click at [698, 213] on icon "Clear" at bounding box center [697, 206] width 19 height 19
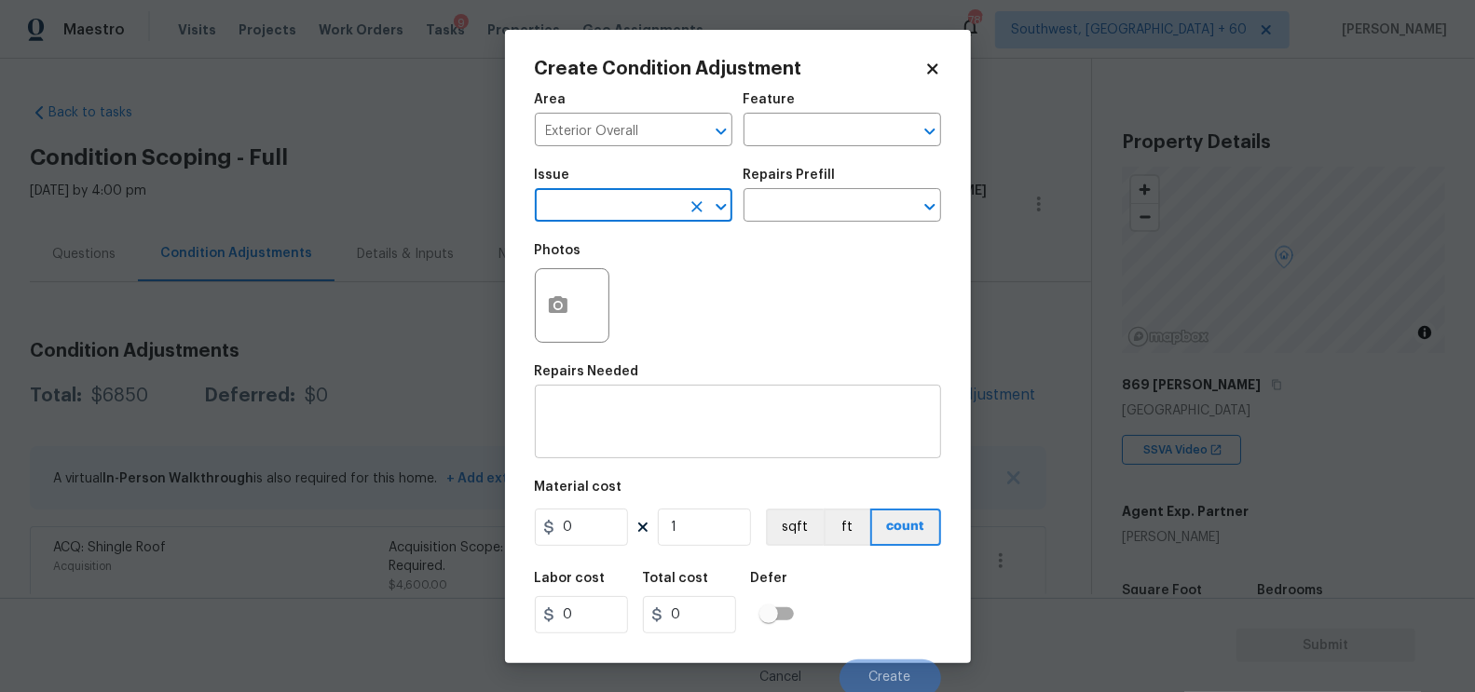
click at [612, 453] on div "x ​" at bounding box center [738, 423] width 406 height 69
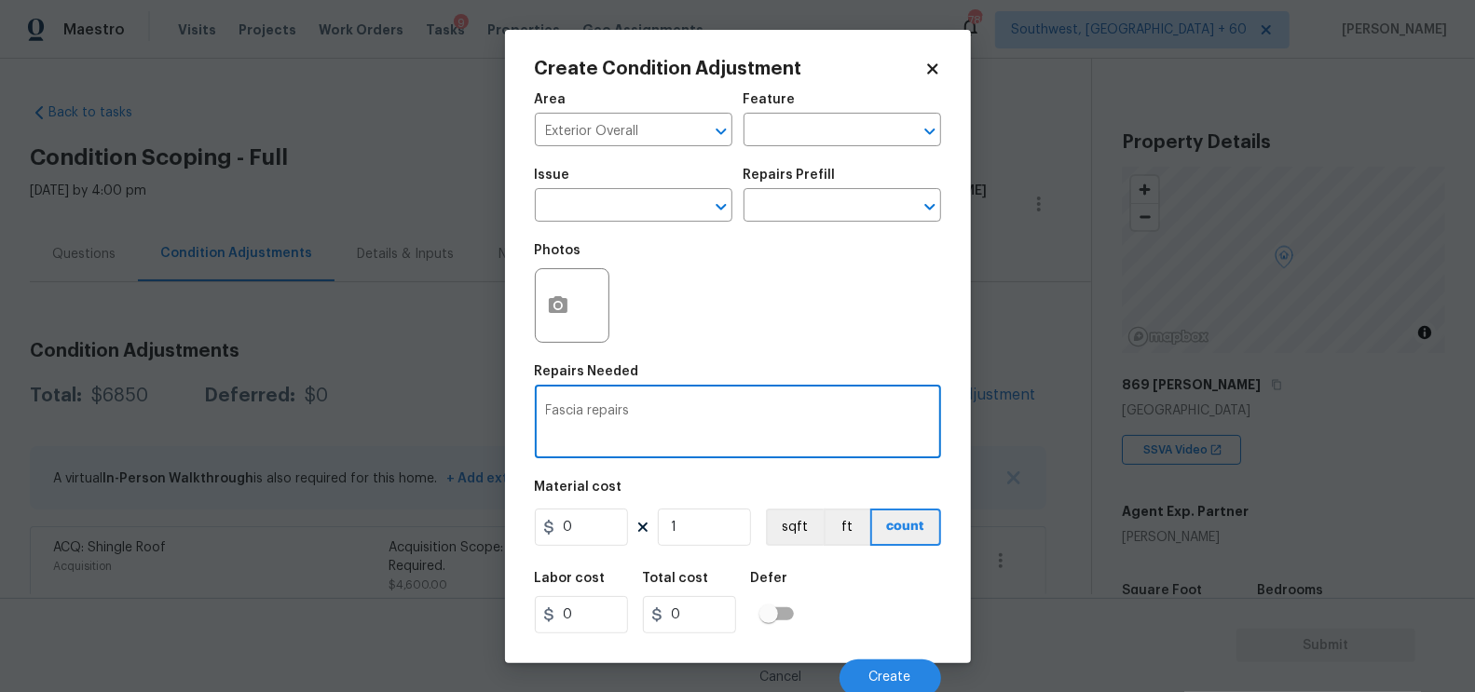
type textarea "Fascia repairs"
click at [593, 523] on input "0" at bounding box center [581, 527] width 93 height 37
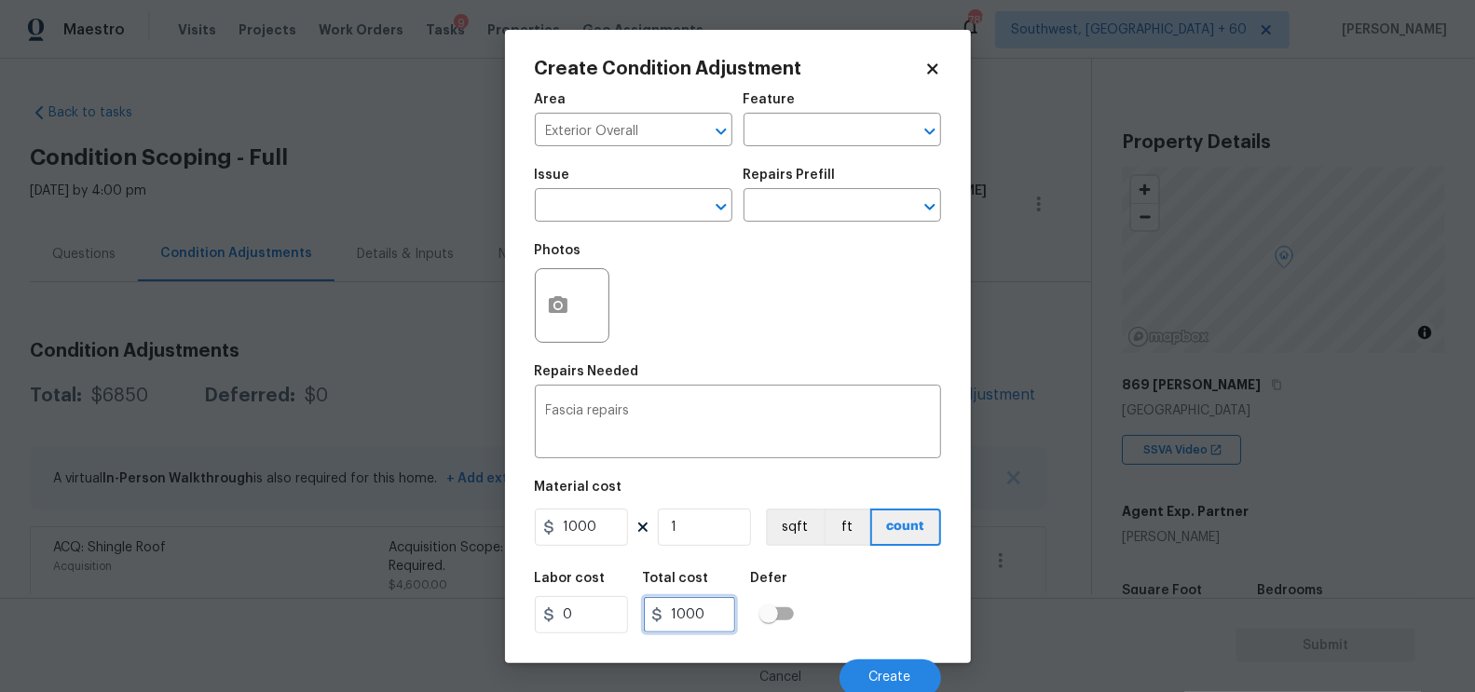
click at [700, 615] on input "1000" at bounding box center [689, 614] width 93 height 37
click at [567, 328] on button "button" at bounding box center [558, 305] width 45 height 73
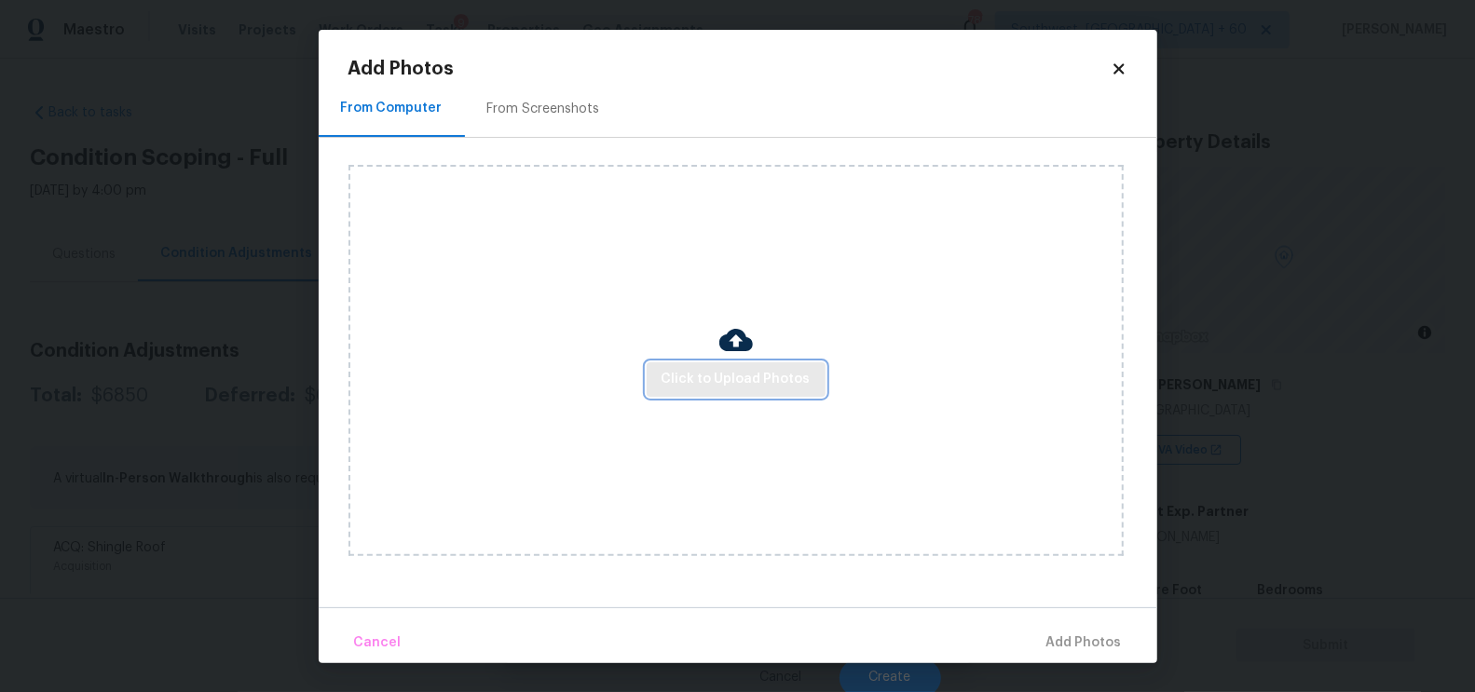
click at [689, 383] on span "Click to Upload Photos" at bounding box center [735, 379] width 149 height 23
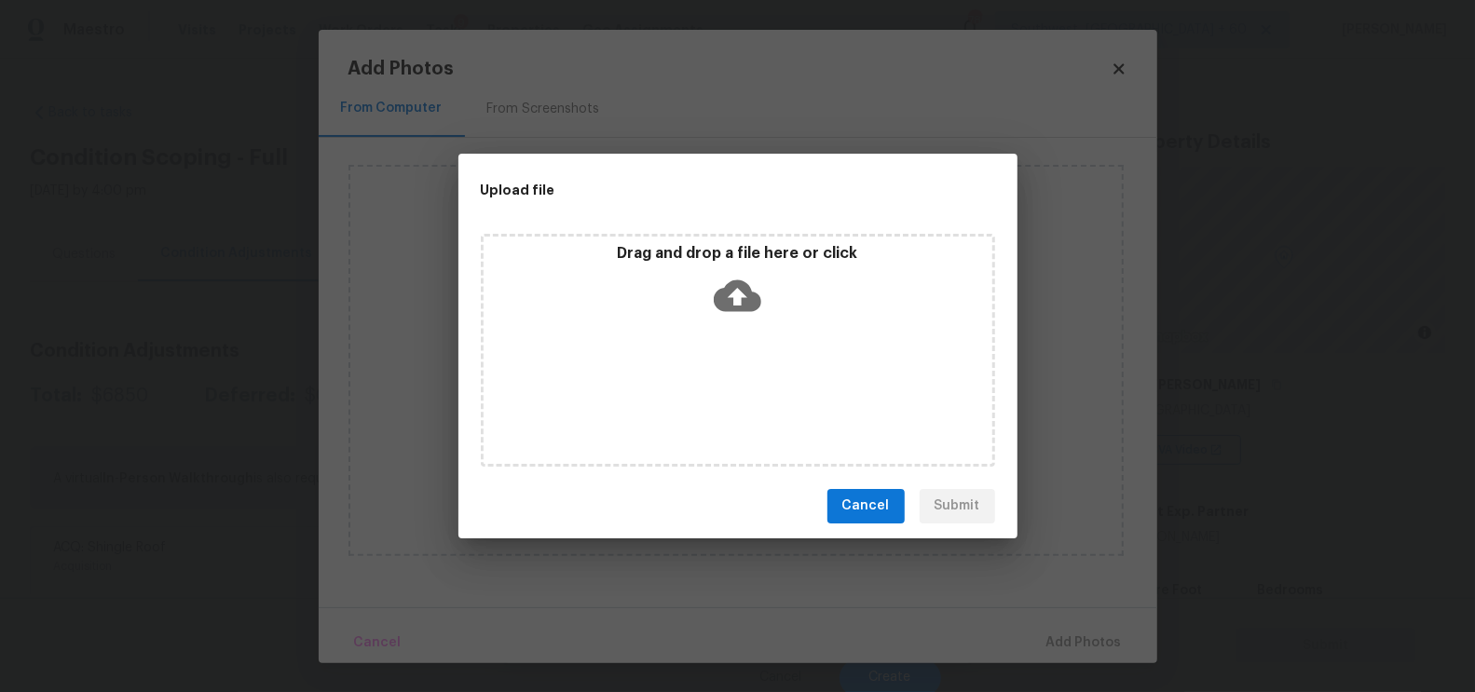
click at [729, 296] on icon at bounding box center [738, 295] width 48 height 32
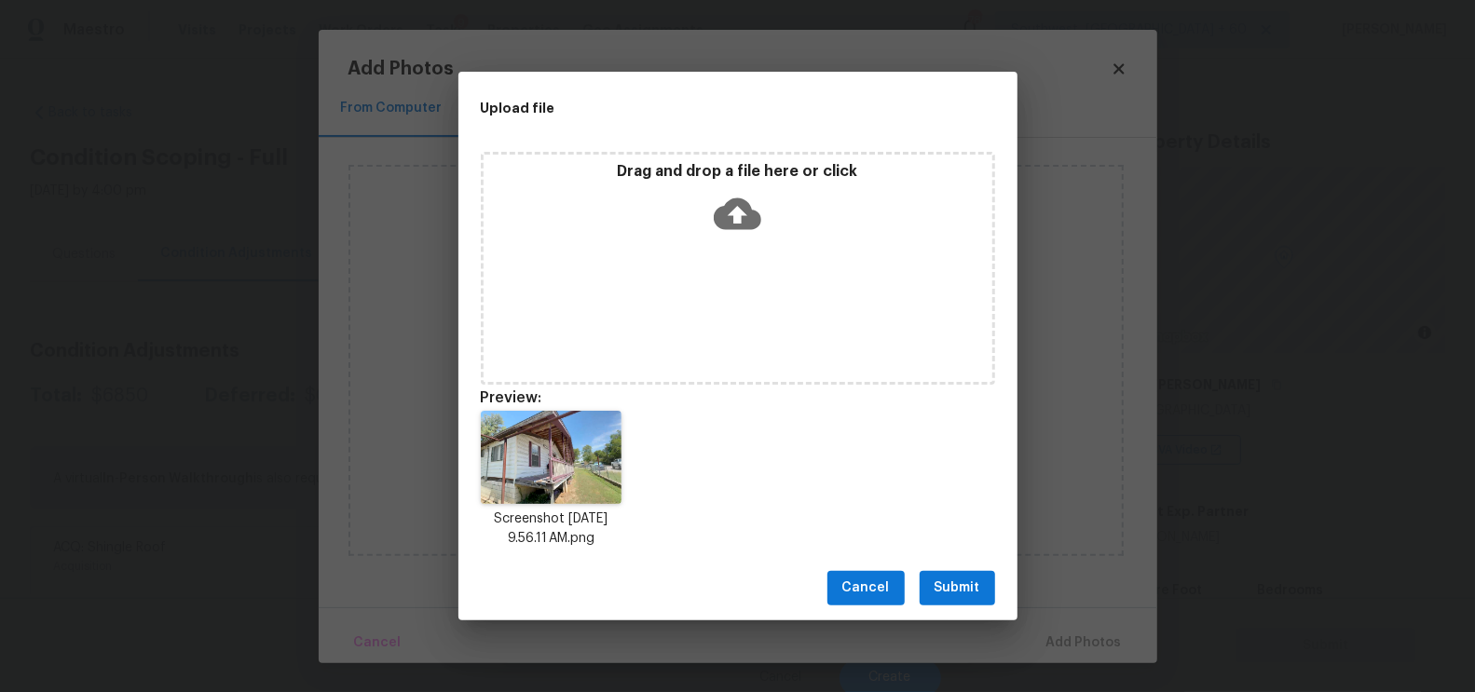
click at [960, 580] on span "Submit" at bounding box center [957, 588] width 46 height 23
